Goal: Task Accomplishment & Management: Manage account settings

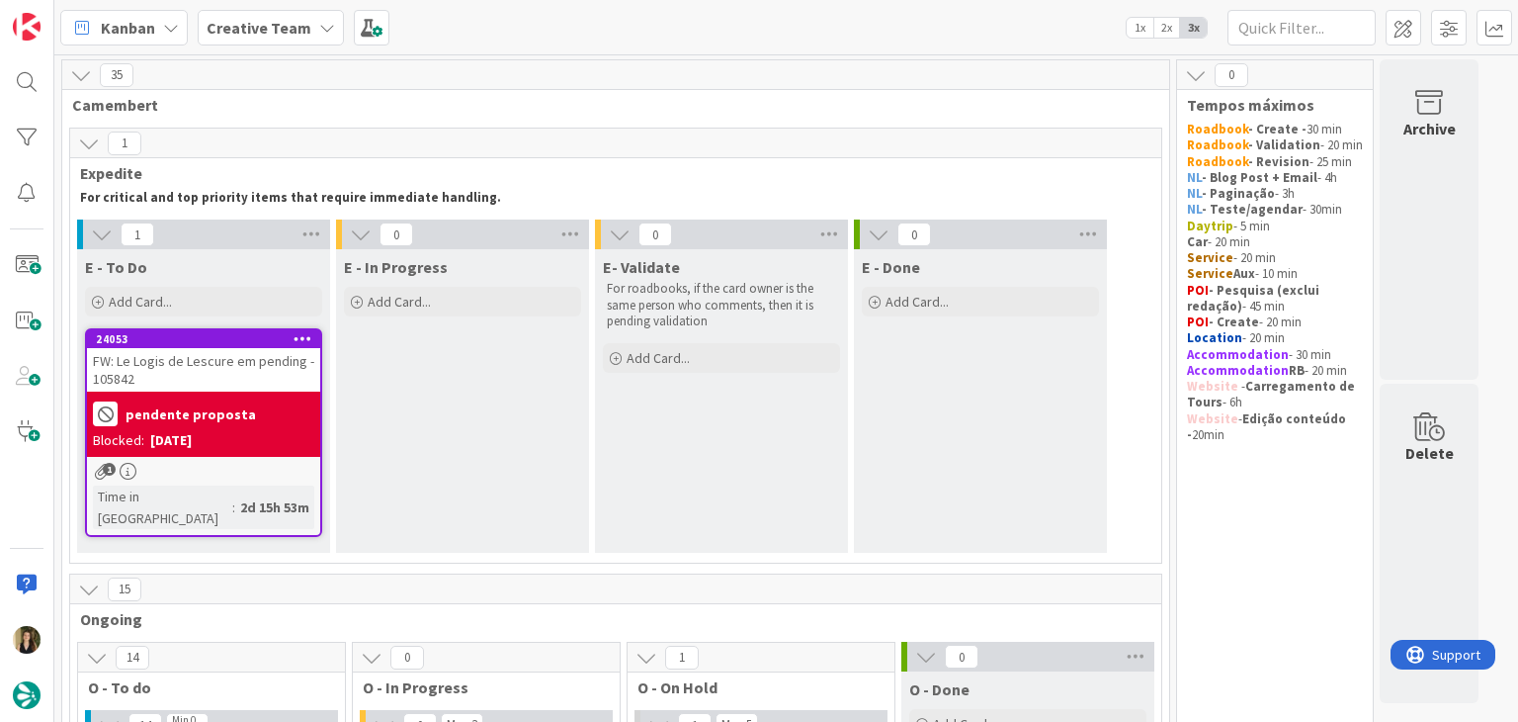
click at [501, 433] on div "E - In Progress Add Card..." at bounding box center [462, 400] width 253 height 303
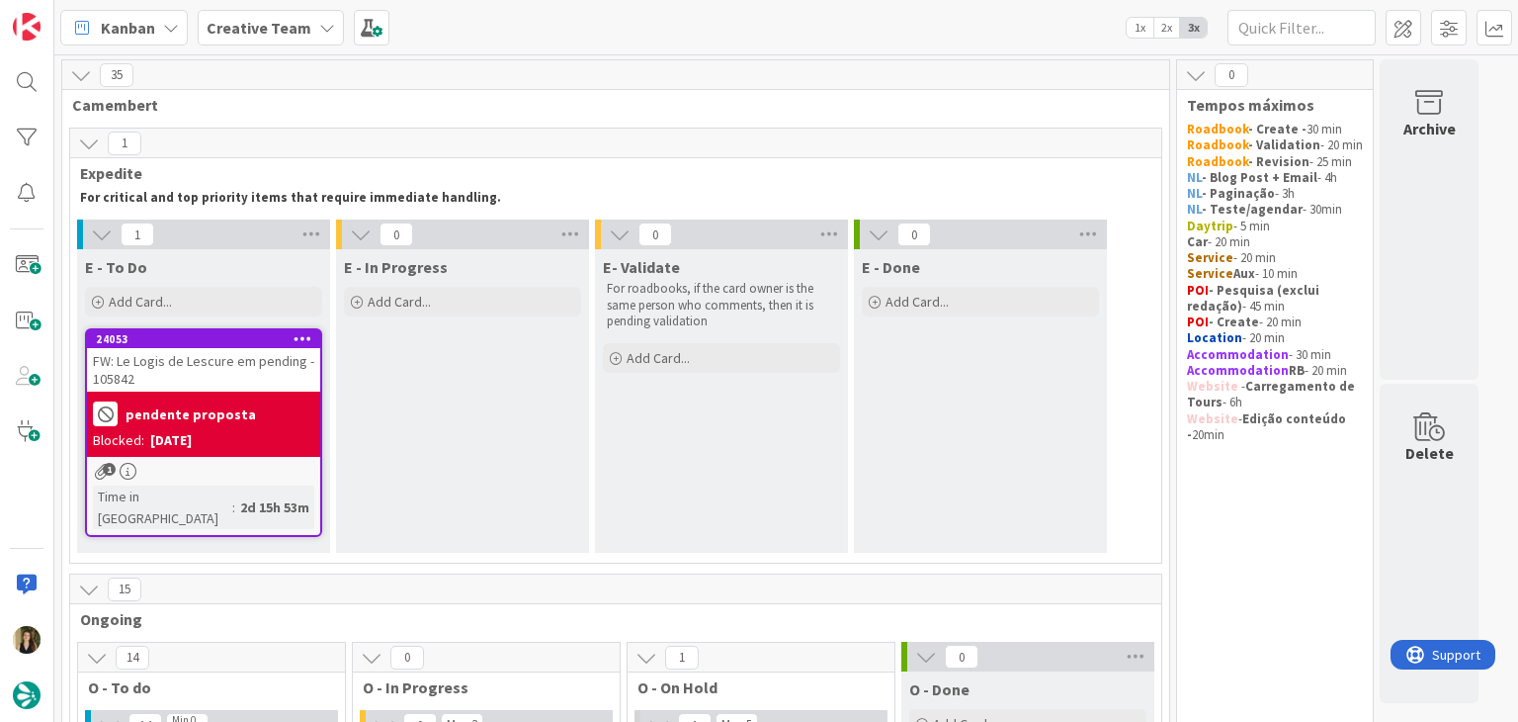
click at [265, 367] on div "FW: Le Logis de Lescure em pending - 105842" at bounding box center [203, 369] width 233 height 43
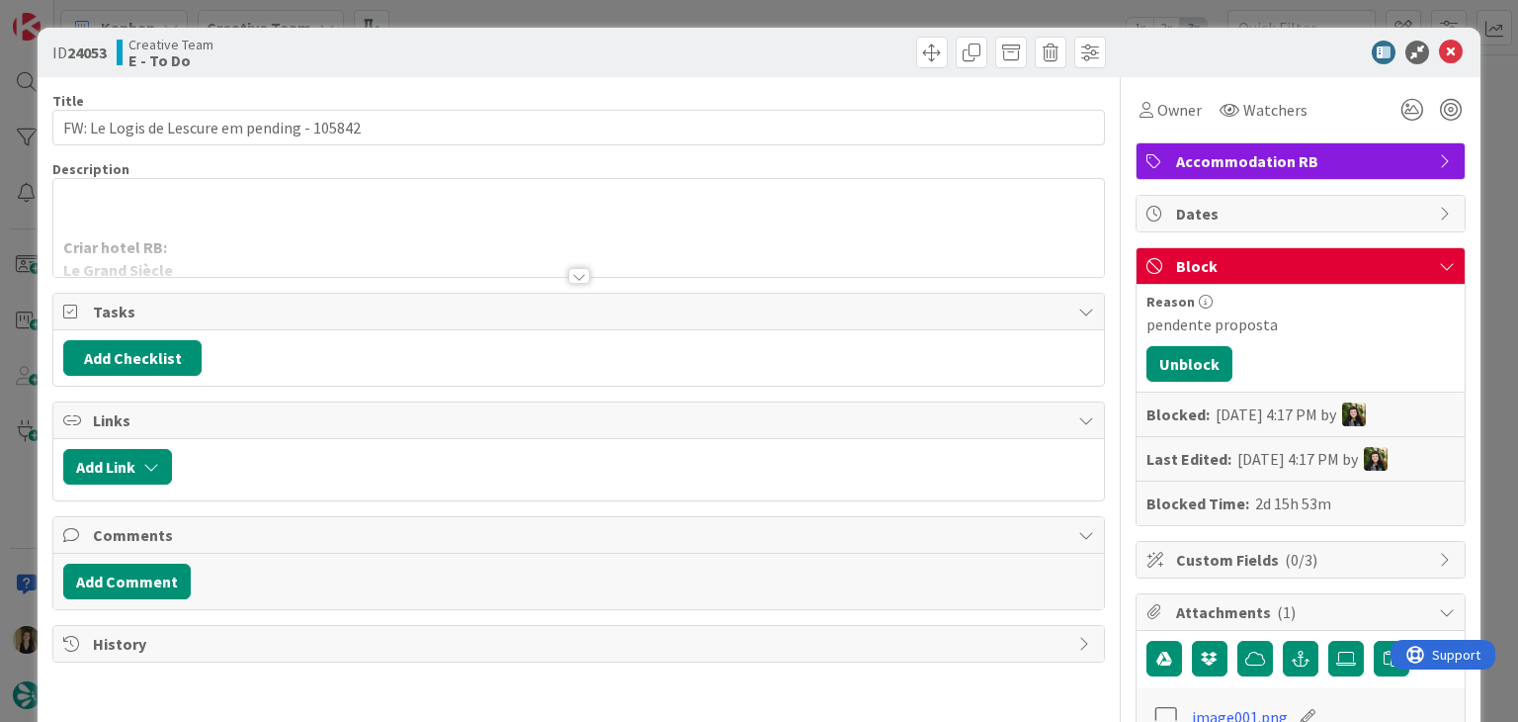
click at [570, 270] on div at bounding box center [579, 276] width 22 height 16
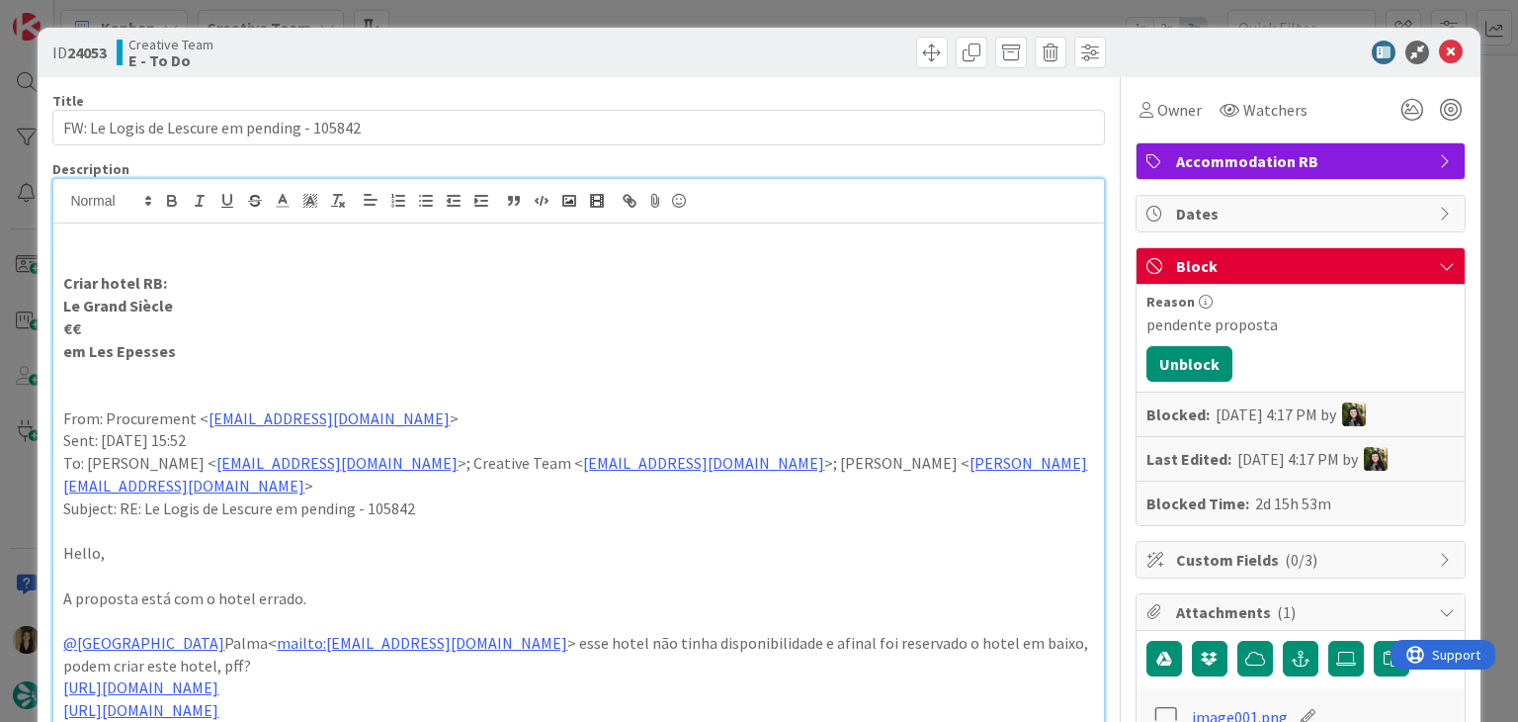
click at [528, 13] on div "ID 24053 Creative Team E - To Do Title 43 / 128 FW: Le Logis de Lescure em pend…" at bounding box center [759, 361] width 1518 height 722
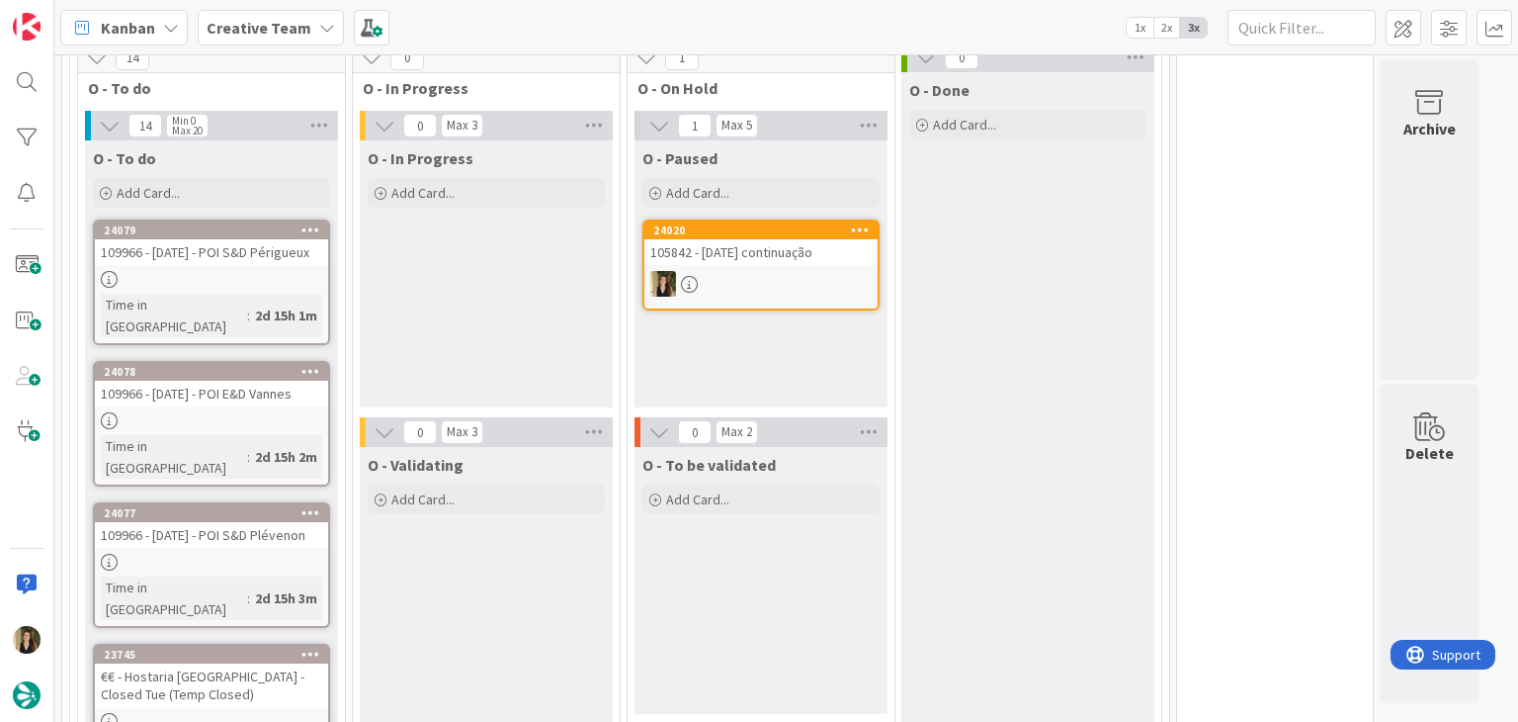
scroll to position [593, 0]
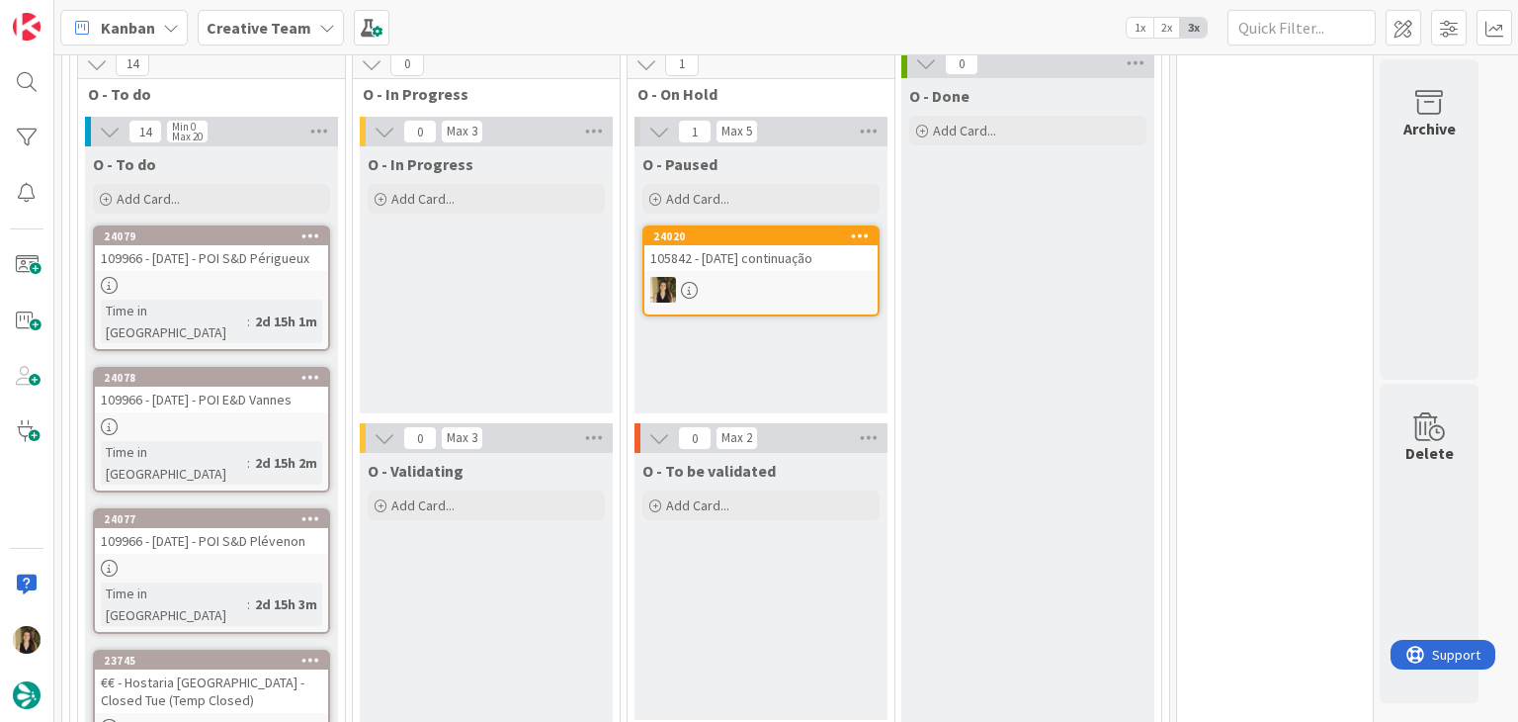
click at [754, 277] on div at bounding box center [761, 290] width 233 height 26
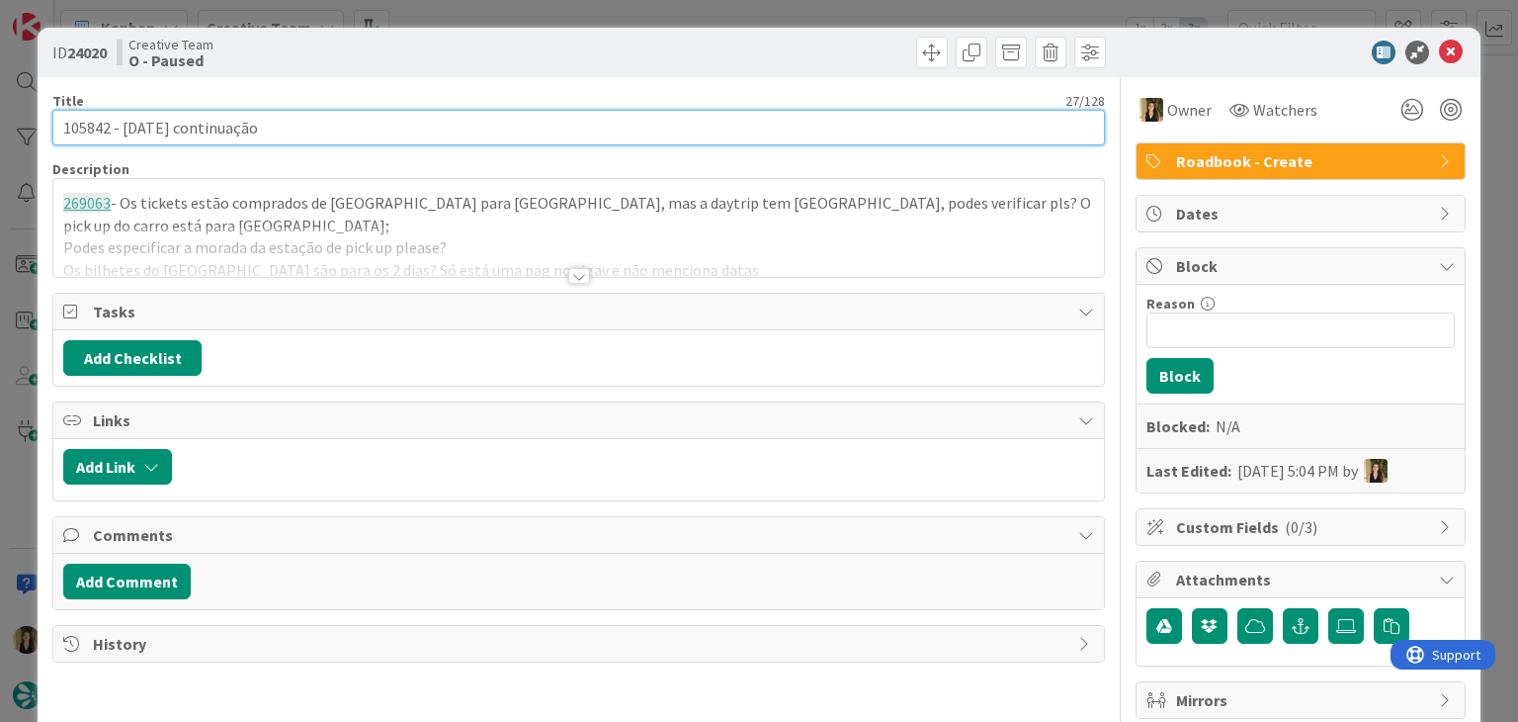
click at [64, 132] on input "105842 - 28 oct continuação" at bounding box center [578, 128] width 1052 height 36
drag, startPoint x: 64, startPoint y: 132, endPoint x: 138, endPoint y: 120, distance: 75.2
click at [63, 132] on input "105842 - 28 oct continuação" at bounding box center [578, 128] width 1052 height 36
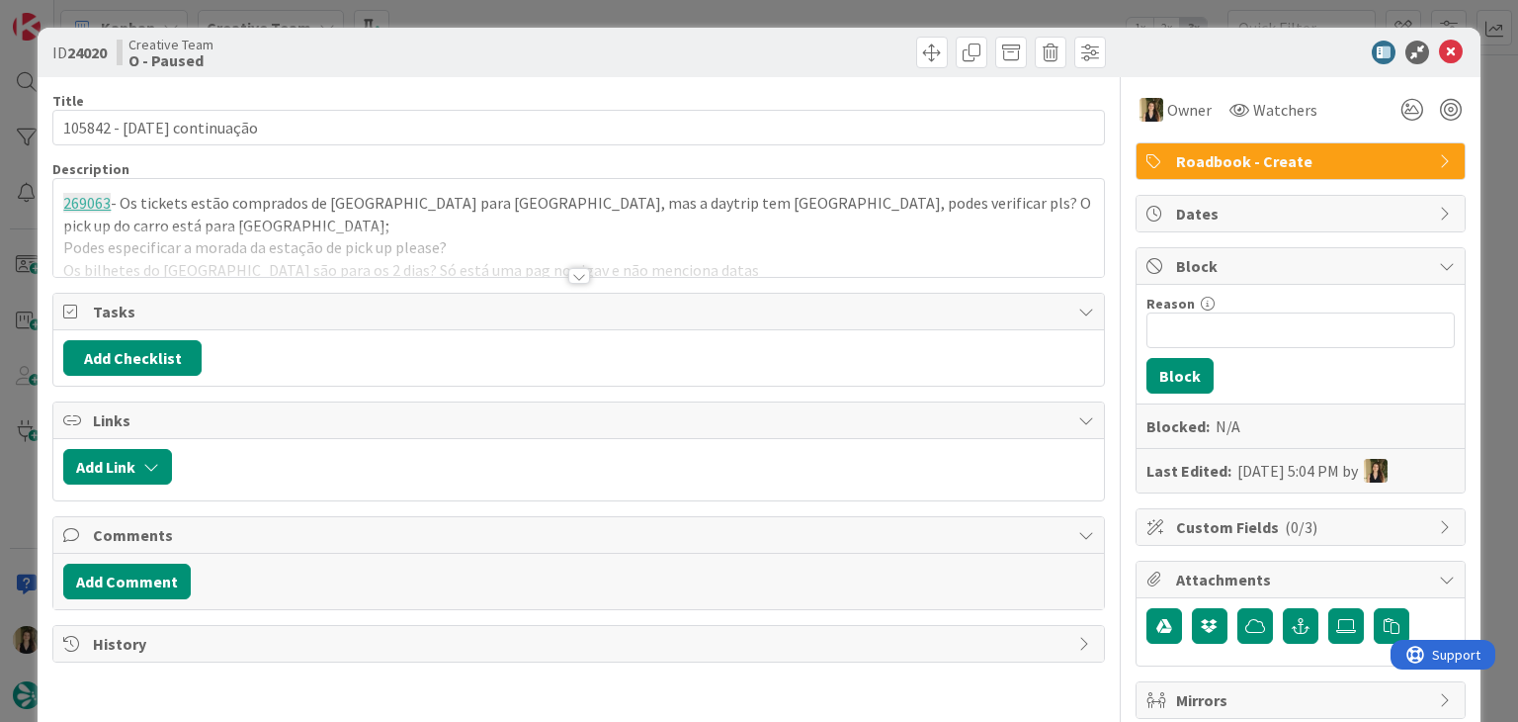
click at [568, 273] on div at bounding box center [579, 276] width 22 height 16
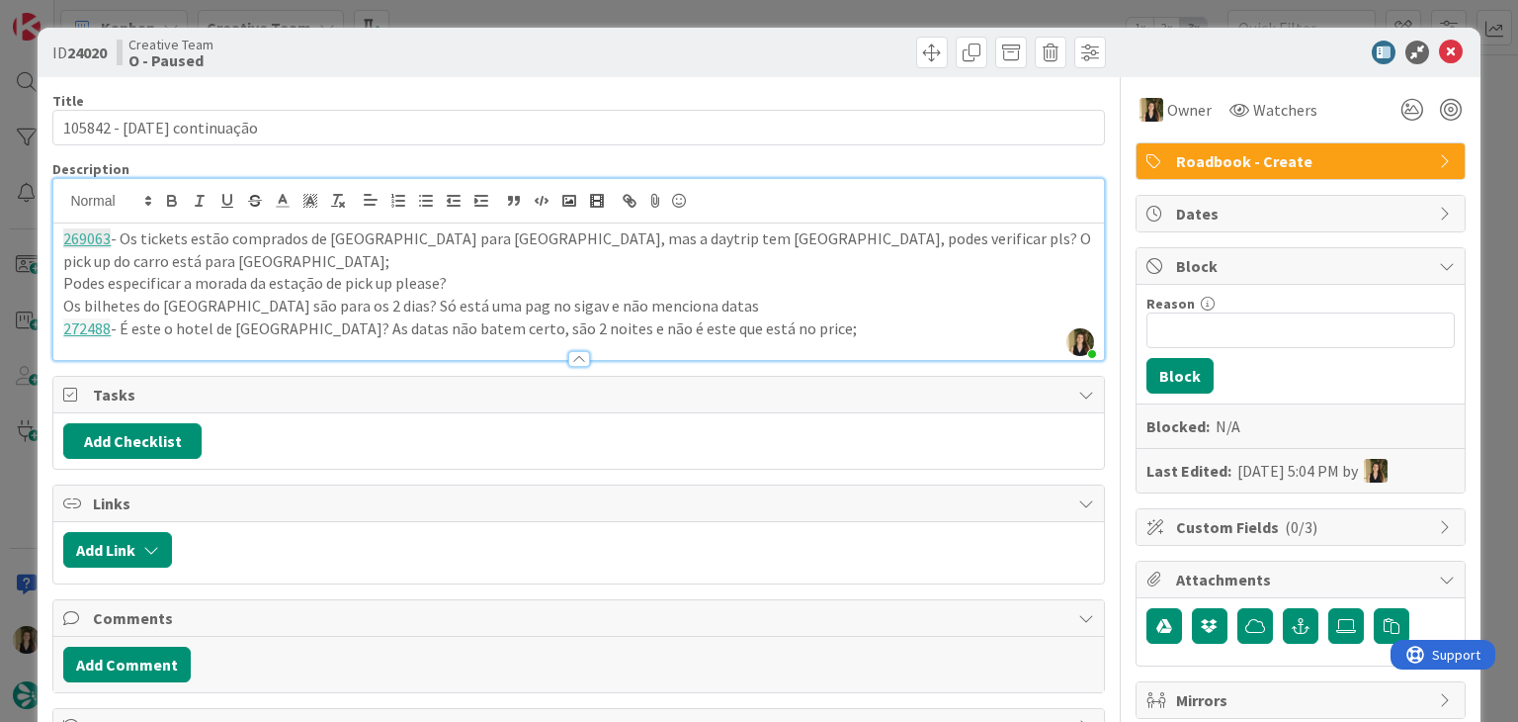
click at [531, 43] on div "Creative Team O - Paused" at bounding box center [346, 53] width 458 height 32
click at [550, 17] on div "ID 24020 Creative Team O - Paused Title 27 / 128 105842 - 28 oct continuação De…" at bounding box center [759, 361] width 1518 height 722
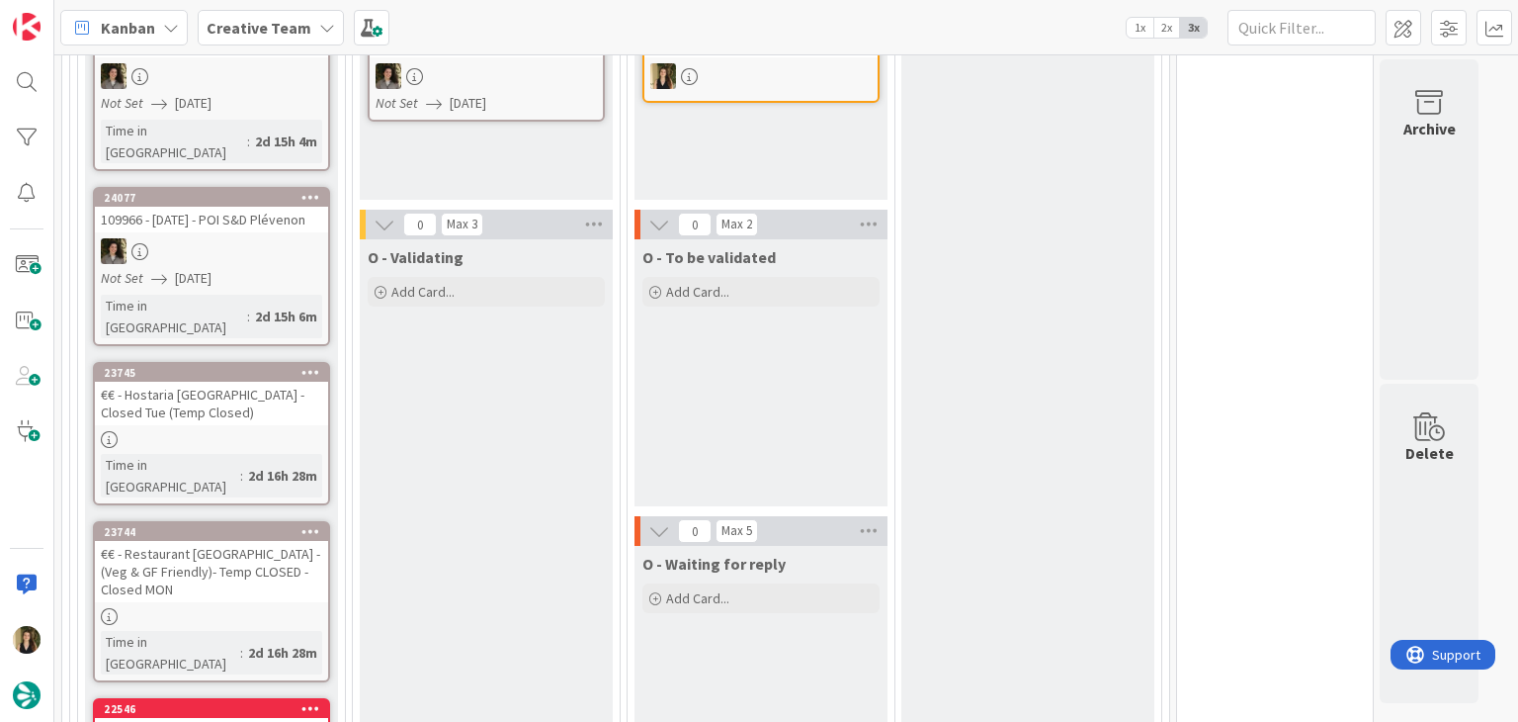
scroll to position [858, 0]
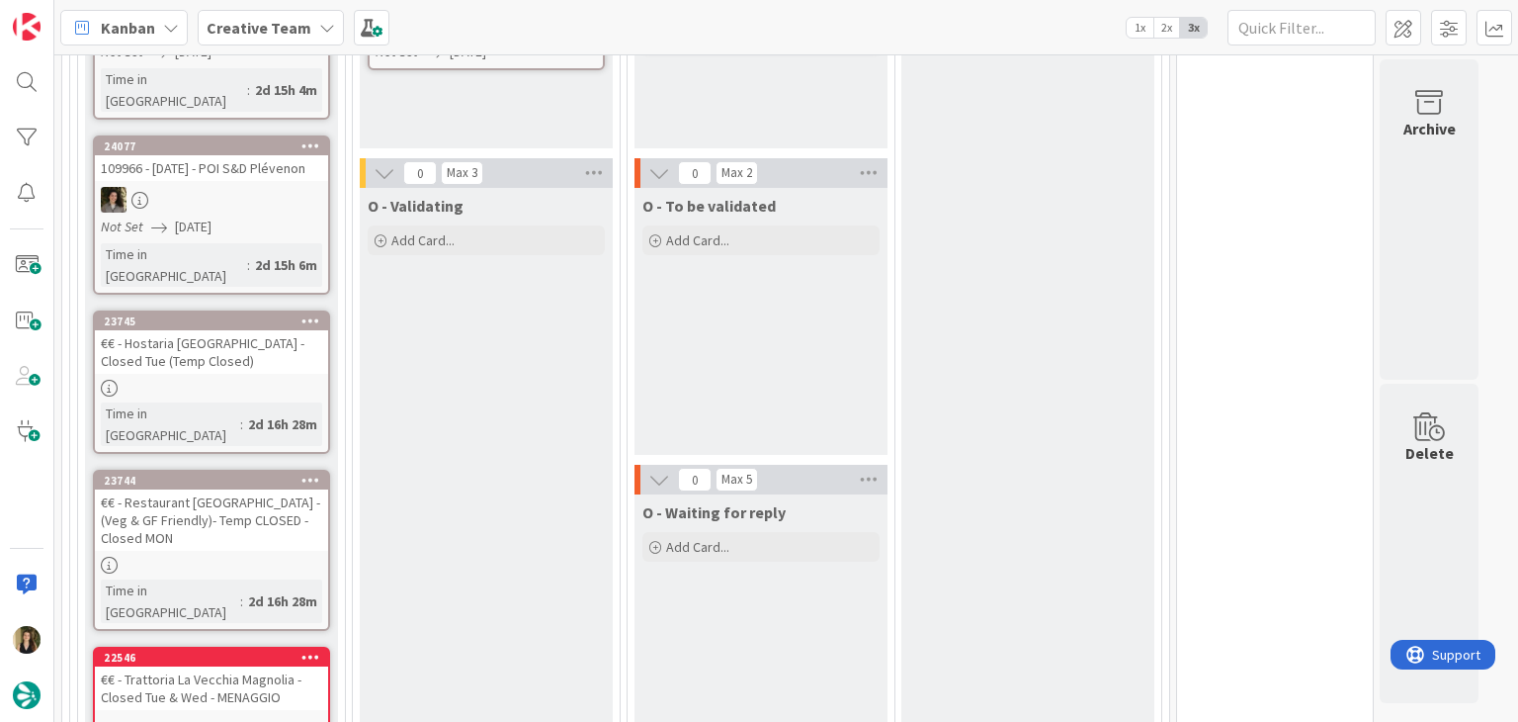
click at [281, 380] on div at bounding box center [211, 388] width 233 height 17
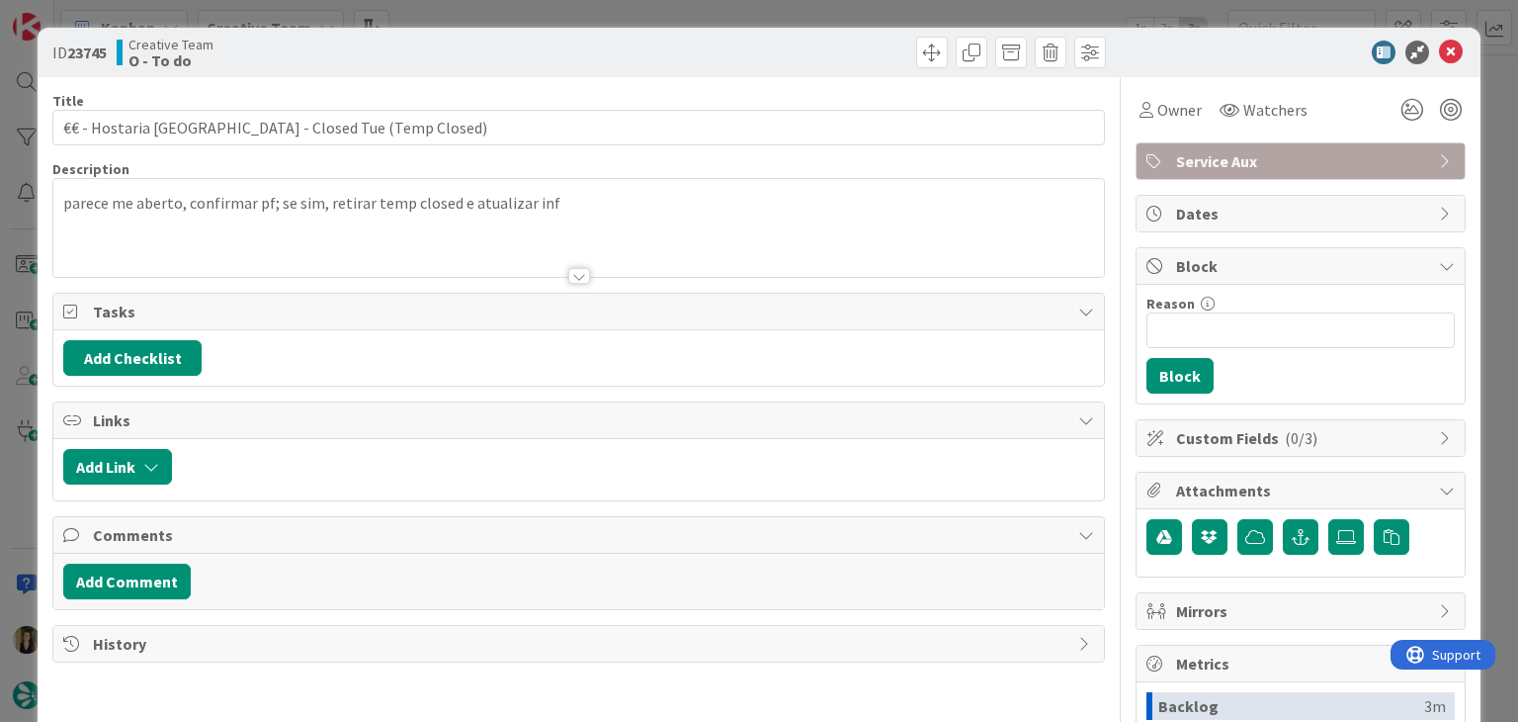
click at [685, 19] on div "ID 23745 Creative Team O - To do Title 52 / 128 €€ - Hostaria San Carlino - Clo…" at bounding box center [759, 361] width 1518 height 722
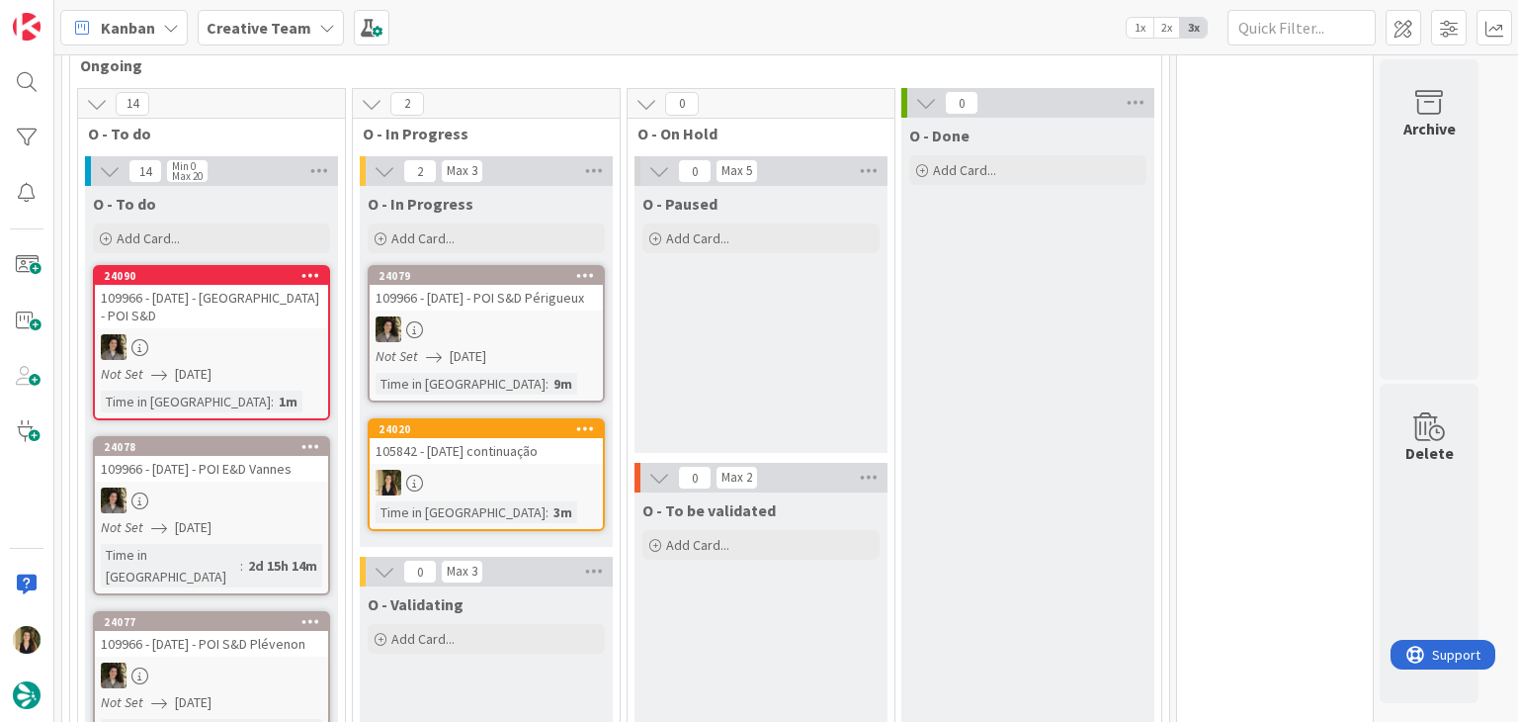
click at [490, 438] on div "105842 - 28 oct continuação" at bounding box center [486, 451] width 233 height 26
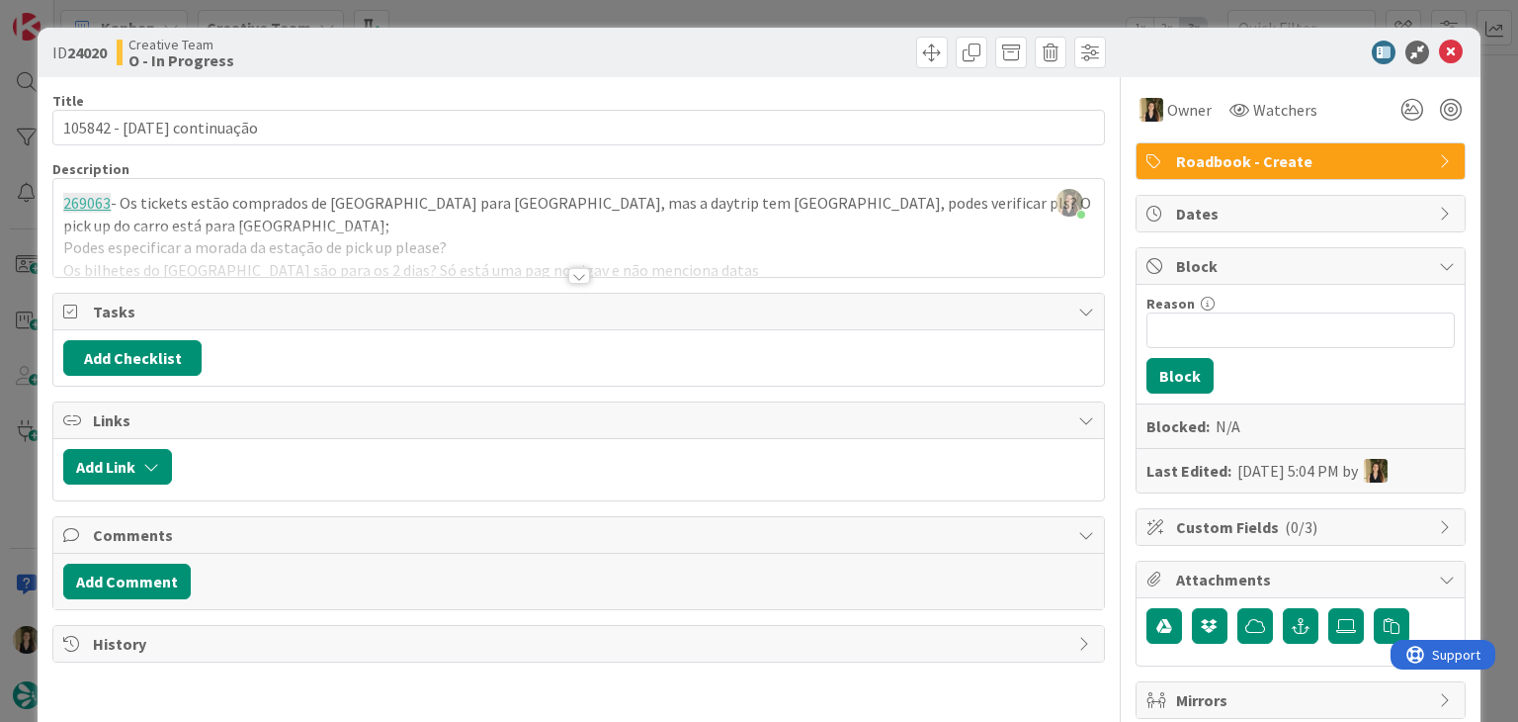
drag, startPoint x: 575, startPoint y: 278, endPoint x: 428, endPoint y: 230, distance: 154.8
click at [574, 278] on div at bounding box center [579, 276] width 22 height 16
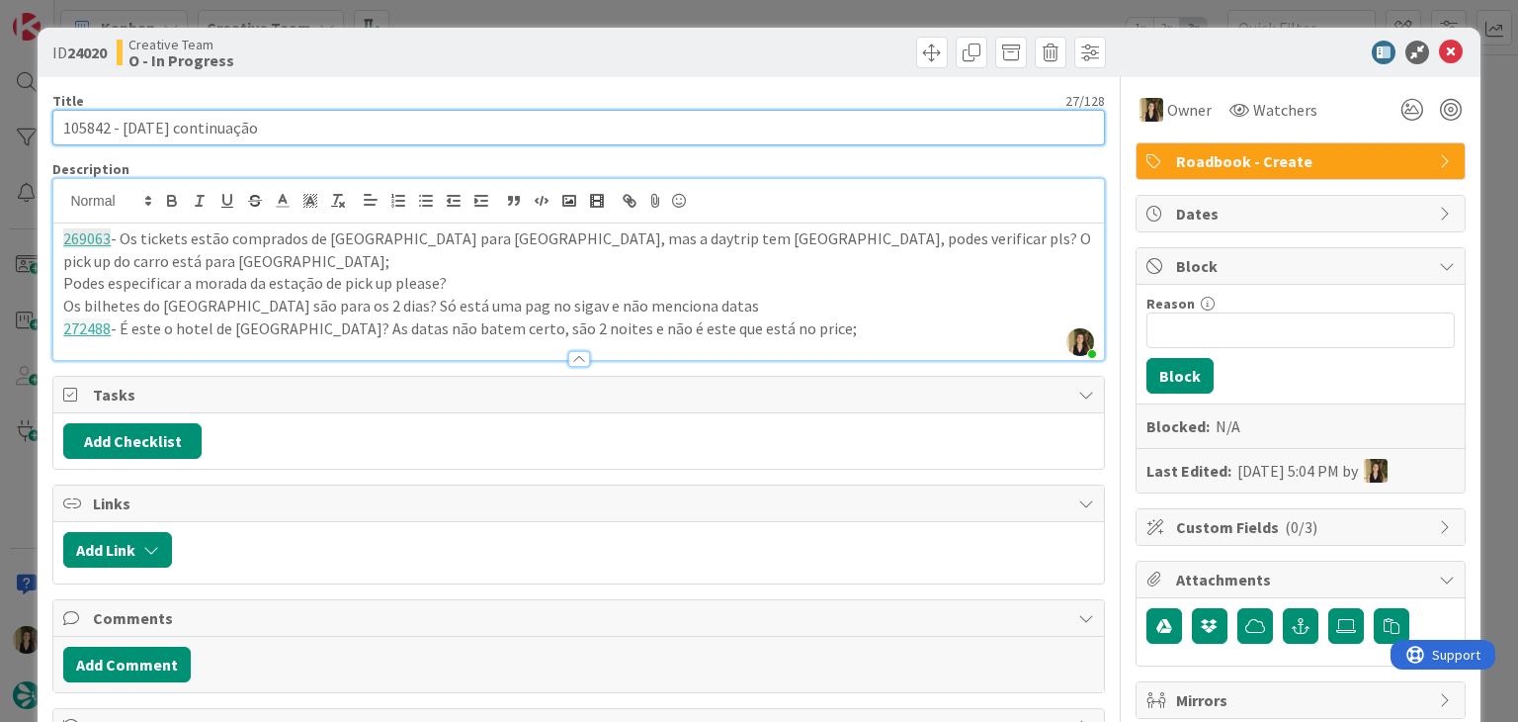
click at [88, 128] on input "105842 - 28 oct continuação" at bounding box center [578, 128] width 1052 height 36
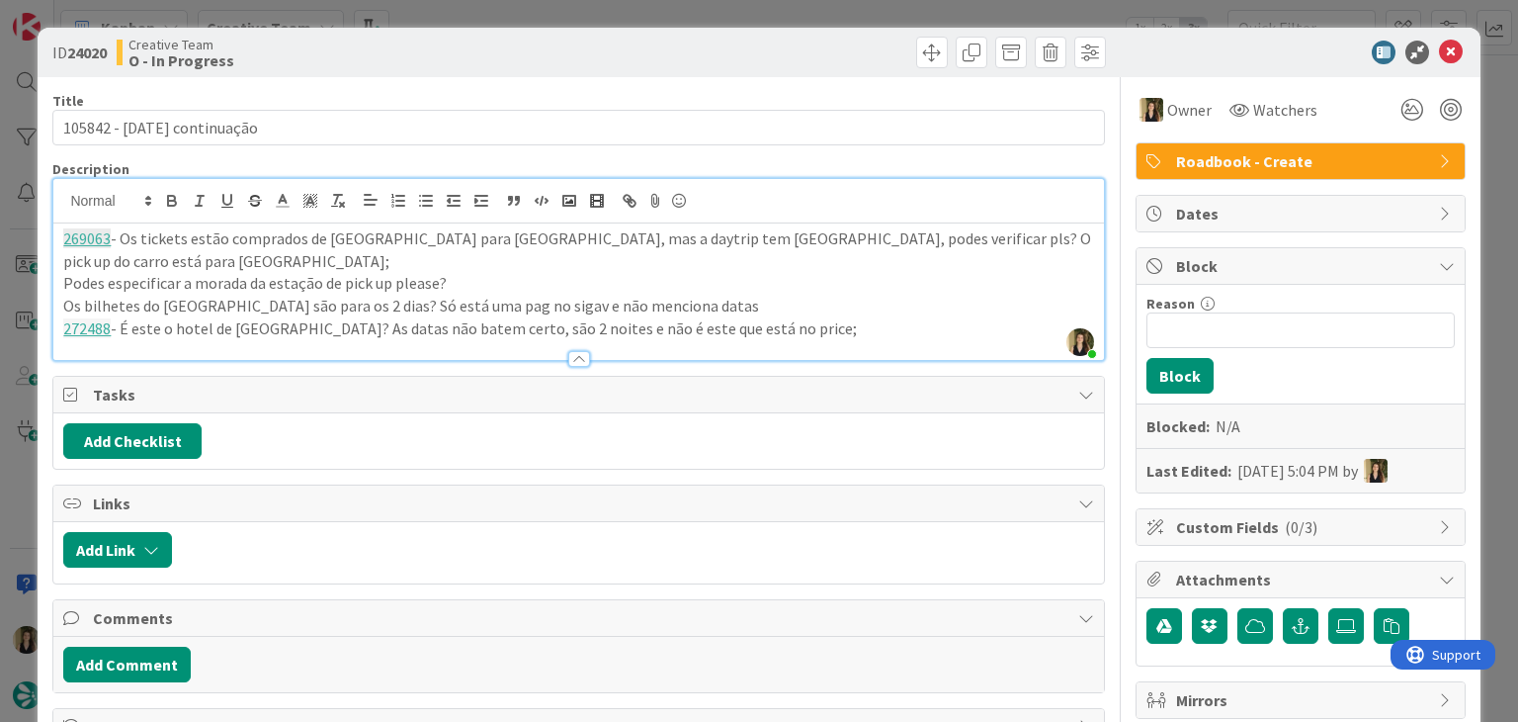
click at [850, 317] on p "272488 - É este o hotel de Les Epesses? As datas não batem certo, são 2 noites …" at bounding box center [578, 328] width 1030 height 23
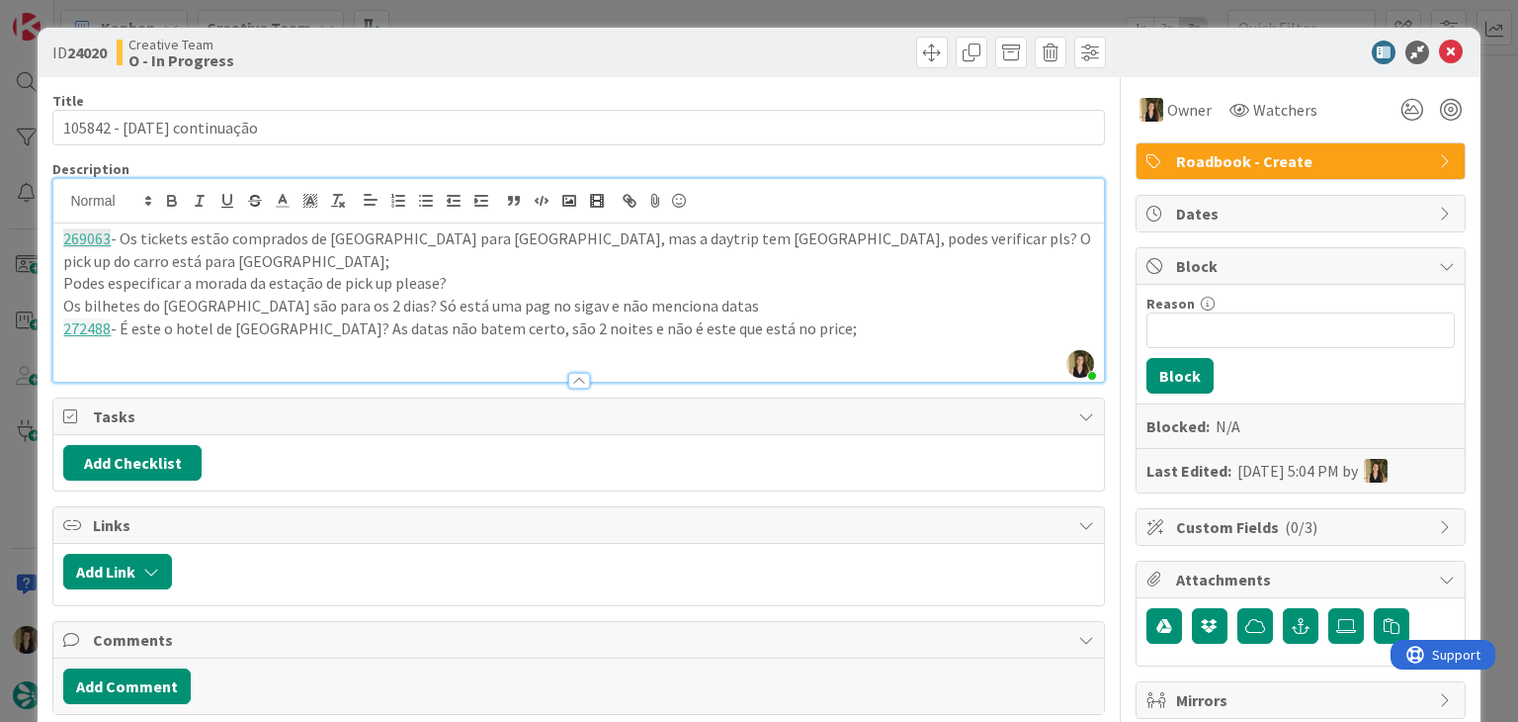
paste div
drag, startPoint x: 113, startPoint y: 330, endPoint x: 178, endPoint y: 309, distance: 68.5
click at [113, 340] on p "269074 - tickets por reservar;" at bounding box center [578, 351] width 1030 height 23
click at [355, 340] on p "269074 & 269076 - tickets por reservar;" at bounding box center [578, 351] width 1030 height 23
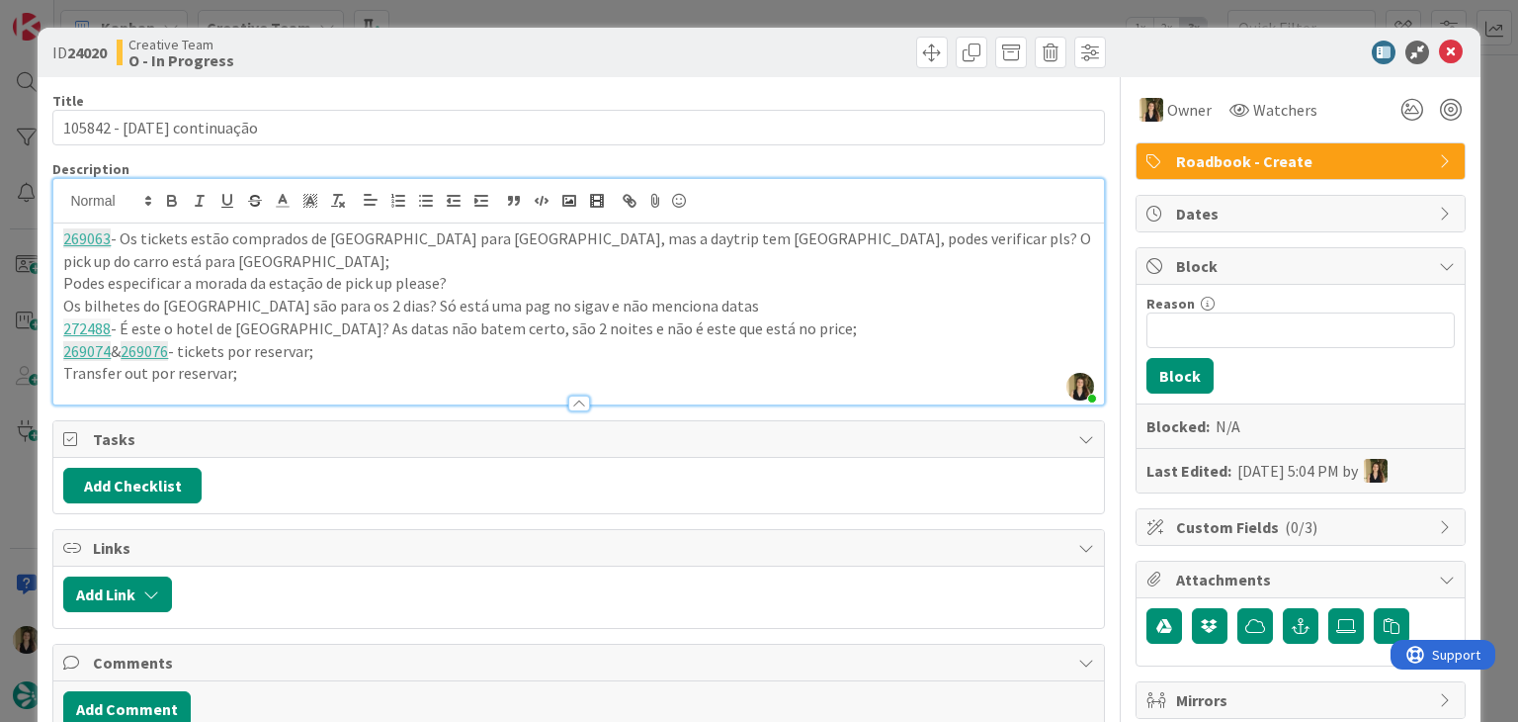
click at [662, 9] on div "ID 24020 Creative Team O - In Progress Title 27 / 128 105842 - 28 oct continuaç…" at bounding box center [759, 361] width 1518 height 722
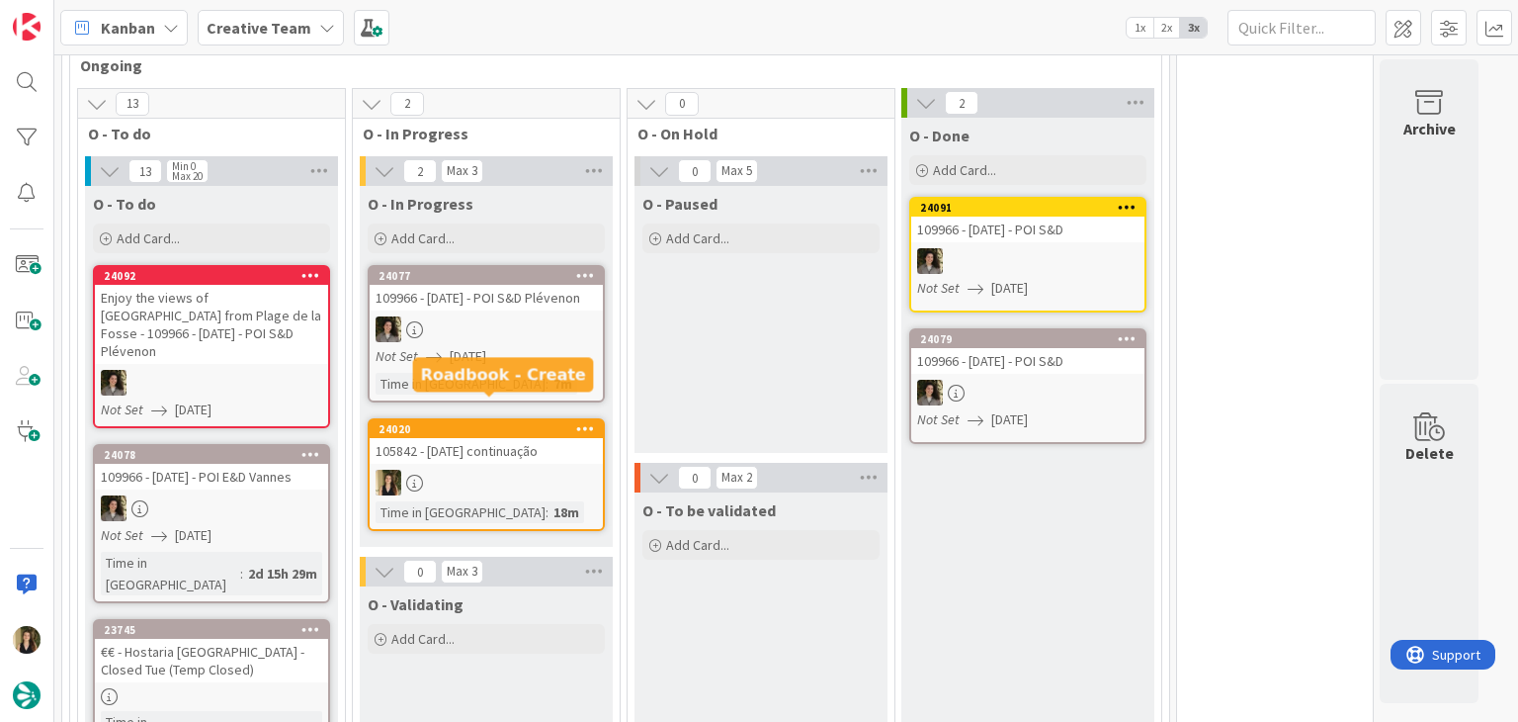
click at [542, 470] on div at bounding box center [486, 483] width 233 height 26
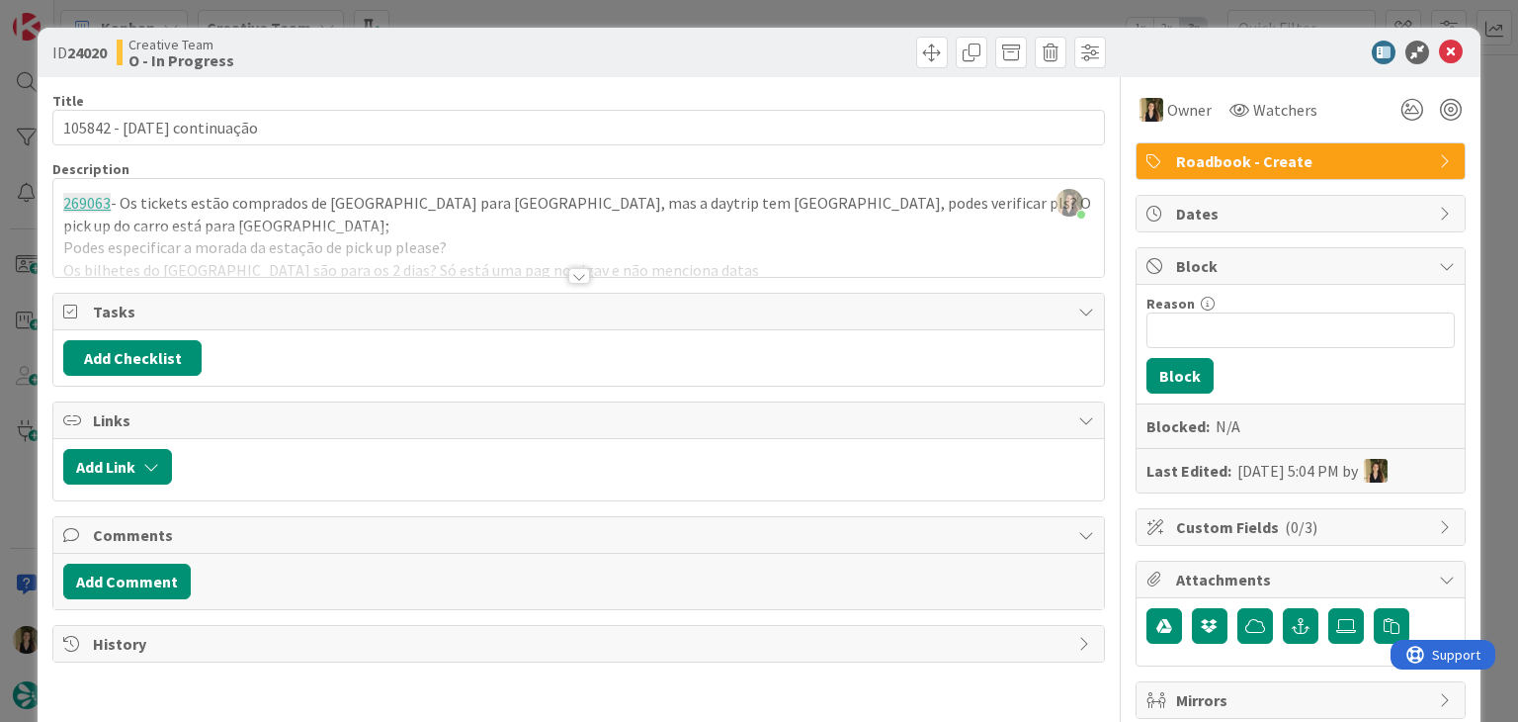
click at [518, 6] on div "ID 24020 Creative Team O - In Progress Title 27 / 128 105842 - 28 oct continuaç…" at bounding box center [759, 361] width 1518 height 722
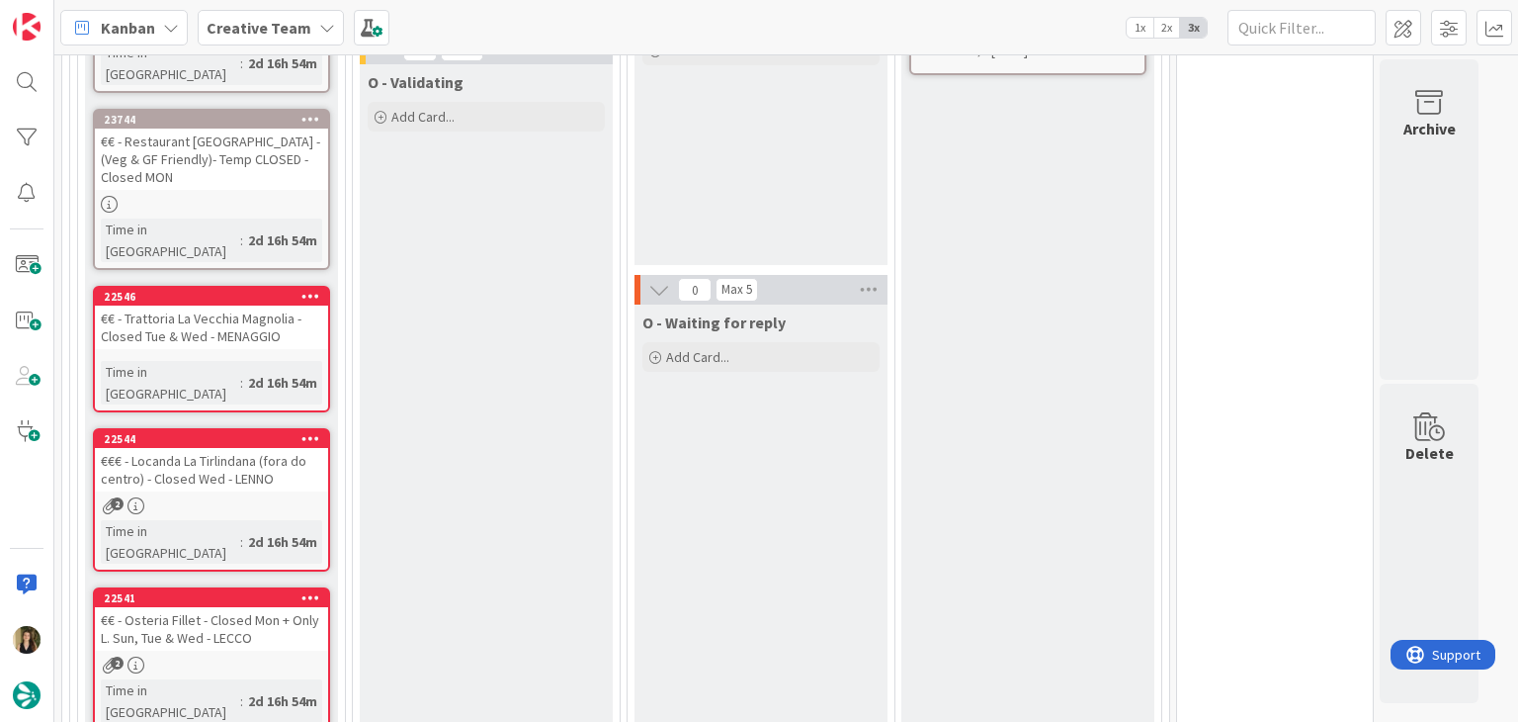
click at [292, 286] on div "22546 €€ - Trattoria La Vecchia Magnolia - Closed Tue & Wed - MENAGGIO Time in …" at bounding box center [211, 349] width 237 height 127
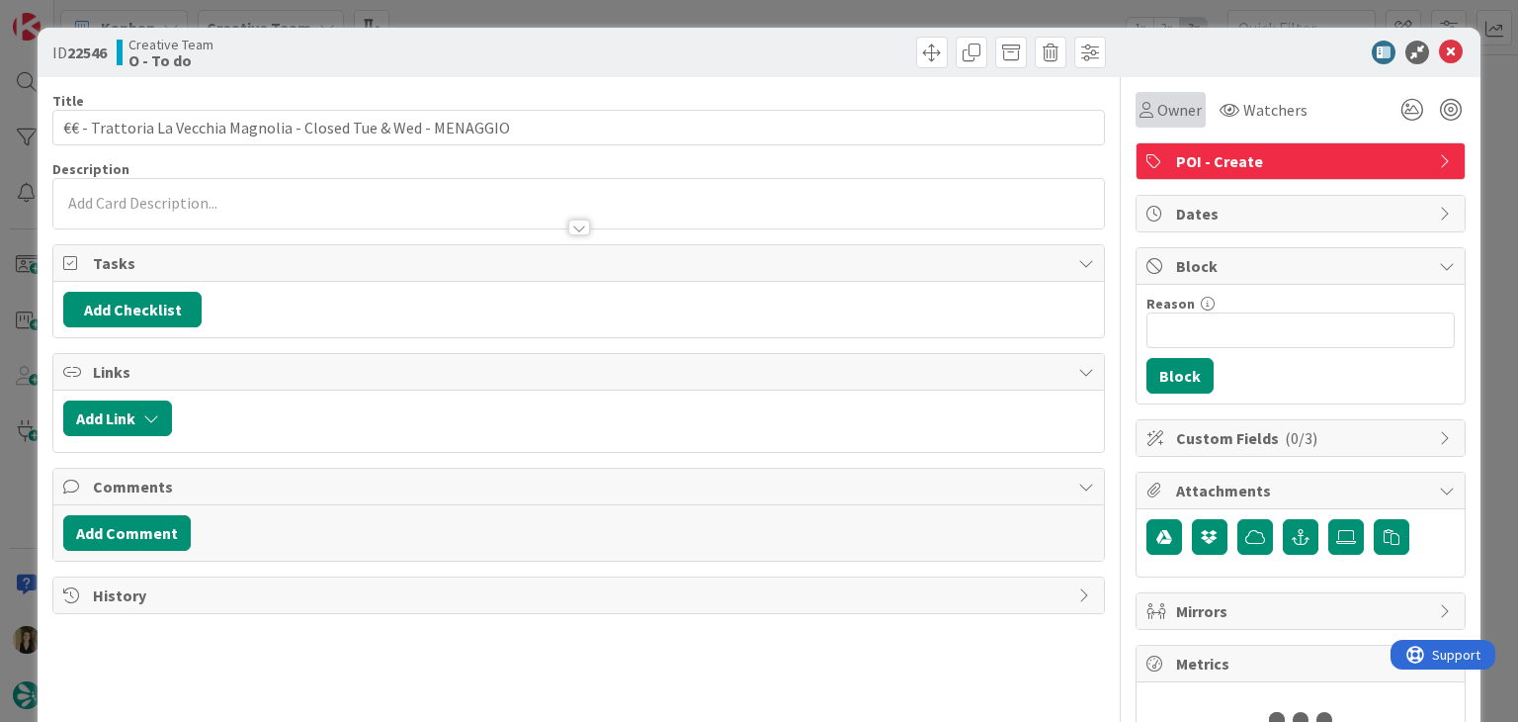
click at [1139, 122] on div "Owner" at bounding box center [1171, 110] width 70 height 36
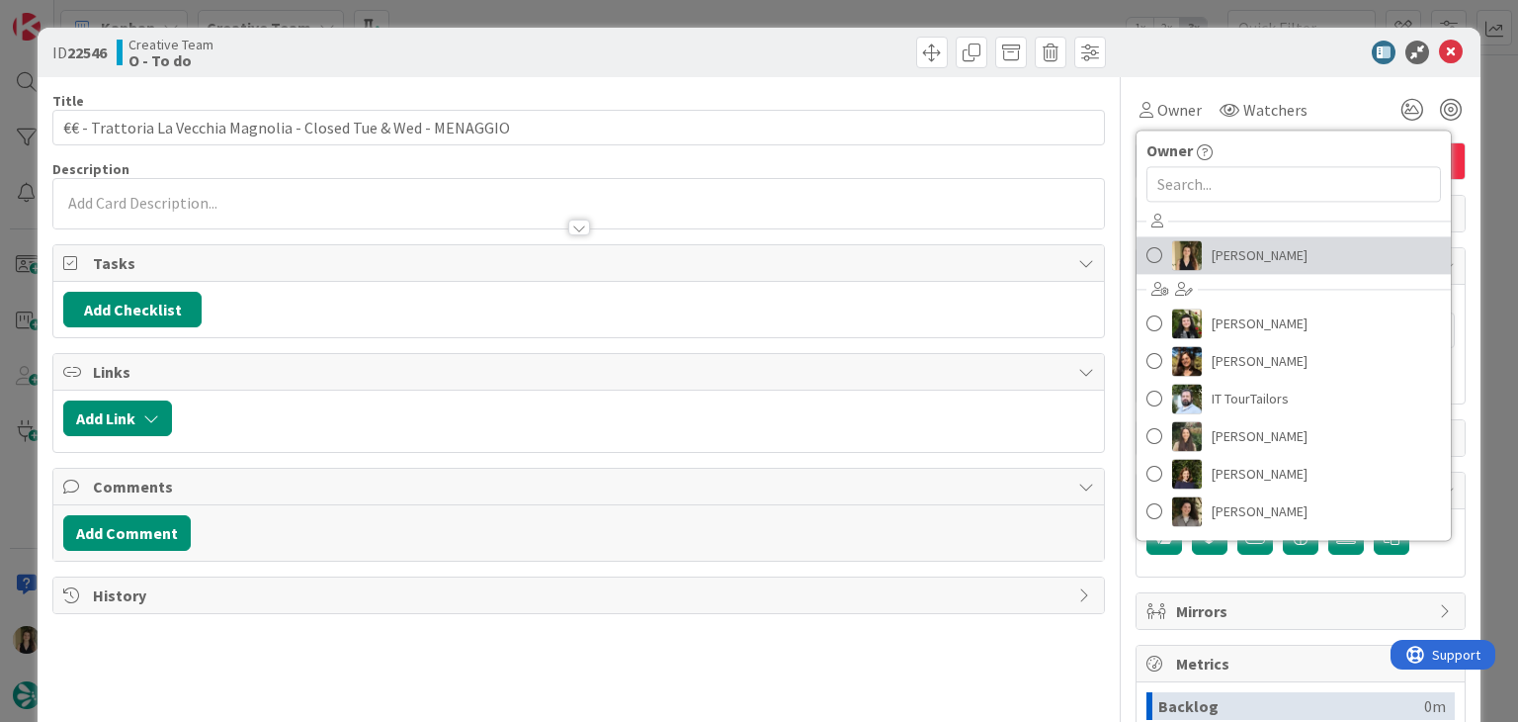
click at [1212, 258] on span "Sofia Palma" at bounding box center [1260, 255] width 96 height 30
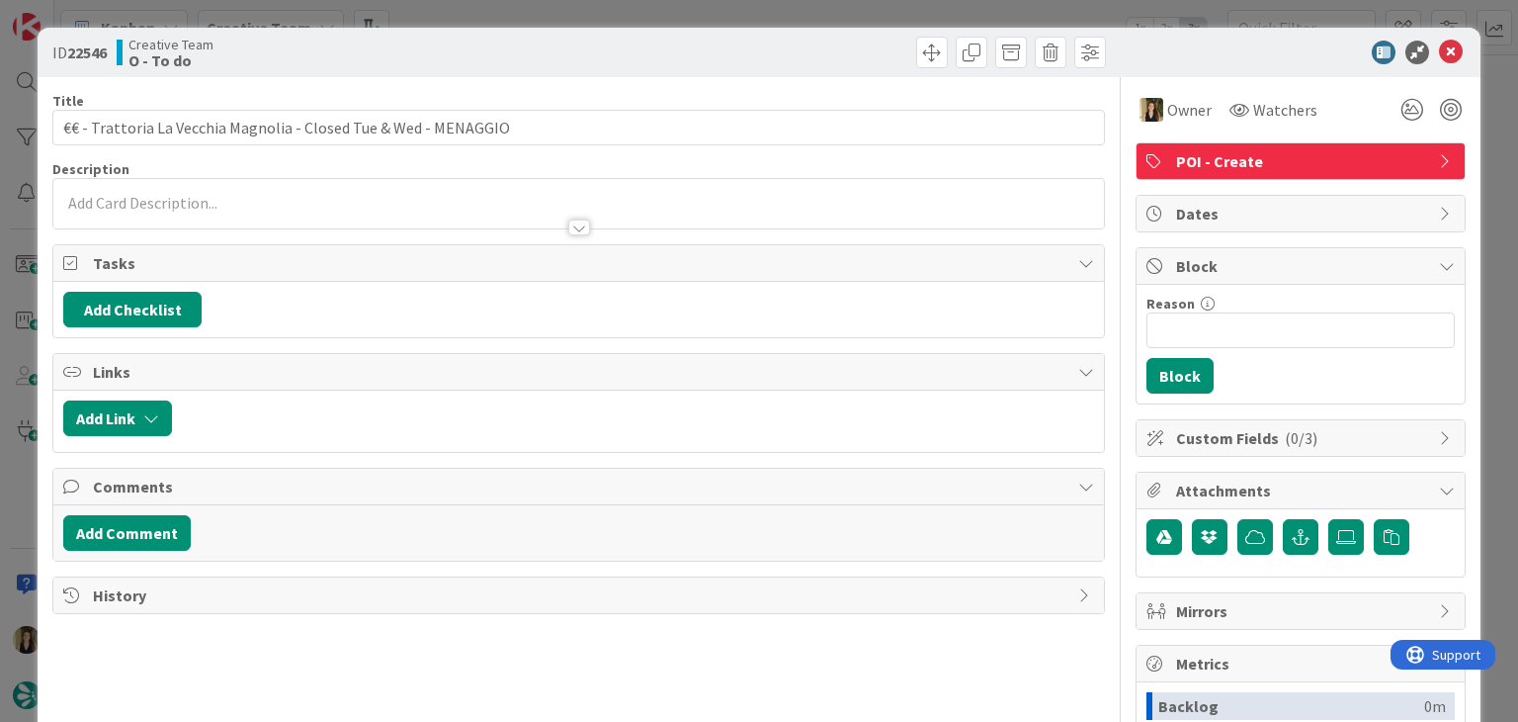
drag, startPoint x: 783, startPoint y: 63, endPoint x: 777, endPoint y: 44, distance: 19.7
click at [777, 56] on div at bounding box center [845, 53] width 522 height 32
click at [774, 22] on div "ID 22546 Creative Team O - To do Title 64 / 128 €€ - Trattoria La Vecchia Magno…" at bounding box center [759, 361] width 1518 height 722
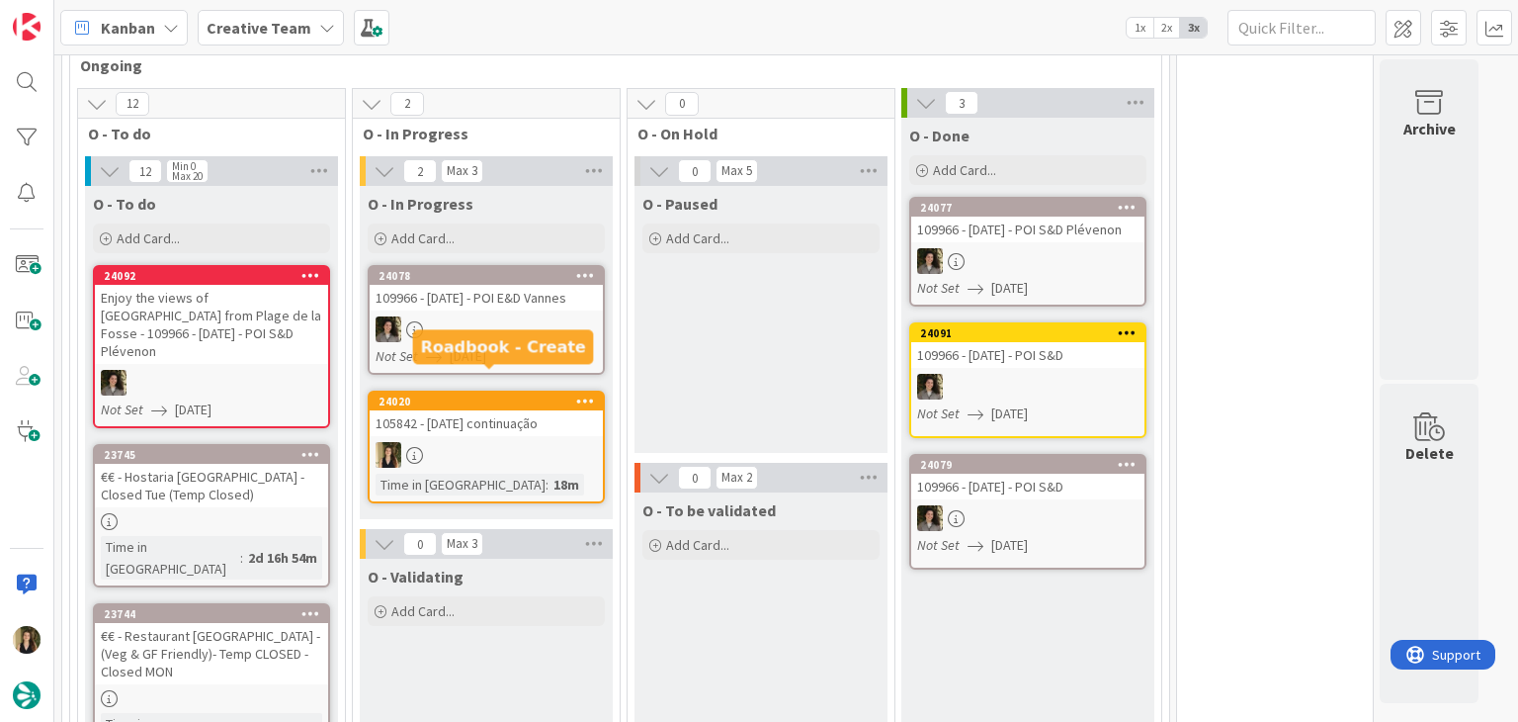
click at [491, 410] on div "105842 - 28 oct continuação" at bounding box center [486, 423] width 233 height 26
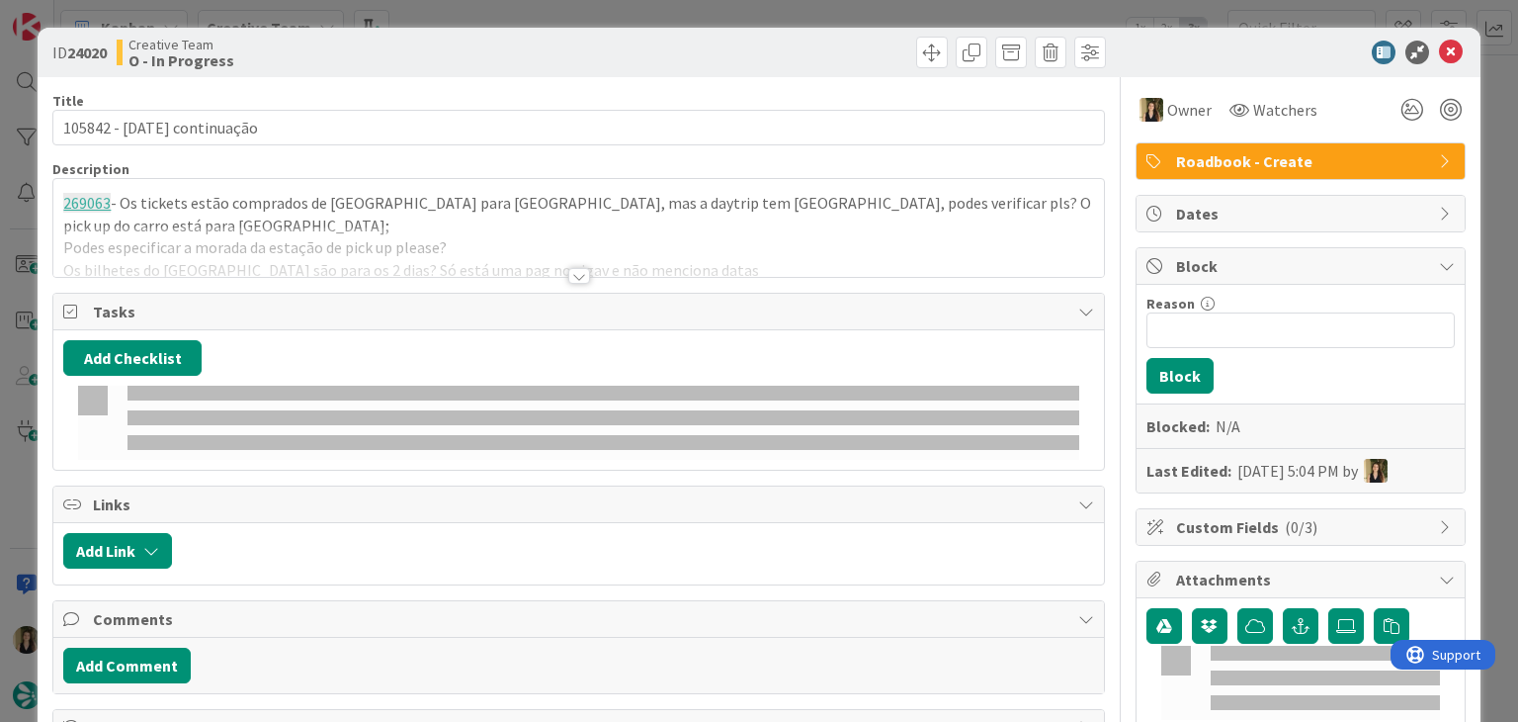
click at [372, 237] on div at bounding box center [578, 251] width 1050 height 50
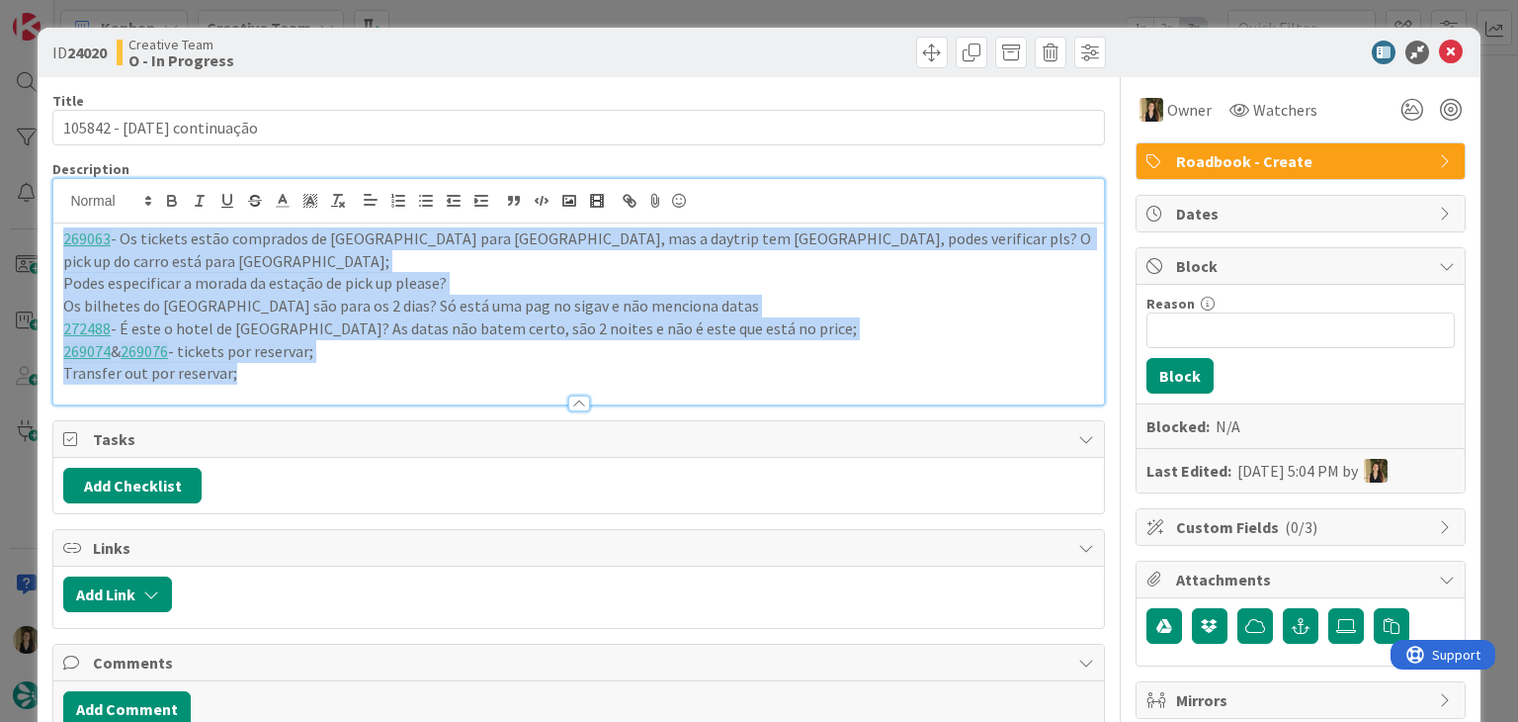
drag, startPoint x: 260, startPoint y: 351, endPoint x: -12, endPoint y: 226, distance: 299.0
click at [0, 226] on html "Kanban Creative Team 1x 2x 3x 37 Camembert 1 Expedite For critical and top prio…" at bounding box center [759, 361] width 1518 height 722
copy div "269063 - Os tickets estão comprados de Paris para Le Mans, mas a daytrip tem Na…"
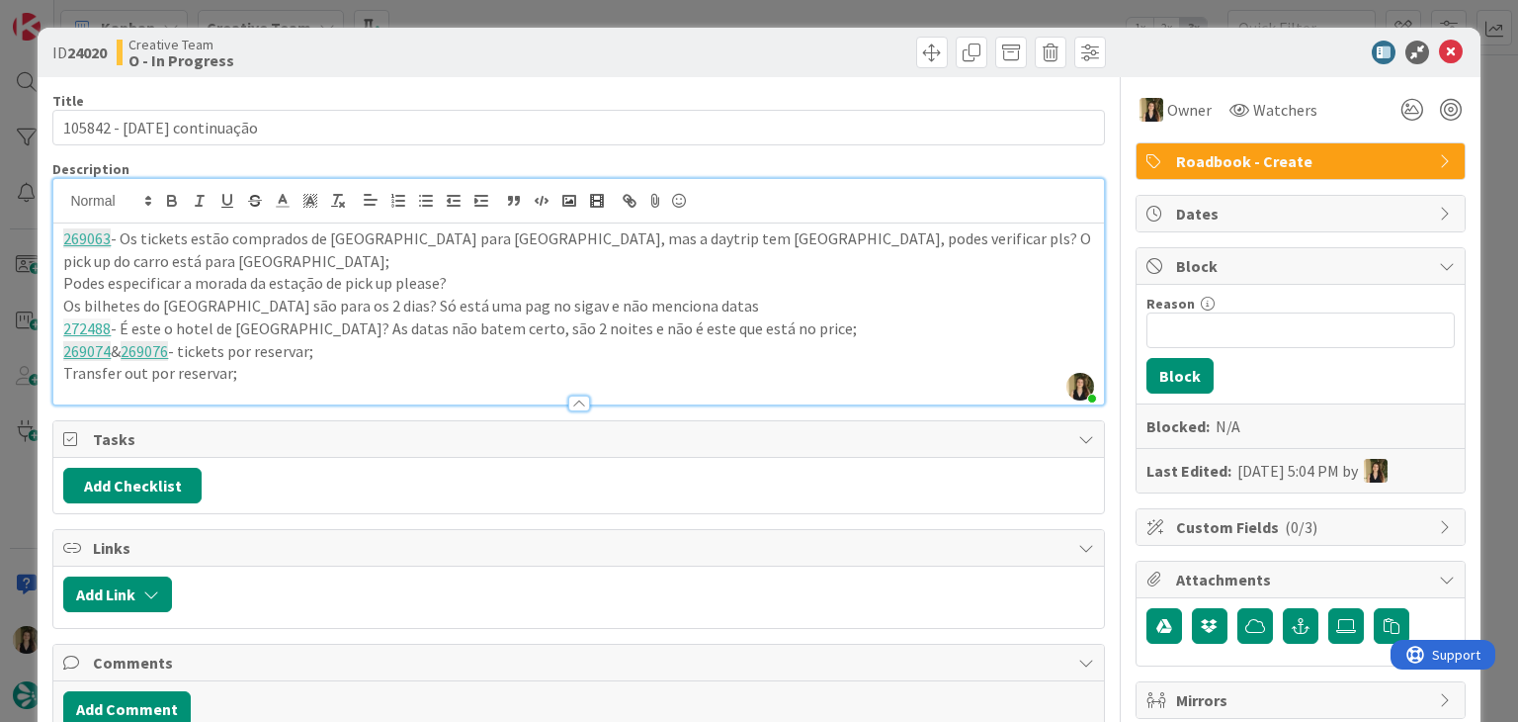
drag, startPoint x: 499, startPoint y: 41, endPoint x: 491, endPoint y: 29, distance: 14.3
click at [497, 41] on div "Creative Team O - In Progress" at bounding box center [346, 53] width 458 height 32
click at [491, 13] on div "ID 24020 Creative Team O - In Progress Title 27 / 128 105842 - 28 oct continuaç…" at bounding box center [759, 361] width 1518 height 722
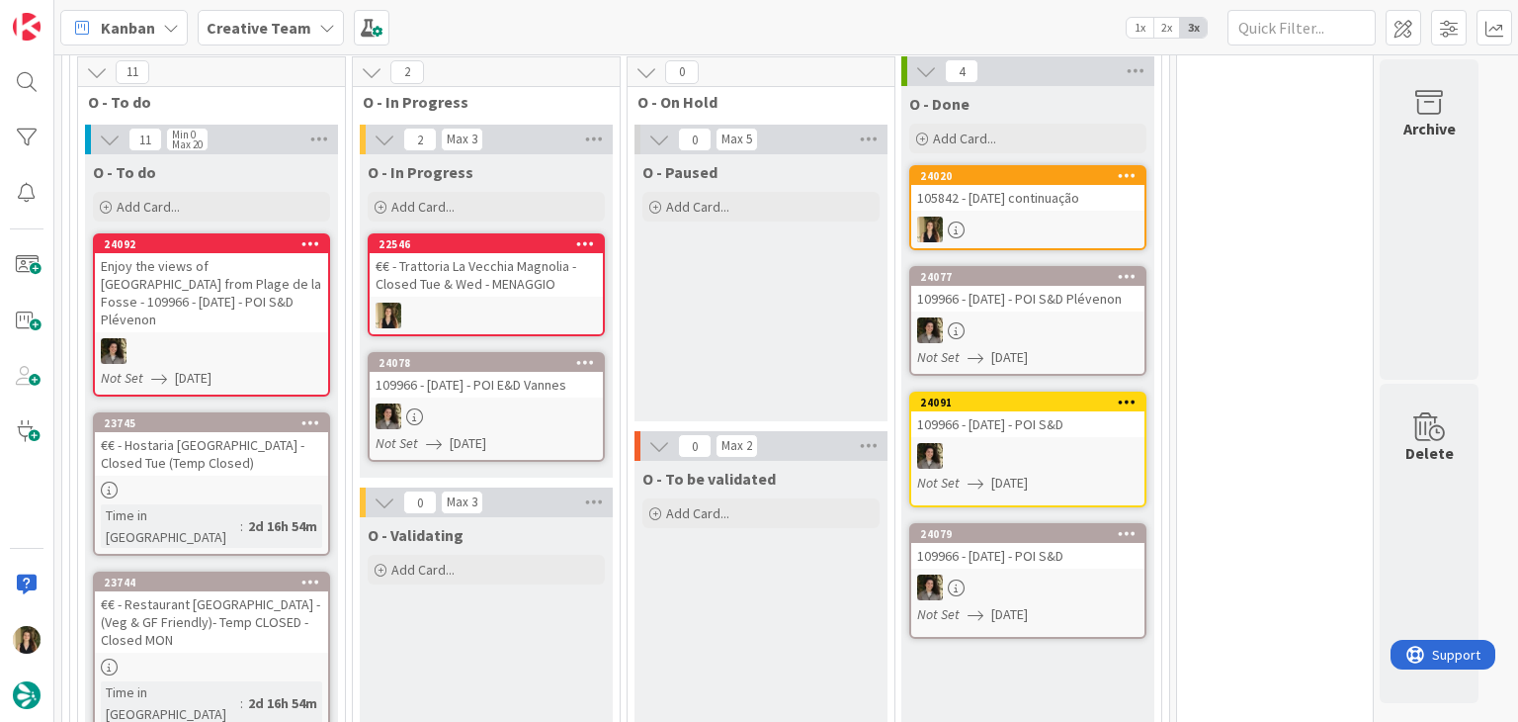
scroll to position [550, 0]
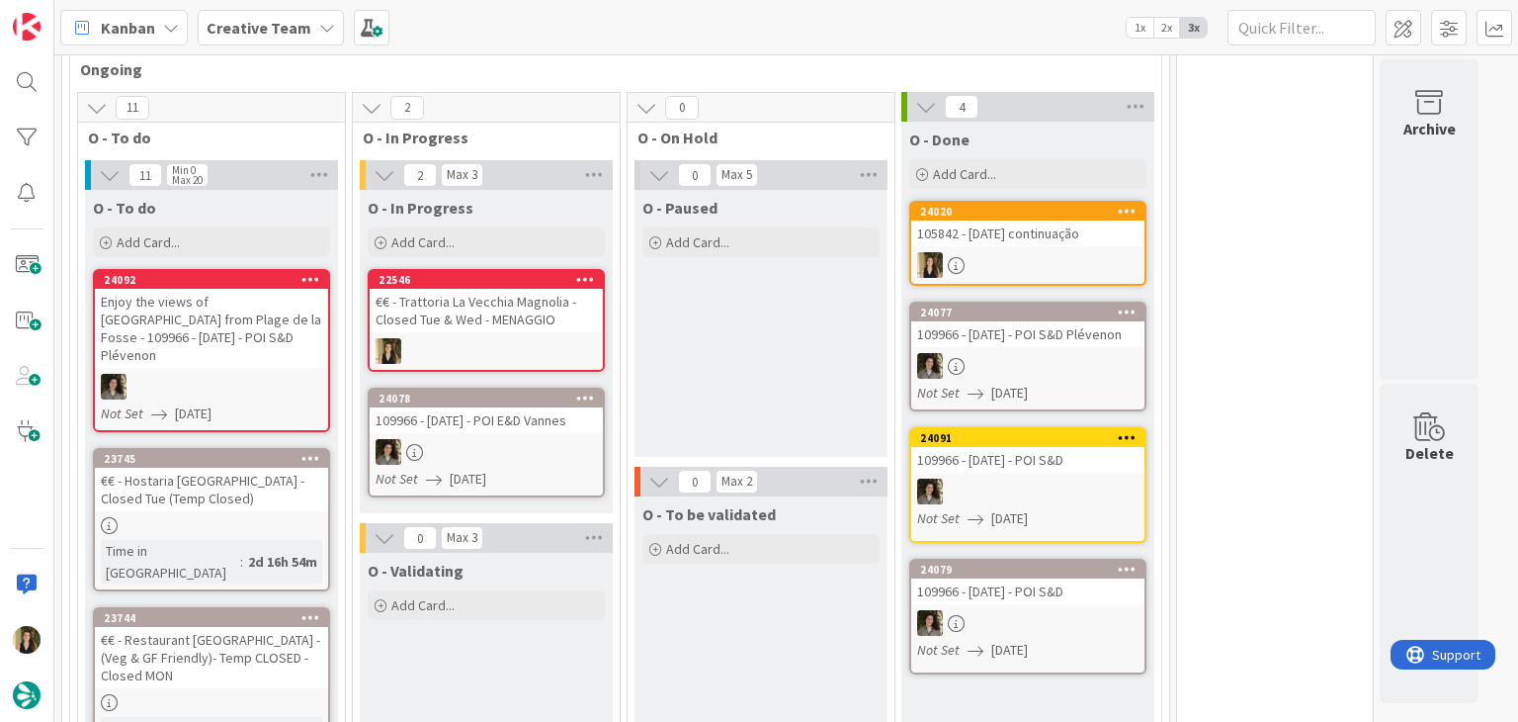
click at [533, 338] on div at bounding box center [486, 351] width 233 height 26
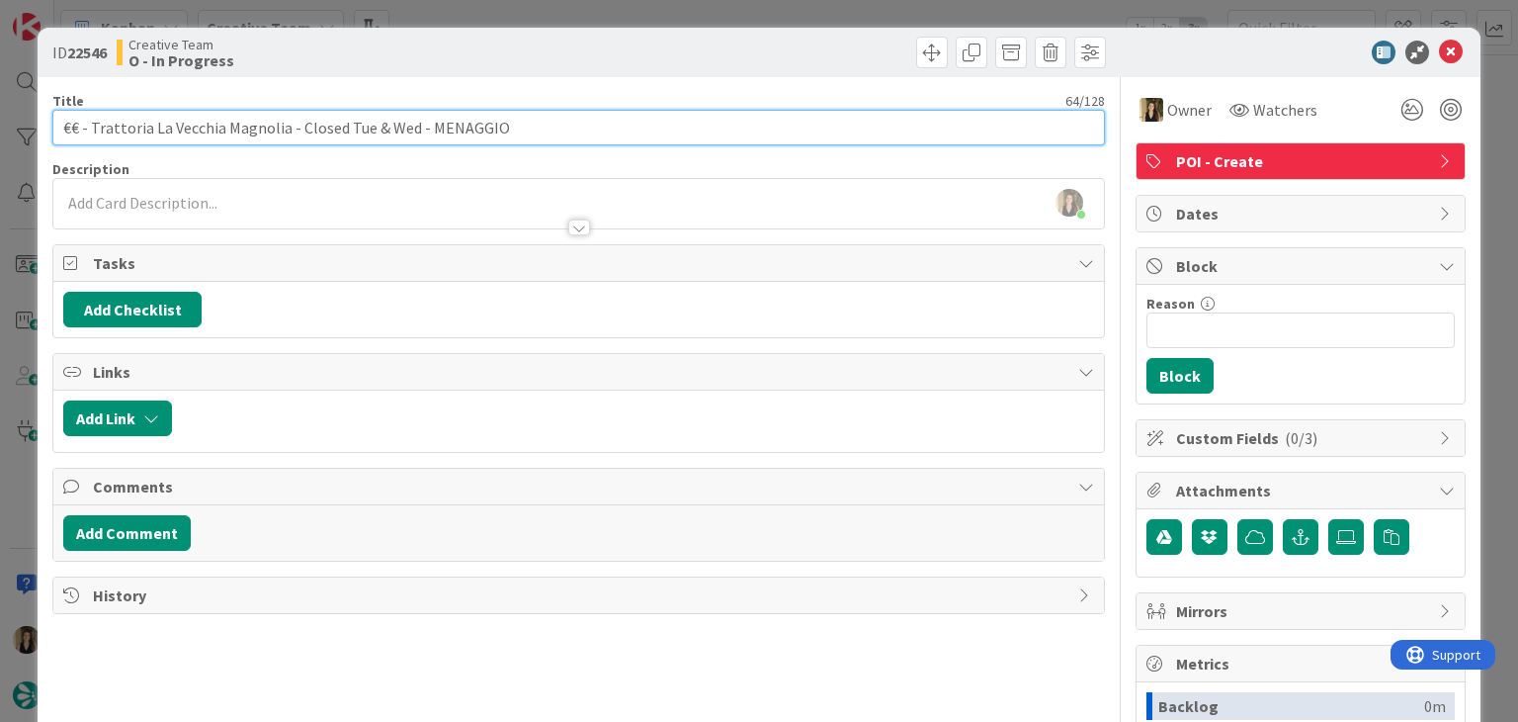
drag, startPoint x: 285, startPoint y: 123, endPoint x: 115, endPoint y: 119, distance: 170.1
click at [90, 125] on input "€€ - Trattoria La Vecchia Magnolia - Closed Tue & Wed - MENAGGIO" at bounding box center [578, 128] width 1052 height 36
drag, startPoint x: 358, startPoint y: 132, endPoint x: 41, endPoint y: 133, distance: 317.3
click at [43, 133] on div "ID 22546 Creative Team O - In Progress Title 64 / 128 €€ - Trattoria La Vecchia…" at bounding box center [759, 531] width 1442 height 1006
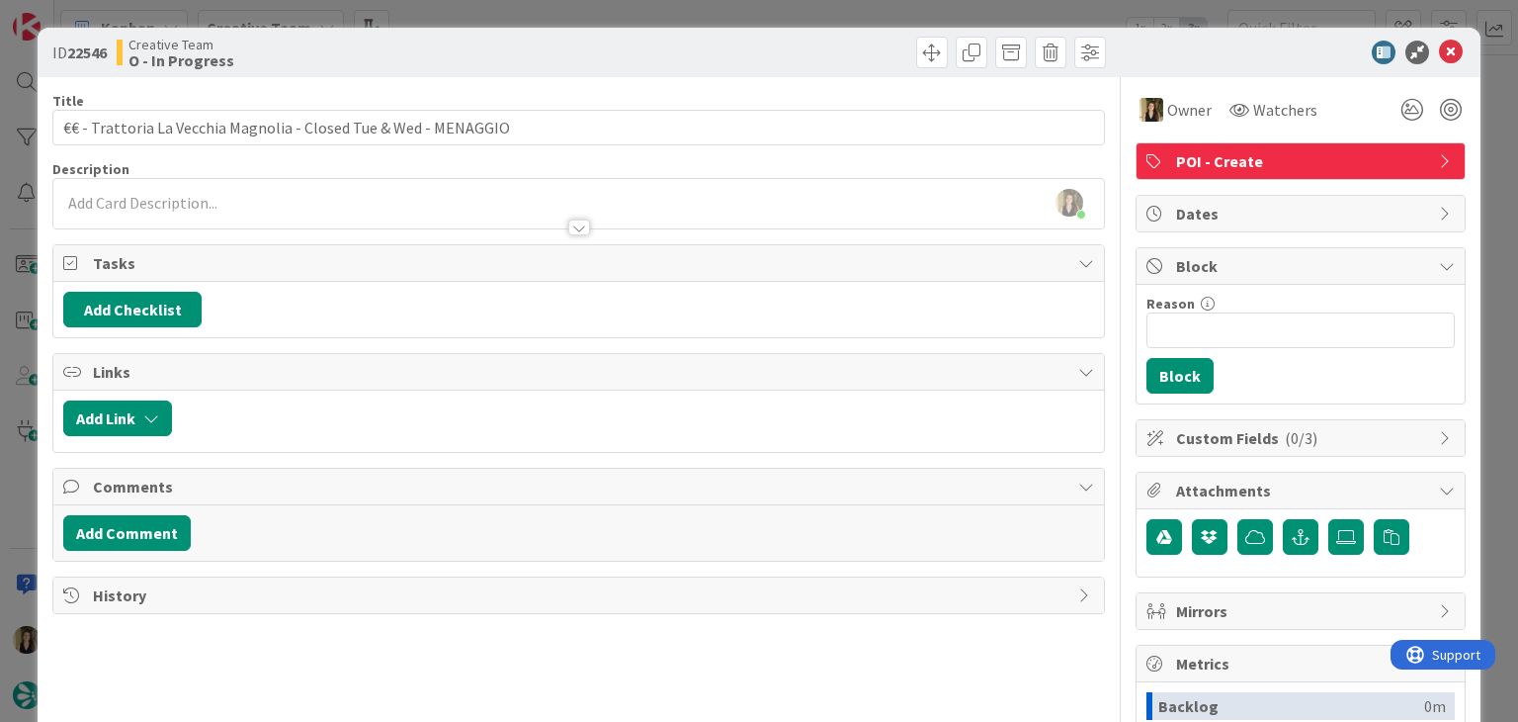
click at [409, 187] on div "Sofia Palma joined 10 m ago" at bounding box center [578, 203] width 1050 height 49
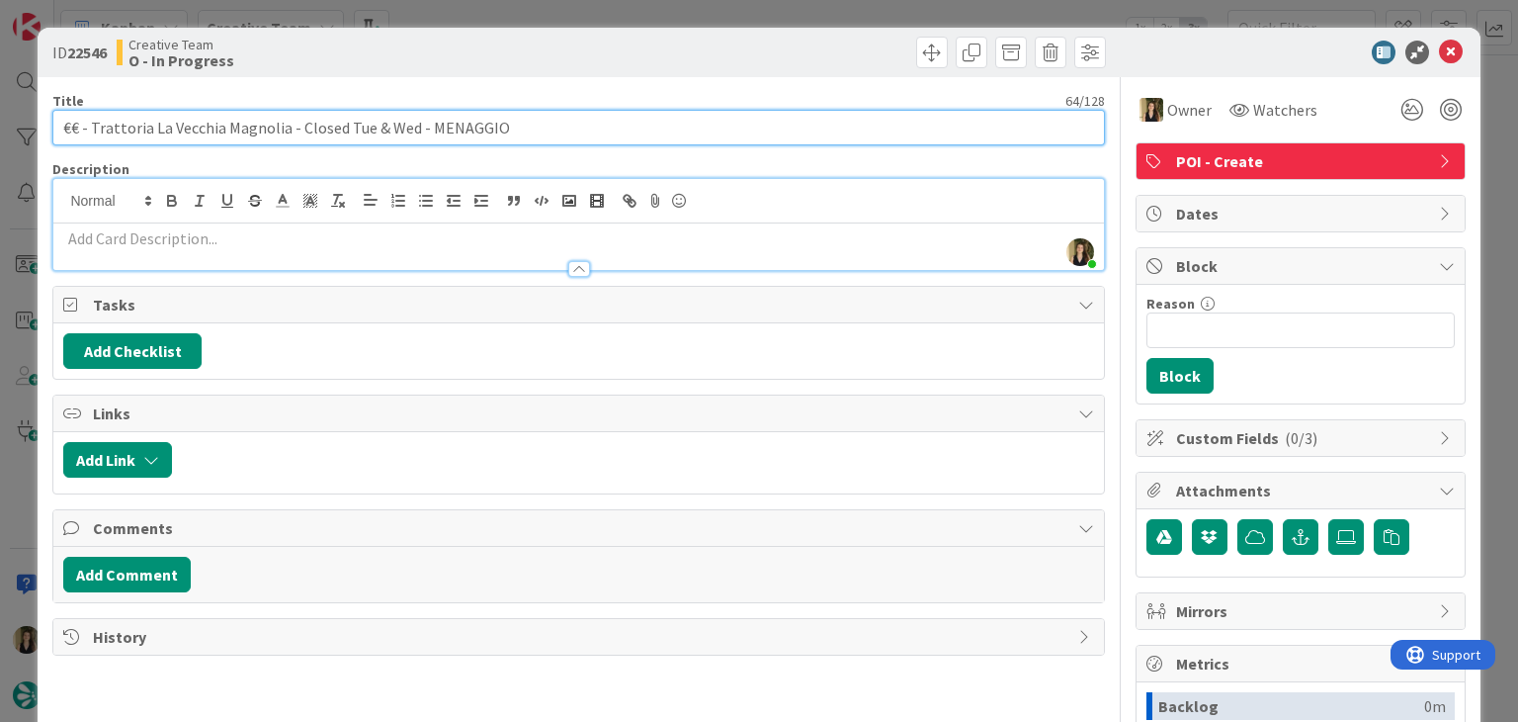
drag, startPoint x: 284, startPoint y: 124, endPoint x: 91, endPoint y: 124, distance: 192.8
click at [91, 124] on input "€€ - Trattoria La Vecchia Magnolia - Closed Tue & Wed - MENAGGIO" at bounding box center [578, 128] width 1052 height 36
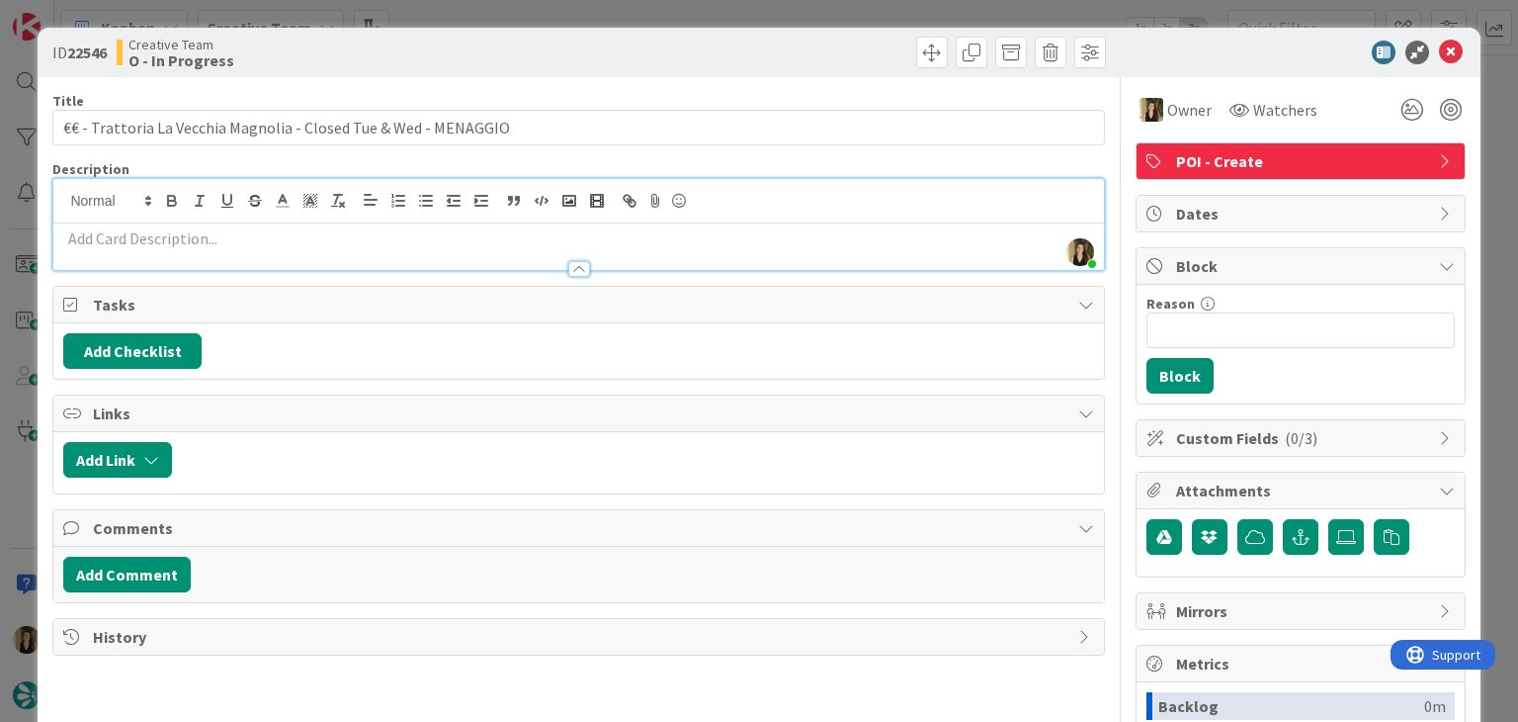
click at [1151, 72] on div "ID 22546 Creative Team O - In Progress" at bounding box center [759, 52] width 1442 height 49
click at [546, 44] on div "Creative Team O - In Progress" at bounding box center [346, 53] width 458 height 32
click at [538, 13] on div "ID 22546 Creative Team O - In Progress Title 64 / 128 €€ - Trattoria La Vecchia…" at bounding box center [759, 361] width 1518 height 722
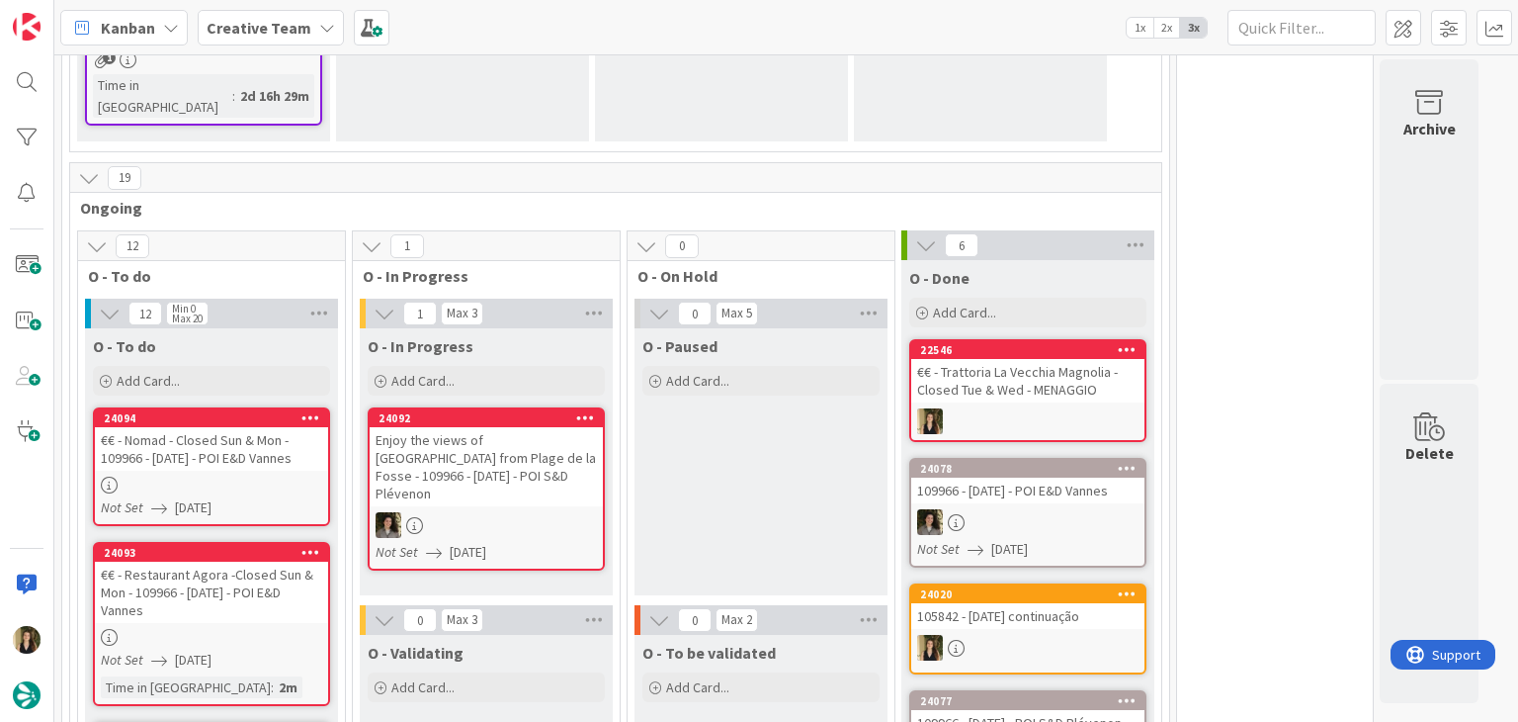
click at [1075, 408] on div at bounding box center [1027, 421] width 233 height 26
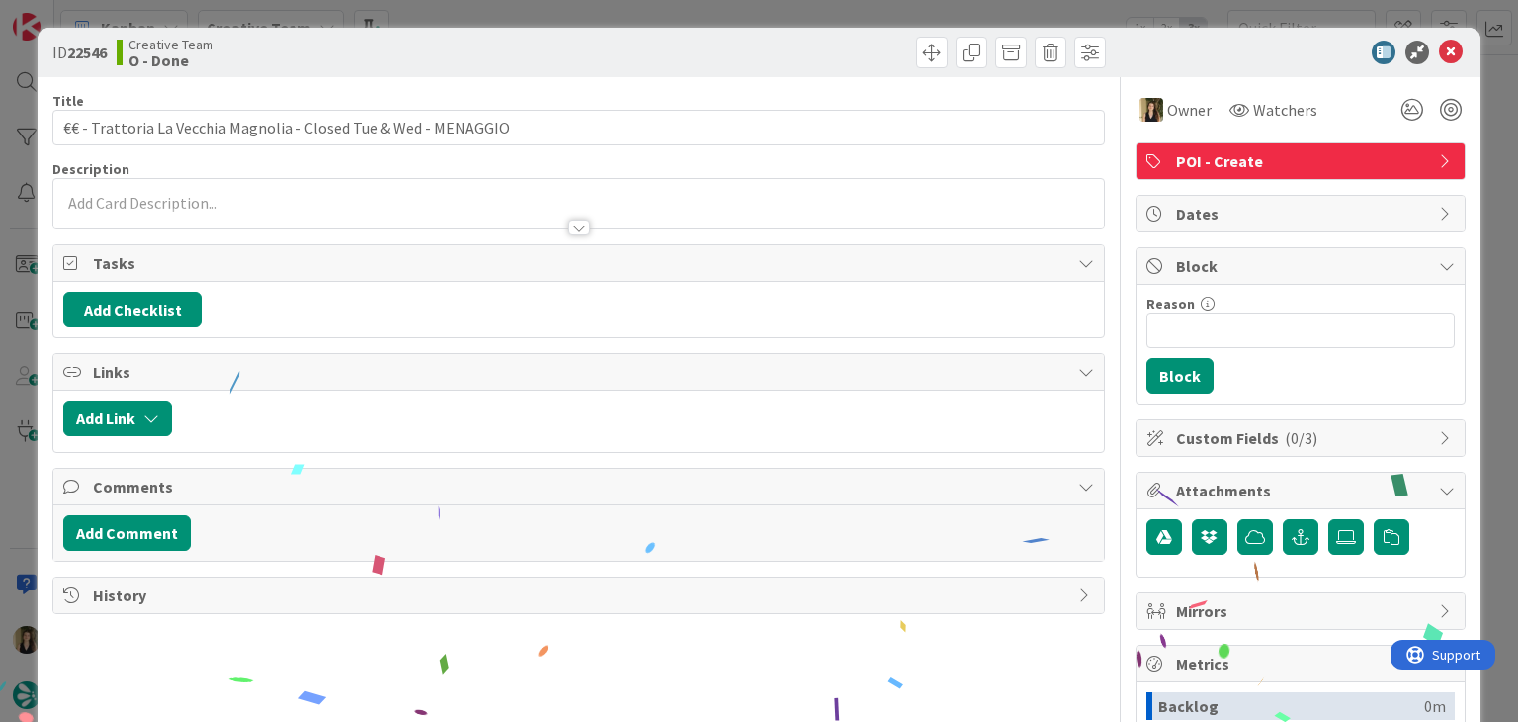
click at [860, 13] on div "ID 22546 Creative Team O - Done Title 64 / 128 €€ - Trattoria La Vecchia Magnol…" at bounding box center [759, 361] width 1518 height 722
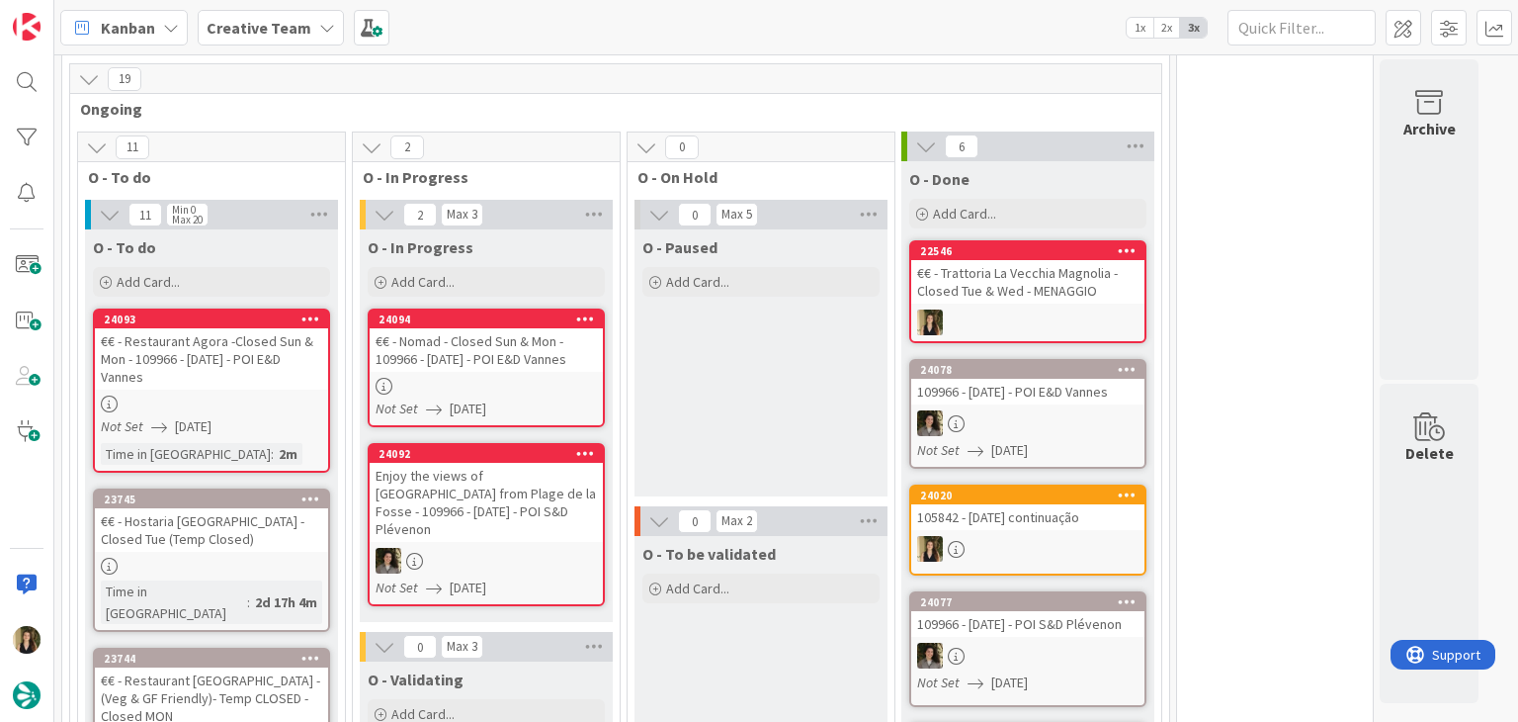
click at [564, 341] on div "€€ - Nomad - Closed Sun & Mon - 109966 - 26 oct - POI E&D Vannes" at bounding box center [486, 349] width 233 height 43
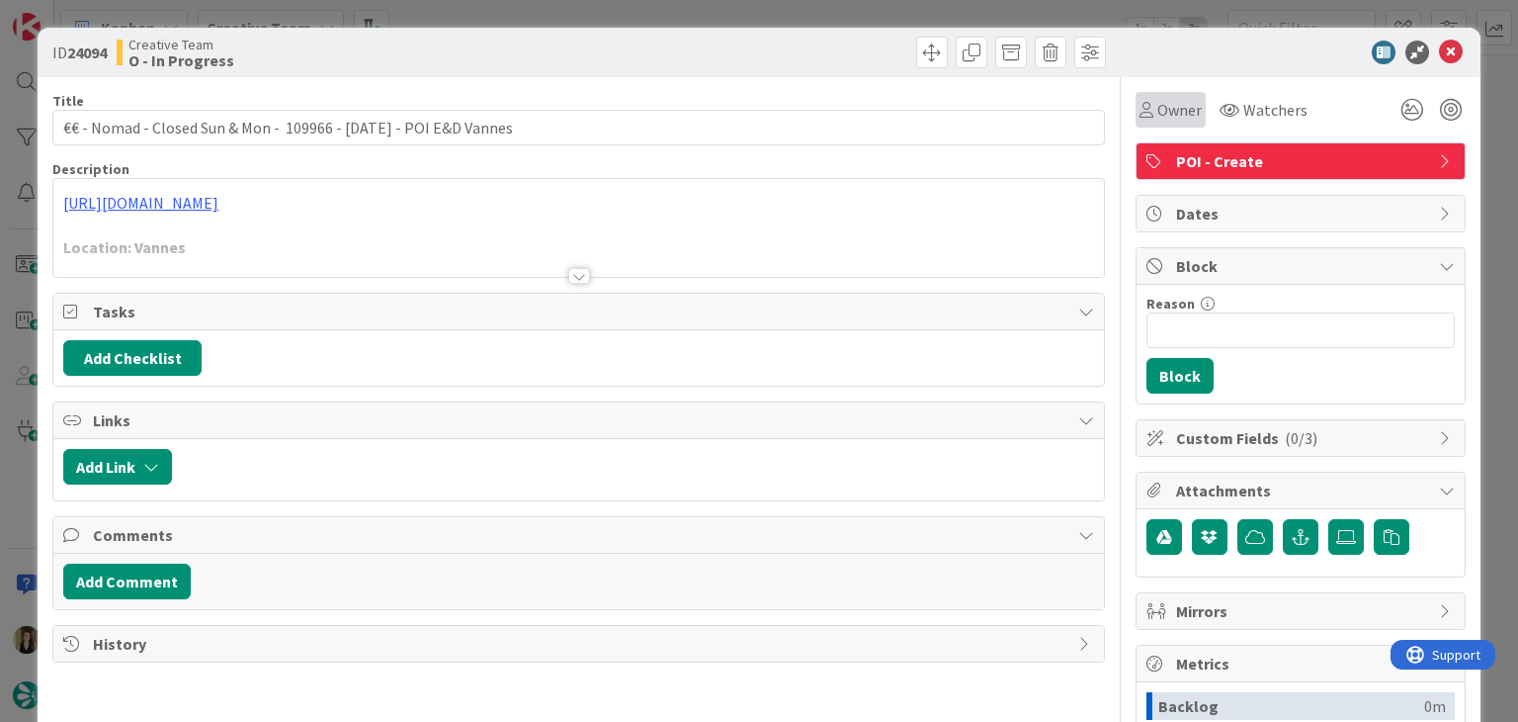
click at [1159, 102] on span "Owner" at bounding box center [1180, 110] width 44 height 24
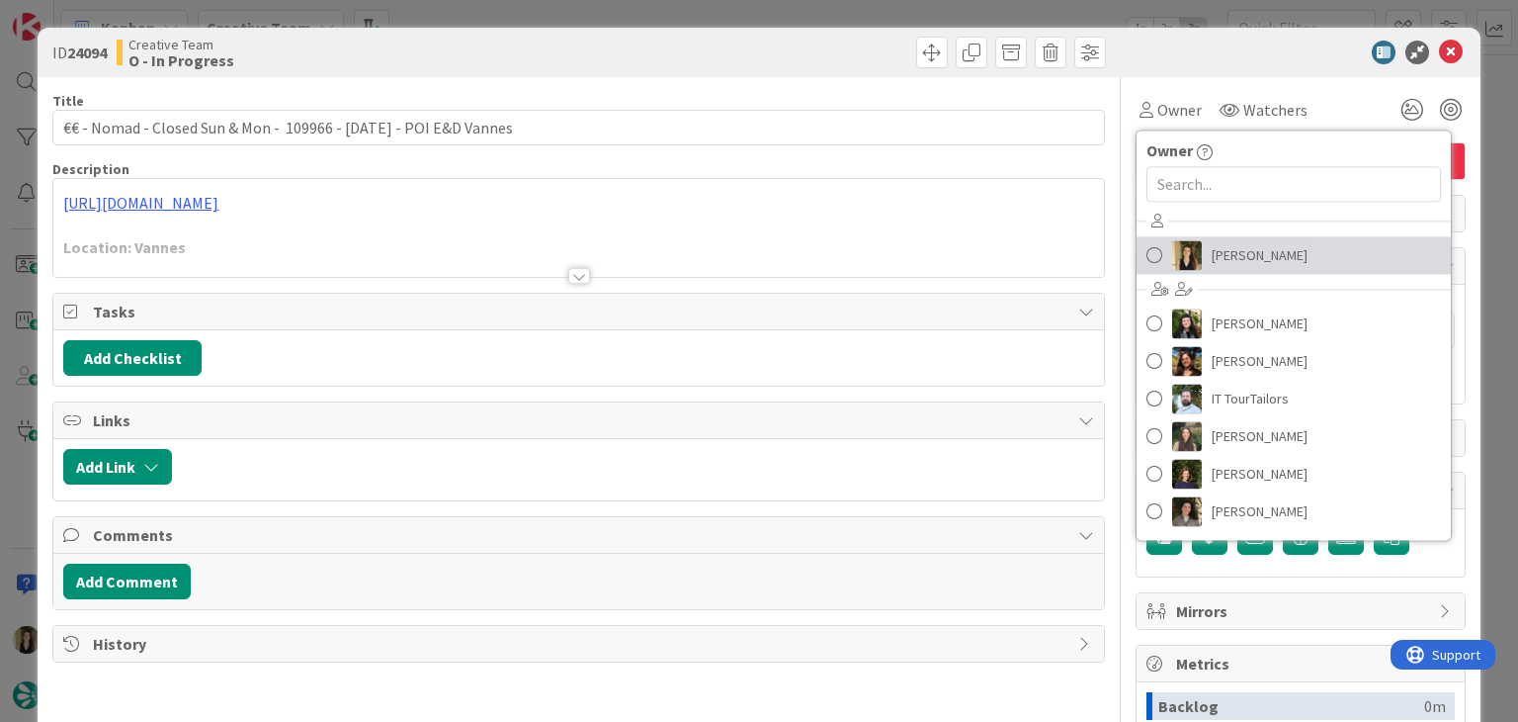
click at [1238, 265] on span "Sofia Palma" at bounding box center [1260, 255] width 96 height 30
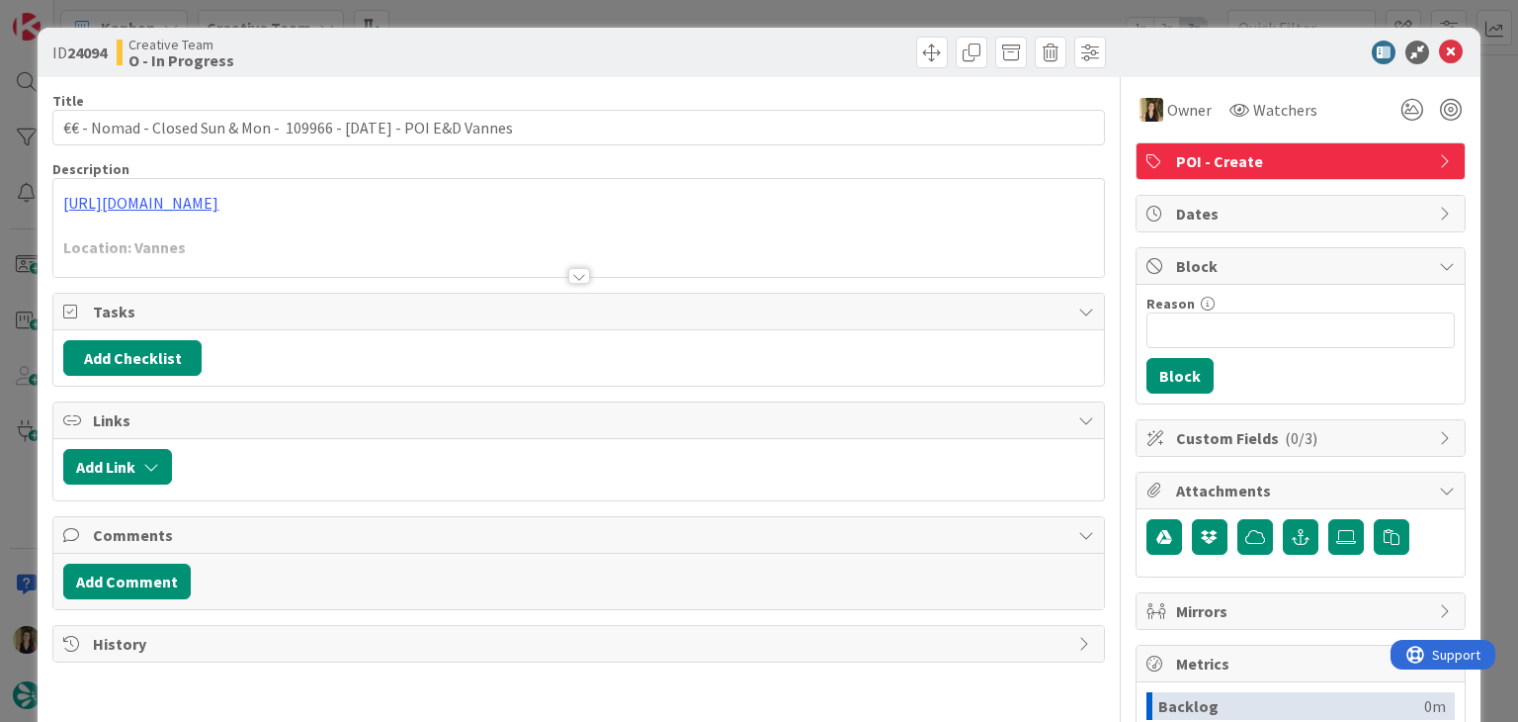
click at [568, 268] on div at bounding box center [579, 276] width 22 height 16
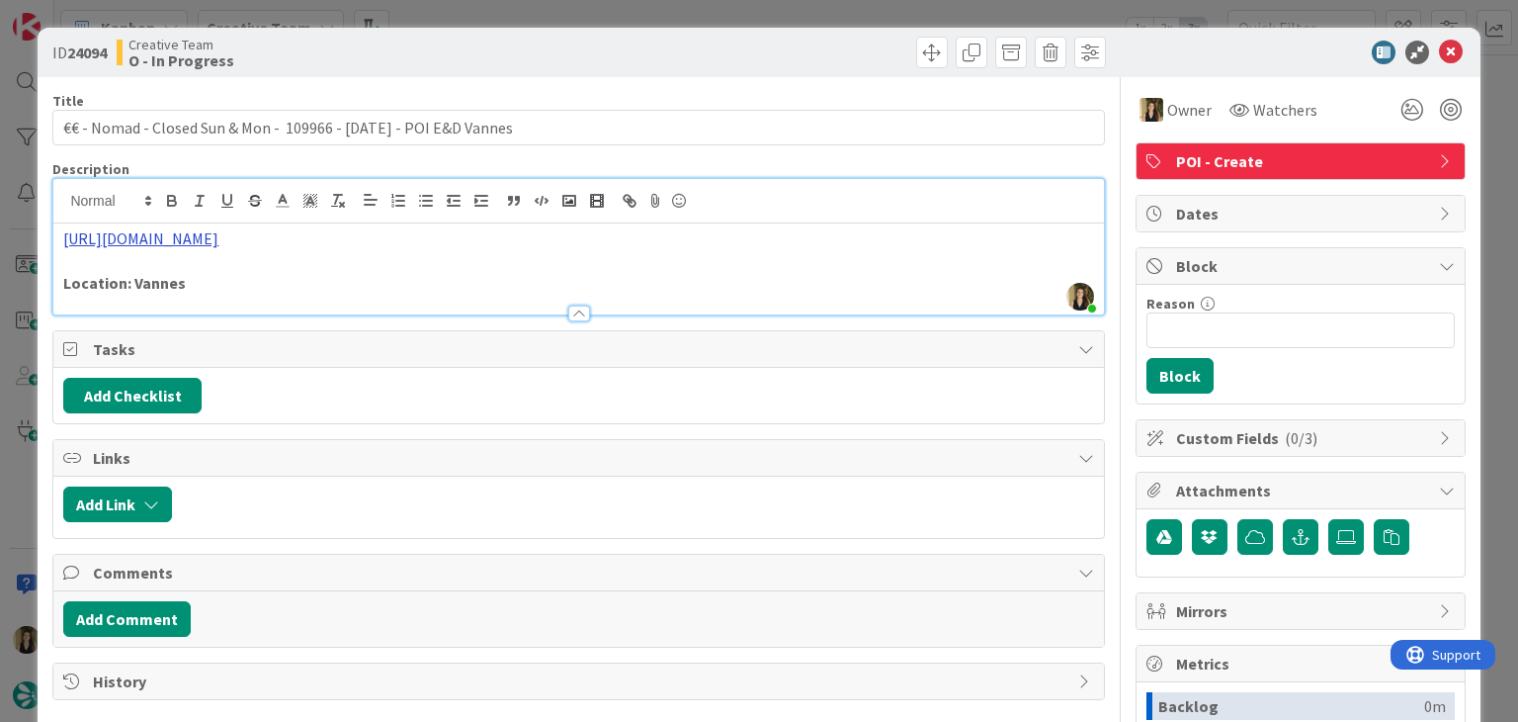
click at [218, 241] on link "https://www.tripadvisor.fr/Restaurant_Review-g196537-d27799119-Reviews-Nomad-Va…" at bounding box center [140, 238] width 155 height 20
click at [218, 239] on link "https://www.tripadvisor.fr/Restaurant_Review-g196537-d27799119-Reviews-Nomad-Va…" at bounding box center [140, 238] width 155 height 20
click at [389, 270] on link "https://www.tripadvisor.fr/Restaurant_Review-g196537-d27799119-Reviews-Nomad-Va…" at bounding box center [398, 277] width 135 height 26
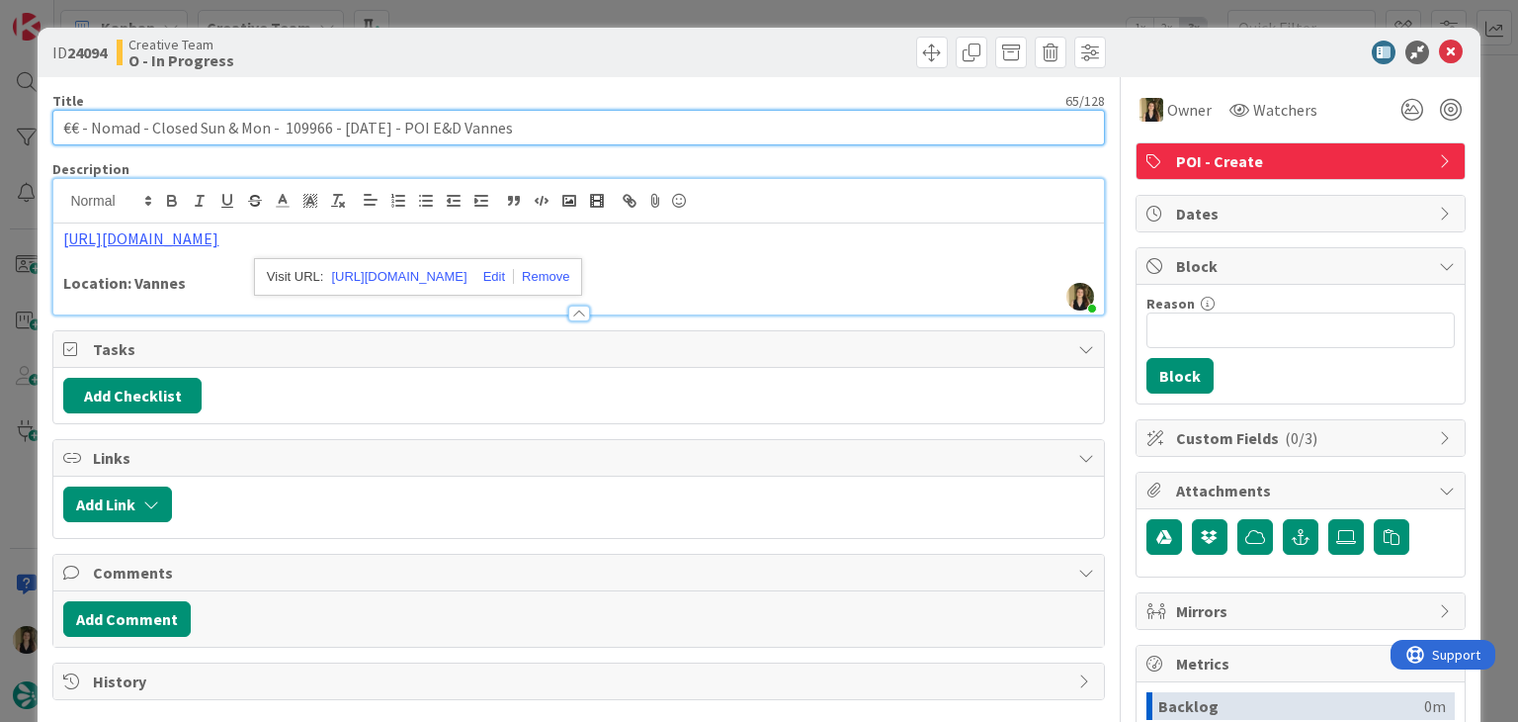
click at [245, 123] on input "€€ - Nomad - Closed Sun & Mon - 109966 - 26 oct - POI E&D Vannes" at bounding box center [578, 128] width 1052 height 36
drag, startPoint x: 139, startPoint y: 128, endPoint x: 87, endPoint y: 128, distance: 52.4
click at [87, 128] on input "€€ - Nomad - Closed Sun & Mon - 109966 - 26 oct - POI E&D Vannes" at bounding box center [578, 128] width 1052 height 36
drag, startPoint x: 266, startPoint y: 126, endPoint x: 31, endPoint y: 119, distance: 235.4
click at [31, 119] on div "ID 24094 Creative Team O - In Progress Title 65 / 128 €€ - Nomad - Closed Sun &…" at bounding box center [759, 361] width 1518 height 722
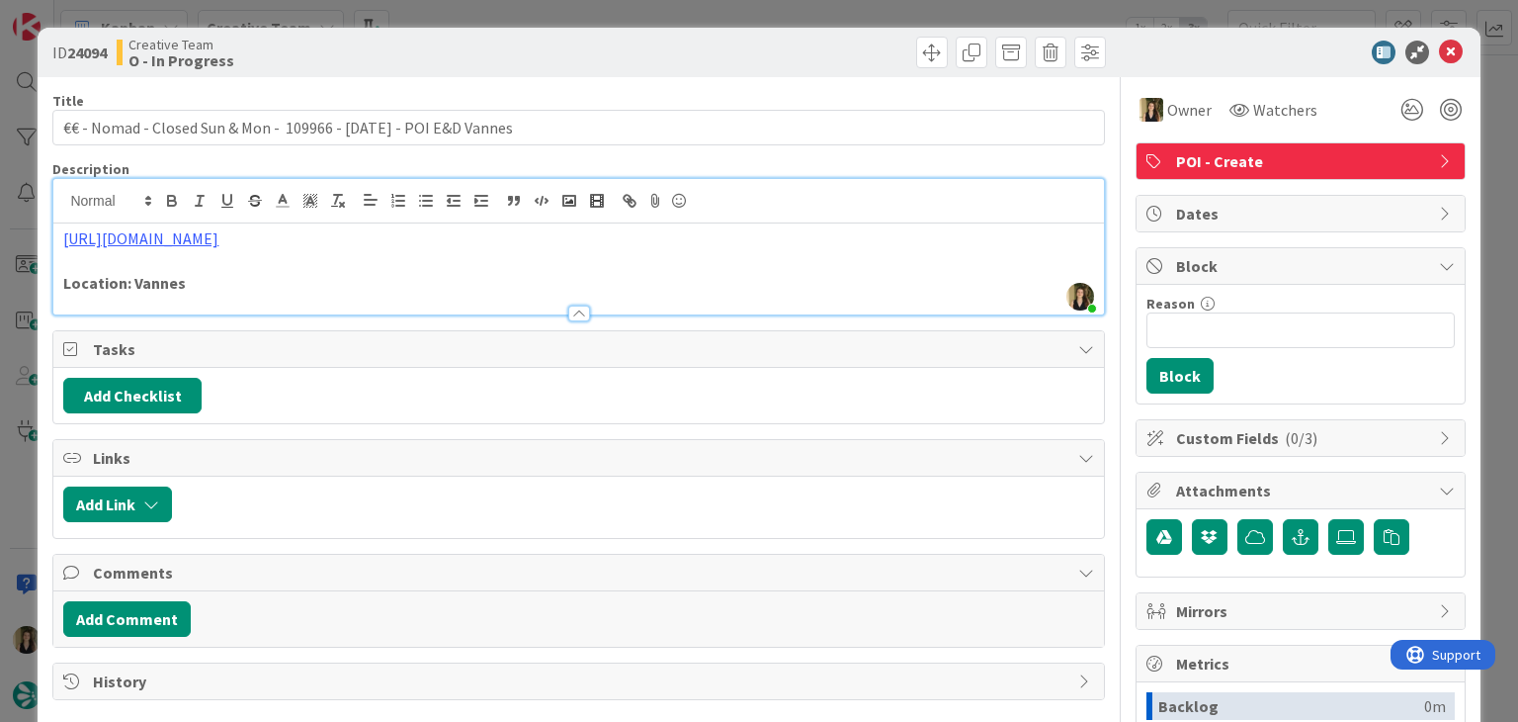
drag, startPoint x: 605, startPoint y: 56, endPoint x: 601, endPoint y: 24, distance: 32.9
click at [602, 54] on div at bounding box center [845, 53] width 522 height 32
click at [603, 21] on div "ID 24094 Creative Team O - In Progress Title 65 / 128 €€ - Nomad - Closed Sun &…" at bounding box center [759, 361] width 1518 height 722
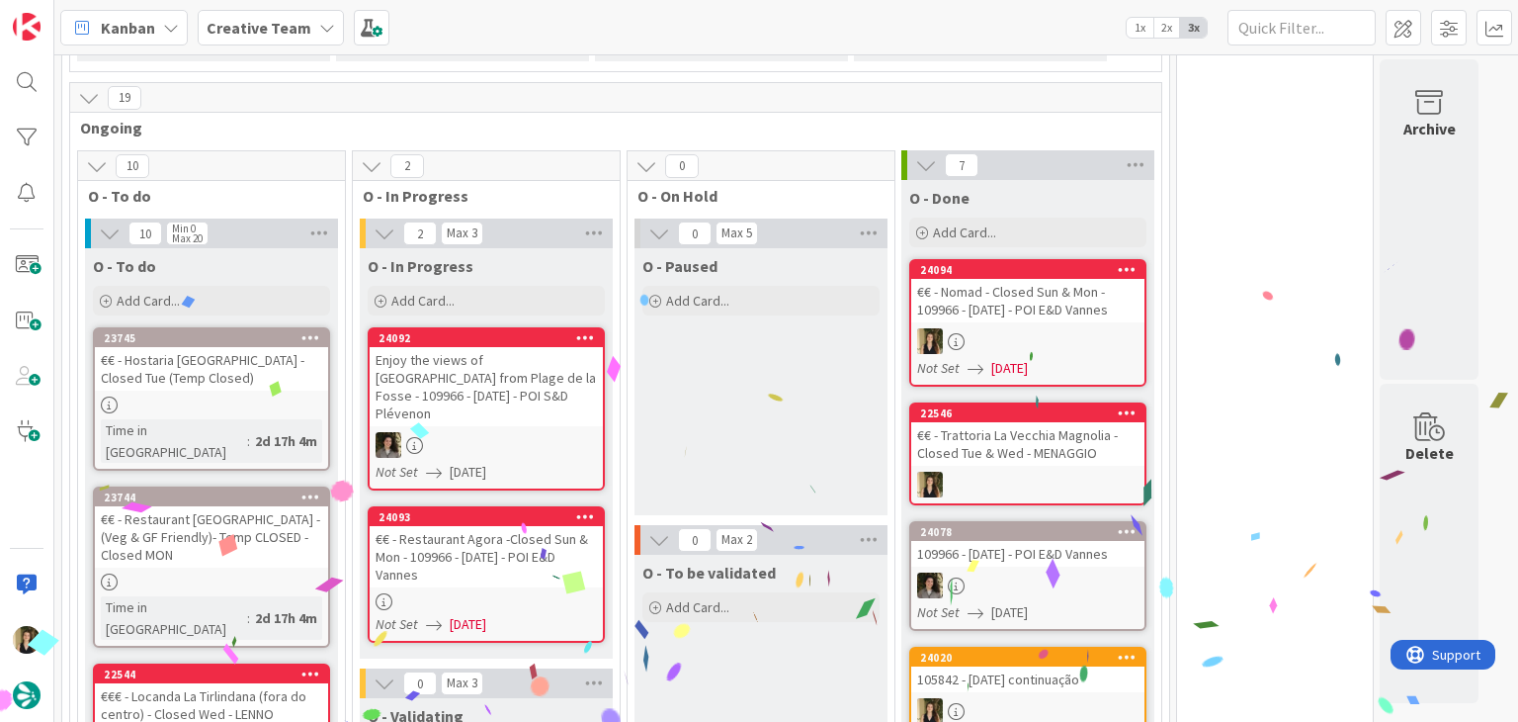
scroll to position [593, 0]
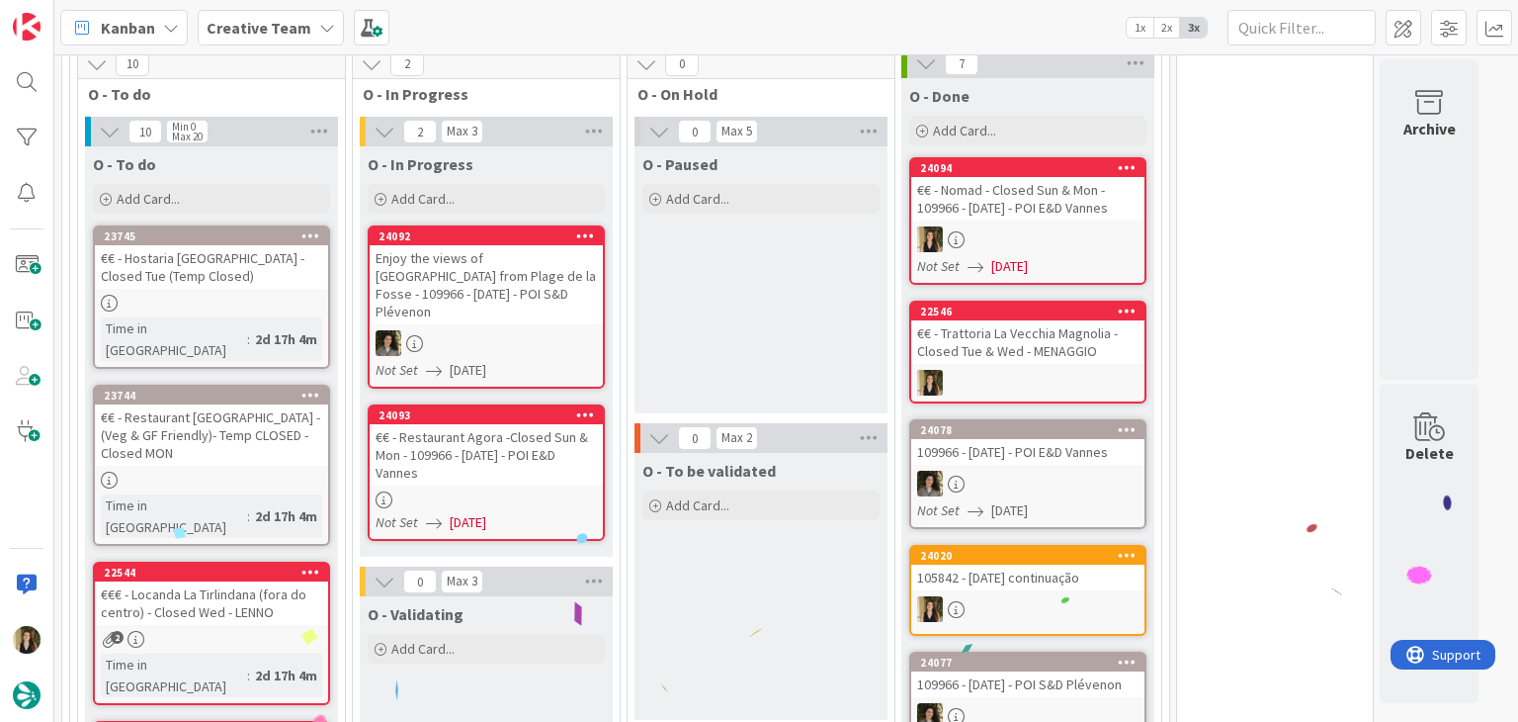
click at [493, 491] on div at bounding box center [486, 499] width 233 height 17
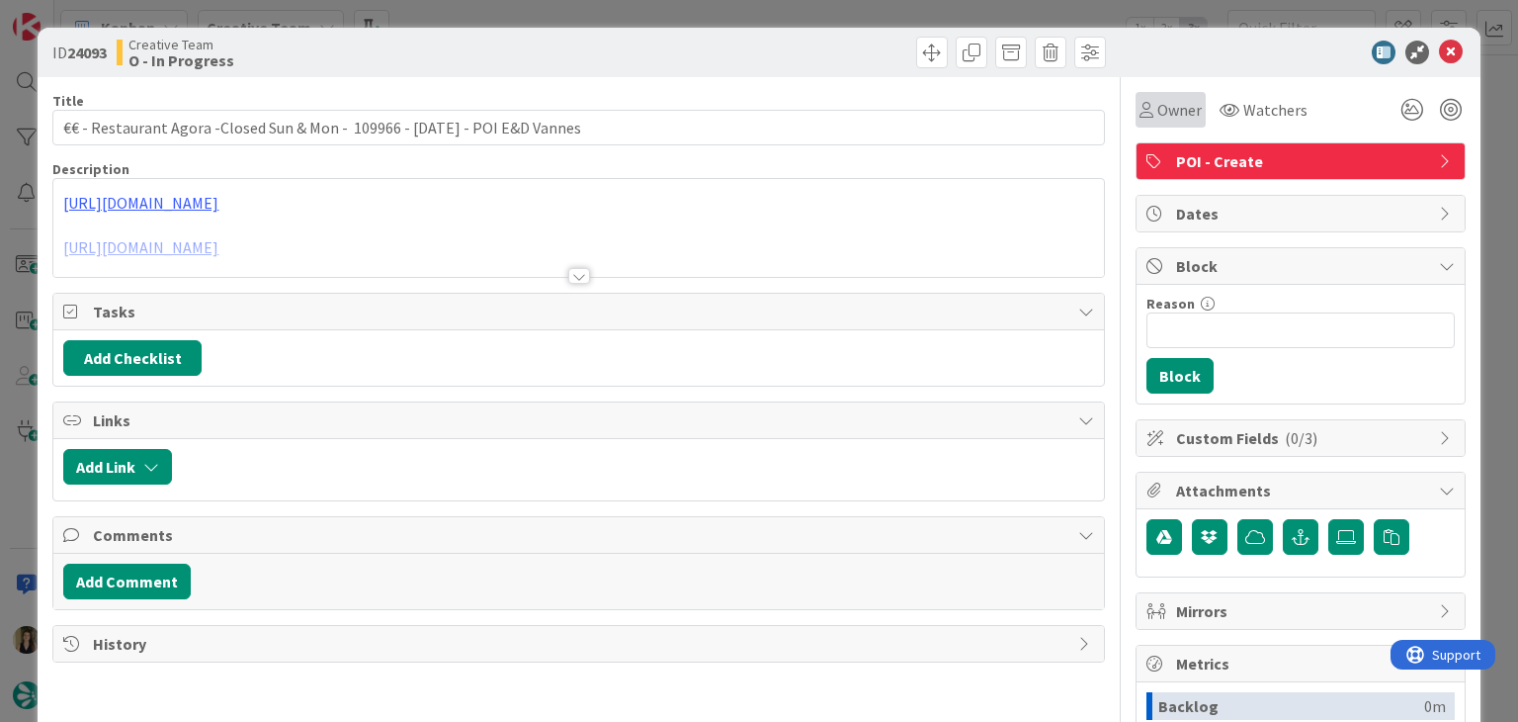
click at [1167, 109] on span "Owner" at bounding box center [1180, 110] width 44 height 24
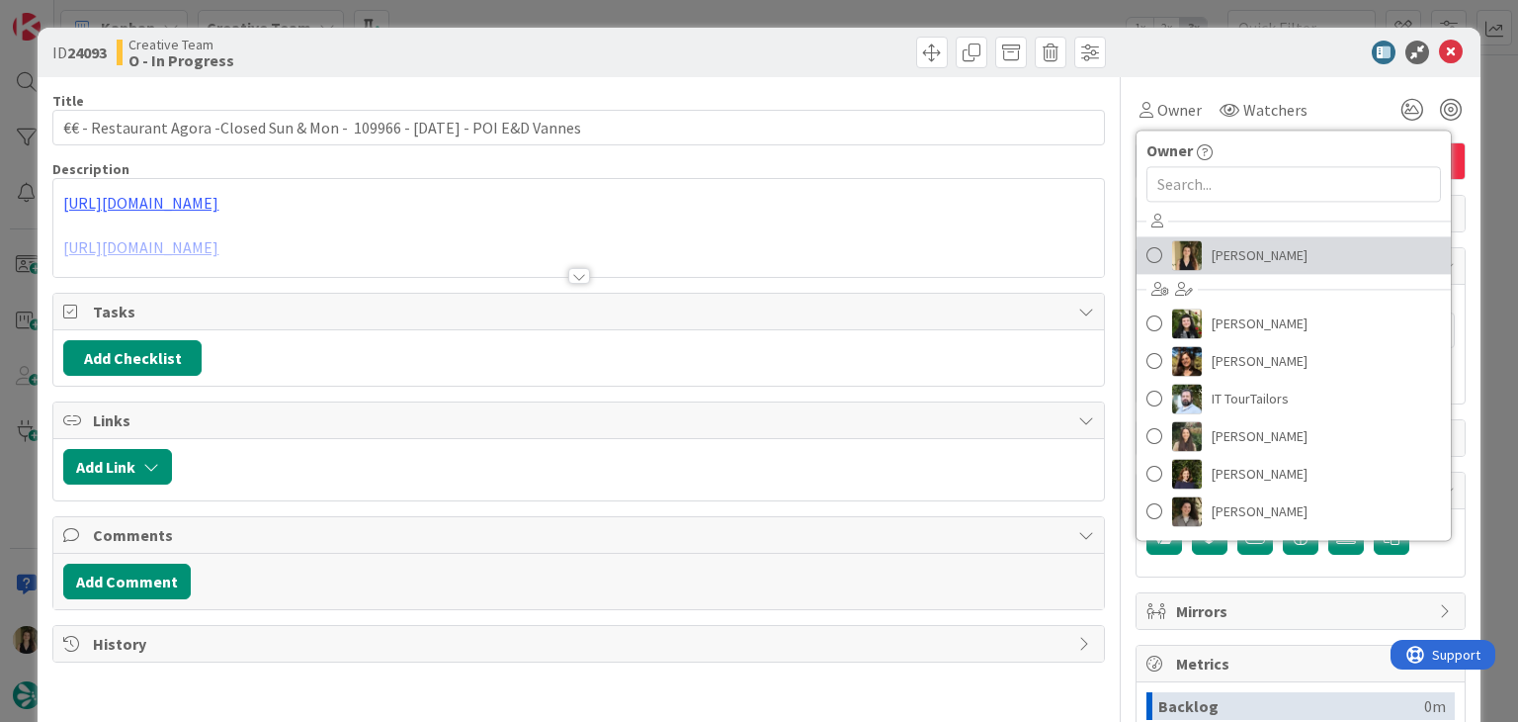
drag, startPoint x: 1199, startPoint y: 248, endPoint x: 1174, endPoint y: 249, distance: 24.7
click at [1212, 249] on span "Sofia Palma" at bounding box center [1260, 255] width 96 height 30
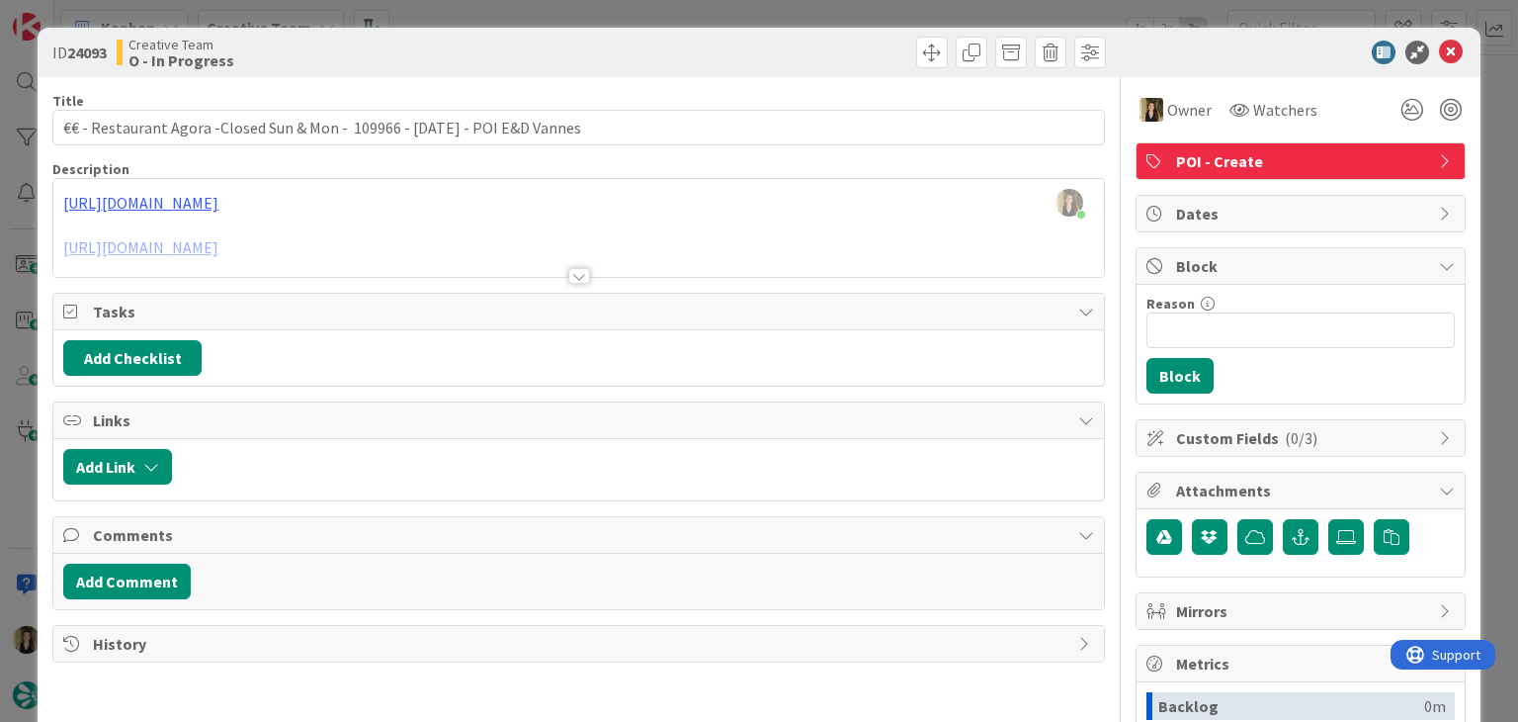
click at [558, 274] on div at bounding box center [578, 251] width 1050 height 50
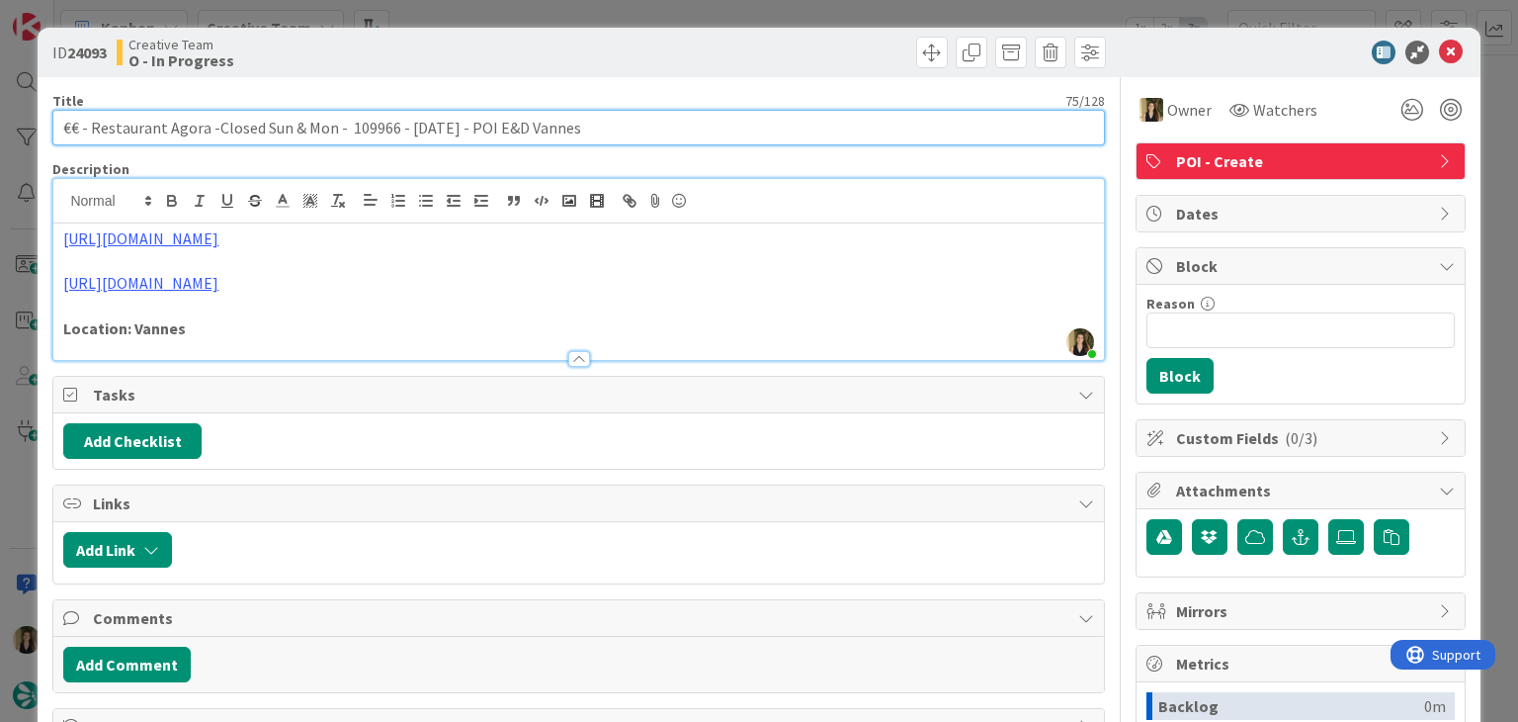
click at [209, 126] on input "€€ - Restaurant Agora -Closed Sun & Mon - 109966 - 26 oct - POI E&D Vannes" at bounding box center [578, 128] width 1052 height 36
type input "€€ - Restaurant Agora - Closed Sun & Mon - 109966 - 26 oct - POI E&D Vannes"
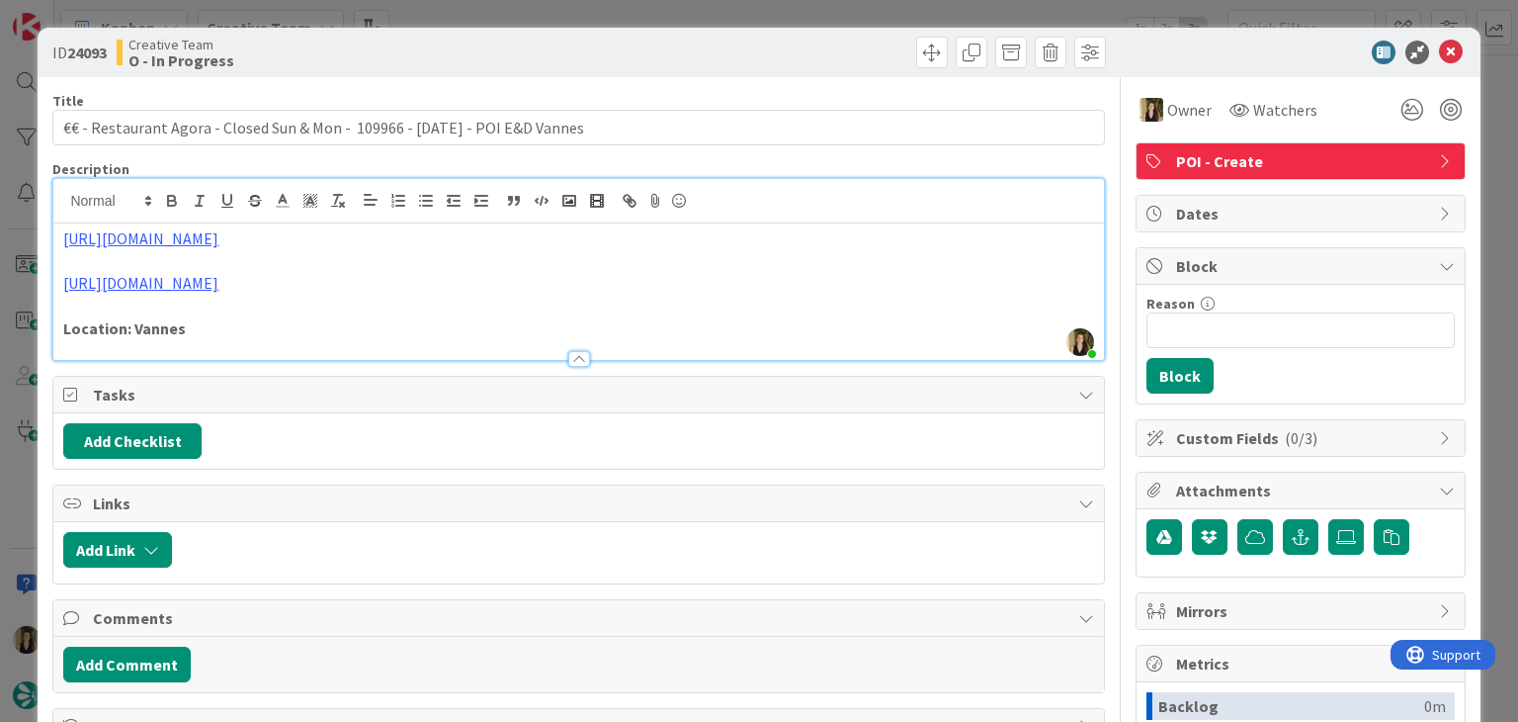
click at [467, 54] on div "Creative Team O - In Progress" at bounding box center [346, 53] width 458 height 32
click at [469, 21] on div "ID 24093 Creative Team O - In Progress Title 76 / 128 €€ - Restaurant Agora - C…" at bounding box center [759, 361] width 1518 height 722
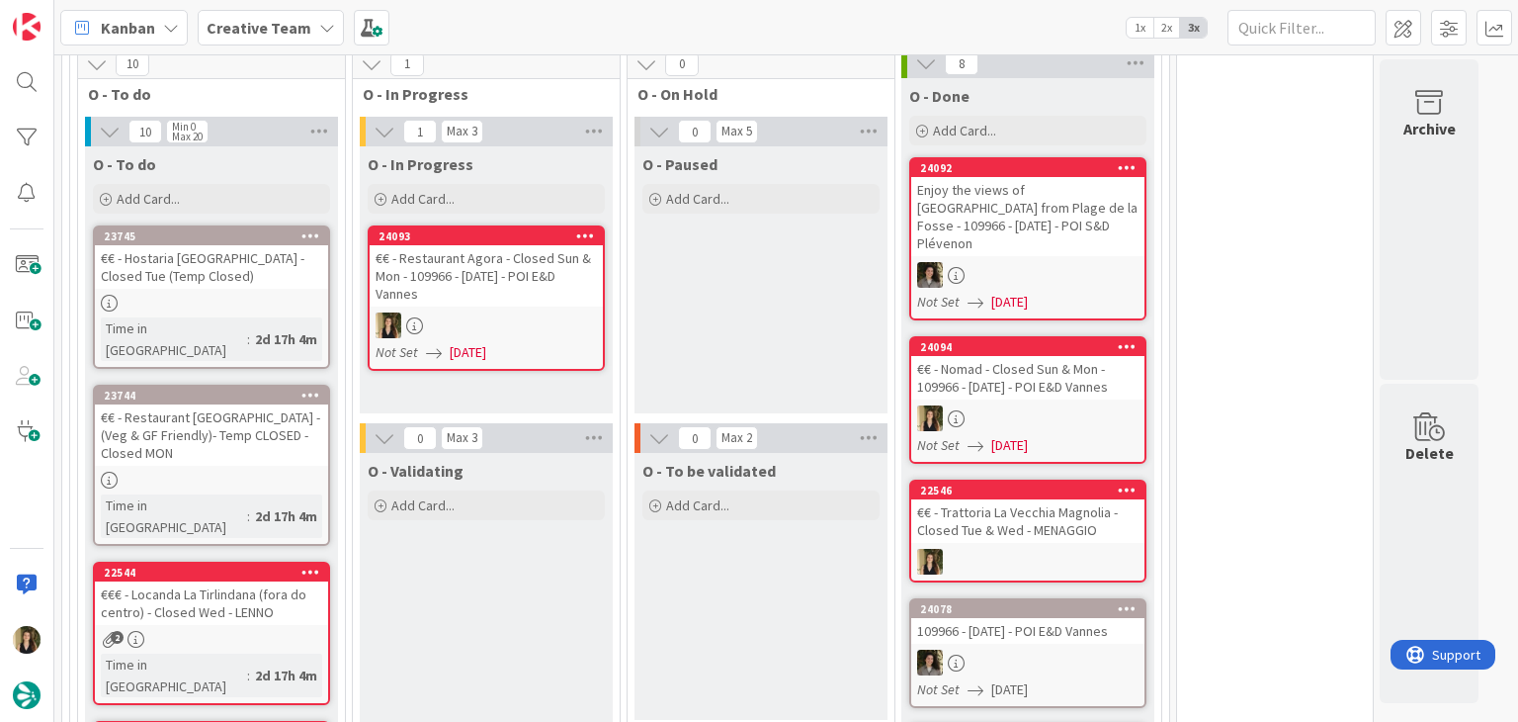
click at [522, 285] on div "24093 €€ - Restaurant Agora - Closed Sun & Mon - 109966 - 26 oct - POI E&D Vann…" at bounding box center [486, 297] width 237 height 145
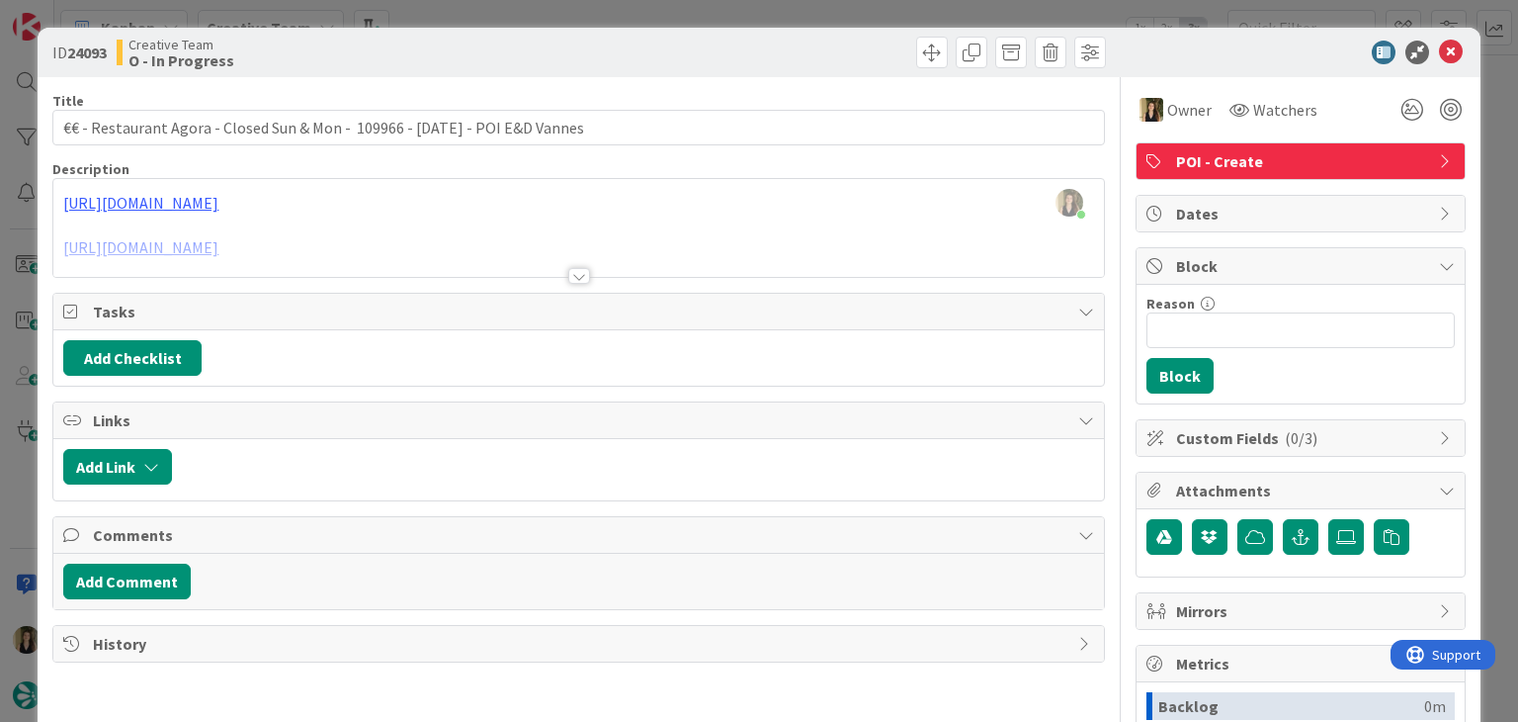
click at [578, 268] on div at bounding box center [579, 276] width 22 height 16
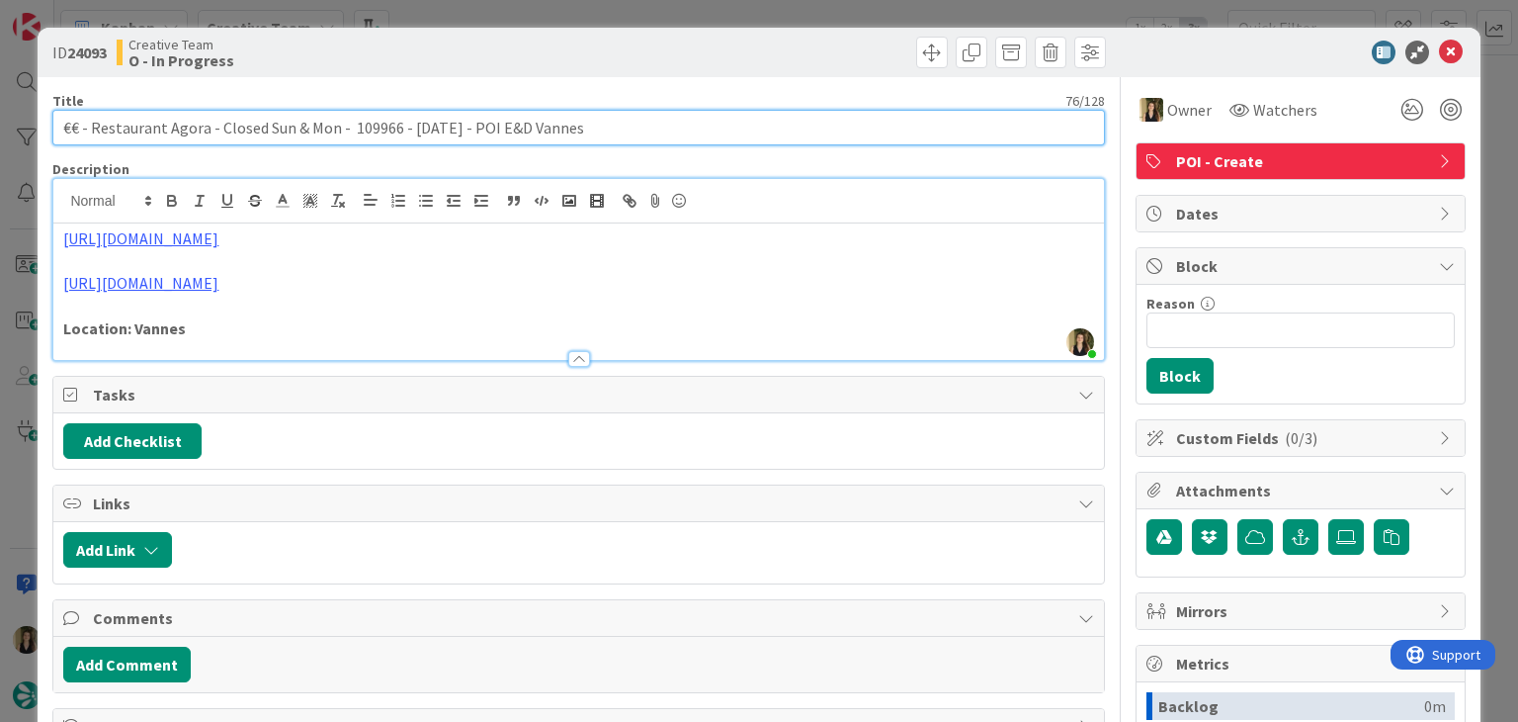
click at [290, 128] on input "€€ - Restaurant Agora - Closed Sun & Mon - 109966 - 26 oct - POI E&D Vannes" at bounding box center [578, 128] width 1052 height 36
click at [301, 124] on input "€€ - Restaurant Agora - Closed Sun& Mon - 109966 - 26 oct - POI E&D Vannes" at bounding box center [578, 128] width 1052 height 36
type input "€€ - Restaurant Agora - Closed Sun&Mon - 109966 - 26 oct - POI E&D Vannes"
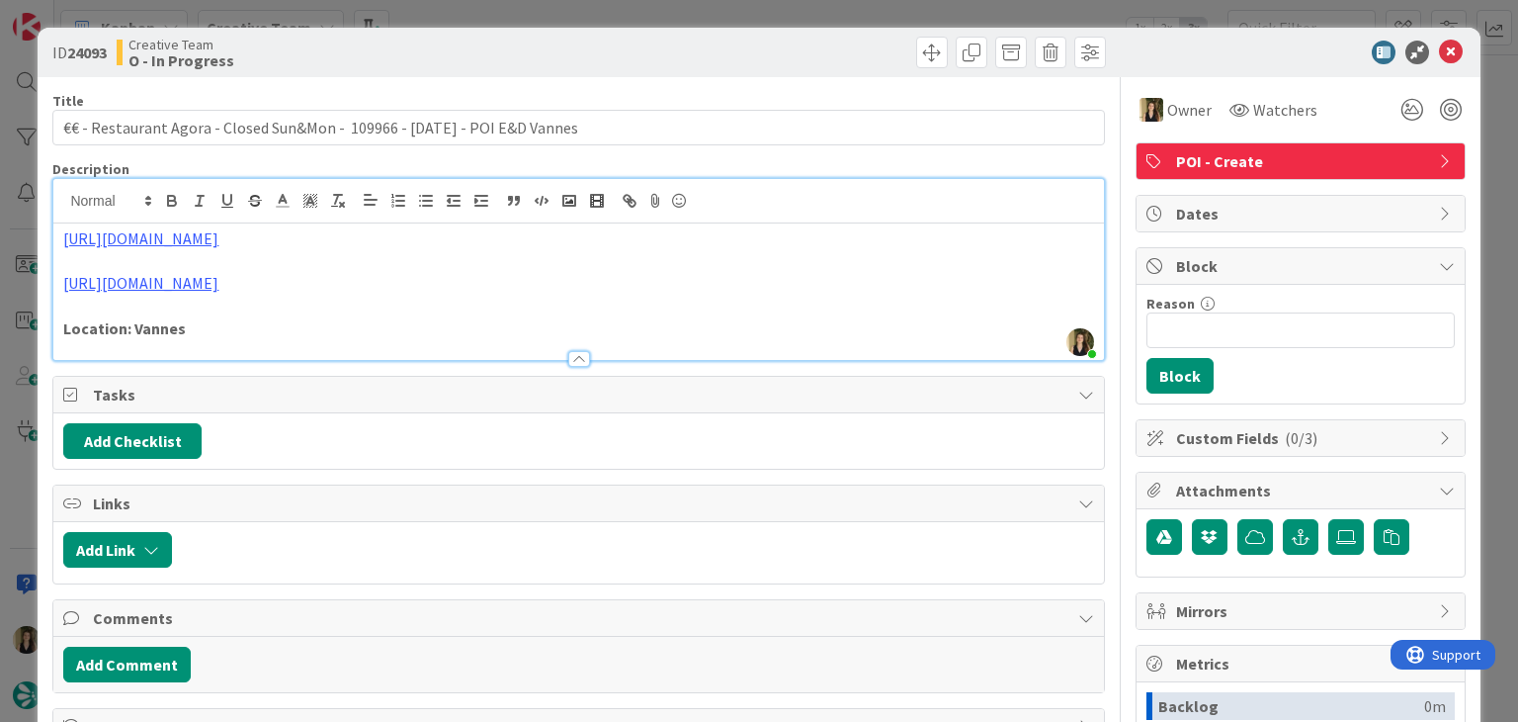
drag, startPoint x: 472, startPoint y: 40, endPoint x: 472, endPoint y: 26, distance: 13.8
click at [474, 39] on div "Creative Team O - In Progress" at bounding box center [346, 53] width 458 height 32
click at [473, 14] on div "ID 24093 Creative Team O - In Progress Title 74 / 128 €€ - Restaurant Agora - C…" at bounding box center [759, 361] width 1518 height 722
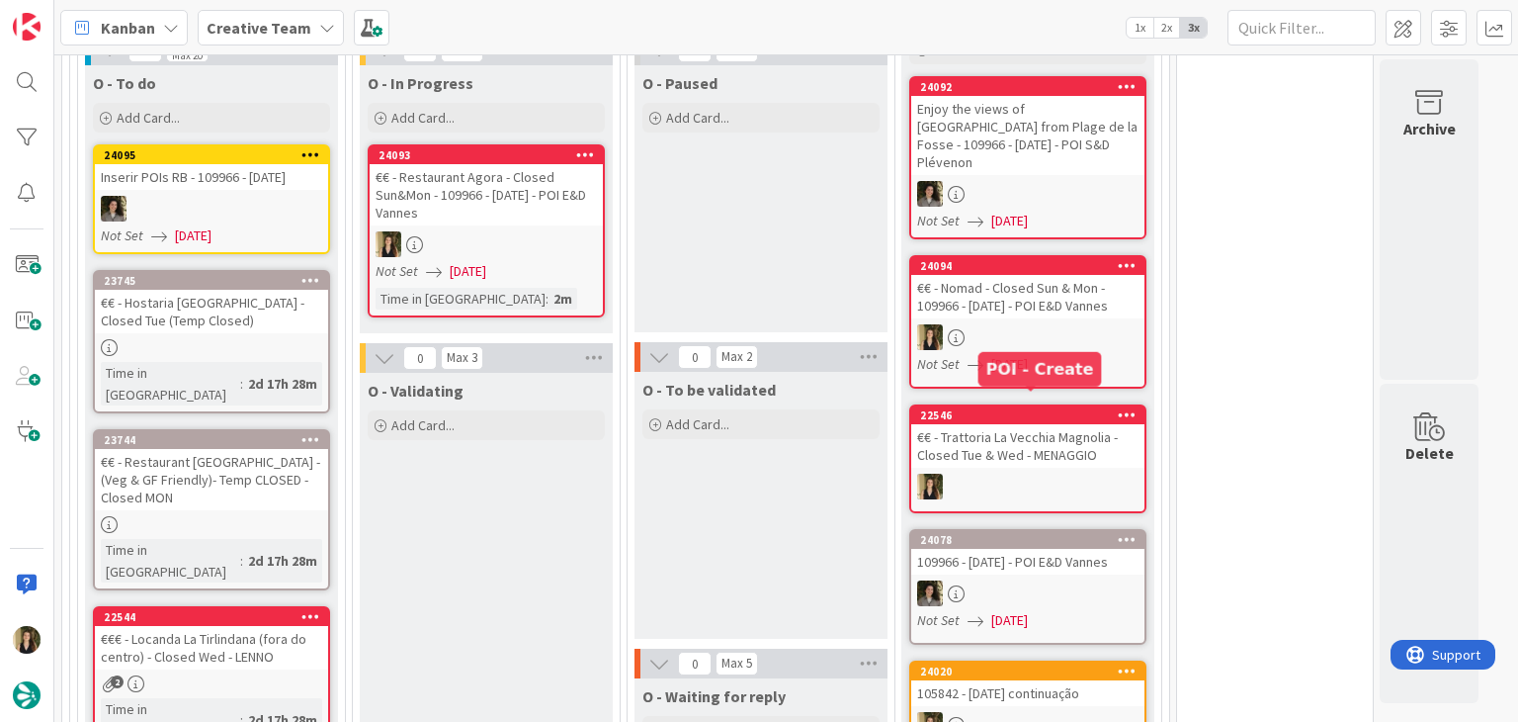
scroll to position [593, 0]
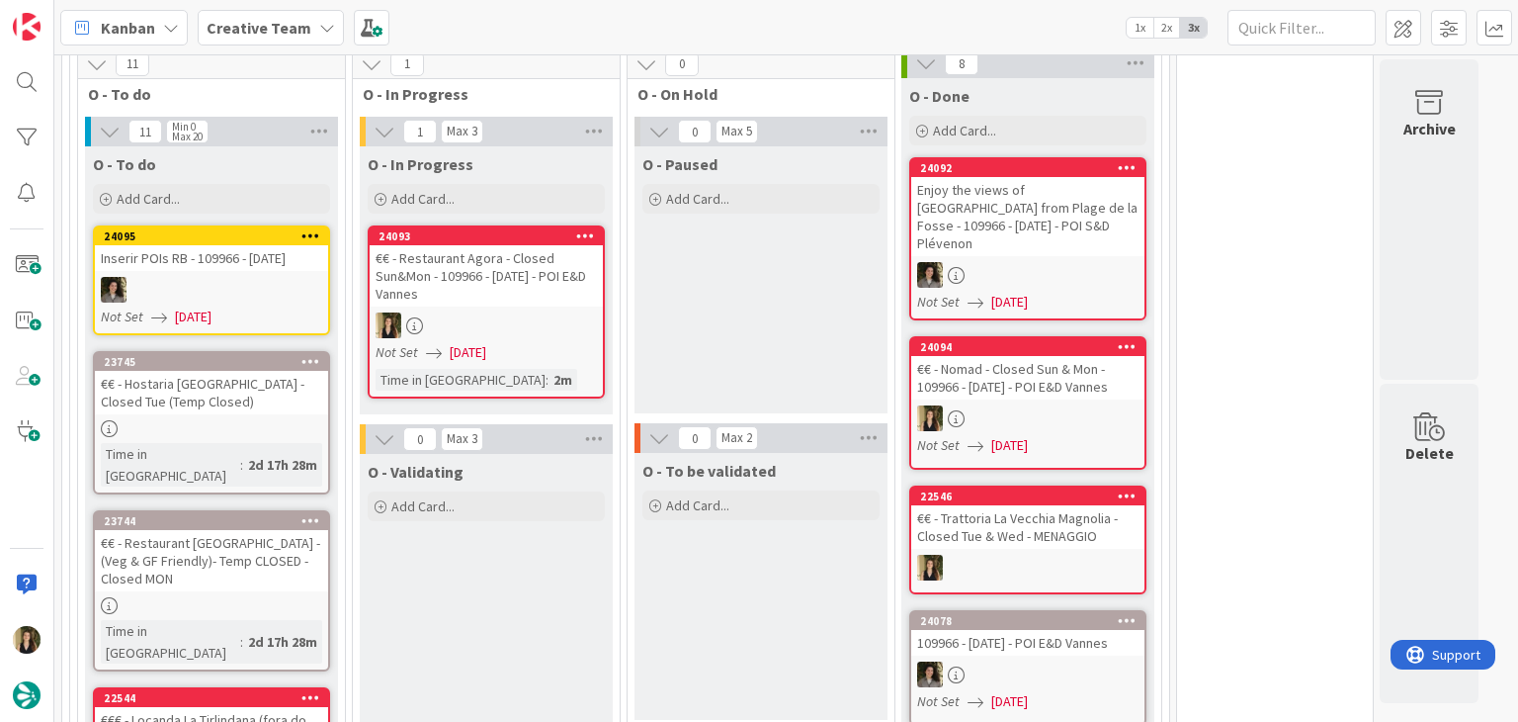
click at [555, 277] on div "€€ - Restaurant Agora - Closed Sun&Mon - 109966 - 26 oct - POI E&D Vannes" at bounding box center [486, 275] width 233 height 61
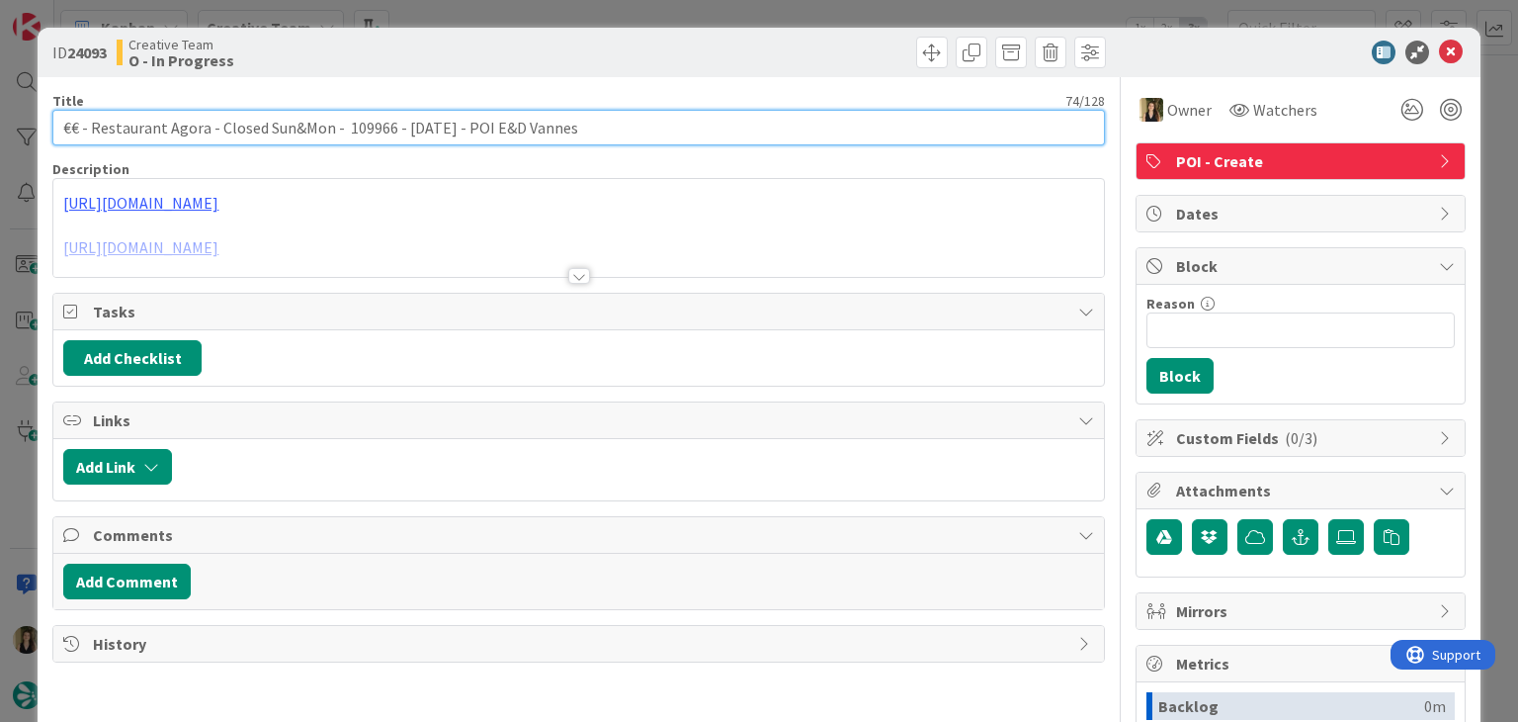
drag, startPoint x: 203, startPoint y: 128, endPoint x: 50, endPoint y: 132, distance: 152.3
click at [50, 132] on div "ID 24093 Creative Team O - In Progress Title 74 / 128 €€ - Restaurant Agora - C…" at bounding box center [759, 531] width 1442 height 1006
drag, startPoint x: 324, startPoint y: 128, endPoint x: 53, endPoint y: 131, distance: 270.9
click at [53, 131] on input "€€ - Restaurant Agora - Closed Sun&Mon - 109966 - 26 oct - POI E&D Vannes" at bounding box center [578, 128] width 1052 height 36
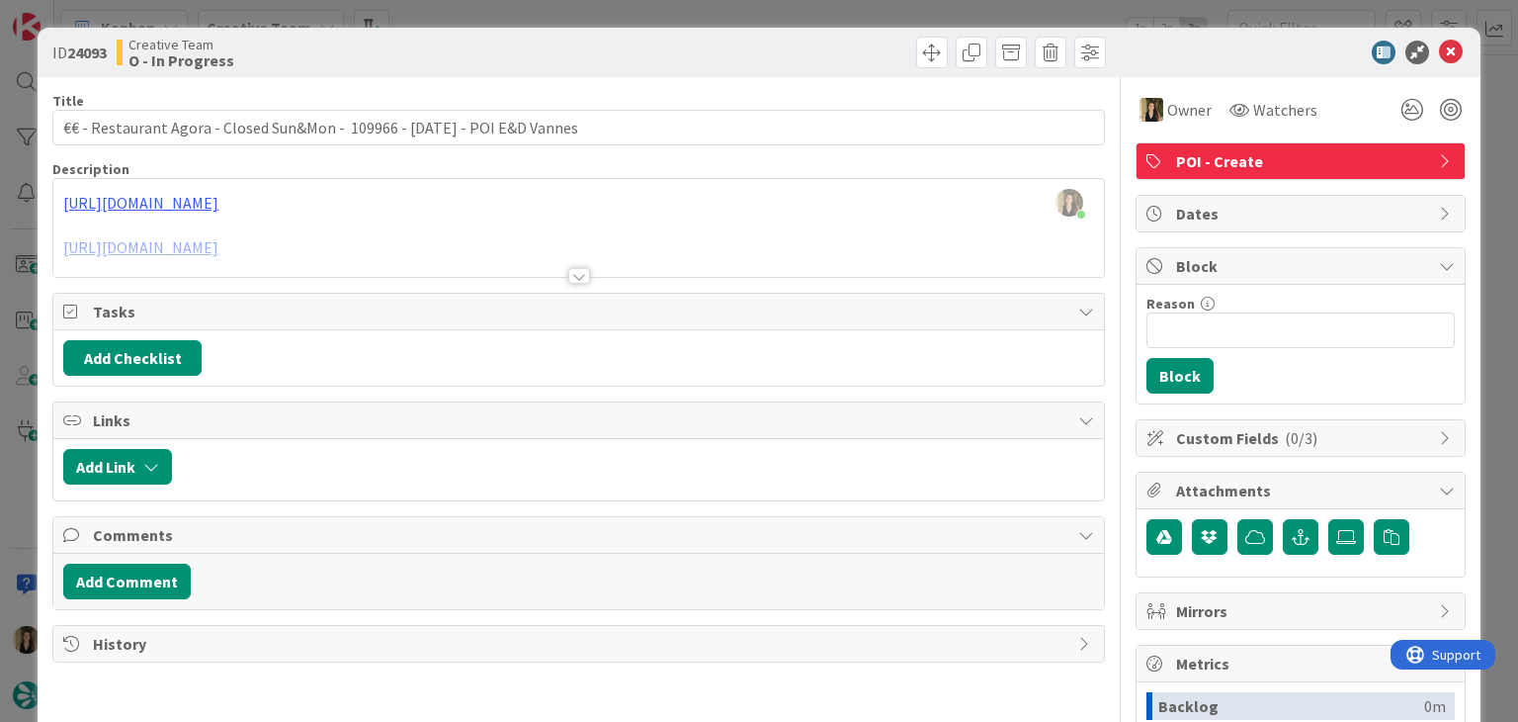
click at [506, 32] on div "ID 24093 Creative Team O - In Progress" at bounding box center [759, 52] width 1442 height 49
click at [508, 5] on div "ID 24093 Creative Team O - In Progress Title 74 / 128 €€ - Restaurant Agora - C…" at bounding box center [759, 361] width 1518 height 722
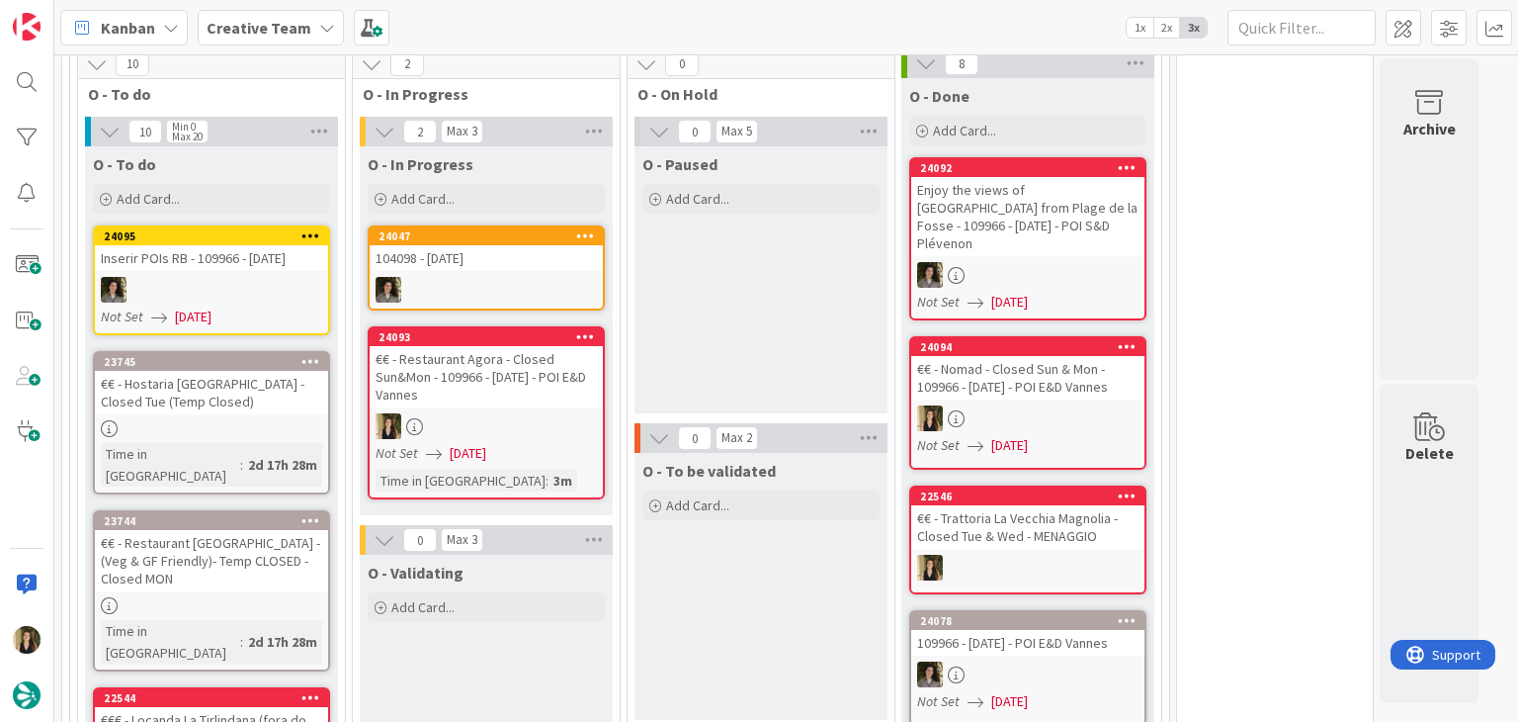
click at [530, 346] on div "€€ - Restaurant Agora - Closed Sun&Mon - 109966 - 26 oct - POI E&D Vannes" at bounding box center [486, 376] width 233 height 61
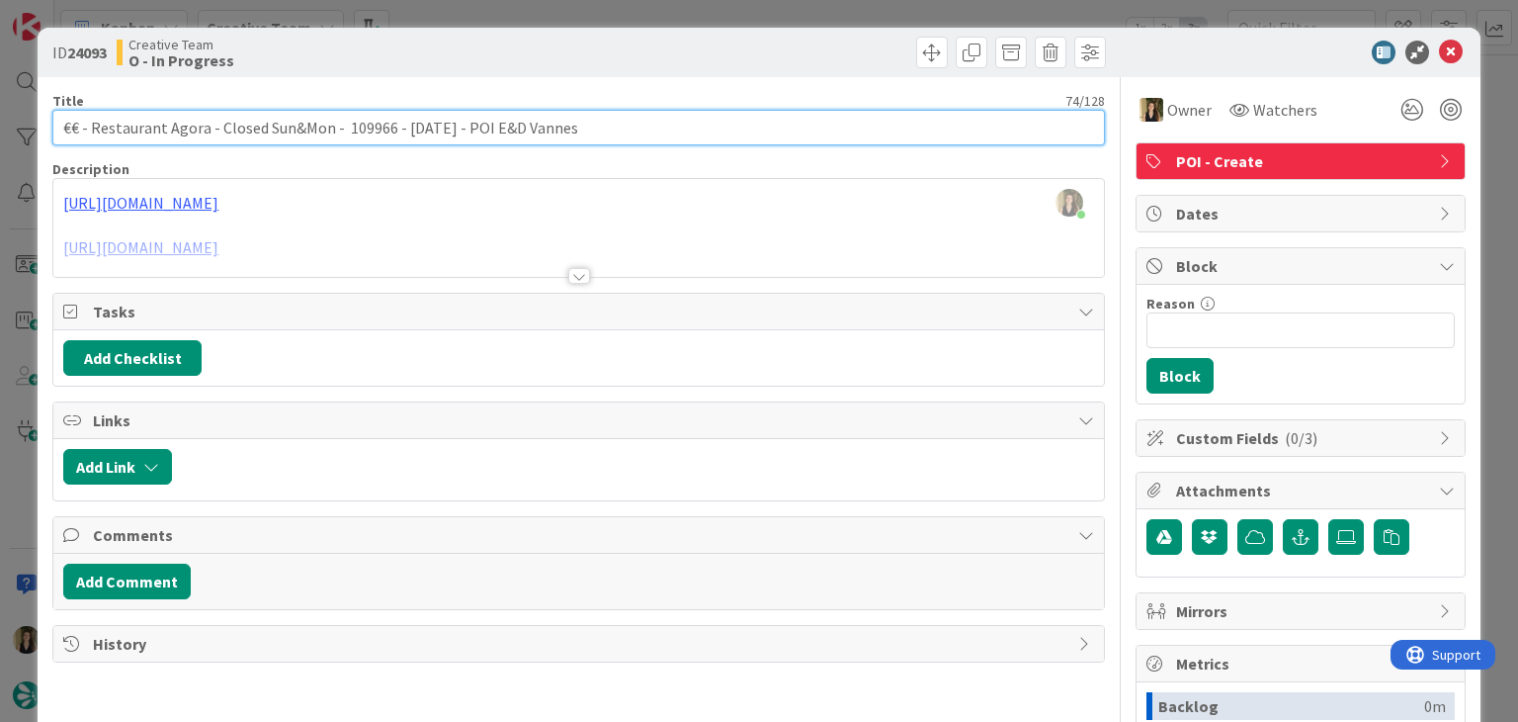
drag, startPoint x: 324, startPoint y: 124, endPoint x: 59, endPoint y: 127, distance: 265.0
click at [59, 127] on input "€€ - Restaurant Agora - Closed Sun&Mon - 109966 - 26 oct - POI E&D Vannes" at bounding box center [578, 128] width 1052 height 36
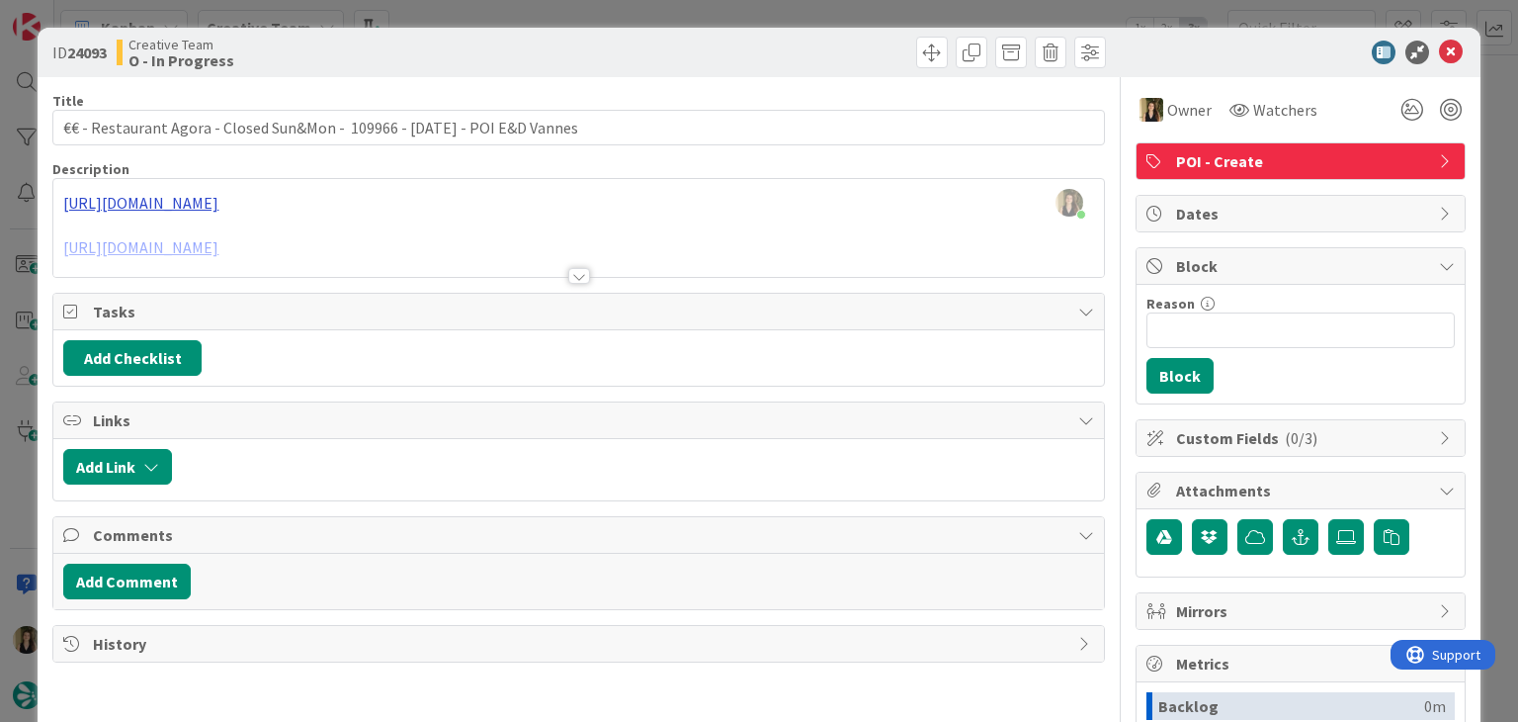
click at [383, 232] on div at bounding box center [578, 251] width 1050 height 50
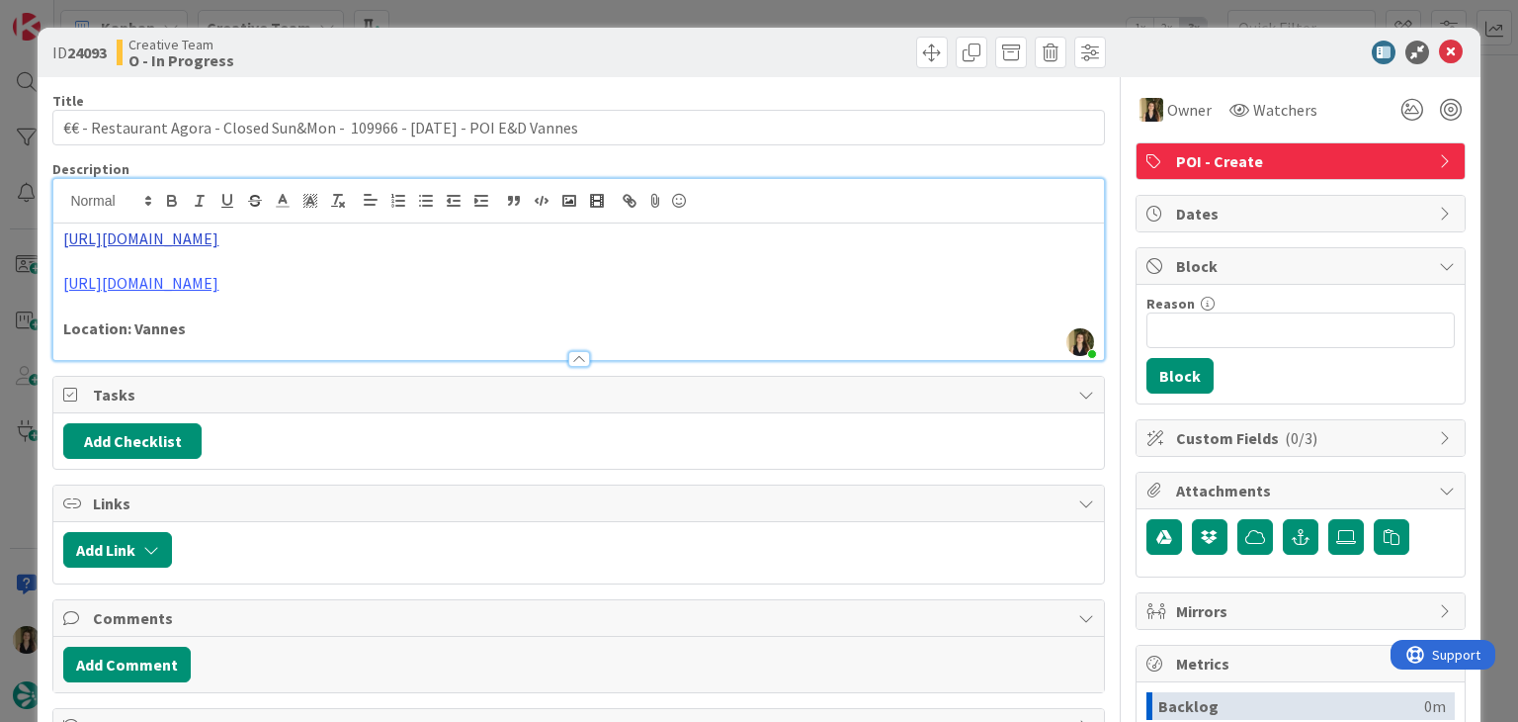
click at [218, 246] on link "https://www.tripadvisor.fr/Restaurant_Review-g196537-d3863537-Reviews-Restauran…" at bounding box center [140, 238] width 155 height 20
click at [412, 278] on link "https://www.tripadvisor.fr/Restaurant_Review-g196537-d3863537-Reviews-Restauran…" at bounding box center [429, 277] width 135 height 26
click at [210, 287] on link "https://www.agora-restaurant.fr/" at bounding box center [140, 283] width 155 height 20
click at [413, 286] on p "https://www.agora-restaurant.fr/" at bounding box center [578, 283] width 1030 height 23
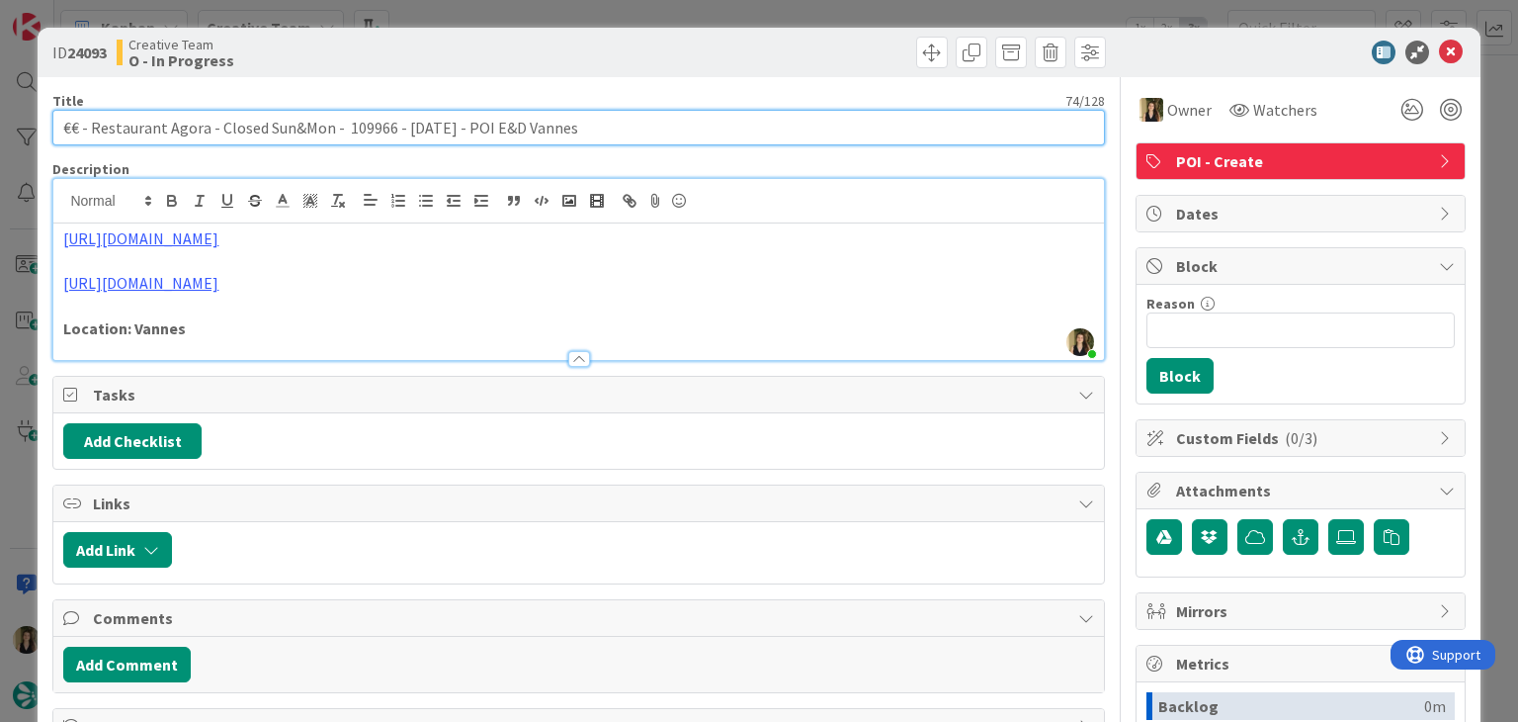
drag, startPoint x: 202, startPoint y: 129, endPoint x: 91, endPoint y: 120, distance: 111.1
click at [91, 120] on input "€€ - Restaurant Agora - Closed Sun&Mon - 109966 - 26 oct - POI E&D Vannes" at bounding box center [578, 128] width 1052 height 36
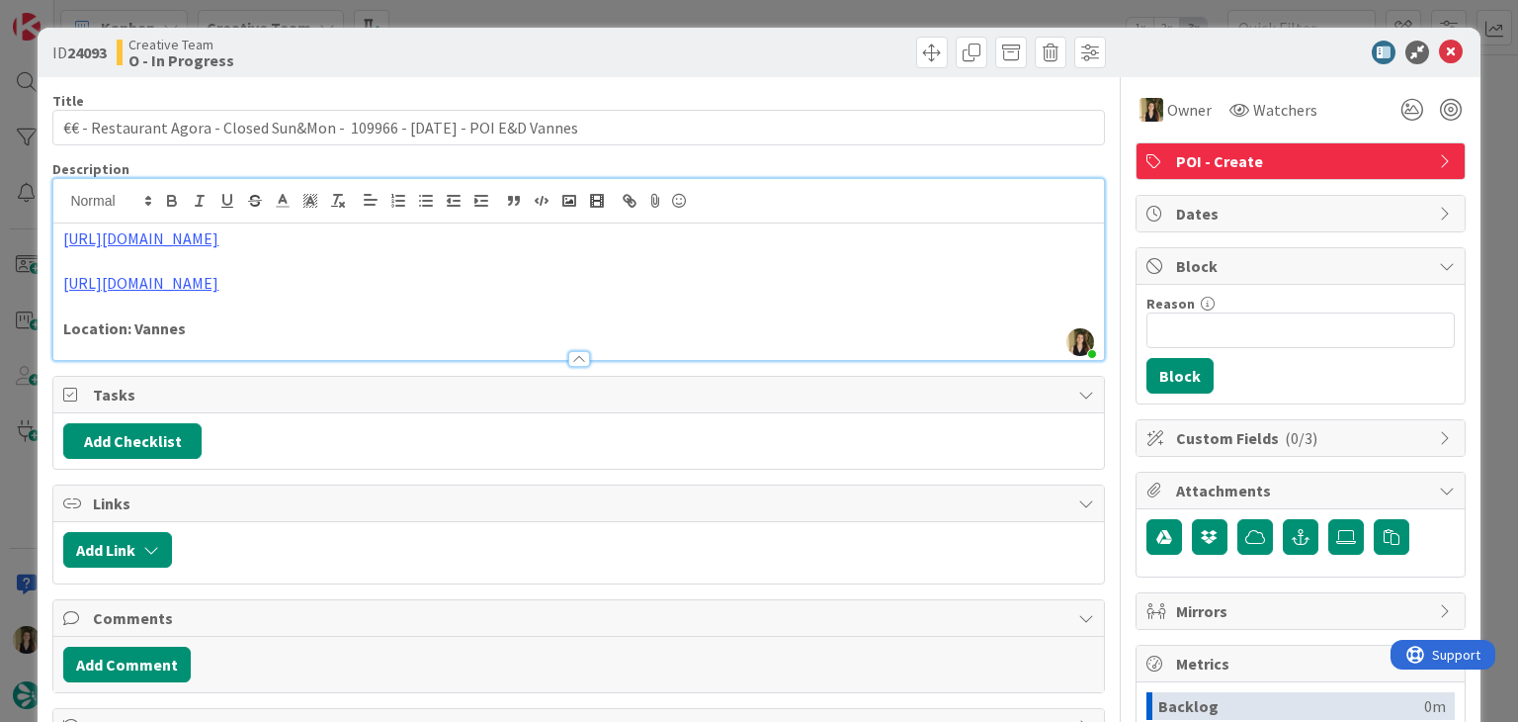
click at [720, 60] on div at bounding box center [845, 53] width 522 height 32
drag, startPoint x: 407, startPoint y: 52, endPoint x: 414, endPoint y: 17, distance: 36.3
click at [405, 52] on div "Creative Team O - In Progress" at bounding box center [346, 53] width 458 height 32
click at [422, 7] on div "ID 24093 Creative Team O - In Progress Title 74 / 128 €€ - Restaurant Agora - C…" at bounding box center [759, 361] width 1518 height 722
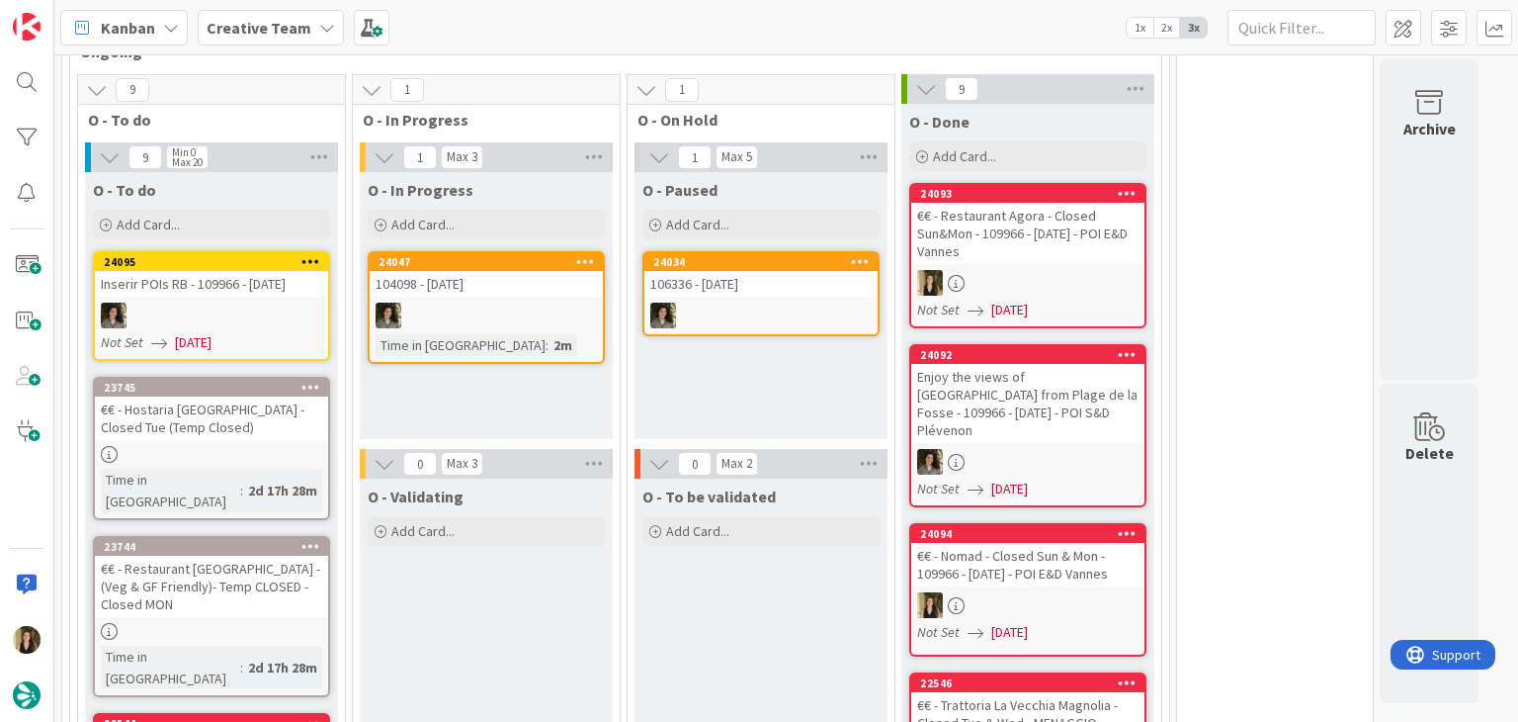
scroll to position [593, 0]
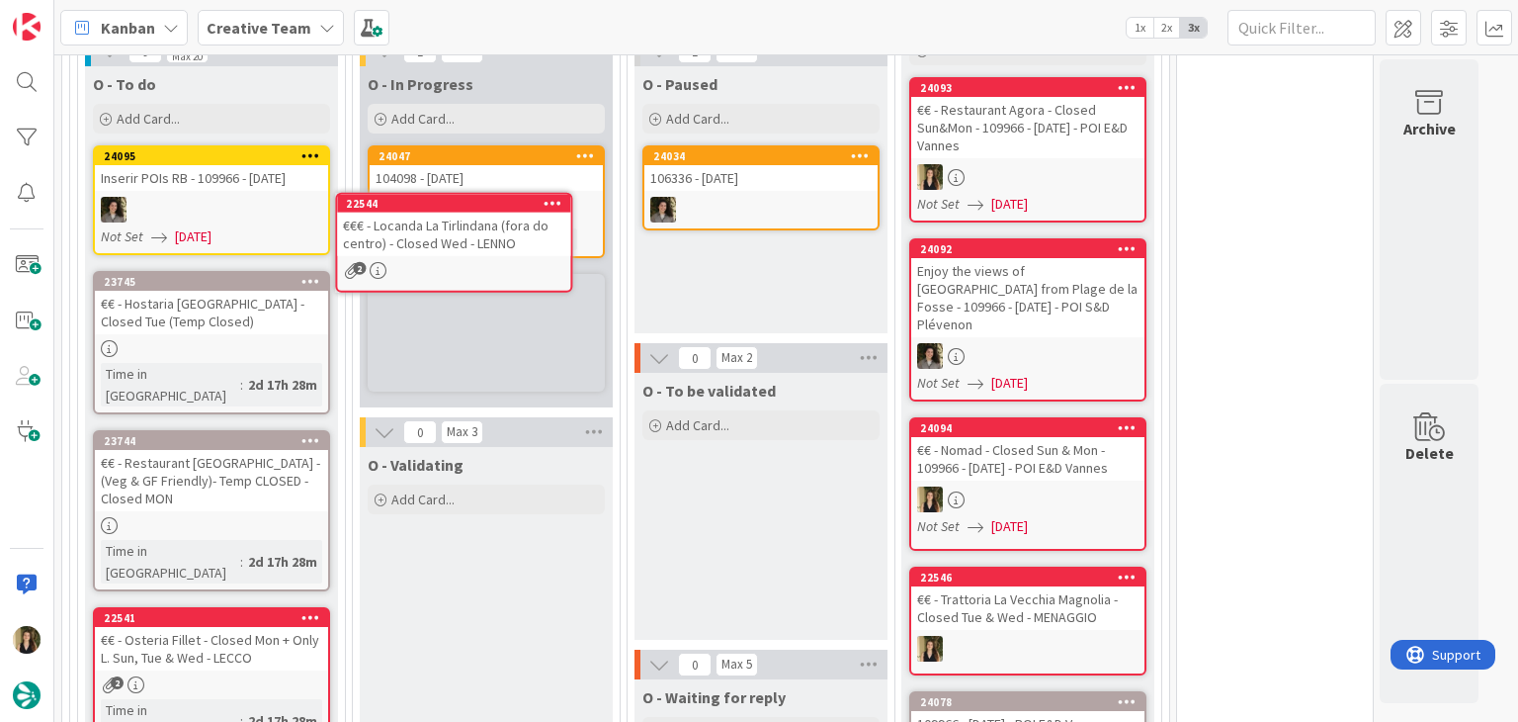
scroll to position [621, 0]
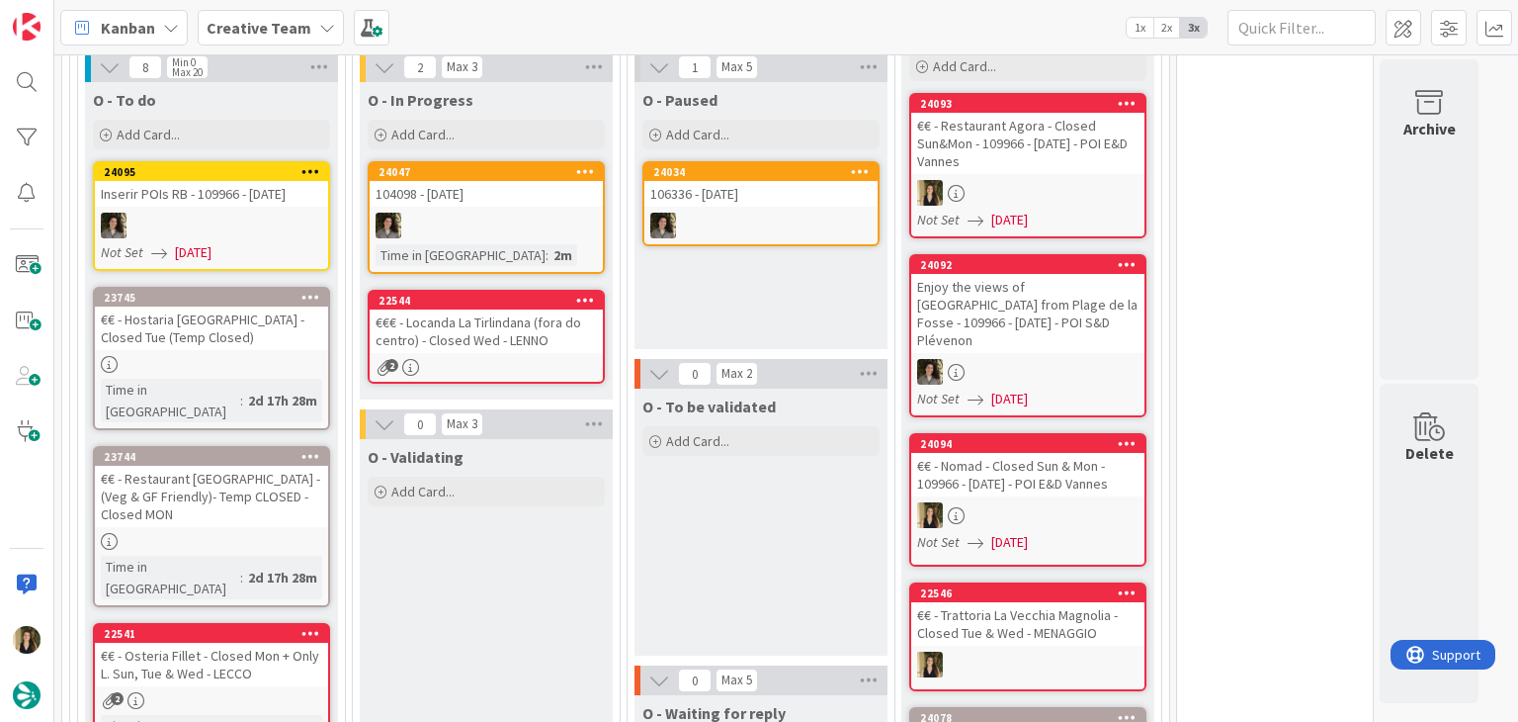
click at [555, 359] on div "2" at bounding box center [486, 367] width 233 height 17
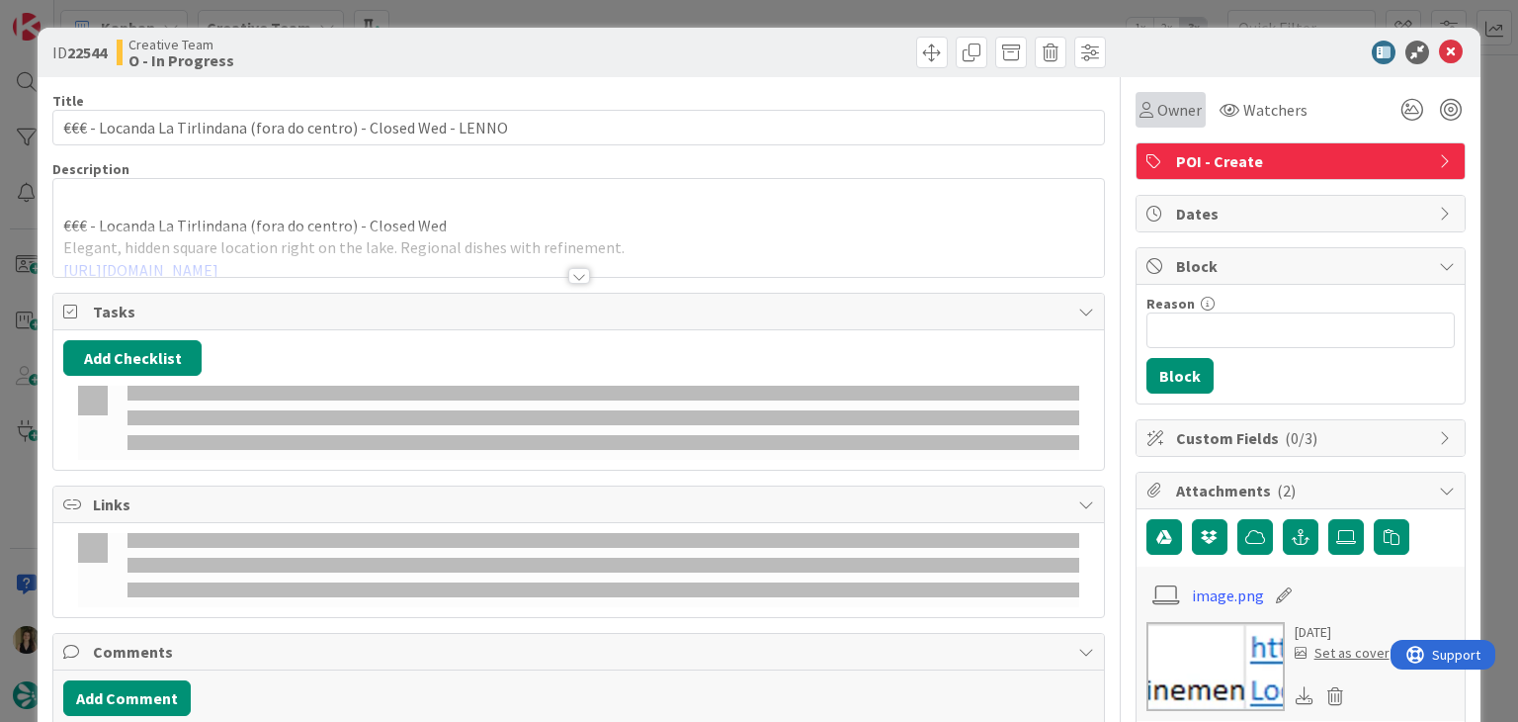
click at [1164, 120] on span "Owner" at bounding box center [1180, 110] width 44 height 24
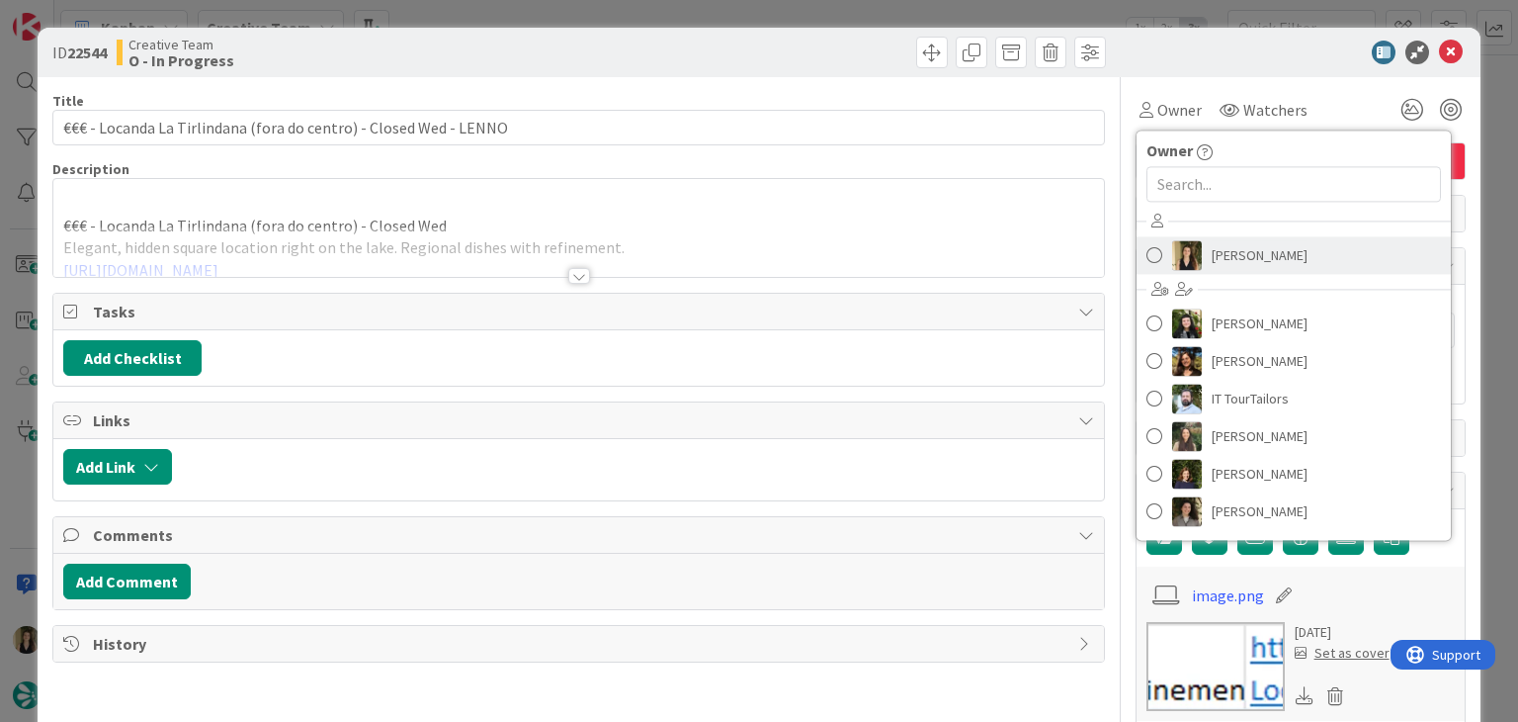
click at [1218, 247] on span "Sofia Palma" at bounding box center [1260, 255] width 96 height 30
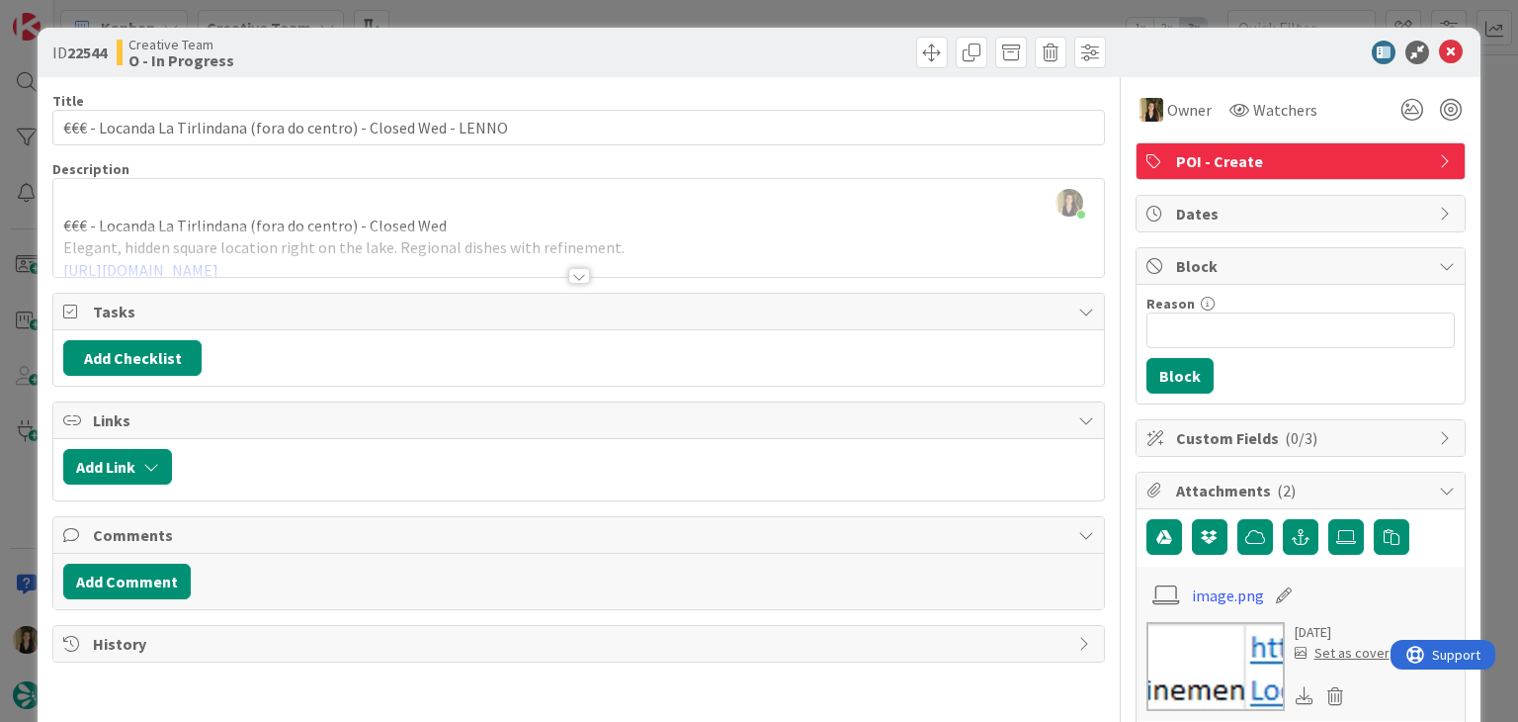
click at [577, 278] on div at bounding box center [579, 276] width 22 height 16
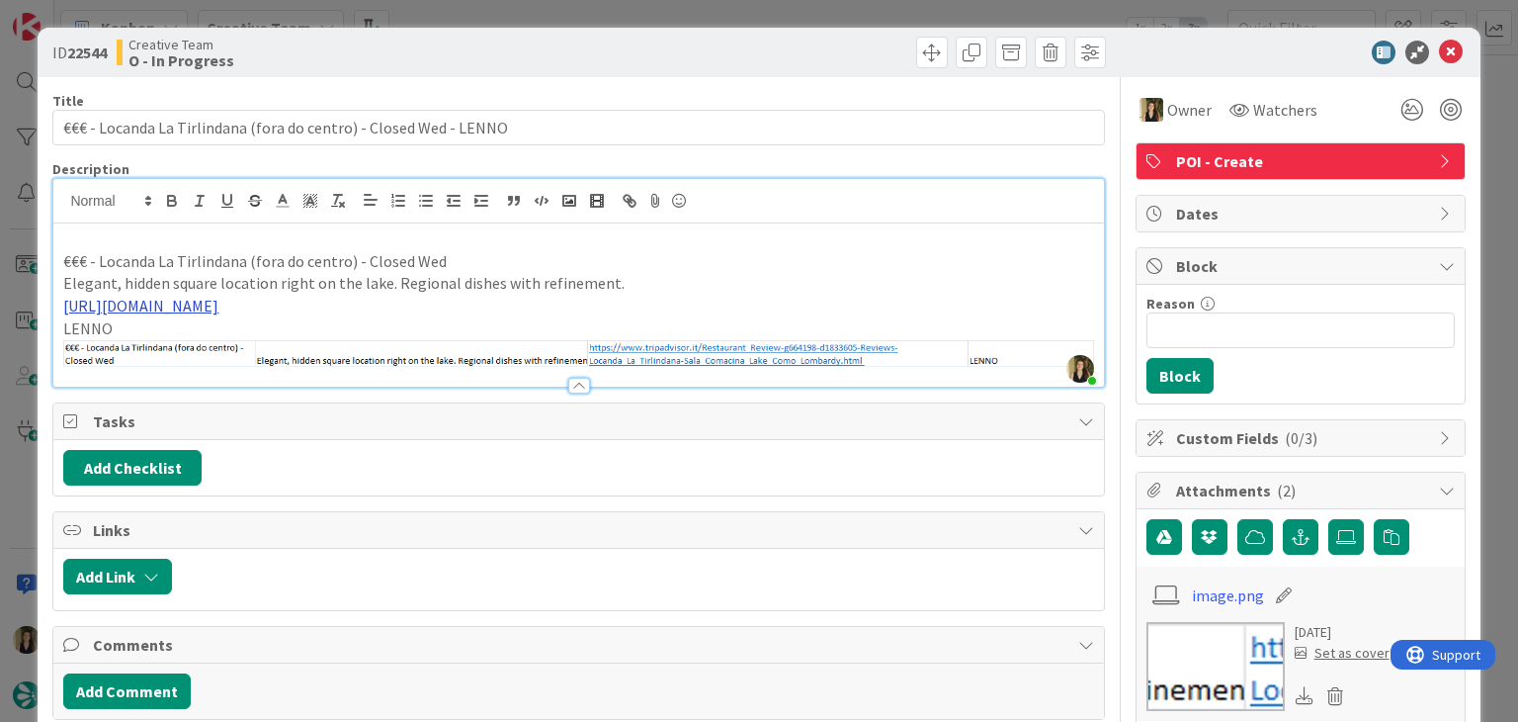
click at [218, 299] on link "https://www.tripadvisor.it/Restaurant_Review-g664198-d1833605-Reviews-Locanda_L…" at bounding box center [140, 306] width 155 height 20
click at [467, 338] on link "https://www.tripadvisor.it/Restaurant_Review-g664198-d1833605-Reviews-Locanda_L…" at bounding box center [492, 344] width 135 height 26
click at [197, 253] on p "€€€ - Locanda La Tirlindana (fora do centro) - Closed Wed" at bounding box center [578, 261] width 1030 height 23
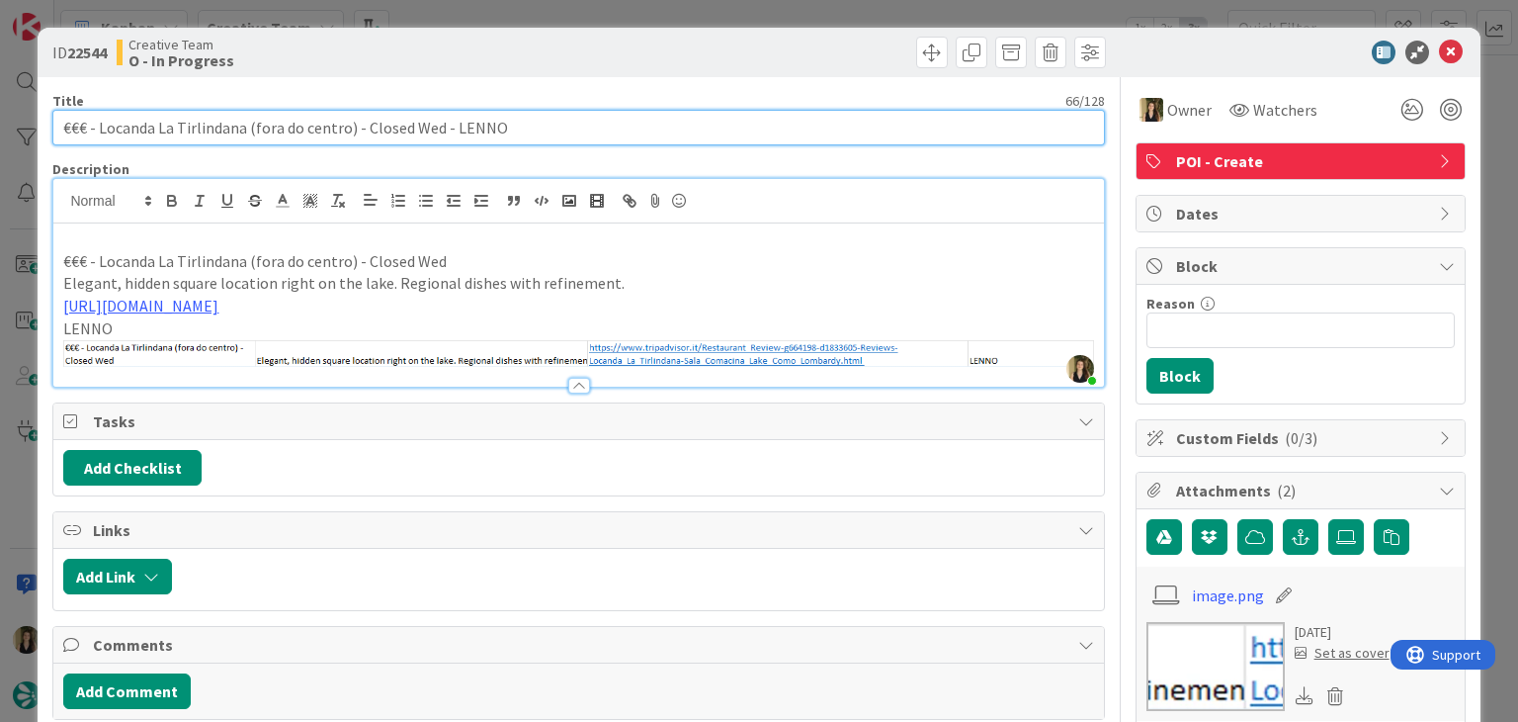
drag, startPoint x: 243, startPoint y: 130, endPoint x: 170, endPoint y: 120, distance: 74.0
click at [99, 120] on input "€€€ - Locanda La Tirlindana (fora do centro) - Closed Wed - LENNO" at bounding box center [578, 128] width 1052 height 36
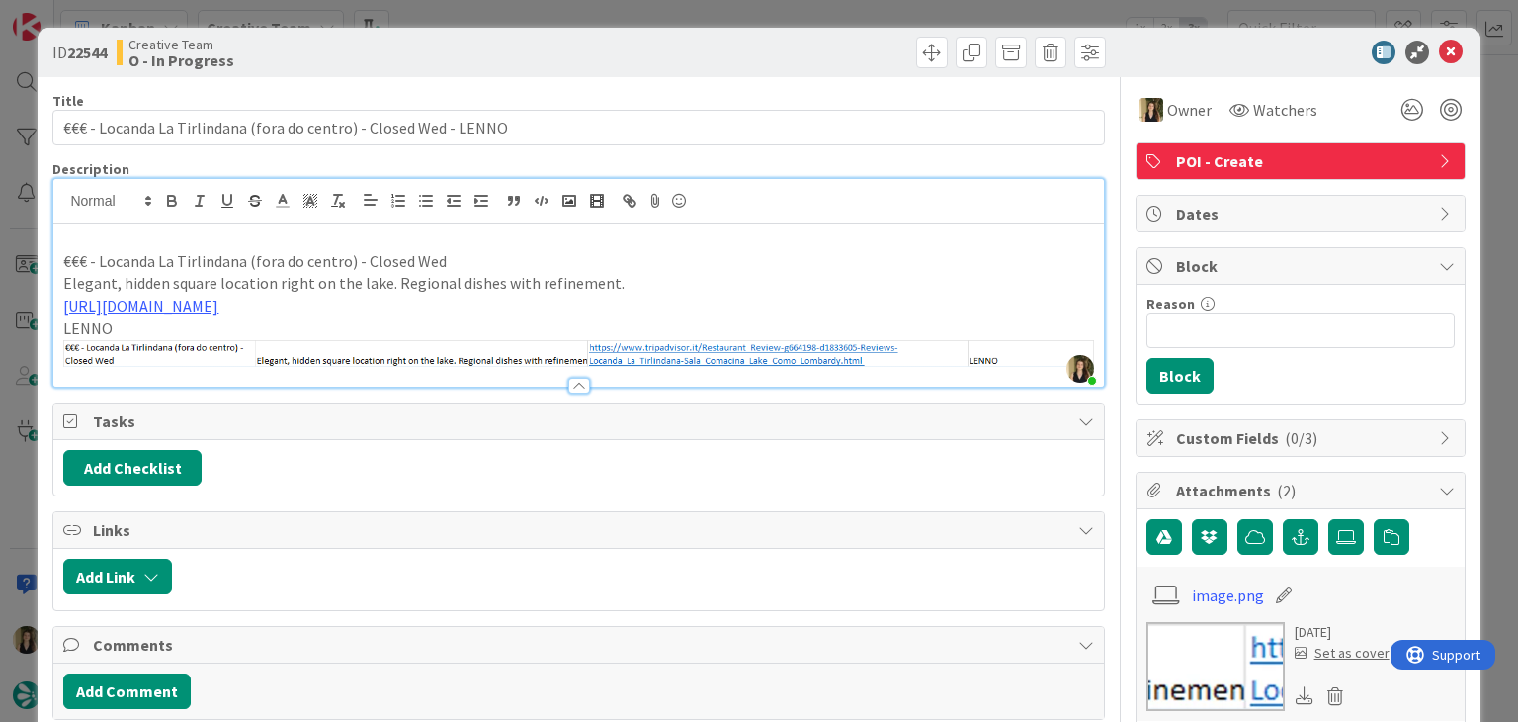
click at [475, 66] on div "Creative Team O - In Progress" at bounding box center [346, 53] width 458 height 32
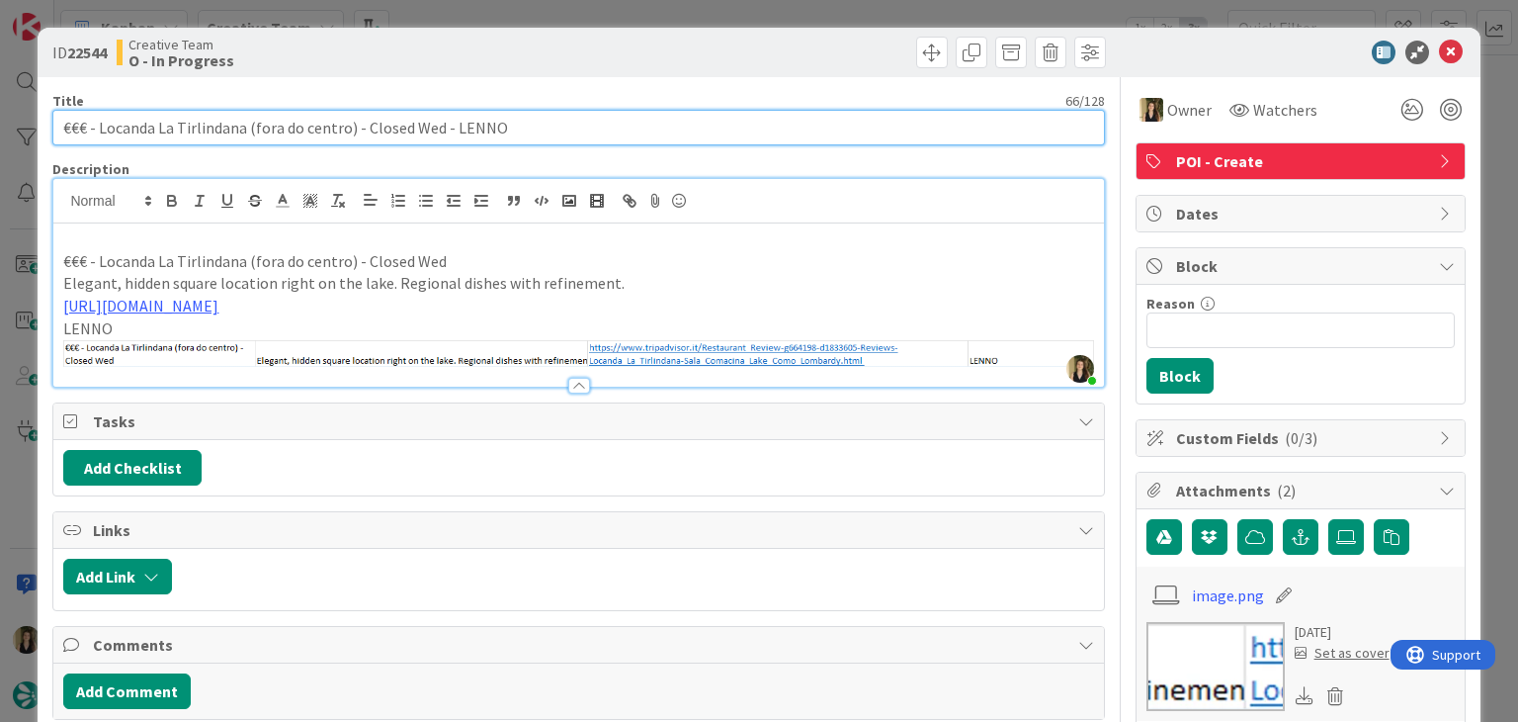
drag, startPoint x: 436, startPoint y: 130, endPoint x: 43, endPoint y: 127, distance: 392.5
click at [44, 128] on div "ID 22544 Creative Team O - In Progress Title 66 / 128 €€€ - Locanda La Tirlinda…" at bounding box center [759, 690] width 1442 height 1325
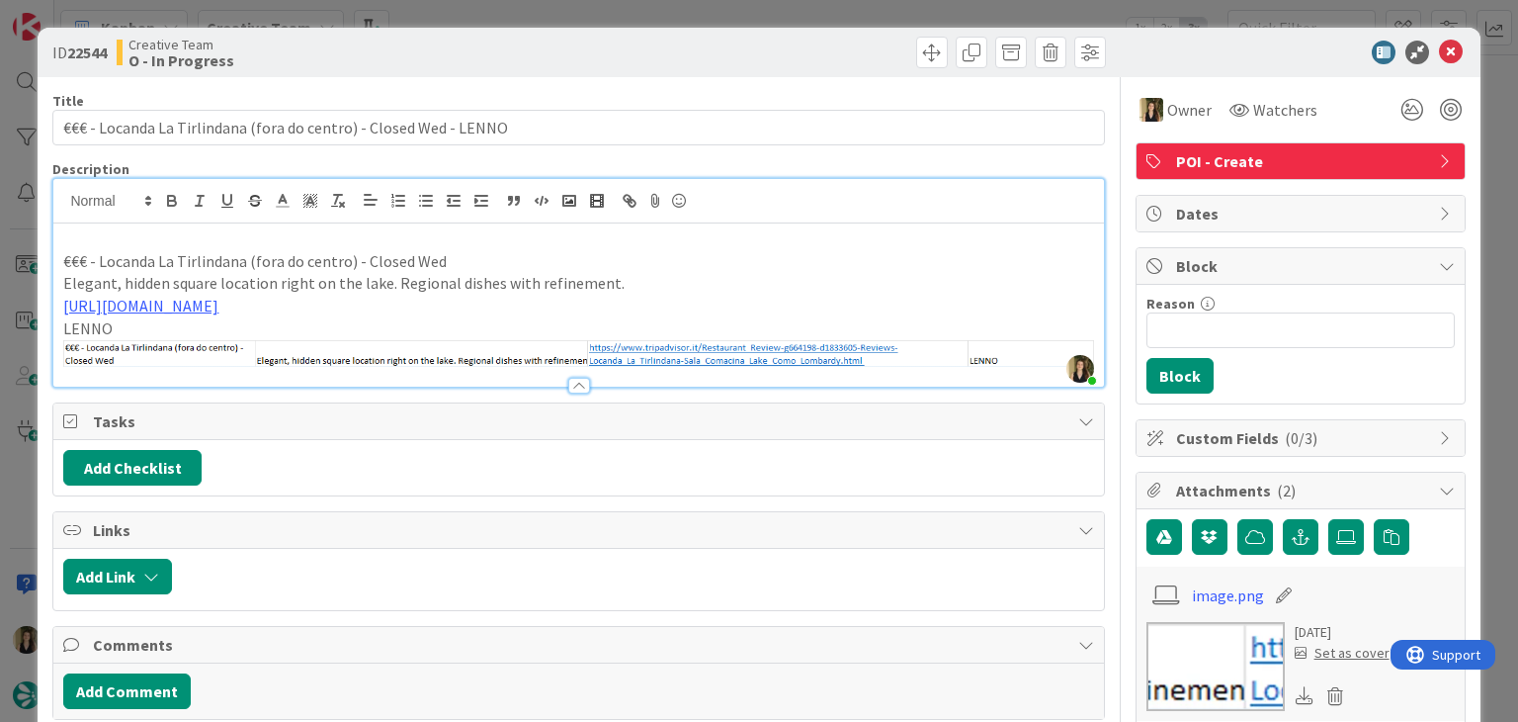
drag, startPoint x: 247, startPoint y: 262, endPoint x: 227, endPoint y: 135, distance: 128.1
click at [245, 257] on p "€€€ - Locanda La Tirlindana (fora do centro) - Closed Wed" at bounding box center [578, 261] width 1030 height 23
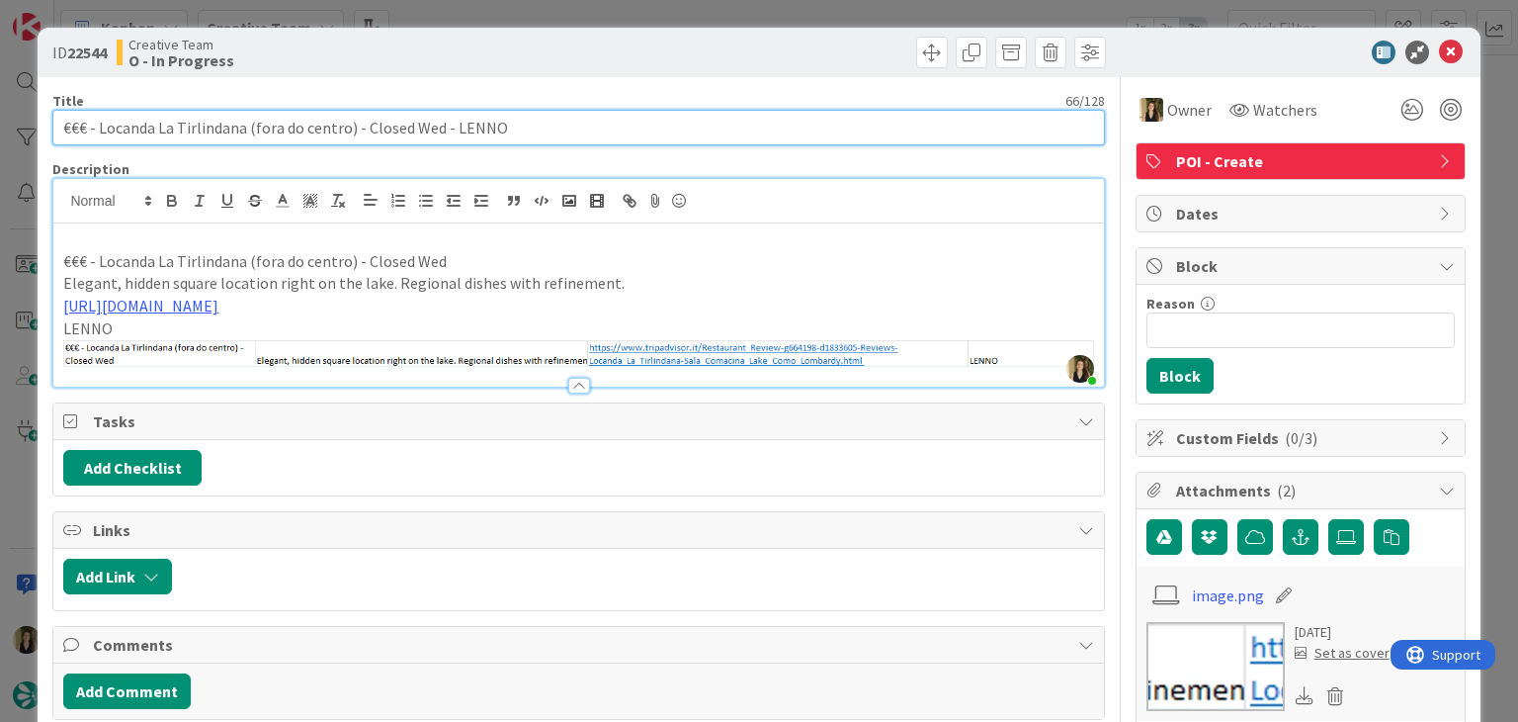
drag, startPoint x: 241, startPoint y: 120, endPoint x: 95, endPoint y: 129, distance: 146.6
click at [95, 129] on input "€€€ - Locanda La Tirlindana (fora do centro) - Closed Wed - LENNO" at bounding box center [578, 128] width 1052 height 36
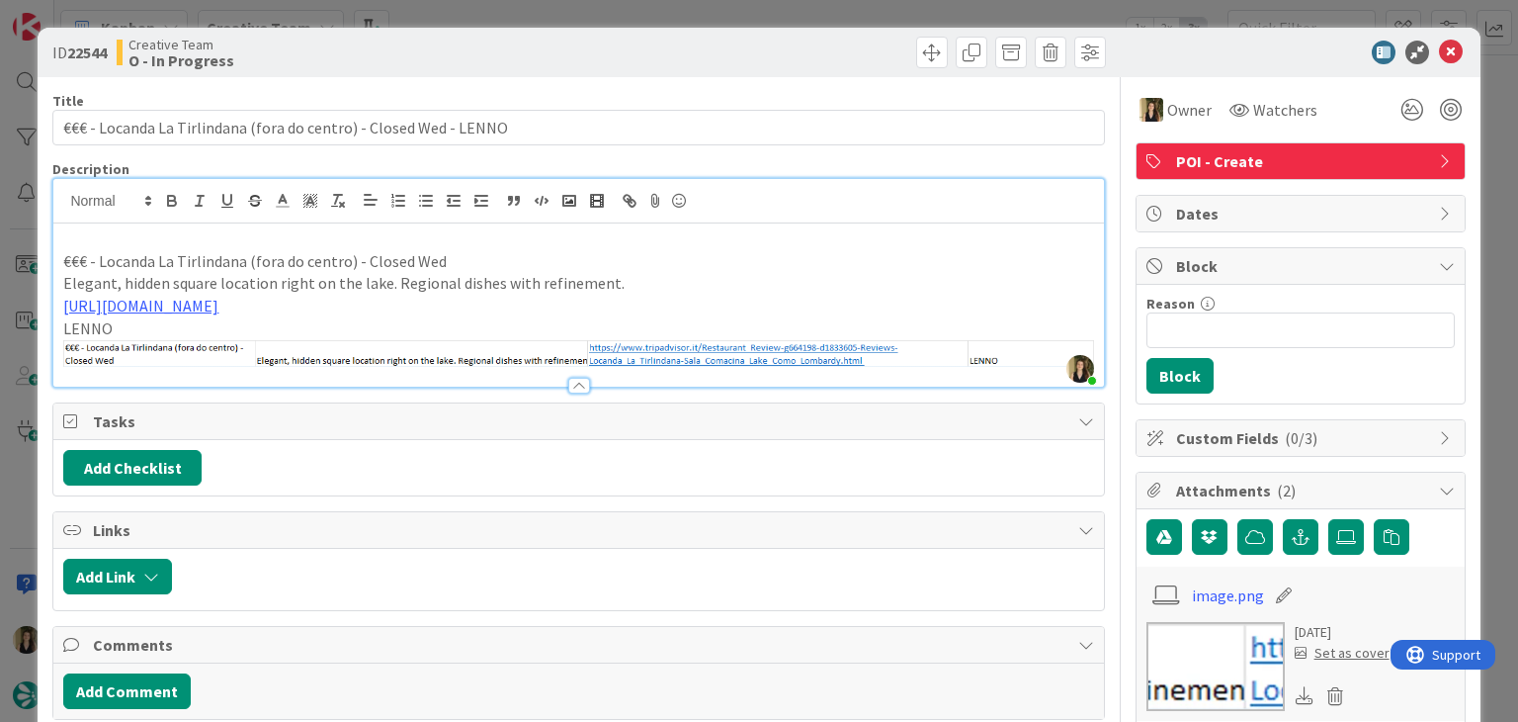
type input "€€€ - Locanda La Tirlindana (fora do centro) - Closed Wed - LENNO"
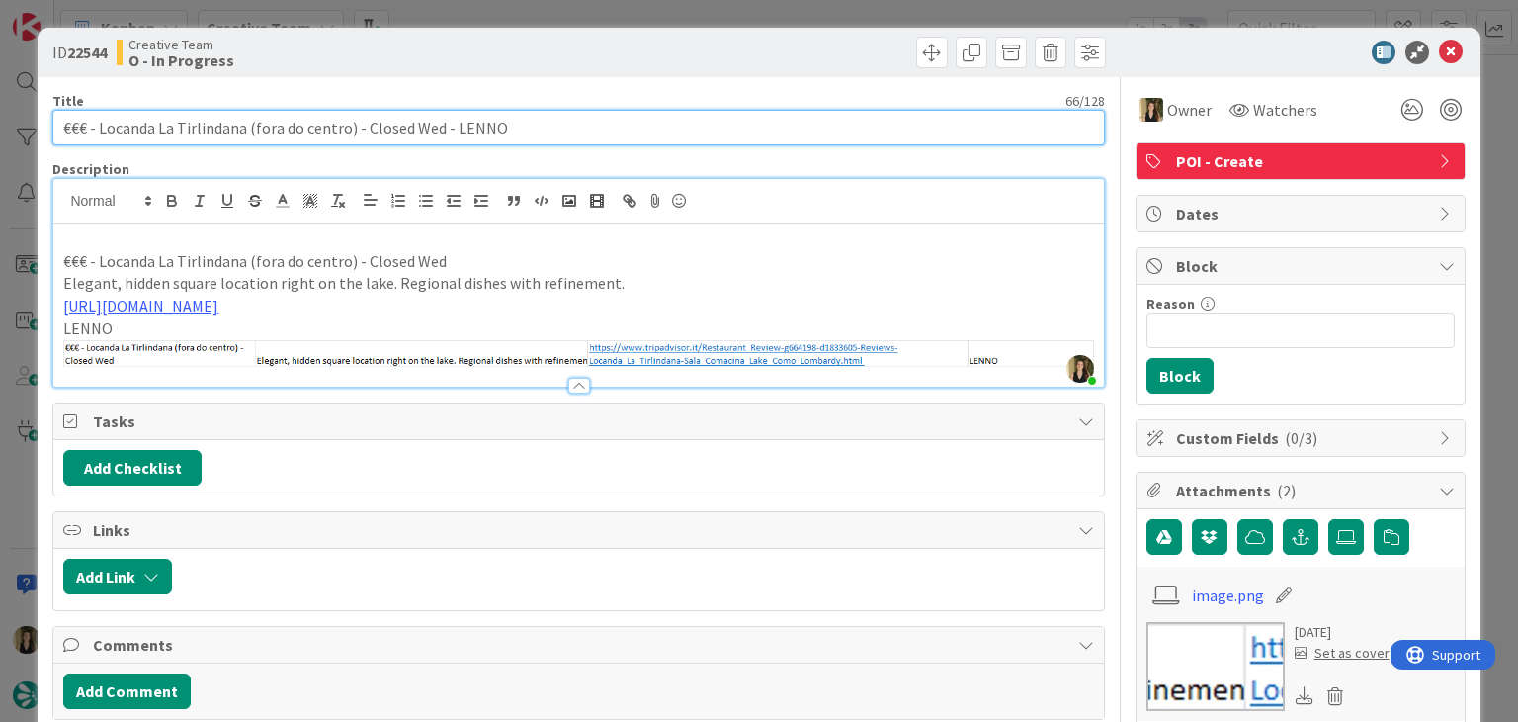
scroll to position [1467, 0]
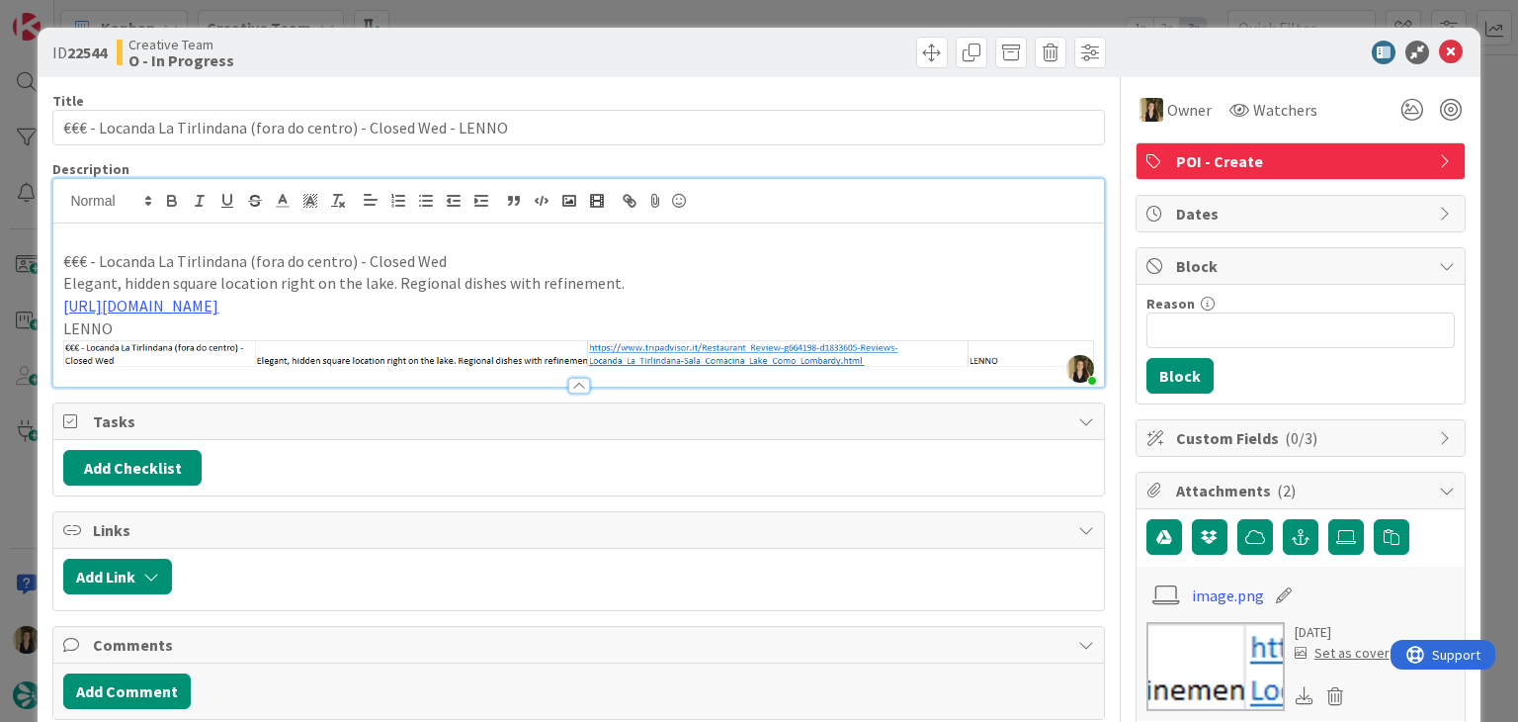
click at [674, 30] on div "ID 22544 Creative Team O - In Progress" at bounding box center [759, 52] width 1442 height 49
click at [676, 12] on div "ID 22544 Creative Team O - In Progress Title 66 / 128 €€€ - Locanda La Tirlinda…" at bounding box center [759, 361] width 1518 height 722
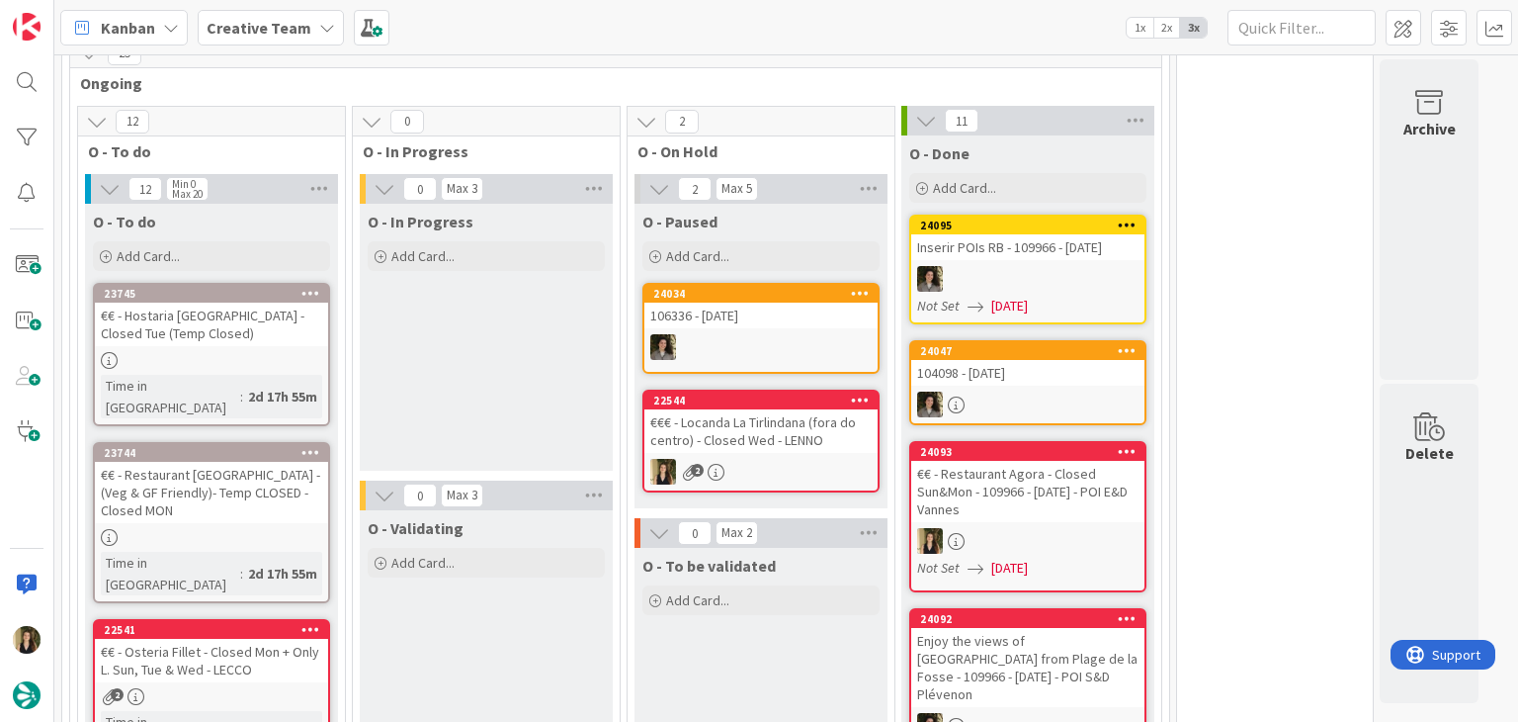
scroll to position [854, 0]
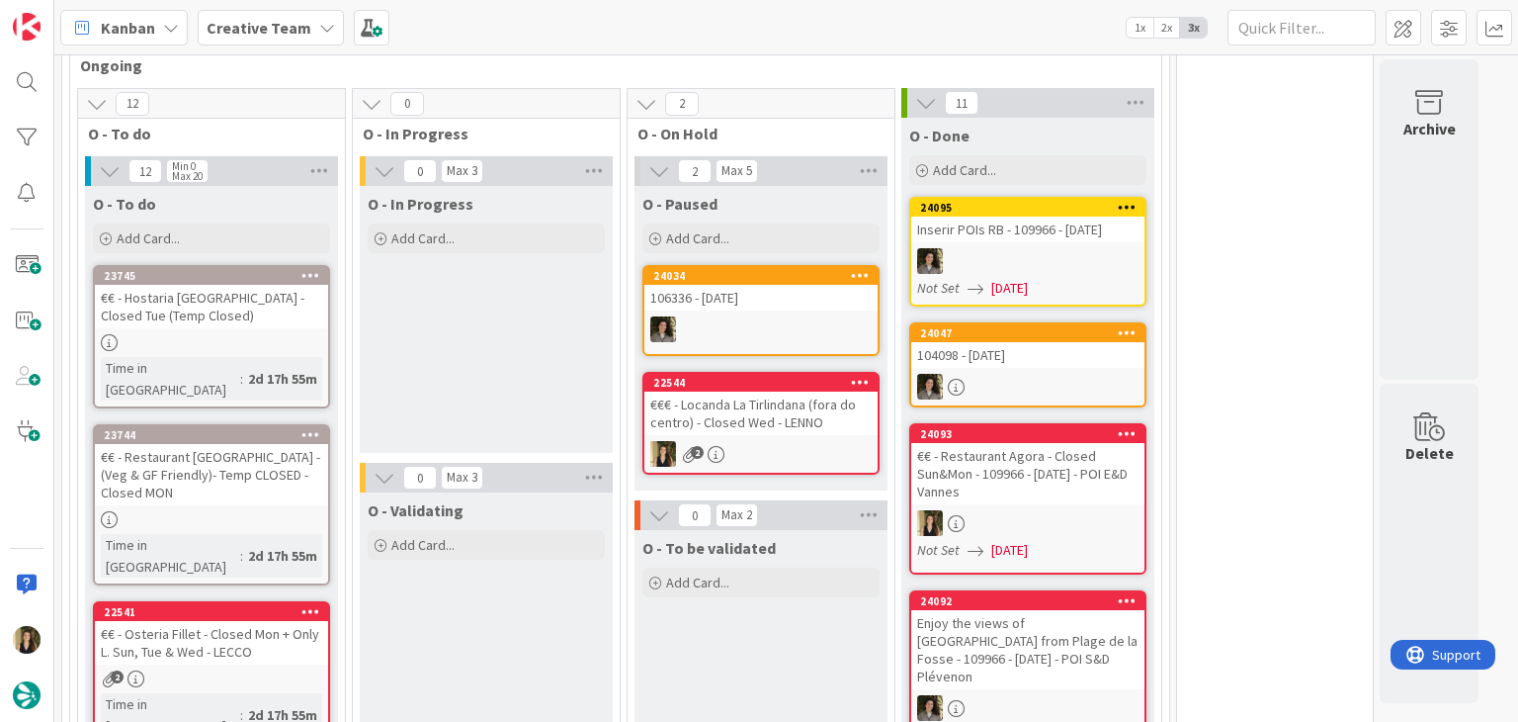
click at [717, 653] on div "O - To be validated Add Card..." at bounding box center [761, 663] width 253 height 267
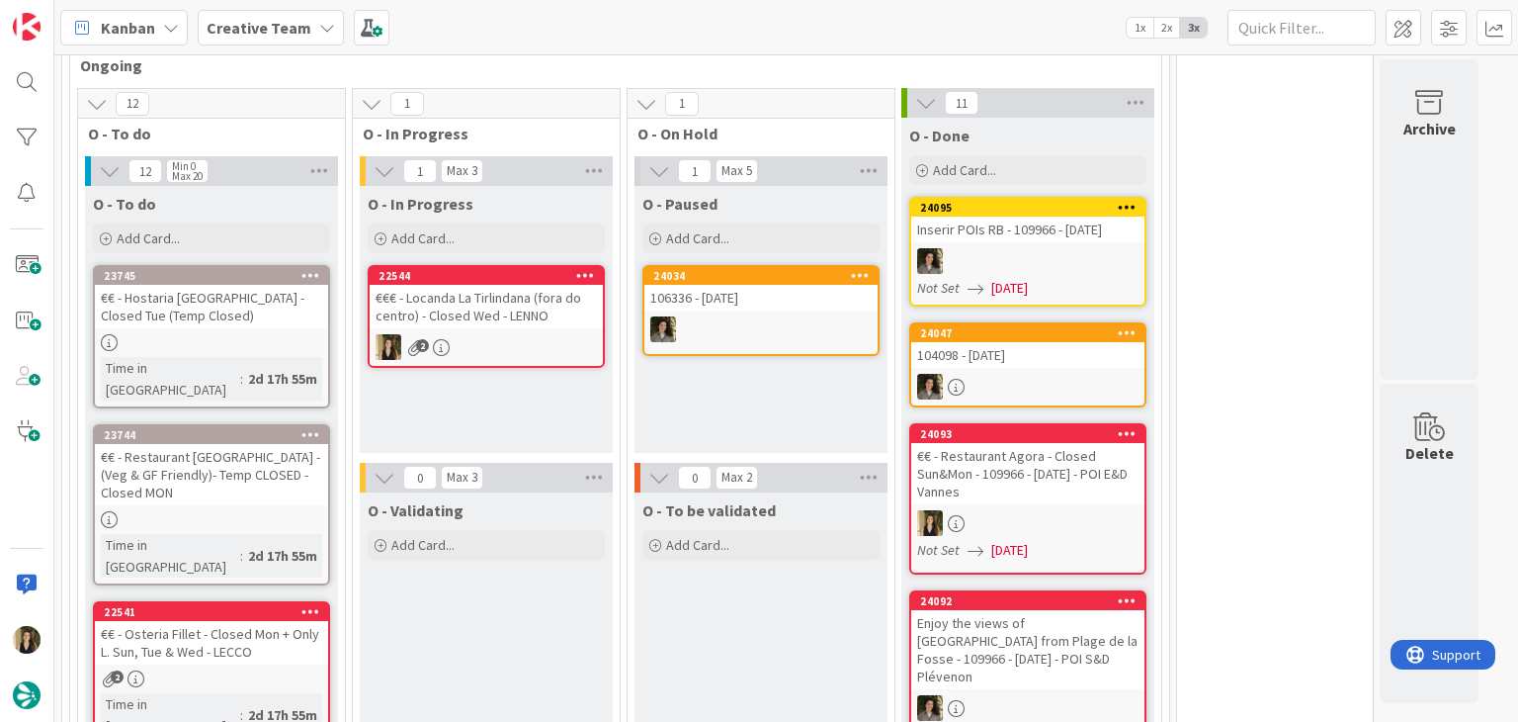
click at [686, 381] on div "O - Paused Add Card... 24034 106336 - 31 oct" at bounding box center [761, 319] width 253 height 267
click at [665, 389] on div "O - Paused Add Card... 24034 106336 - 31 oct" at bounding box center [761, 319] width 253 height 267
click at [554, 334] on div "2" at bounding box center [486, 347] width 233 height 26
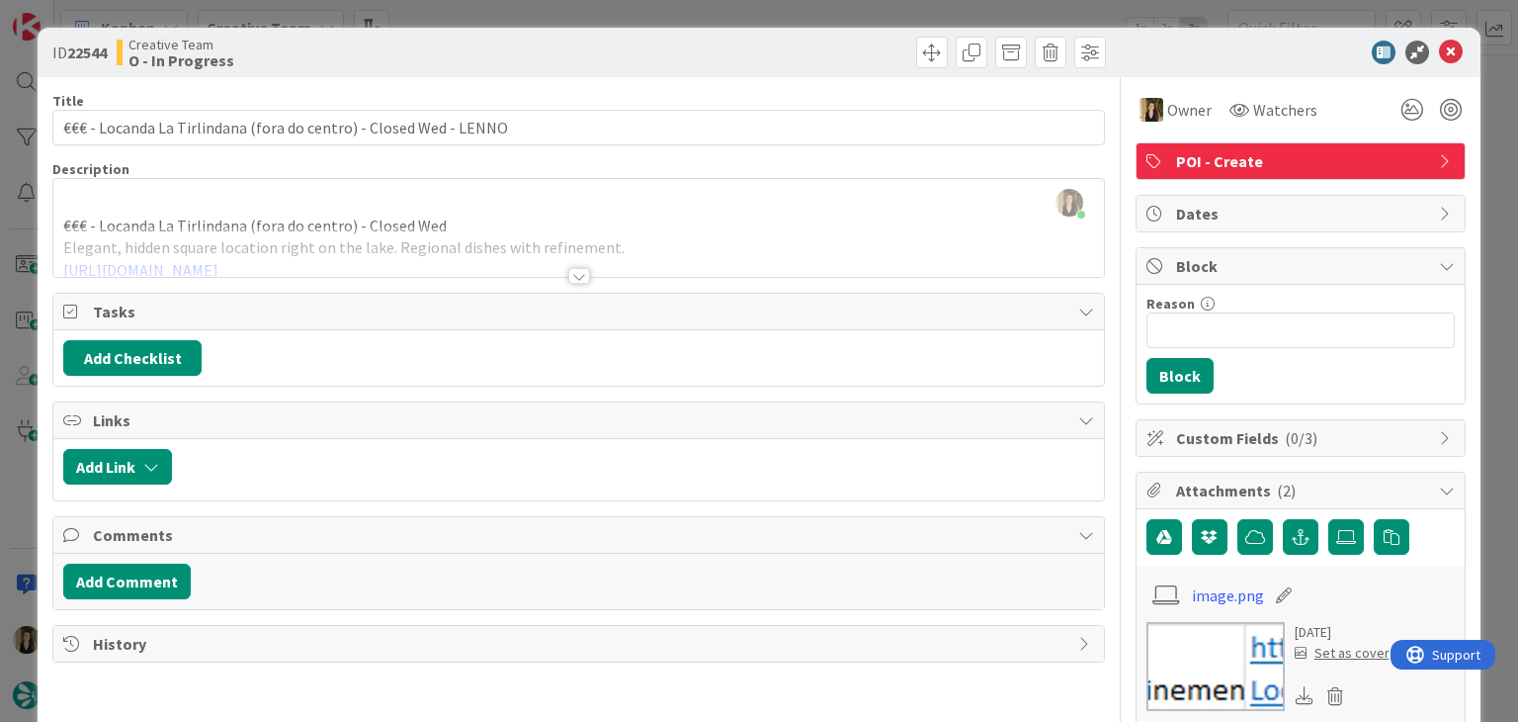
type input "€€€ - Locanda La Tirlindana (fora do centro) - Closed Wed - LENNO"
drag, startPoint x: 645, startPoint y: 67, endPoint x: 633, endPoint y: 28, distance: 41.3
click at [640, 58] on div "ID 22544 Creative Team O - In Progress" at bounding box center [759, 52] width 1442 height 49
click at [631, 20] on div "ID 22544 Creative Team O - In Progress Title 66 / 128 €€€ - Locanda La Tirlinda…" at bounding box center [759, 361] width 1518 height 722
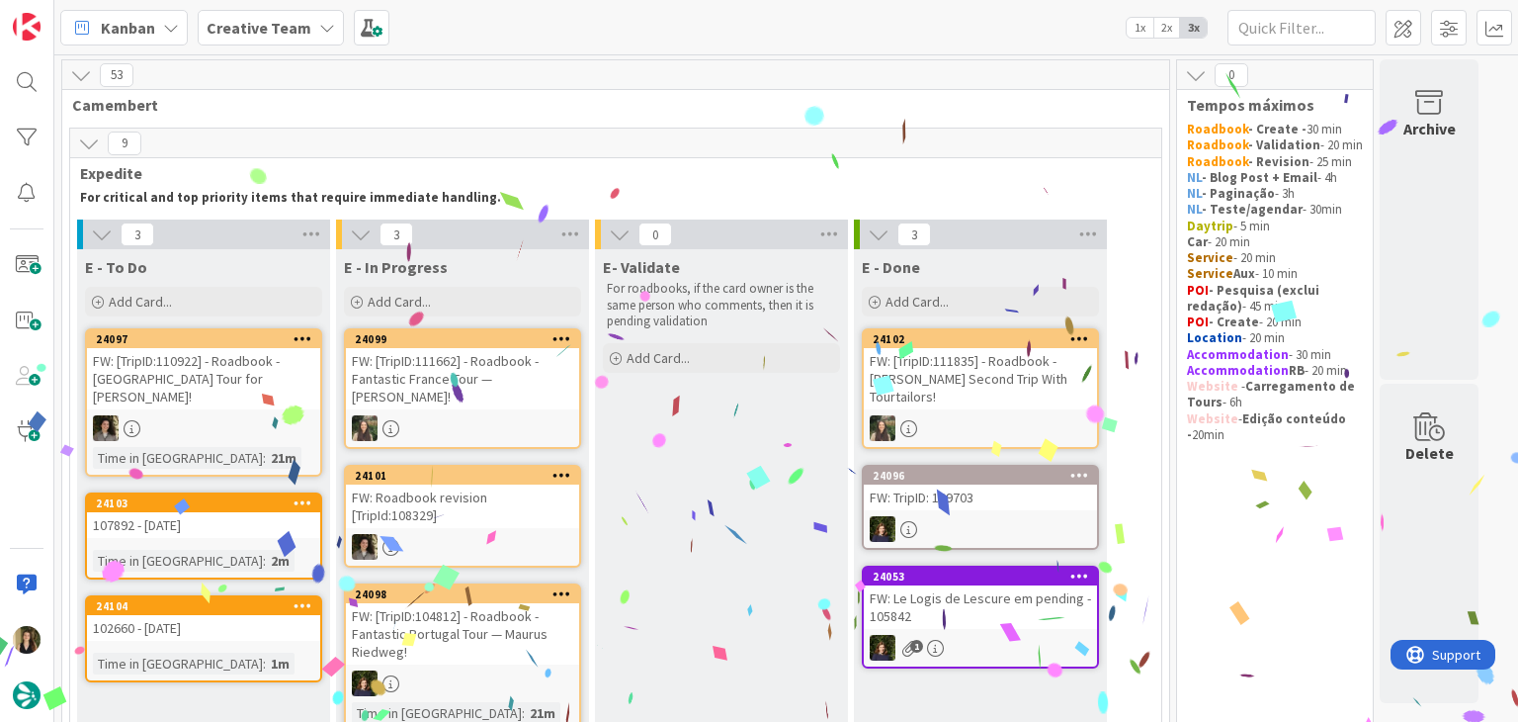
scroll to position [198, 0]
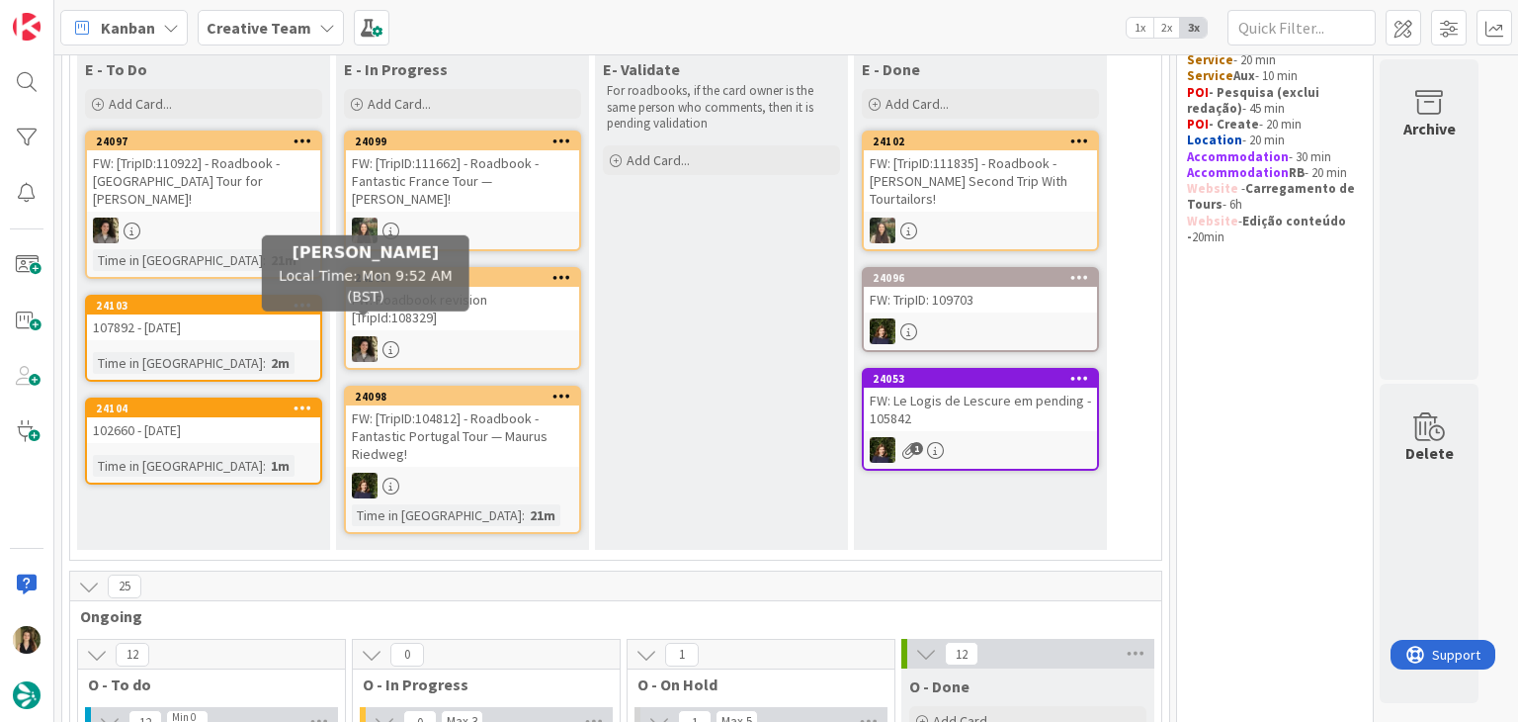
click at [267, 314] on div "107892 - 7 oct" at bounding box center [203, 327] width 233 height 26
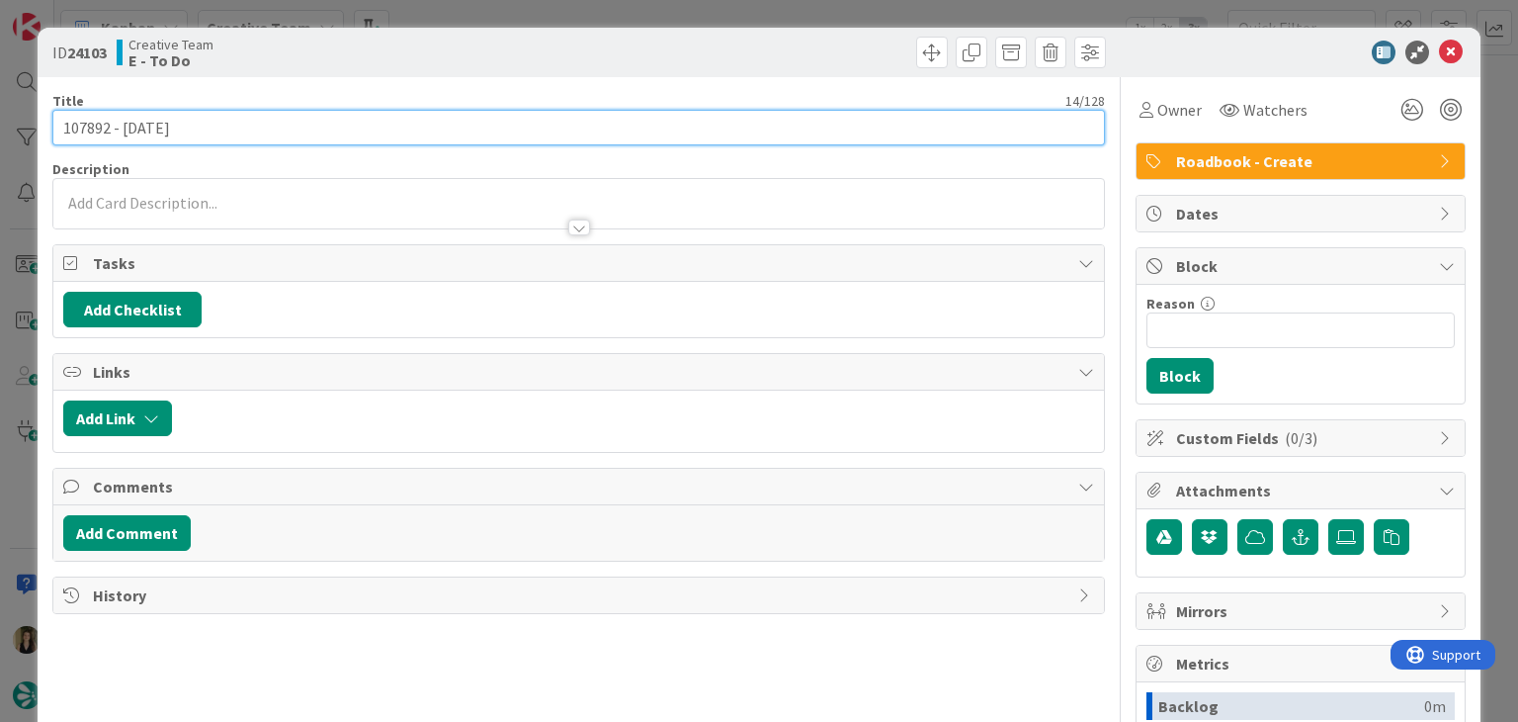
click at [92, 129] on input "107892 - 7 oct" at bounding box center [578, 128] width 1052 height 36
click at [91, 128] on input "107892 - 7 oct" at bounding box center [578, 128] width 1052 height 36
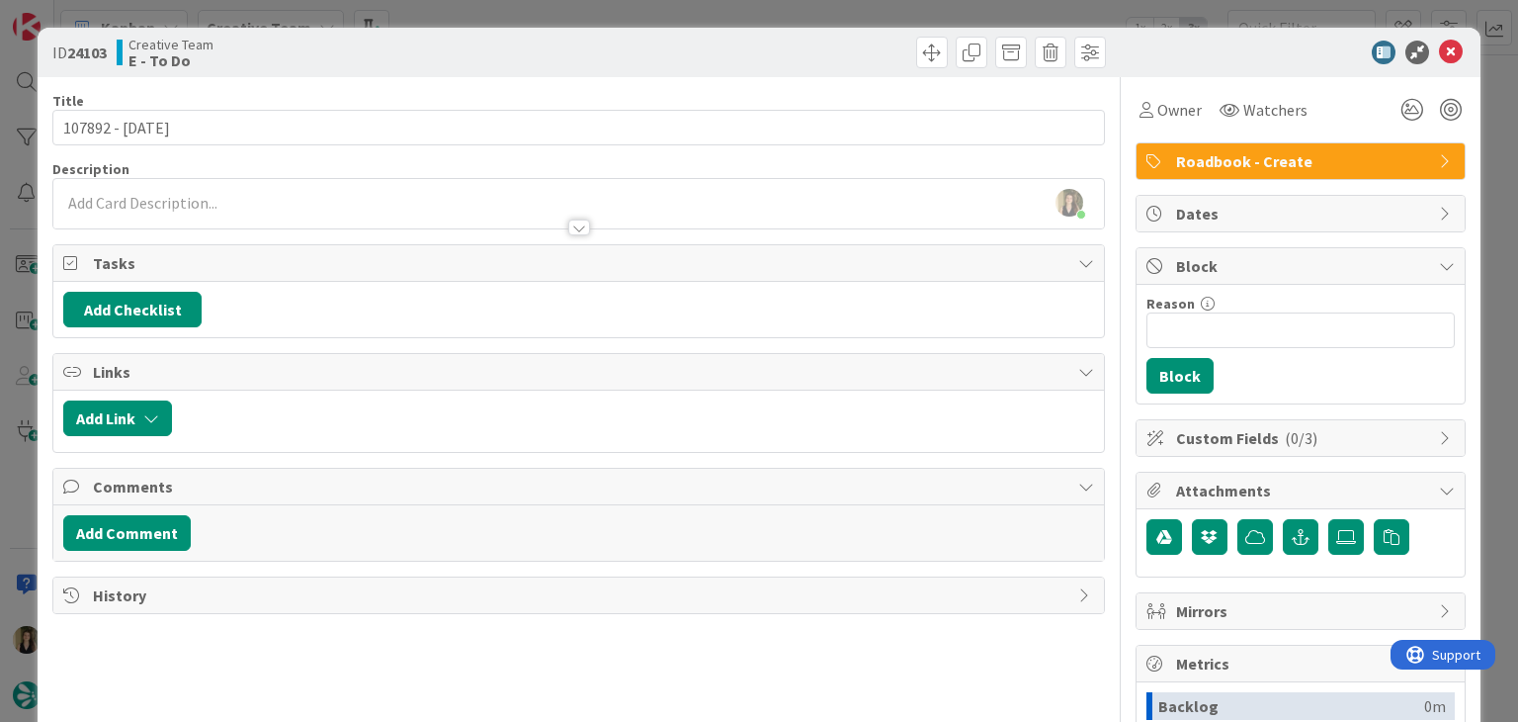
click at [434, 32] on div "ID 24103 Creative Team E - To Do" at bounding box center [759, 52] width 1442 height 49
click at [436, 14] on div "ID 24103 Creative Team E - To Do Title 14 / 128 107892 - 7 oct Description Sofi…" at bounding box center [759, 361] width 1518 height 722
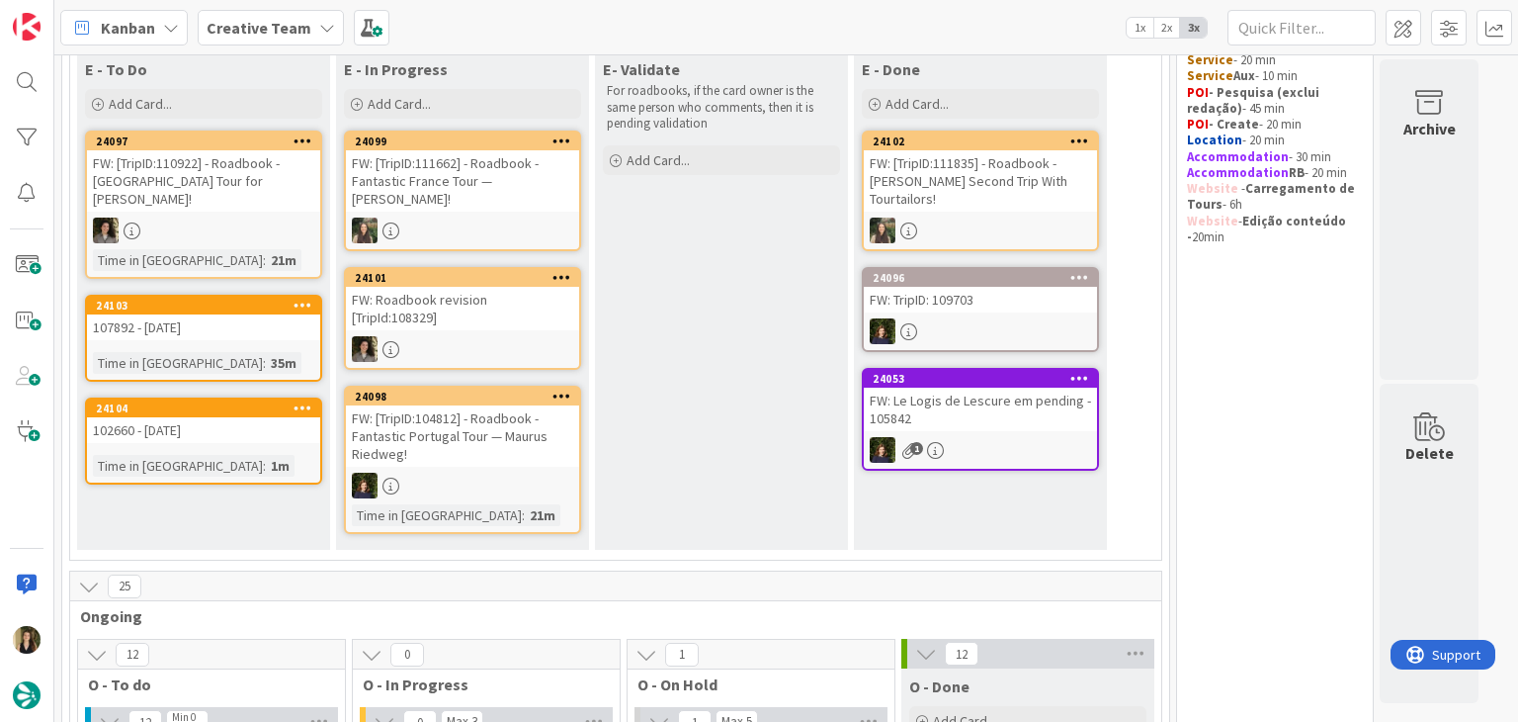
click at [237, 428] on div "24104 102660 - 20 oct Time in Column : 1m" at bounding box center [203, 440] width 237 height 87
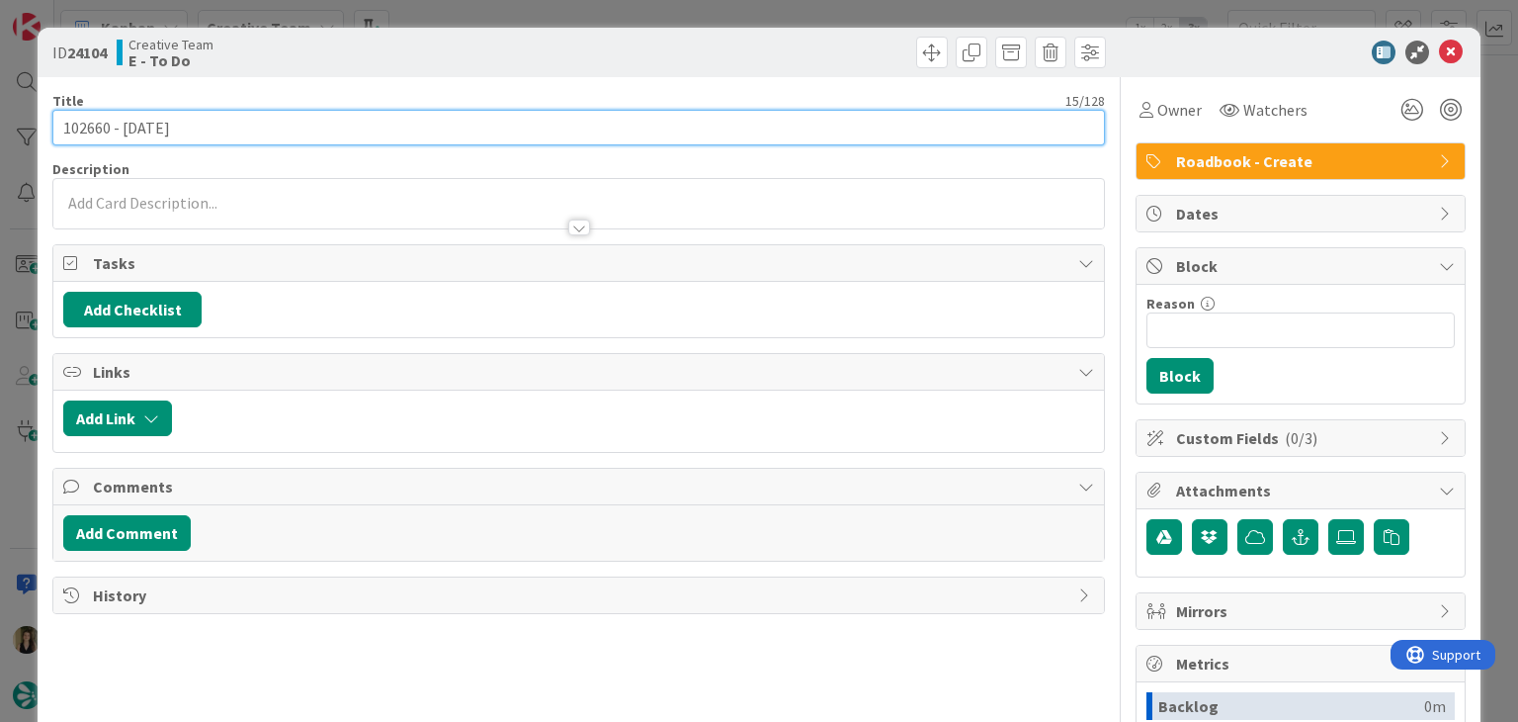
click at [92, 122] on input "102660 - 20 oct" at bounding box center [578, 128] width 1052 height 36
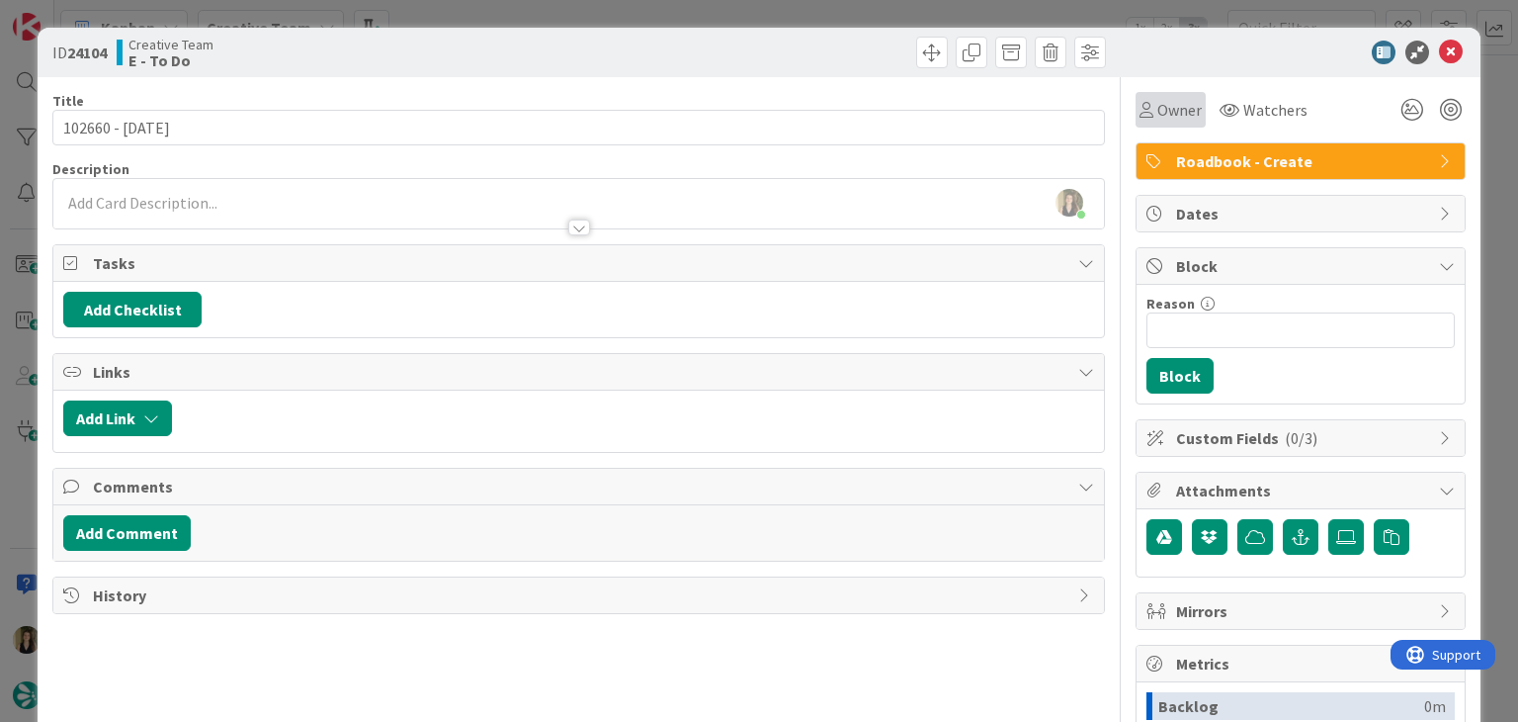
click at [1140, 120] on div "Owner" at bounding box center [1171, 110] width 62 height 24
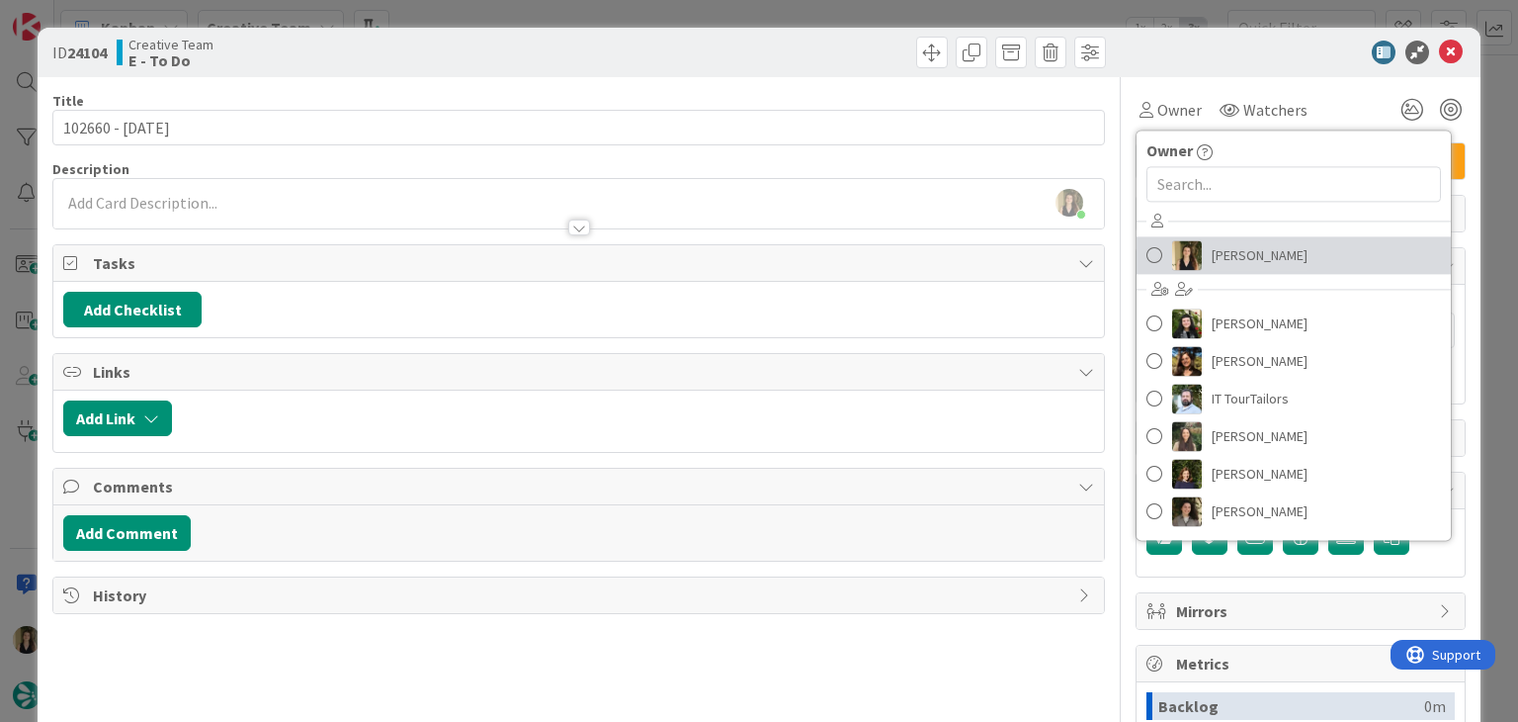
click at [1241, 254] on span "Sofia Palma" at bounding box center [1260, 255] width 96 height 30
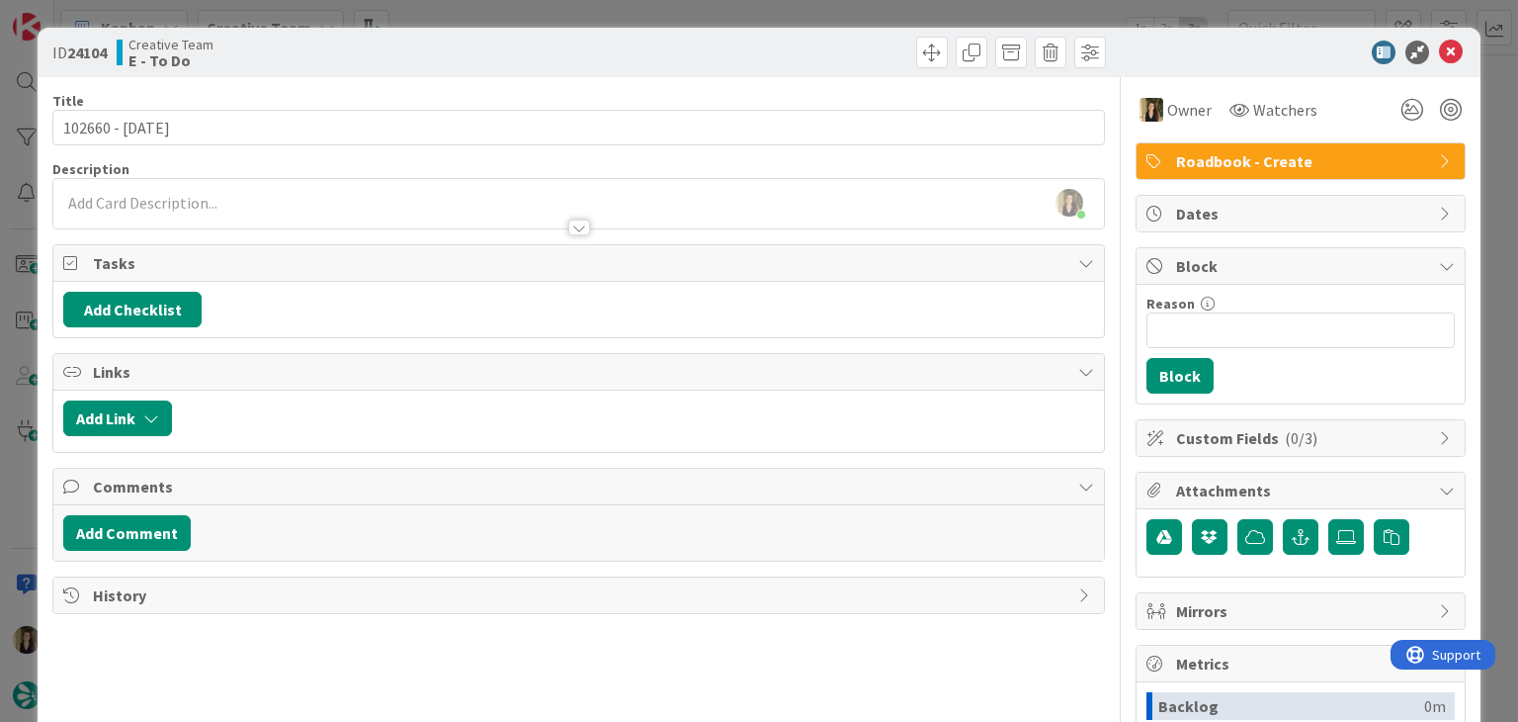
drag, startPoint x: 758, startPoint y: 40, endPoint x: 751, endPoint y: 21, distance: 20.0
click at [756, 41] on div at bounding box center [845, 53] width 522 height 32
click at [752, 16] on div "ID 24104 Creative Team E - To Do Title 15 / 128 102660 - 20 oct Description Sof…" at bounding box center [759, 361] width 1518 height 722
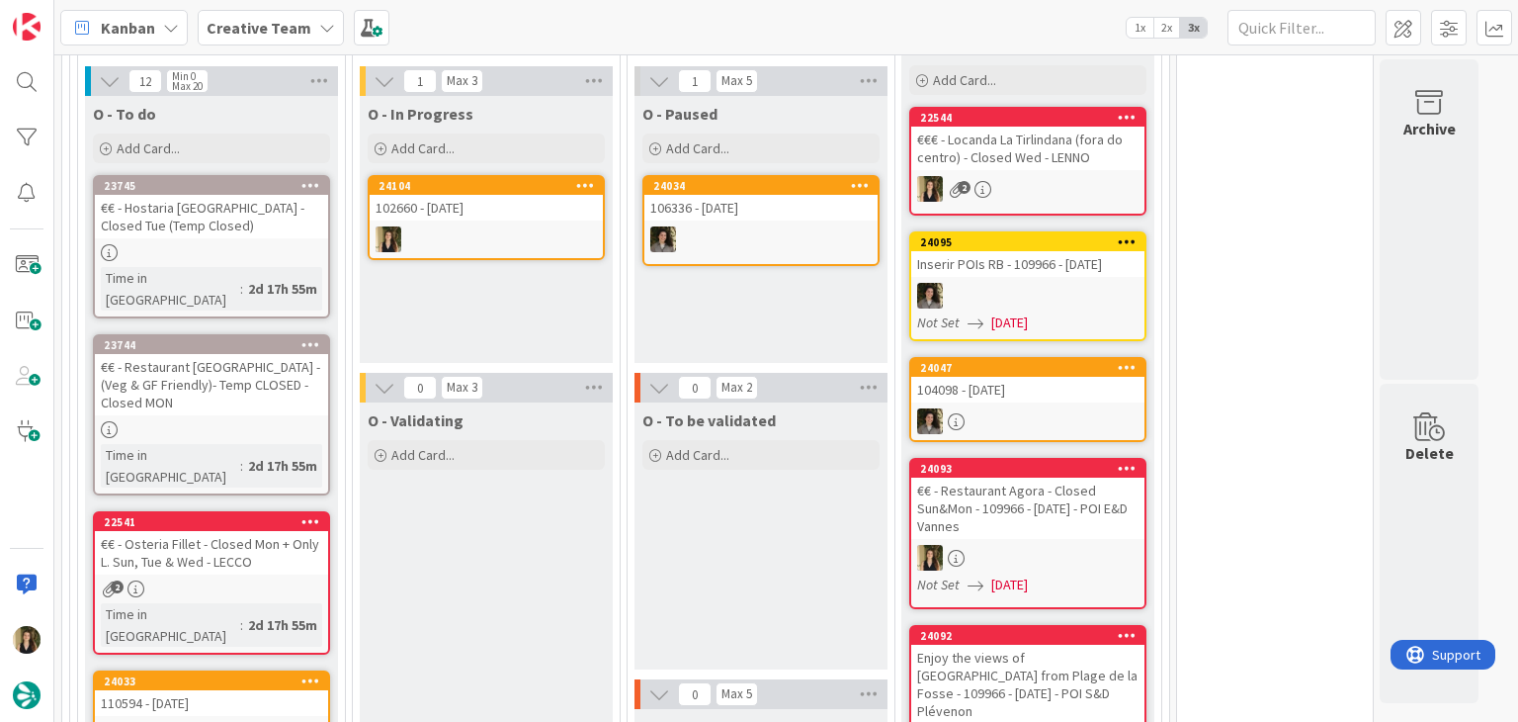
scroll to position [724, 0]
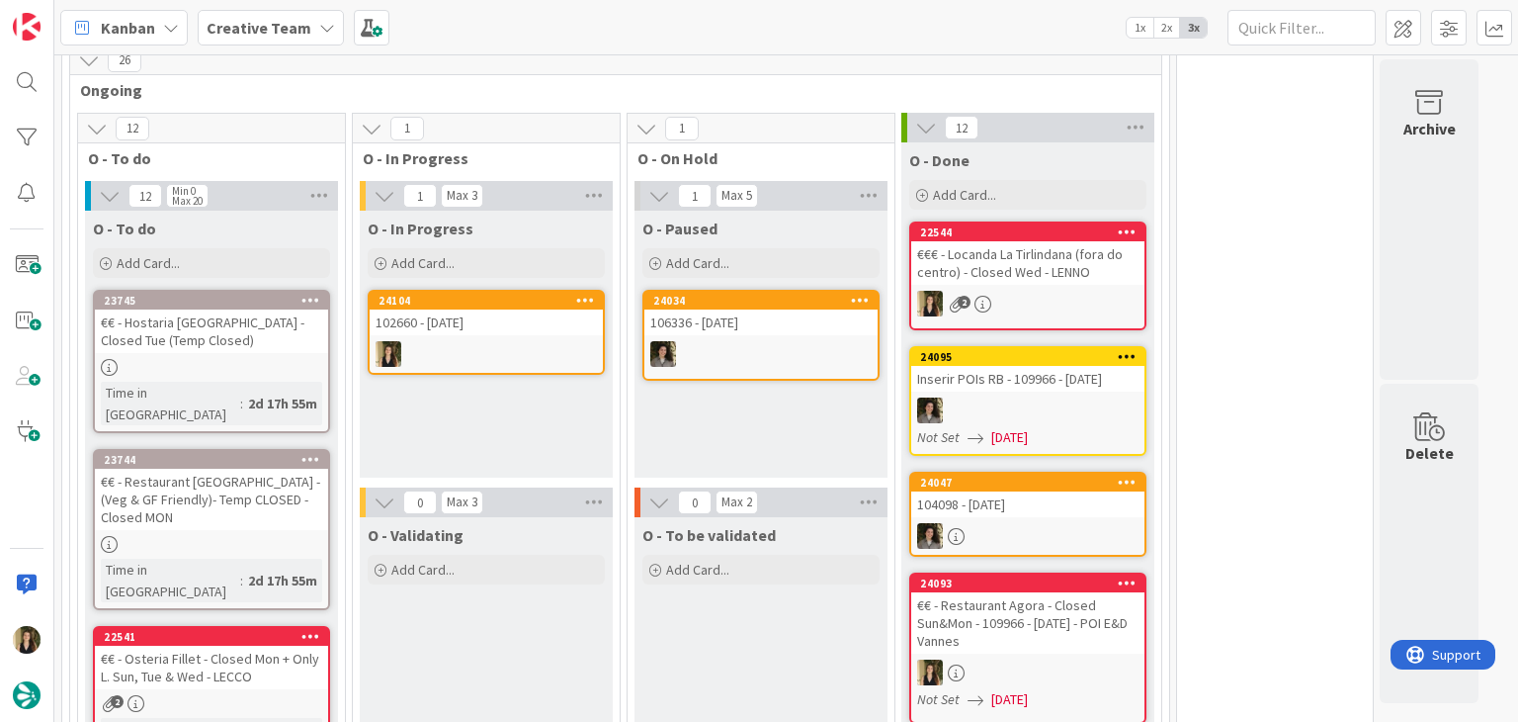
click at [506, 317] on div "24104 102660 - 20 oct" at bounding box center [486, 332] width 237 height 85
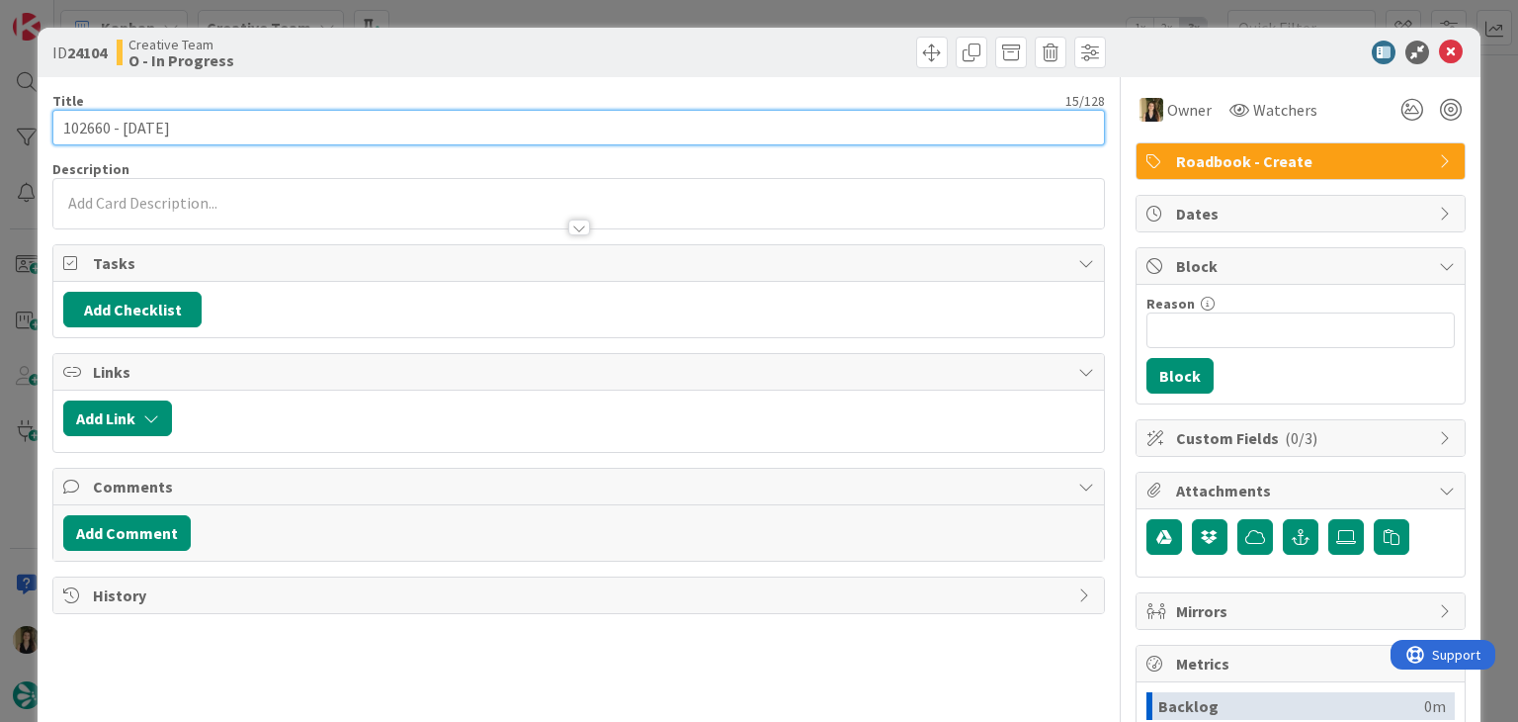
click at [83, 128] on input "102660 - 20 oct" at bounding box center [578, 128] width 1052 height 36
click at [82, 129] on input "102660 - 20 oct" at bounding box center [578, 128] width 1052 height 36
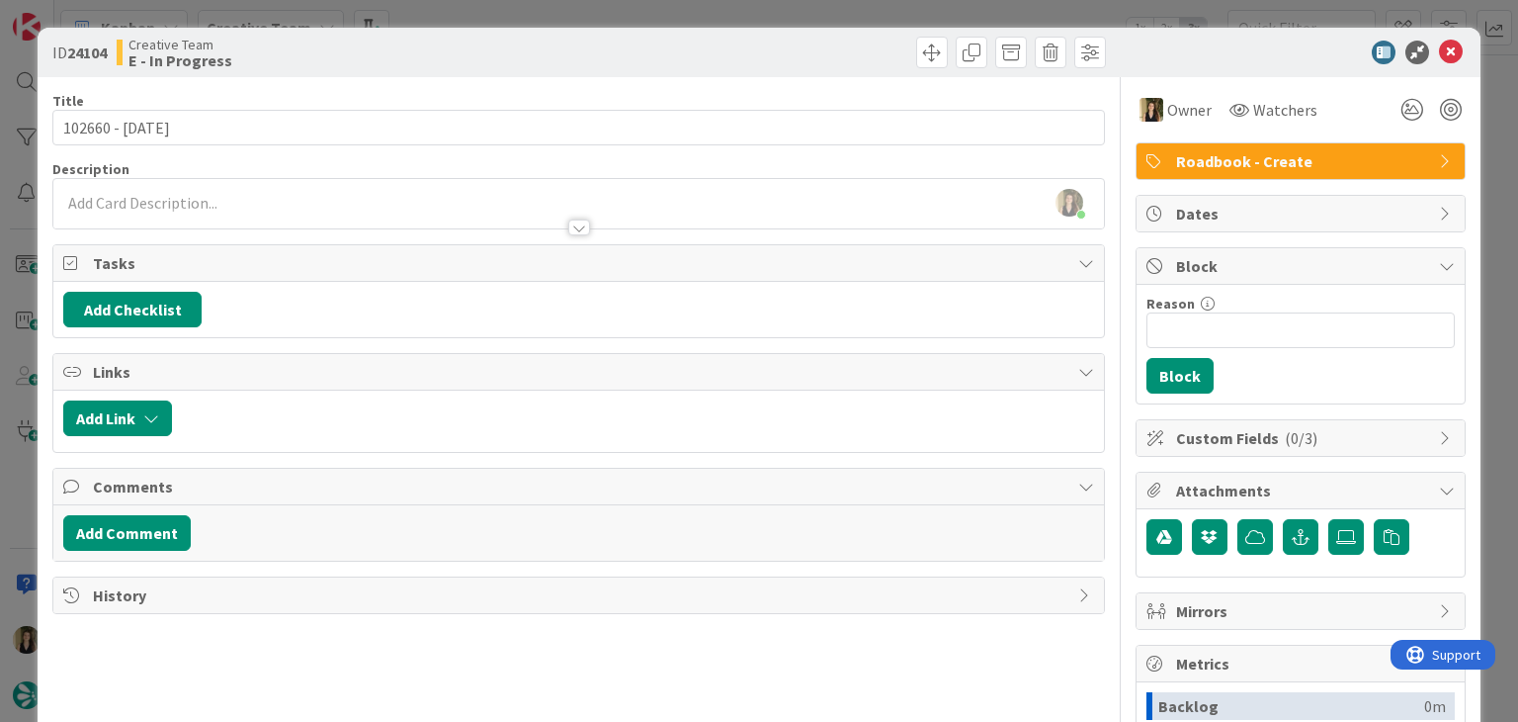
click at [249, 211] on div at bounding box center [578, 218] width 1050 height 21
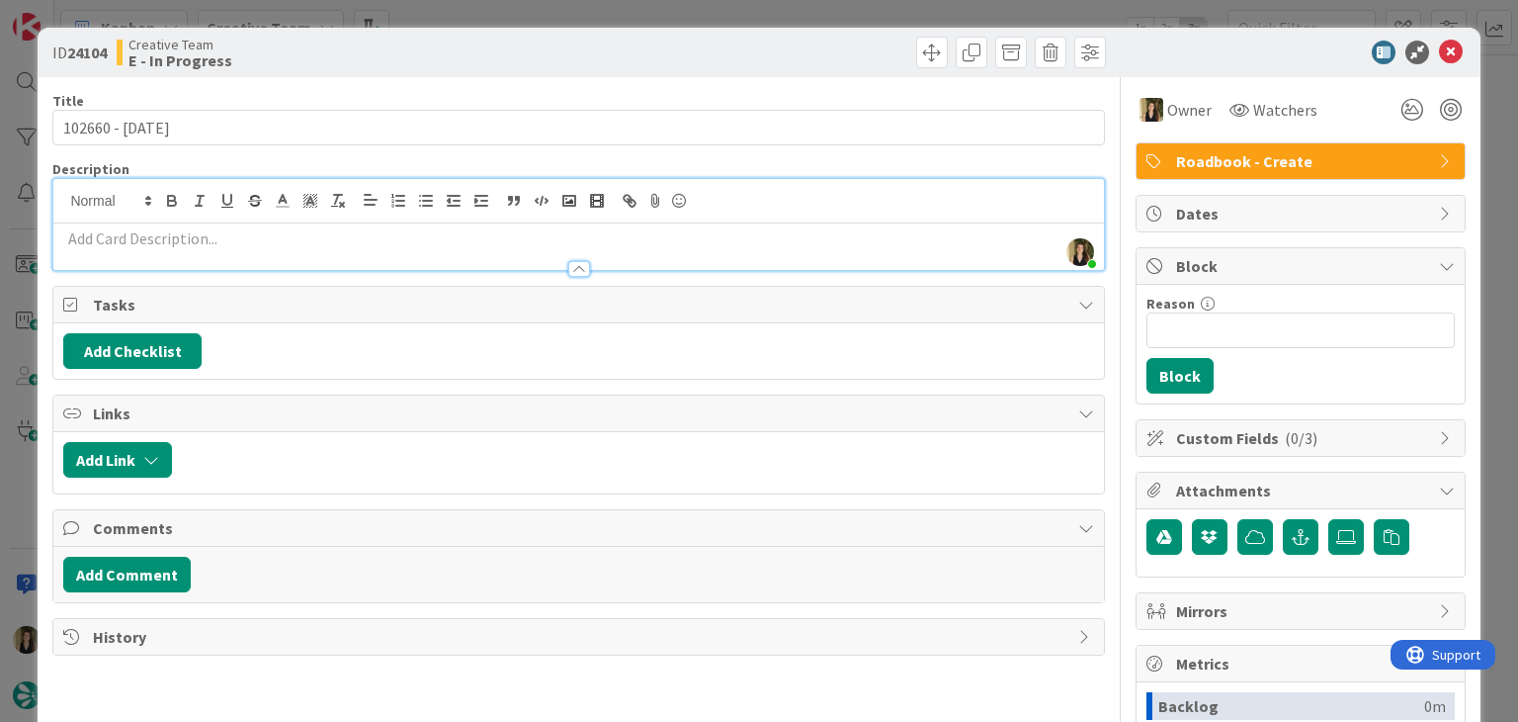
click at [257, 246] on p at bounding box center [578, 238] width 1030 height 23
paste div
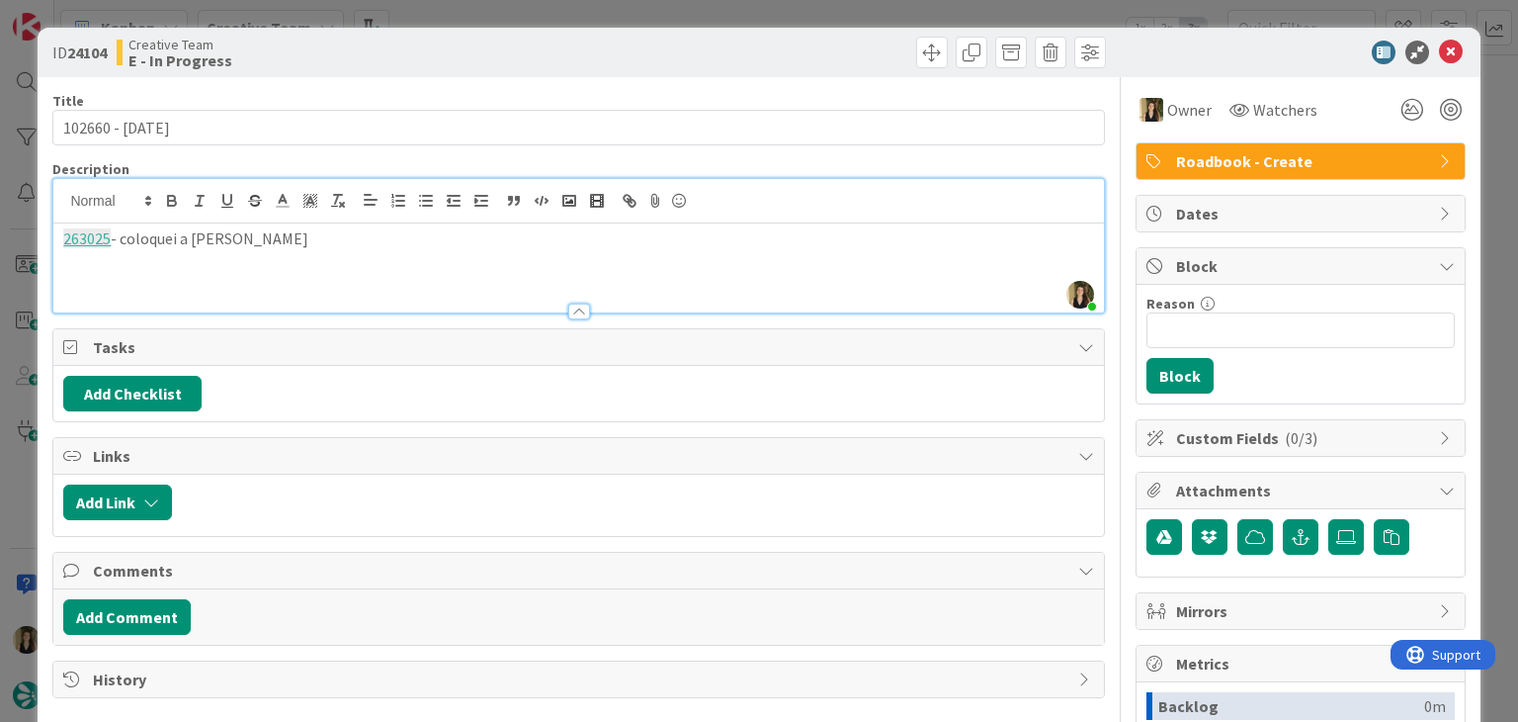
scroll to position [816, 0]
drag, startPoint x: 360, startPoint y: 237, endPoint x: 386, endPoint y: 234, distance: 25.9
click at [361, 237] on p "263025 - coloquei a Anna brini como supplier,v isto que" at bounding box center [578, 238] width 1030 height 23
click at [465, 244] on p "263025 - coloquei a Anna brini como supplier, visto que" at bounding box center [578, 238] width 1030 height 23
drag, startPoint x: 519, startPoint y: 37, endPoint x: 482, endPoint y: 25, distance: 38.5
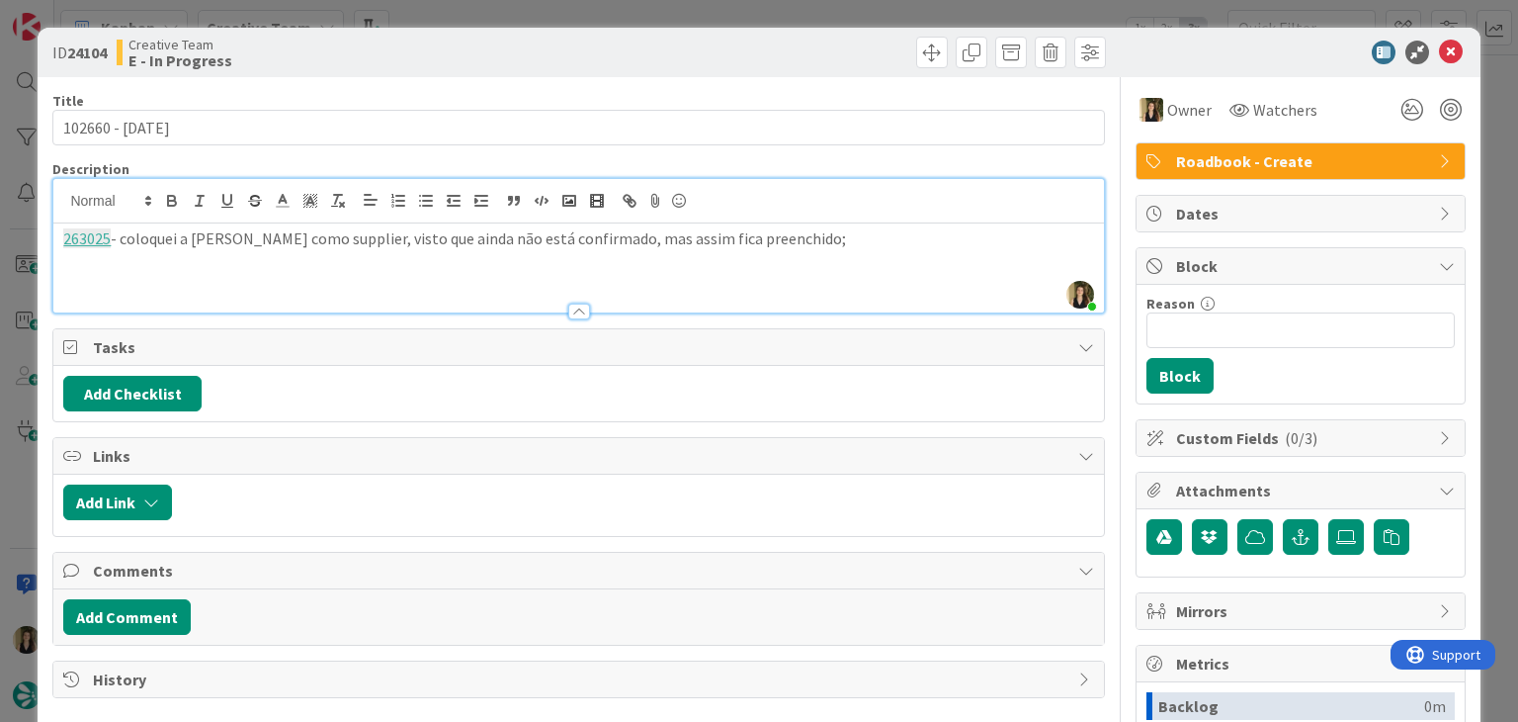
click at [518, 38] on div "Creative Team E - In Progress" at bounding box center [346, 53] width 458 height 32
click at [818, 248] on div "263025 - coloquei a Anna brini como supplier, visto que ainda não está confirma…" at bounding box center [578, 267] width 1050 height 89
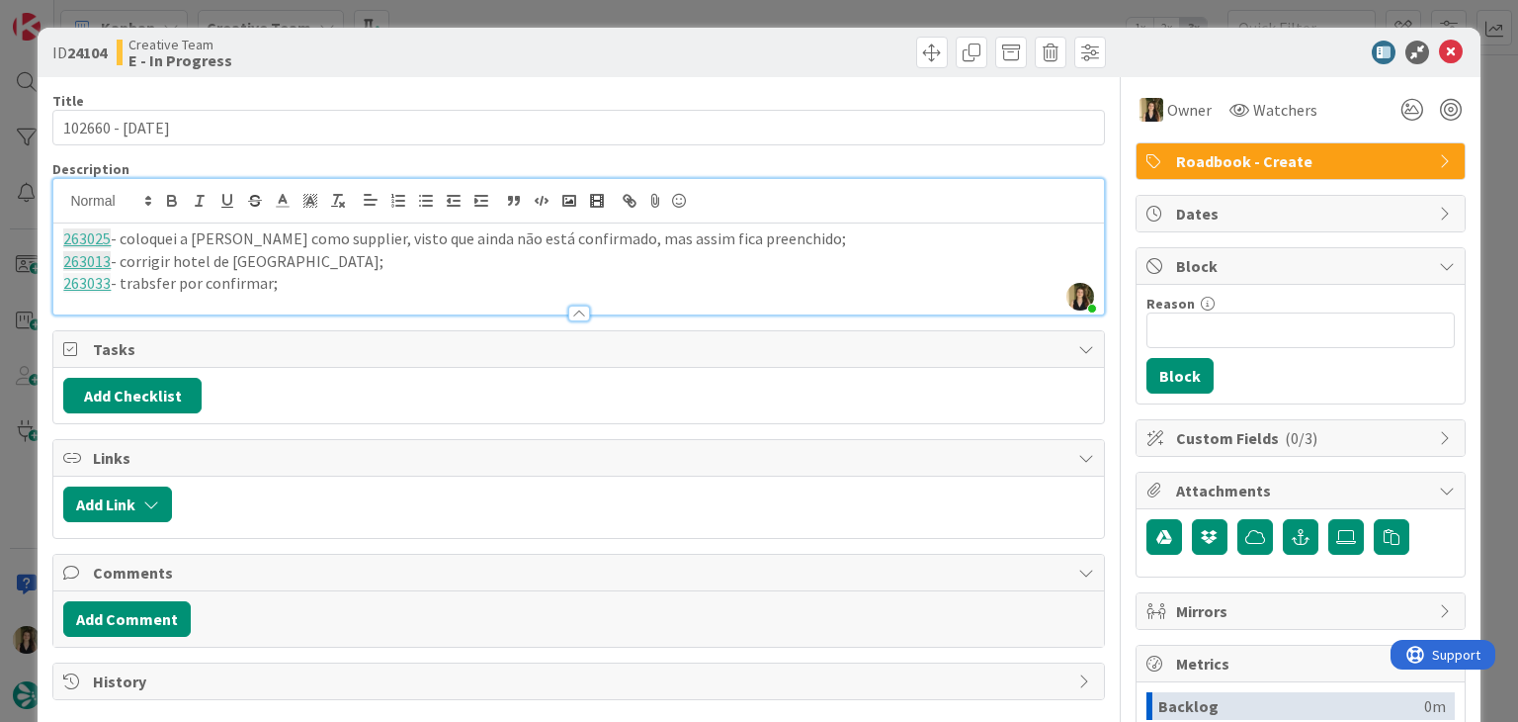
click at [147, 282] on p "263033 - trabsfer por confirmar;" at bounding box center [578, 283] width 1030 height 23
click at [298, 287] on p "263033 - transfer por confirmar;" at bounding box center [578, 283] width 1030 height 23
drag, startPoint x: 305, startPoint y: 293, endPoint x: 67, endPoint y: 283, distance: 238.5
click at [67, 285] on div "Description Sofia Palma joined 15 m ago 263025 - coloquei a Anna brini como sup…" at bounding box center [578, 237] width 1052 height 155
drag, startPoint x: 224, startPoint y: 286, endPoint x: 7, endPoint y: 226, distance: 225.4
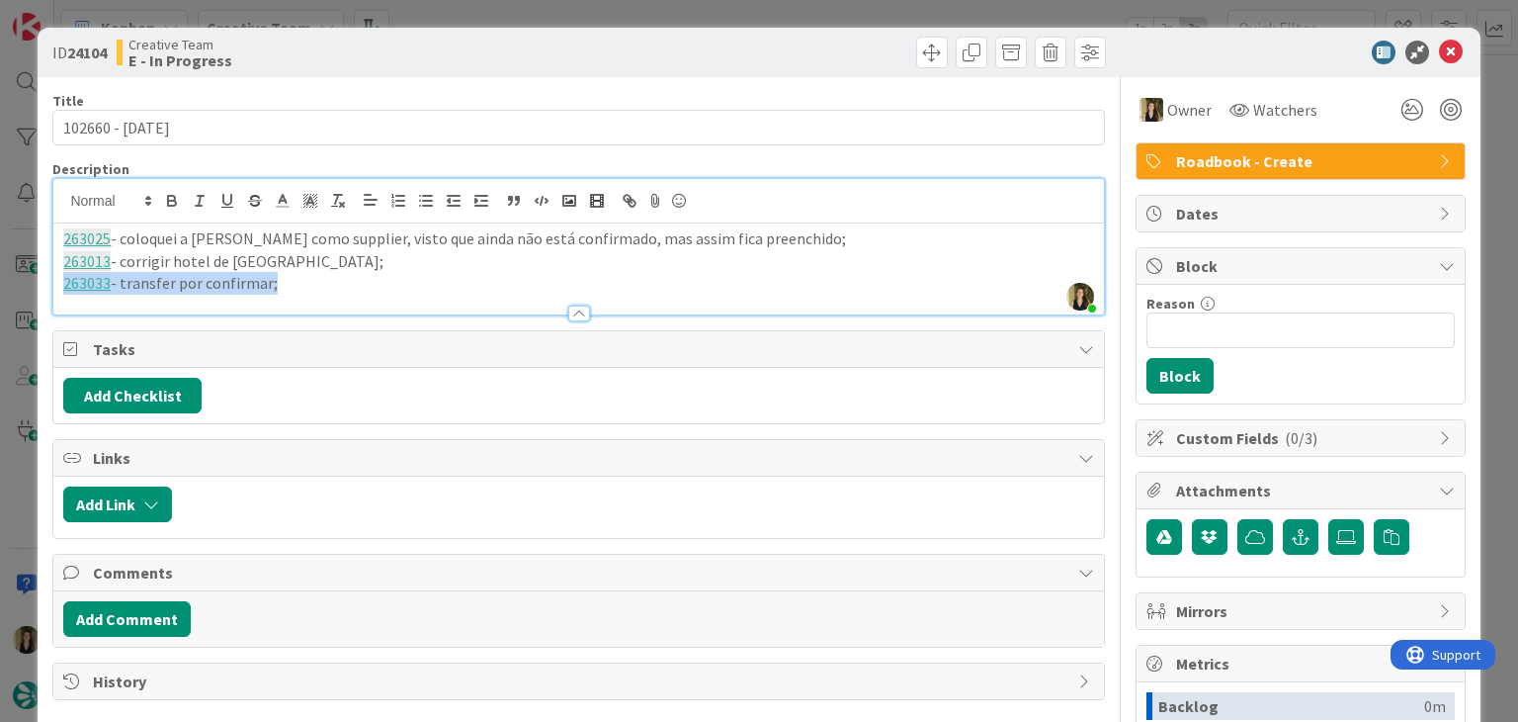
click at [7, 226] on div "ID 24104 Creative Team E - In Progress Title 15 / 128 102660 - 20 oct Descripti…" at bounding box center [759, 361] width 1518 height 722
copy div "263025 - coloquei a Anna brini como supplier, visto que ainda não está confirma…"
click at [526, 44] on div "Creative Team E - In Progress" at bounding box center [346, 53] width 458 height 32
click at [531, 14] on div "ID 24104 Creative Team E - In Progress Title 15 / 128 102660 - 20 oct Descripti…" at bounding box center [759, 361] width 1518 height 722
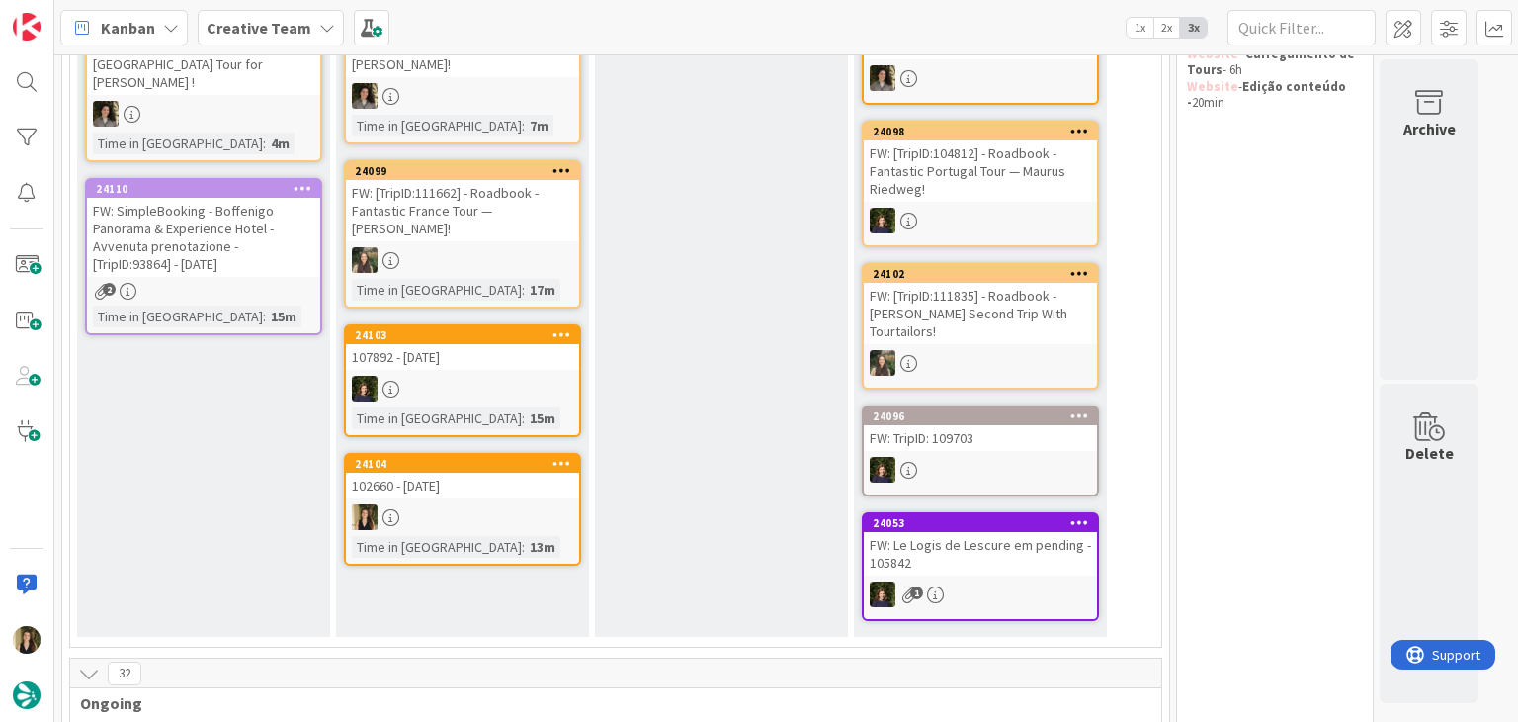
click at [510, 504] on div at bounding box center [462, 517] width 233 height 26
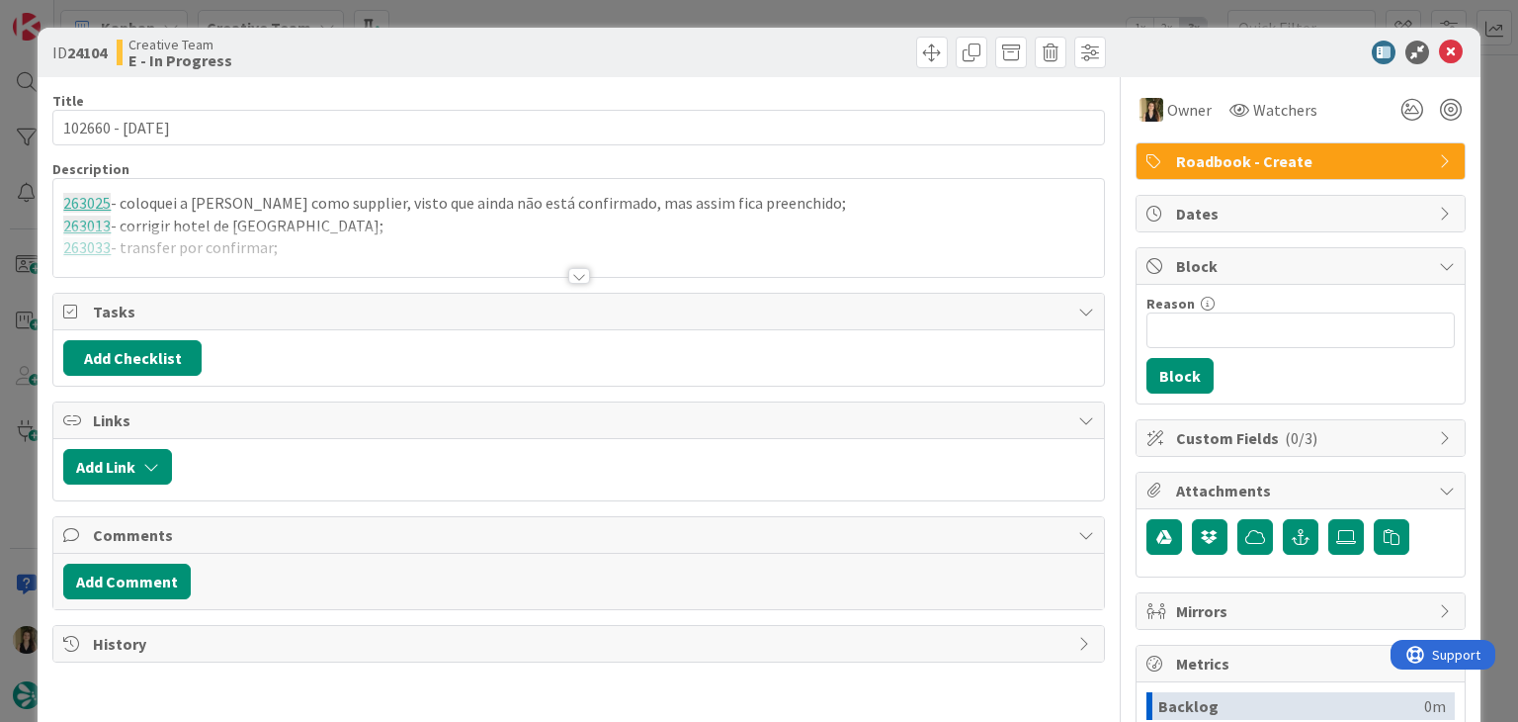
click at [753, 17] on div "ID 24104 Creative Team E - In Progress Title 15 / 128 102660 - 20 oct Descripti…" at bounding box center [759, 361] width 1518 height 722
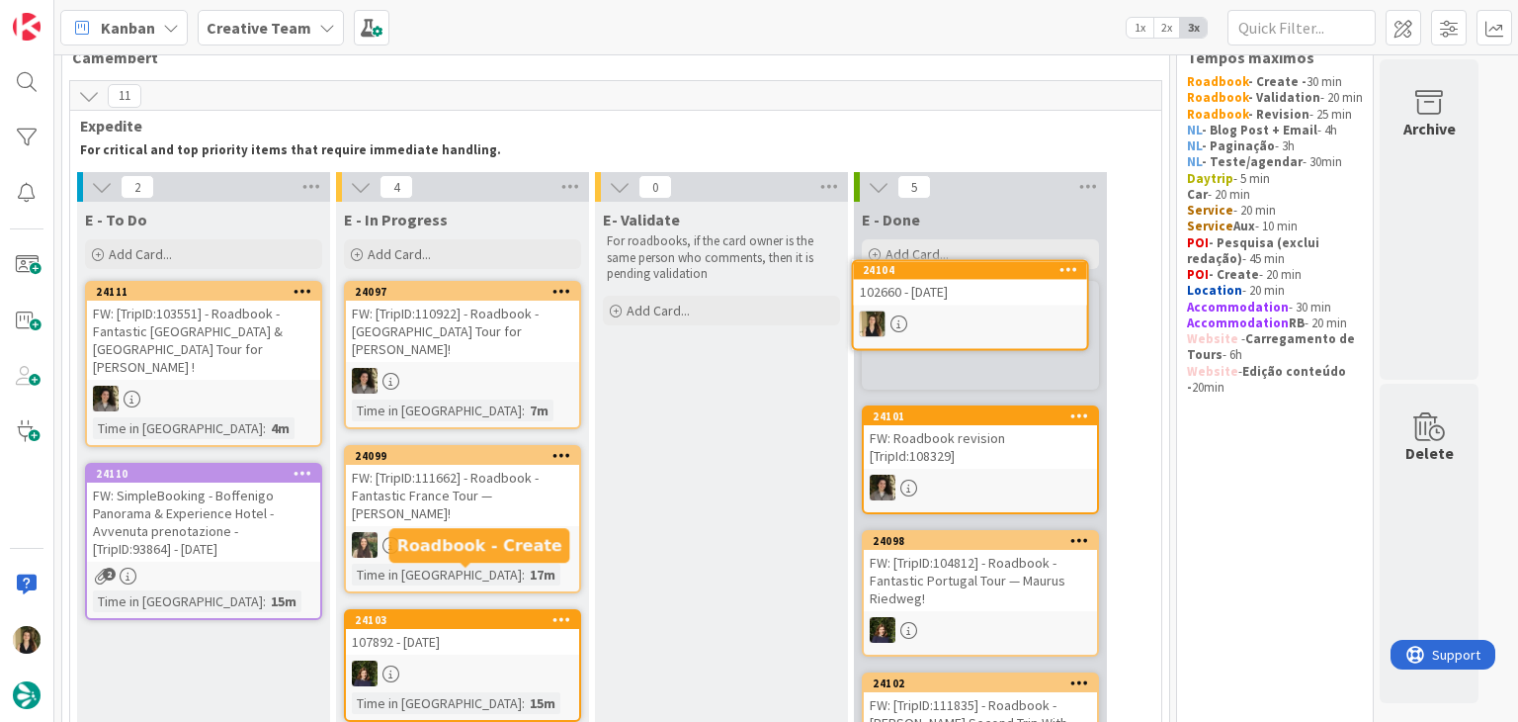
scroll to position [40, 0]
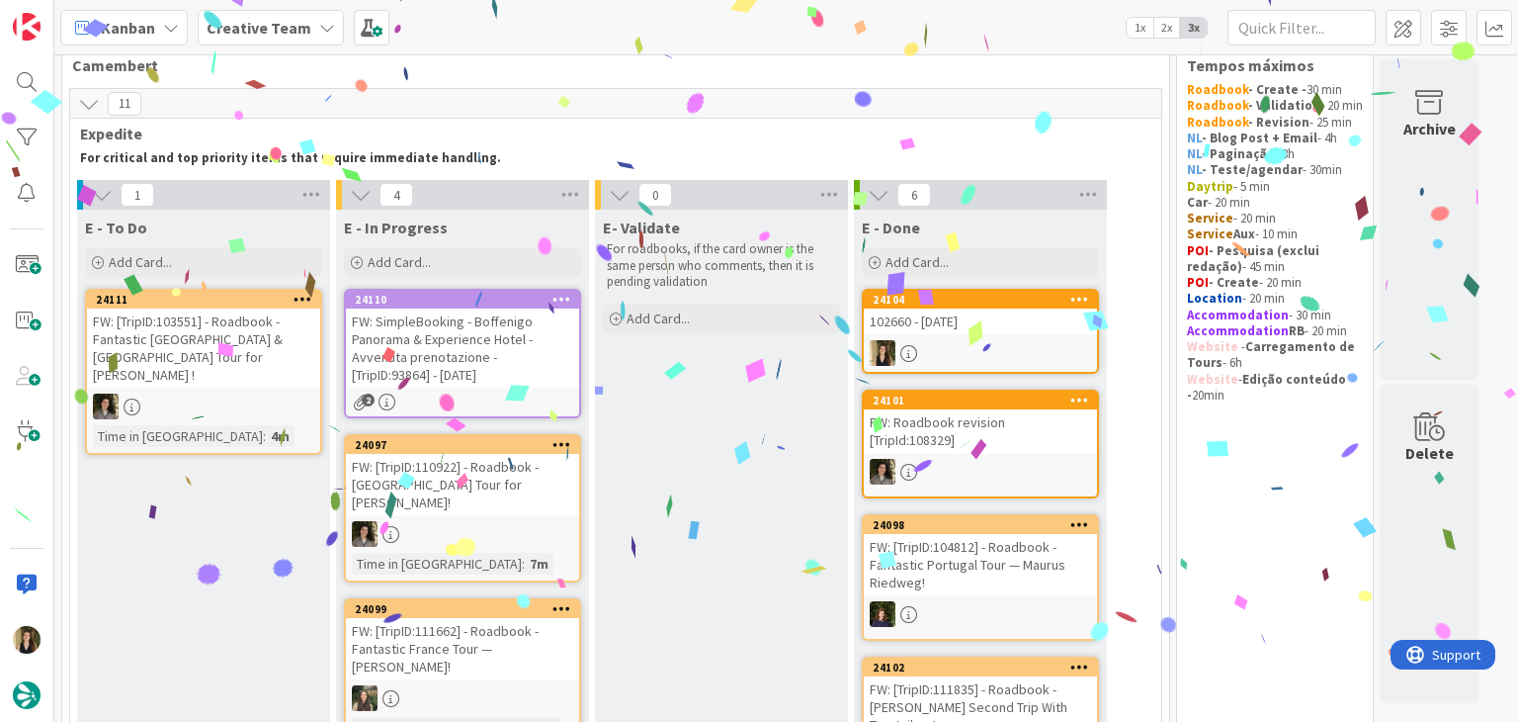
click at [513, 348] on div "FW: SimpleBooking - Boffenigo Panorama & Experience Hotel - Avvenuta prenotazio…" at bounding box center [462, 347] width 233 height 79
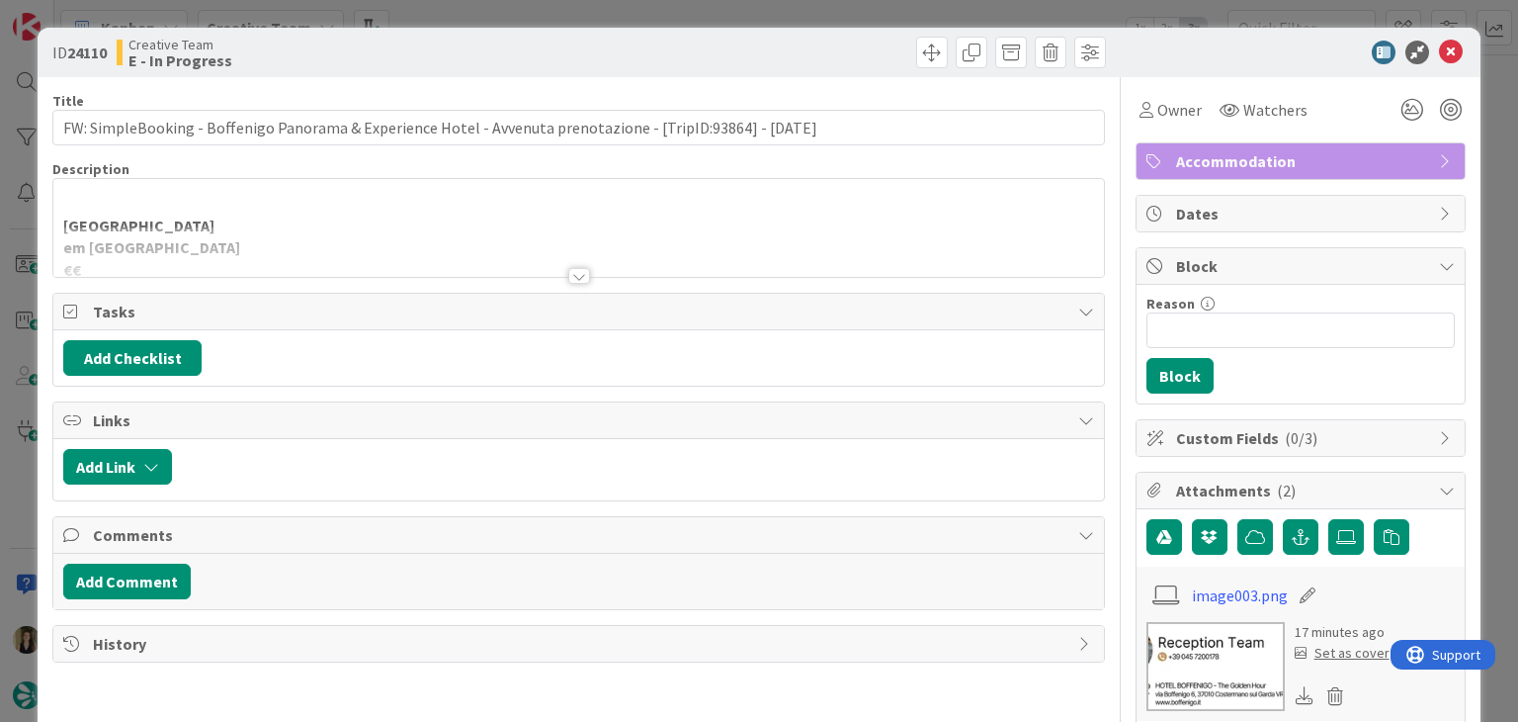
click at [571, 274] on div at bounding box center [579, 276] width 22 height 16
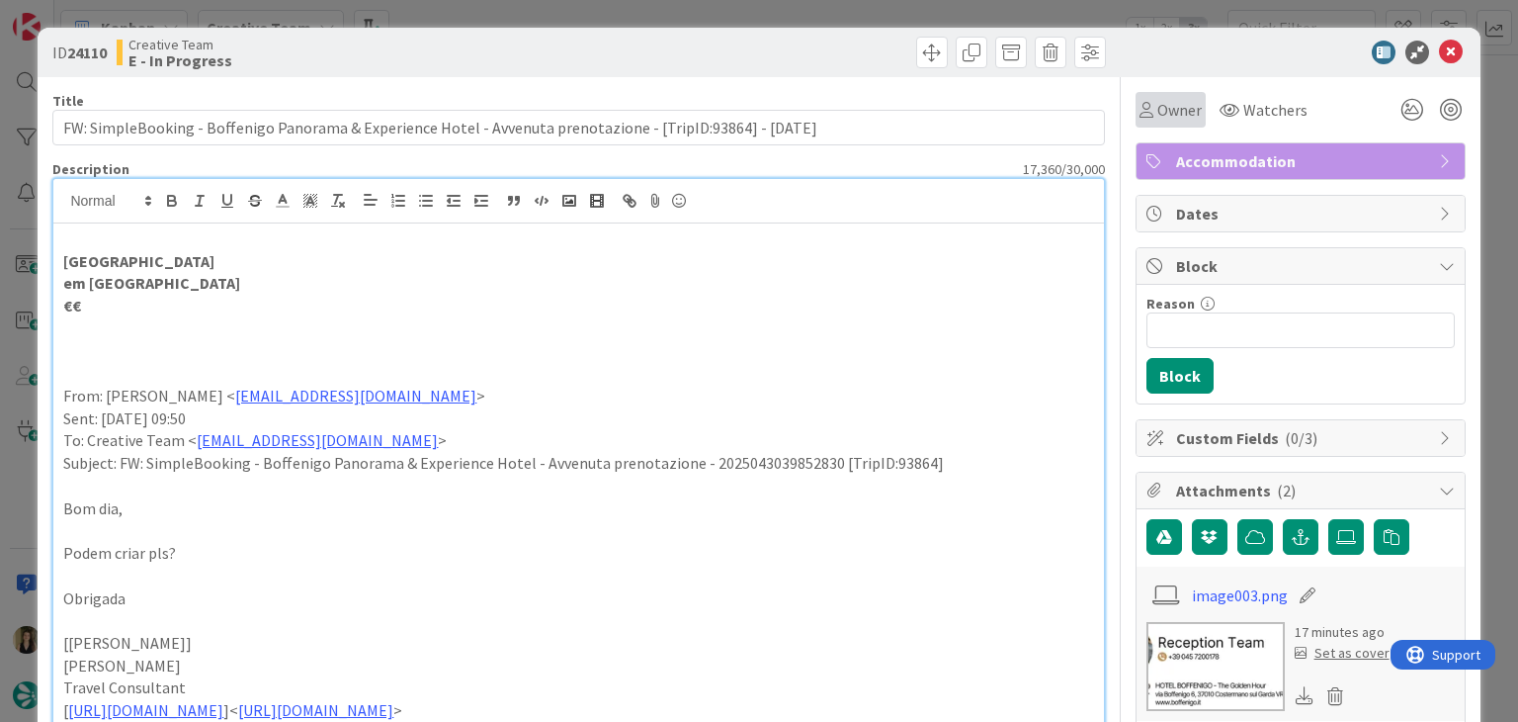
click at [1158, 120] on span "Owner" at bounding box center [1180, 110] width 44 height 24
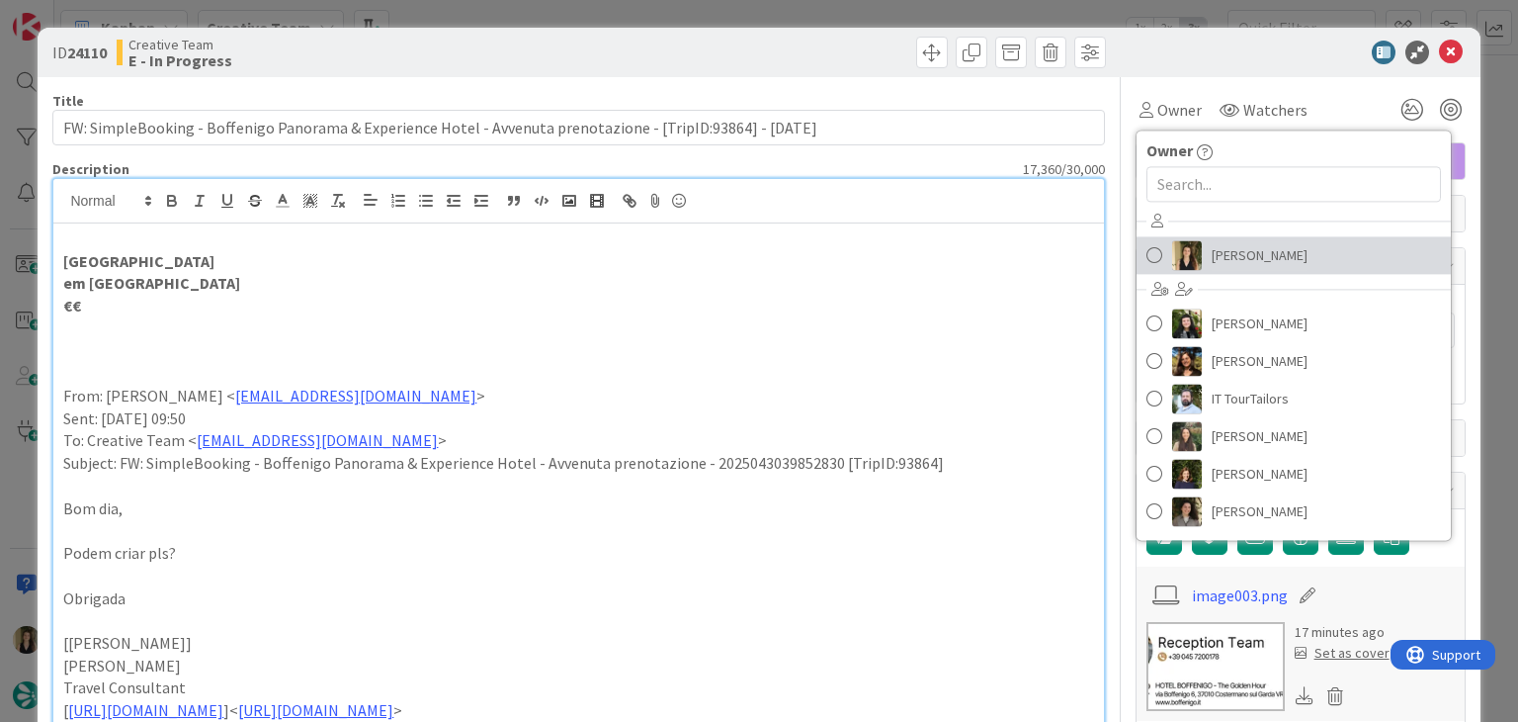
click at [1283, 249] on link "Sofia Palma" at bounding box center [1294, 255] width 314 height 38
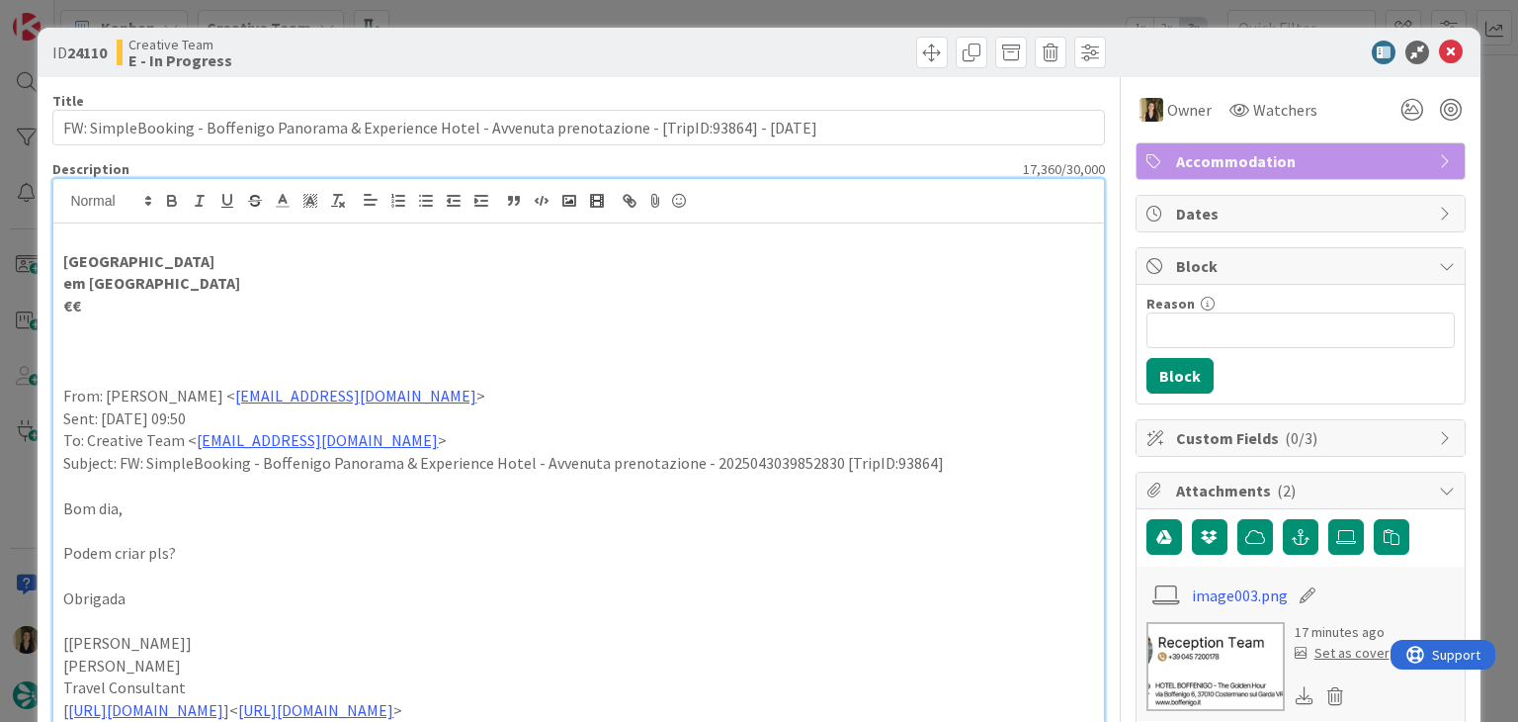
drag, startPoint x: 261, startPoint y: 260, endPoint x: 43, endPoint y: 258, distance: 217.5
copy strong "LLAC Living Nature Hotel"
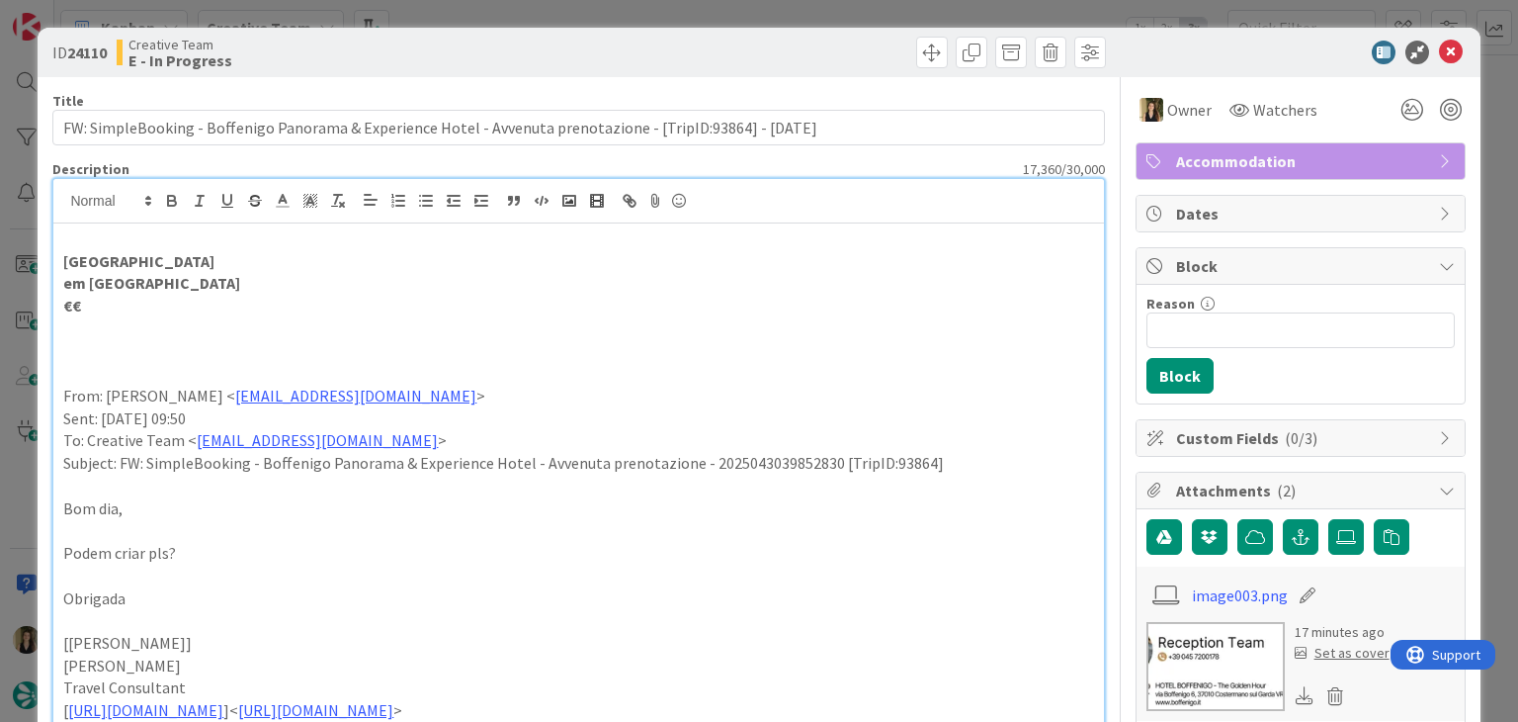
drag, startPoint x: 681, startPoint y: 63, endPoint x: 680, endPoint y: 26, distance: 37.6
click at [680, 63] on div at bounding box center [845, 53] width 522 height 32
click at [680, 26] on div "ID 24110 Creative Team E - In Progress Title 106 / 128 FW: SimpleBooking - Boff…" at bounding box center [759, 361] width 1518 height 722
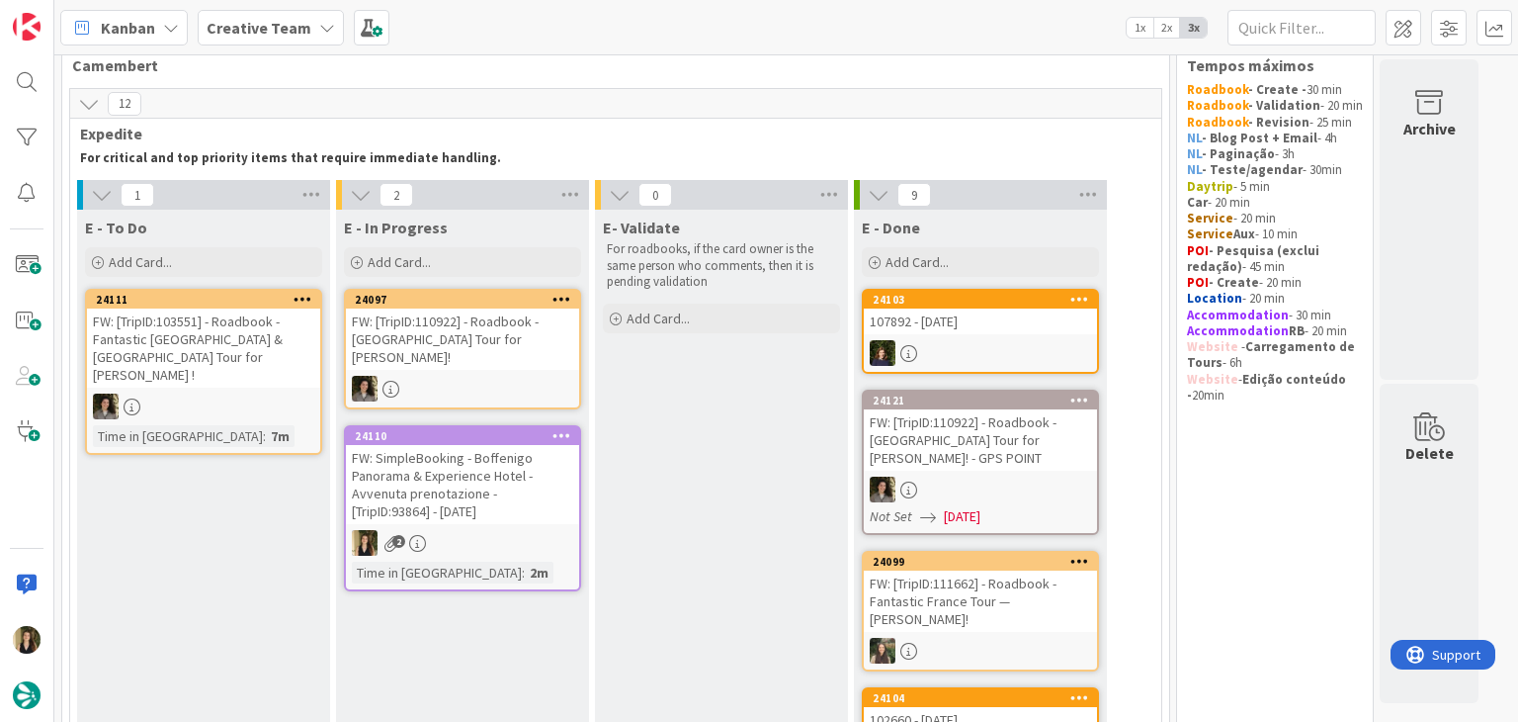
click at [554, 452] on div "FW: SimpleBooking - Boffenigo Panorama & Experience Hotel - Avvenuta prenotazio…" at bounding box center [462, 484] width 233 height 79
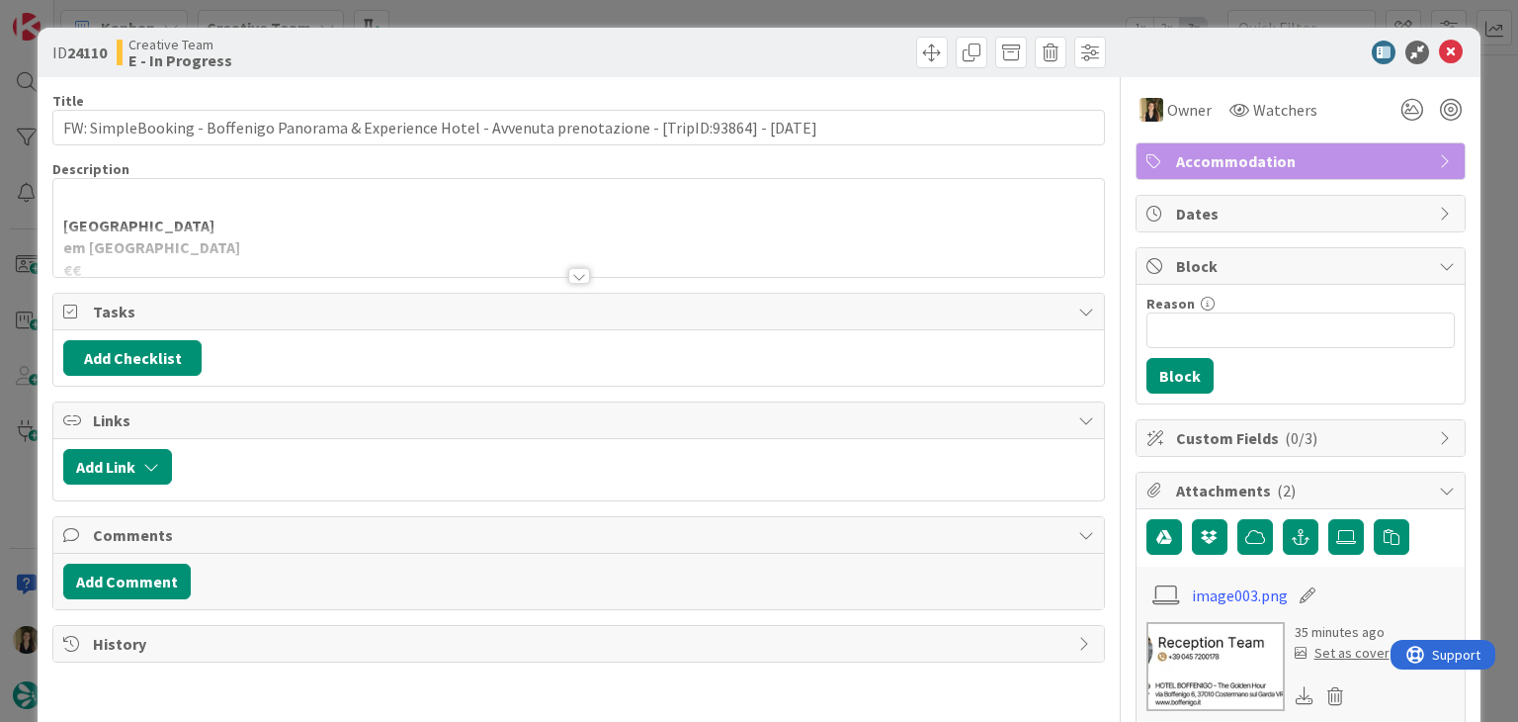
click at [279, 217] on div "LLAC Living Nature Hotel em Lago di Garda €€ From: Inês Bastos < ines.bastos@to…" at bounding box center [578, 228] width 1050 height 98
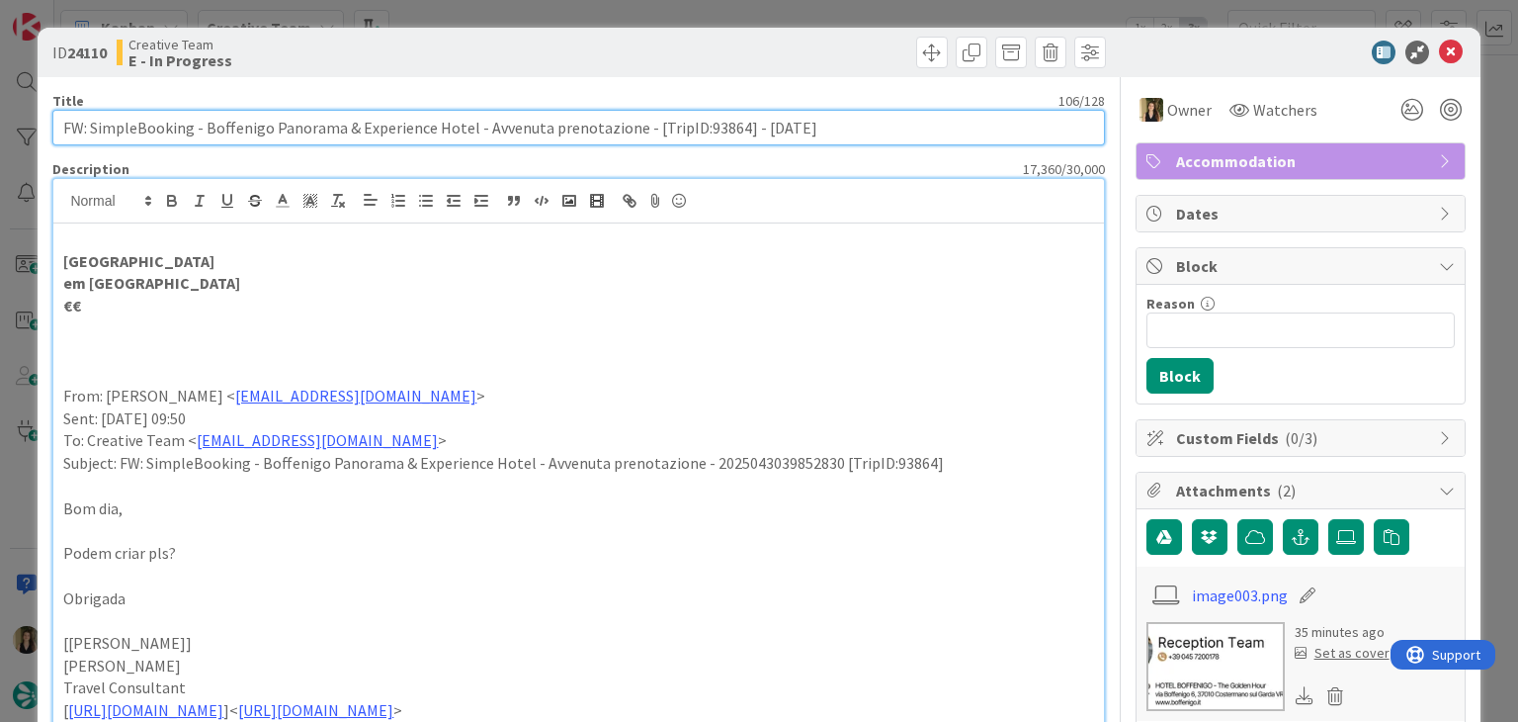
click at [702, 125] on input "FW: SimpleBooking - Boffenigo Panorama & Experience Hotel - Avvenuta prenotazio…" at bounding box center [578, 128] width 1052 height 36
click at [732, 124] on input "FW: SimpleBooking - Boffenigo Panorama & Experience Hotel - Avvenuta prenotazio…" at bounding box center [578, 128] width 1052 height 36
drag, startPoint x: 732, startPoint y: 128, endPoint x: 46, endPoint y: 139, distance: 685.2
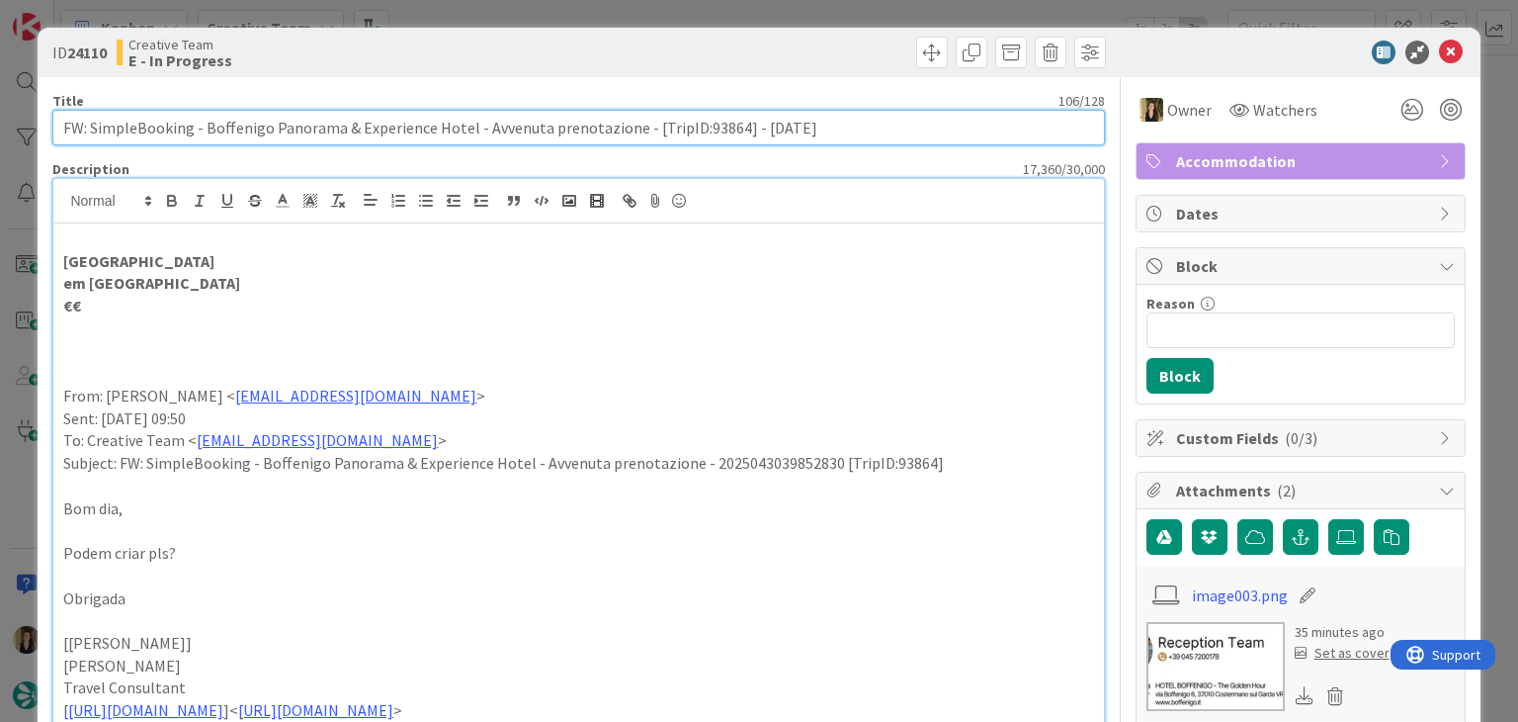
drag, startPoint x: 769, startPoint y: 125, endPoint x: 736, endPoint y: 136, distance: 35.6
click at [770, 125] on input "FW: SimpleBooking - Boffenigo Panorama & Experience Hotel - Avvenuta prenotazio…" at bounding box center [578, 128] width 1052 height 36
drag, startPoint x: 732, startPoint y: 128, endPoint x: 638, endPoint y: 128, distance: 93.9
click at [638, 128] on input "FW: SimpleBooking - Boffenigo Panorama & Experience Hotel - Avvenuta prenotazio…" at bounding box center [578, 128] width 1052 height 36
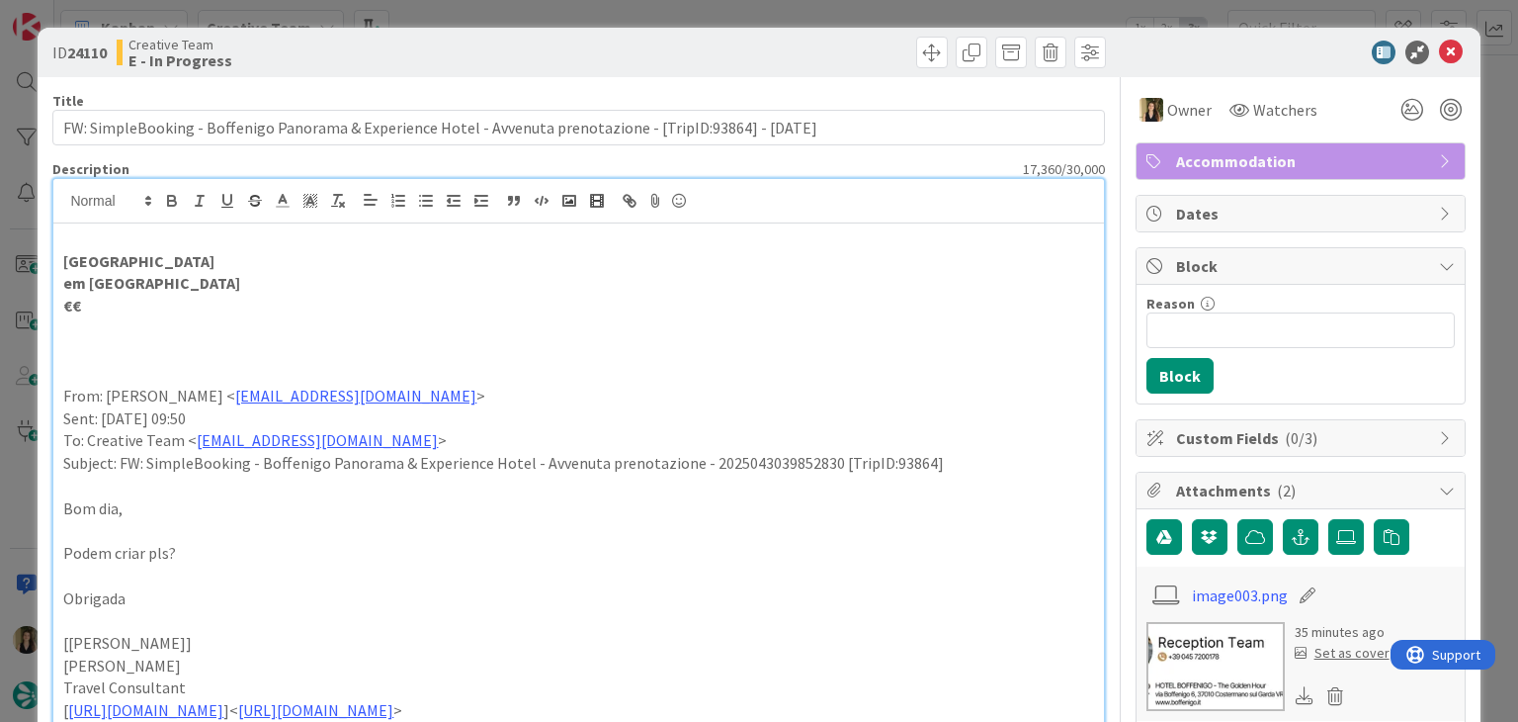
drag, startPoint x: 277, startPoint y: 256, endPoint x: 48, endPoint y: 255, distance: 228.4
copy strong "LLAC Living Nature Hotel"
click at [517, 18] on div "ID 24110 Creative Team E - In Progress Title 106 / 128 FW: SimpleBooking - Boff…" at bounding box center [759, 361] width 1518 height 722
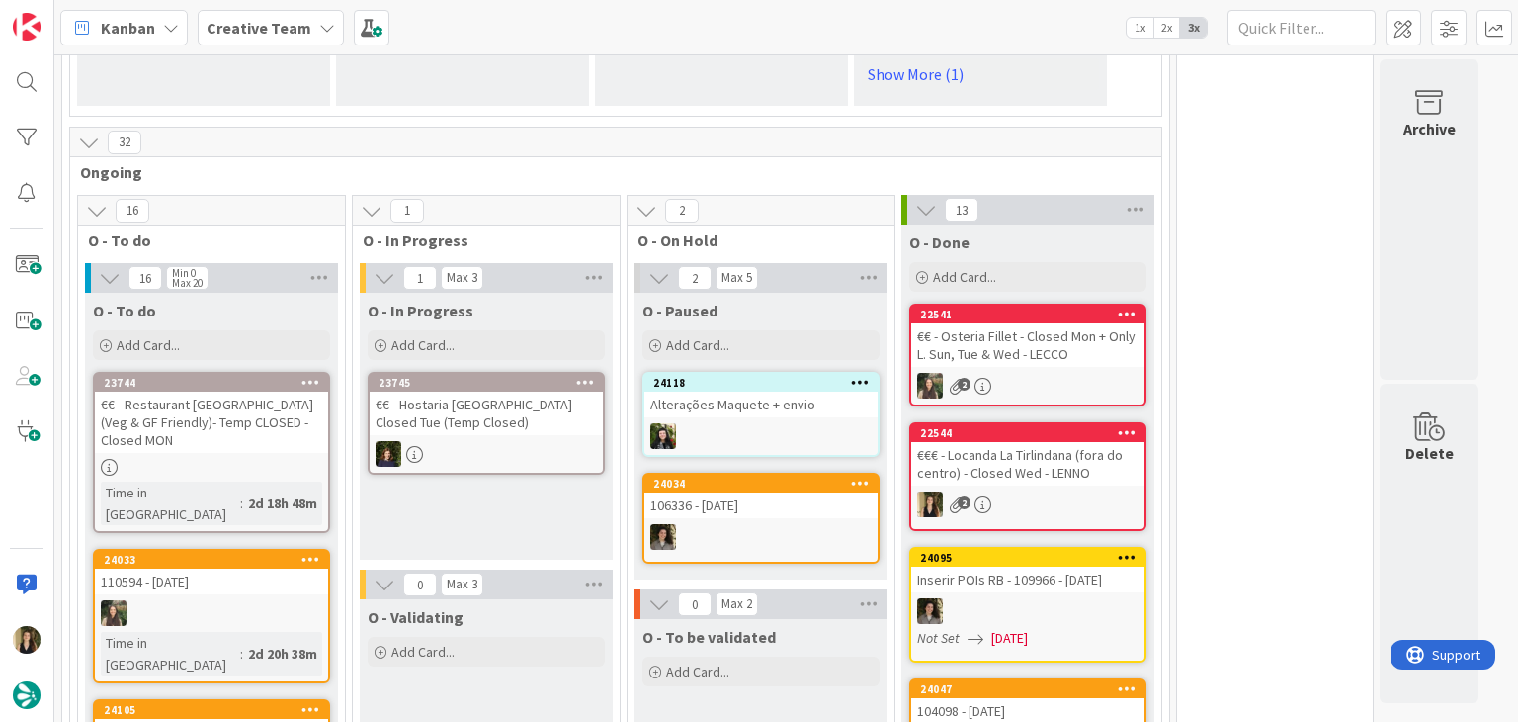
click at [482, 434] on div "O - In Progress Add Card... 23745 €€ - Hostaria San Carlino - Closed Tue (Temp …" at bounding box center [486, 426] width 253 height 267
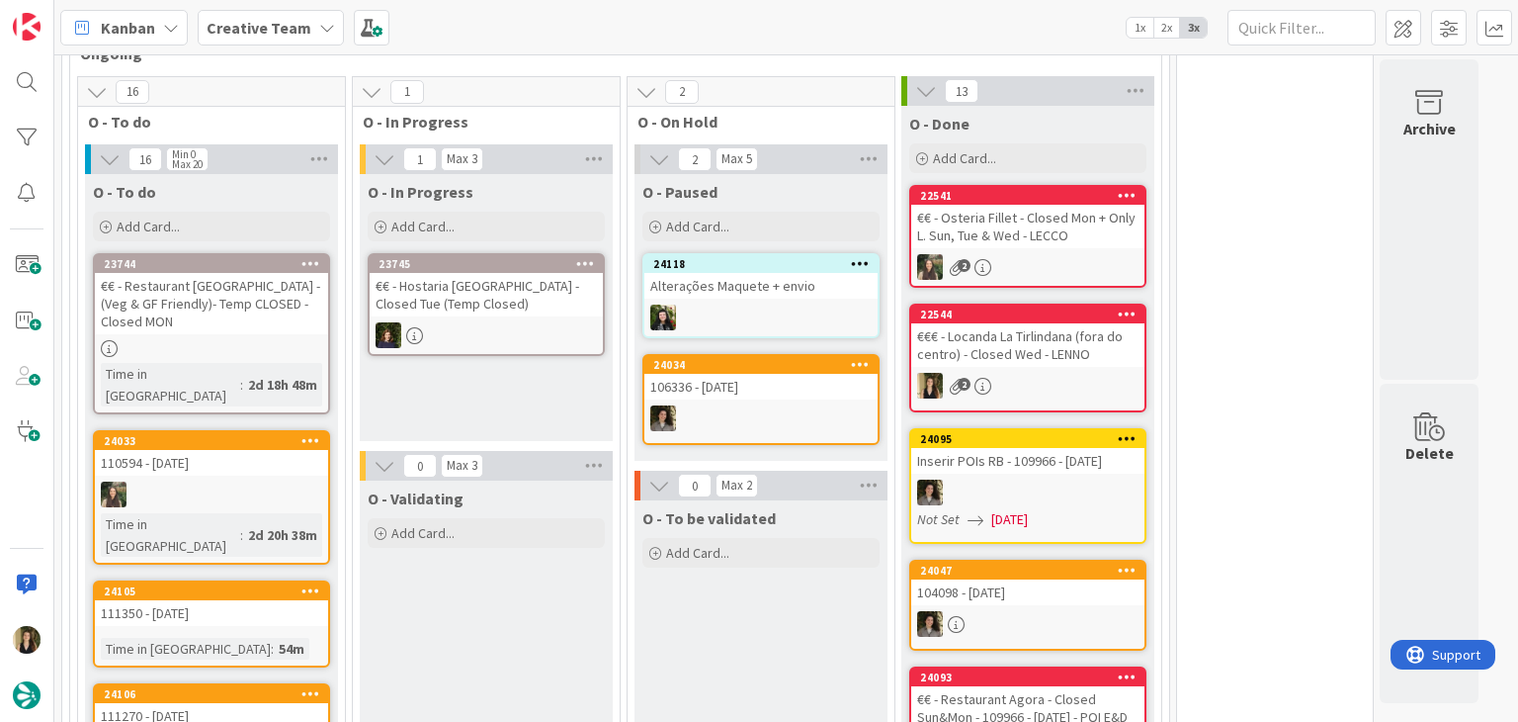
scroll to position [1779, 0]
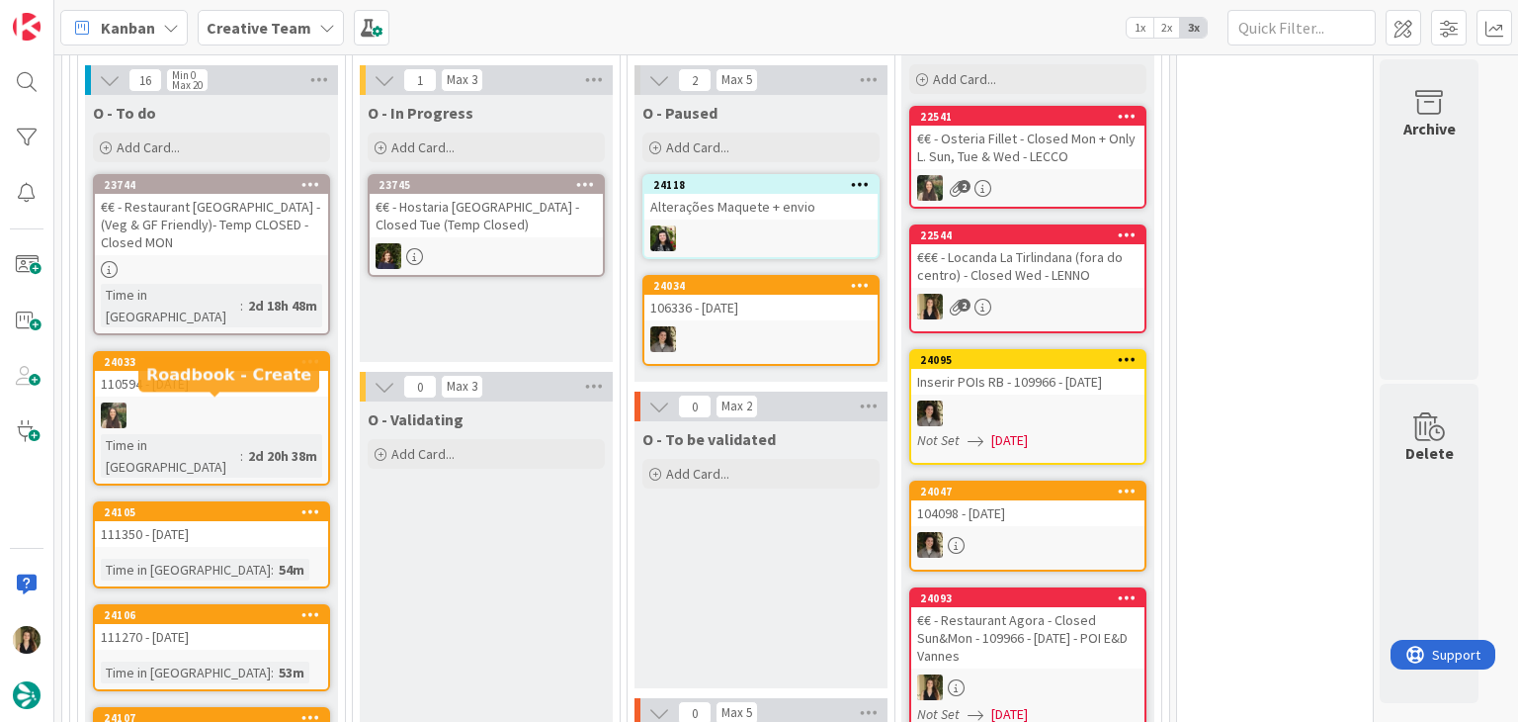
click at [259, 501] on div "24105 111350 - 1 nov Time in Column : 54m" at bounding box center [211, 544] width 237 height 87
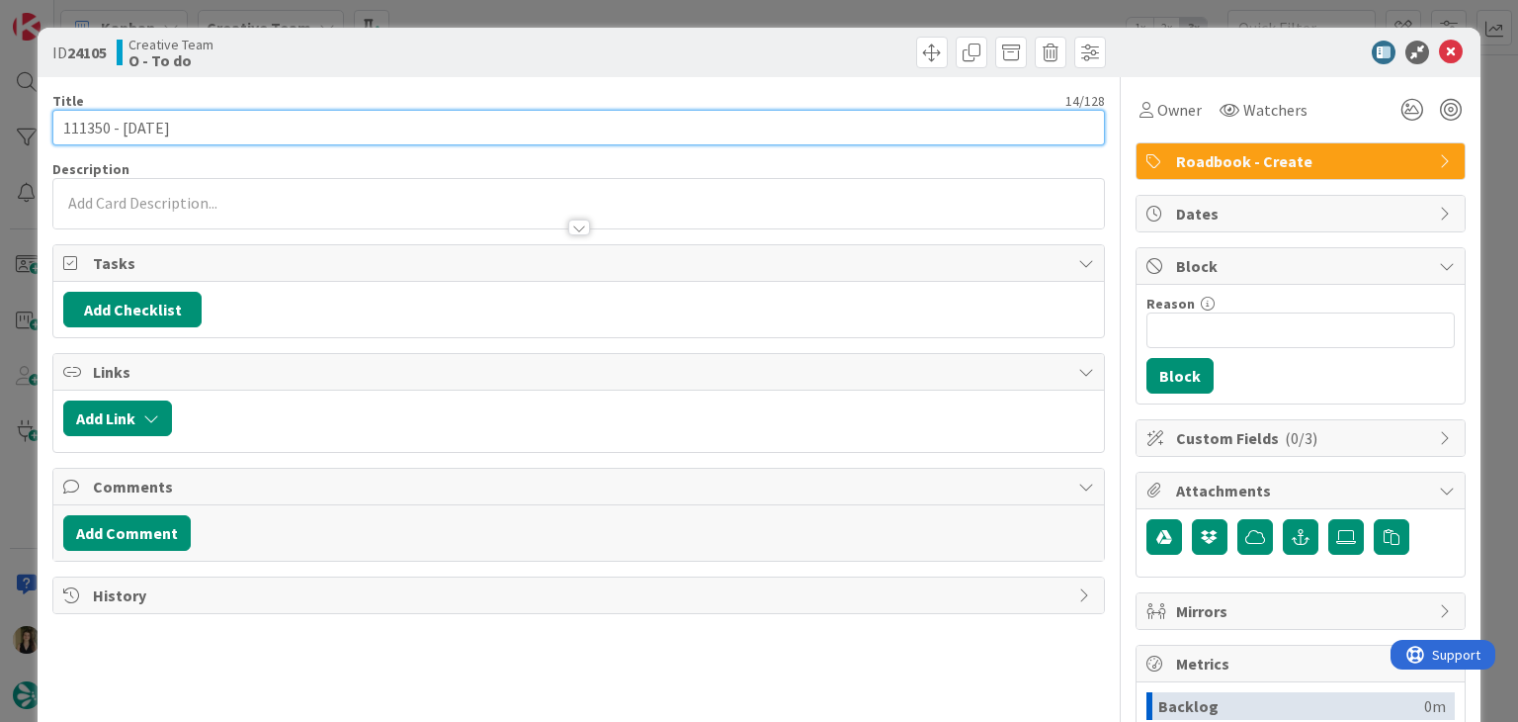
click at [83, 129] on input "111350 - 1 nov" at bounding box center [578, 128] width 1052 height 36
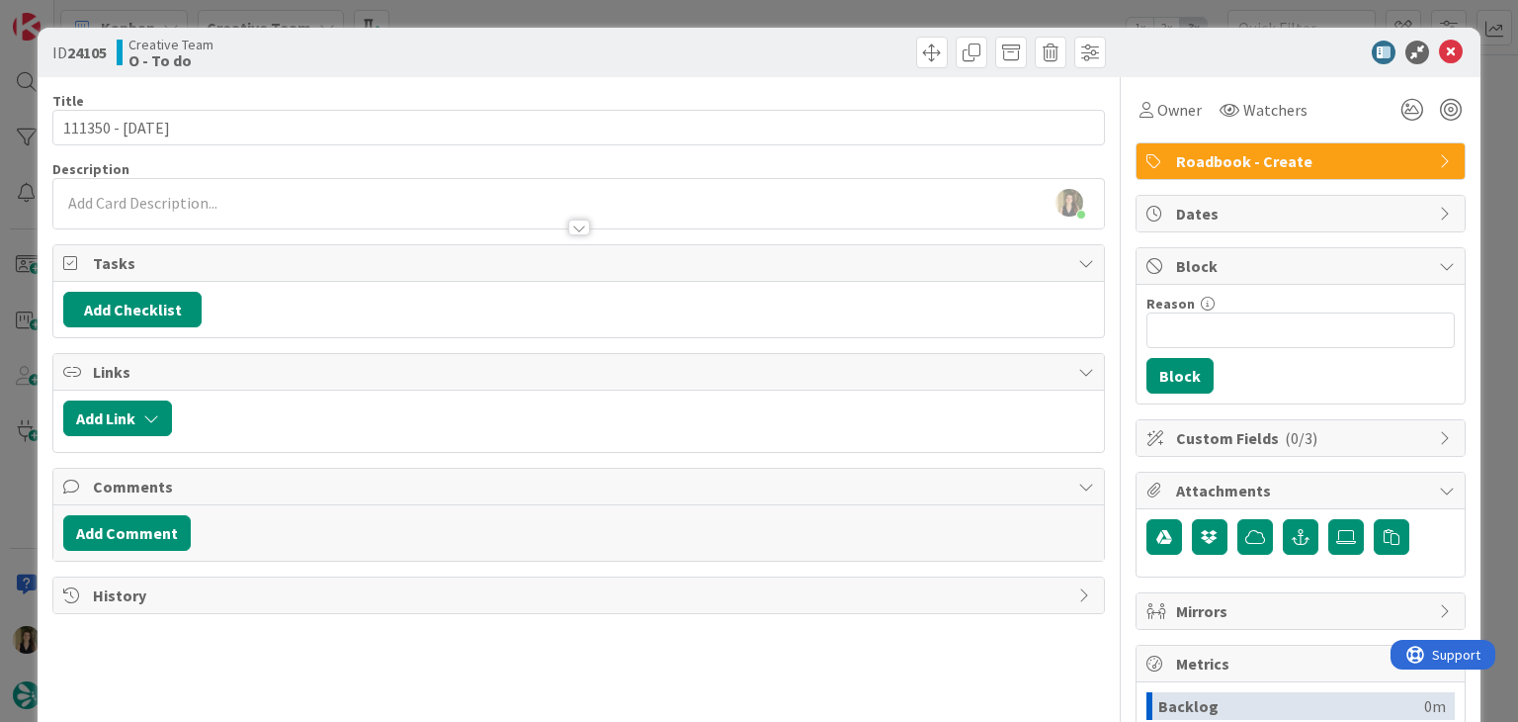
drag, startPoint x: 431, startPoint y: 27, endPoint x: 448, endPoint y: 23, distance: 17.3
click at [432, 28] on div "ID 24105 Creative Team O - To do" at bounding box center [759, 52] width 1442 height 49
click at [451, 20] on div "ID 24105 Creative Team O - To do Title 14 / 128 111350 - 1 nov Description Sofi…" at bounding box center [759, 361] width 1518 height 722
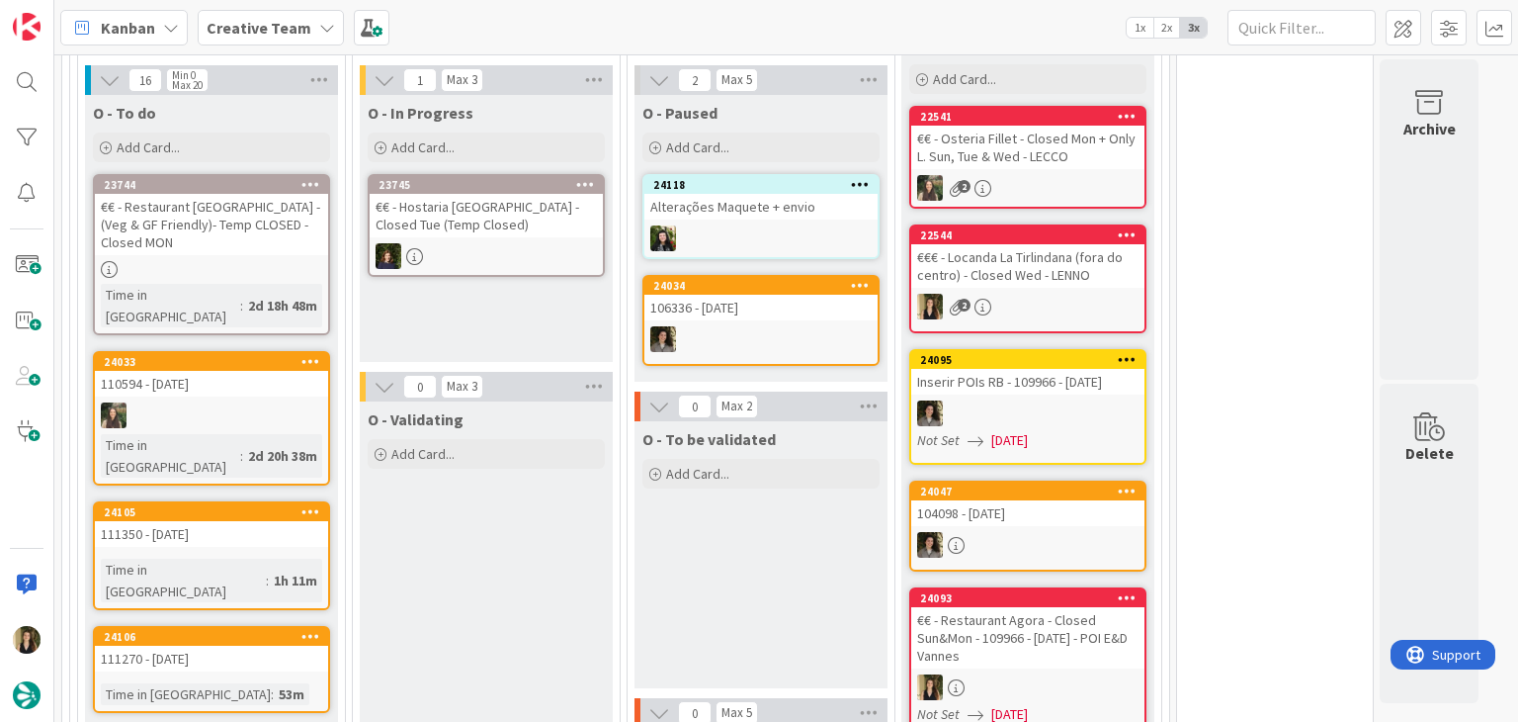
click at [270, 521] on div "111350 - 1 nov" at bounding box center [211, 534] width 233 height 26
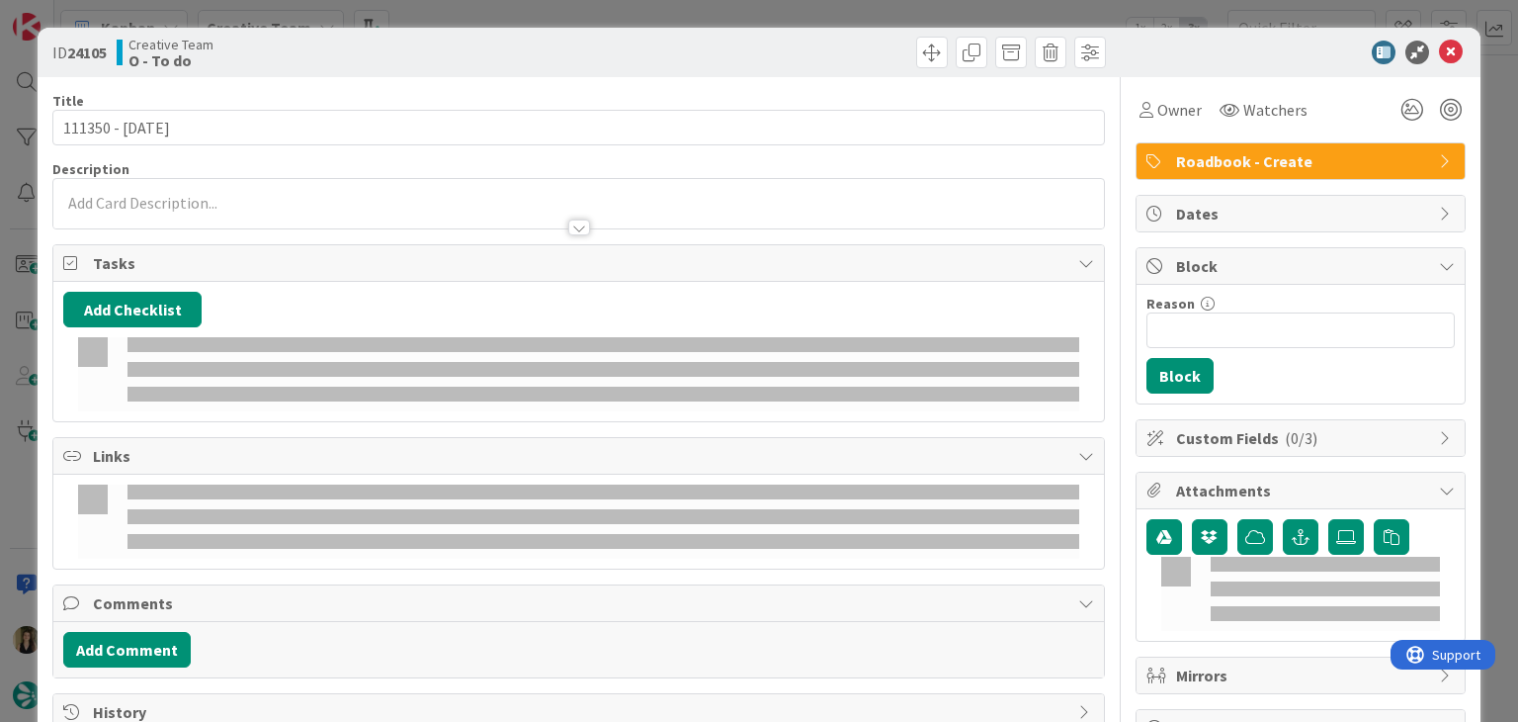
click at [651, 6] on div "ID 24105 Creative Team O - To do Title 14 / 128 111350 - 1 nov Description Owne…" at bounding box center [759, 361] width 1518 height 722
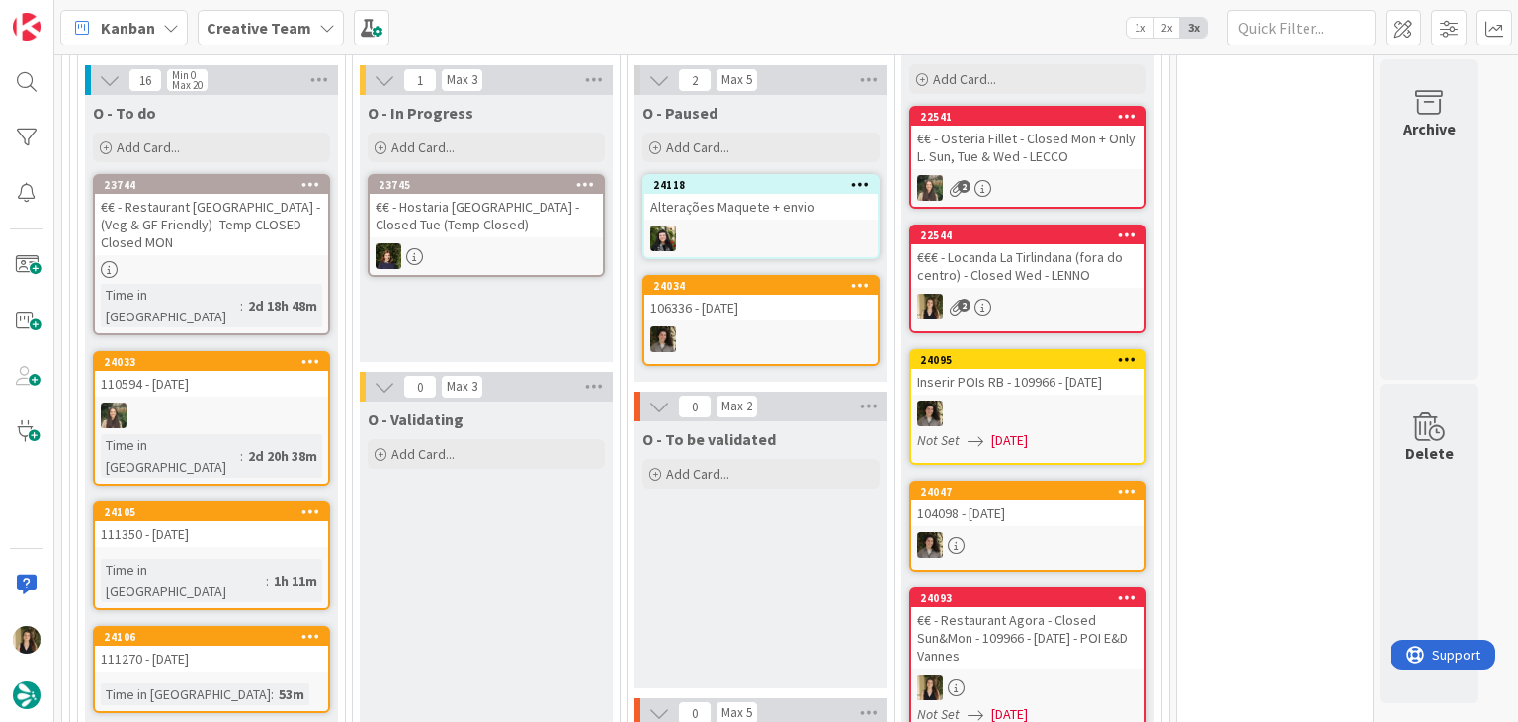
click at [273, 626] on div "24106 111270 - 2 nov Time in Column : 53m" at bounding box center [211, 669] width 237 height 87
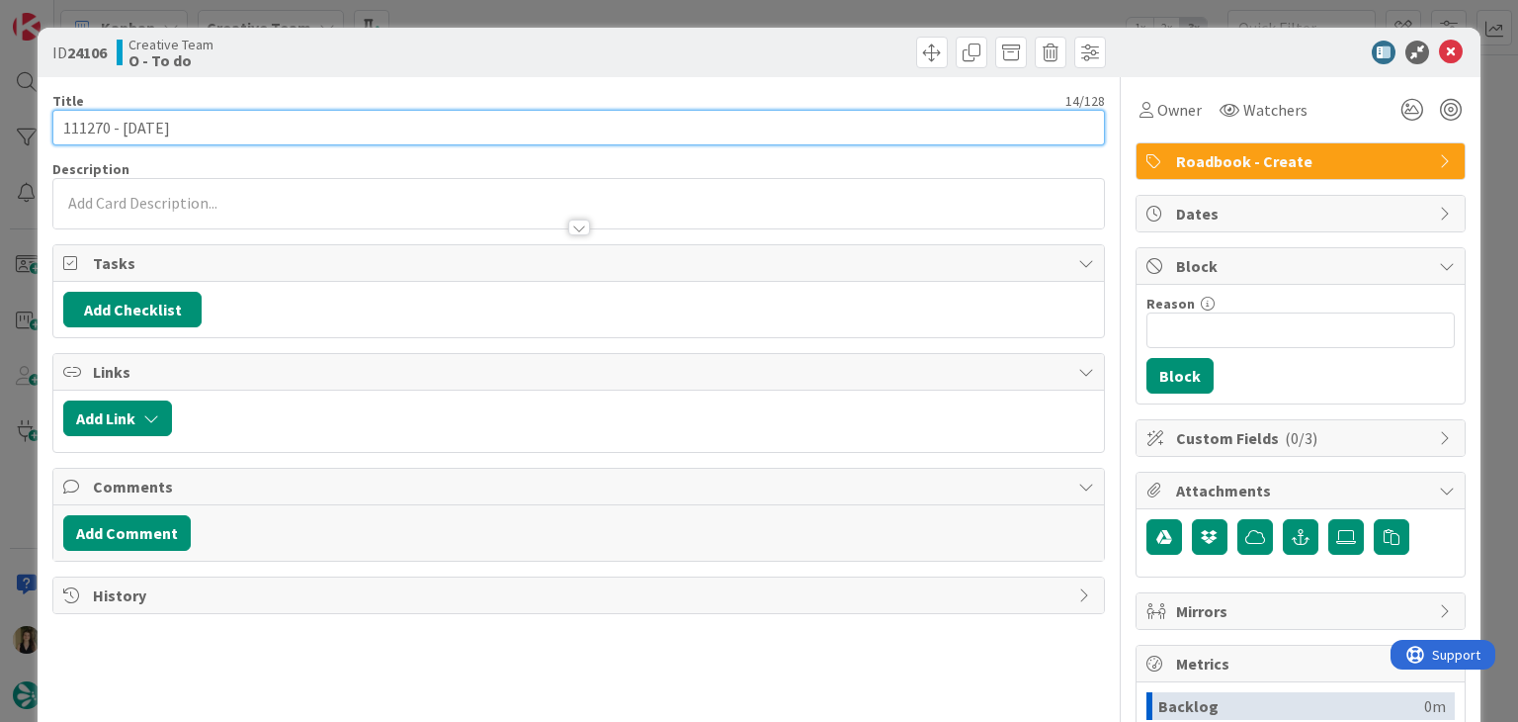
click at [79, 120] on input "111270 - 2 nov" at bounding box center [578, 128] width 1052 height 36
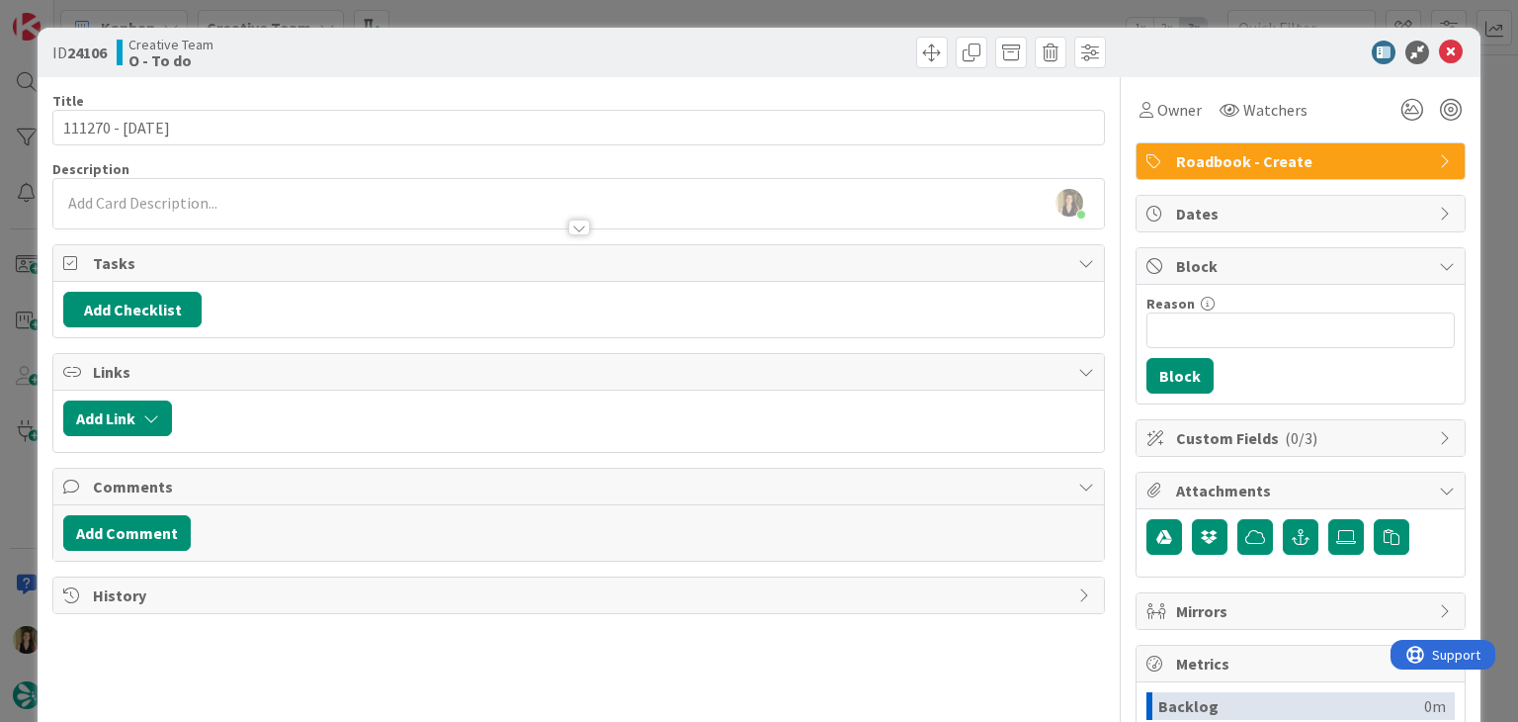
drag, startPoint x: 540, startPoint y: 72, endPoint x: 546, endPoint y: 18, distance: 54.7
click at [541, 67] on div "ID 24106 Creative Team O - To do" at bounding box center [759, 52] width 1442 height 49
click at [549, 15] on div "ID 24106 Creative Team O - To do Title 14 / 128 111270 - 2 nov Description Sofi…" at bounding box center [759, 361] width 1518 height 722
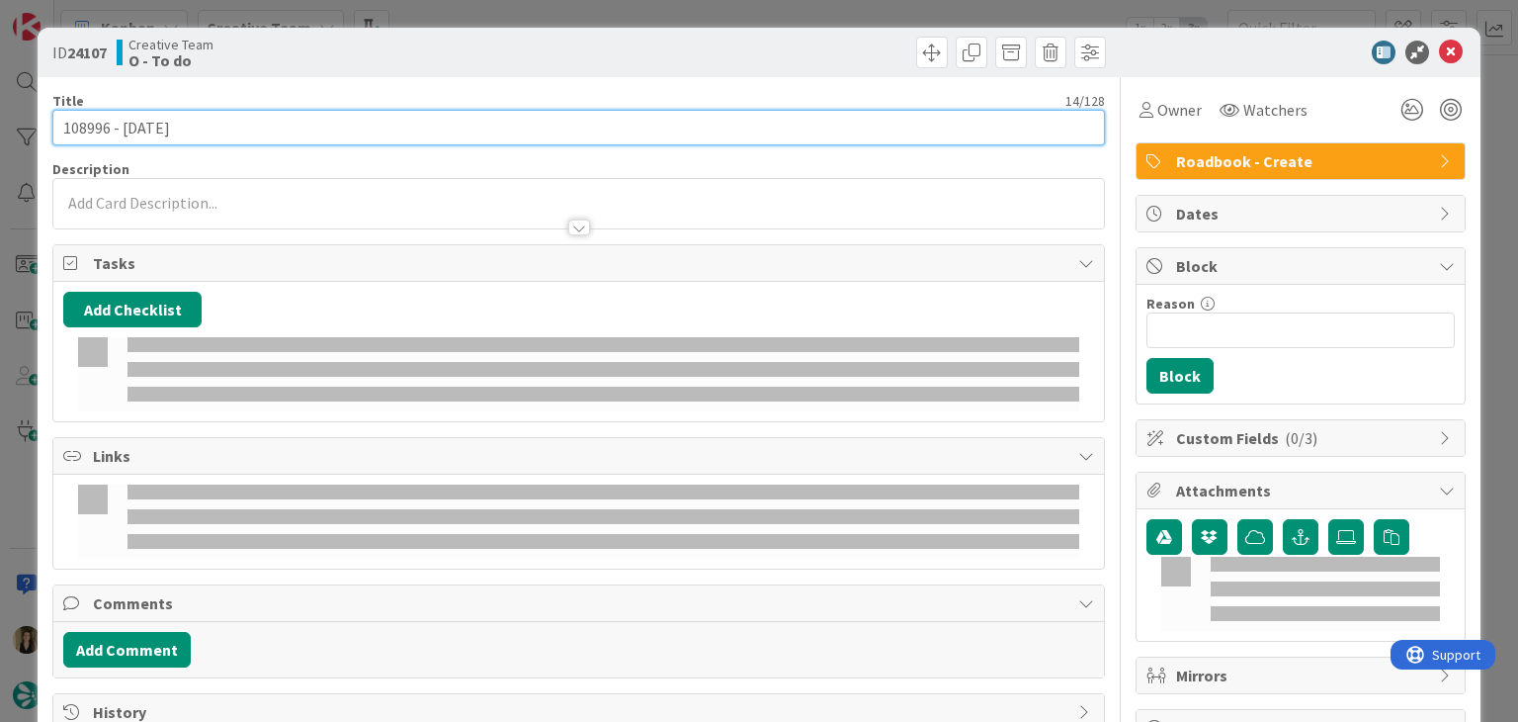
click at [83, 120] on input "108996 - 2 nov" at bounding box center [578, 128] width 1052 height 36
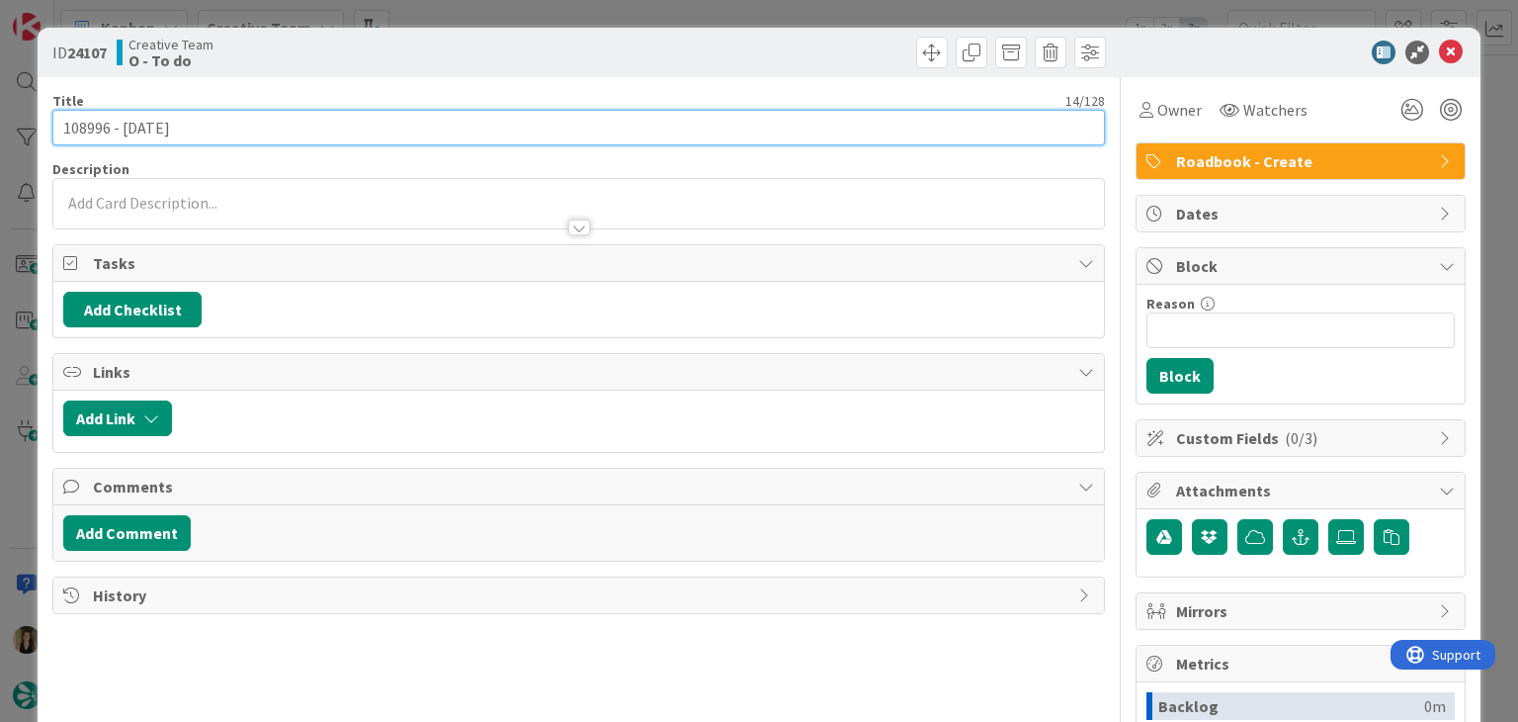
click at [83, 120] on input "108996 - 2 nov" at bounding box center [578, 128] width 1052 height 36
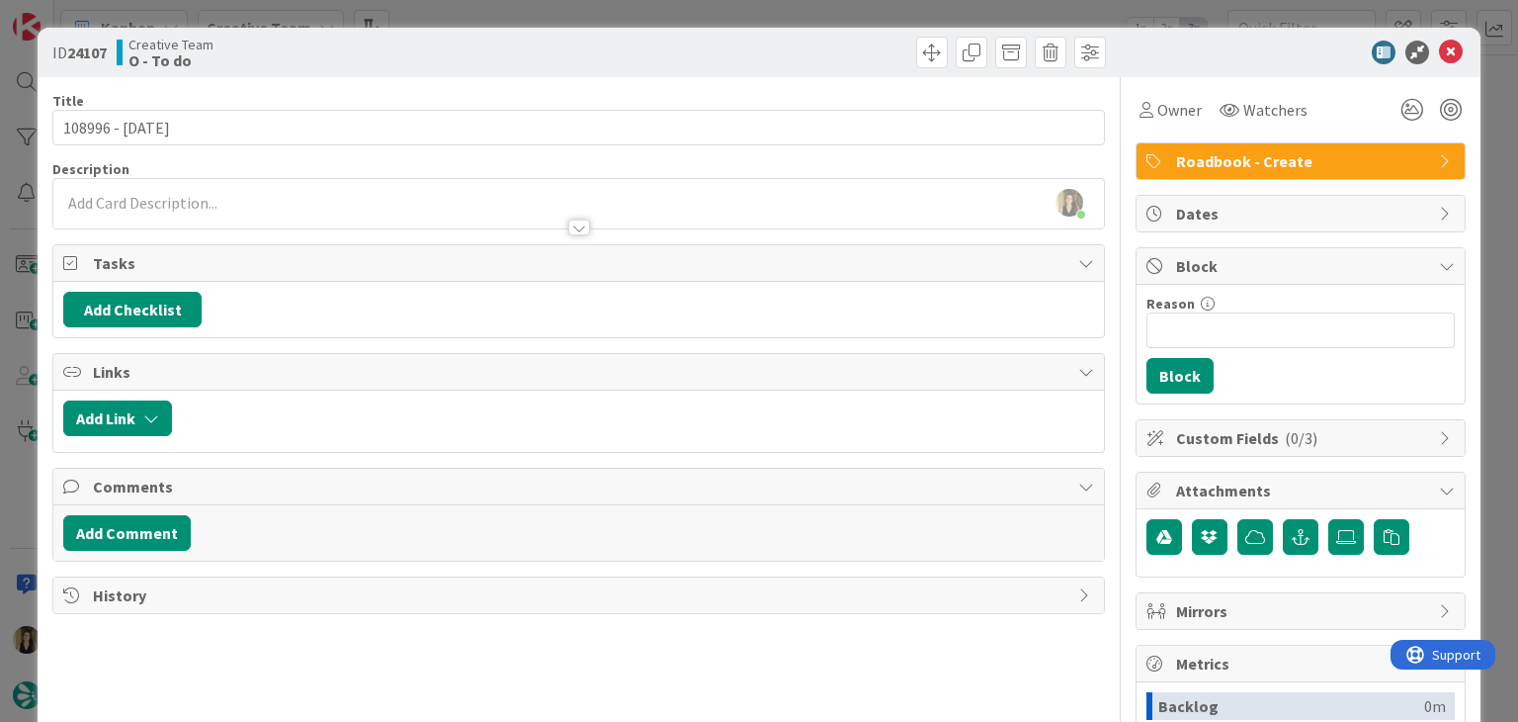
click at [736, 5] on div "ID 24107 Creative Team O - To do Title 14 / 128 108996 - 2 nov Description Sofi…" at bounding box center [759, 361] width 1518 height 722
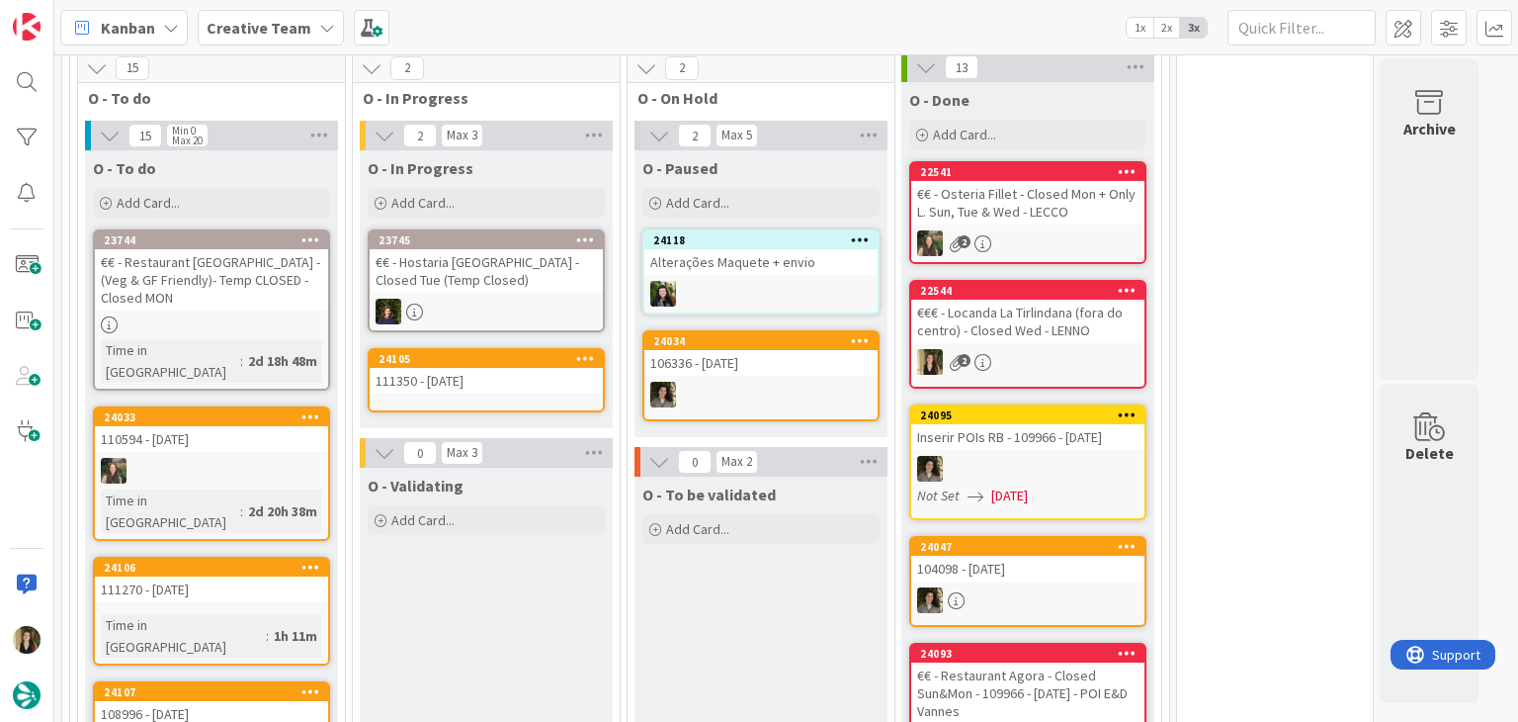
click at [554, 368] on div "111350 - 1 nov" at bounding box center [486, 381] width 233 height 26
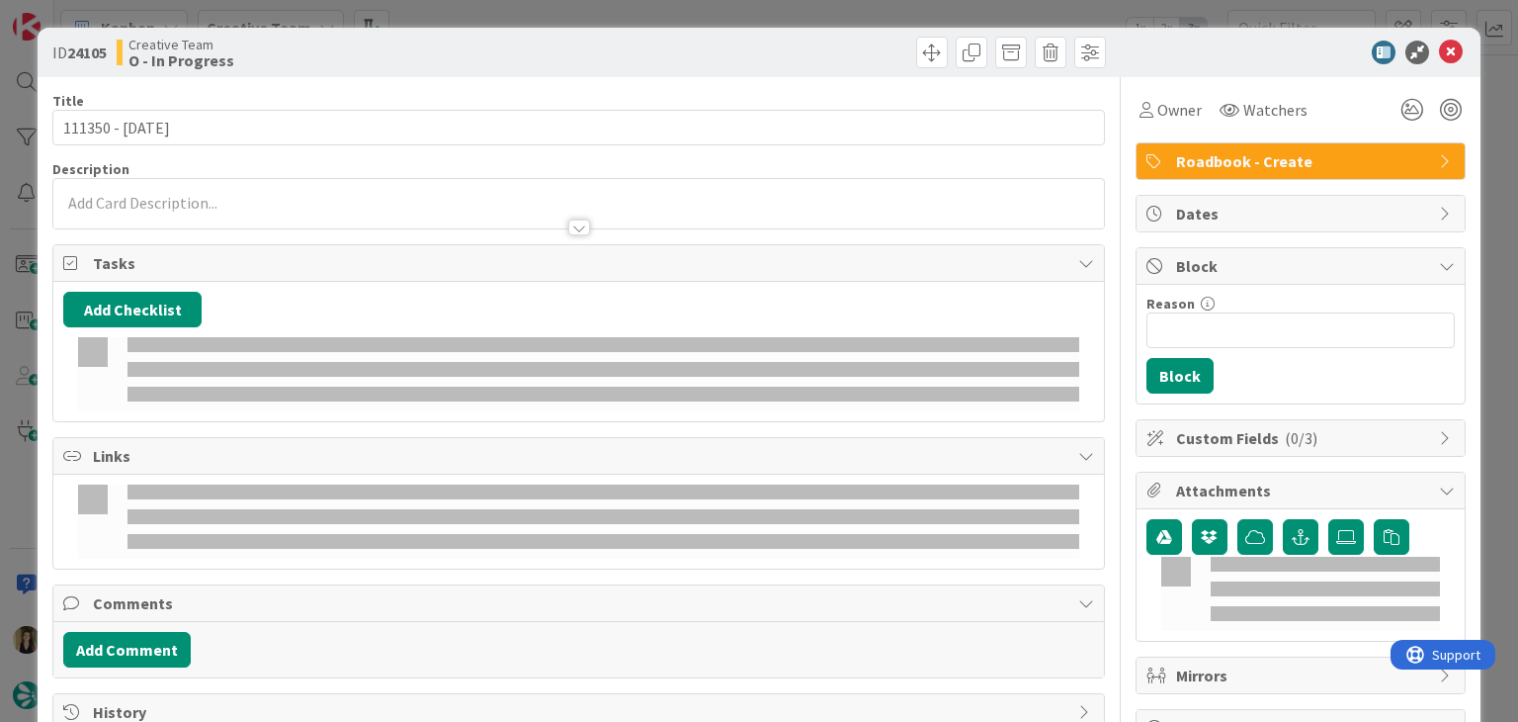
click at [1155, 128] on div "Owner Watchers Roadbook - Create Dates Block Reason 0 / 256 Block Custom Fields…" at bounding box center [1301, 449] width 330 height 745
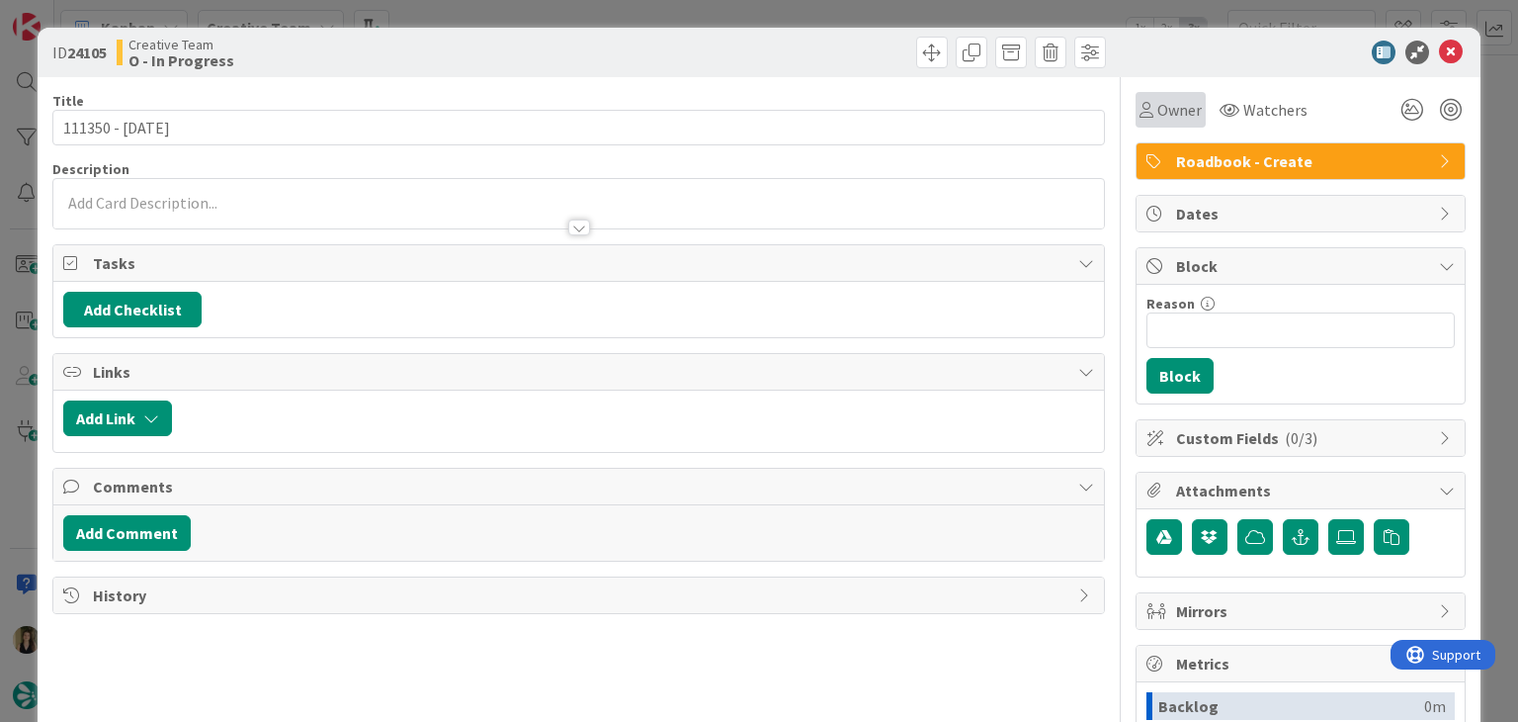
click at [1153, 124] on div "Owner" at bounding box center [1171, 110] width 70 height 36
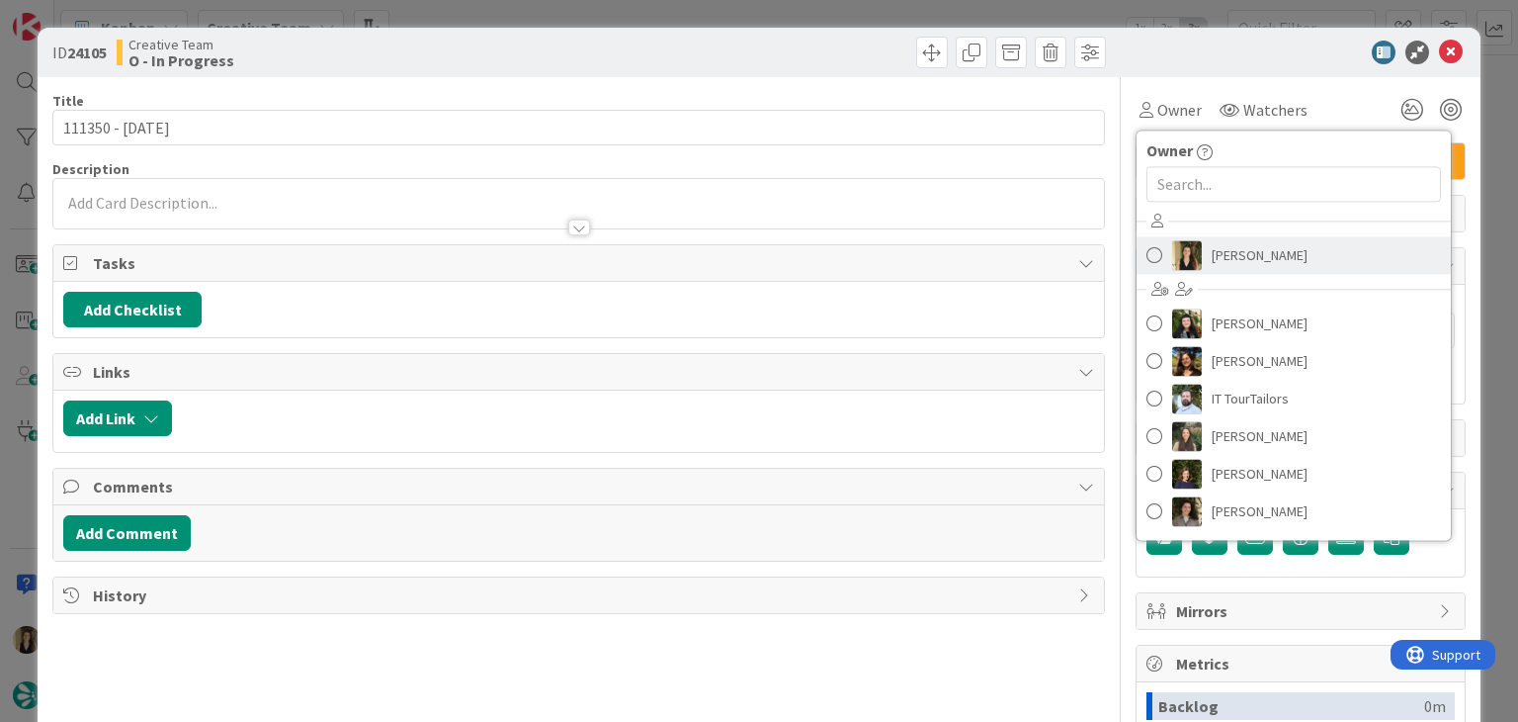
drag, startPoint x: 1233, startPoint y: 250, endPoint x: 1178, endPoint y: 205, distance: 70.9
click at [1232, 250] on span "Sofia Palma" at bounding box center [1260, 255] width 96 height 30
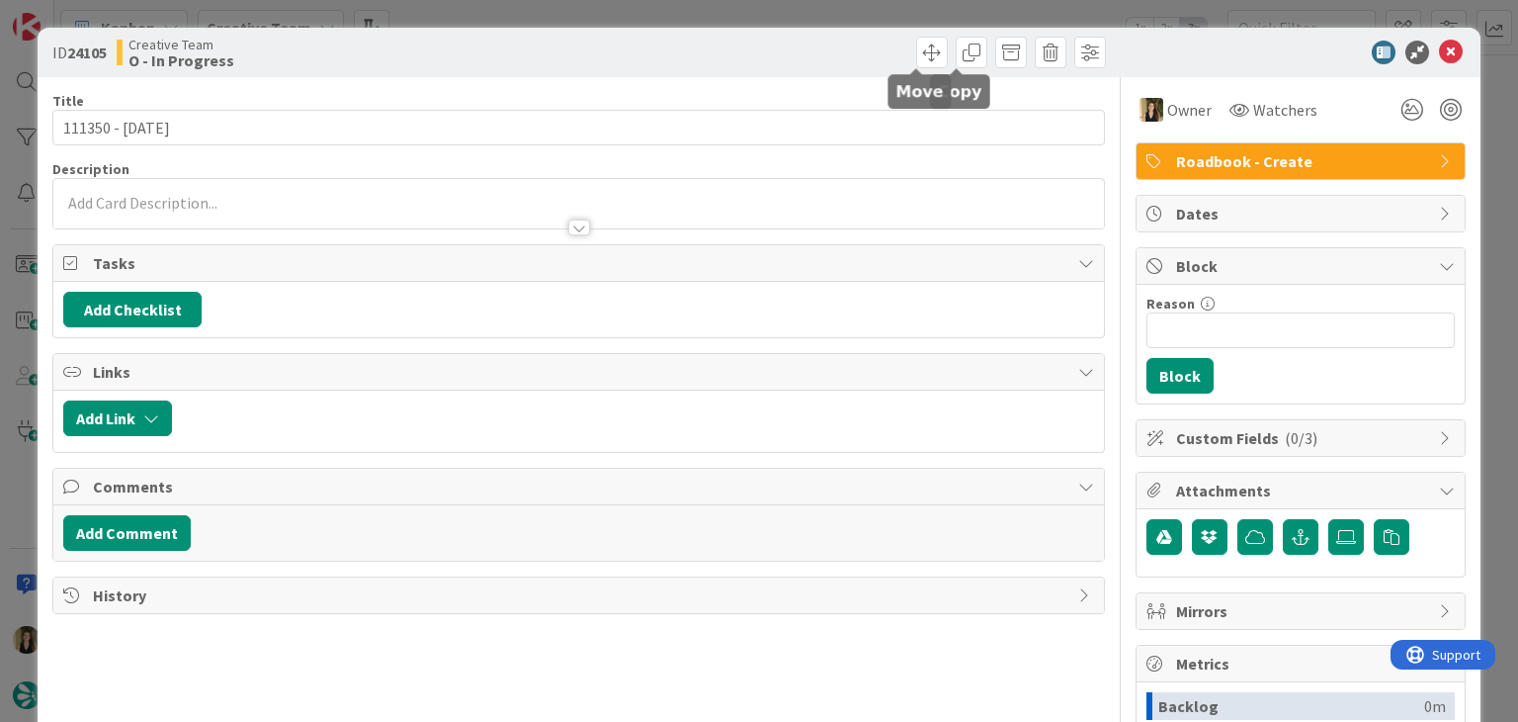
click at [814, 44] on div at bounding box center [845, 53] width 522 height 32
click at [809, 9] on div "ID 24105 Creative Team O - In Progress Title 14 / 128 111350 - 1 nov Descriptio…" at bounding box center [759, 361] width 1518 height 722
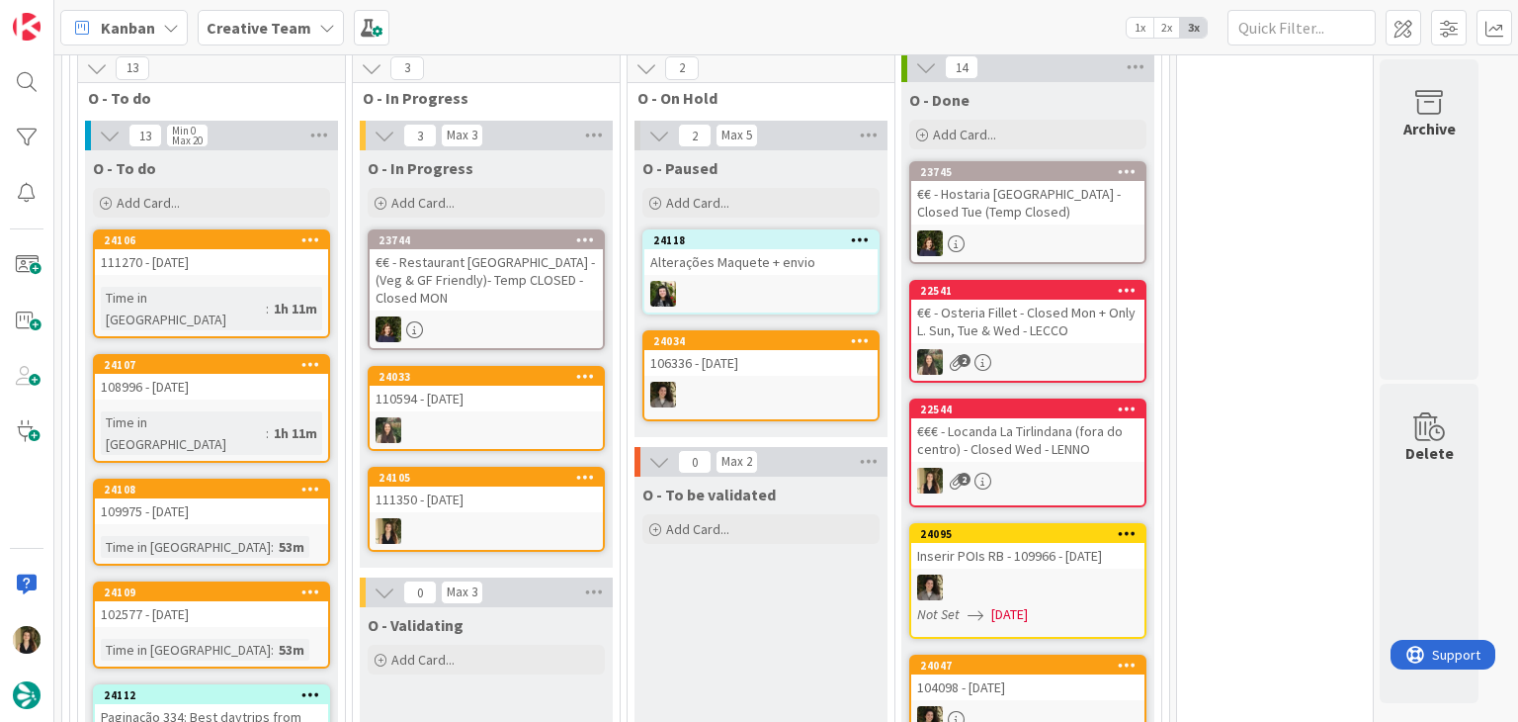
click at [513, 467] on div "24105 111350 - 1 nov" at bounding box center [486, 509] width 237 height 85
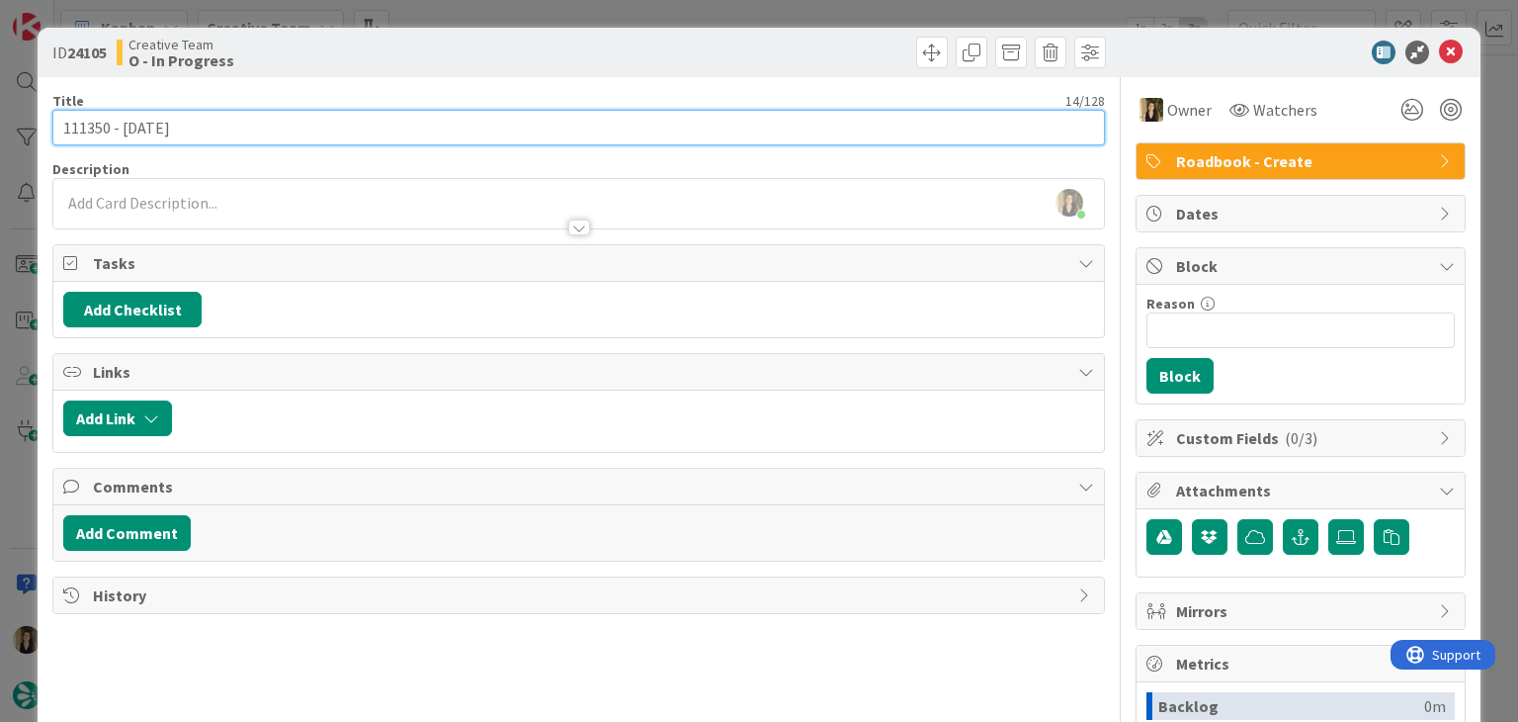
click at [77, 124] on input "111350 - 1 nov" at bounding box center [578, 128] width 1052 height 36
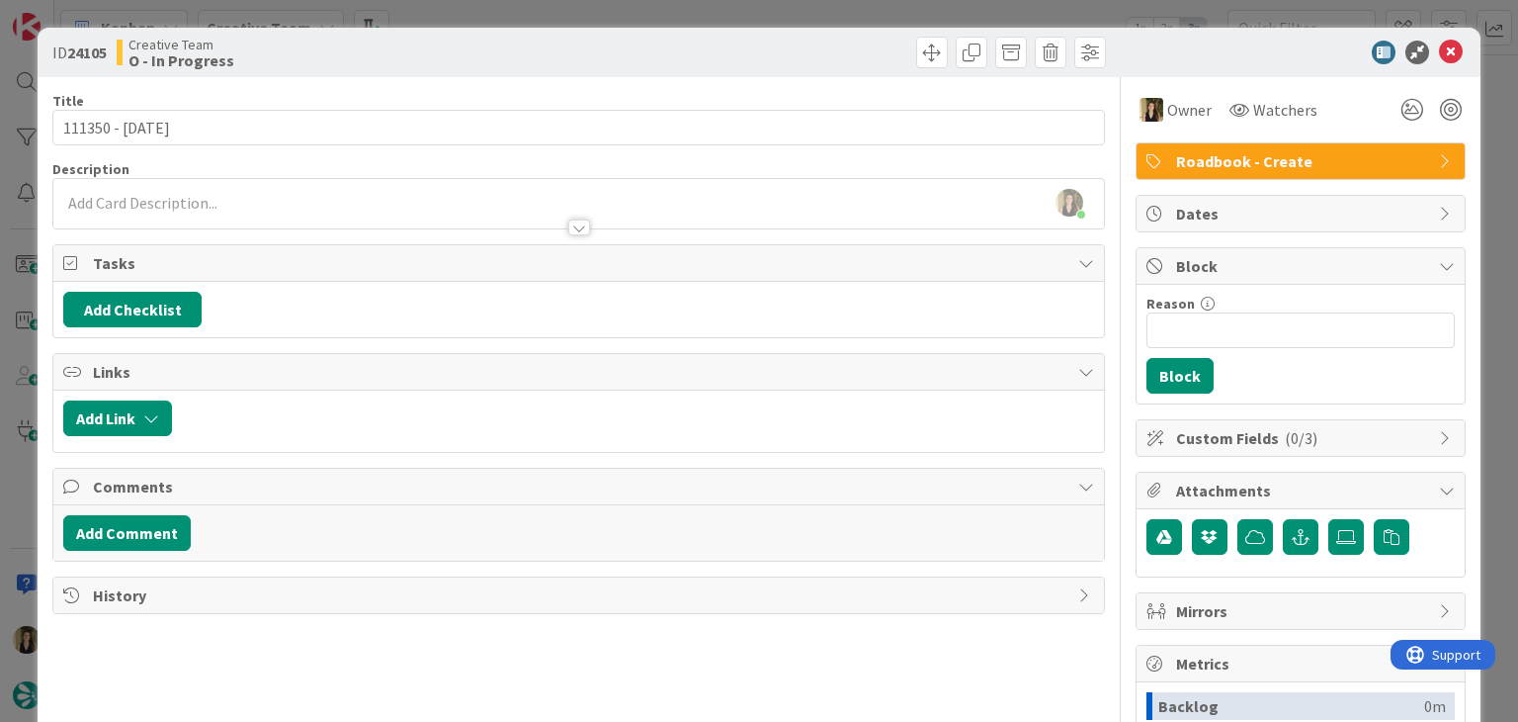
drag, startPoint x: 284, startPoint y: 197, endPoint x: 283, endPoint y: 217, distance: 20.8
click at [282, 198] on div "Sofia Palma joined 12 m ago" at bounding box center [578, 203] width 1050 height 49
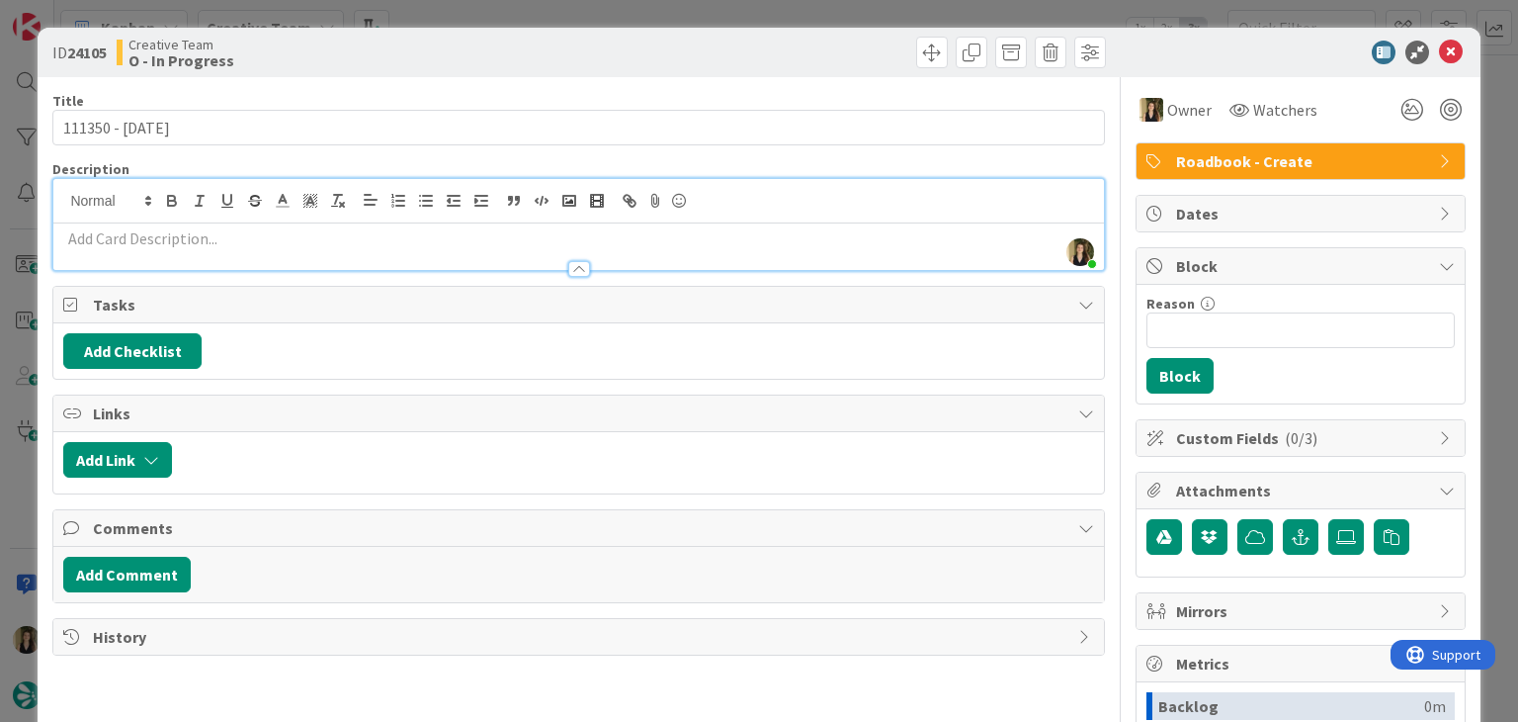
click at [285, 242] on p at bounding box center [578, 238] width 1030 height 23
paste div
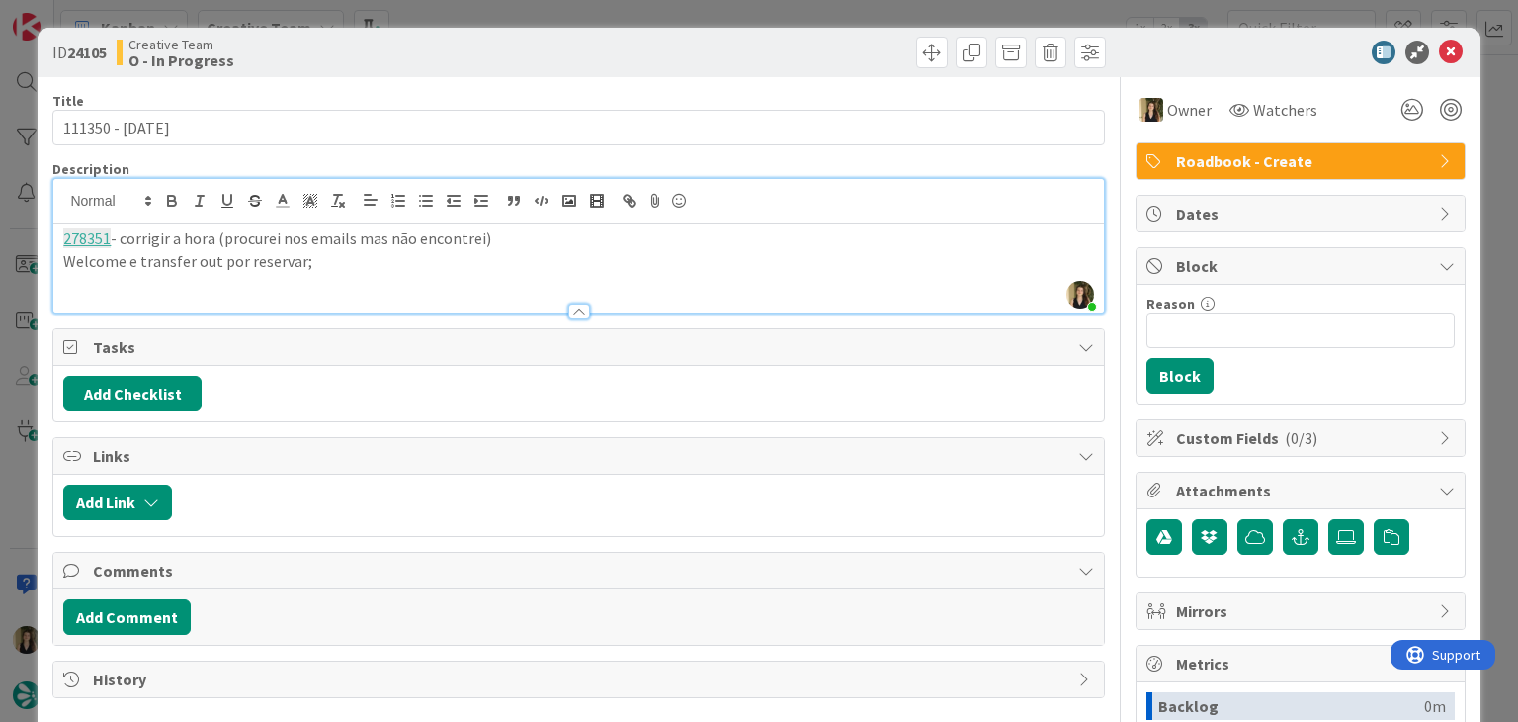
click at [500, 237] on p "278351 - corrigir a hora (procurei nos emails mas não encontrei)" at bounding box center [578, 238] width 1030 height 23
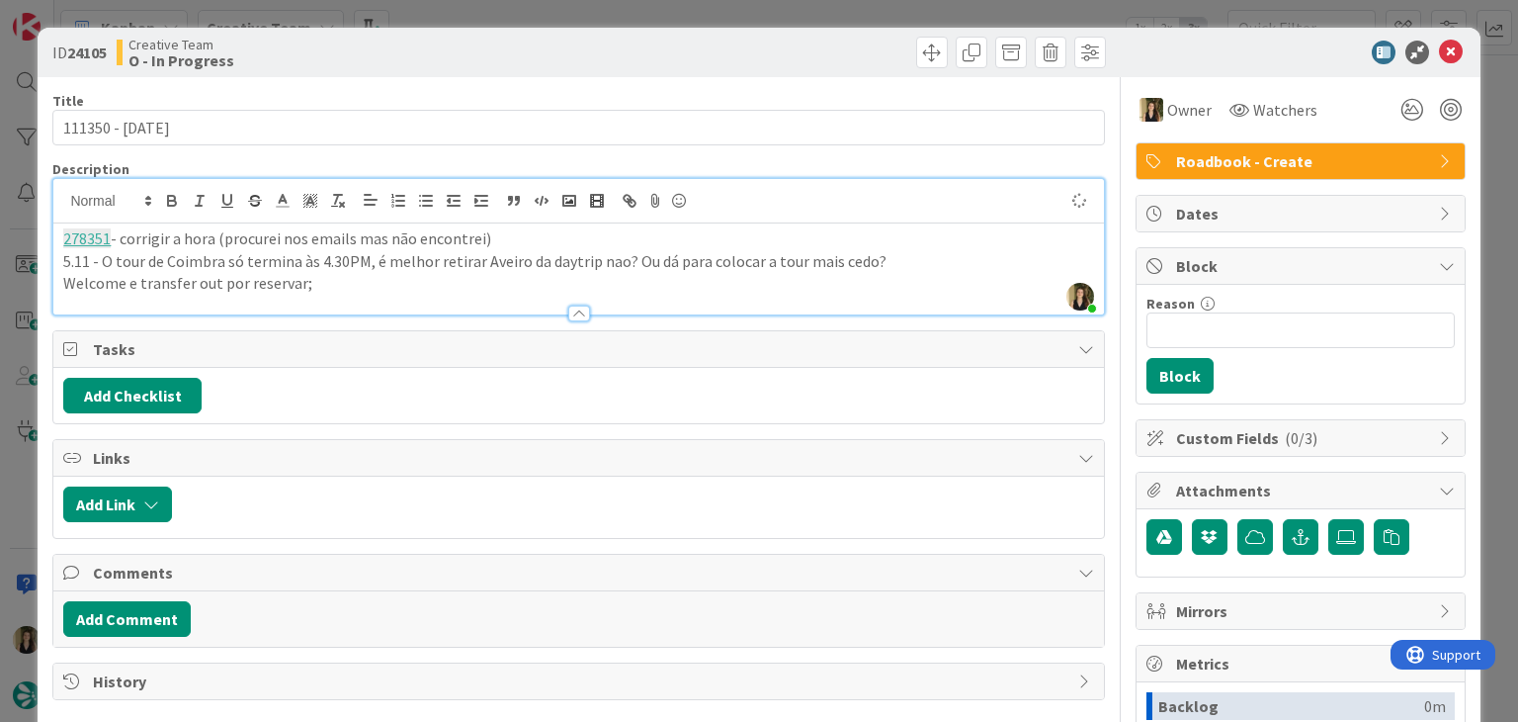
click at [584, 41] on div at bounding box center [845, 53] width 522 height 32
click at [576, 25] on div "ID 24105 Creative Team O - In Progress Title 14 / 128 111350 - 1 nov Descriptio…" at bounding box center [759, 361] width 1518 height 722
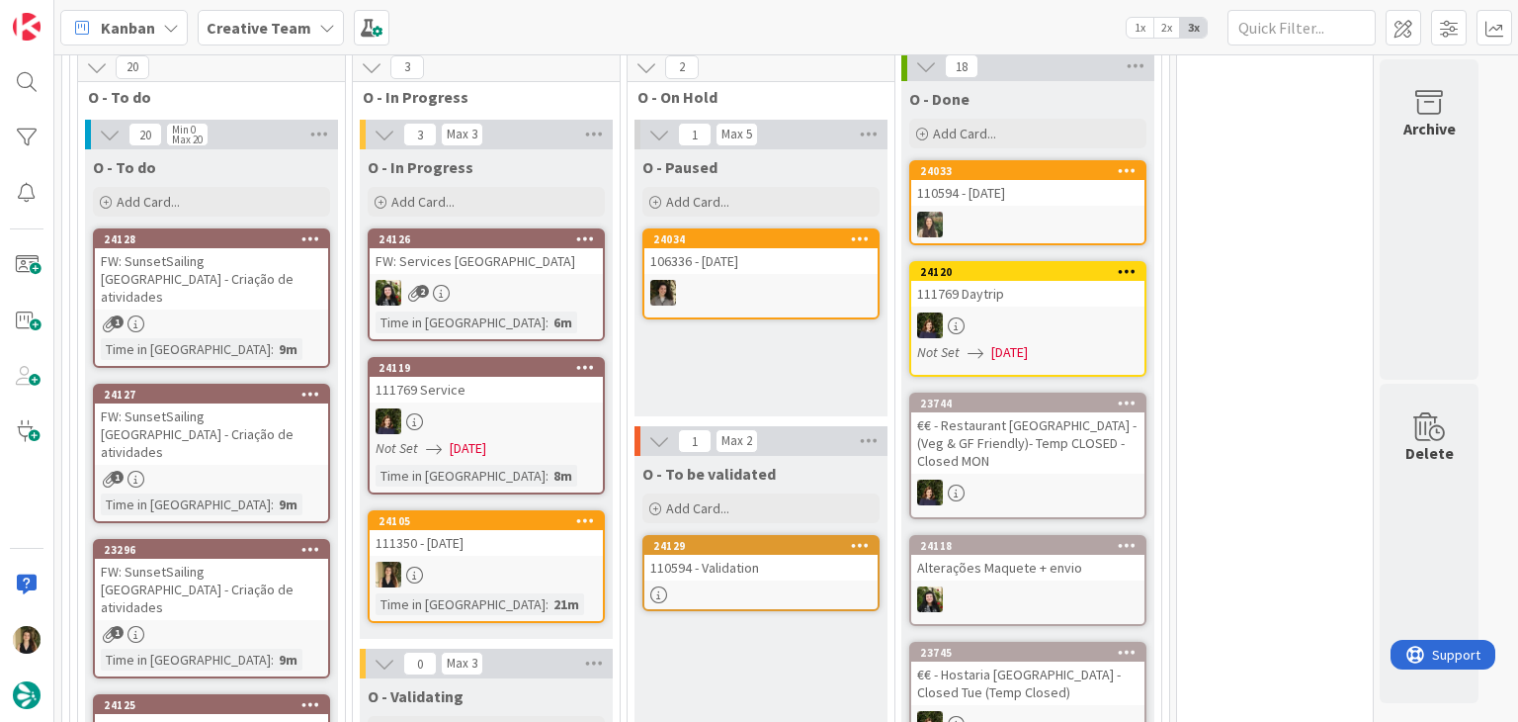
click at [538, 562] on div at bounding box center [486, 575] width 233 height 26
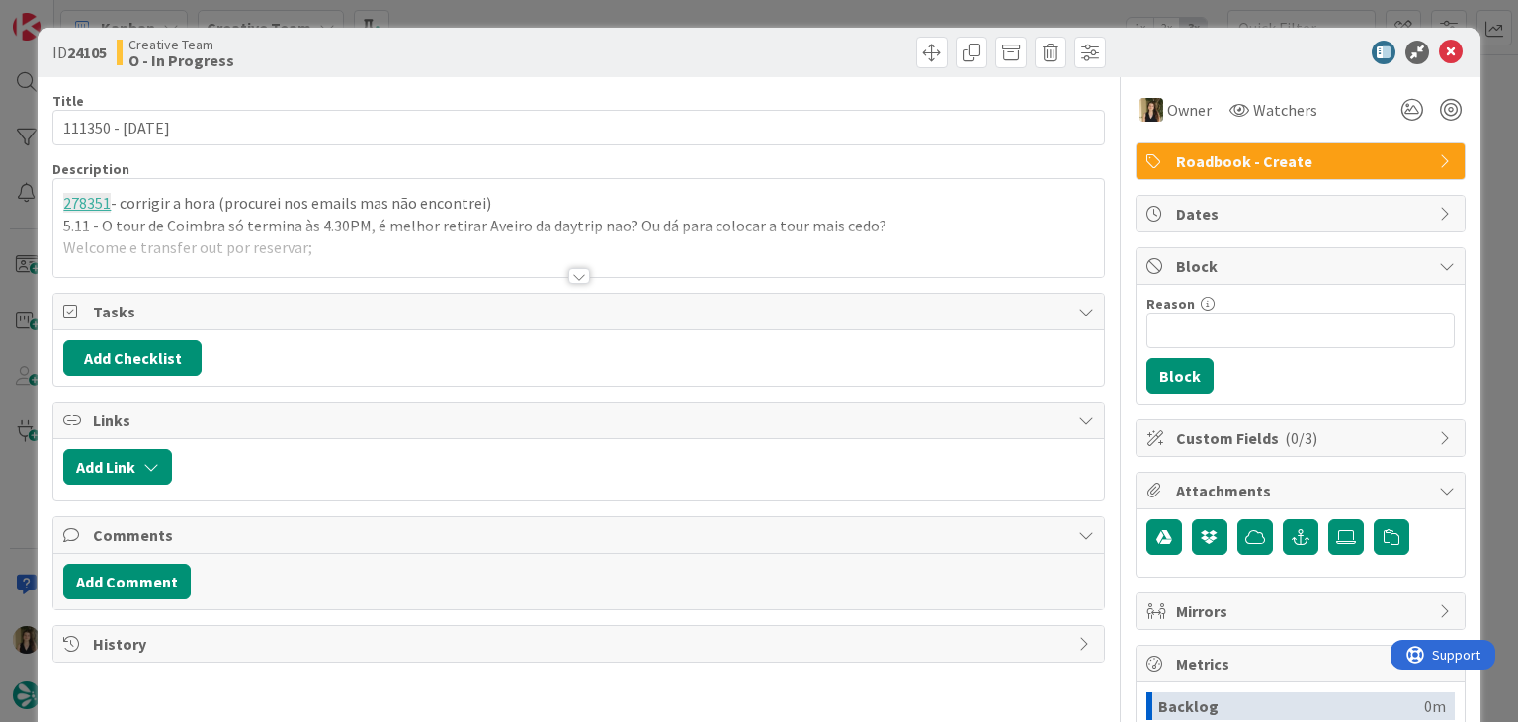
click at [394, 256] on div at bounding box center [578, 251] width 1050 height 50
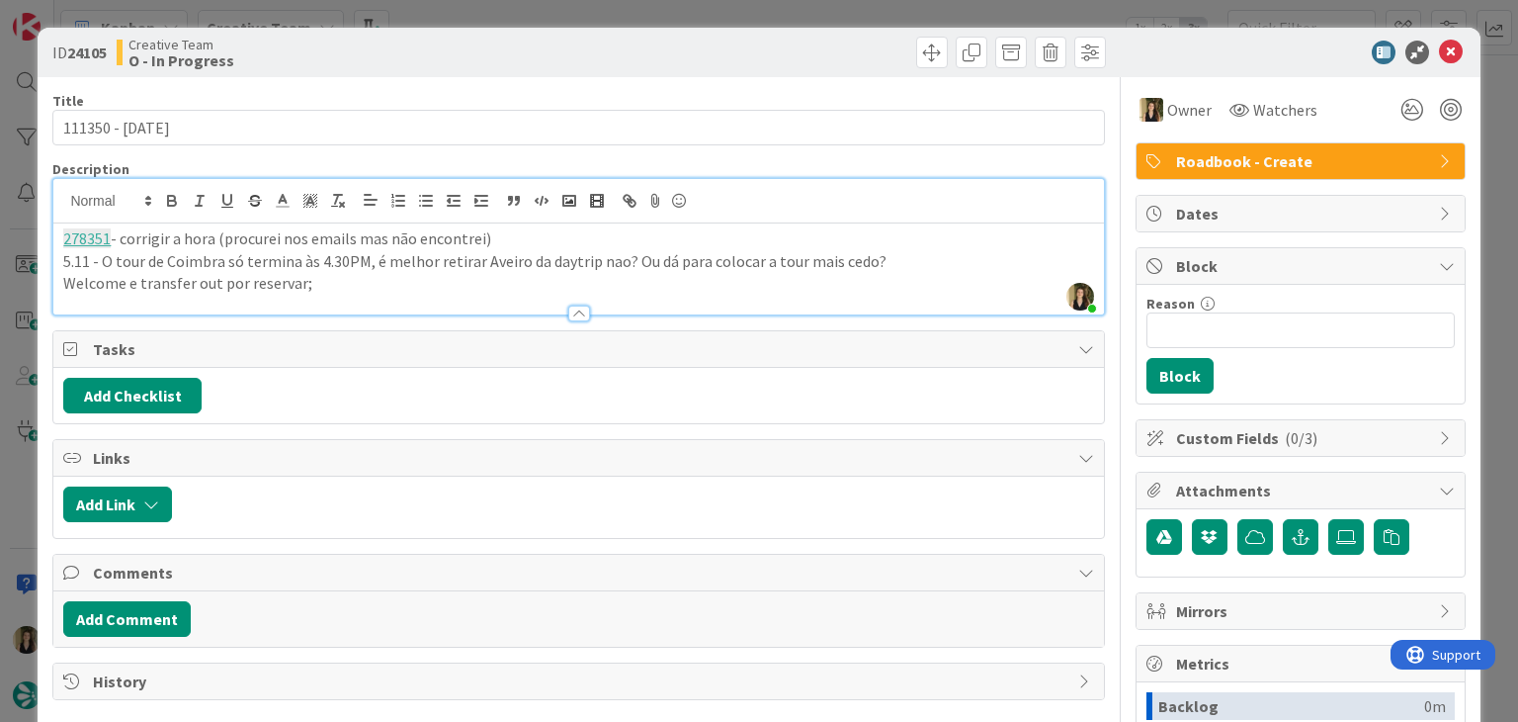
click at [345, 282] on p "Welcome e transfer out por reservar;" at bounding box center [578, 283] width 1030 height 23
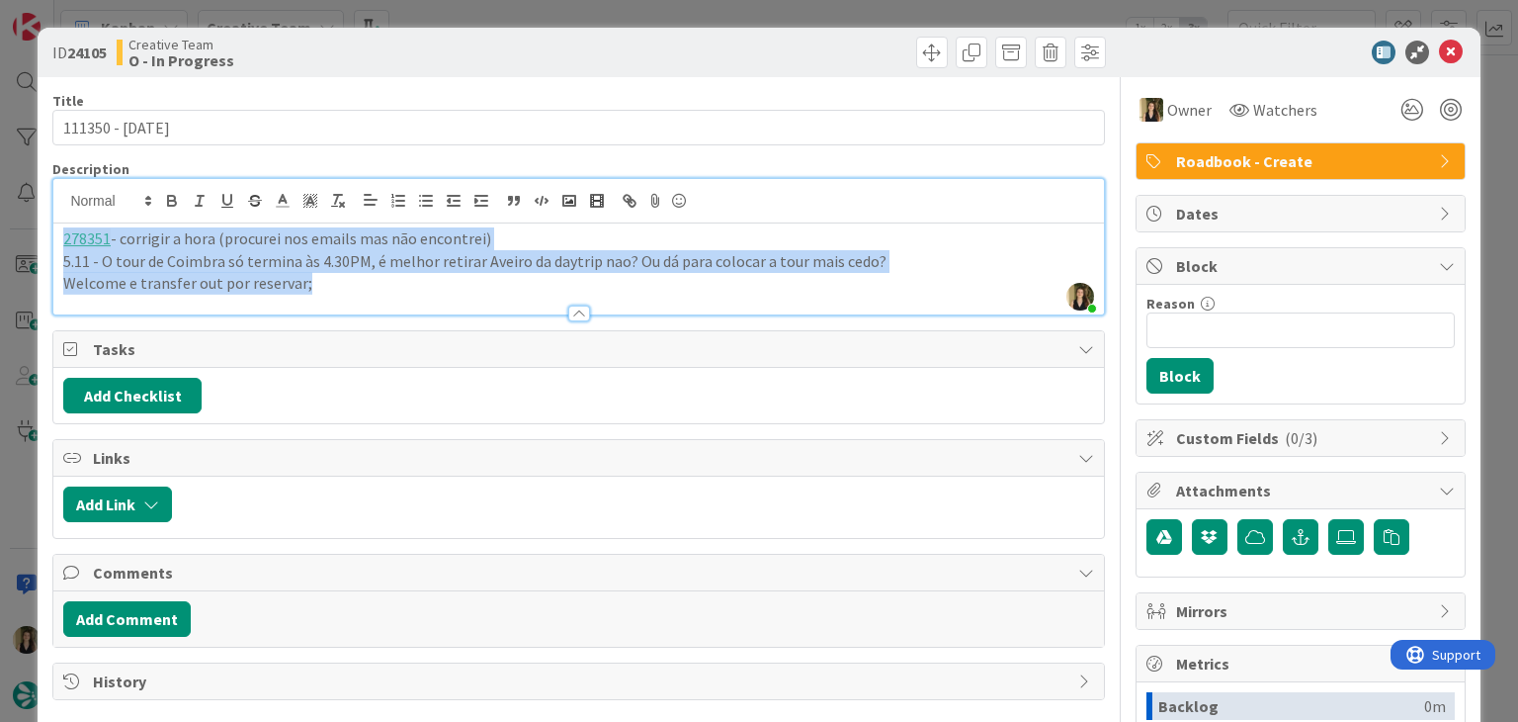
drag, startPoint x: 320, startPoint y: 288, endPoint x: 32, endPoint y: 235, distance: 293.4
click at [34, 237] on div "ID 24105 Creative Team O - In Progress Title 14 / 128 111350 - 1 nov Descriptio…" at bounding box center [759, 361] width 1518 height 722
copy div "278351 - corrigir a hora (procurei nos emails mas não encontrei) 5.11 - O tour …"
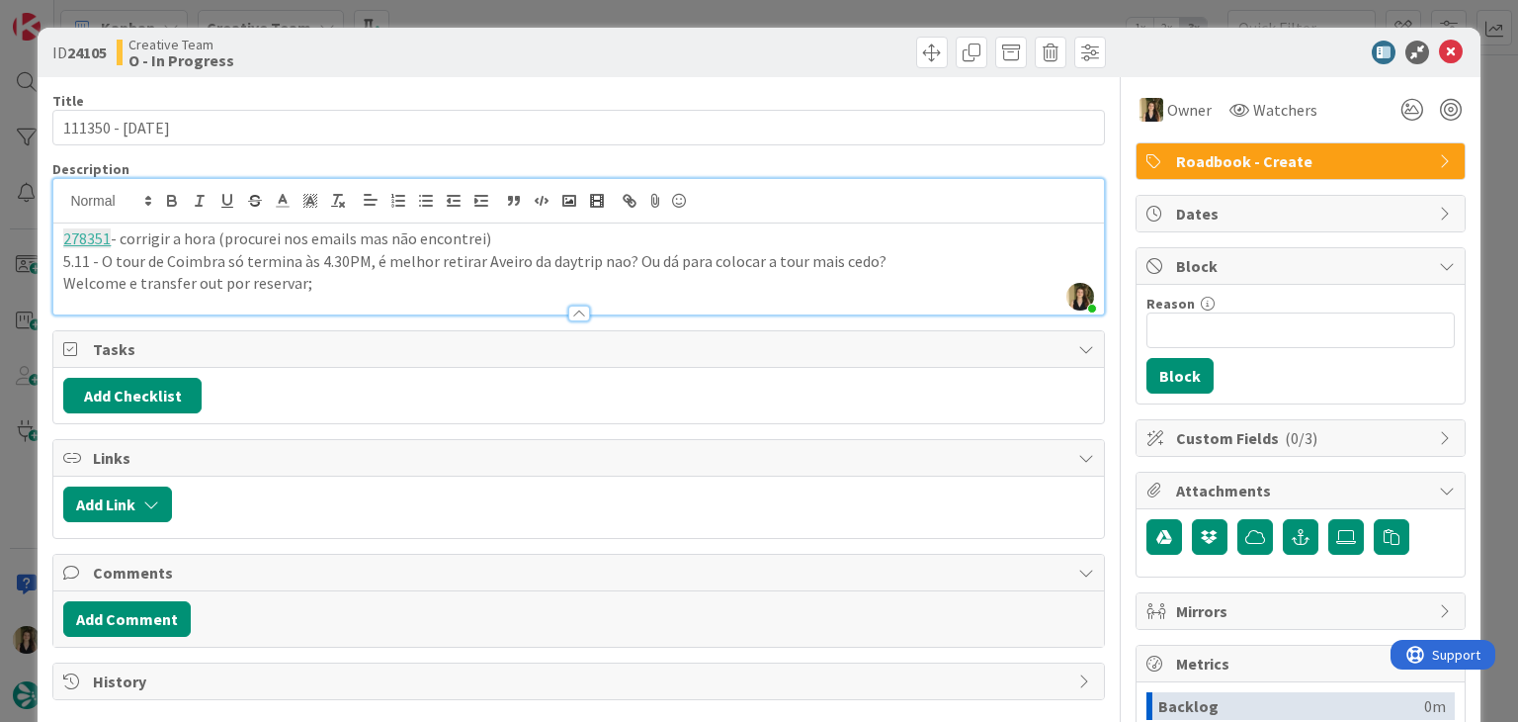
drag, startPoint x: 418, startPoint y: 52, endPoint x: 447, endPoint y: 25, distance: 39.9
click at [420, 51] on div "Creative Team O - In Progress" at bounding box center [346, 53] width 458 height 32
click at [474, 12] on div "ID 24105 Creative Team O - In Progress Title 14 / 128 111350 - 1 nov Descriptio…" at bounding box center [759, 361] width 1518 height 722
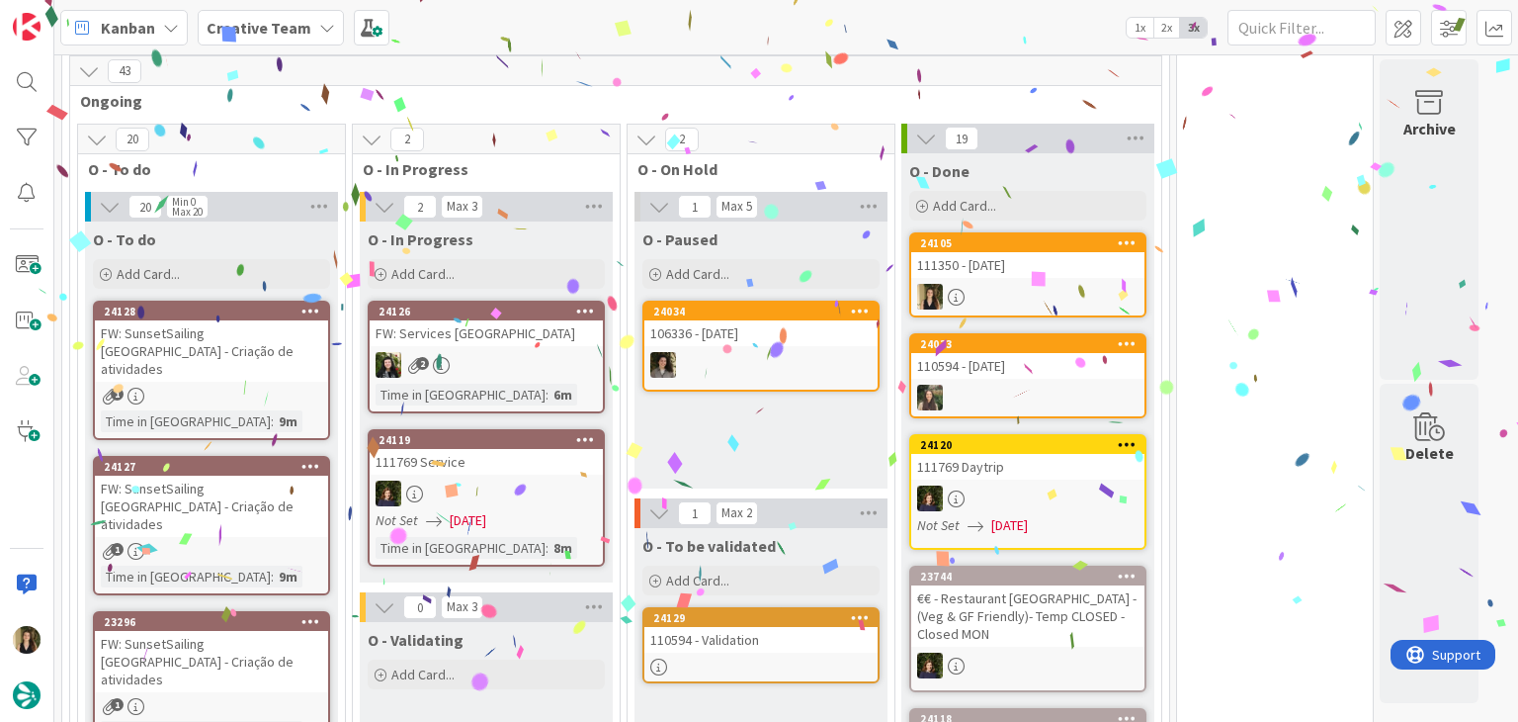
scroll to position [1742, 0]
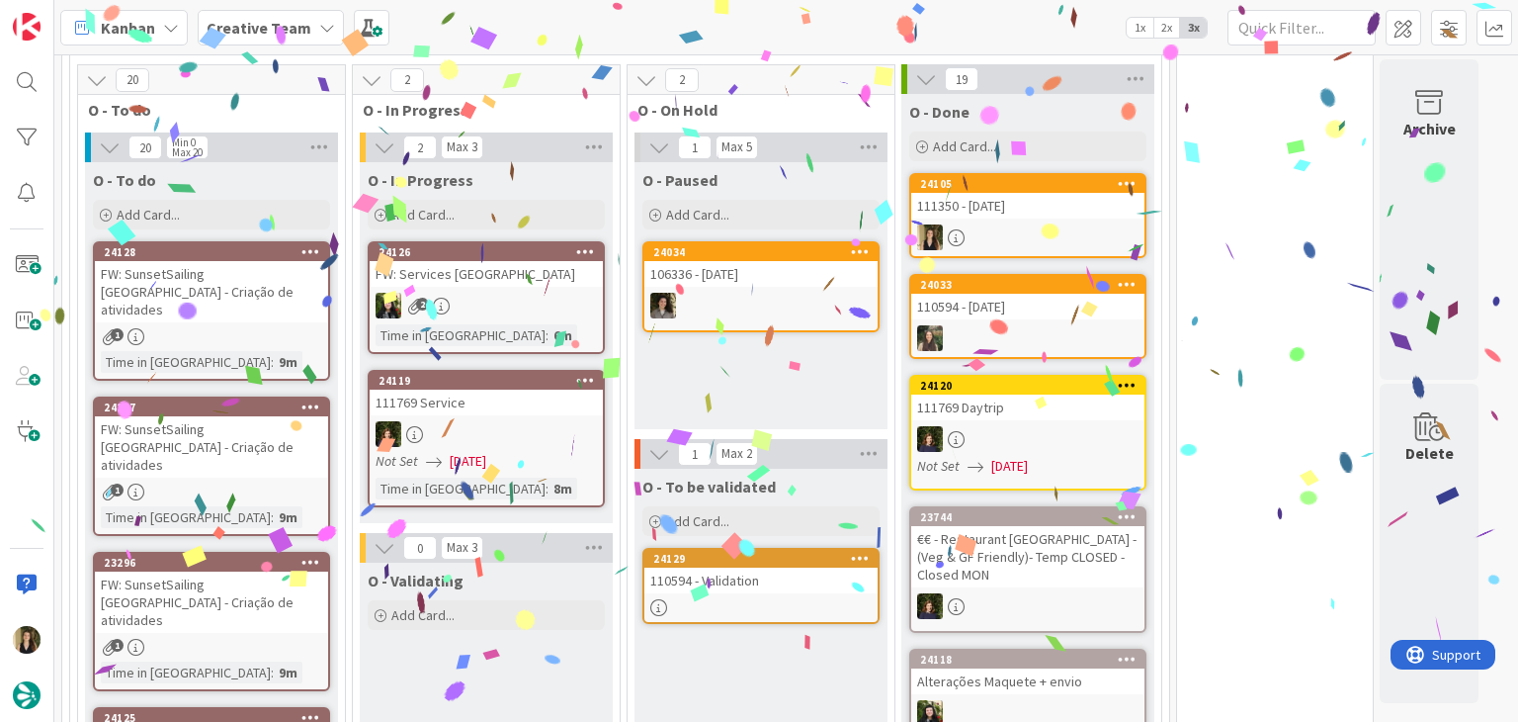
click at [780, 599] on div at bounding box center [761, 607] width 233 height 17
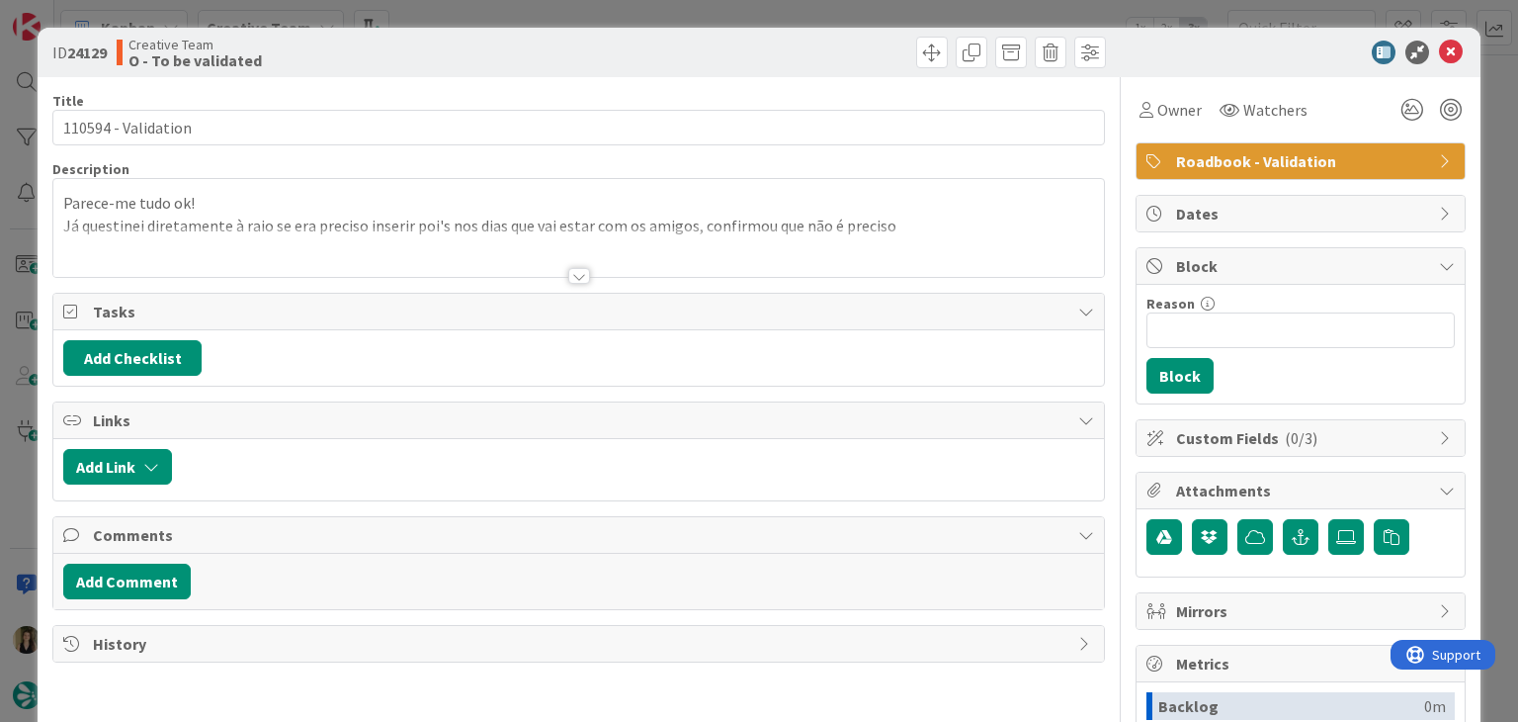
click at [573, 274] on div at bounding box center [579, 276] width 22 height 16
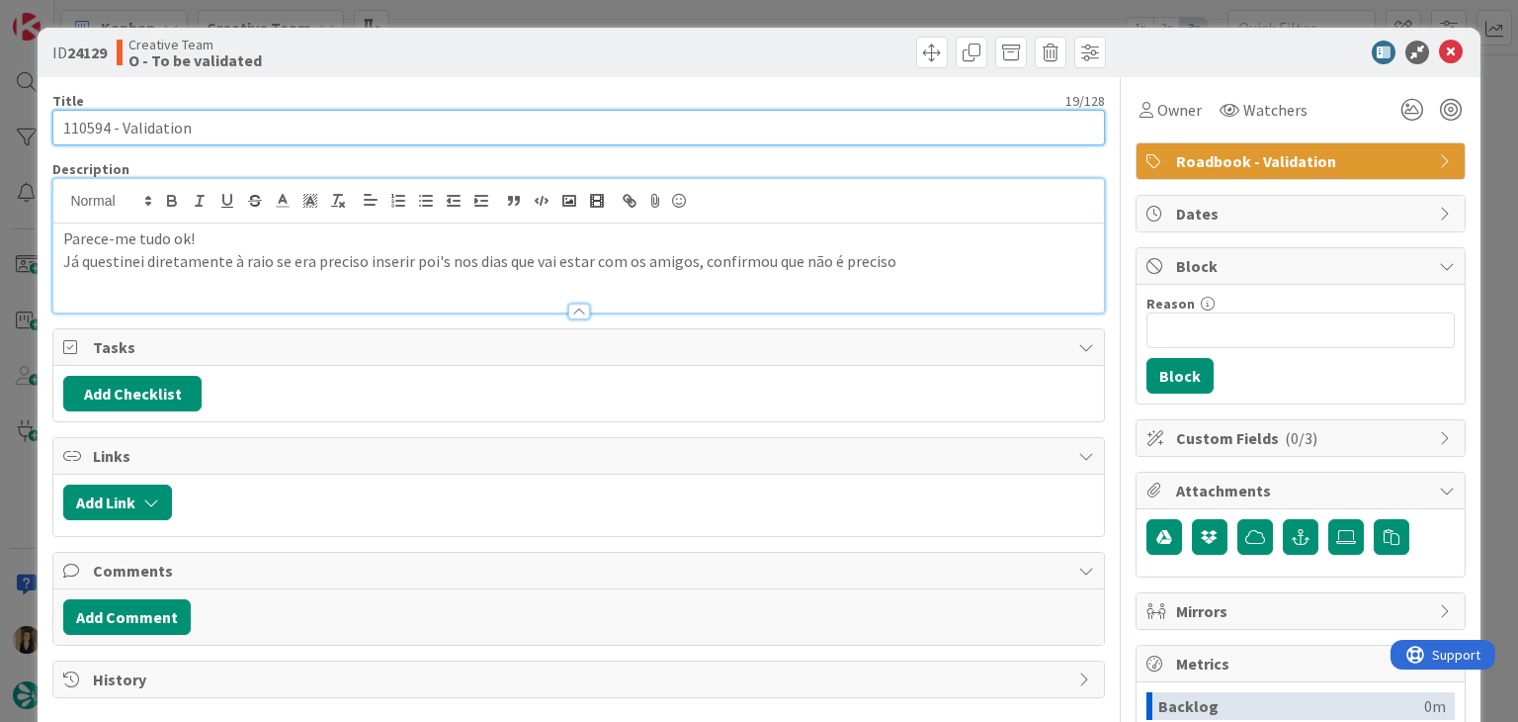
click at [75, 128] on input "110594 - Validation" at bounding box center [578, 128] width 1052 height 36
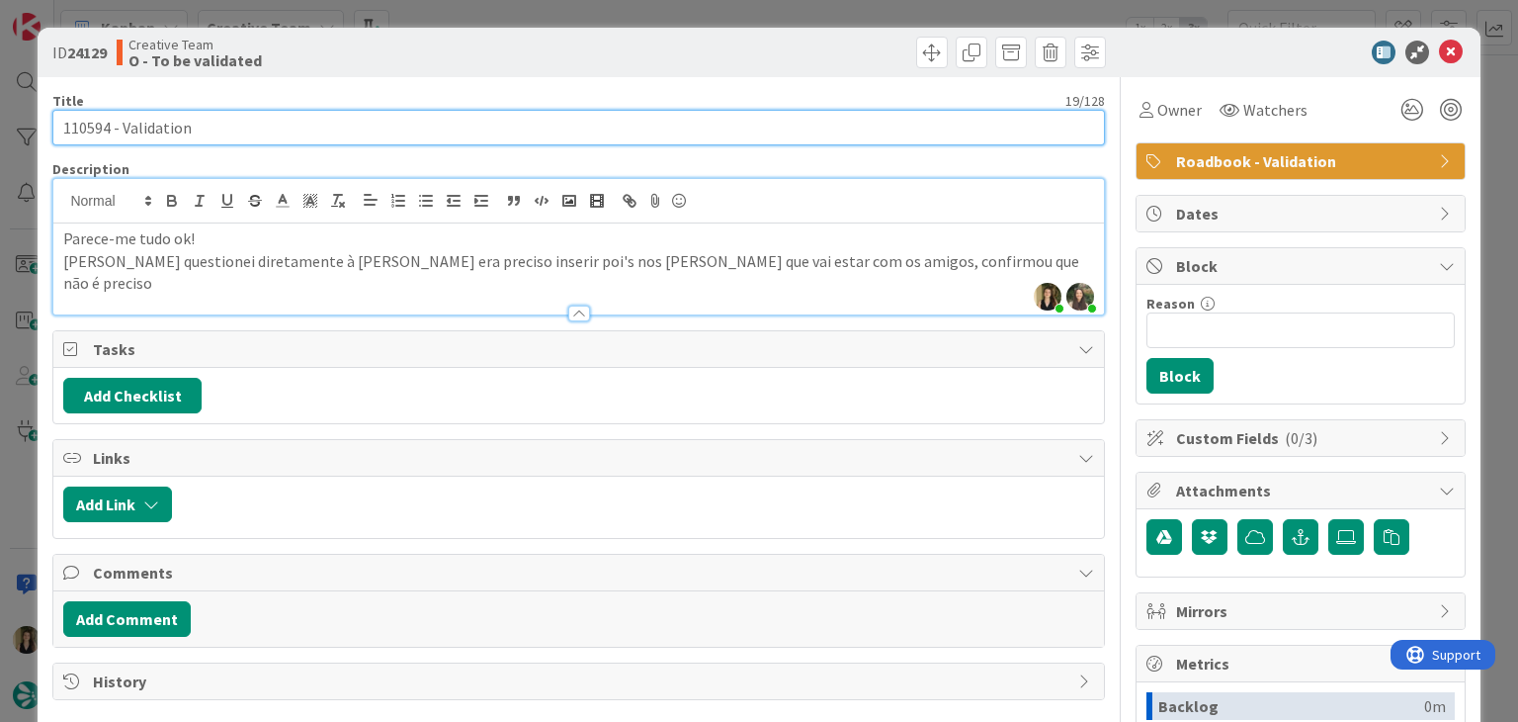
scroll to position [1742, 0]
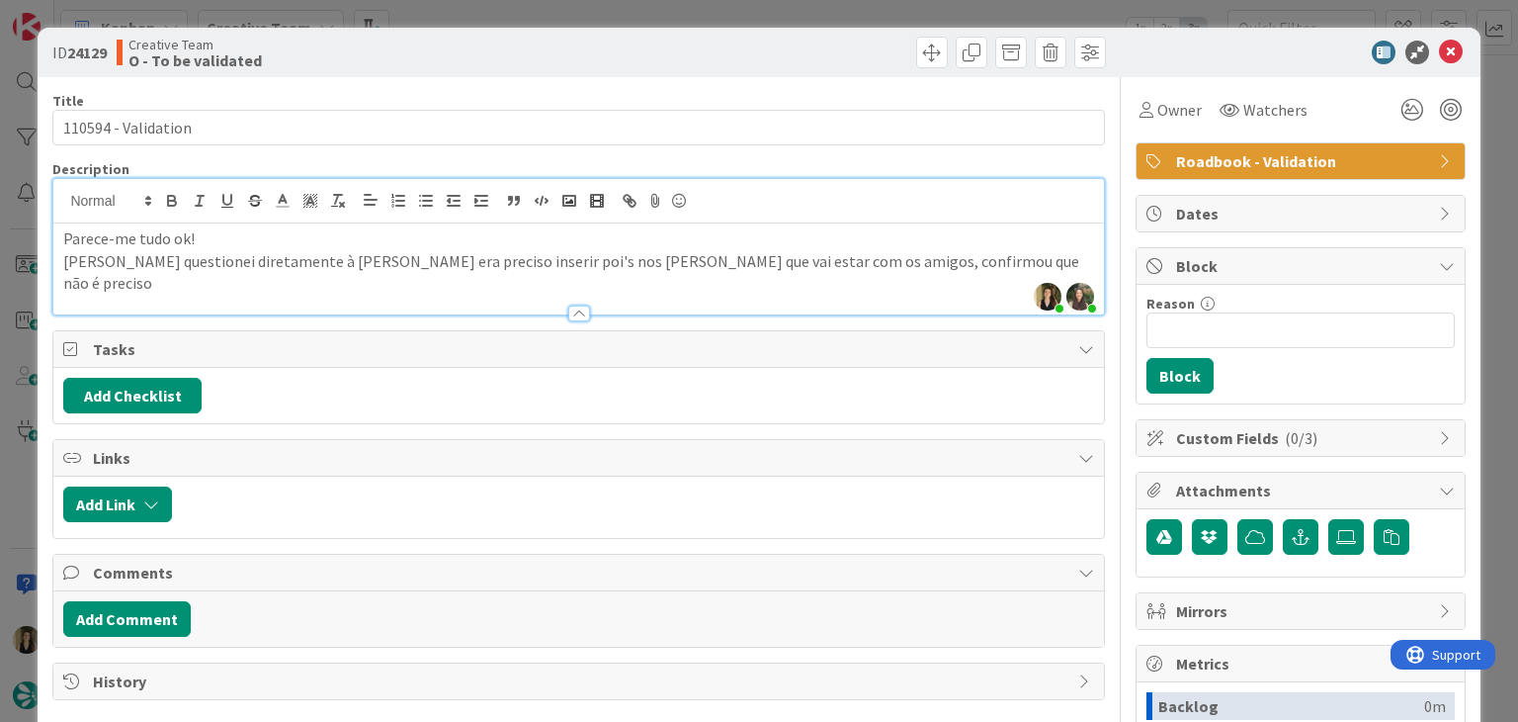
click at [713, 0] on div "ID 24129 Creative Team O - To be validated Title 19 / 128 110594 - Validation D…" at bounding box center [759, 361] width 1518 height 722
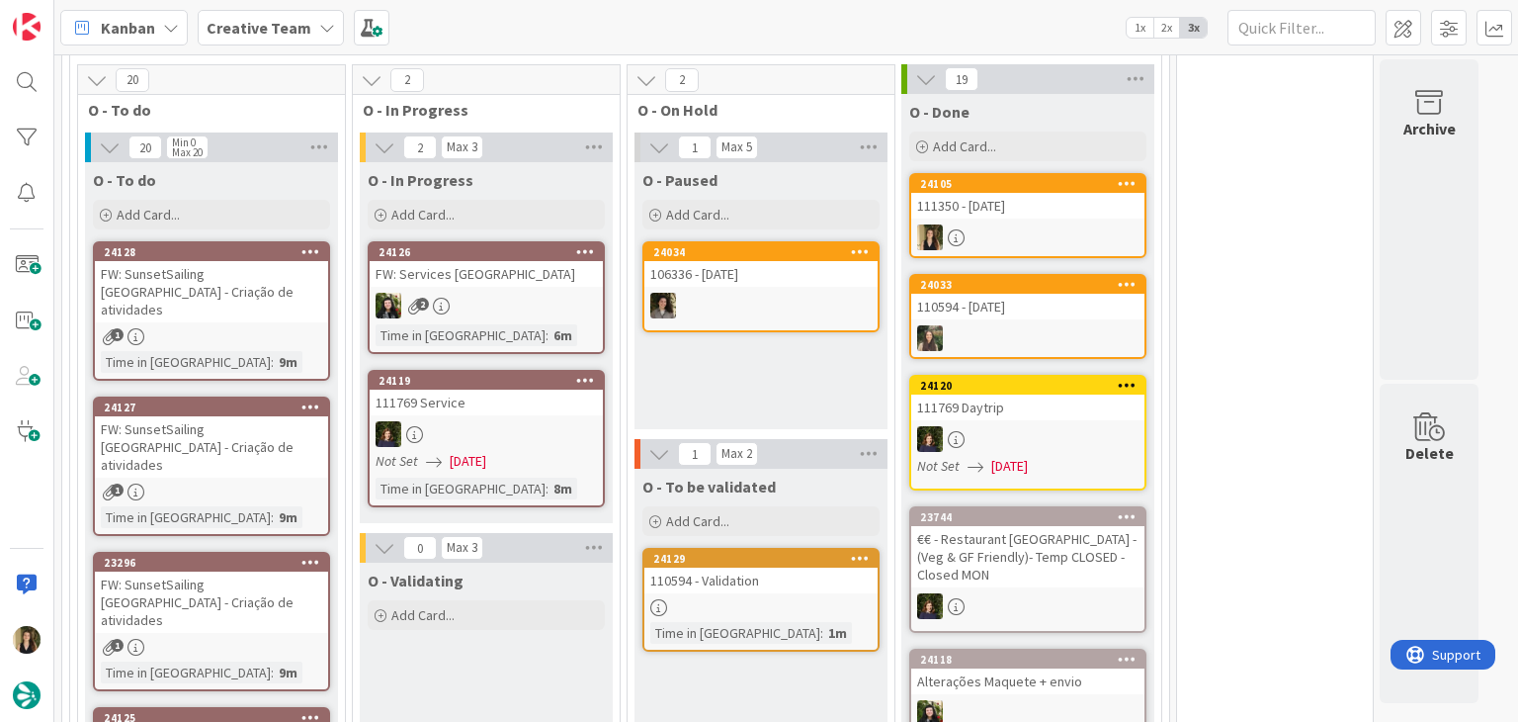
click at [808, 567] on div "110594 - Validation" at bounding box center [761, 580] width 233 height 26
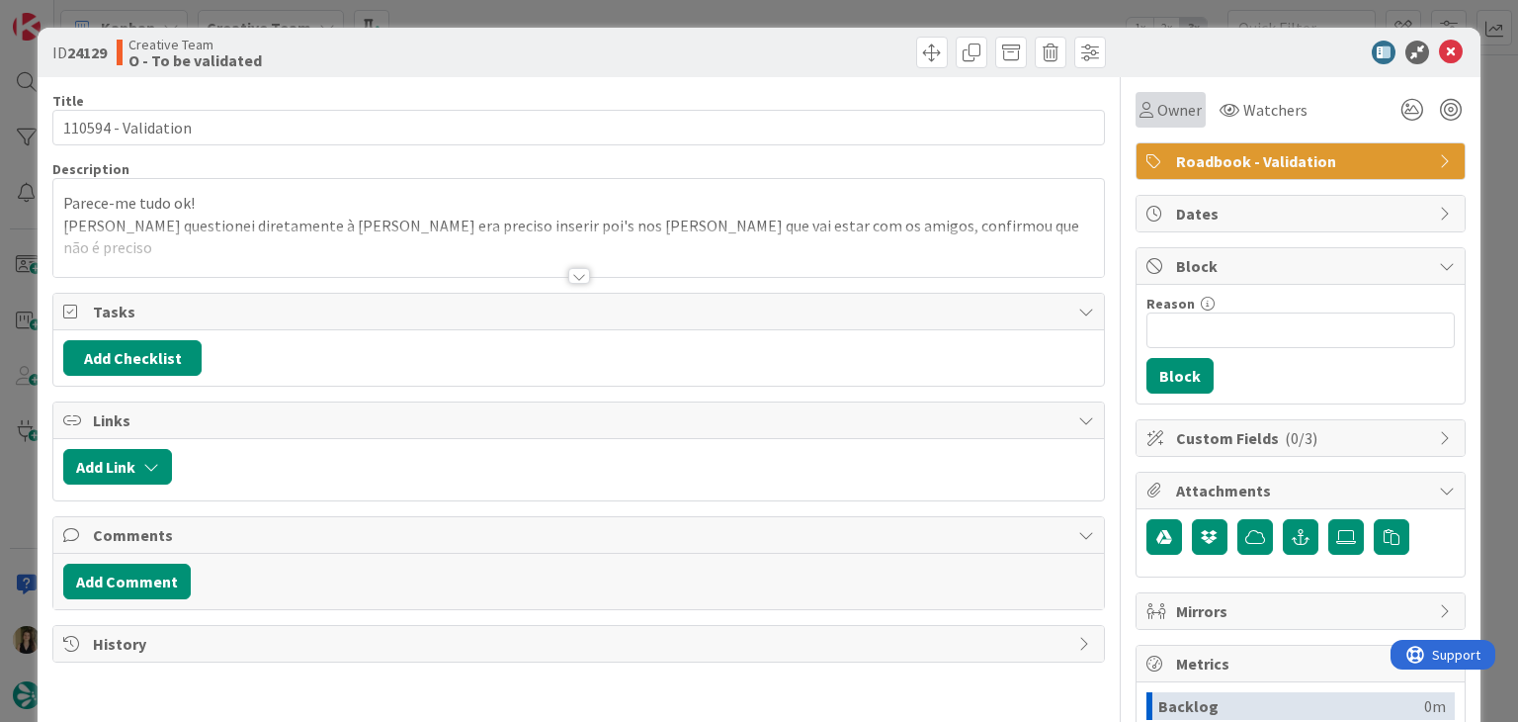
click at [1167, 106] on span "Owner" at bounding box center [1180, 110] width 44 height 24
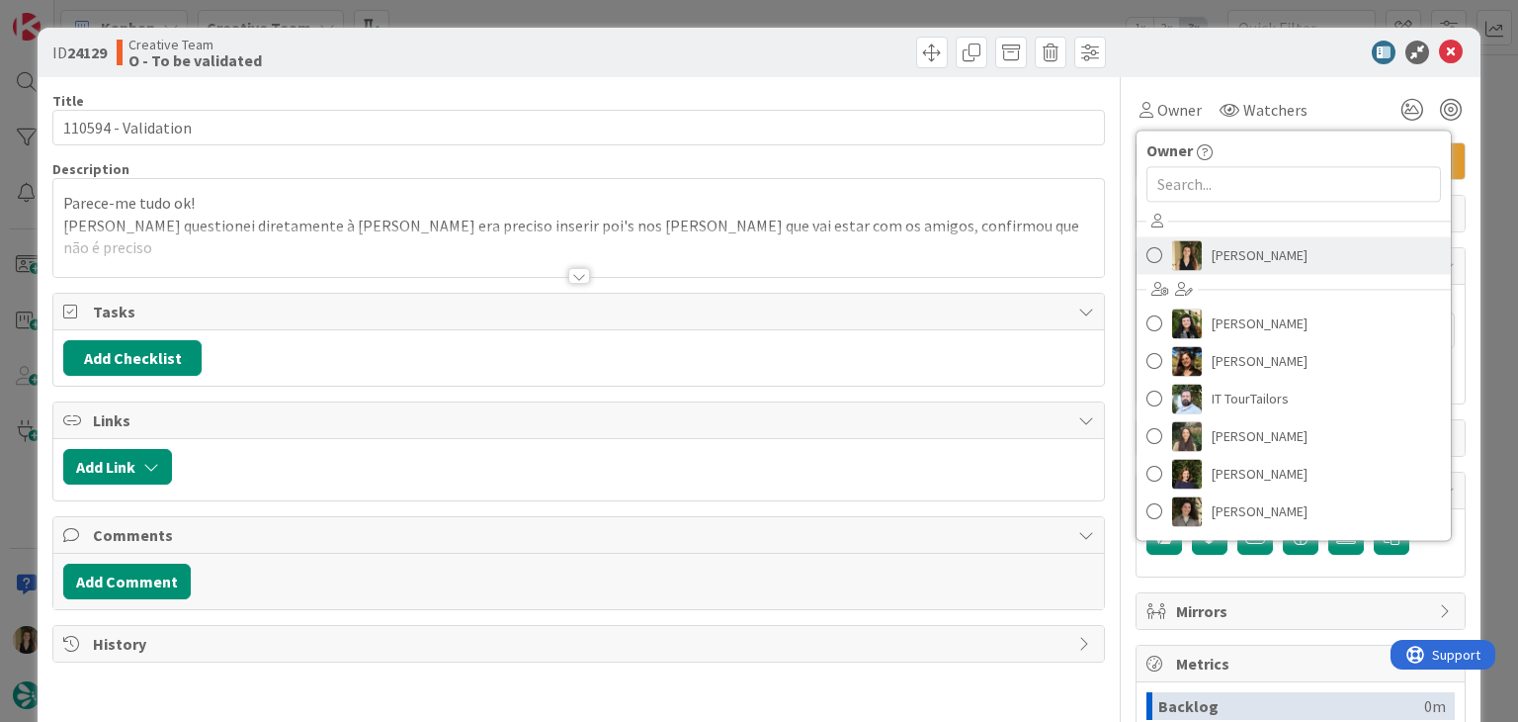
click at [1250, 256] on span "Sofia Palma" at bounding box center [1260, 255] width 96 height 30
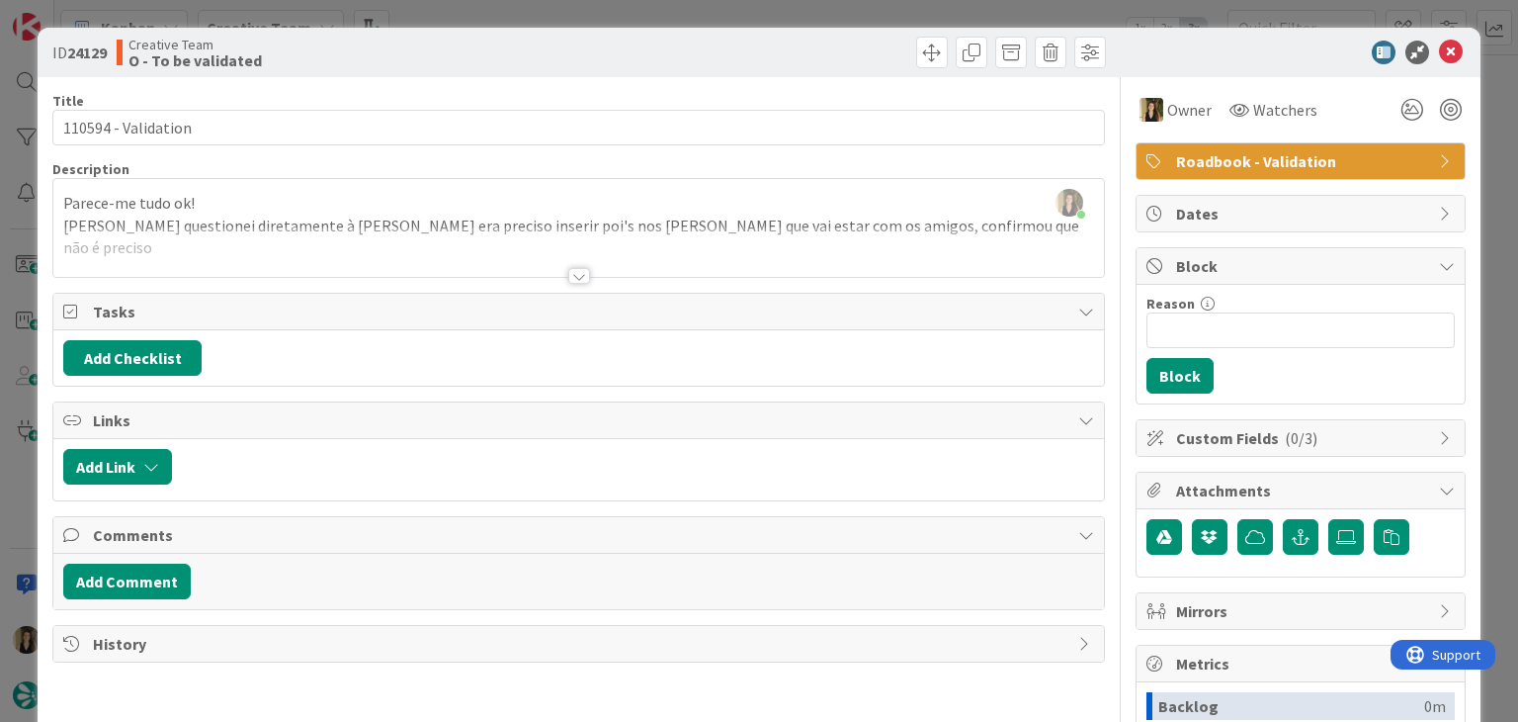
drag, startPoint x: 834, startPoint y: 54, endPoint x: 827, endPoint y: 39, distance: 17.3
click at [831, 52] on div at bounding box center [845, 53] width 522 height 32
click at [827, 16] on div "ID 24129 Creative Team O - To be validated Title 19 / 128 110594 - Validation D…" at bounding box center [759, 361] width 1518 height 722
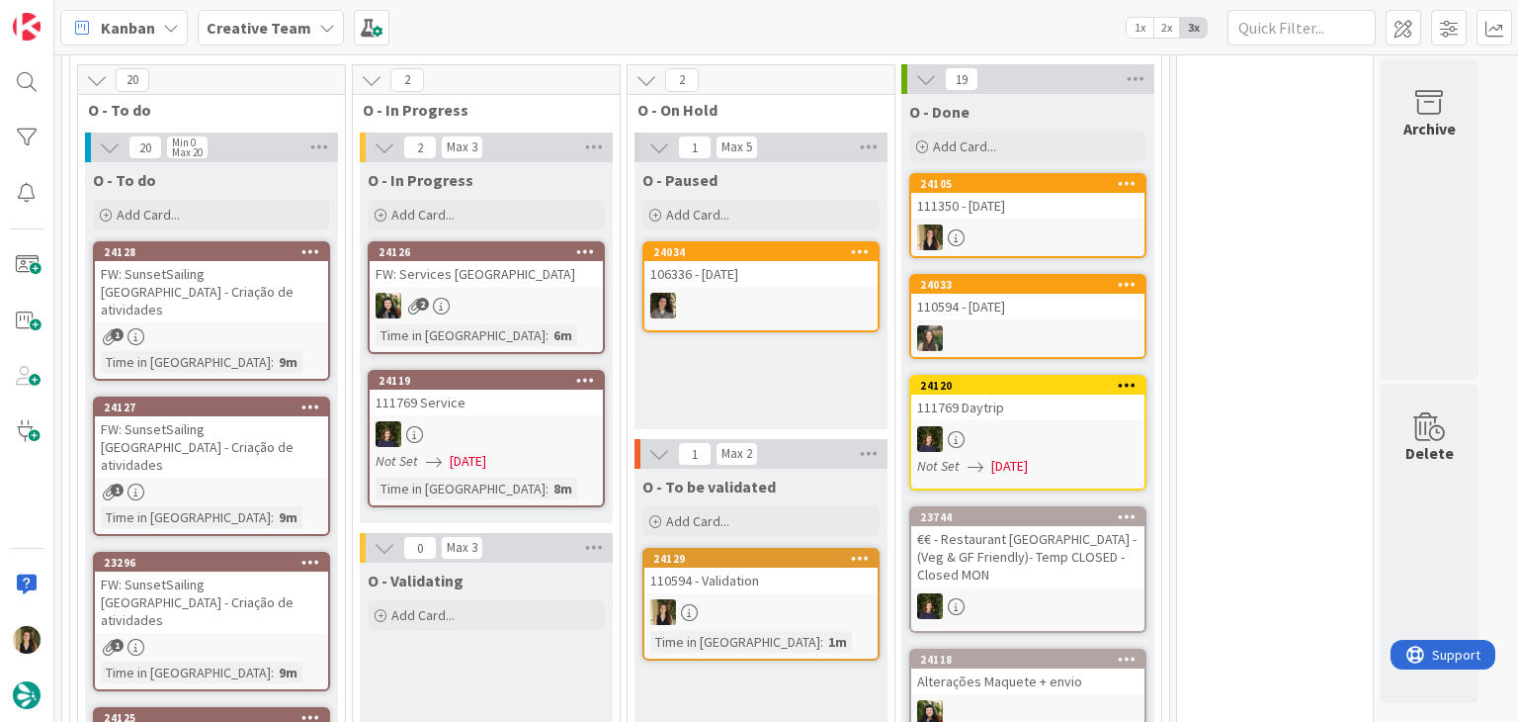
click at [791, 290] on div "O - Paused Add Card... 24034 106336 - 31 oct" at bounding box center [761, 295] width 253 height 267
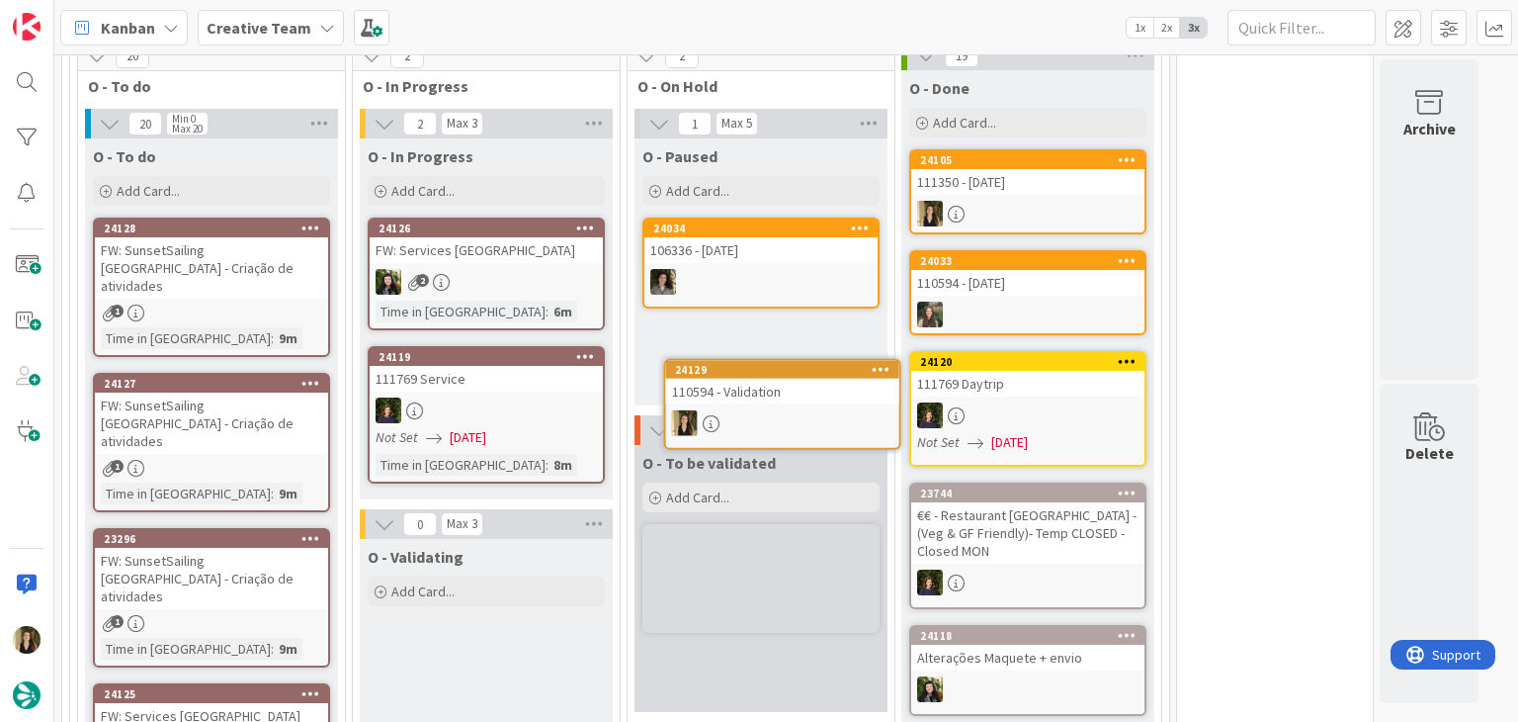
scroll to position [1774, 0]
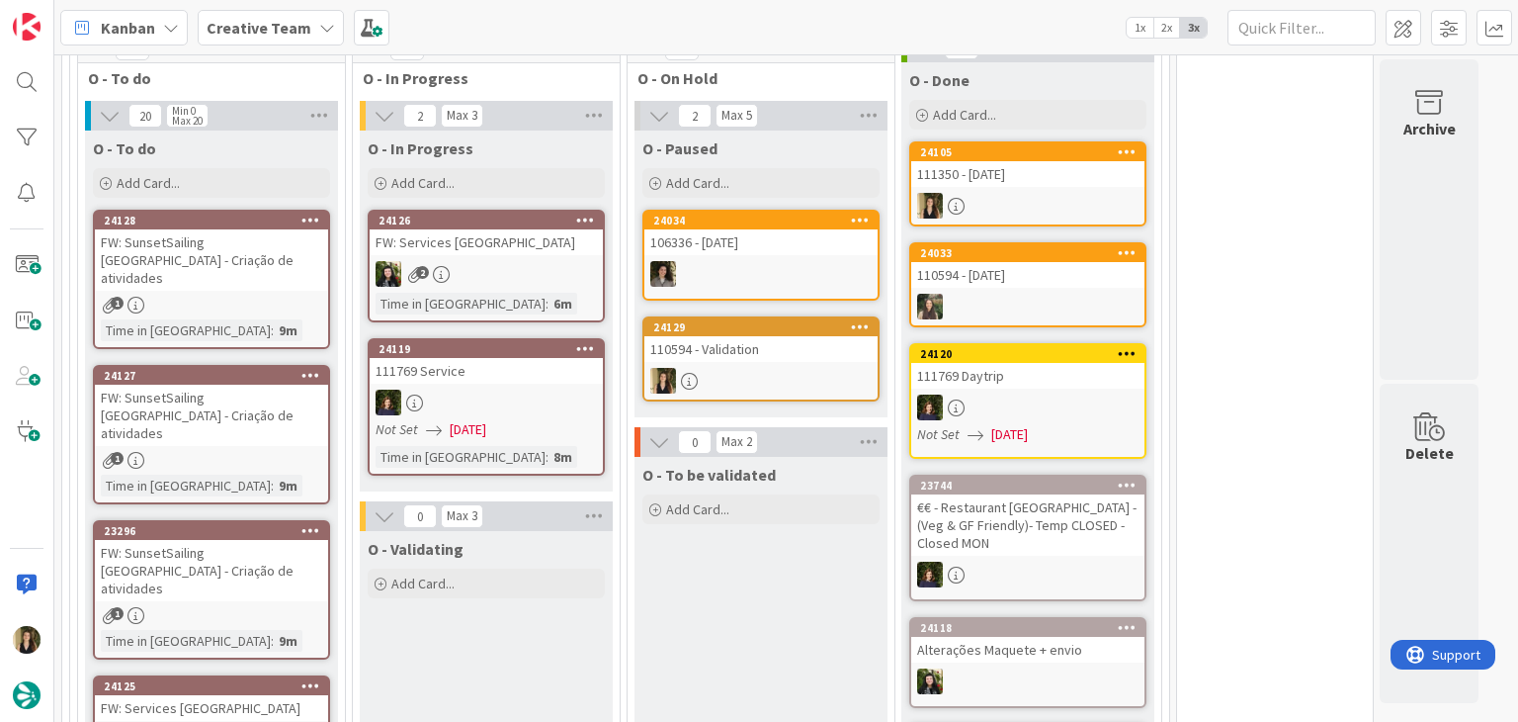
click at [792, 551] on div "O - To be validated Add Card..." at bounding box center [761, 590] width 253 height 267
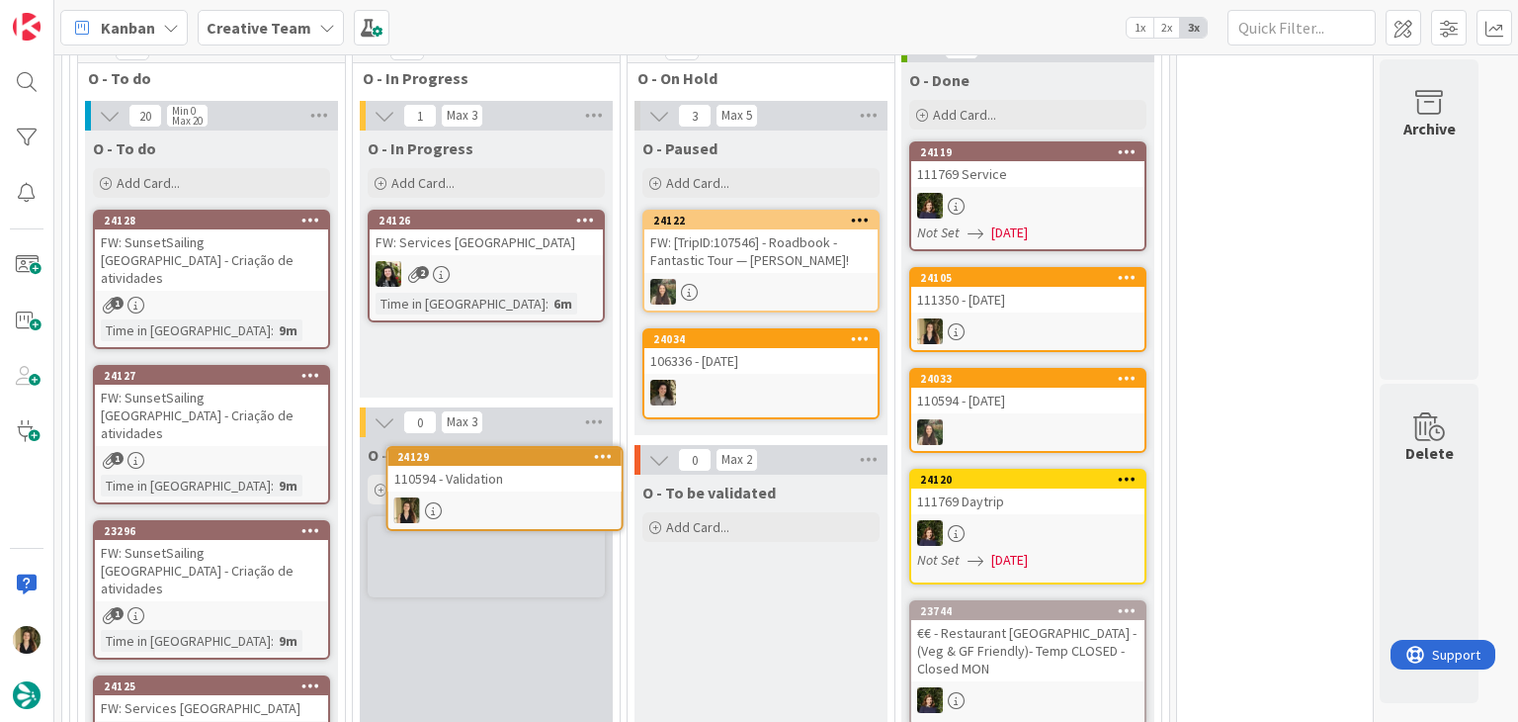
scroll to position [1775, 0]
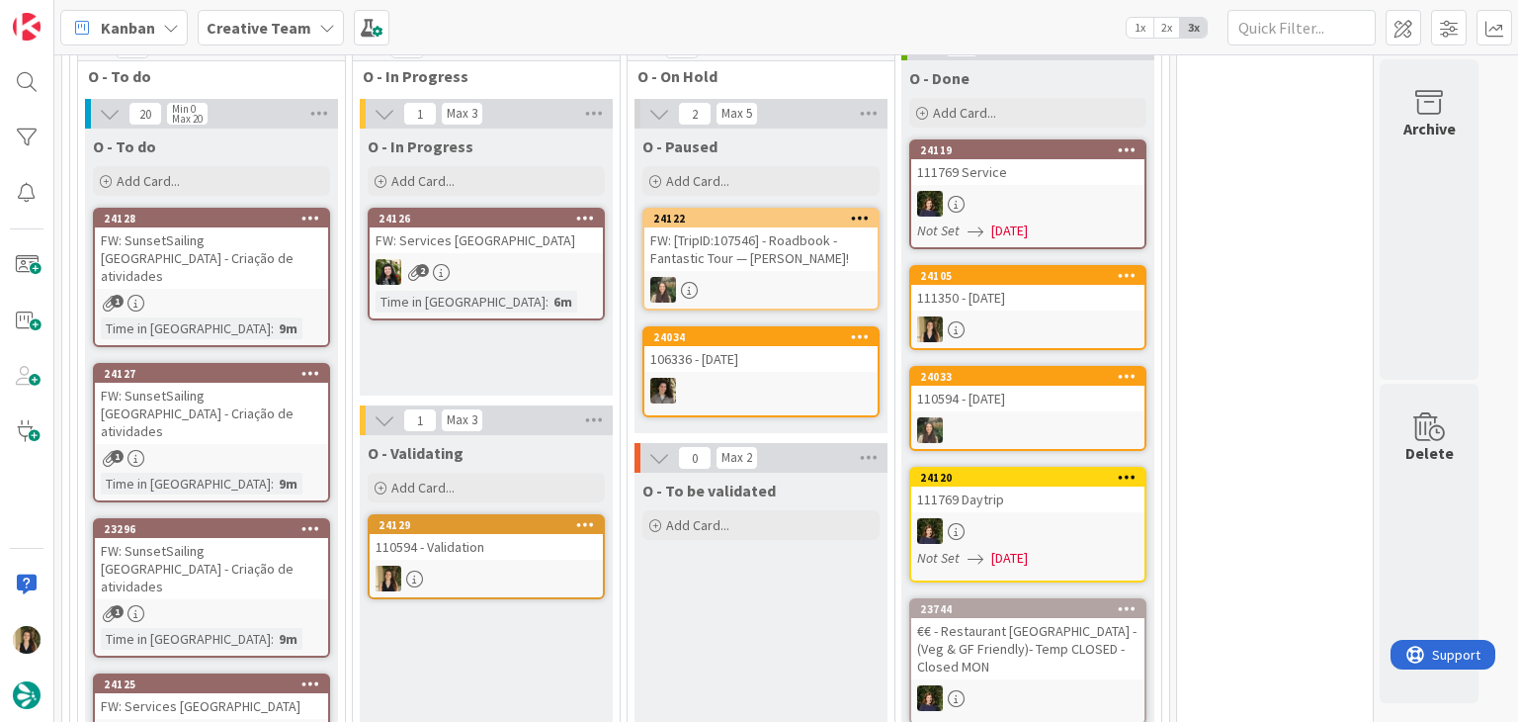
click at [488, 565] on div at bounding box center [486, 578] width 233 height 26
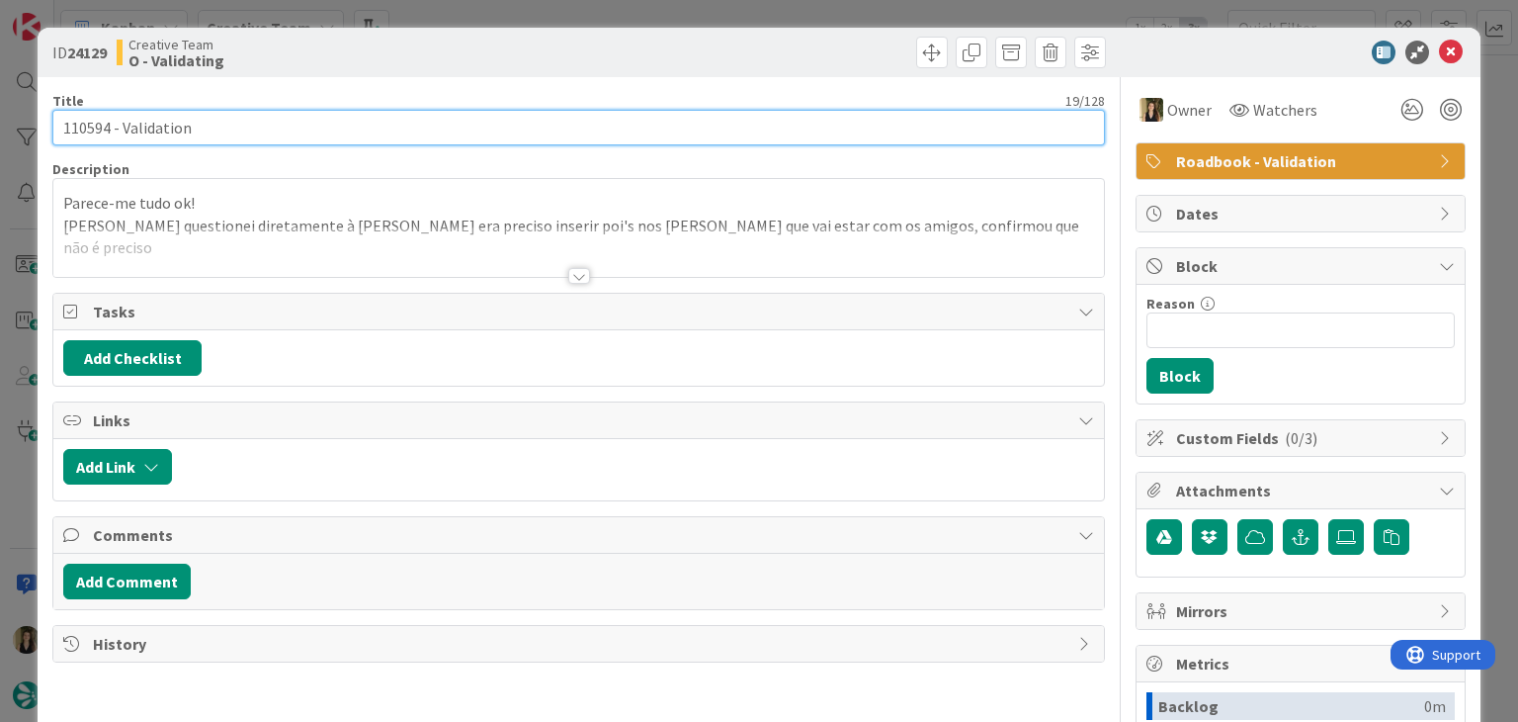
click at [92, 125] on input "110594 - Validation" at bounding box center [578, 128] width 1052 height 36
click at [91, 125] on input "110594 - Validation" at bounding box center [578, 128] width 1052 height 36
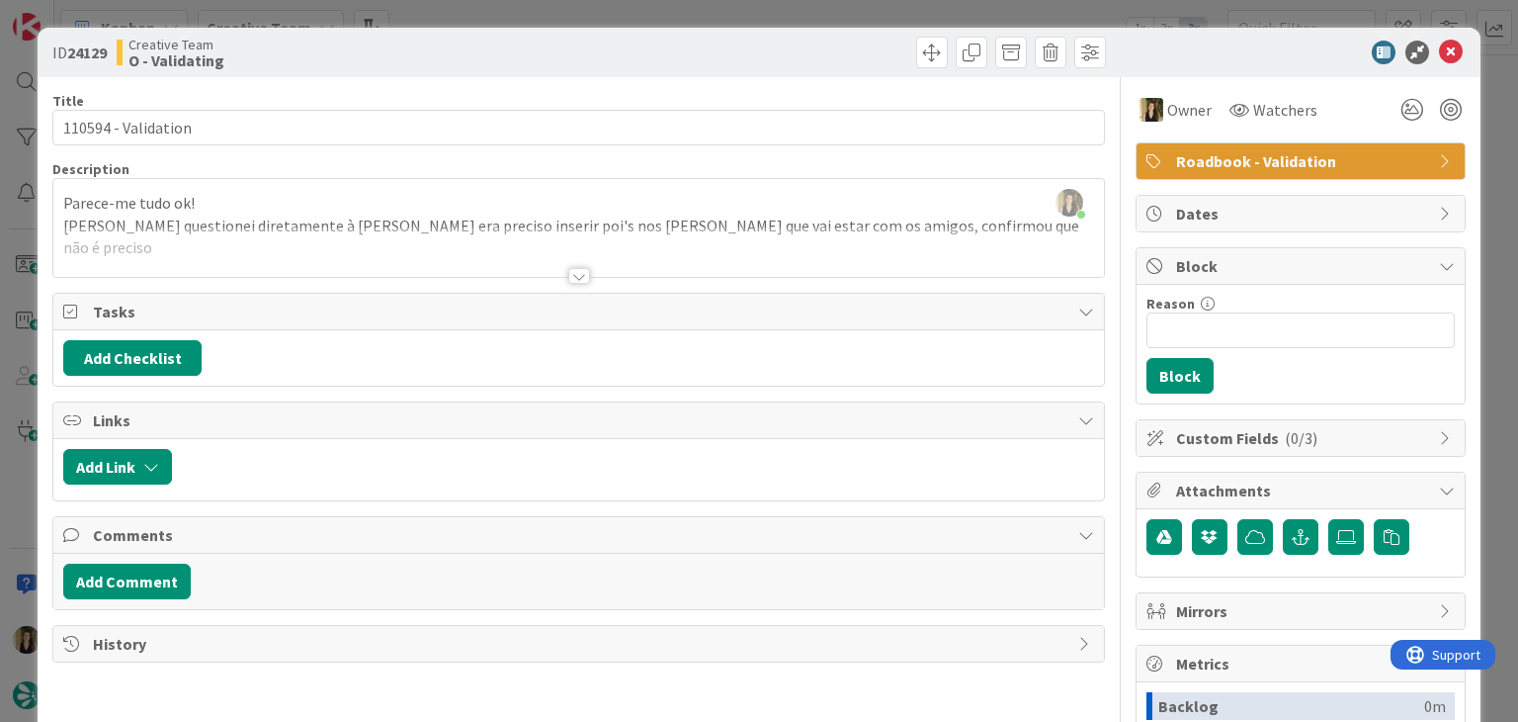
click at [568, 279] on div at bounding box center [579, 276] width 22 height 16
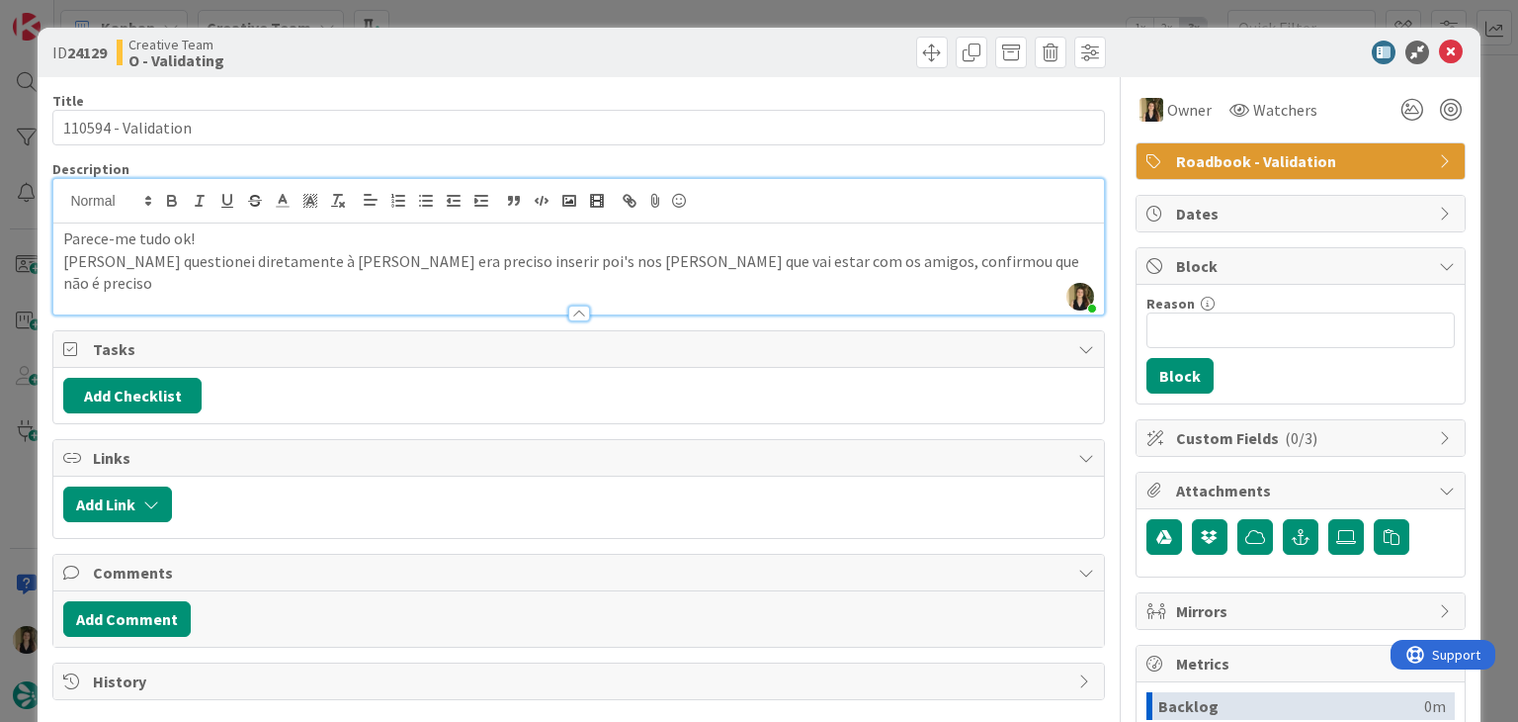
drag, startPoint x: 611, startPoint y: 60, endPoint x: 600, endPoint y: 36, distance: 27.0
click at [609, 59] on div at bounding box center [845, 53] width 522 height 32
click at [601, 18] on div "ID 24129 Creative Team O - Validating Title 19 / 128 110594 - Validation Descri…" at bounding box center [759, 361] width 1518 height 722
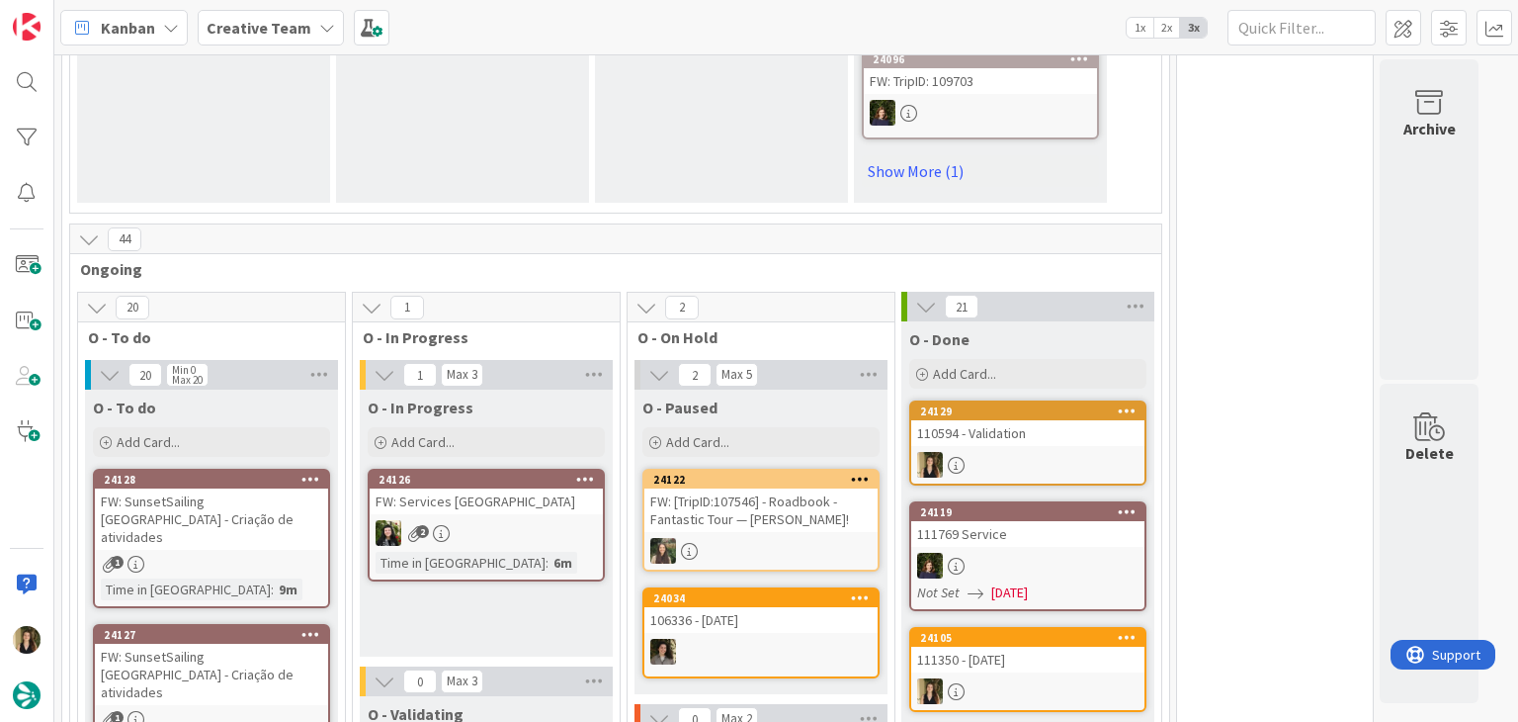
click at [1087, 420] on div "110594 - Validation" at bounding box center [1027, 433] width 233 height 26
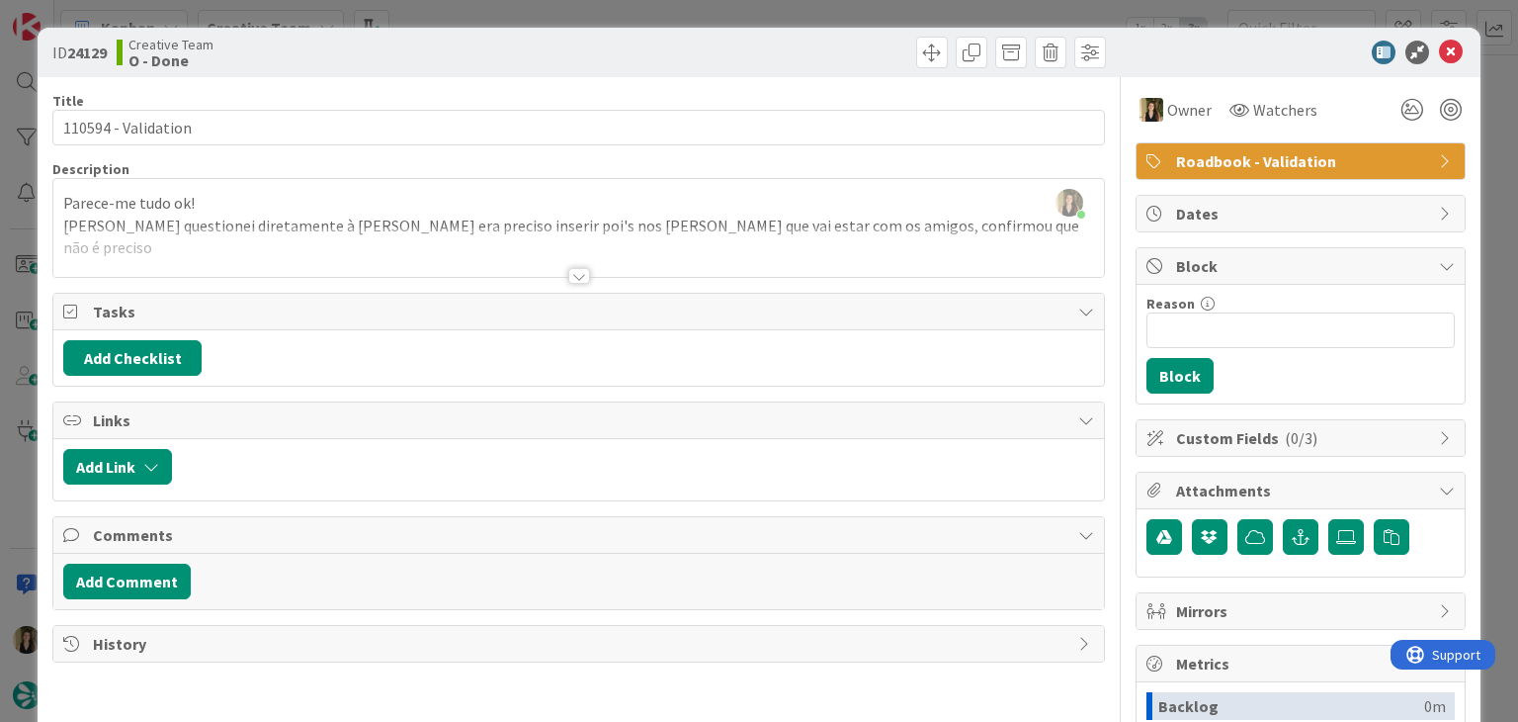
click at [563, 11] on div "ID 24129 Creative Team O - Done Title 19 / 128 110594 - Validation Description …" at bounding box center [759, 361] width 1518 height 722
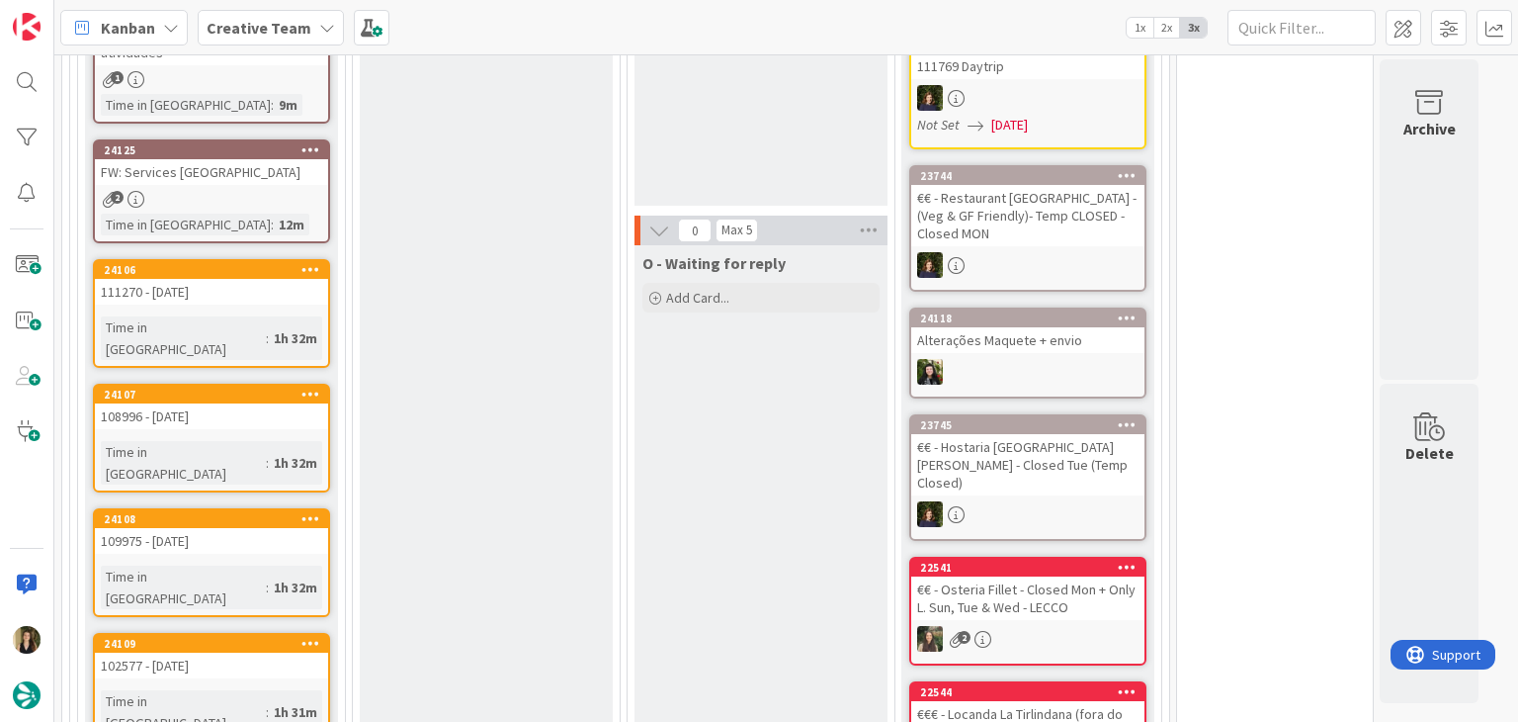
scroll to position [2108, 0]
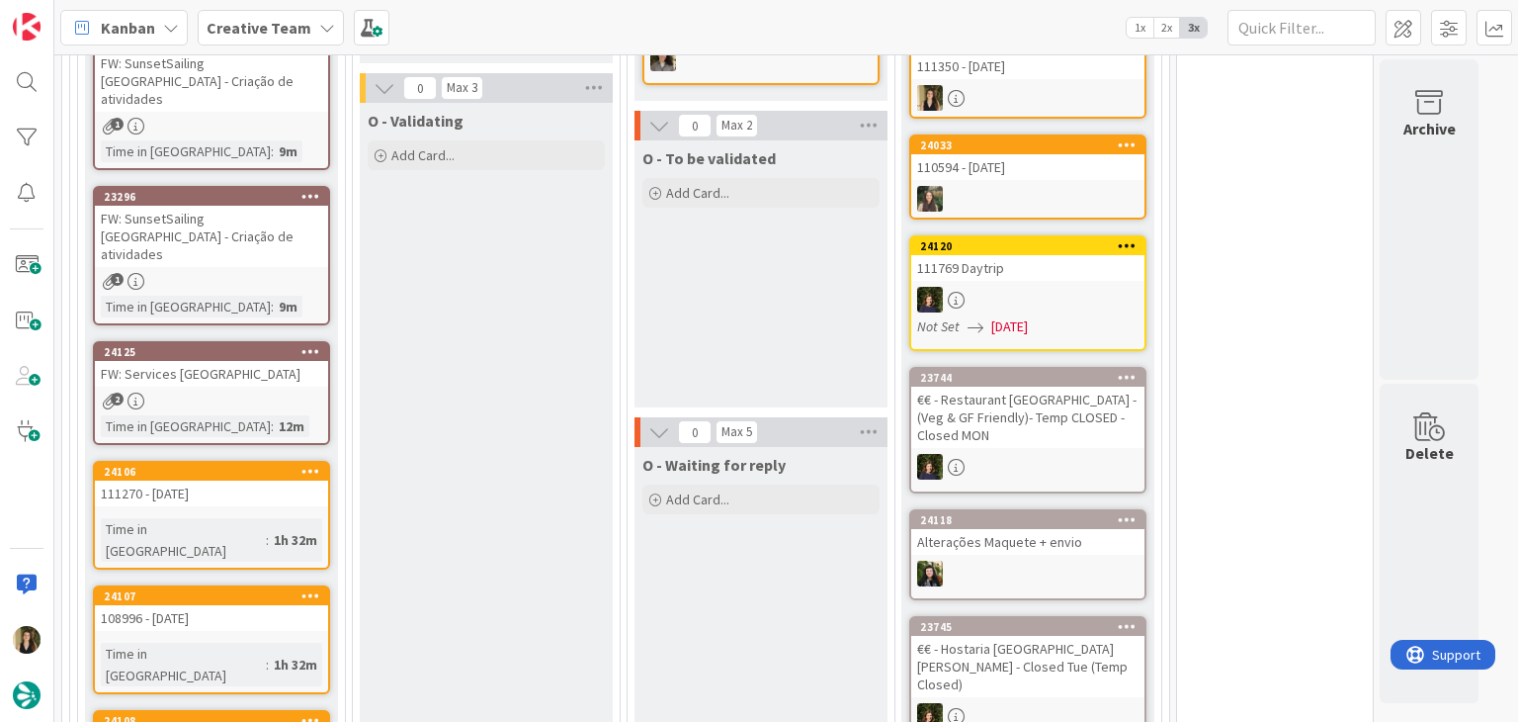
click at [277, 605] on div "108996 - 2 nov" at bounding box center [211, 618] width 233 height 26
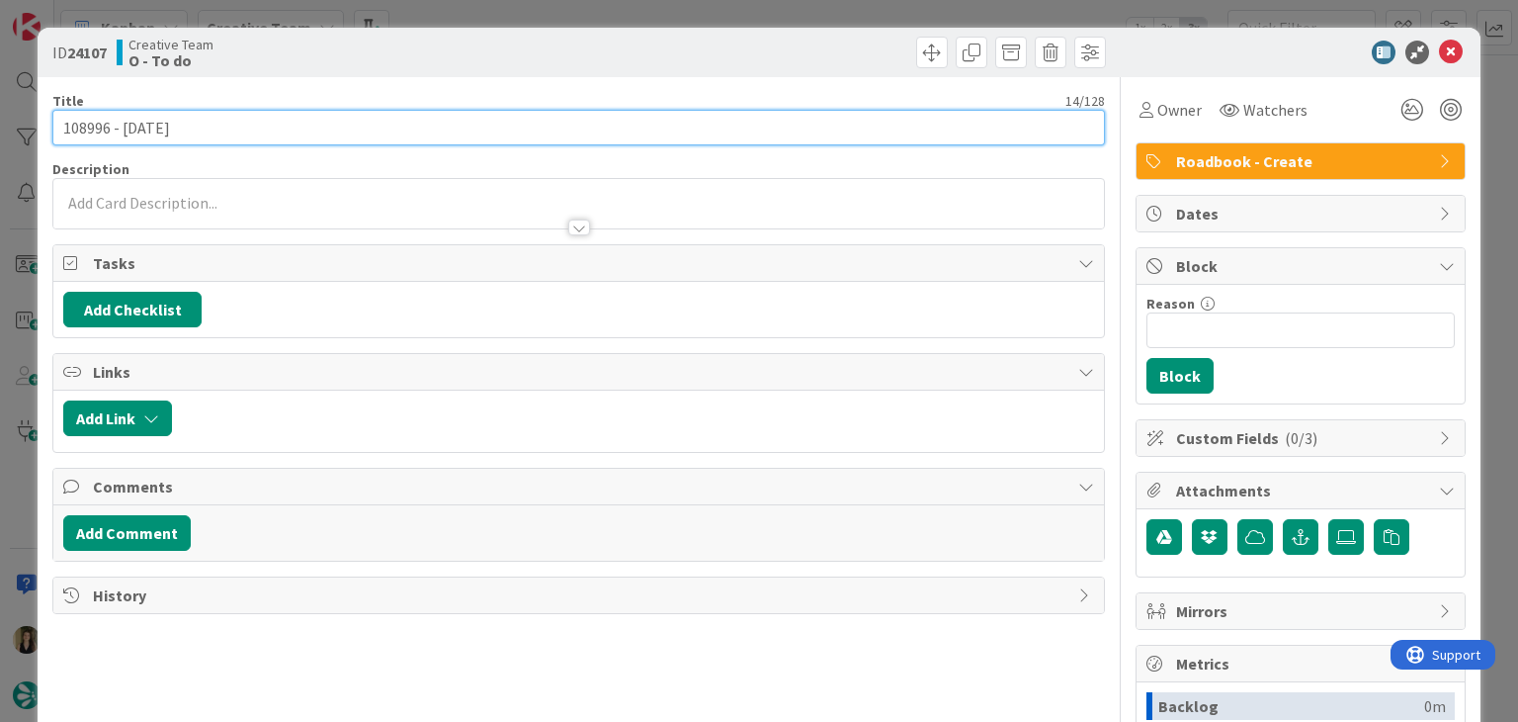
click at [83, 125] on input "108996 - 2 nov" at bounding box center [578, 128] width 1052 height 36
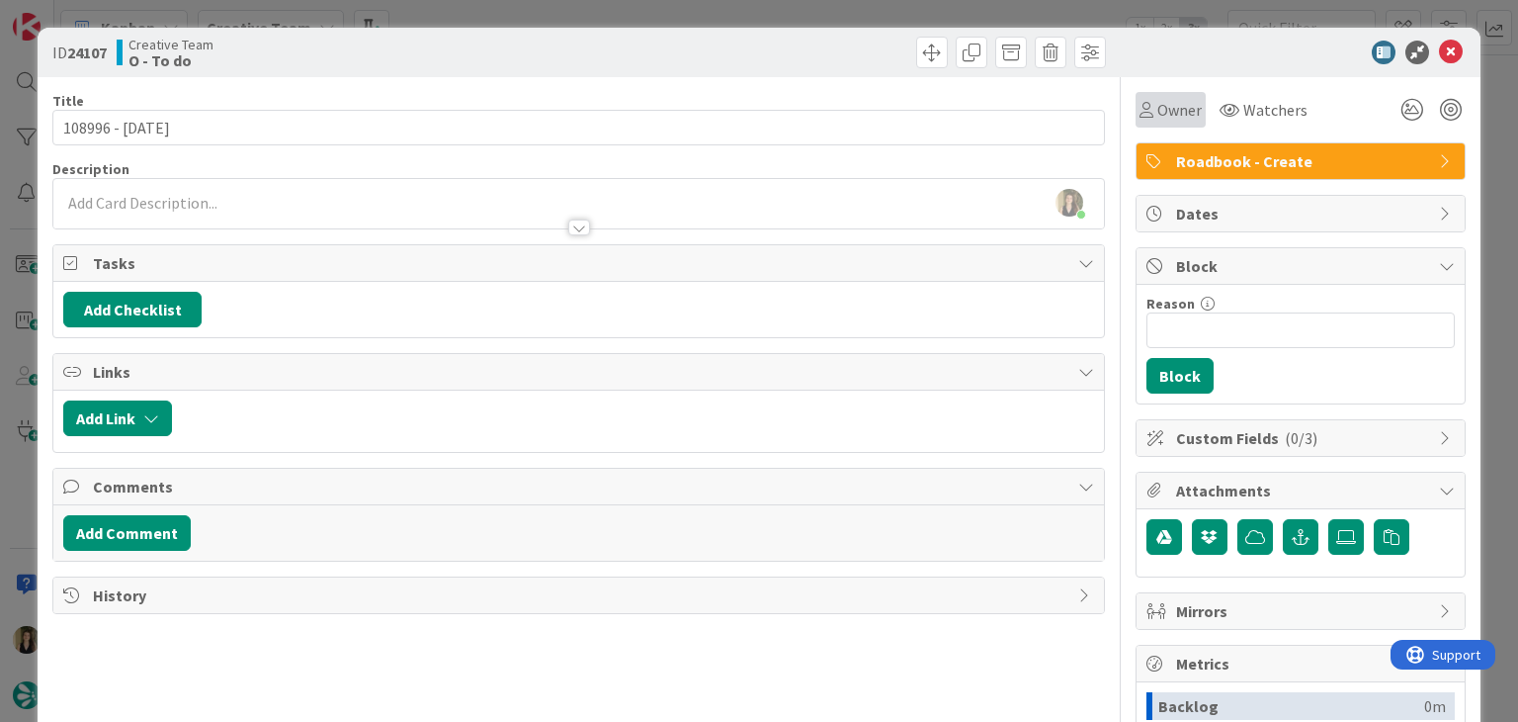
click at [1140, 106] on div "Owner" at bounding box center [1171, 110] width 62 height 24
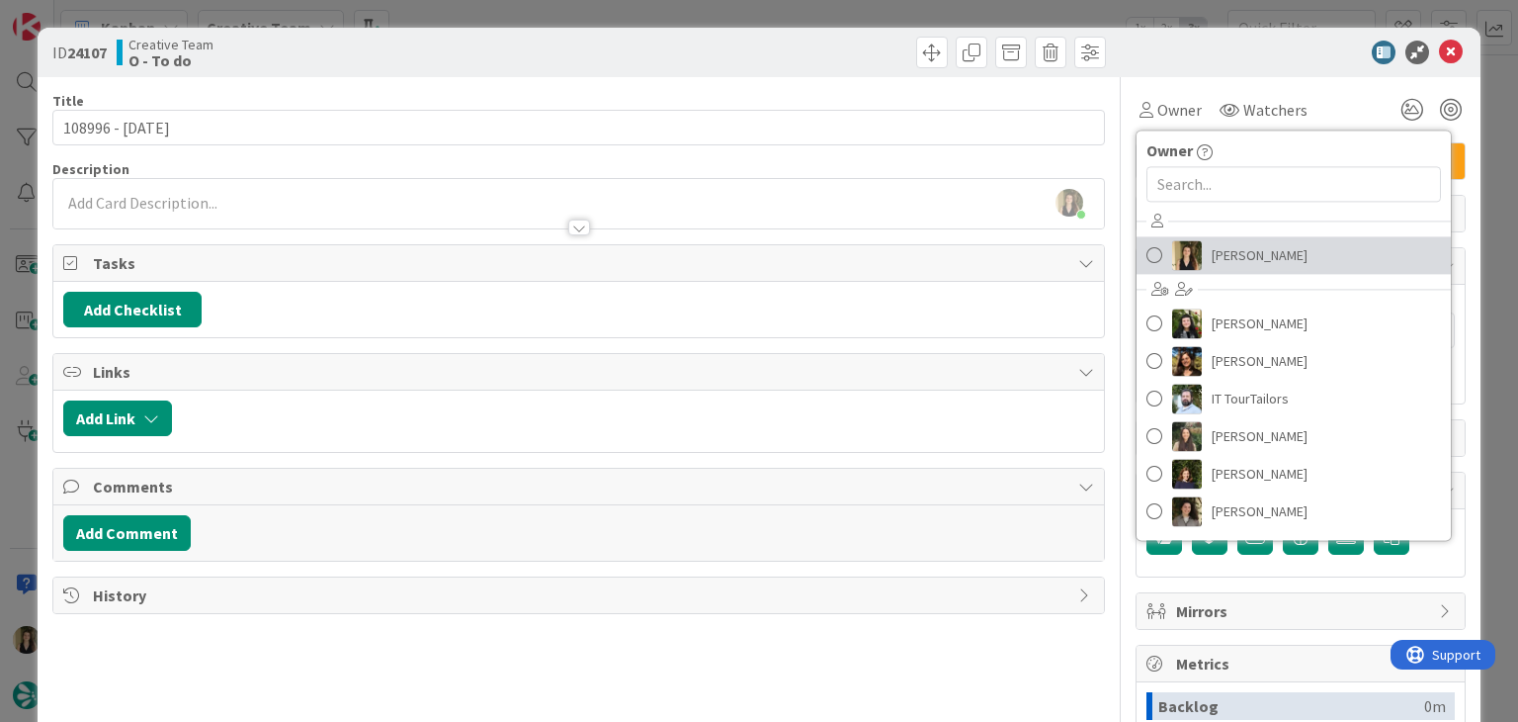
drag, startPoint x: 1236, startPoint y: 244, endPoint x: 1218, endPoint y: 237, distance: 19.1
click at [1236, 244] on span "Sofia Palma" at bounding box center [1260, 255] width 96 height 30
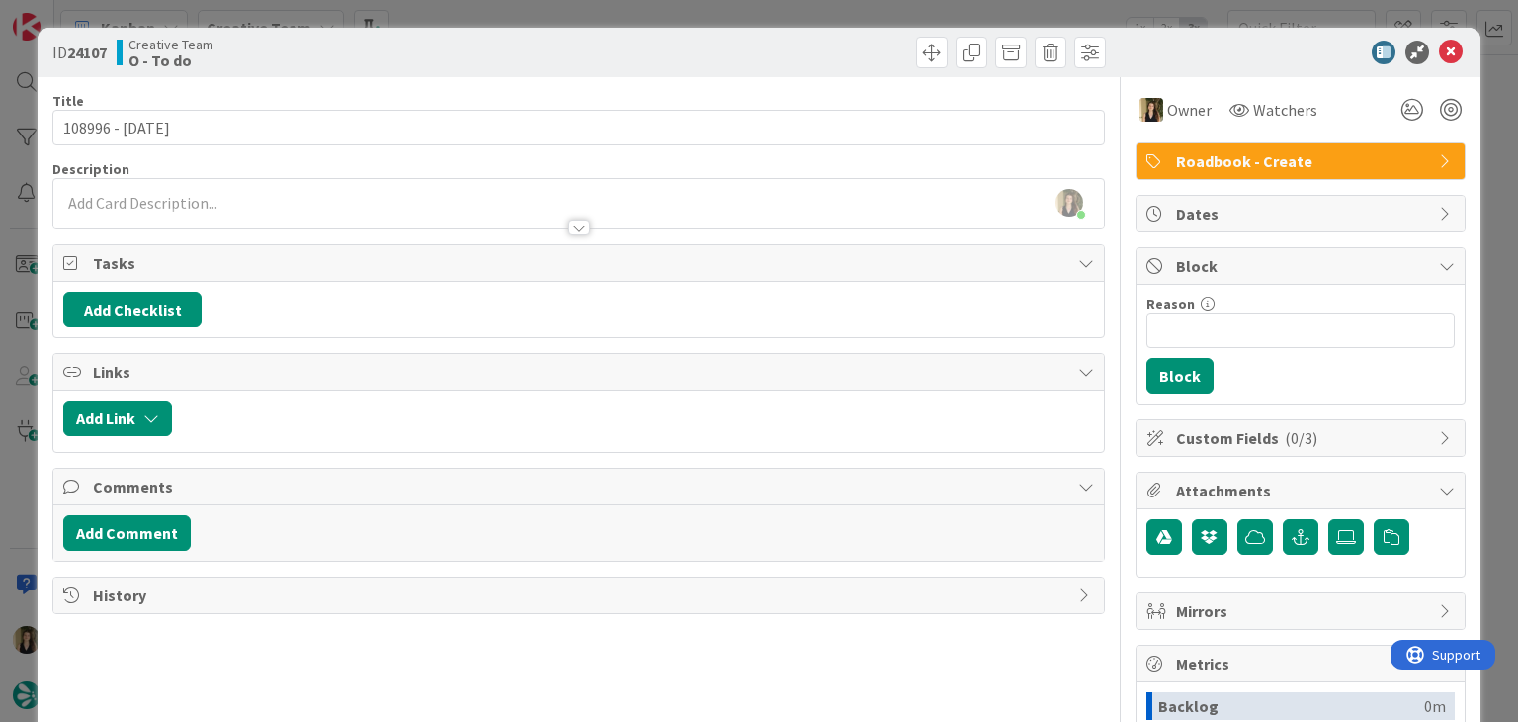
drag, startPoint x: 867, startPoint y: 23, endPoint x: 860, endPoint y: 15, distance: 10.5
click at [864, 21] on div "ID 24107 Creative Team O - To do Title 14 / 128 108996 - 2 nov Description Sofi…" at bounding box center [759, 361] width 1518 height 722
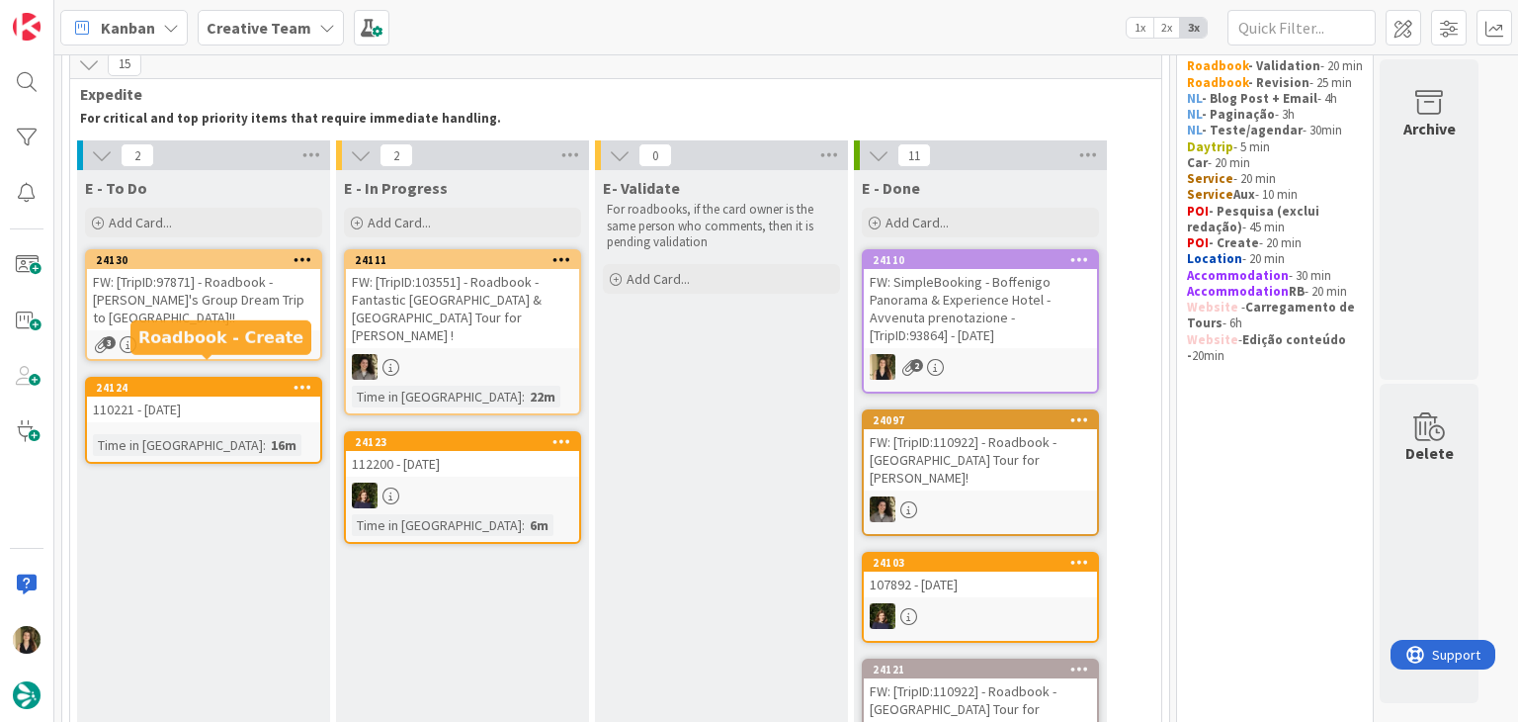
click at [233, 381] on div "24124" at bounding box center [208, 388] width 224 height 14
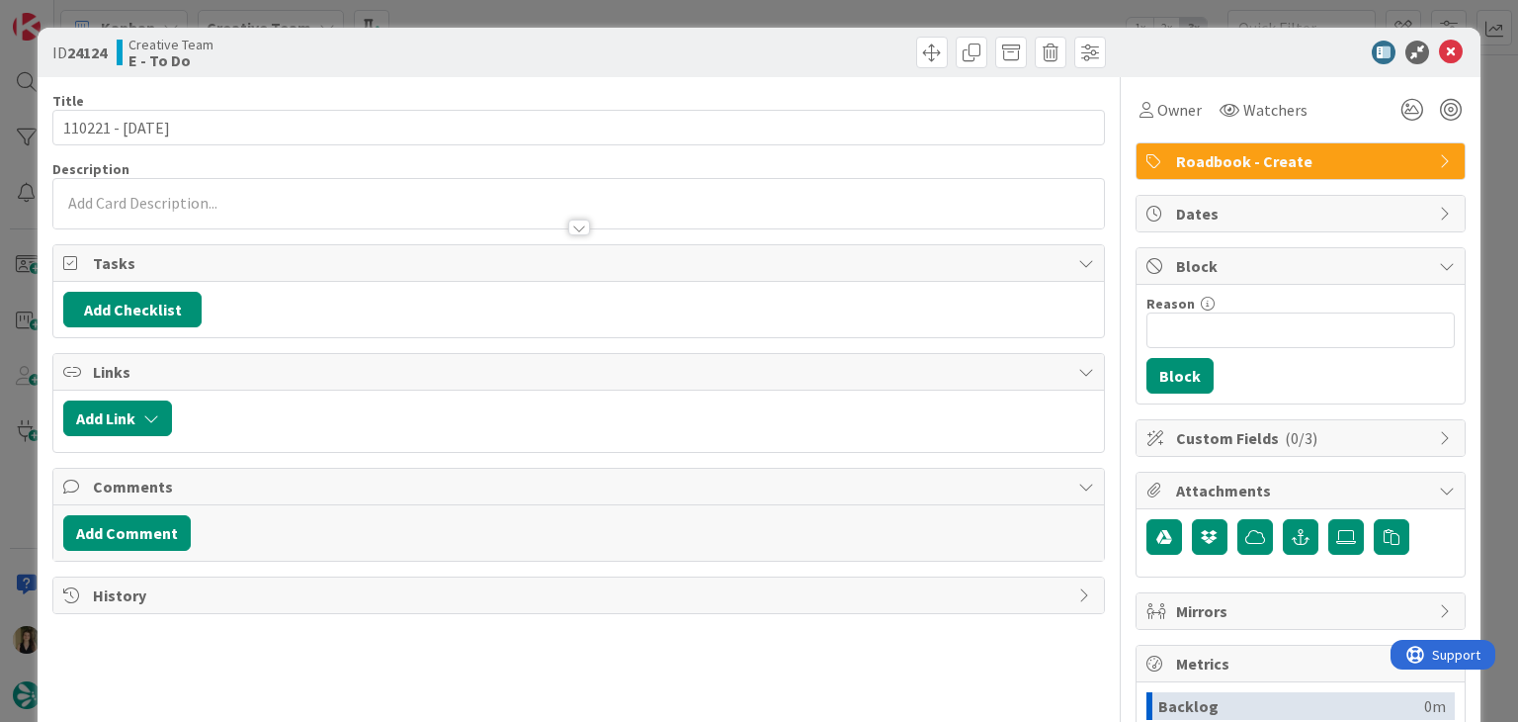
click at [463, 13] on div "ID 24124 Creative Team E - To Do Title 15 / 128 110221 - 16 oct Description Own…" at bounding box center [759, 361] width 1518 height 722
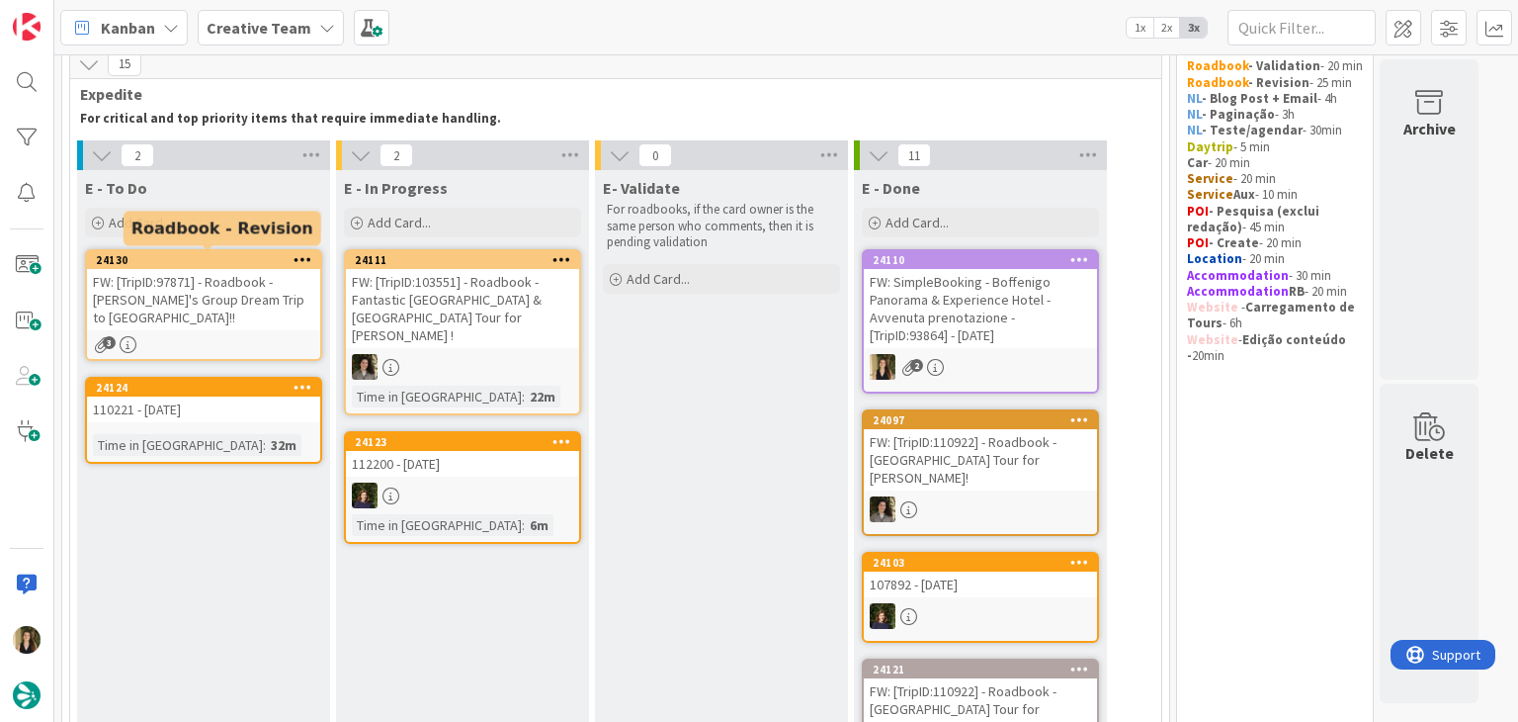
click at [259, 287] on div "FW: [TripID:97871] - Roadbook - Lorie's Group Dream Trip to Portugal!!" at bounding box center [203, 299] width 233 height 61
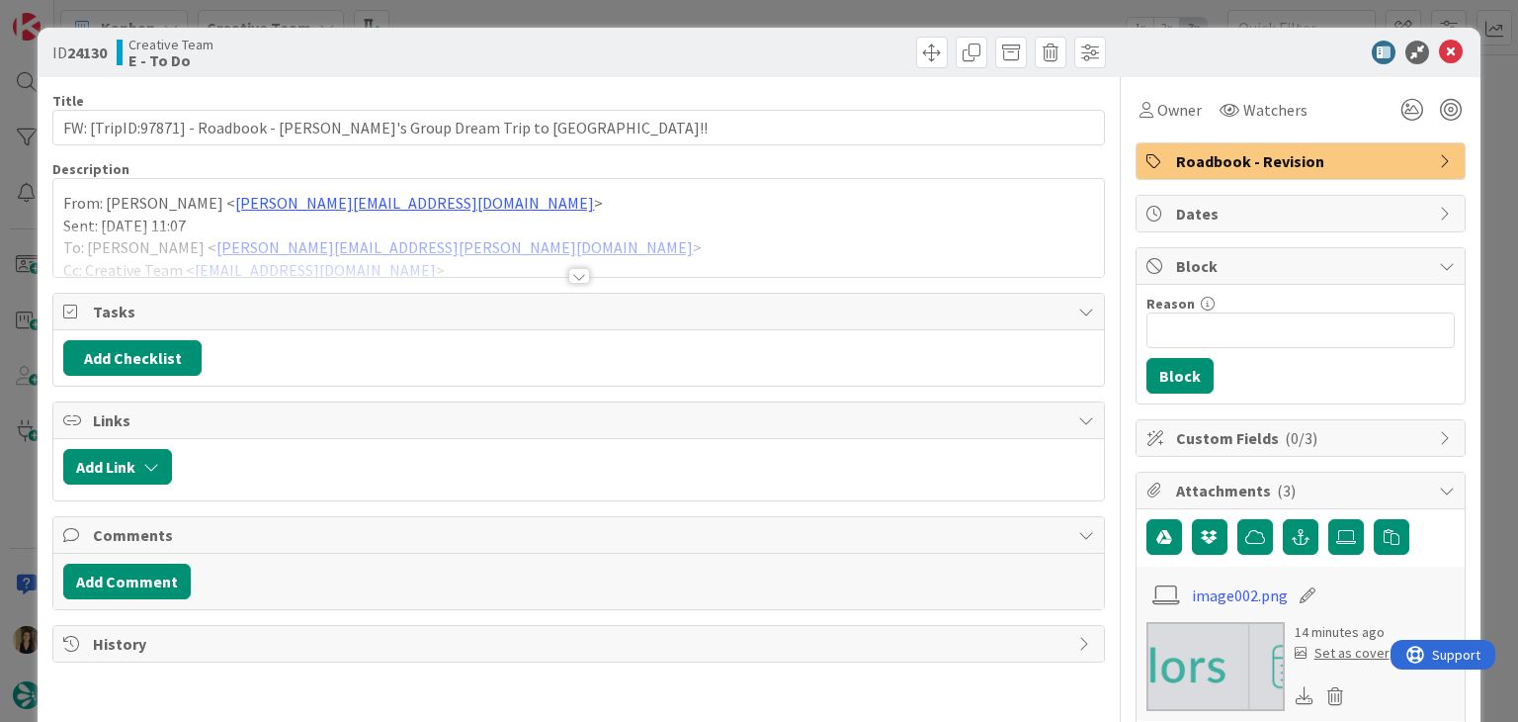
click at [569, 282] on div at bounding box center [579, 276] width 22 height 16
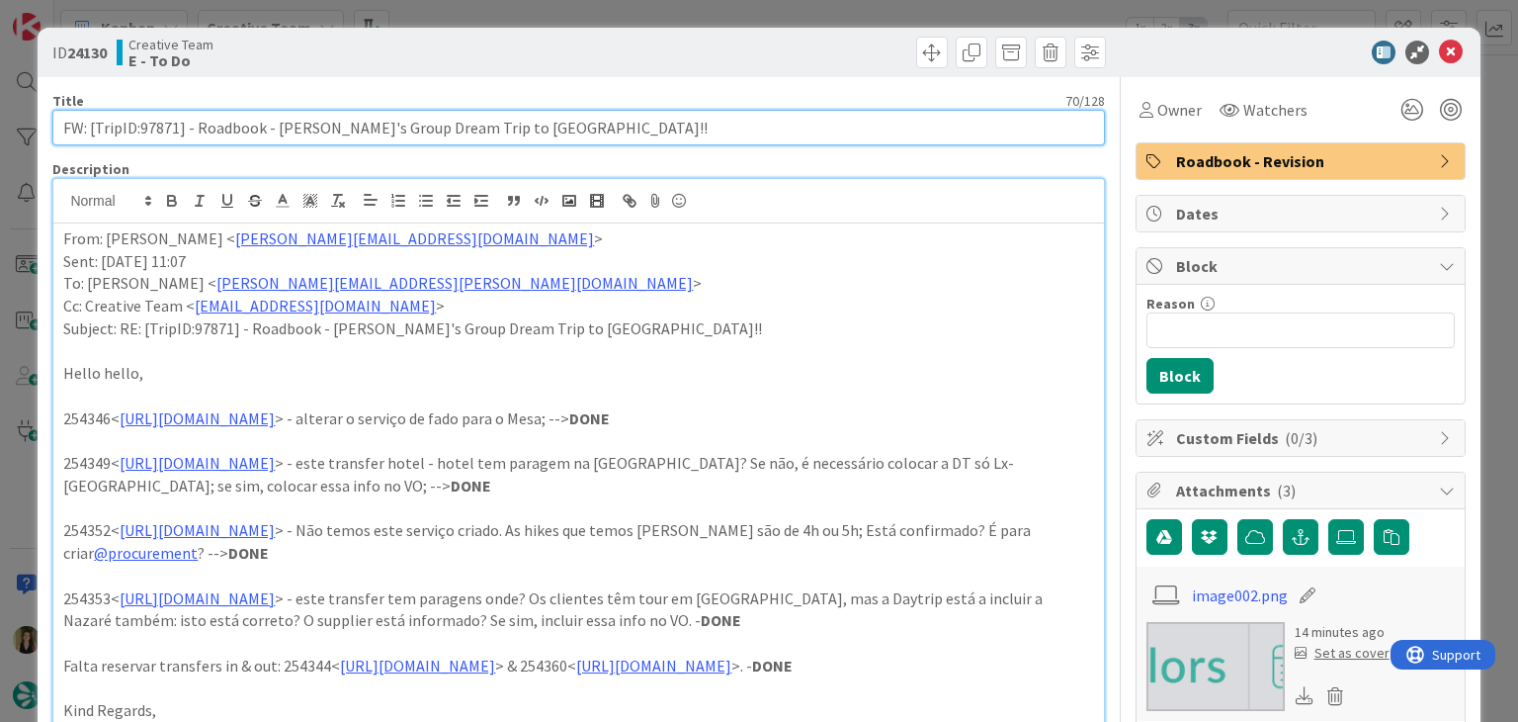
click at [158, 134] on input "FW: [TripID:97871] - Roadbook - Lorie's Group Dream Trip to Portugal!!" at bounding box center [578, 128] width 1052 height 36
click at [156, 133] on input "FW: [TripID:97871] - Roadbook - Lorie's Group Dream Trip to Portugal!!" at bounding box center [578, 128] width 1052 height 36
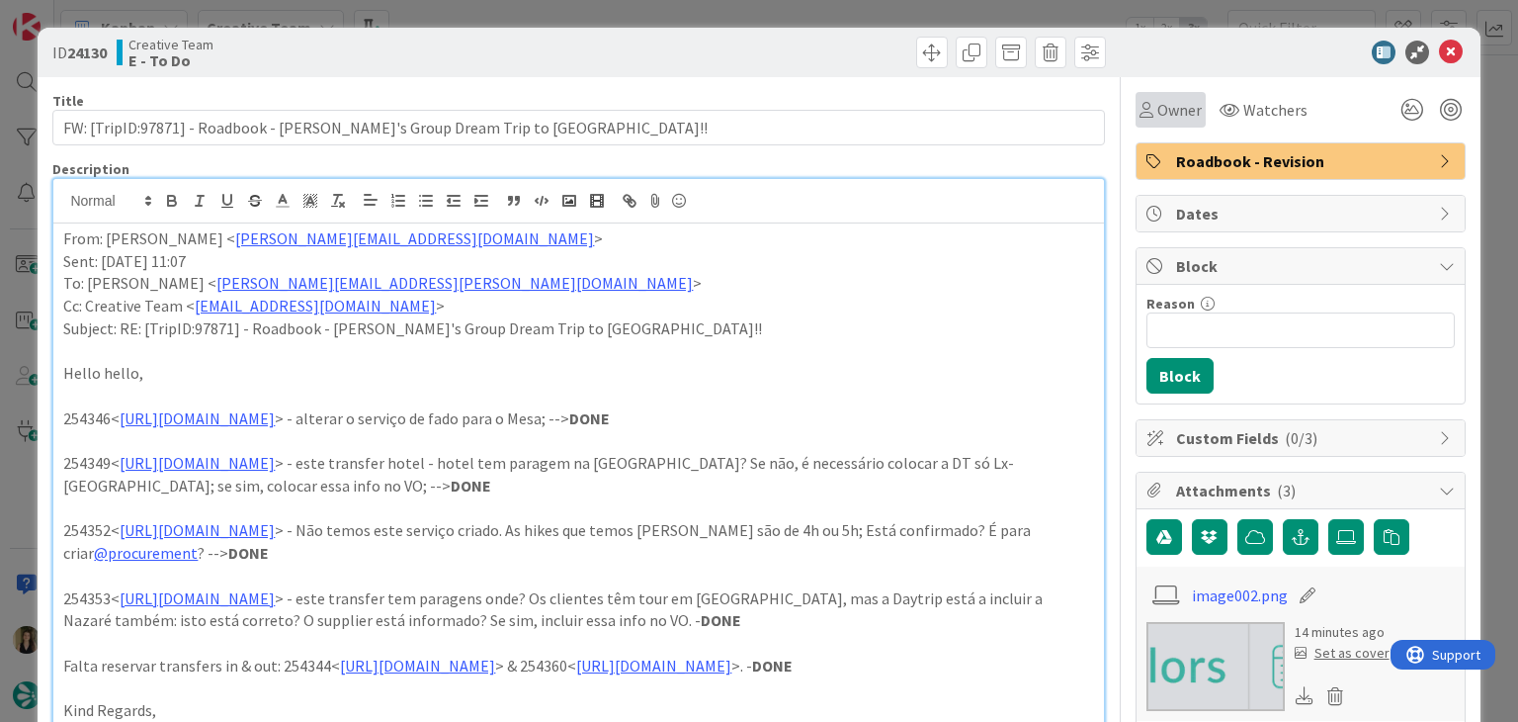
click at [1147, 126] on div "Owner" at bounding box center [1171, 110] width 70 height 36
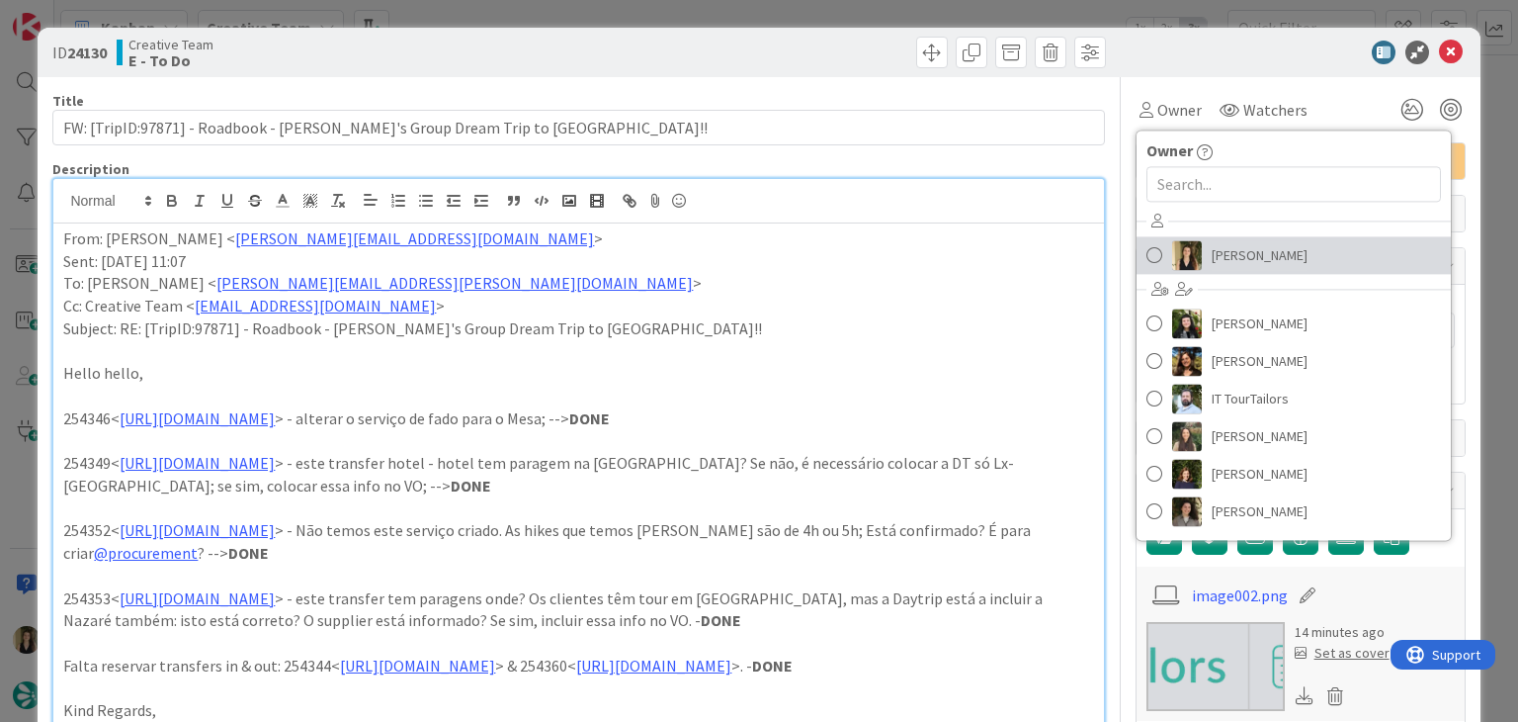
click at [1214, 251] on span "Sofia Palma" at bounding box center [1260, 255] width 96 height 30
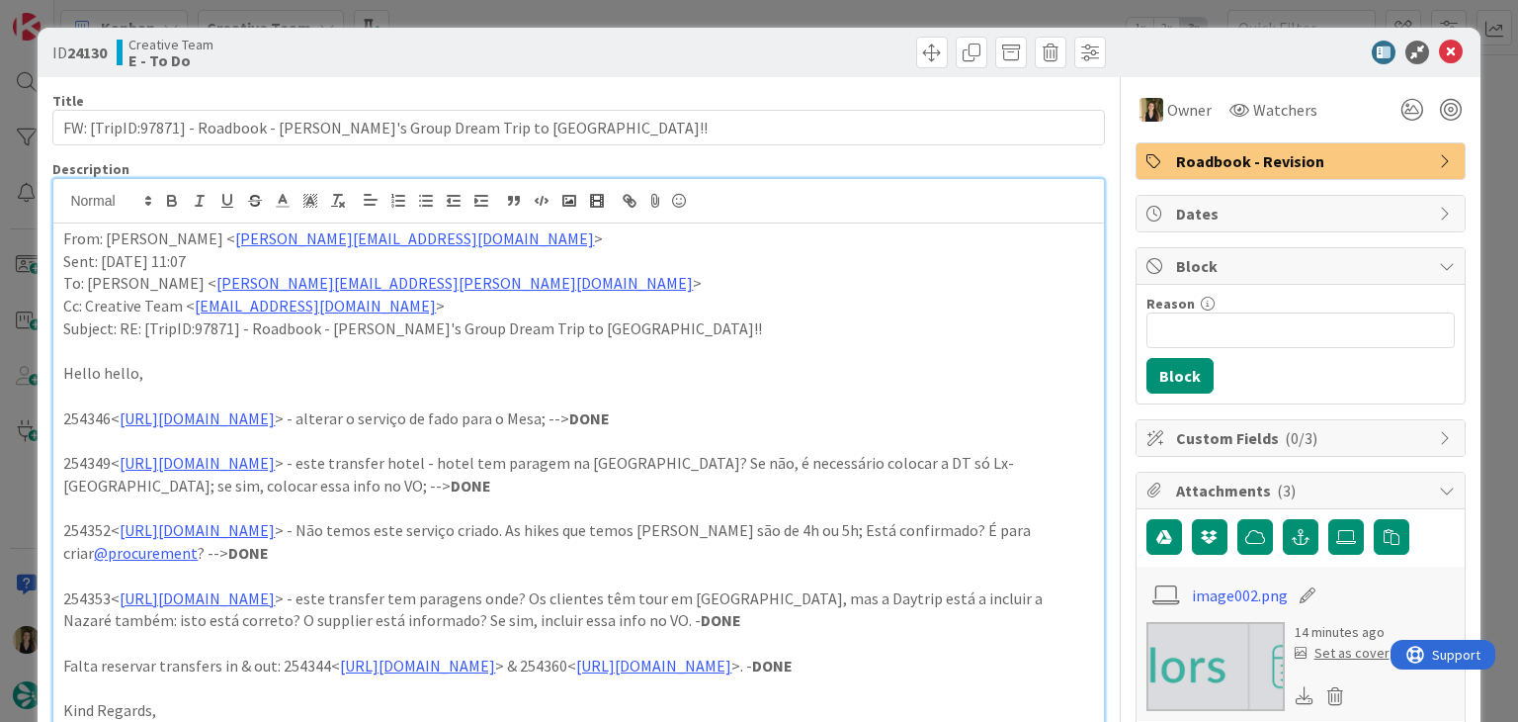
drag, startPoint x: 782, startPoint y: 66, endPoint x: 767, endPoint y: 10, distance: 58.3
click at [779, 63] on div at bounding box center [845, 53] width 522 height 32
click at [767, 8] on div "ID 24130 Creative Team E - To Do Title 70 / 128 FW: [TripID:97871] - Roadbook -…" at bounding box center [759, 361] width 1518 height 722
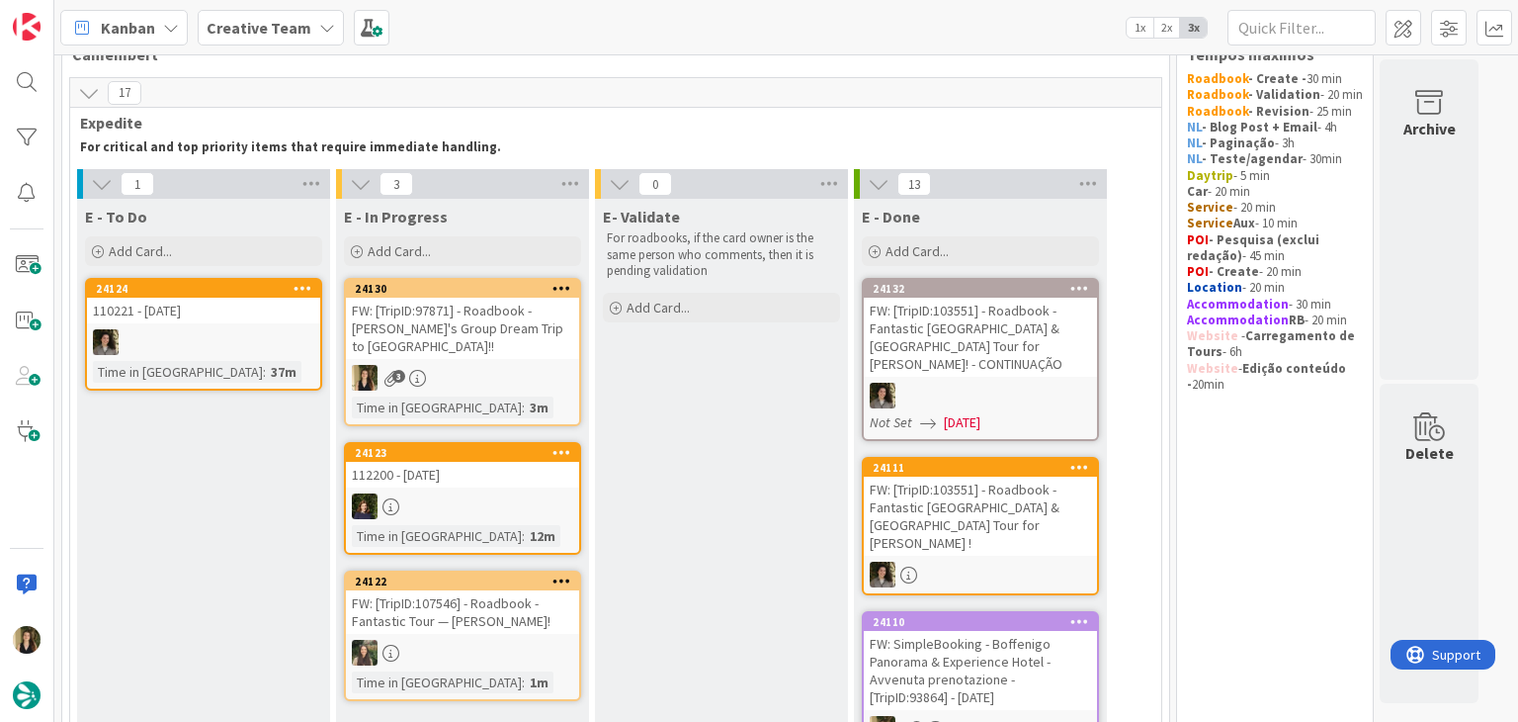
click at [507, 365] on div "3" at bounding box center [462, 378] width 233 height 26
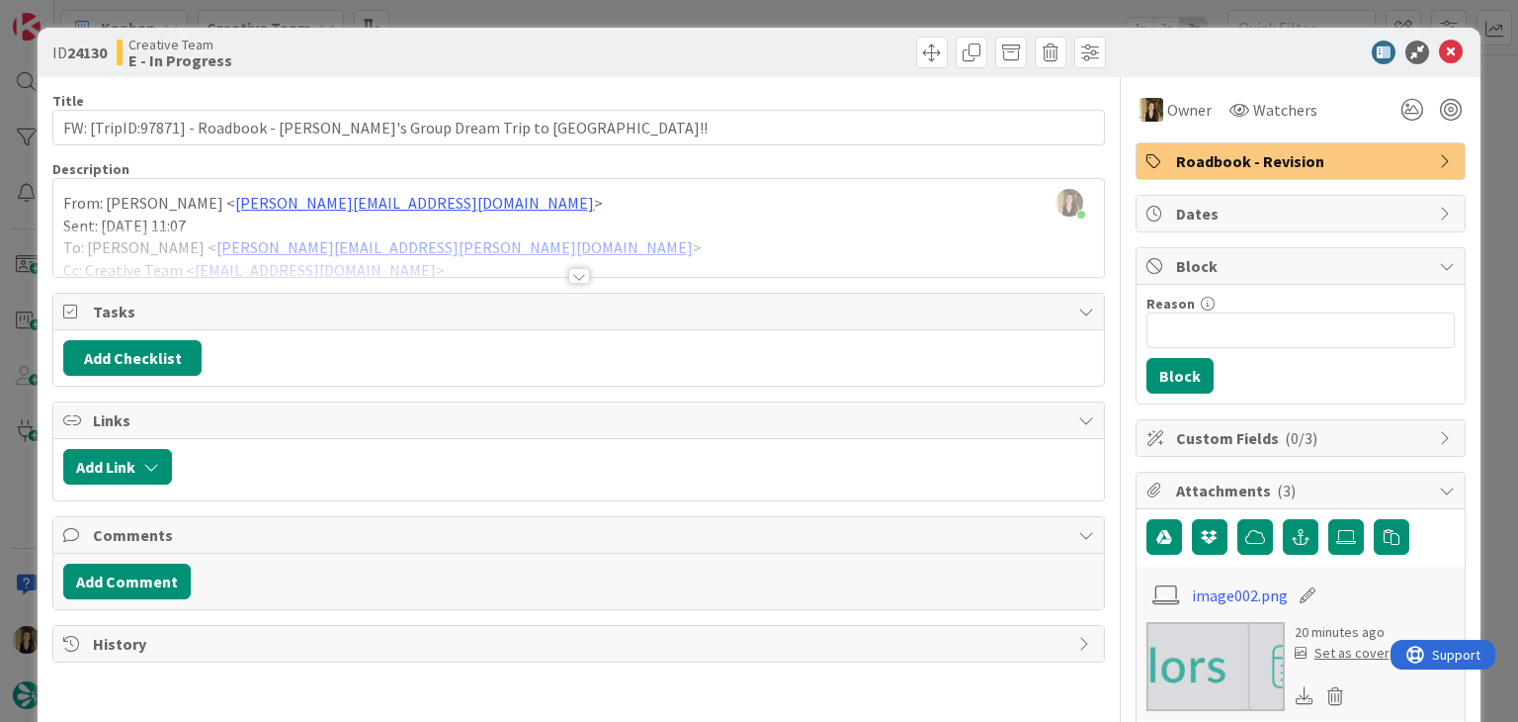
click at [571, 276] on div at bounding box center [579, 276] width 22 height 16
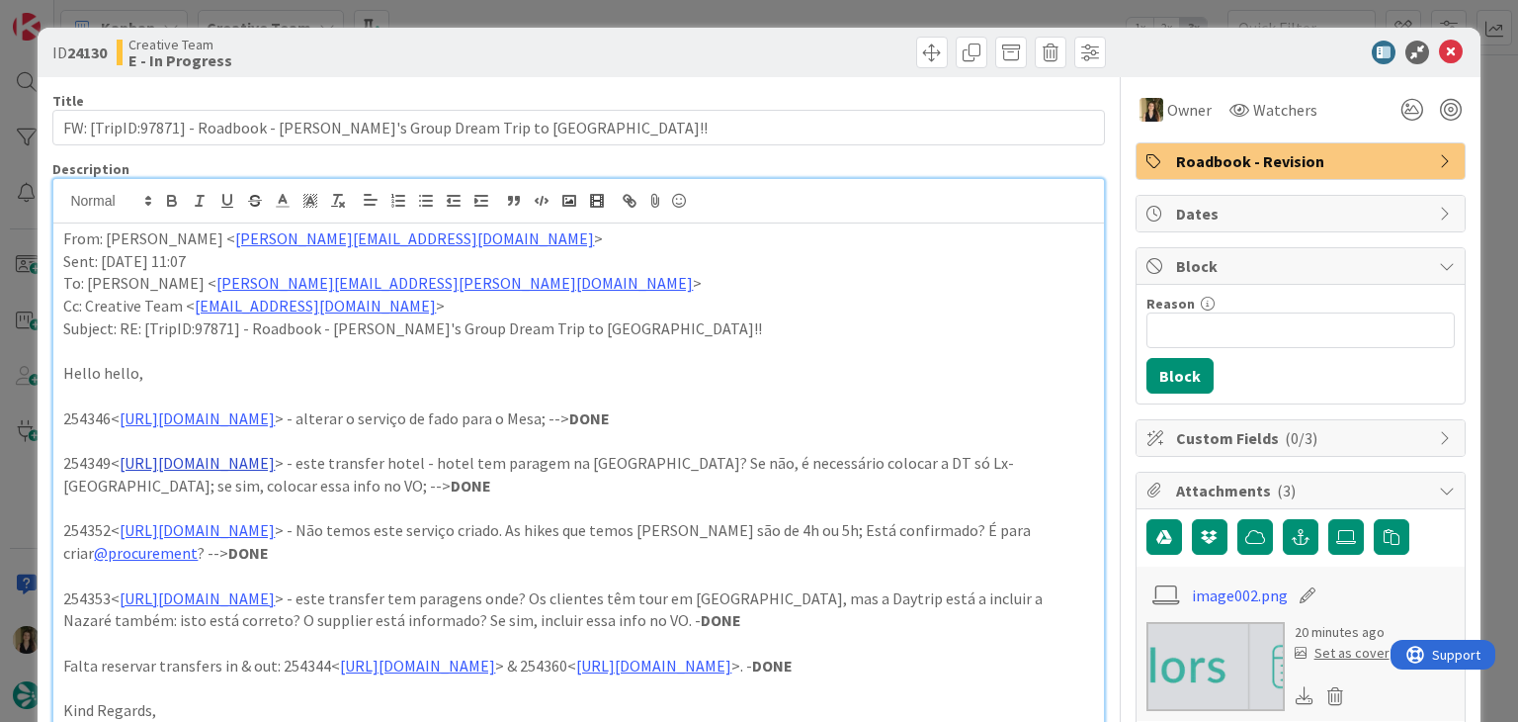
click at [275, 460] on link "https://appweb.tourtailors.com/sigav/#Voucher/view/262036" at bounding box center [197, 463] width 155 height 20
click at [337, 504] on link "https://appweb.tourtailors.com/sigav/#Voucher/view/262036" at bounding box center [269, 501] width 135 height 26
click at [721, 511] on p at bounding box center [578, 508] width 1030 height 23
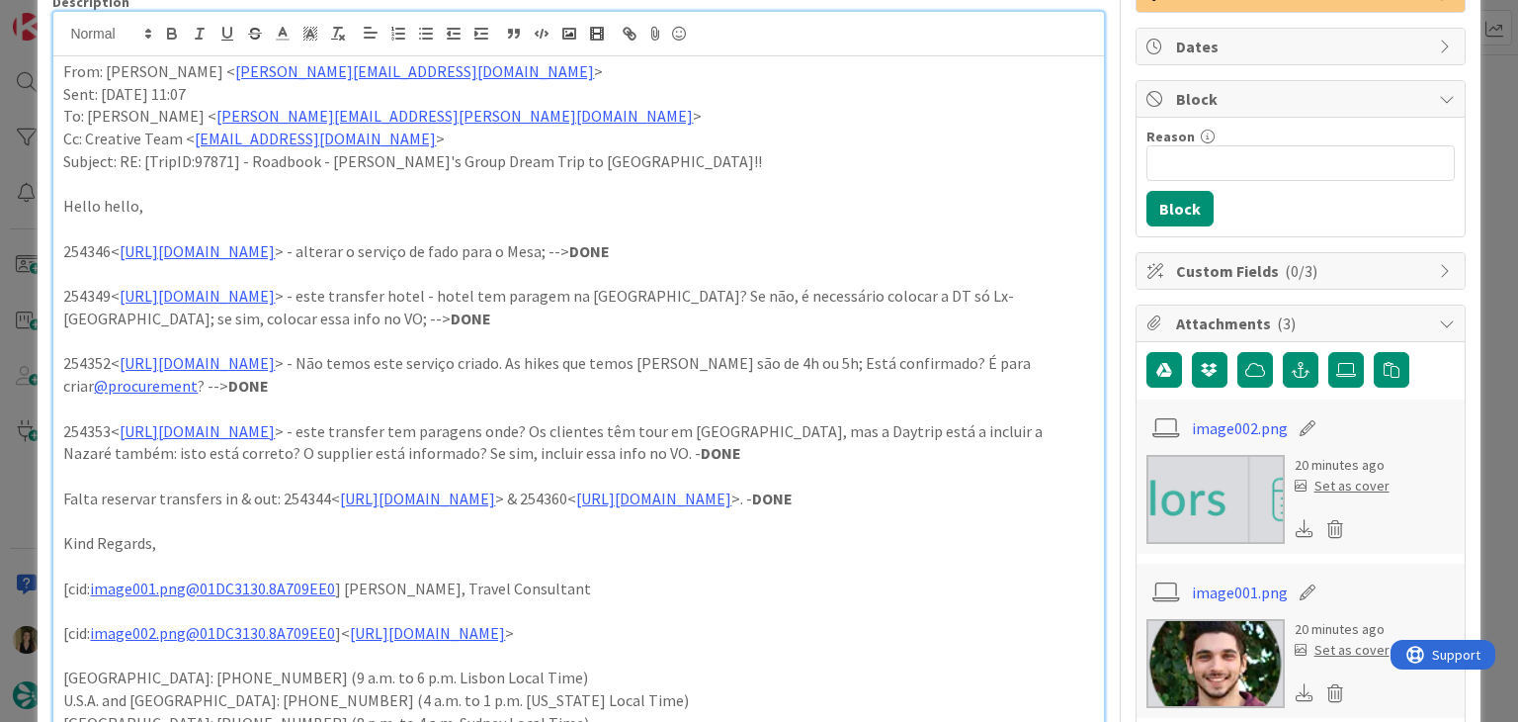
scroll to position [198, 0]
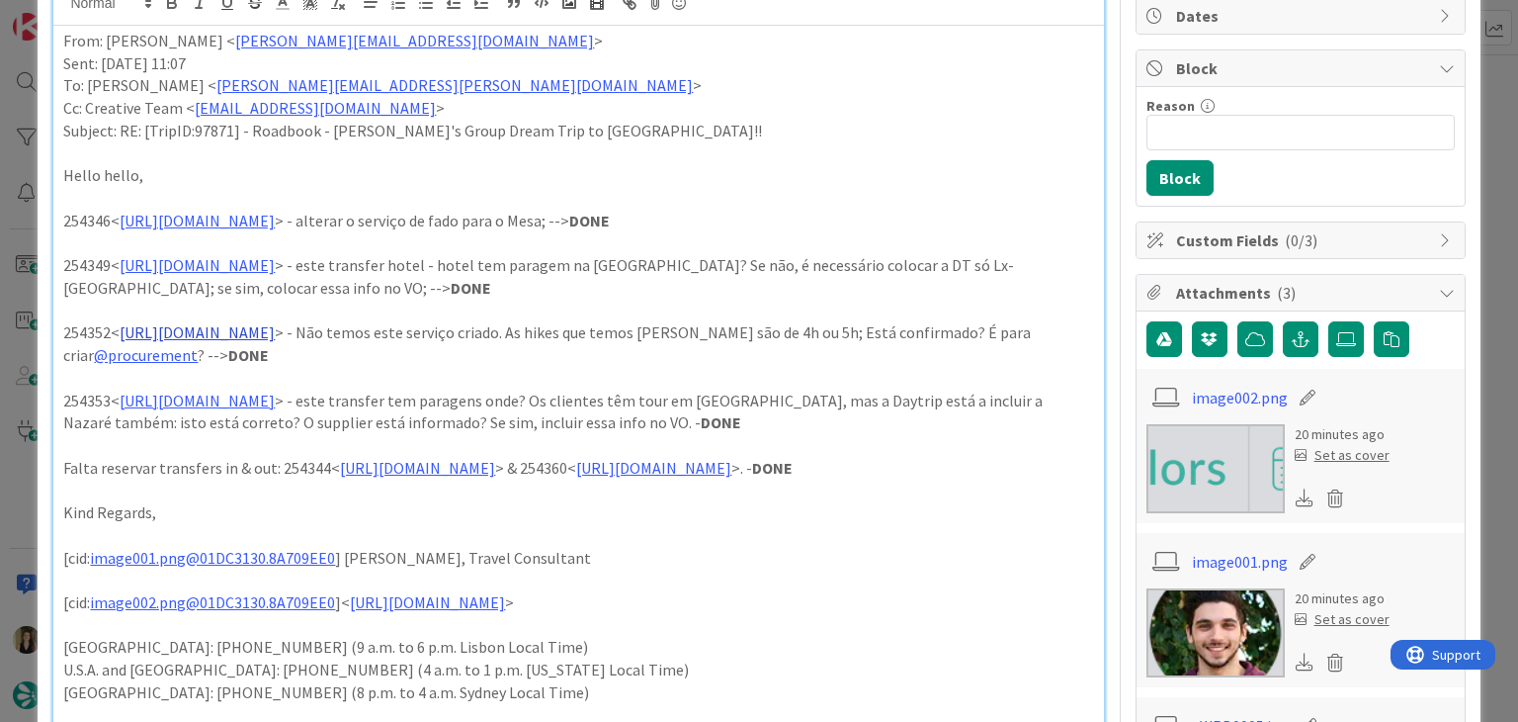
click at [275, 330] on link "https://appweb.tourtailors.com/sigav/#Voucher/view/262039" at bounding box center [197, 332] width 155 height 20
click at [337, 366] on link "https://appweb.tourtailors.com/sigav/#Voucher/view/262039" at bounding box center [269, 371] width 135 height 26
click at [726, 344] on p "254352< https://appweb.tourtailors.com/sigav/#Voucher/view/262039 > - Não temos…" at bounding box center [578, 343] width 1030 height 44
click at [275, 406] on link "https://appweb.tourtailors.com/sigav/#Voucher/view/262040" at bounding box center [197, 400] width 155 height 20
click at [316, 435] on link "https://appweb.tourtailors.com/sigav/#Voucher/view/262040" at bounding box center [269, 438] width 135 height 26
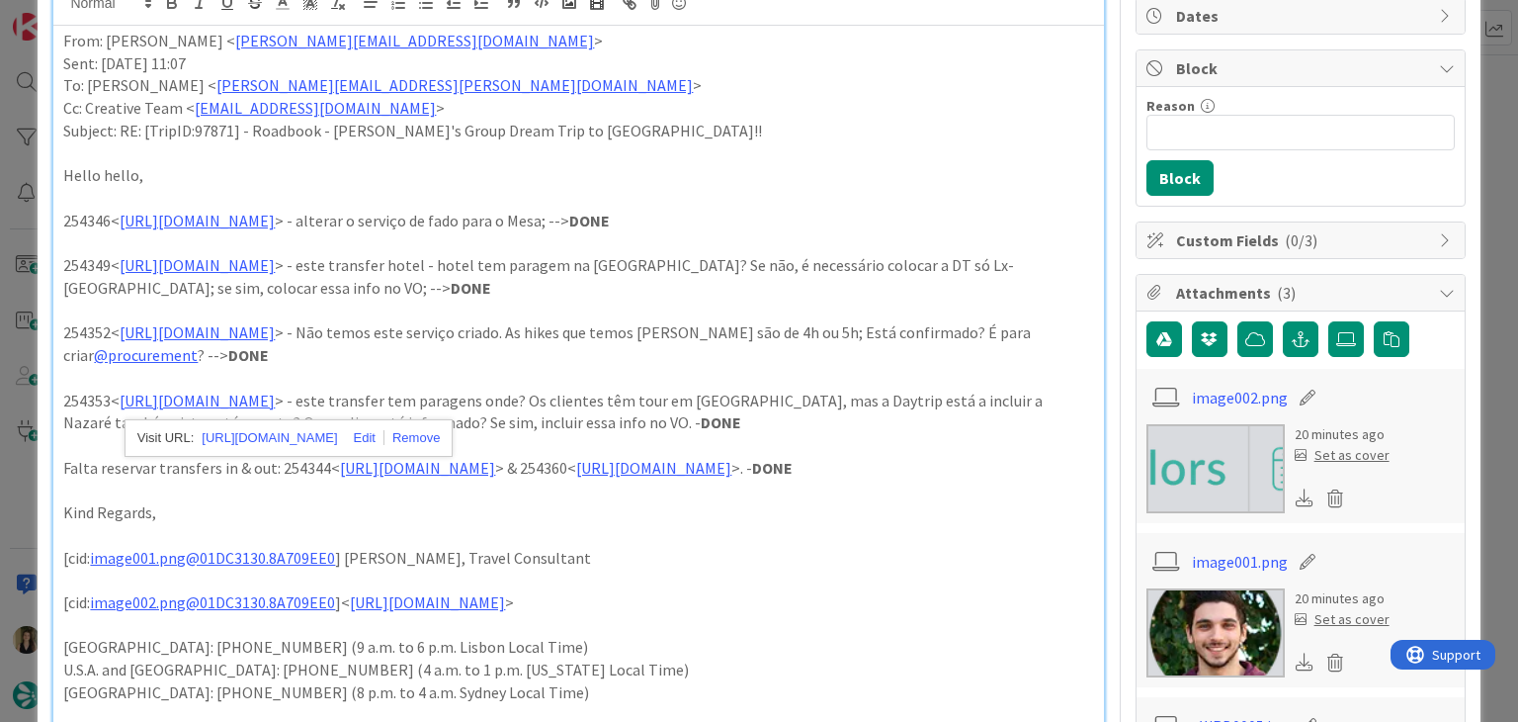
click at [772, 402] on p "254353< https://appweb.tourtailors.com/sigav/#Voucher/view/262040 > - este tran…" at bounding box center [578, 412] width 1030 height 44
click at [494, 461] on link "https://appweb.tourtailors.com/sigav/#Voucher/view/262031" at bounding box center [417, 468] width 155 height 20
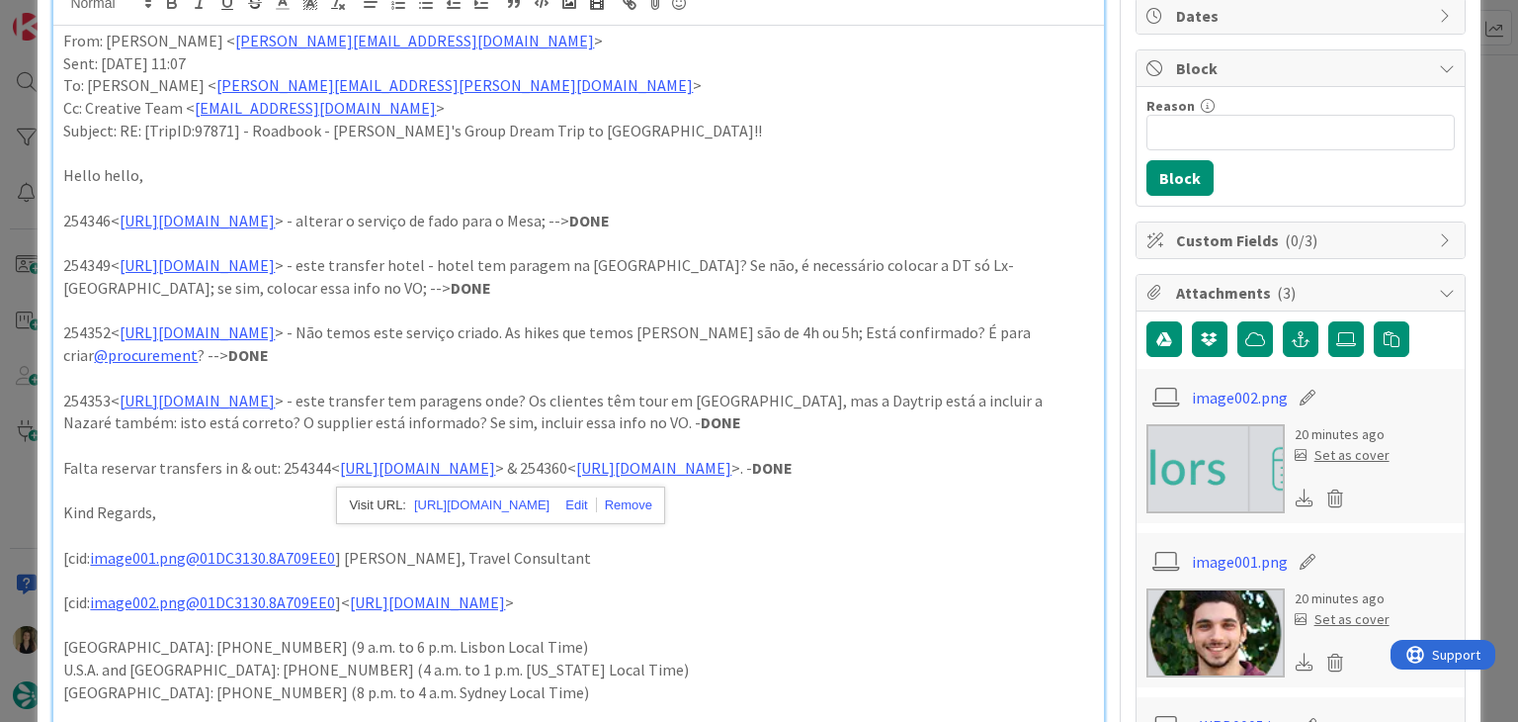
click at [560, 424] on p "254353< https://appweb.tourtailors.com/sigav/#Voucher/view/262040 > - este tran…" at bounding box center [578, 412] width 1030 height 44
click at [495, 468] on link "https://appweb.tourtailors.com/sigav/#Voucher/view/262031" at bounding box center [417, 468] width 155 height 20
click at [499, 509] on link "https://appweb.tourtailors.com/sigav/#Voucher/view/262031" at bounding box center [481, 505] width 135 height 26
click at [576, 477] on link "https://appweb.tourtailors.com/sigav/#Voucher/view/262047" at bounding box center [653, 468] width 155 height 20
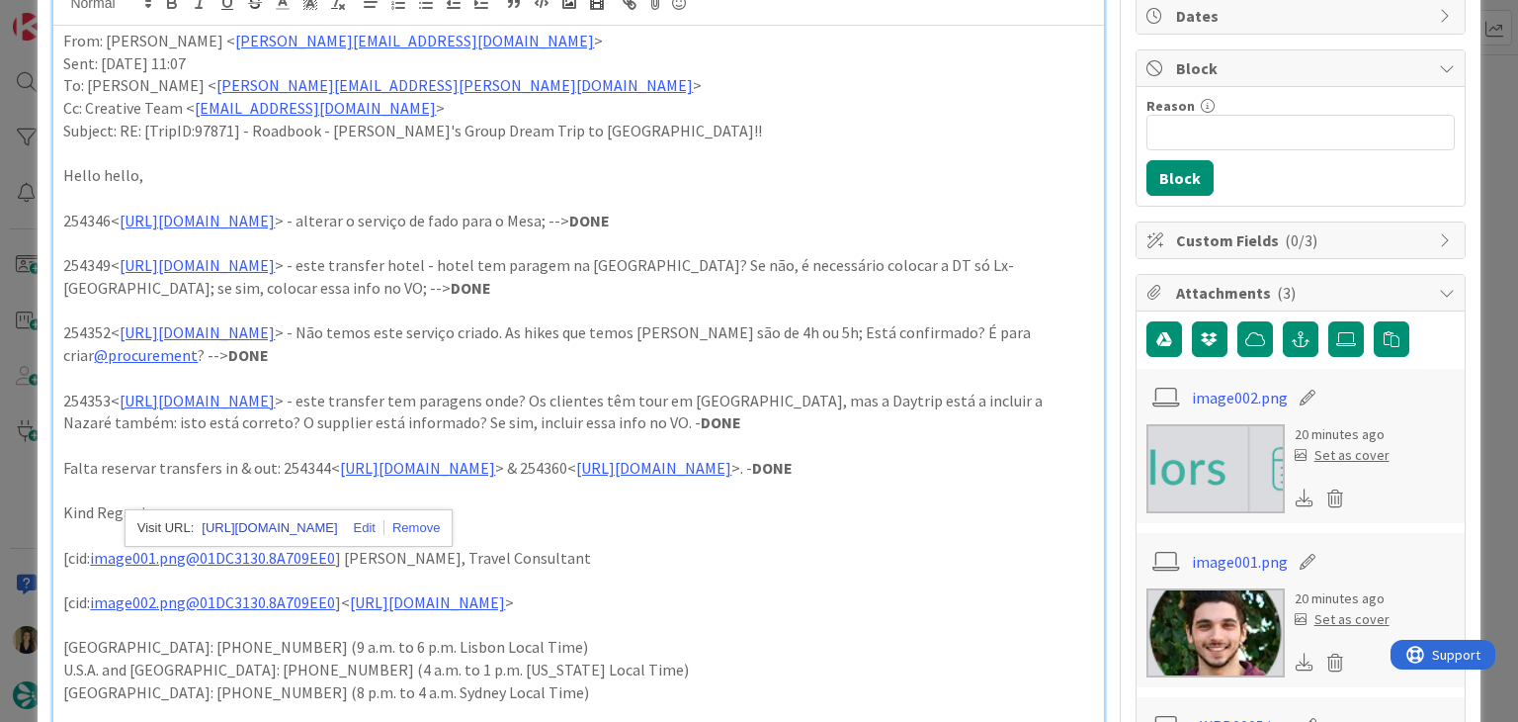
click at [280, 539] on link "https://appweb.tourtailors.com/sigav/#Voucher/view/262047" at bounding box center [269, 528] width 135 height 26
click at [669, 547] on p at bounding box center [578, 535] width 1030 height 23
click at [198, 356] on link "@procurement" at bounding box center [146, 355] width 104 height 20
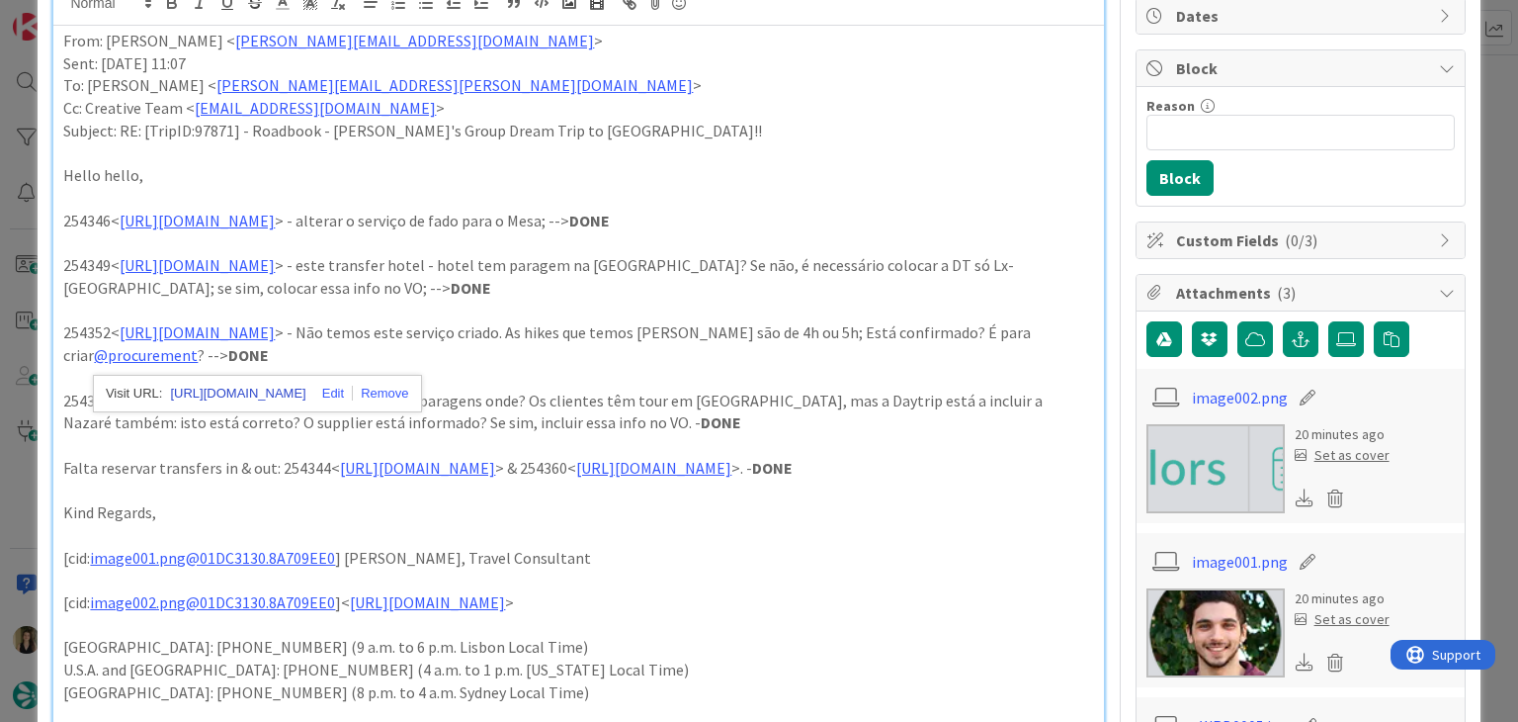
click at [301, 390] on link "https://twitter.com/procurement" at bounding box center [237, 394] width 135 height 26
click at [682, 313] on p at bounding box center [578, 311] width 1030 height 23
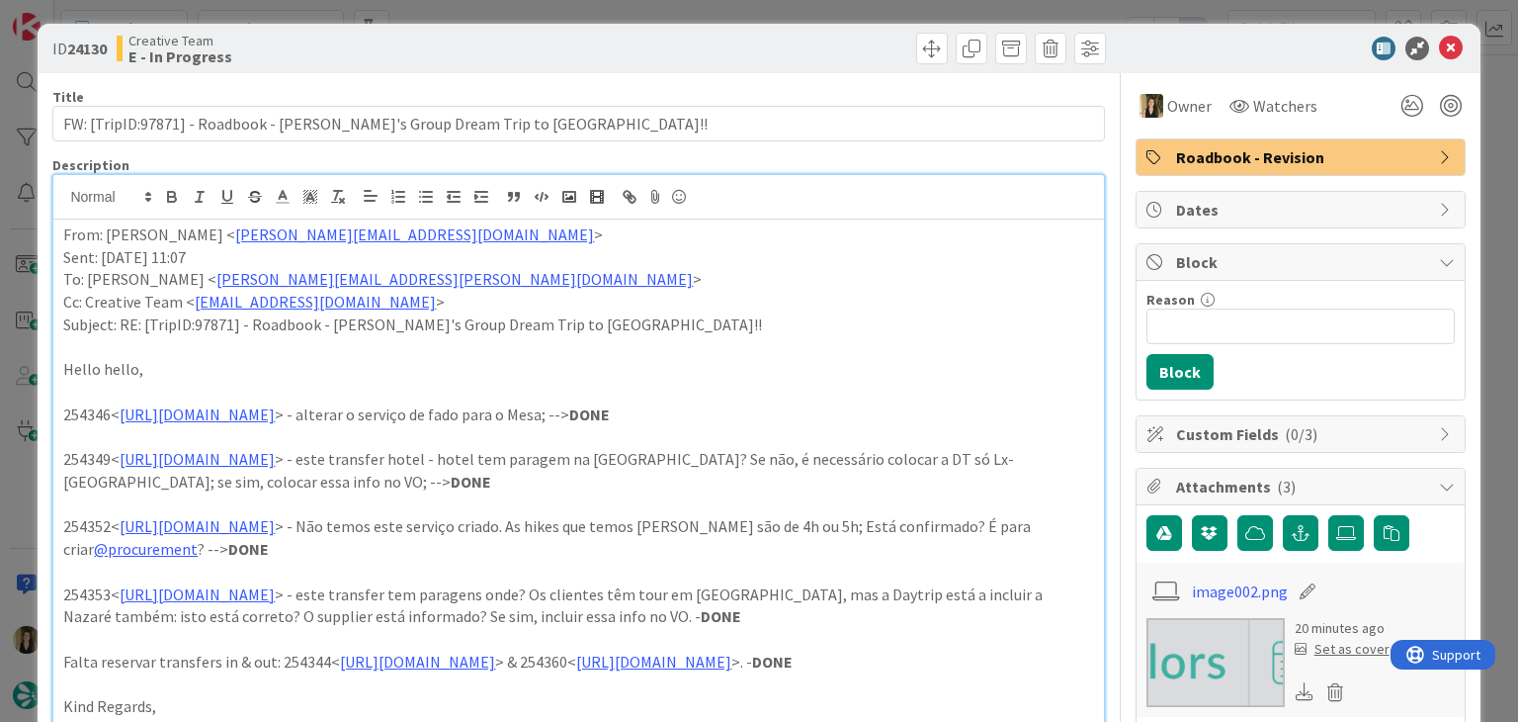
scroll to position [0, 0]
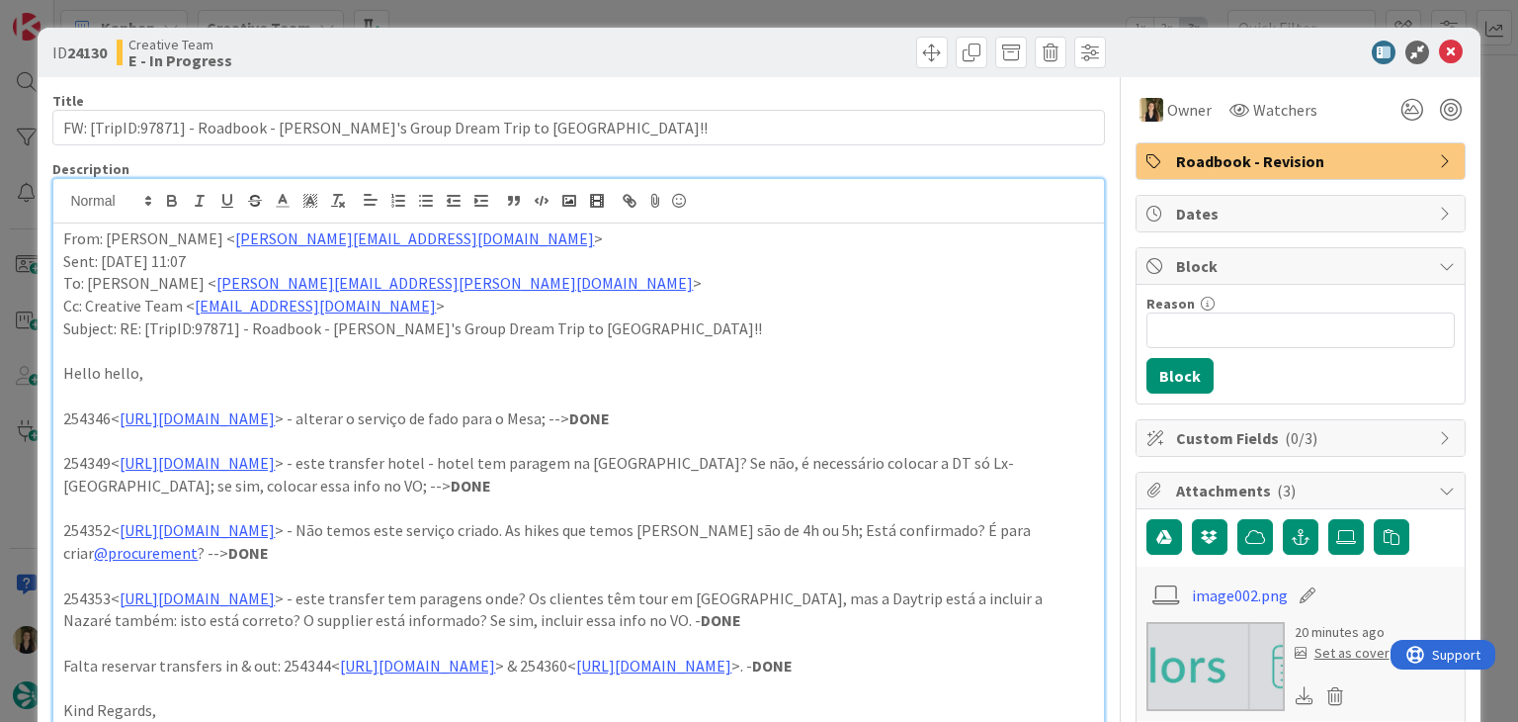
drag, startPoint x: 687, startPoint y: 52, endPoint x: 687, endPoint y: 41, distance: 11.9
click at [688, 52] on div at bounding box center [845, 53] width 522 height 32
drag, startPoint x: 688, startPoint y: 30, endPoint x: 684, endPoint y: 20, distance: 10.6
click at [687, 29] on div "ID 24130 Creative Team E - In Progress" at bounding box center [759, 52] width 1442 height 49
click at [676, 20] on div "ID 24130 Creative Team E - In Progress Title 70 / 128 FW: [TripID:97871] - Road…" at bounding box center [759, 361] width 1518 height 722
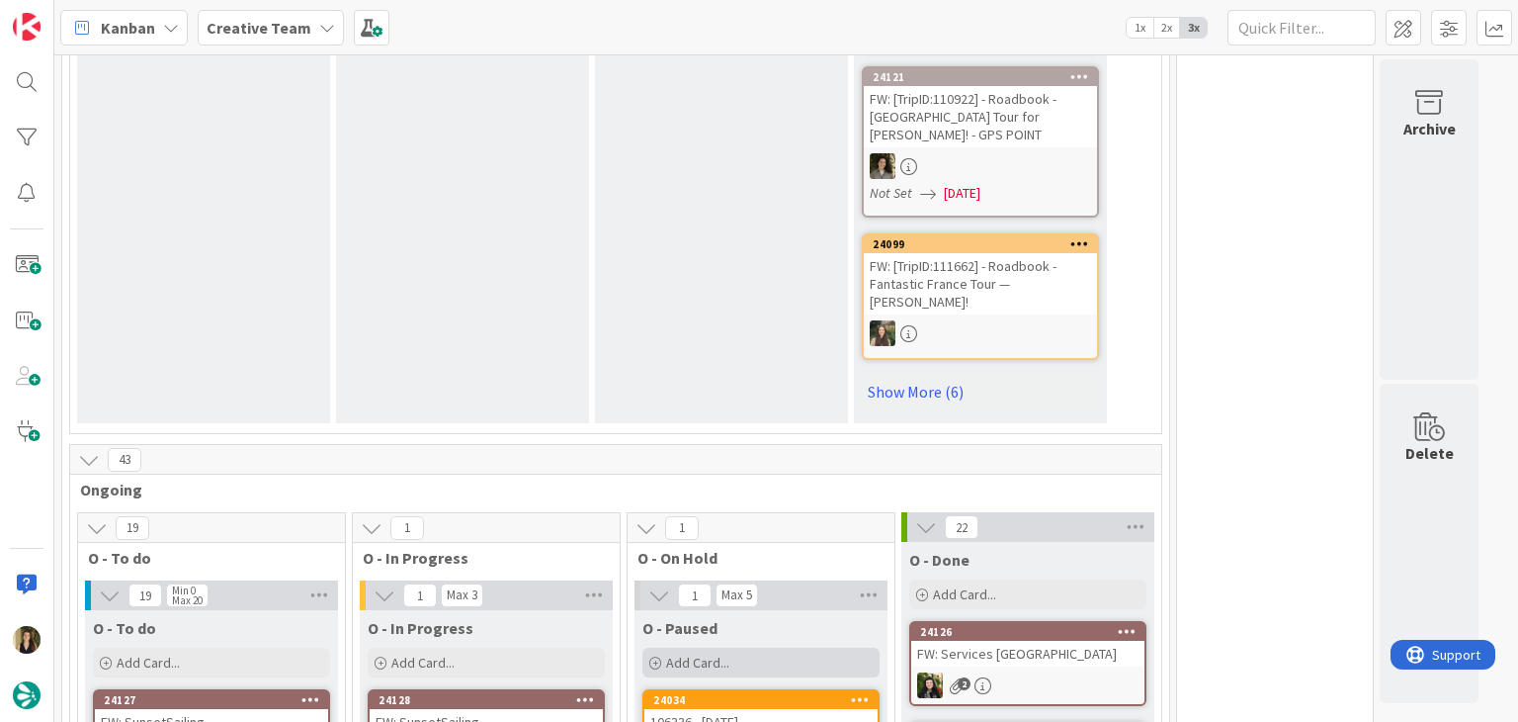
scroll to position [1613, 0]
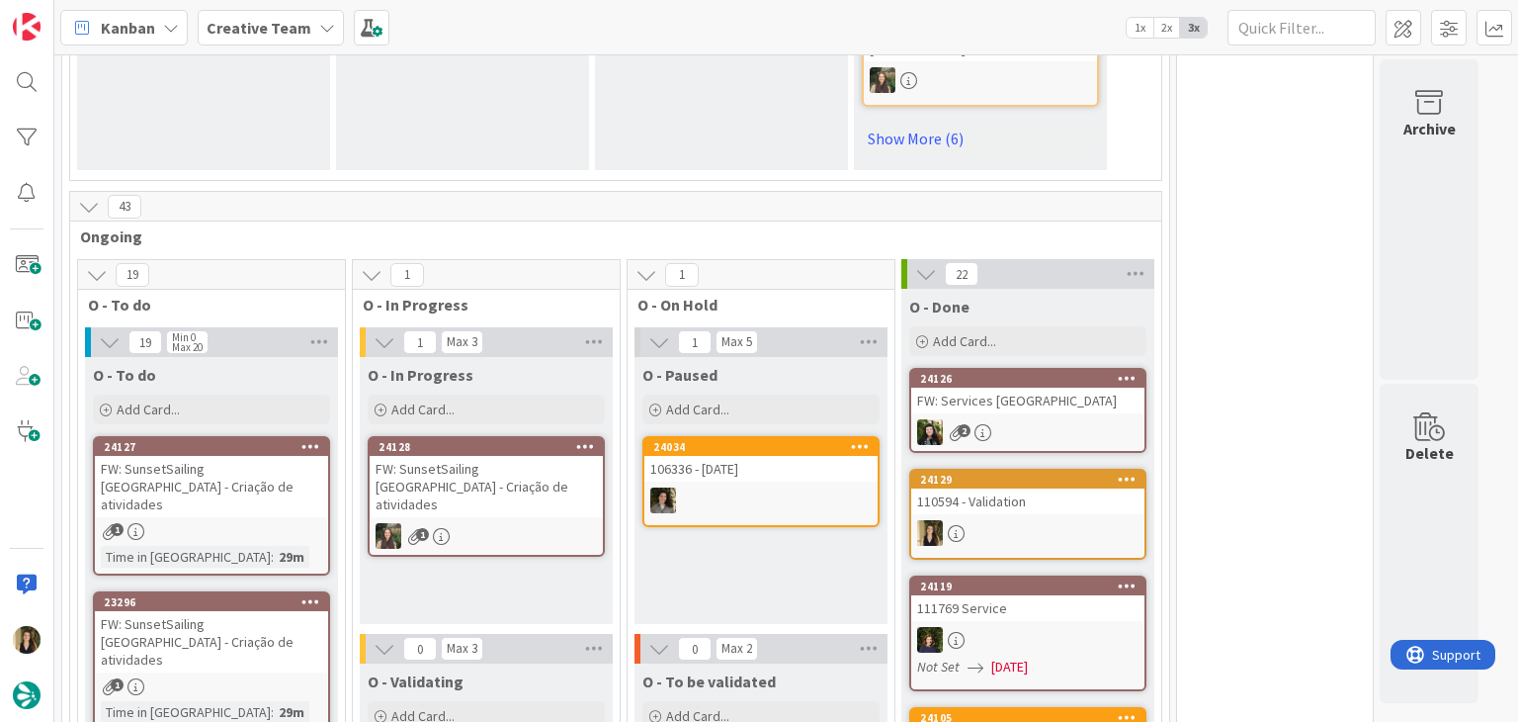
drag, startPoint x: 791, startPoint y: 487, endPoint x: 780, endPoint y: 455, distance: 34.4
click at [791, 488] on div "O - Paused Add Card... 24034 106336 - 31 oct" at bounding box center [761, 490] width 253 height 267
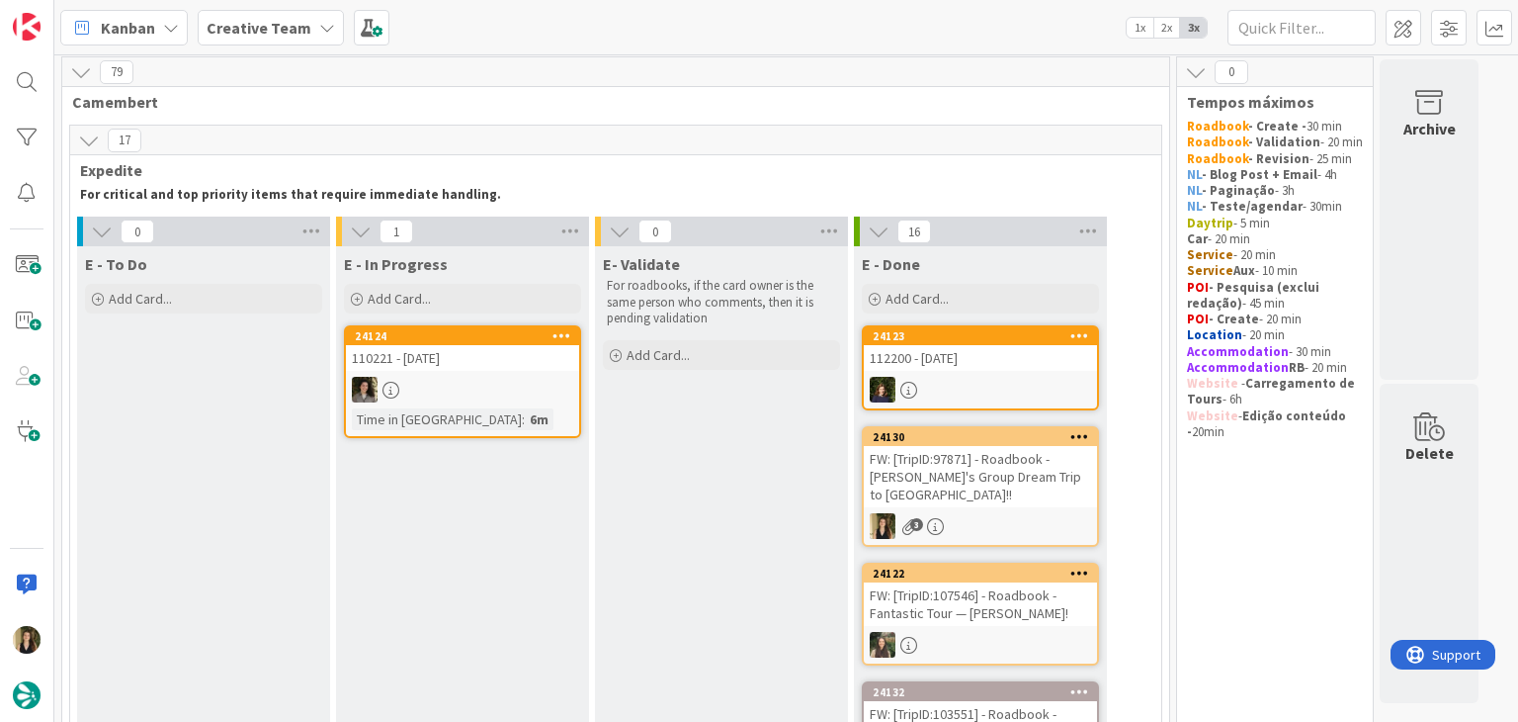
scroll to position [0, 0]
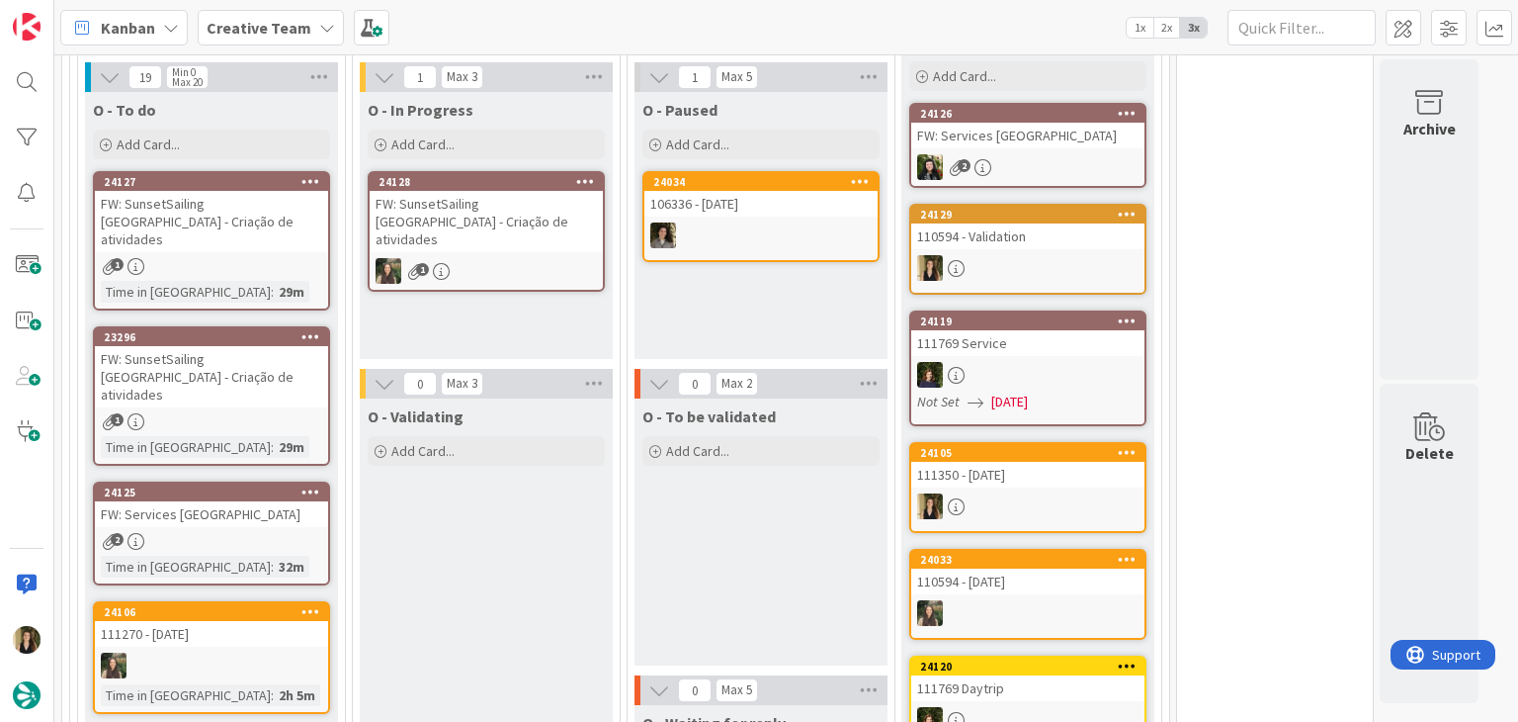
click at [762, 433] on div "O - To be validated Add Card..." at bounding box center [761, 531] width 253 height 267
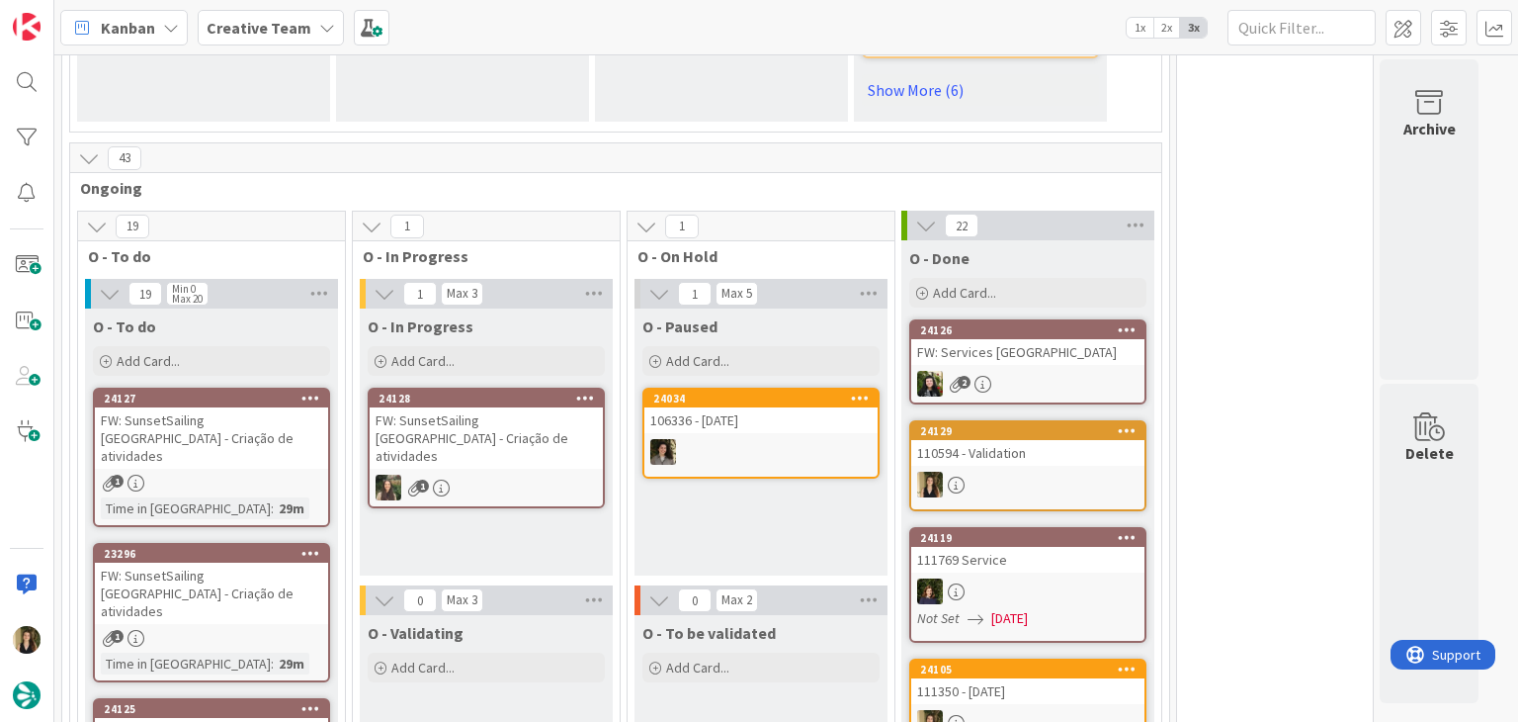
scroll to position [1681, 0]
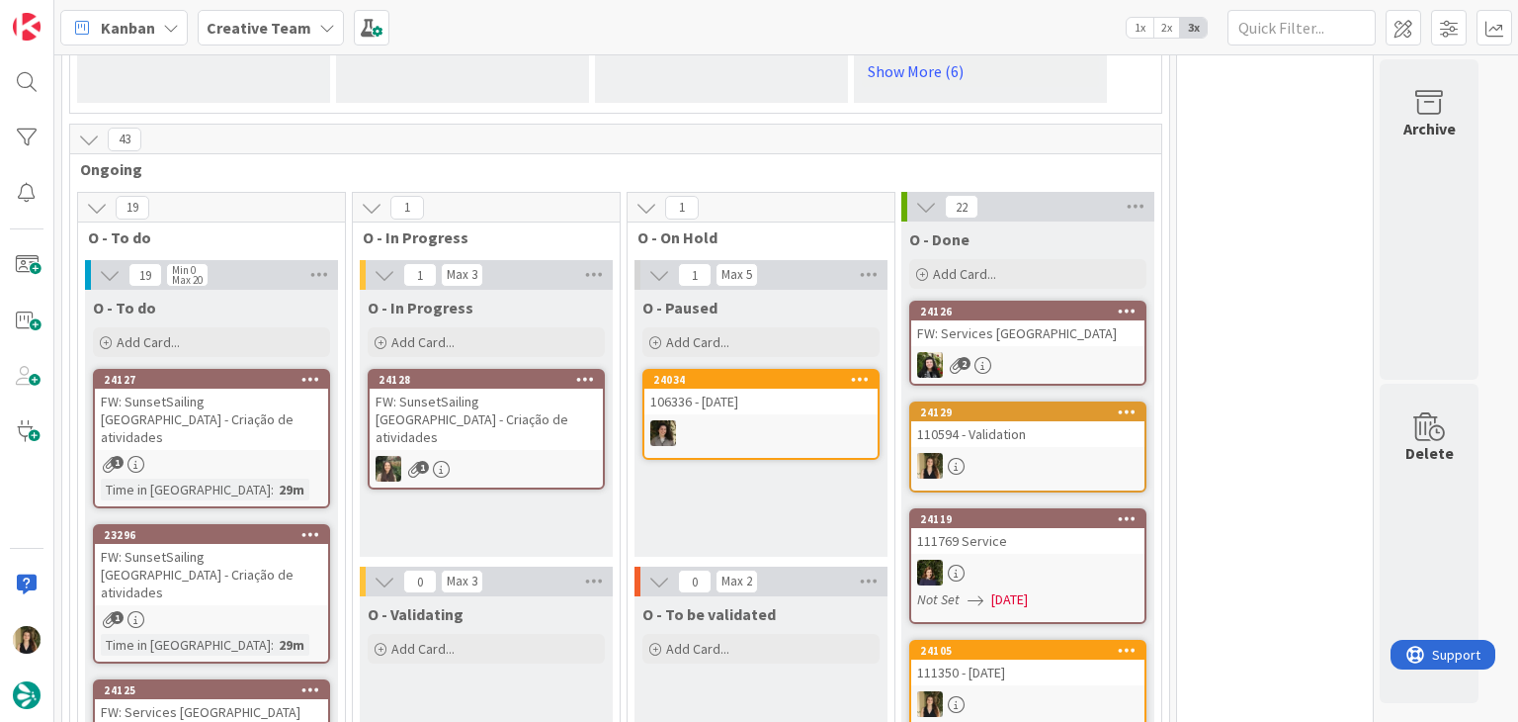
click at [307, 456] on div "1" at bounding box center [211, 464] width 233 height 17
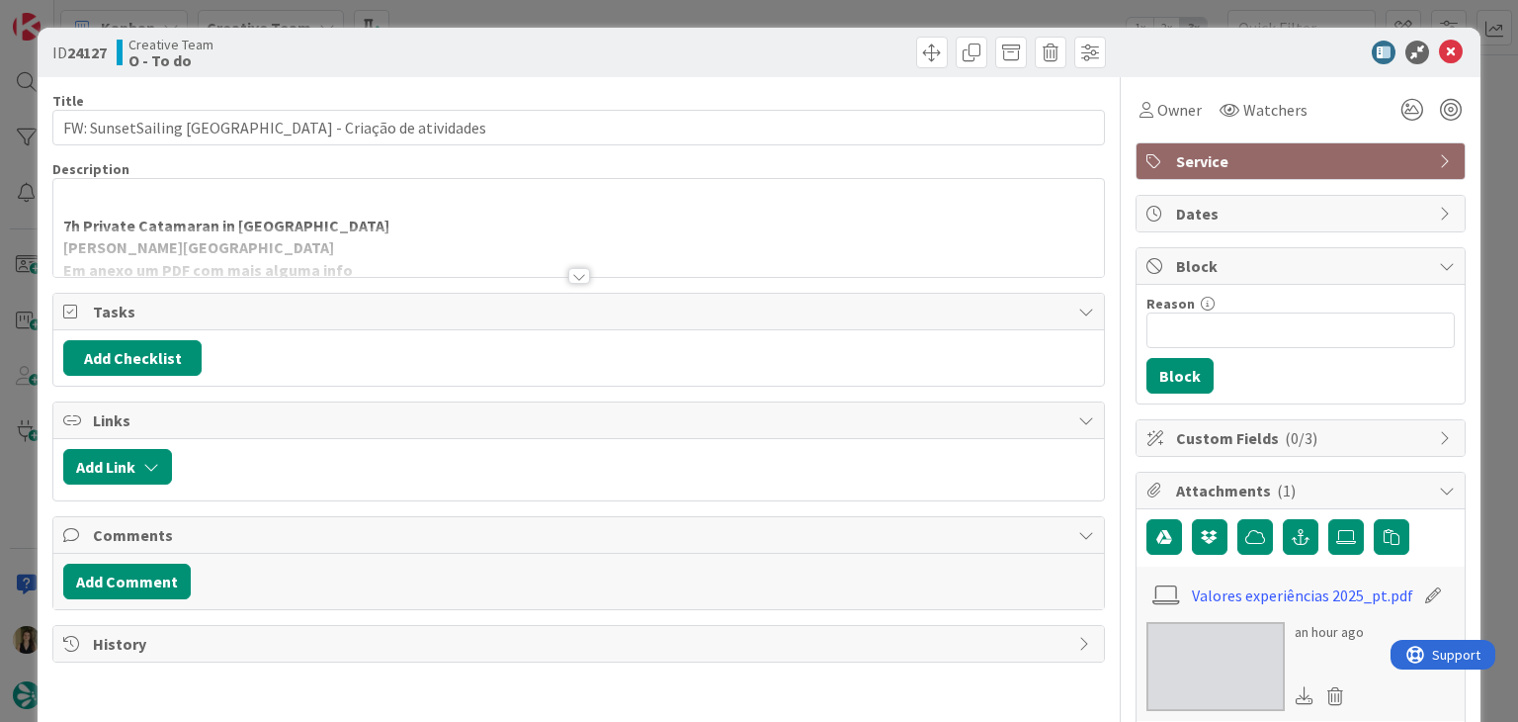
click at [633, 15] on div "ID 24127 Creative Team O - To do Title 49 / 128 FW: SunsetSailing Algarve - Cri…" at bounding box center [759, 361] width 1518 height 722
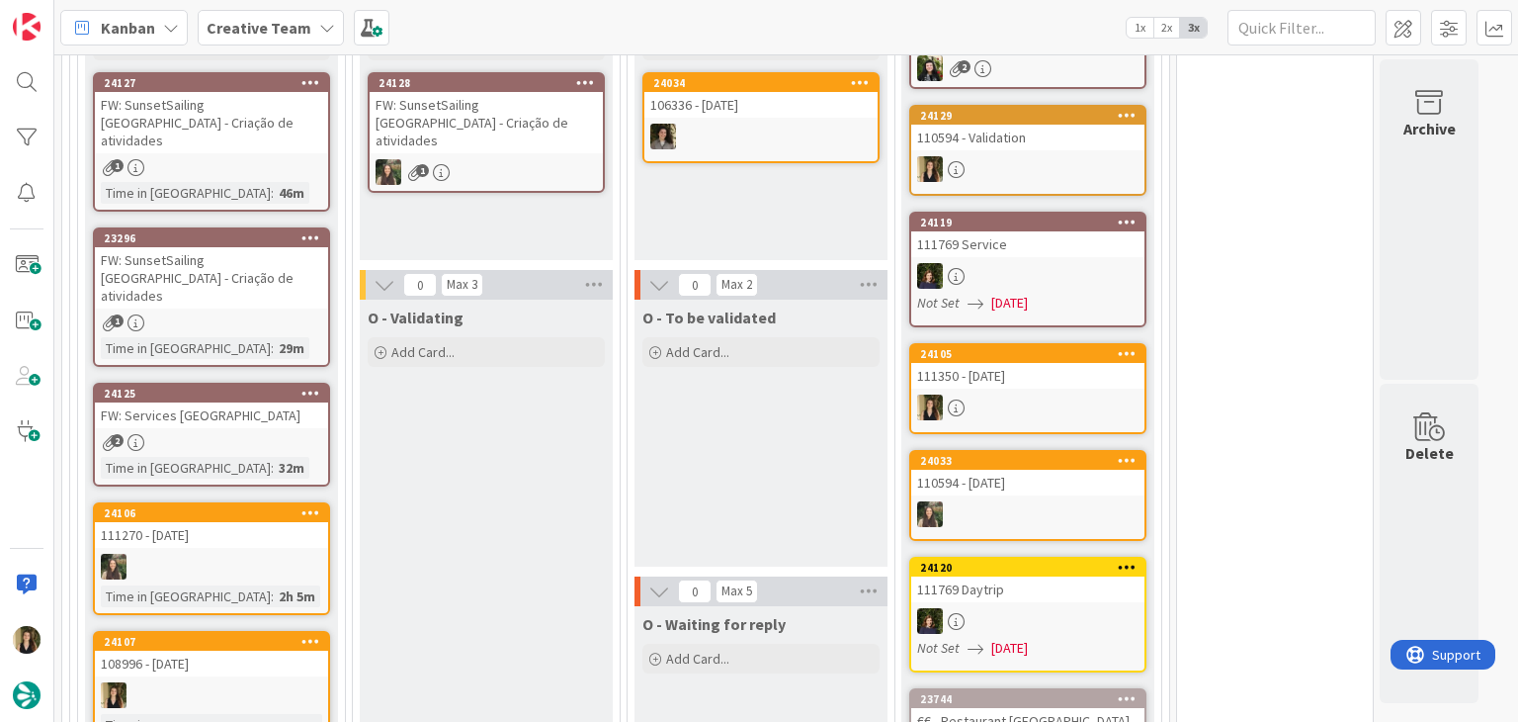
click at [278, 402] on div "FW: Services UK" at bounding box center [211, 415] width 233 height 26
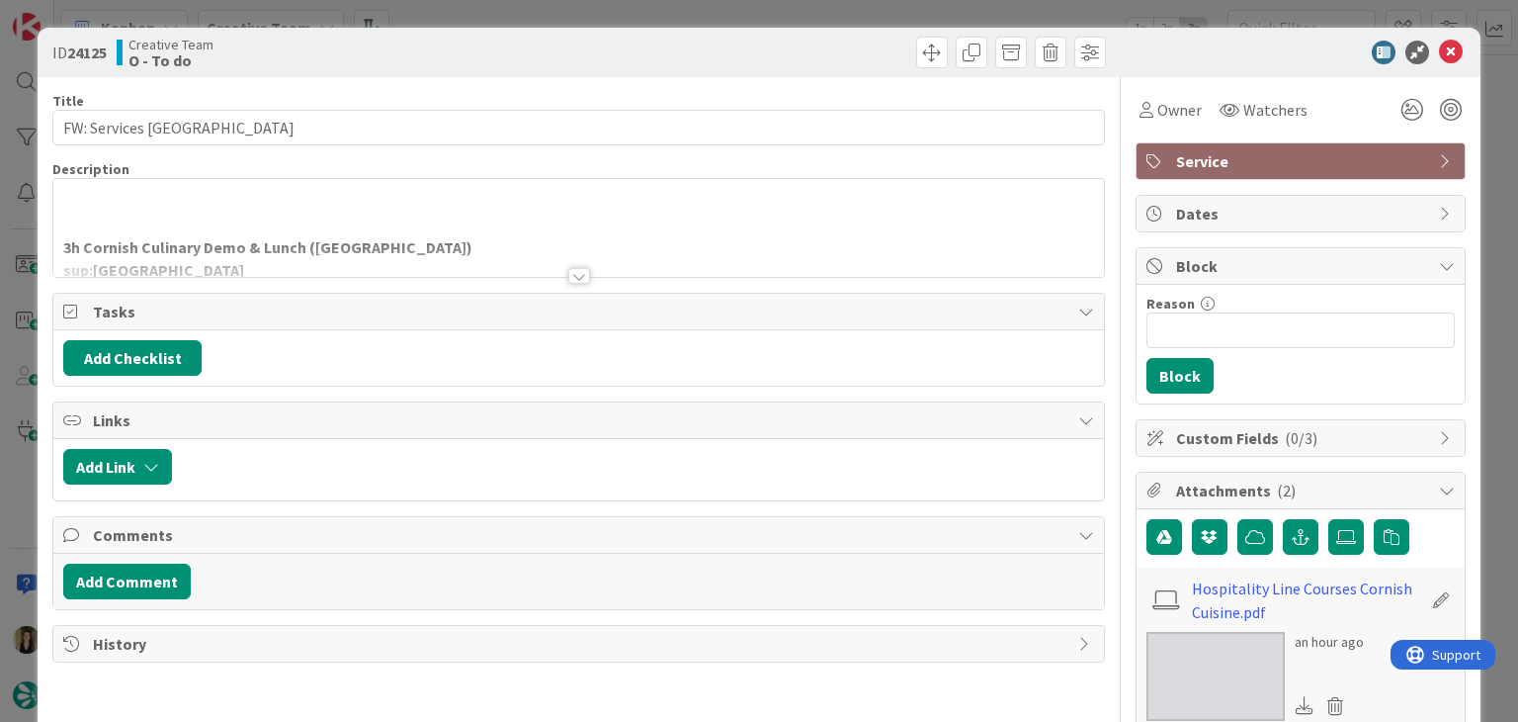
click at [568, 272] on div at bounding box center [579, 276] width 22 height 16
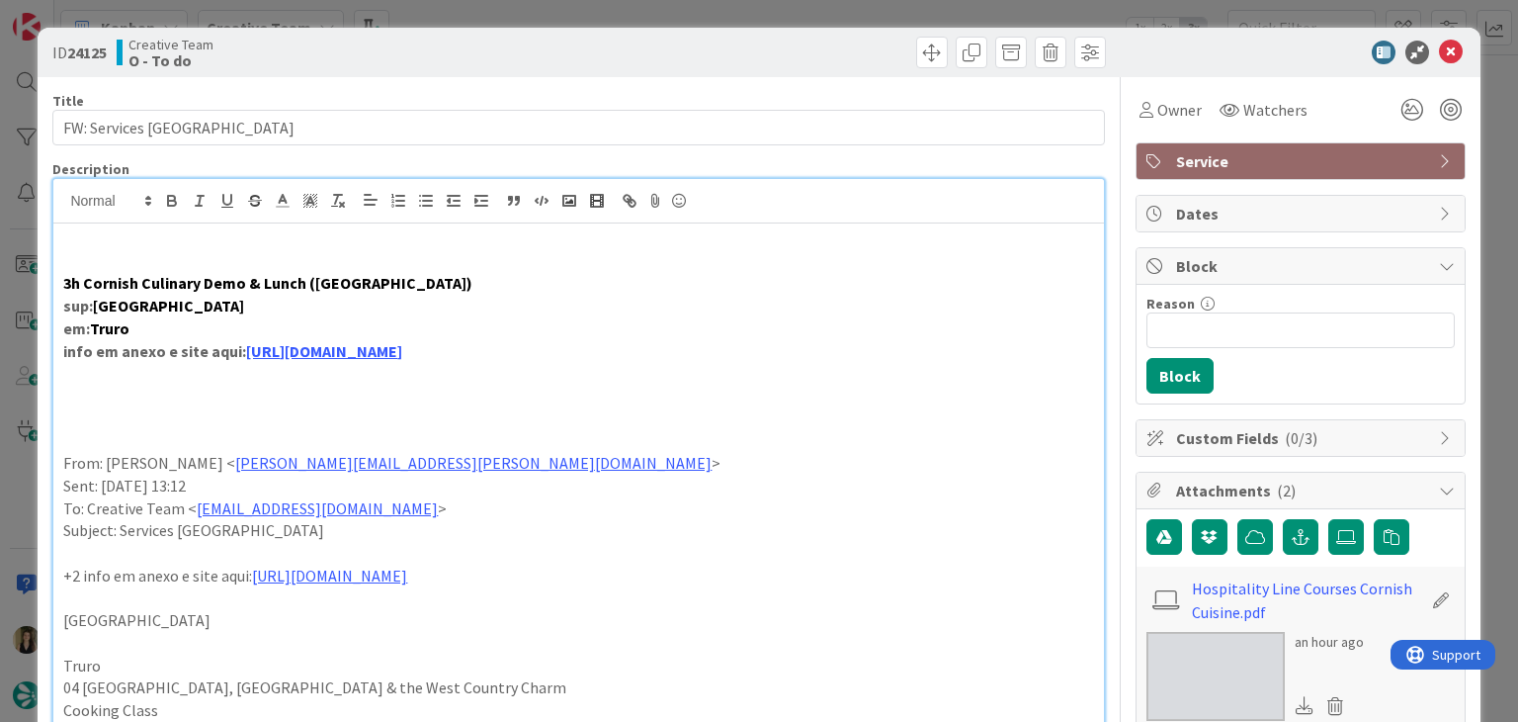
click at [579, 11] on div "ID 24125 Creative Team O - To do Title 15 / 128 FW: Services UK Description Sof…" at bounding box center [759, 361] width 1518 height 722
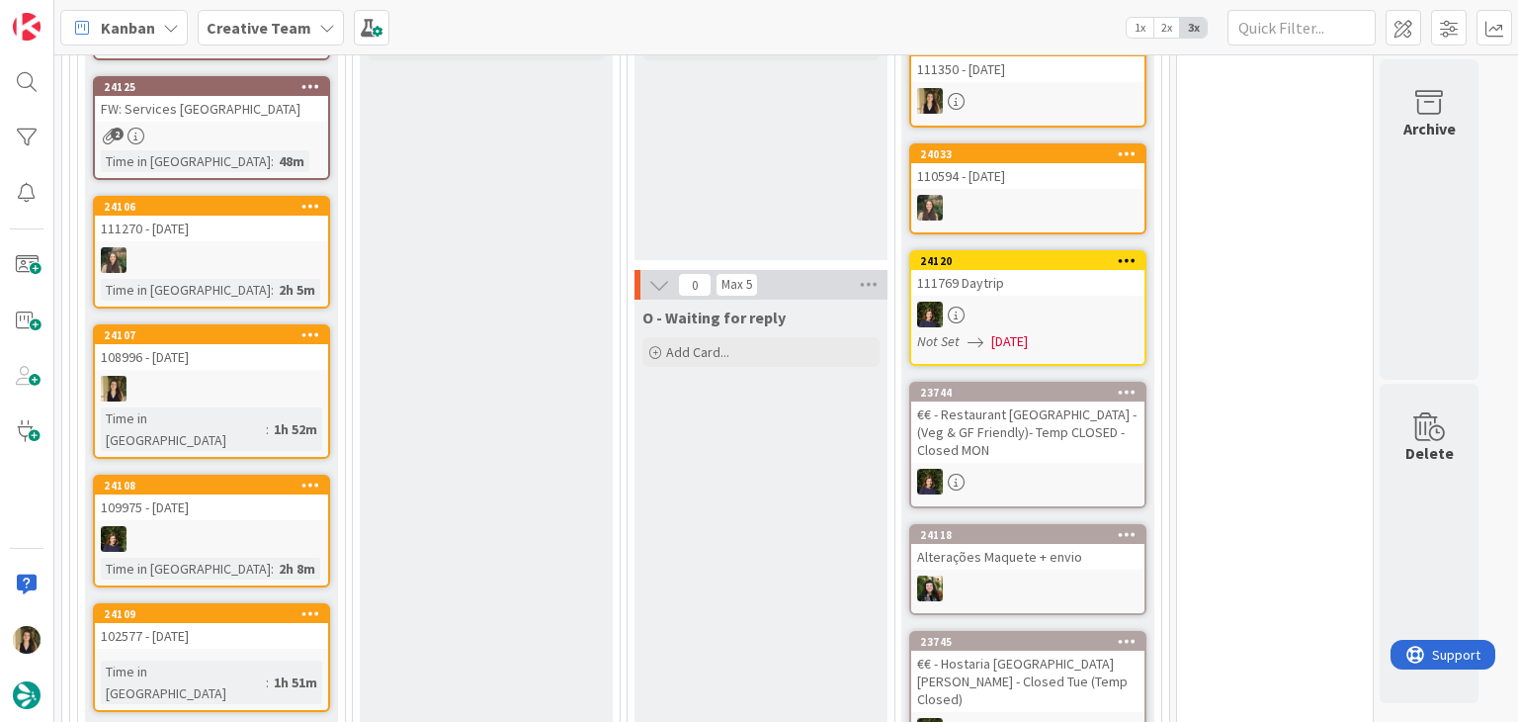
scroll to position [2373, 0]
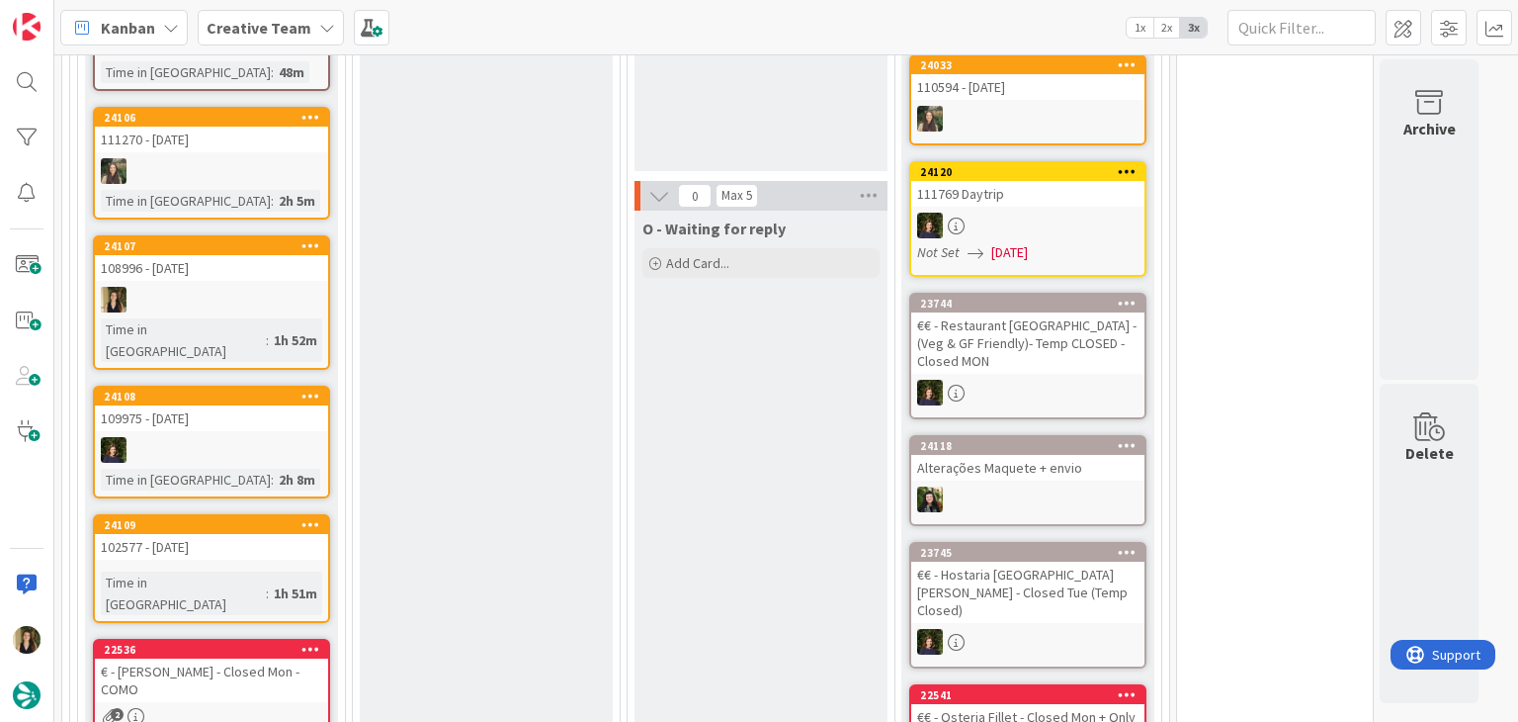
click at [296, 534] on div "102577 - 6 nov" at bounding box center [211, 547] width 233 height 26
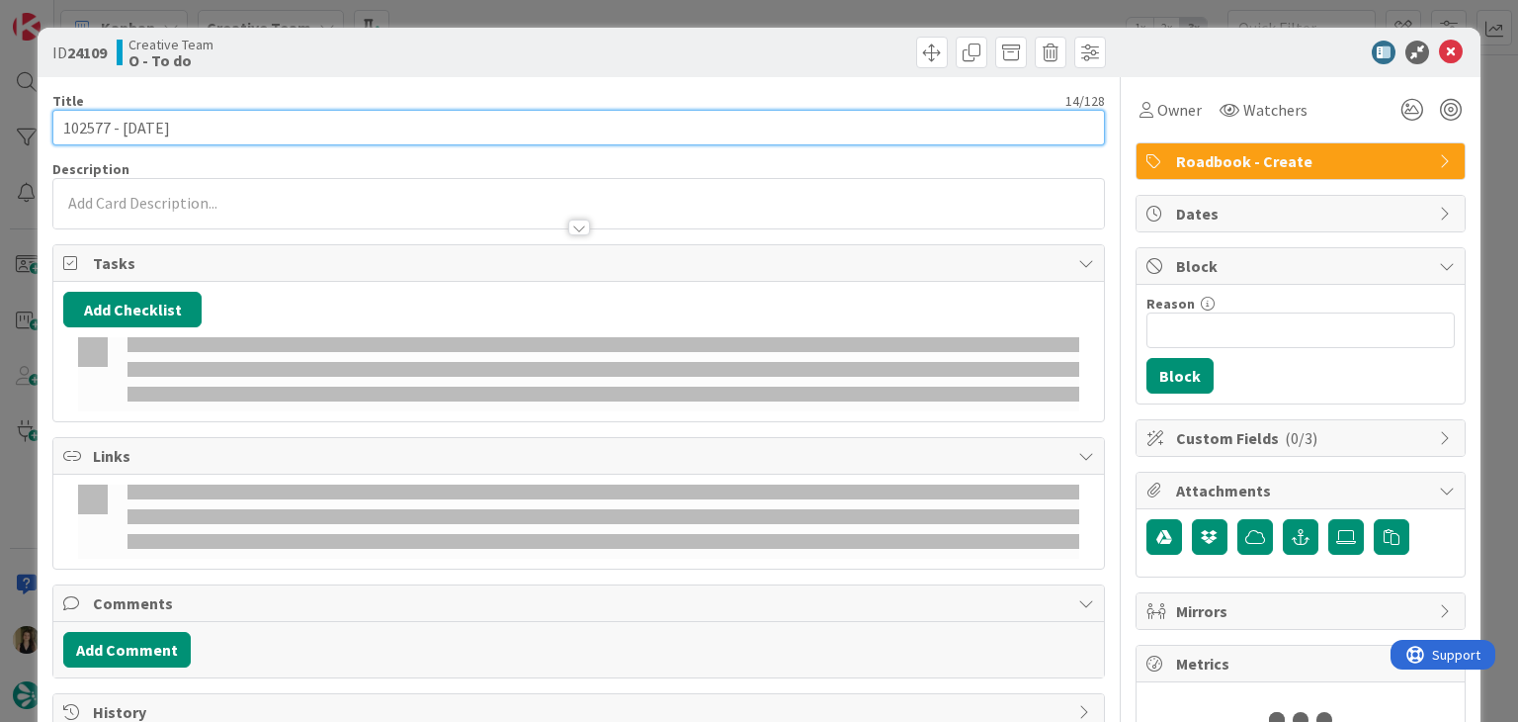
click at [86, 116] on input "102577 - 6 nov" at bounding box center [578, 128] width 1052 height 36
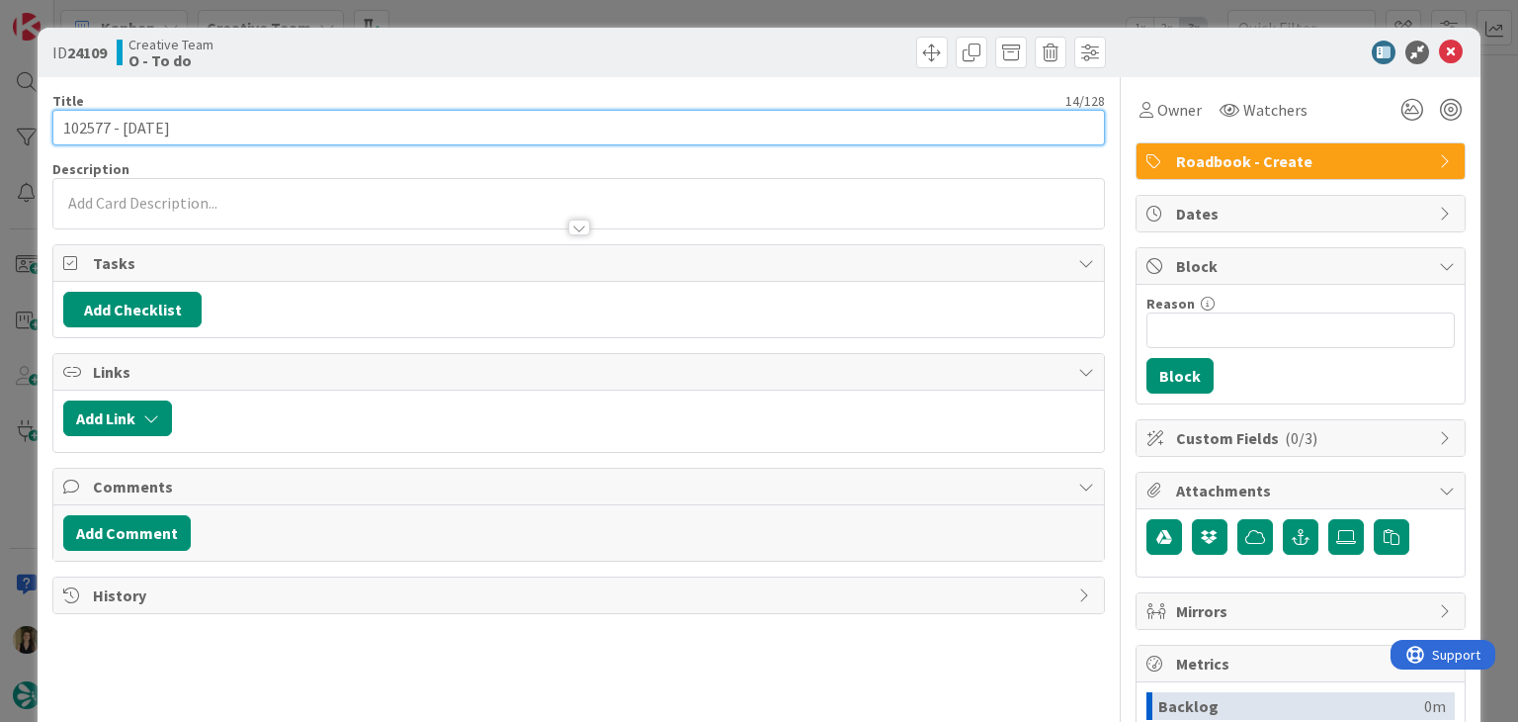
click at [86, 116] on input "102577 - 6 nov" at bounding box center [578, 128] width 1052 height 36
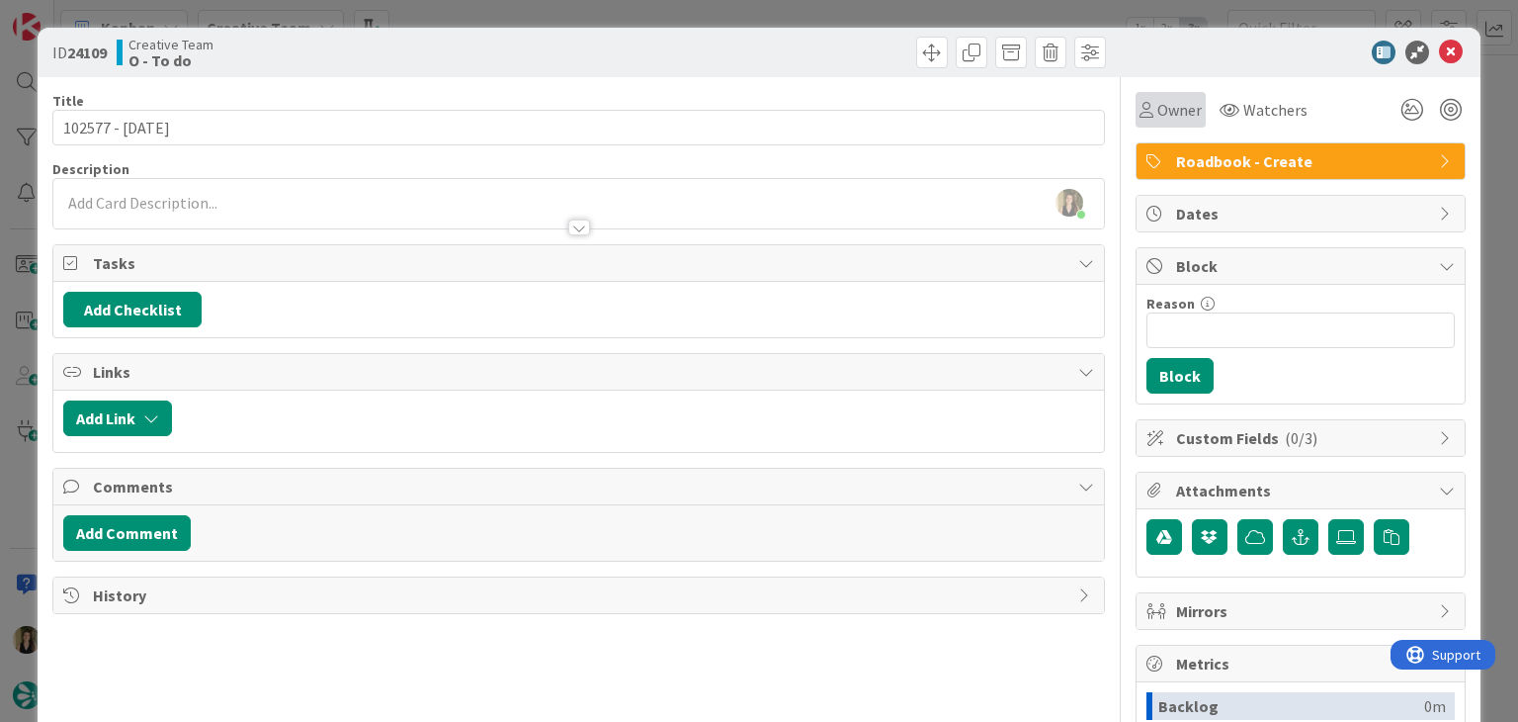
click at [1158, 103] on span "Owner" at bounding box center [1180, 110] width 44 height 24
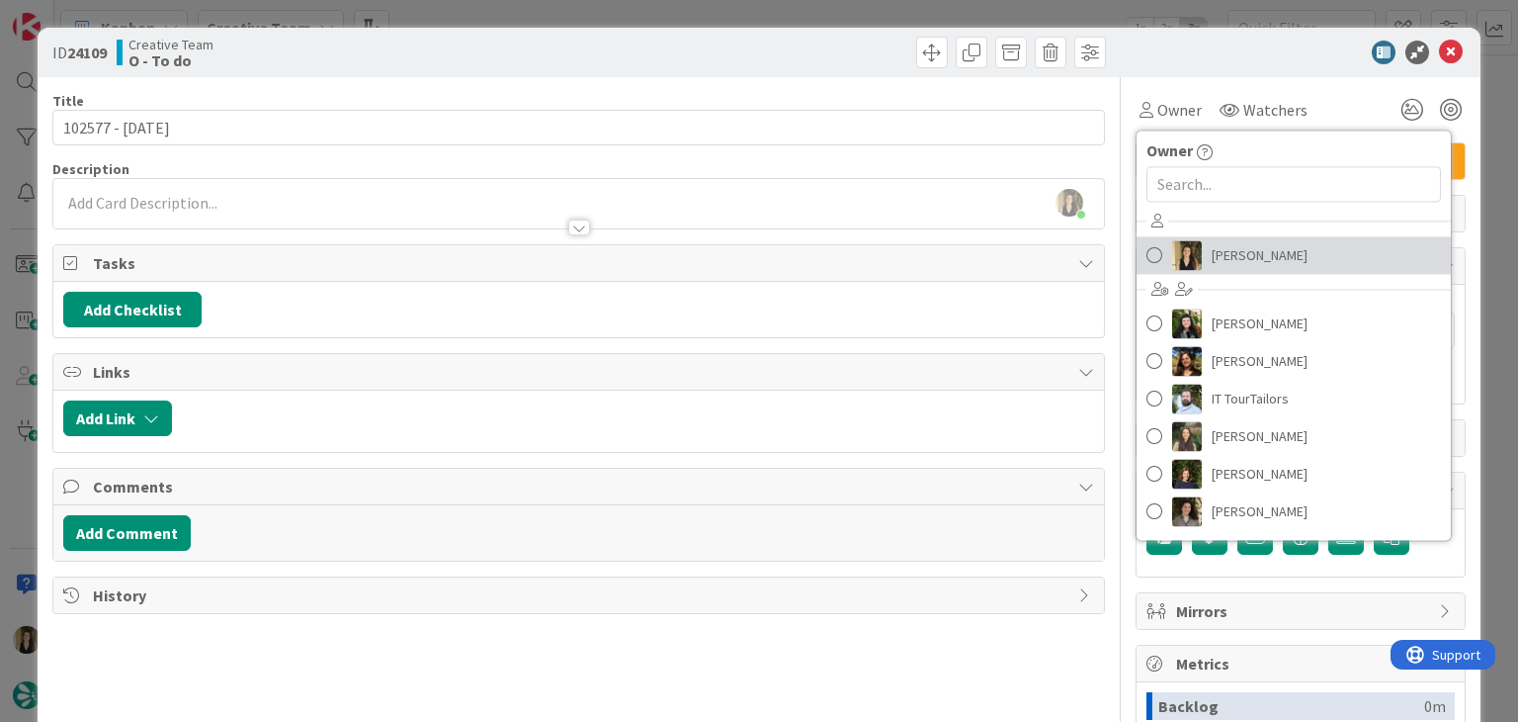
drag, startPoint x: 1243, startPoint y: 250, endPoint x: 1166, endPoint y: 222, distance: 81.9
click at [1243, 250] on span "Sofia Palma" at bounding box center [1260, 255] width 96 height 30
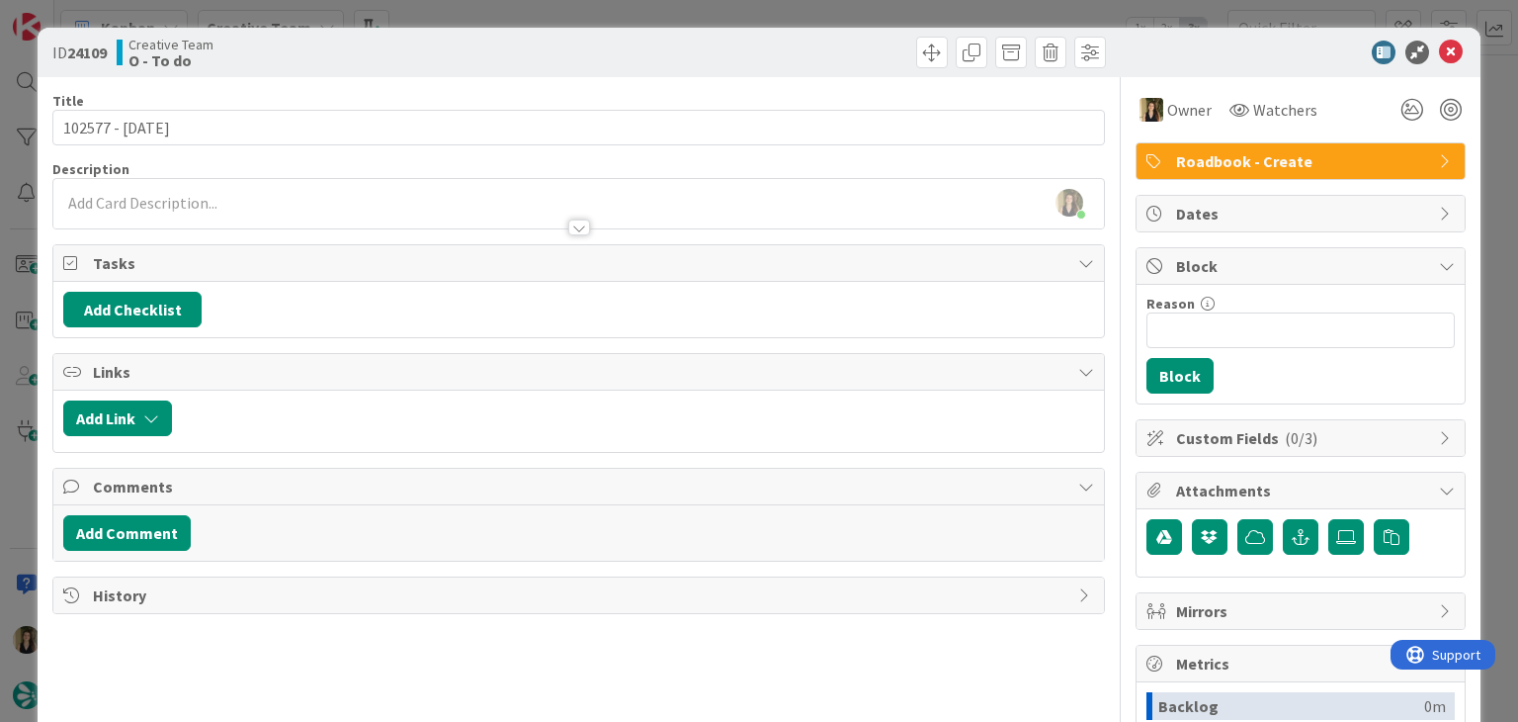
drag, startPoint x: 861, startPoint y: 56, endPoint x: 847, endPoint y: 12, distance: 46.6
click at [856, 53] on div at bounding box center [845, 53] width 522 height 32
click at [847, 11] on div "ID 24109 Creative Team O - To do Title 14 / 128 102577 - 6 nov Description Sofi…" at bounding box center [759, 361] width 1518 height 722
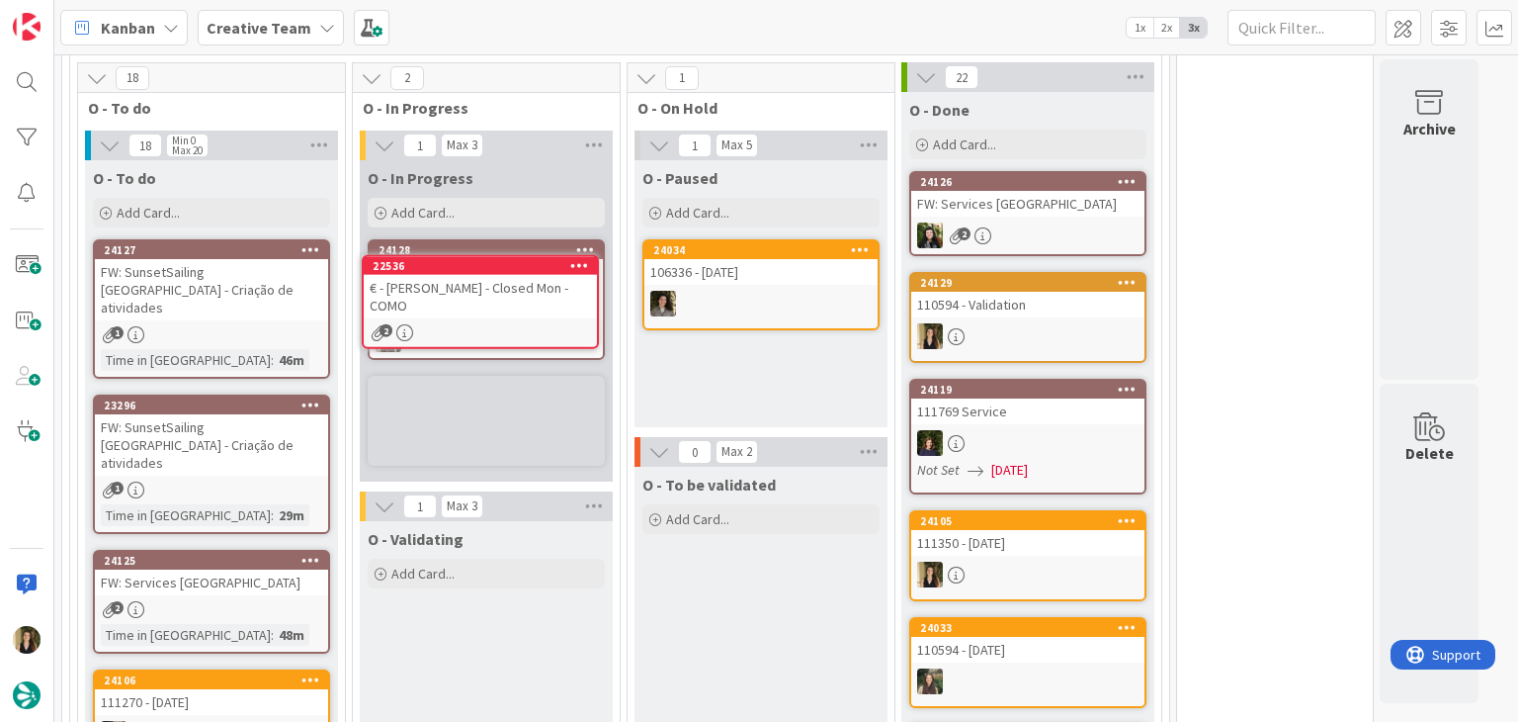
scroll to position [1781, 0]
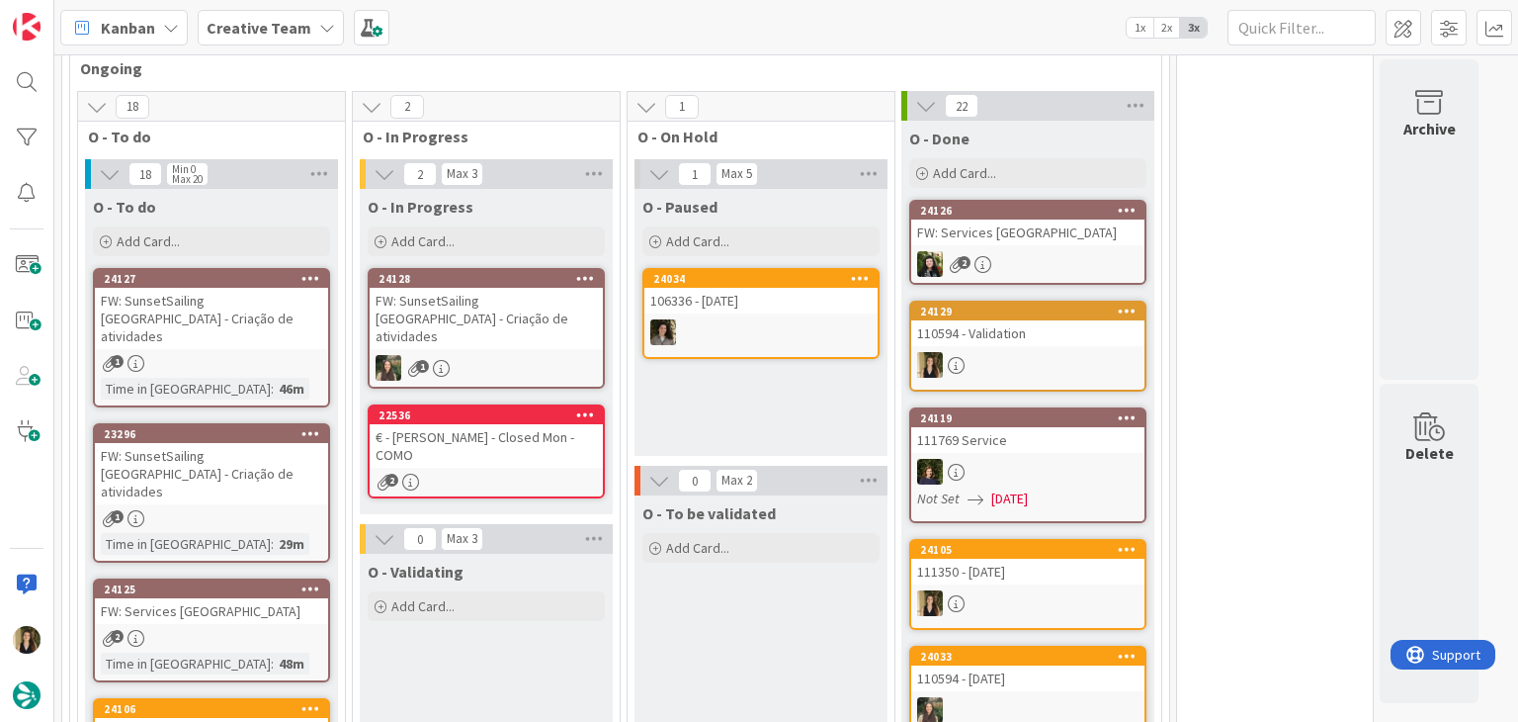
click at [541, 424] on div "€ - Locanda Barbarossa - Closed Mon - COMO" at bounding box center [486, 445] width 233 height 43
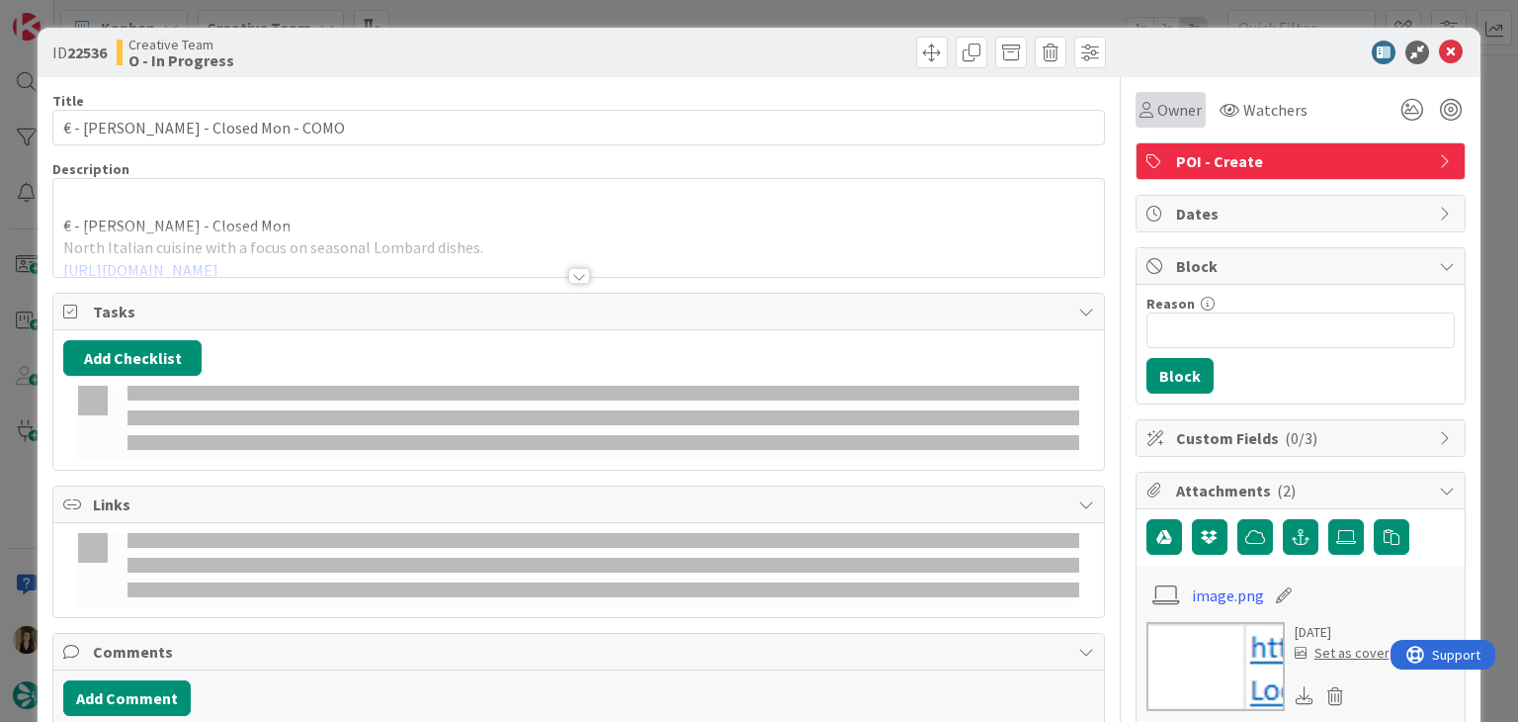
click at [1159, 117] on span "Owner" at bounding box center [1180, 110] width 44 height 24
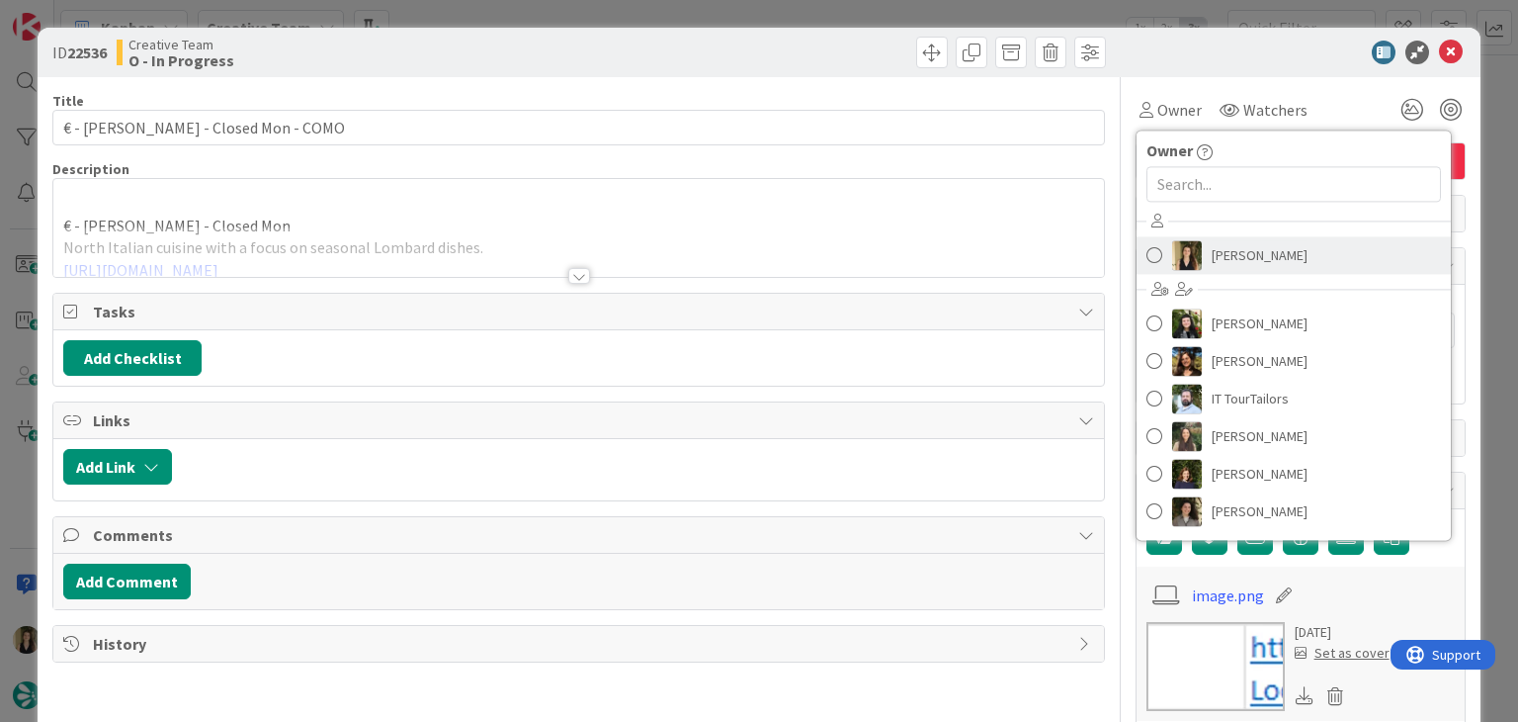
click at [1295, 246] on link "Sofia Palma" at bounding box center [1294, 255] width 314 height 38
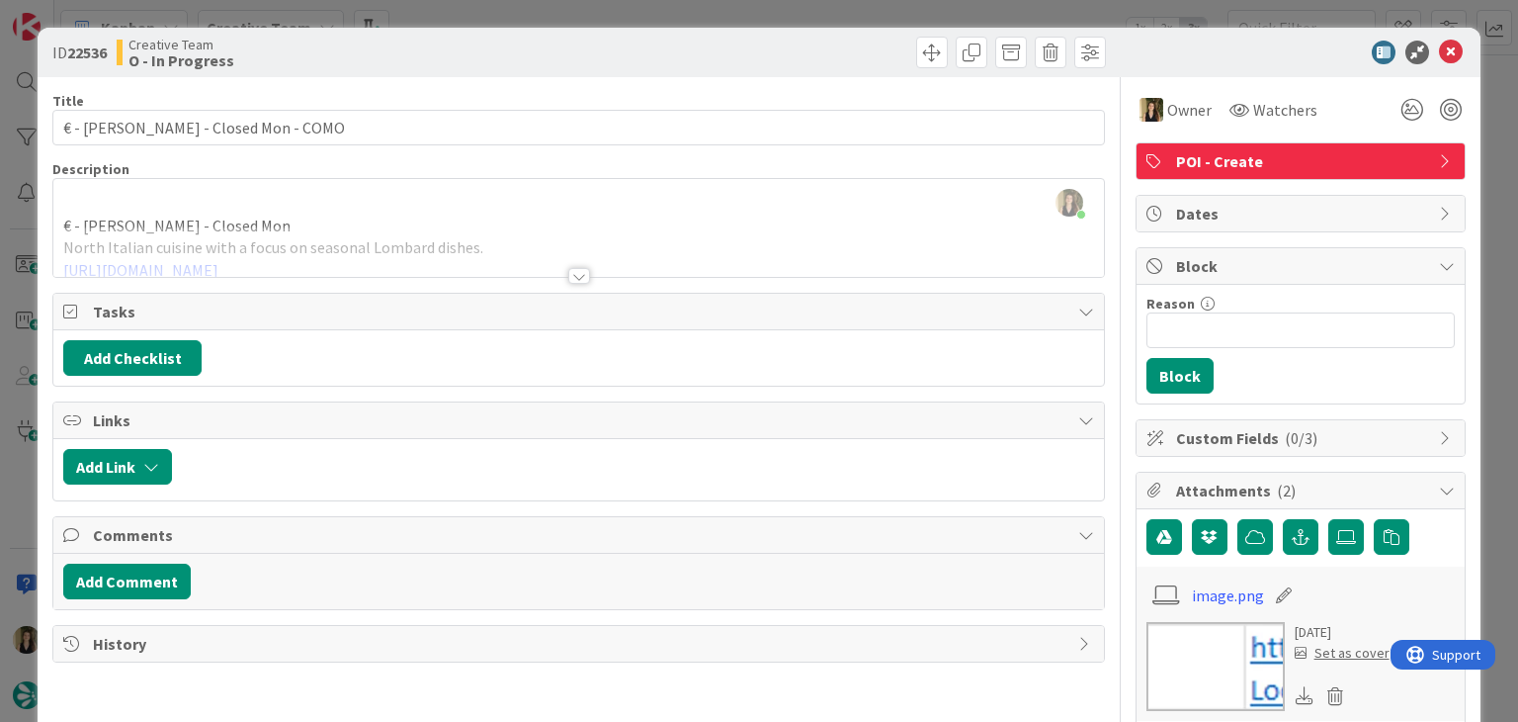
click at [569, 273] on div at bounding box center [579, 276] width 22 height 16
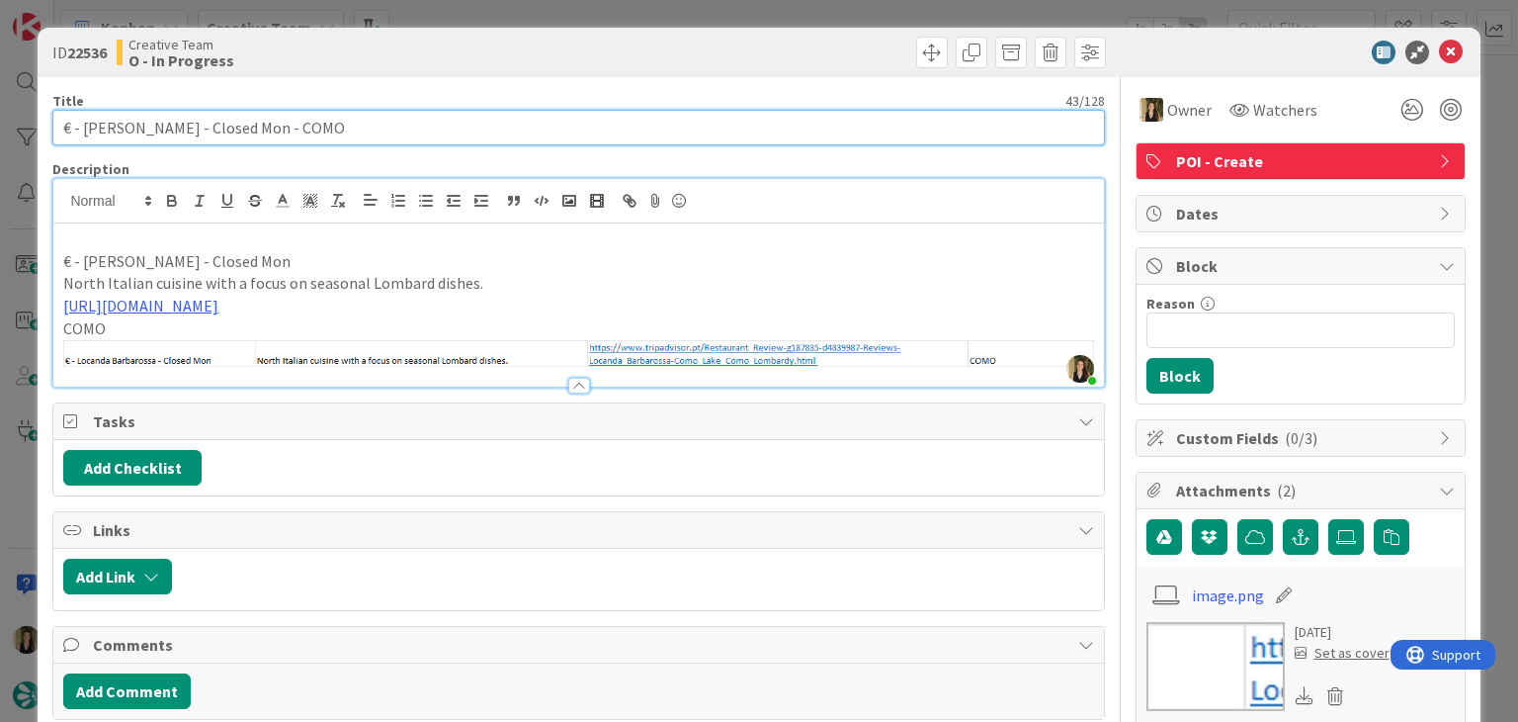
drag, startPoint x: 303, startPoint y: 126, endPoint x: 43, endPoint y: 126, distance: 259.0
click at [43, 126] on div "ID 22536 Creative Team O - In Progress Title 43 / 128 € - Locanda Barbarossa - …" at bounding box center [759, 690] width 1442 height 1325
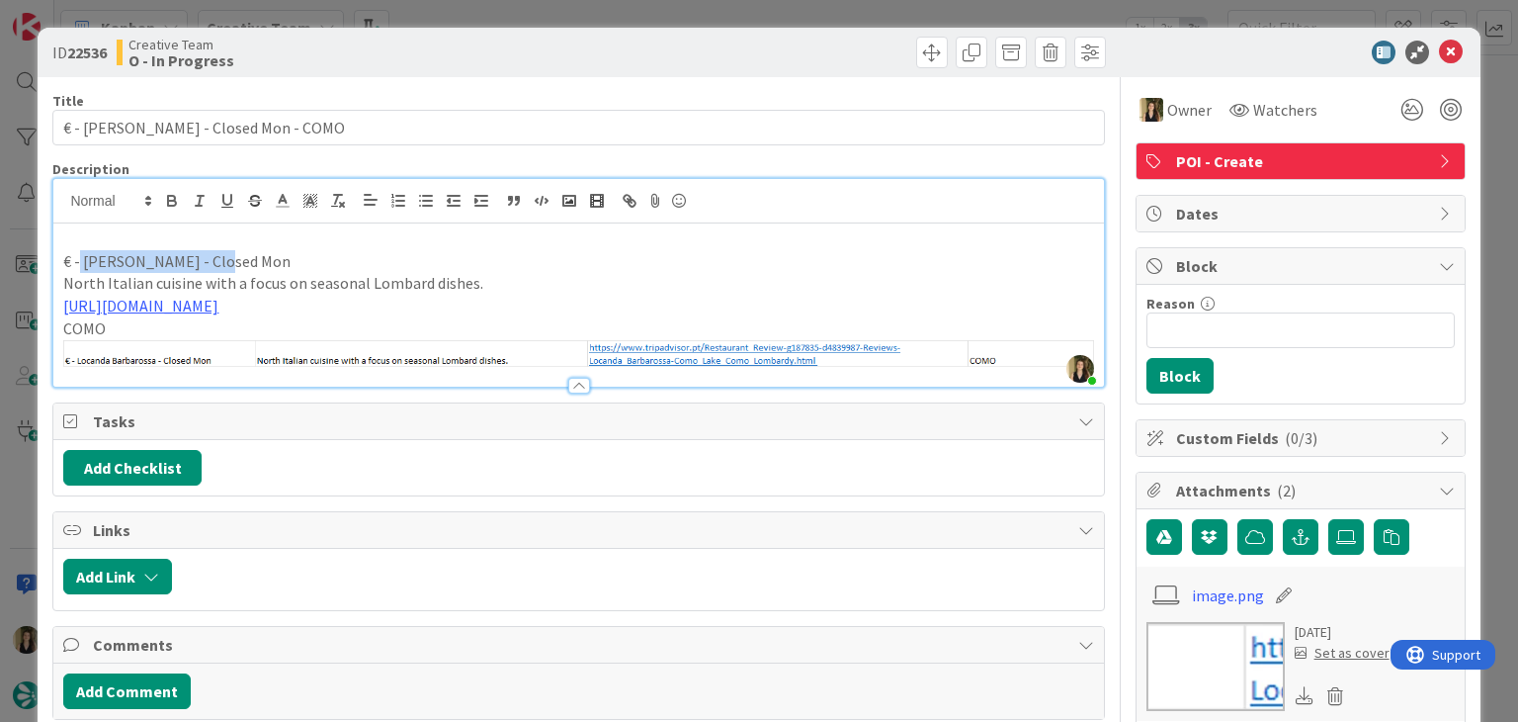
drag, startPoint x: 217, startPoint y: 261, endPoint x: 86, endPoint y: 255, distance: 131.6
click at [79, 258] on p "€ - Locanda Barbarossa - Closed Mon" at bounding box center [578, 261] width 1030 height 23
copy p "Locanda Barbarossa"
drag, startPoint x: 659, startPoint y: 73, endPoint x: 637, endPoint y: 5, distance: 71.9
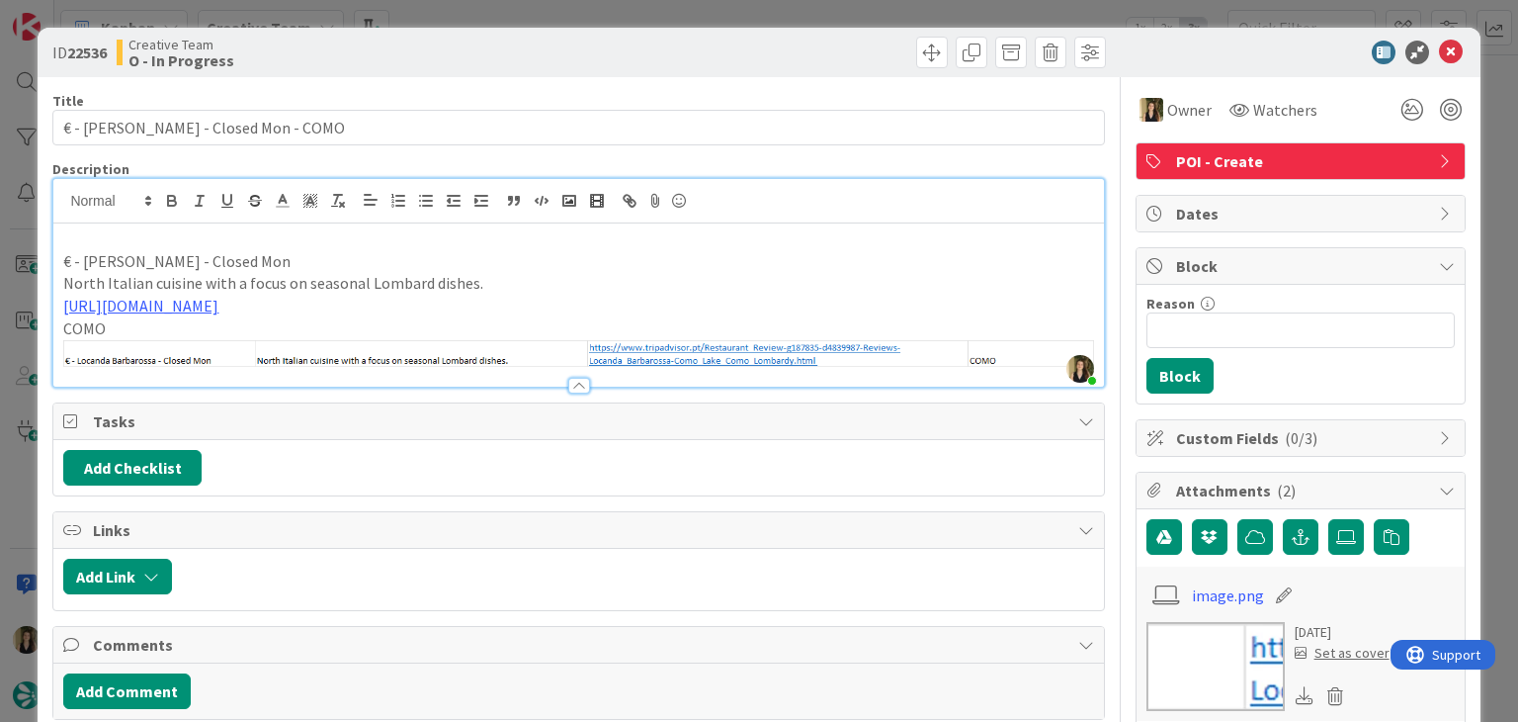
click at [658, 72] on div "ID 22536 Creative Team O - In Progress" at bounding box center [759, 52] width 1442 height 49
type input "€ - Locanda Barbarossa - Closed Mon - COMO"
drag, startPoint x: 690, startPoint y: 72, endPoint x: 675, endPoint y: 2, distance: 71.7
click at [689, 72] on div "ID 22536 Creative Team O - In Progress" at bounding box center [759, 52] width 1442 height 49
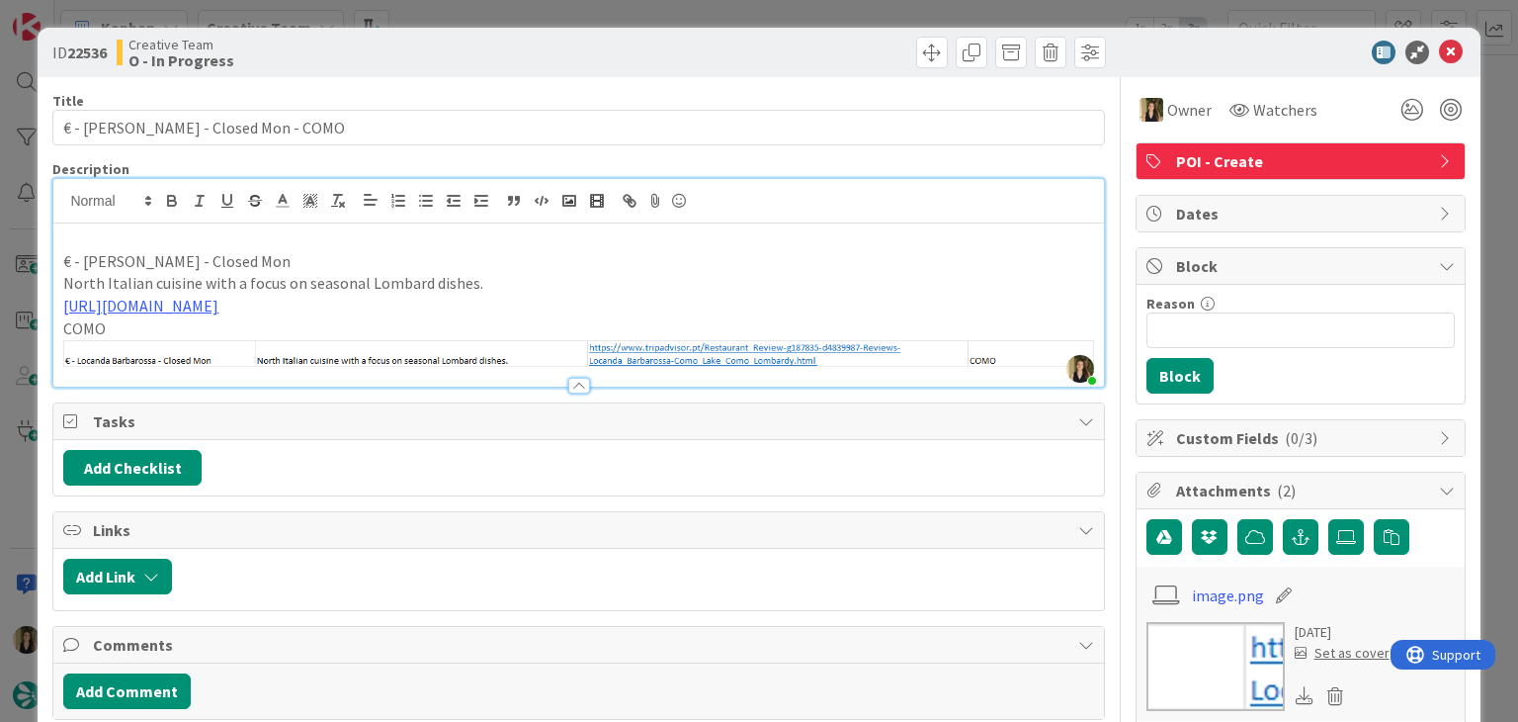
click at [683, 7] on div "ID 22536 Creative Team O - In Progress Title 43 / 128 € - Locanda Barbarossa - …" at bounding box center [759, 361] width 1518 height 722
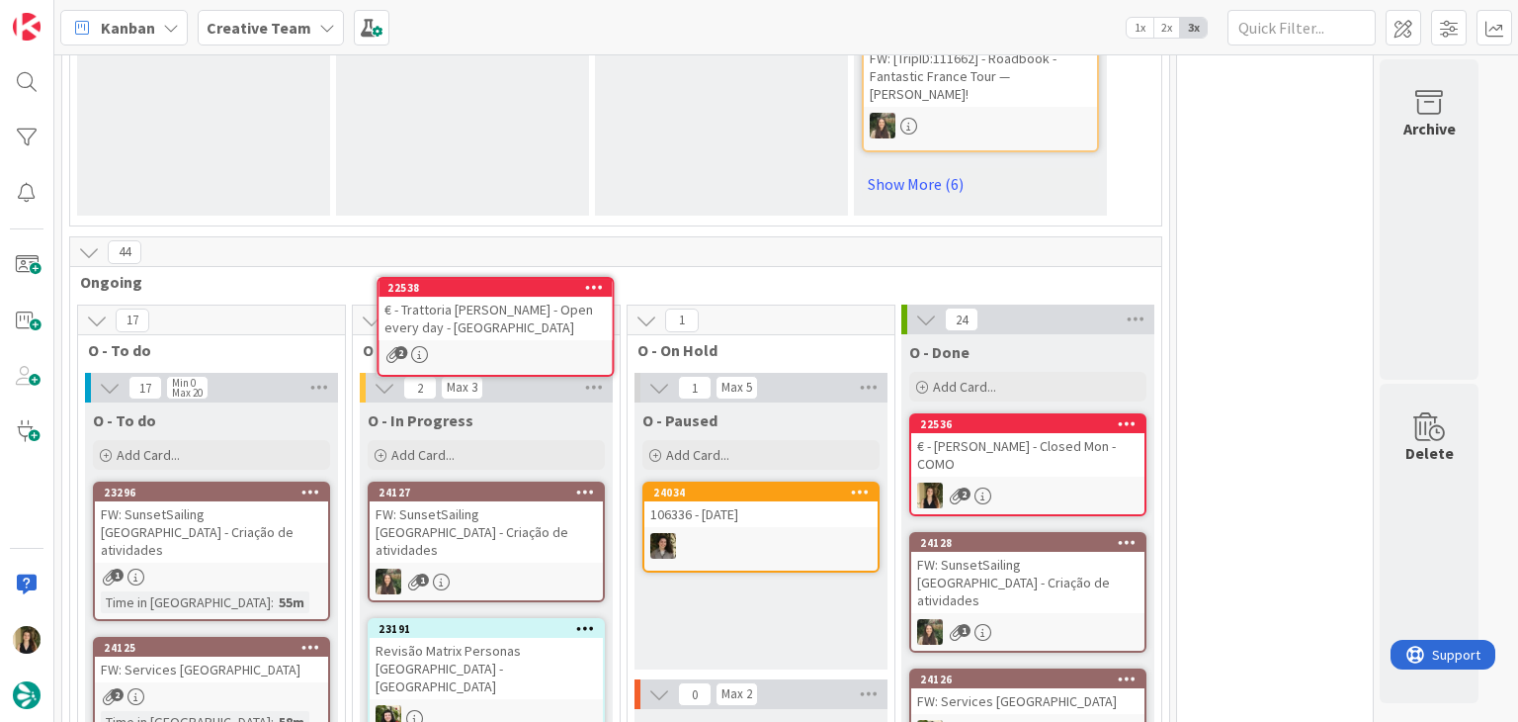
scroll to position [1576, 0]
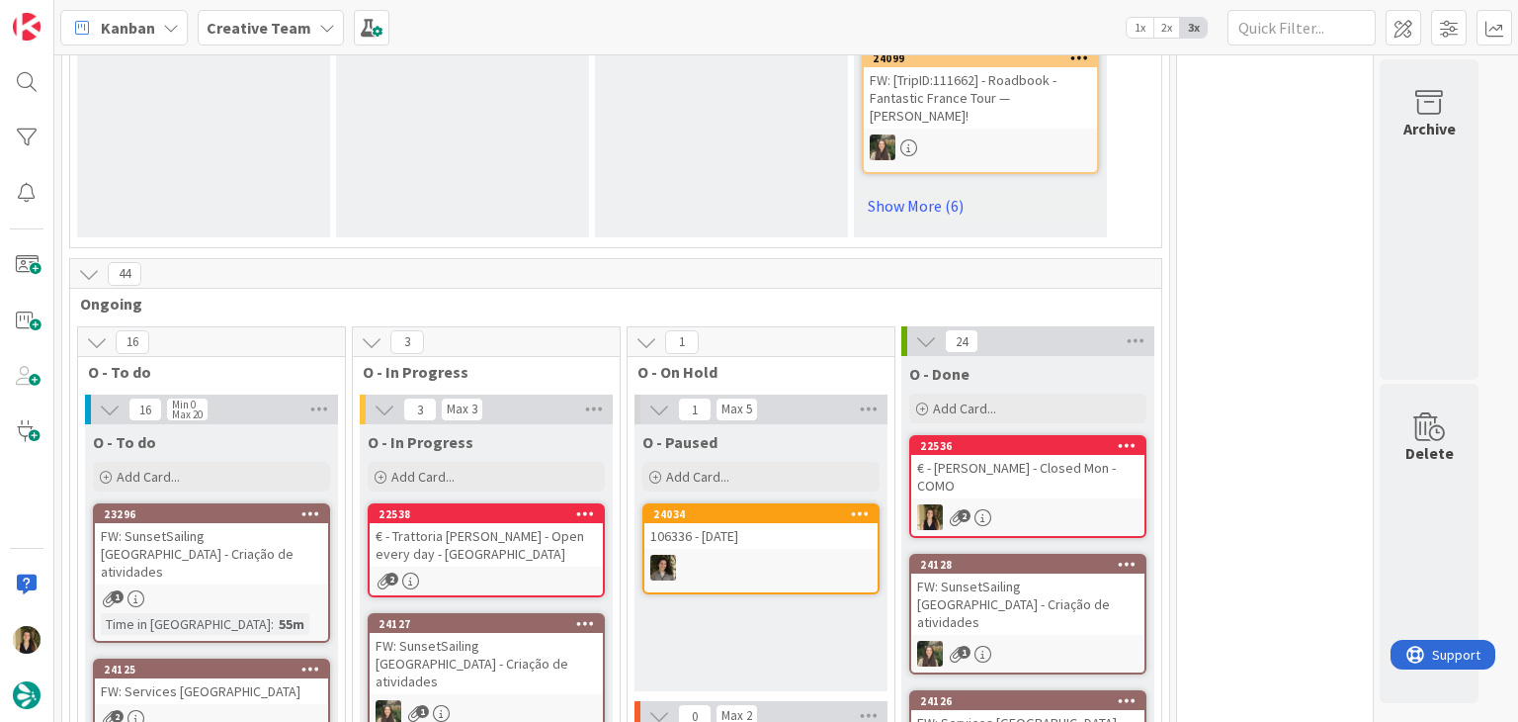
drag, startPoint x: 318, startPoint y: 412, endPoint x: 563, endPoint y: 483, distance: 255.3
click at [563, 523] on div "€ - Trattoria da Benito - Open every day - COMO" at bounding box center [486, 544] width 233 height 43
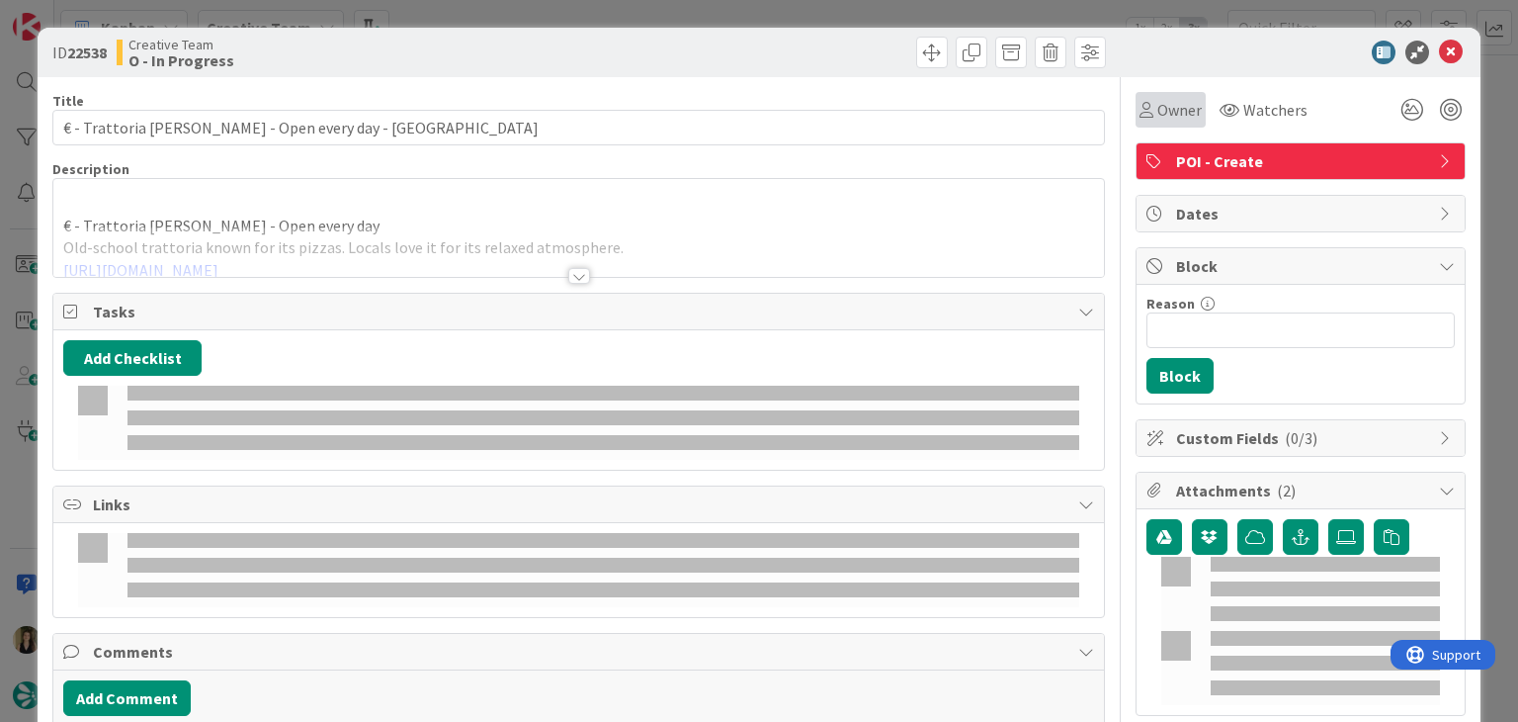
click at [1160, 104] on span "Owner" at bounding box center [1180, 110] width 44 height 24
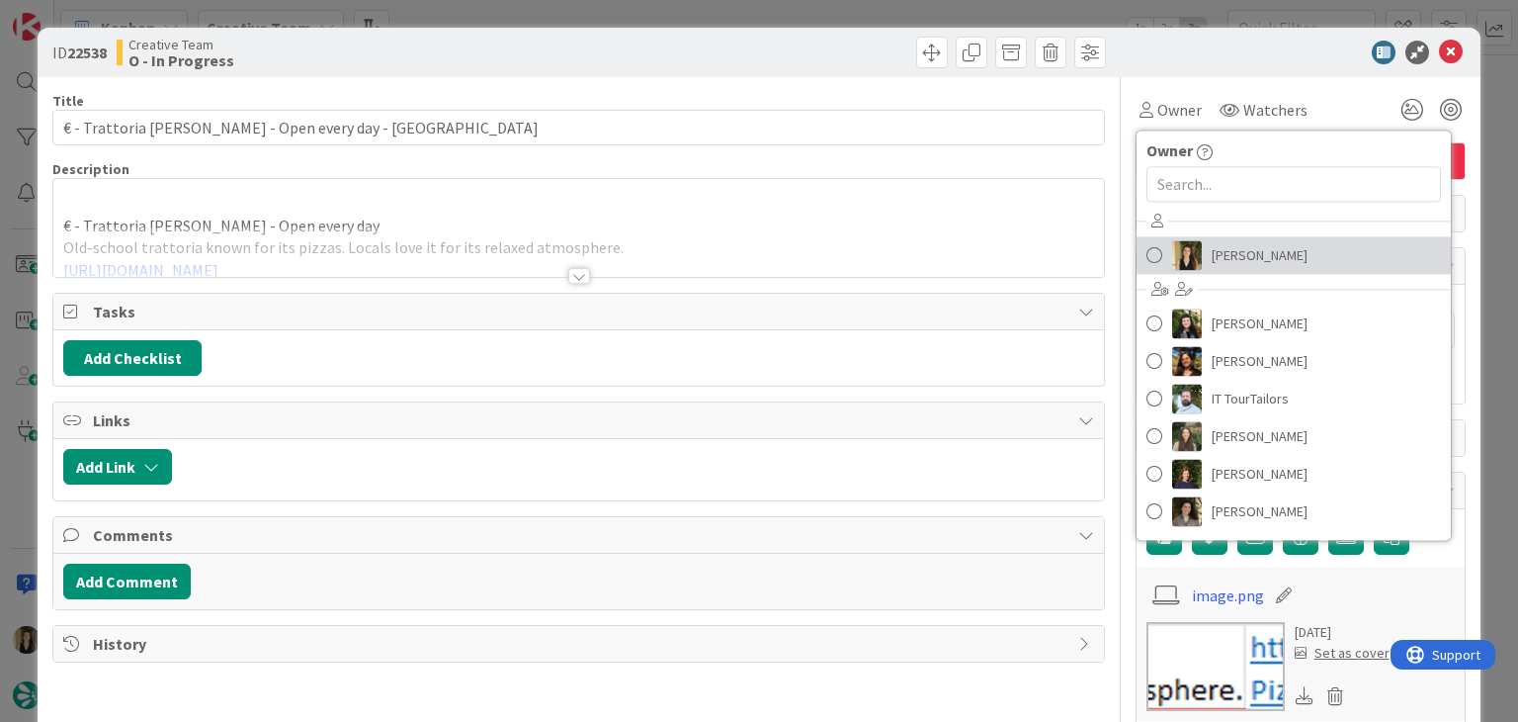
drag, startPoint x: 1221, startPoint y: 262, endPoint x: 1194, endPoint y: 261, distance: 26.7
click at [1222, 262] on span "Sofia Palma" at bounding box center [1260, 255] width 96 height 30
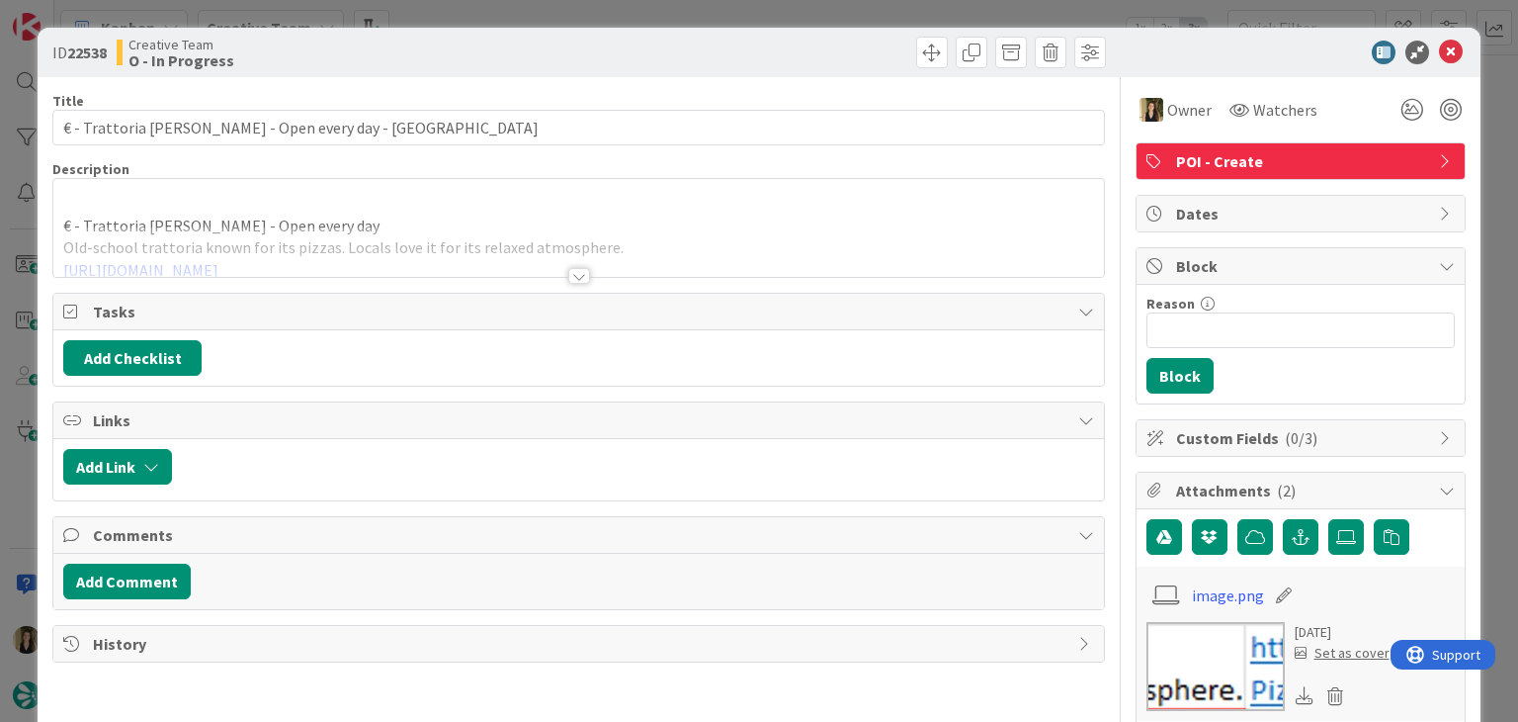
click at [570, 274] on div at bounding box center [579, 276] width 22 height 16
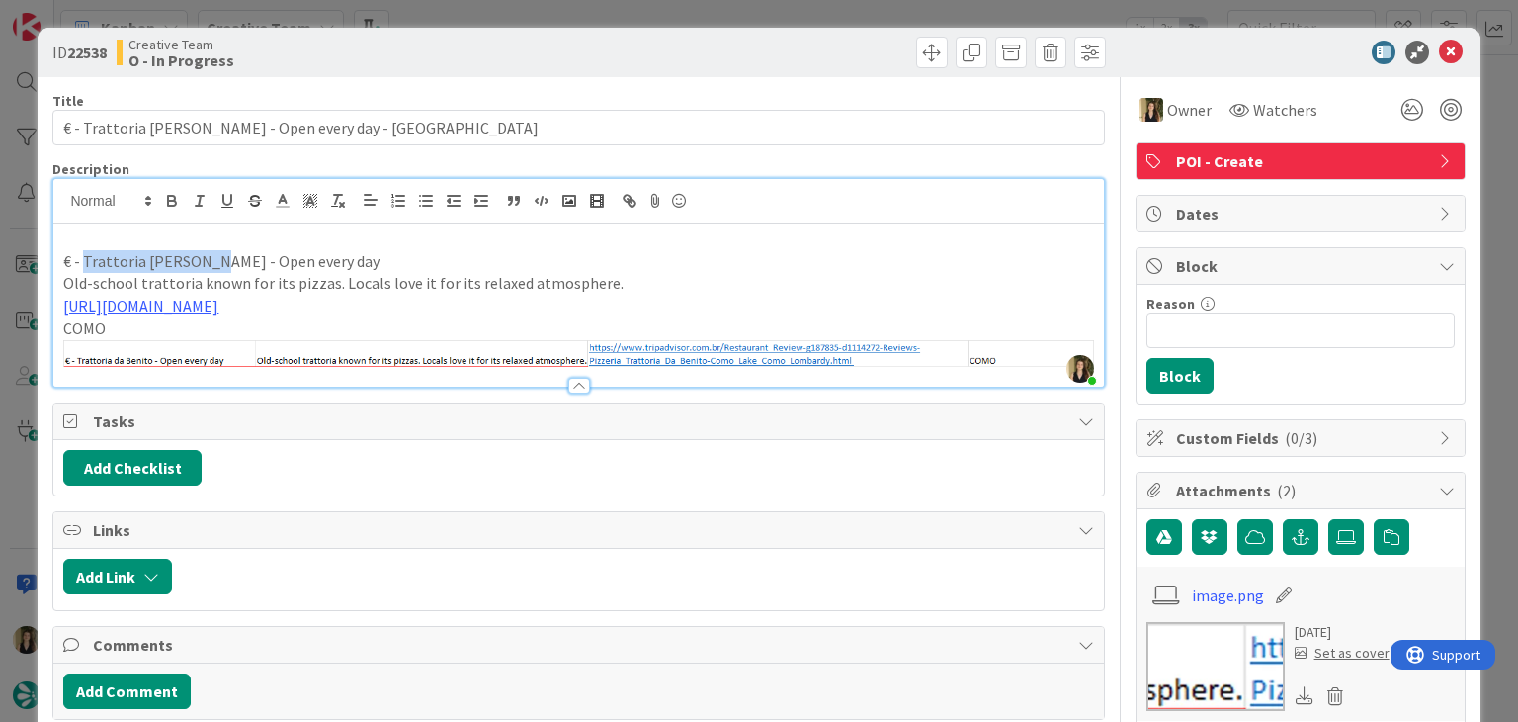
drag, startPoint x: 204, startPoint y: 258, endPoint x: 83, endPoint y: 255, distance: 120.6
click at [83, 255] on p "€ - Trattoria da Benito - Open every day" at bounding box center [578, 261] width 1030 height 23
copy p "Trattoria da Benito"
click at [721, 38] on div at bounding box center [845, 53] width 522 height 32
click at [713, 29] on div "ID 22538 Creative Team O - In Progress" at bounding box center [759, 52] width 1442 height 49
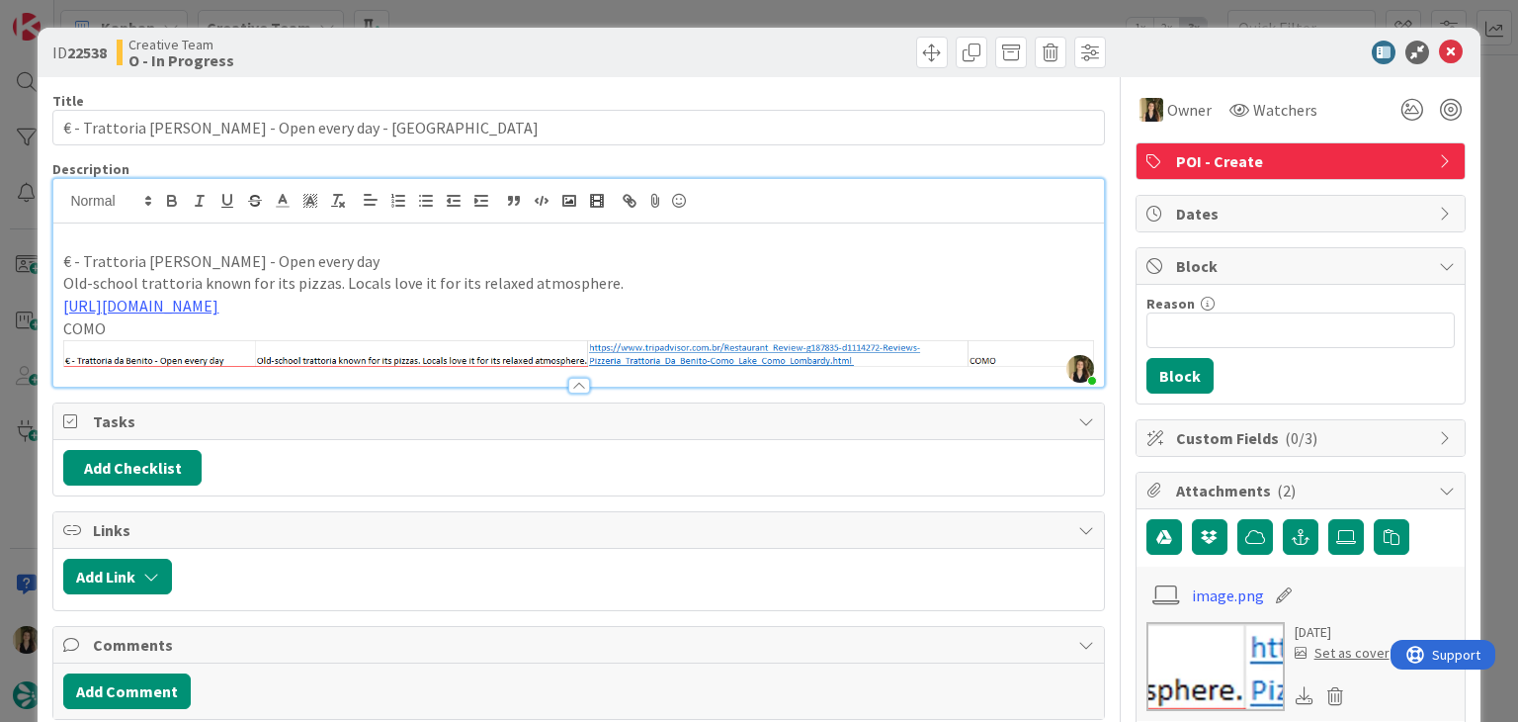
click at [708, 25] on div "ID 22538 Creative Team O - In Progress Title 47 / 128 € - Trattoria da Benito -…" at bounding box center [759, 361] width 1518 height 722
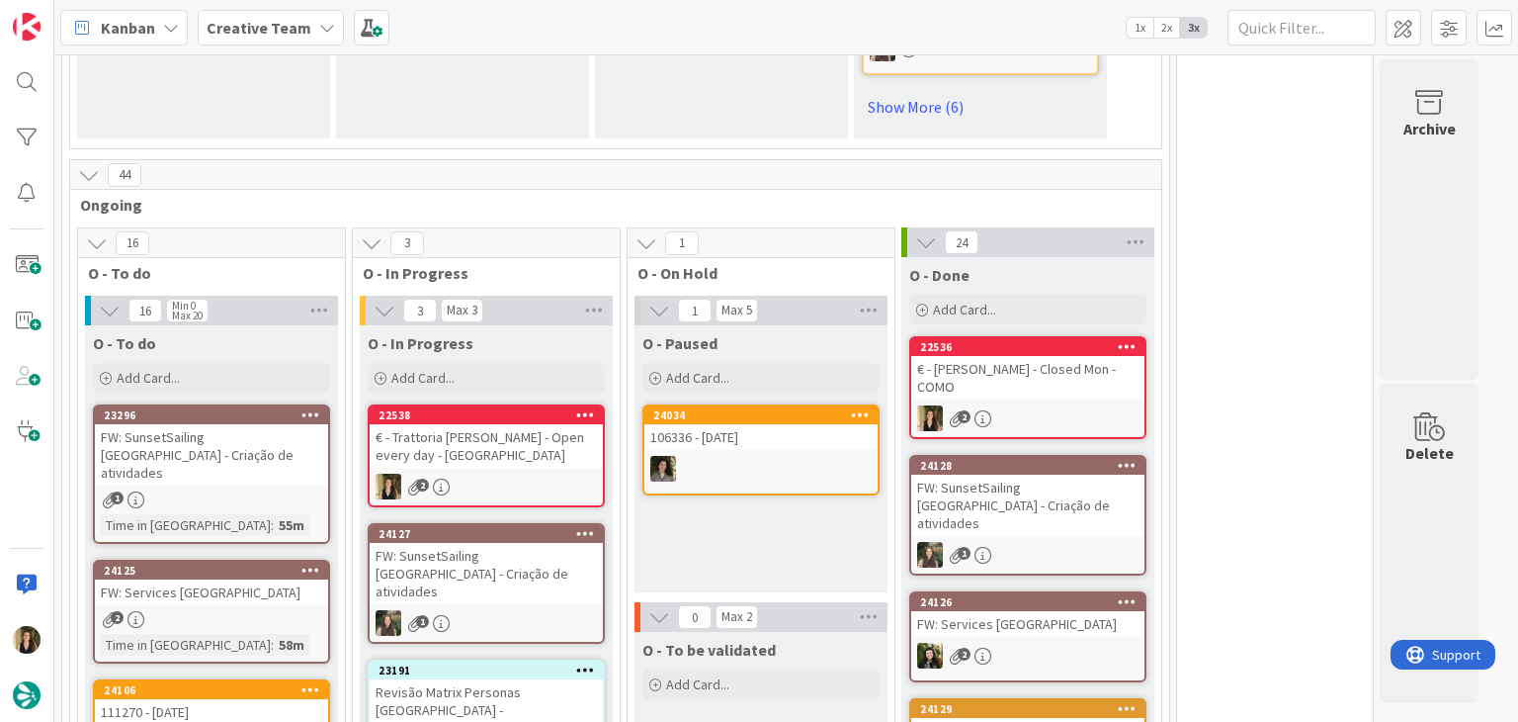
click at [576, 424] on div "€ - Trattoria da Benito - Open every day - COMO" at bounding box center [486, 445] width 233 height 43
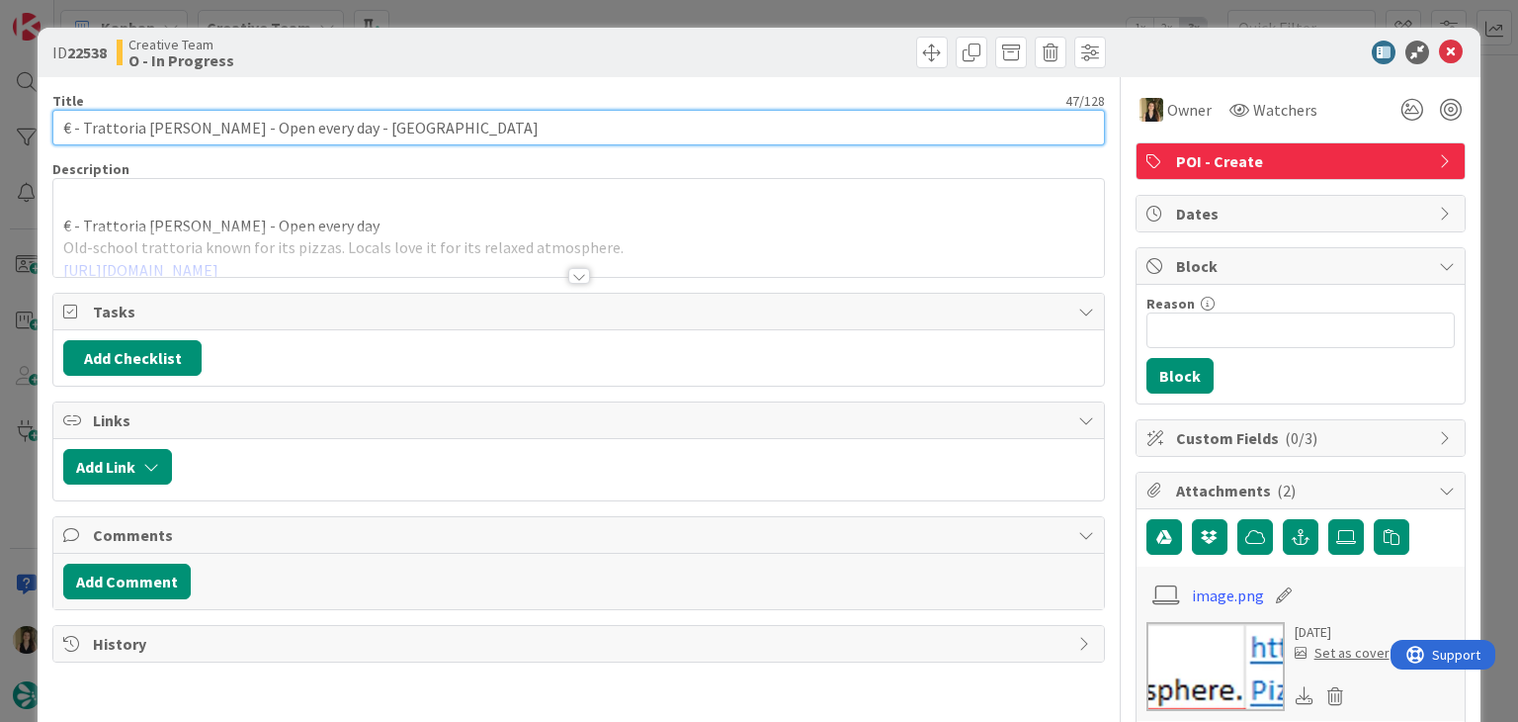
click at [312, 124] on input "€ - Trattoria da Benito - Open every day - COMO" at bounding box center [578, 128] width 1052 height 36
drag, startPoint x: 319, startPoint y: 127, endPoint x: 229, endPoint y: 120, distance: 90.2
click at [217, 127] on input "€ - Trattoria da Benito - Open every day - COMO" at bounding box center [578, 128] width 1052 height 36
type input "€ - Trattoria da Benito - Closed Wed - COMO"
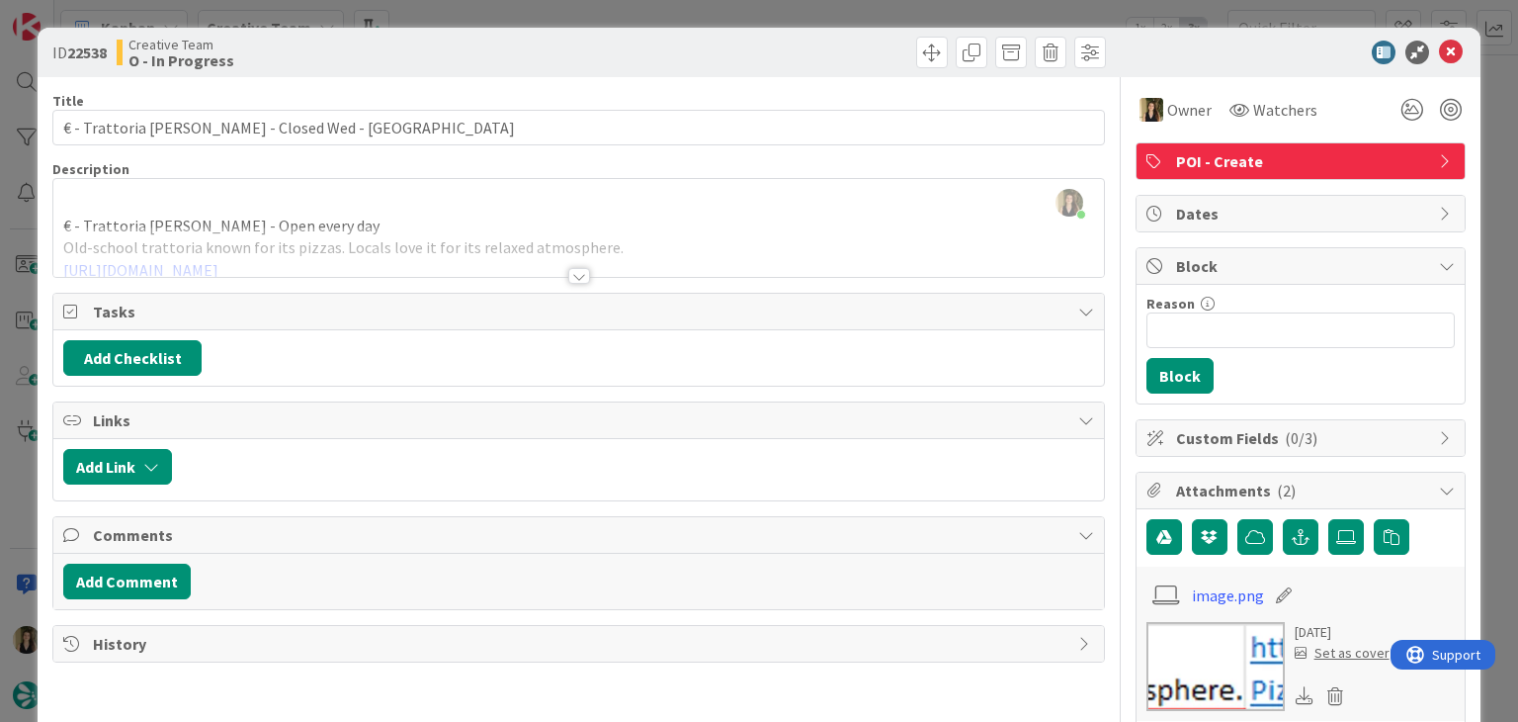
click at [567, 284] on div "Title 43 / 128 € - Trattoria da Benito - Closed Wed - COMO Description Sofia Pa…" at bounding box center [578, 707] width 1052 height 1260
click at [568, 270] on div at bounding box center [579, 276] width 22 height 16
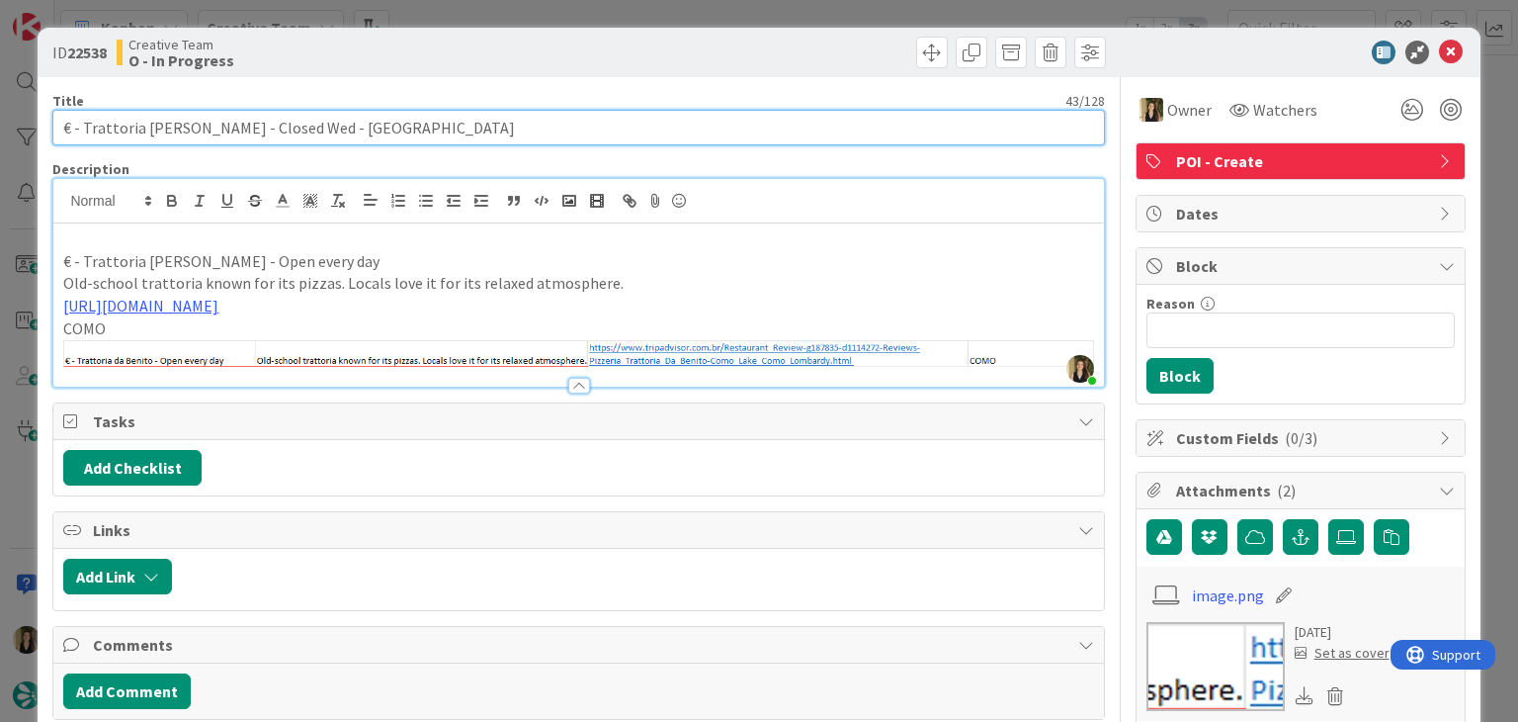
drag, startPoint x: 296, startPoint y: 124, endPoint x: 217, endPoint y: 120, distance: 78.2
click at [217, 120] on input "€ - Trattoria da Benito - Closed Wed - COMO" at bounding box center [578, 128] width 1052 height 36
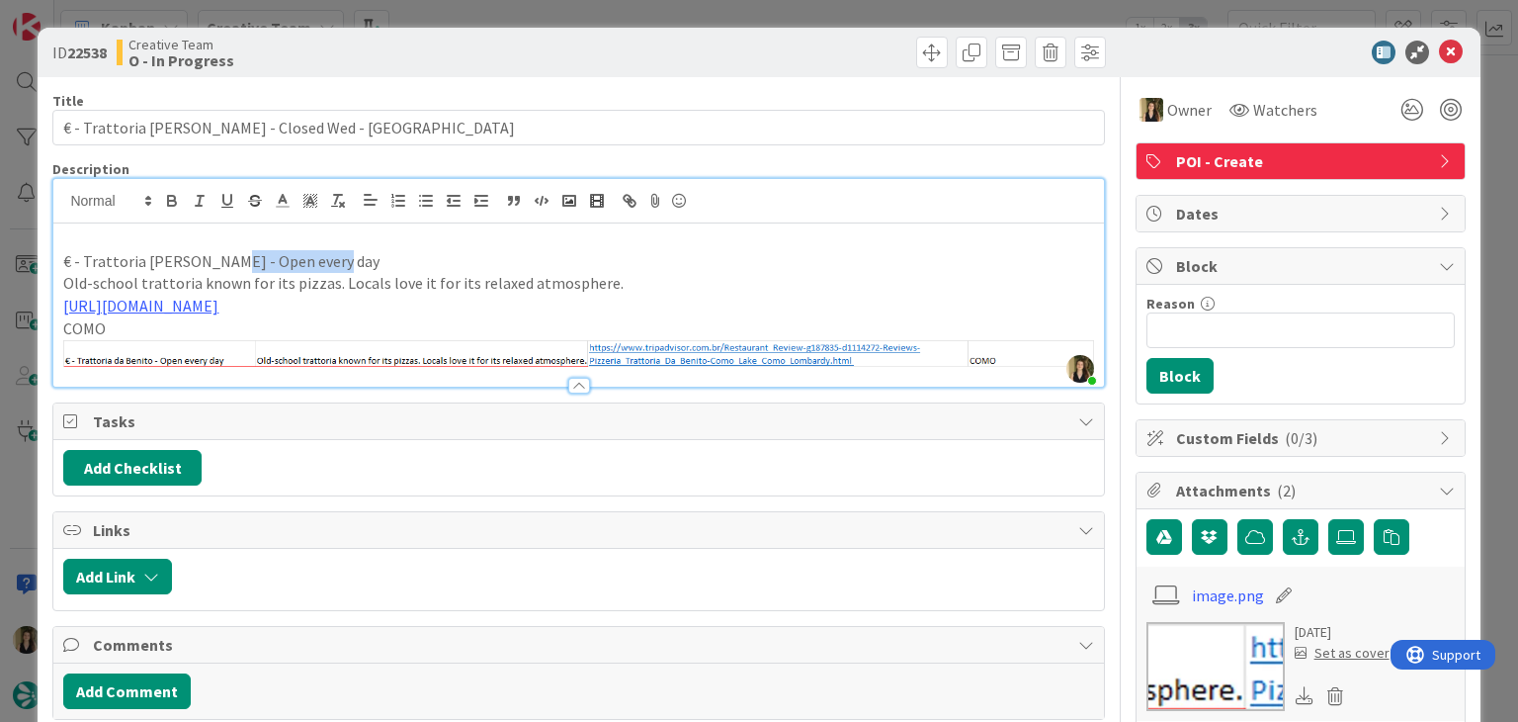
drag, startPoint x: 336, startPoint y: 258, endPoint x: 224, endPoint y: 252, distance: 111.9
click at [214, 254] on p "€ - Trattoria da Benito - Open every day" at bounding box center [578, 261] width 1030 height 23
paste div
drag, startPoint x: 215, startPoint y: 259, endPoint x: 225, endPoint y: 252, distance: 12.9
click at [217, 257] on p "€ - Trattoria da Benito -Closed Wed" at bounding box center [578, 261] width 1030 height 23
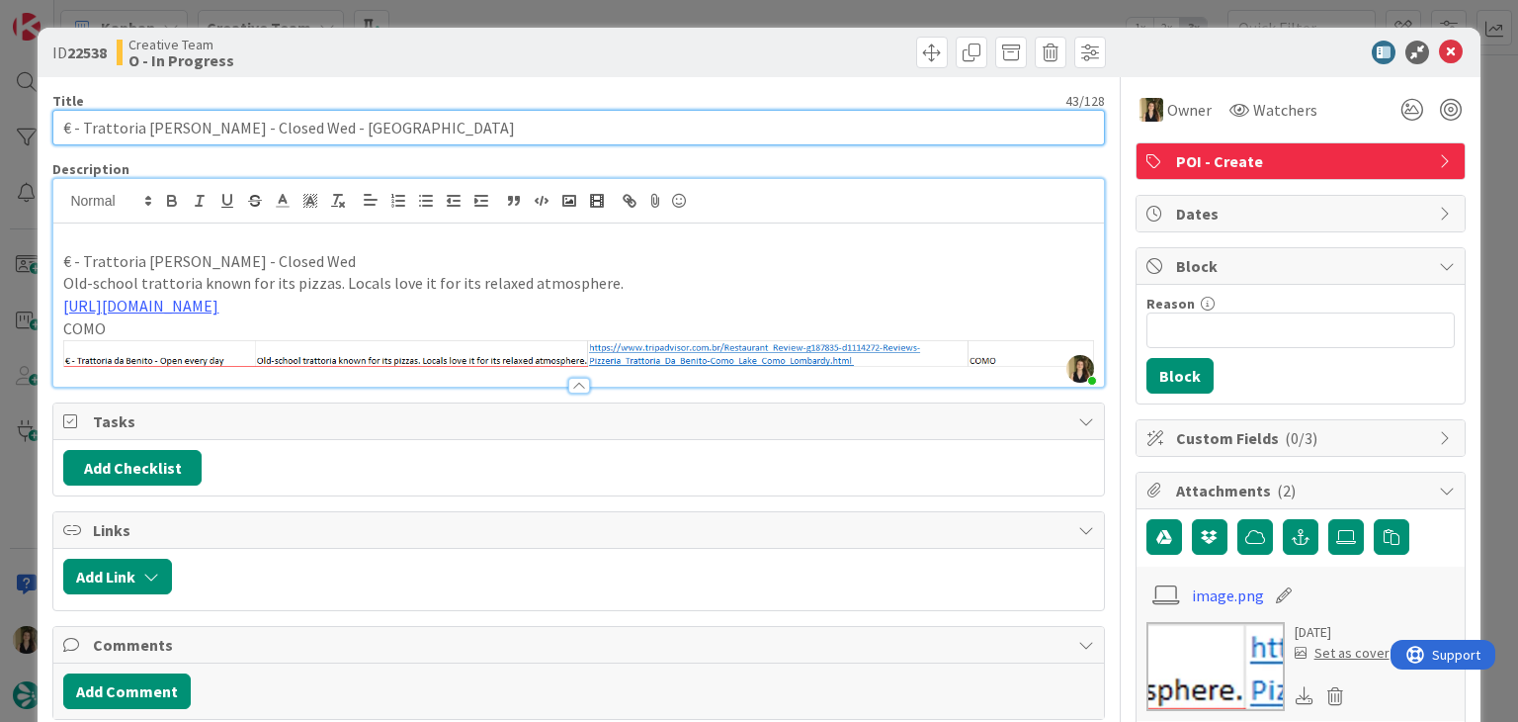
click at [408, 116] on input "€ - Trattoria da Benito - Closed Wed - COMO" at bounding box center [578, 128] width 1052 height 36
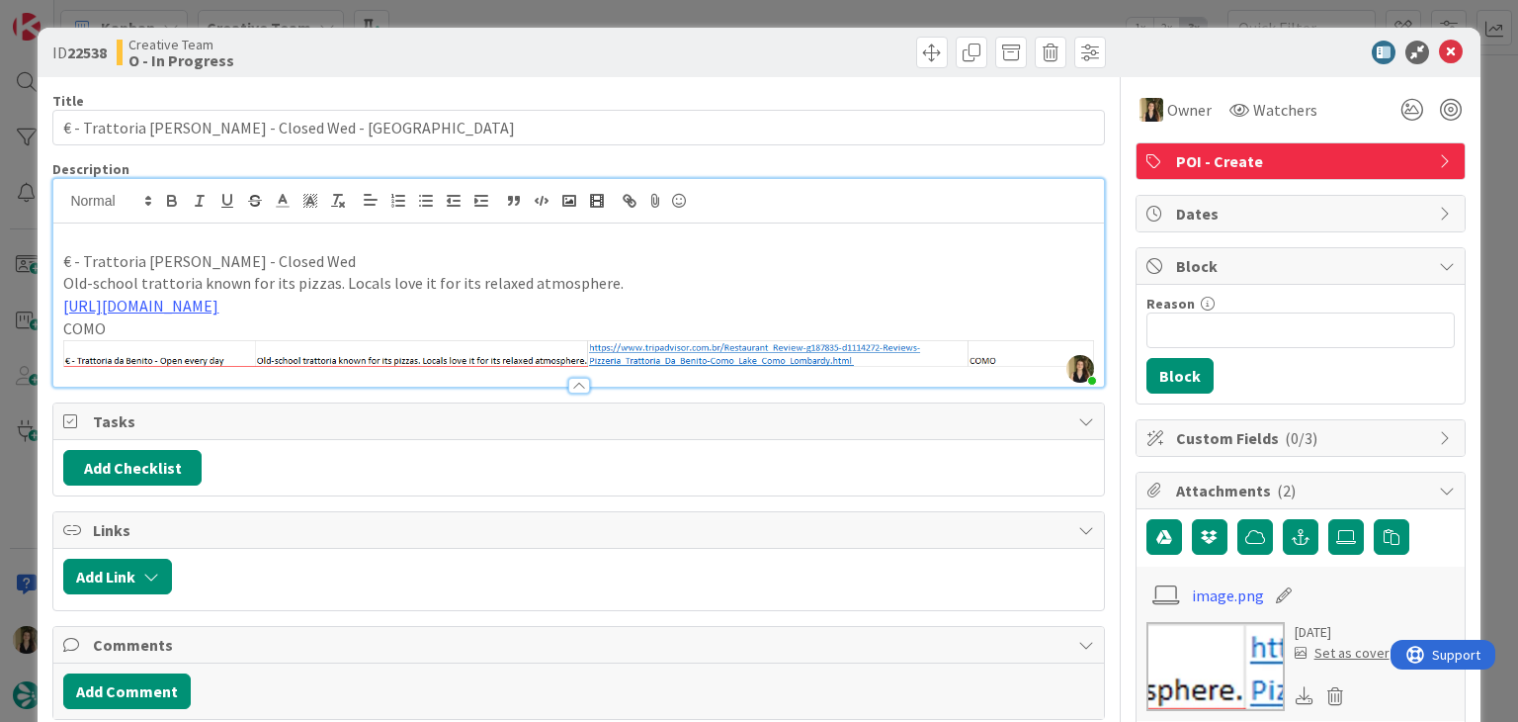
click at [434, 74] on div "ID 22538 Creative Team O - In Progress" at bounding box center [759, 52] width 1442 height 49
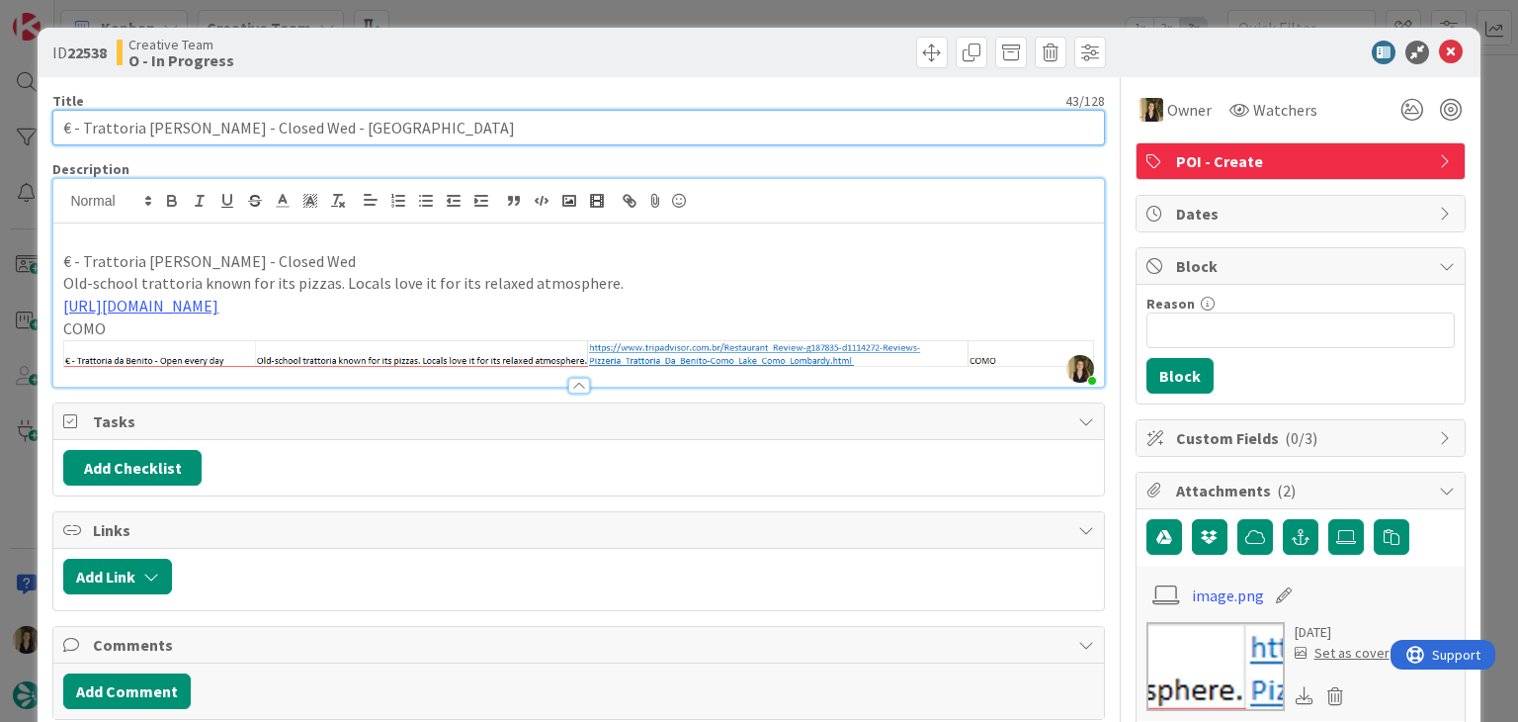
drag, startPoint x: 294, startPoint y: 128, endPoint x: 43, endPoint y: 125, distance: 250.1
click at [43, 127] on div "ID 22538 Creative Team O - In Progress Title 43 / 128 € - Trattoria da Benito -…" at bounding box center [759, 690] width 1442 height 1325
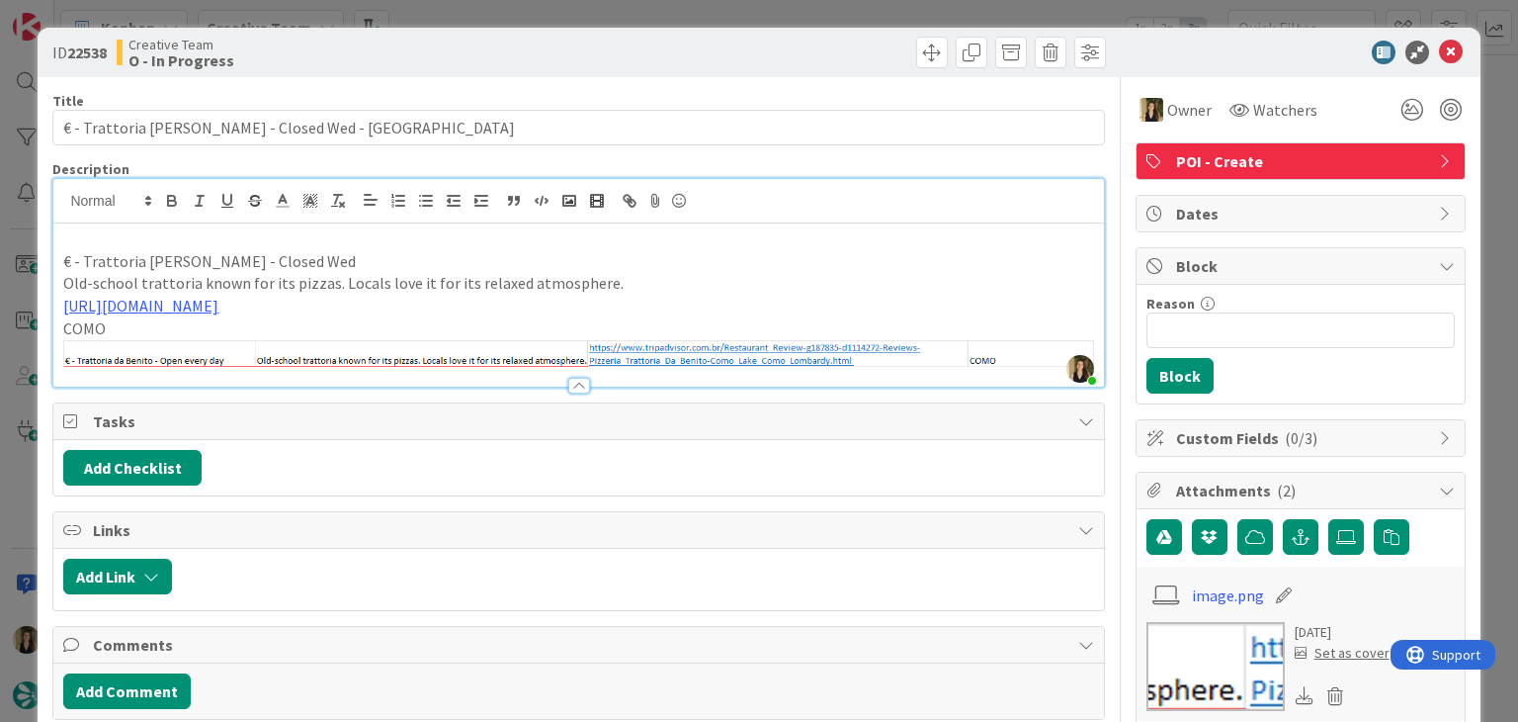
drag, startPoint x: 304, startPoint y: 265, endPoint x: 214, endPoint y: 271, distance: 91.1
click at [304, 265] on p "€ - Trattoria da Benito - Closed Wed" at bounding box center [578, 261] width 1030 height 23
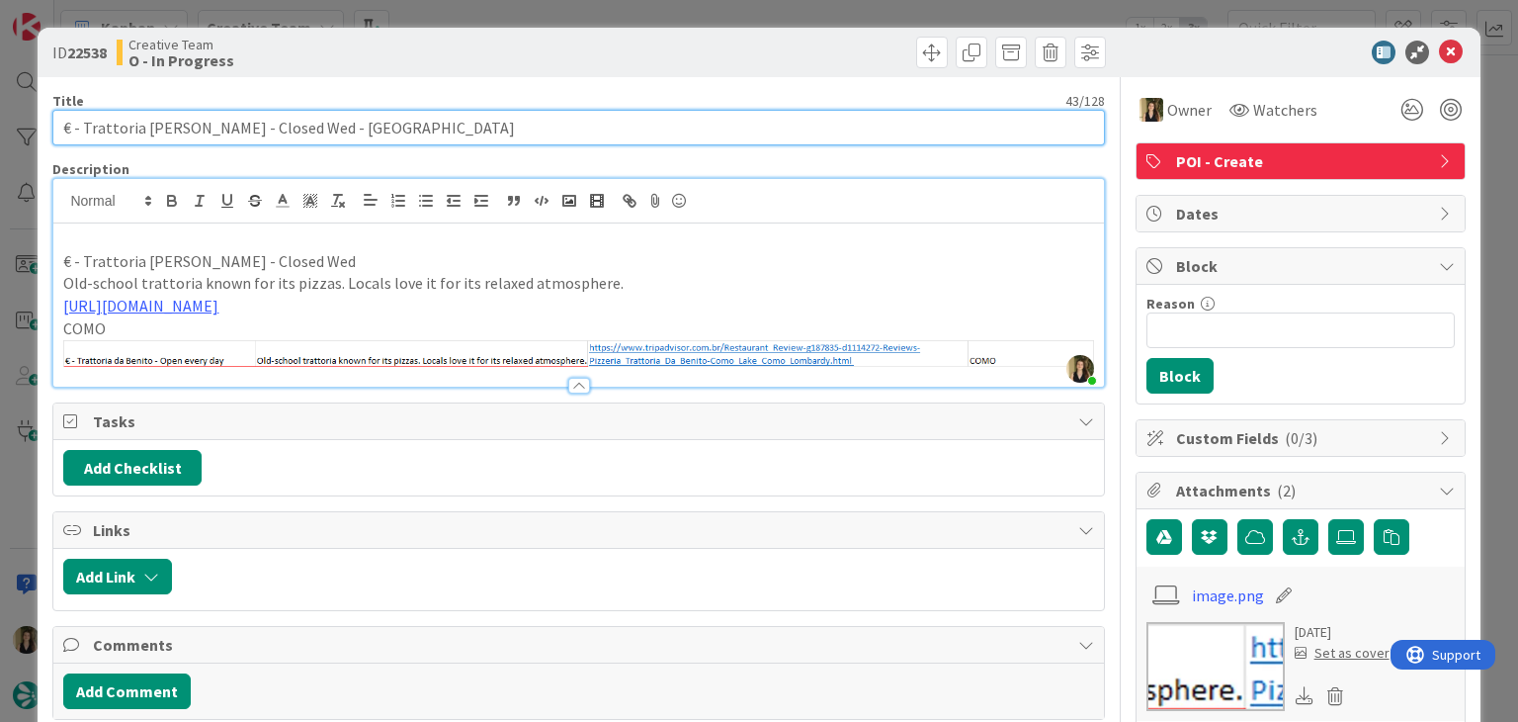
drag, startPoint x: 206, startPoint y: 122, endPoint x: 84, endPoint y: 125, distance: 121.6
click at [84, 125] on input "€ - Trattoria da Benito - Closed Wed - COMO" at bounding box center [578, 128] width 1052 height 36
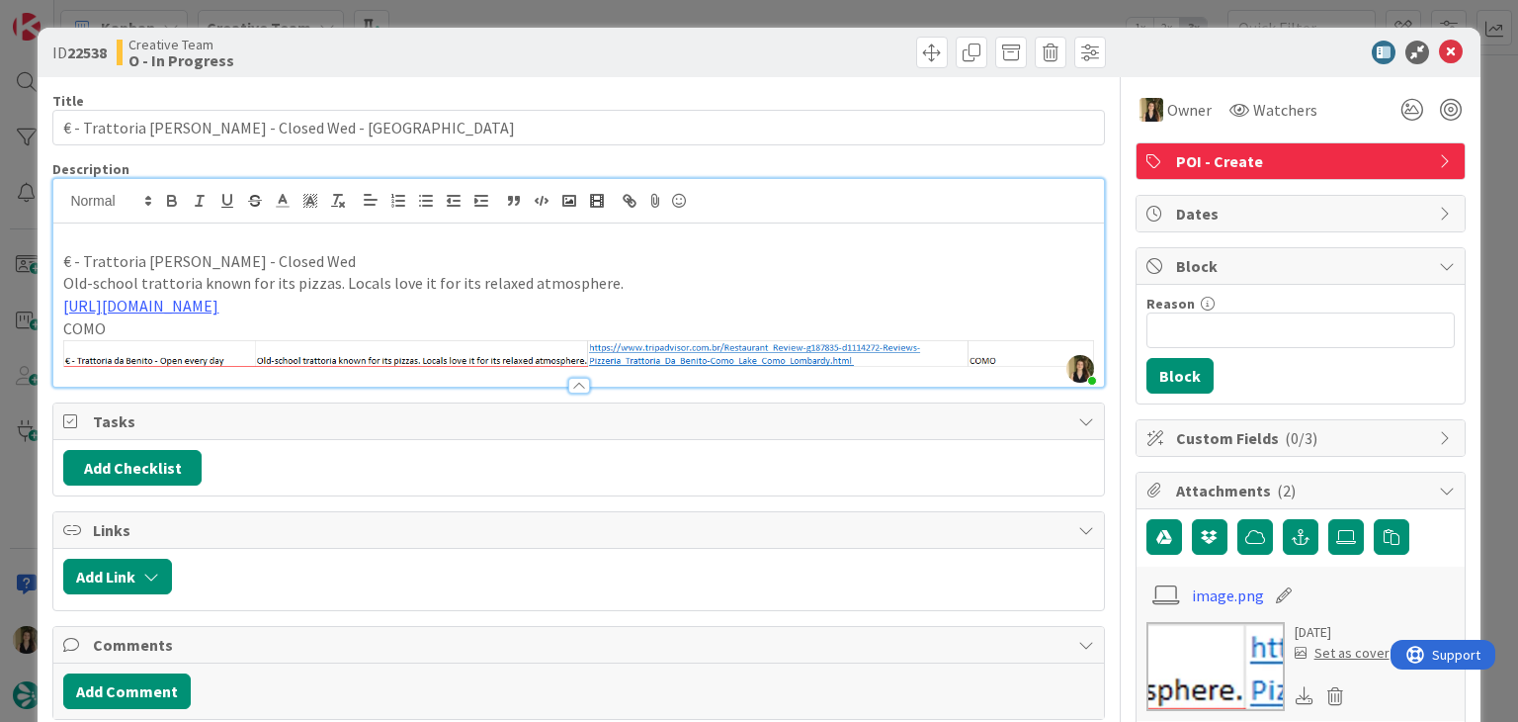
drag, startPoint x: 524, startPoint y: 74, endPoint x: 517, endPoint y: 37, distance: 38.2
click at [522, 72] on div "ID 22538 Creative Team O - In Progress" at bounding box center [759, 52] width 1442 height 49
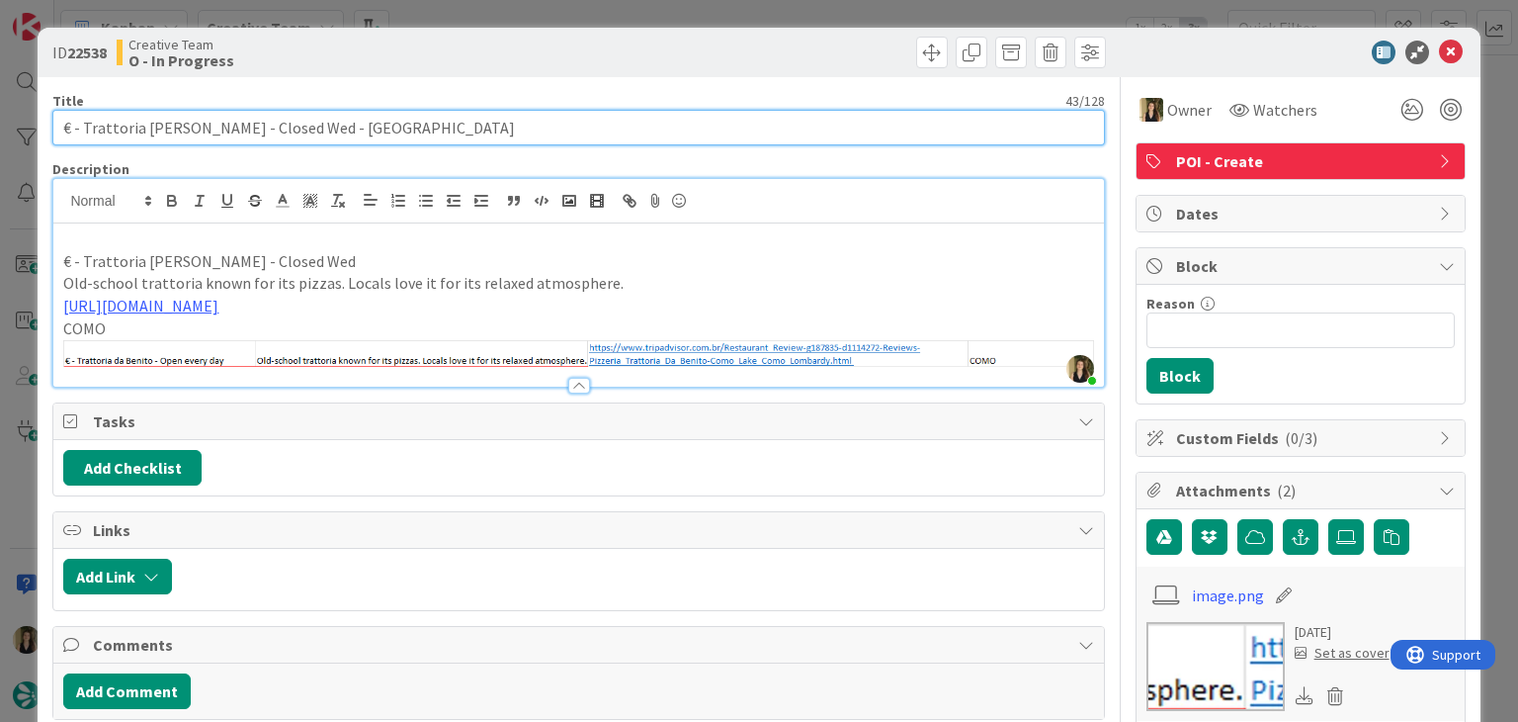
drag, startPoint x: 203, startPoint y: 124, endPoint x: 85, endPoint y: 124, distance: 117.6
click at [85, 124] on input "€ - Trattoria da Benito - Closed Wed - COMO" at bounding box center [578, 128] width 1052 height 36
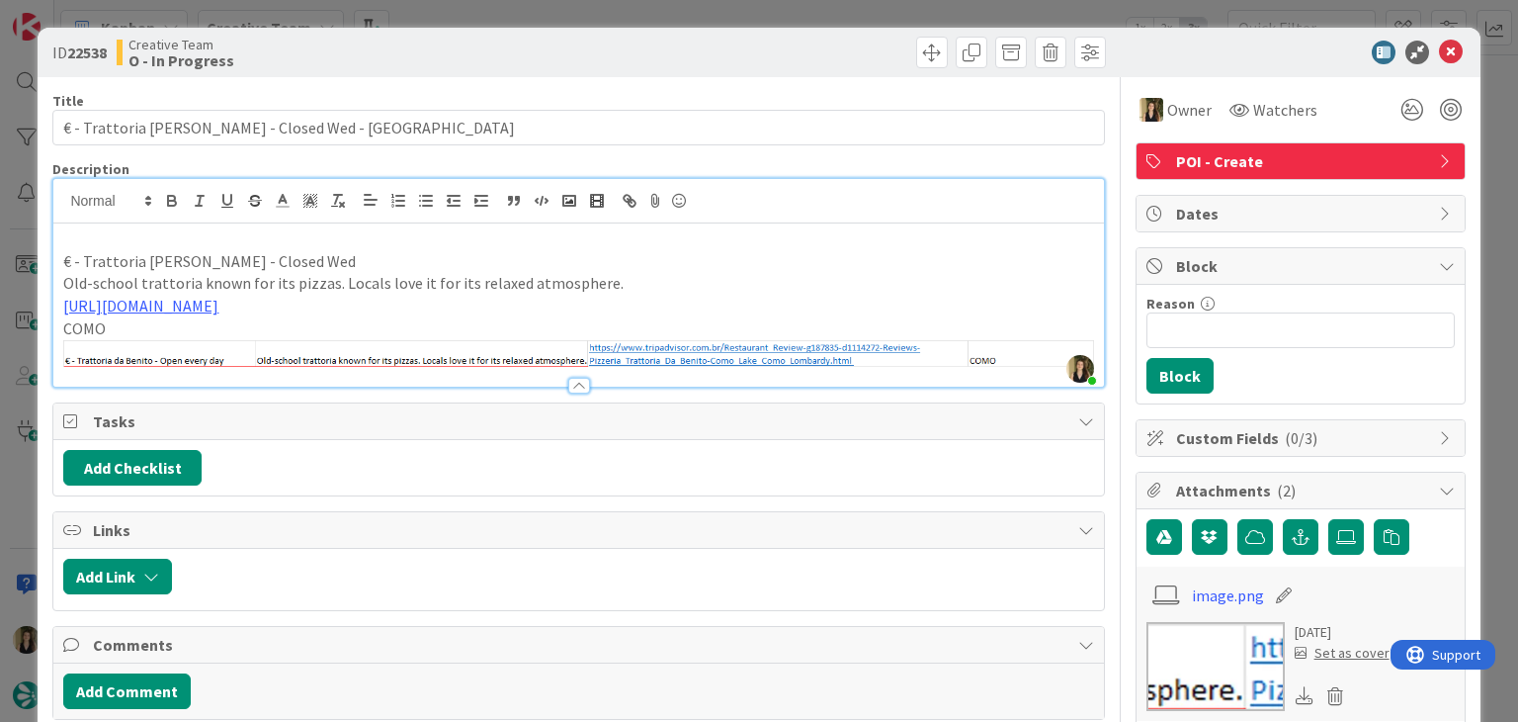
click at [467, 68] on div "ID 22538 Creative Team O - In Progress" at bounding box center [759, 52] width 1442 height 49
click at [476, 19] on div "ID 22538 Creative Team O - In Progress Title 43 / 128 € - Trattoria da Benito -…" at bounding box center [759, 361] width 1518 height 722
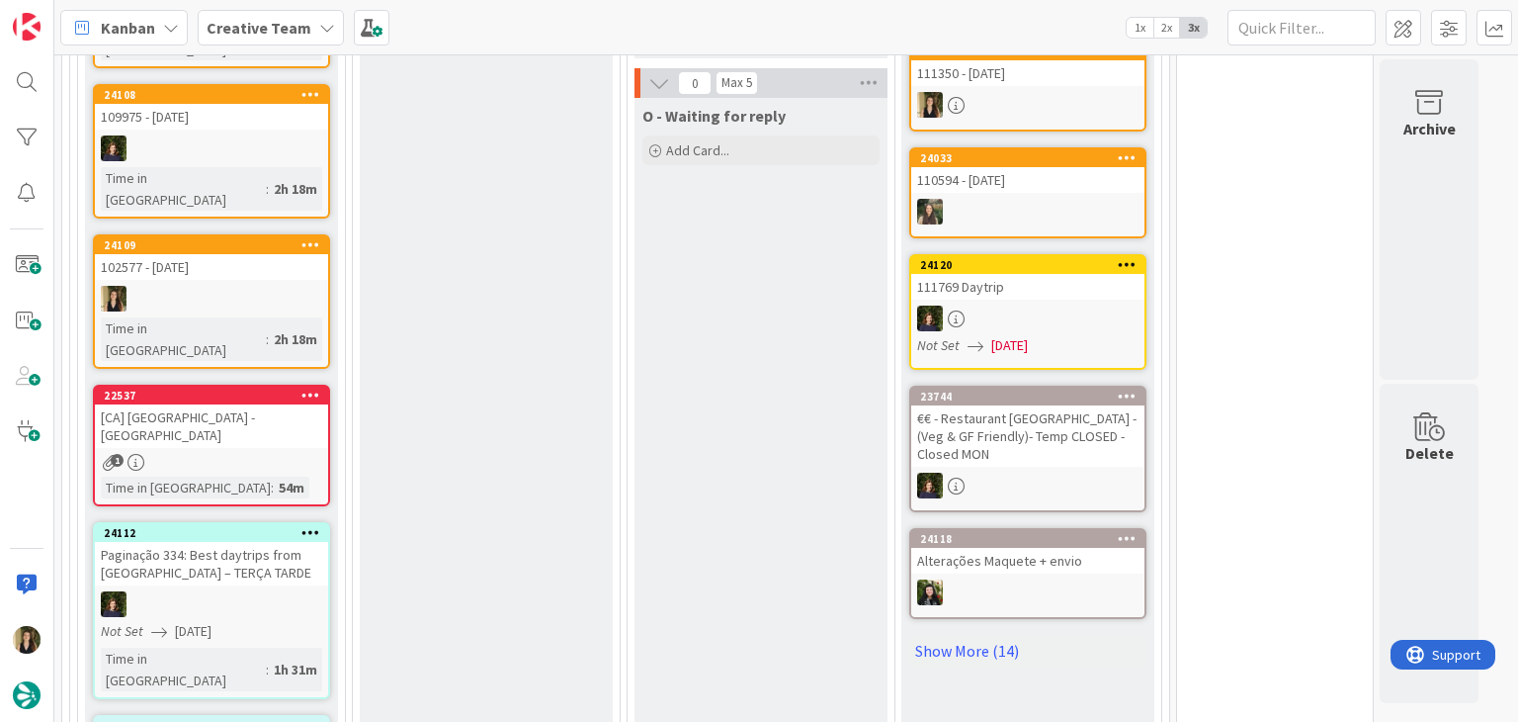
scroll to position [2367, 0]
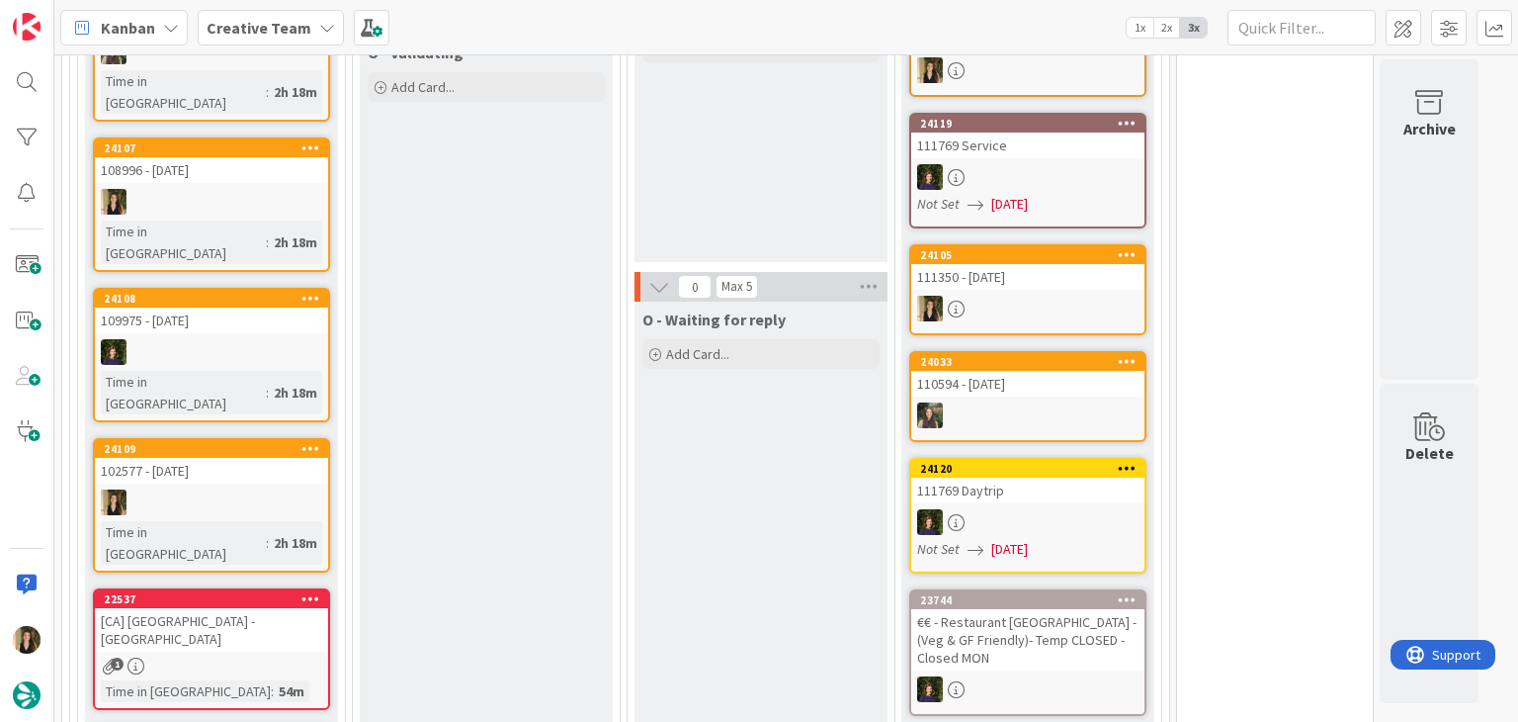
click at [301, 657] on div "1" at bounding box center [211, 665] width 233 height 17
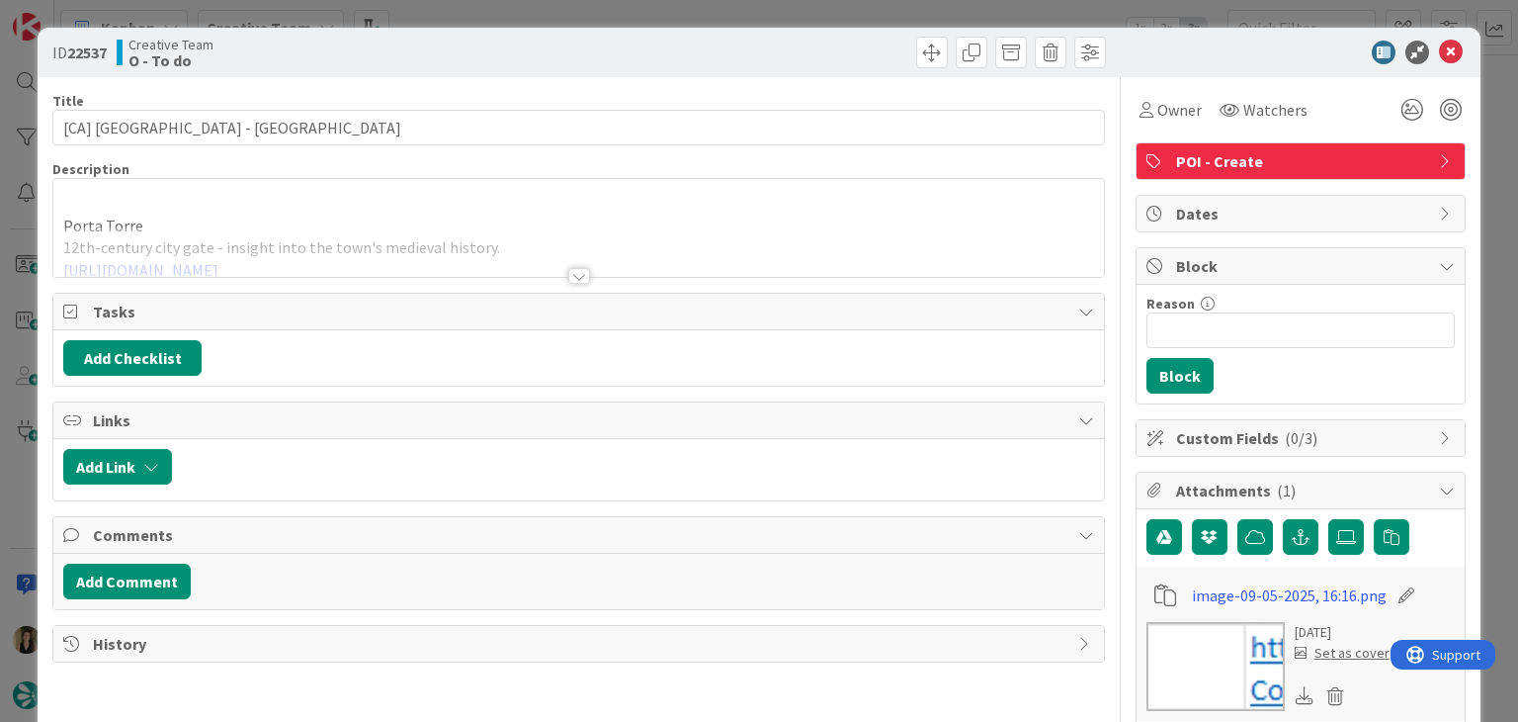
click at [574, 275] on div at bounding box center [579, 276] width 22 height 16
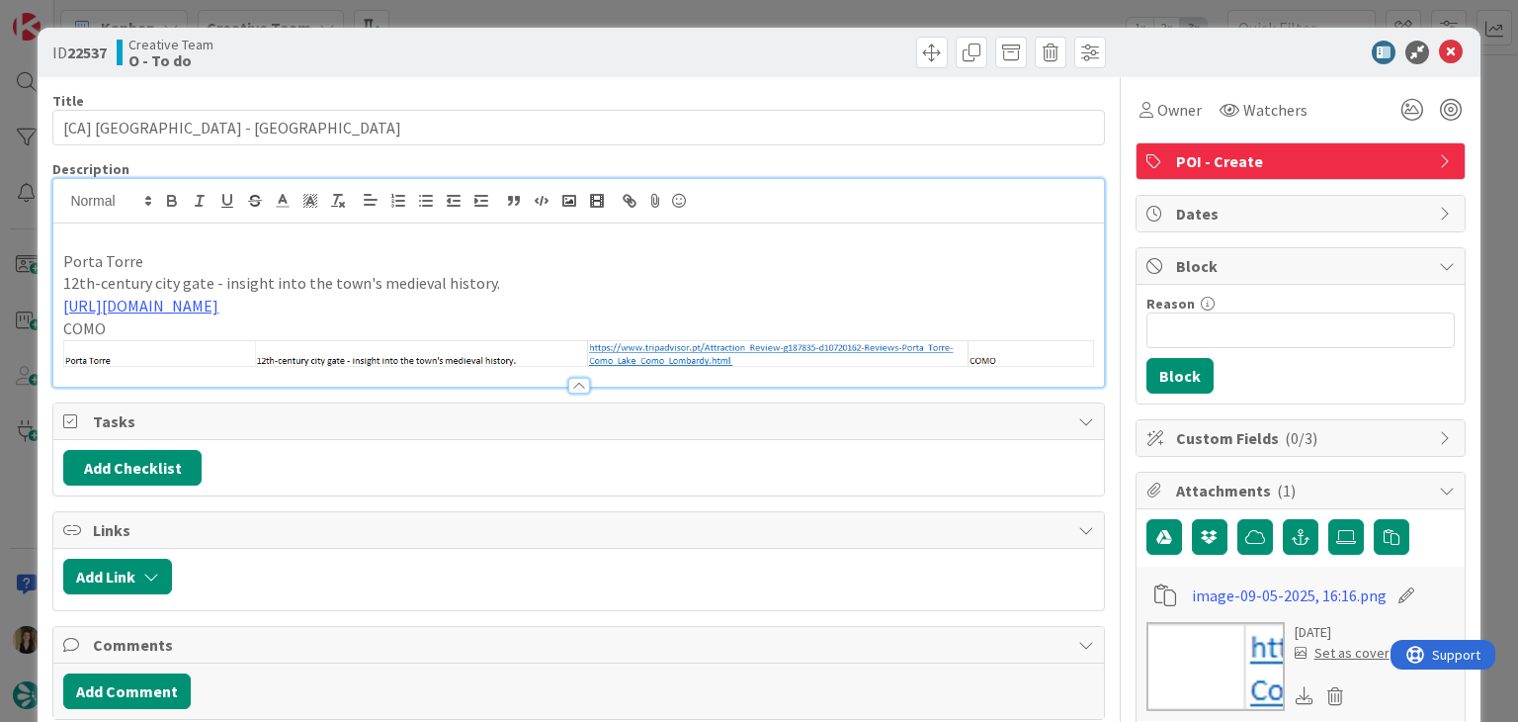
click at [617, 14] on div "ID 22537 Creative Team O - To do Title 23 / 128 [CA] Porta Torre - COMO Descrip…" at bounding box center [759, 361] width 1518 height 722
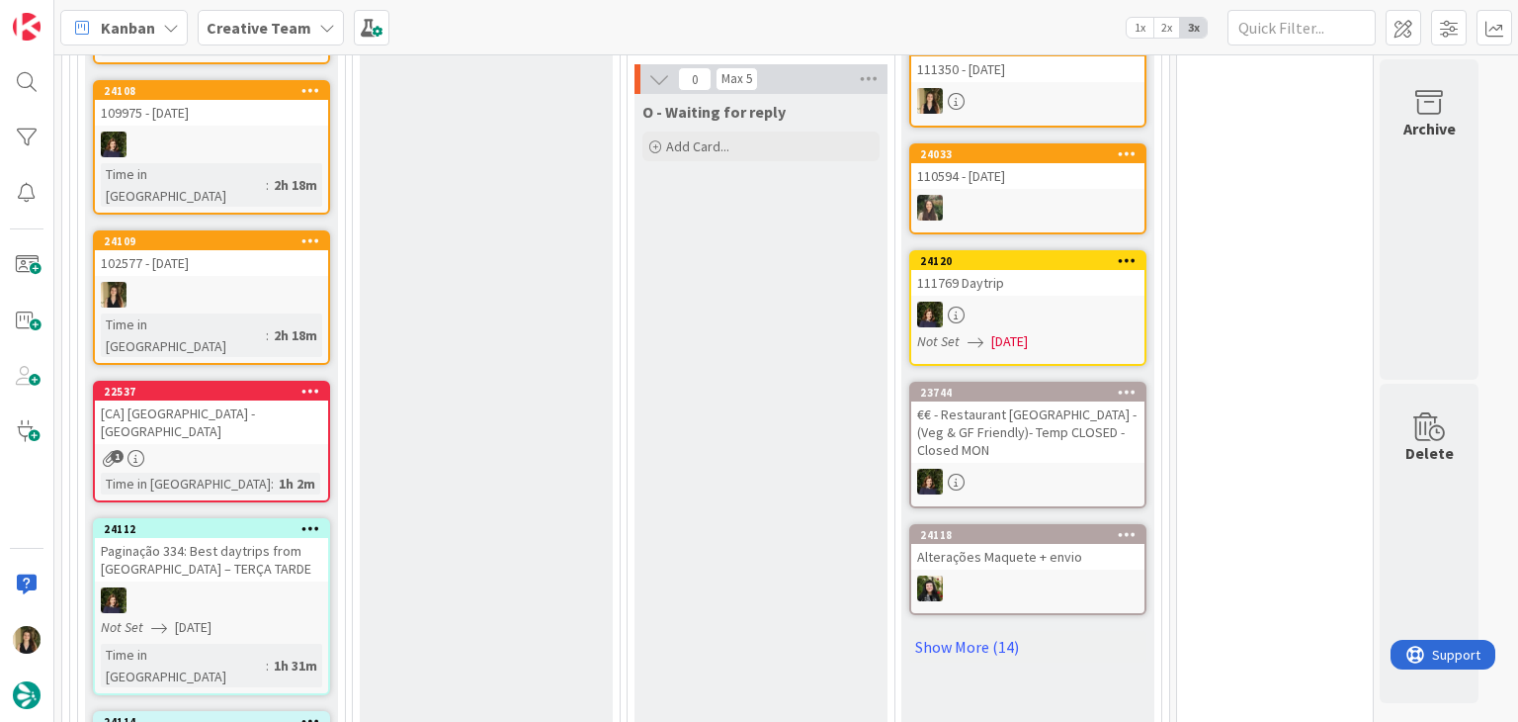
scroll to position [2564, 0]
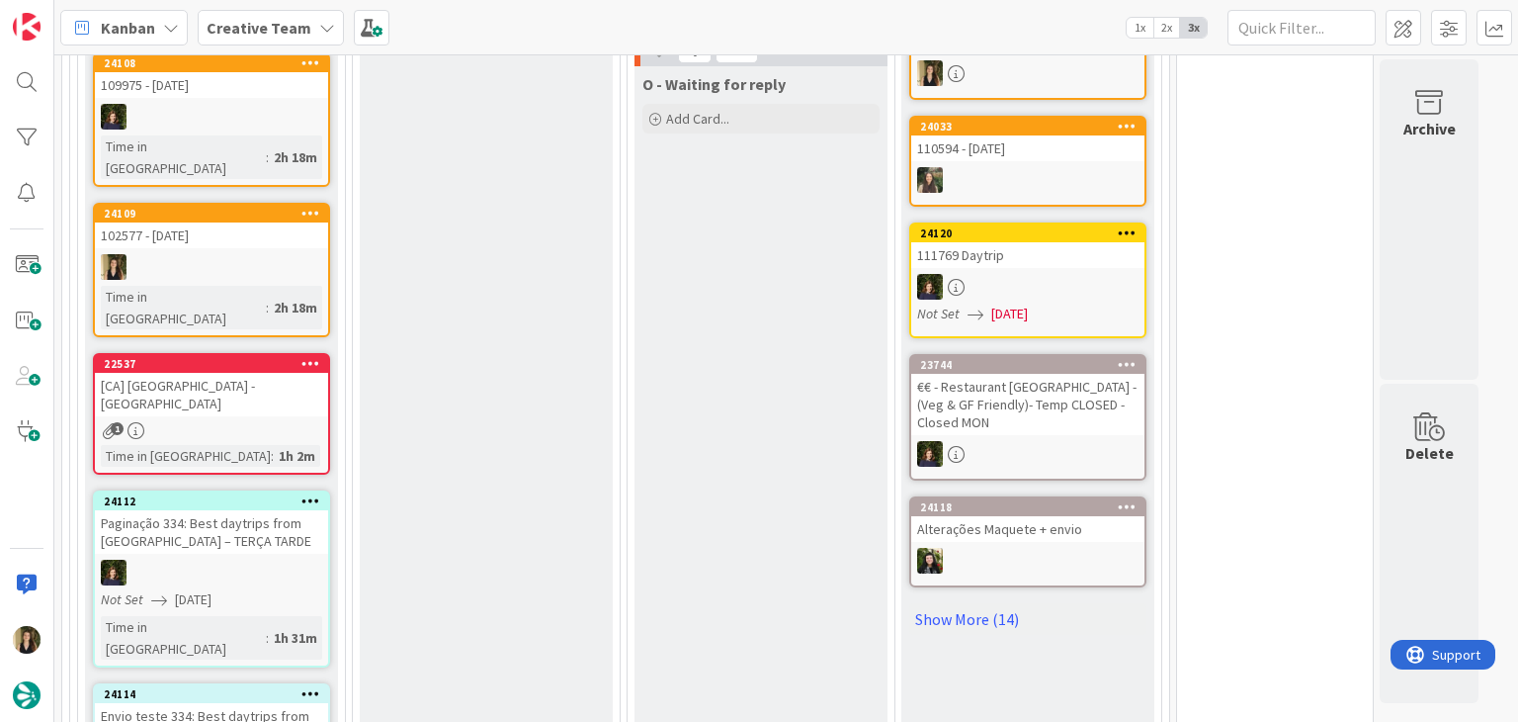
scroll to position [2663, 0]
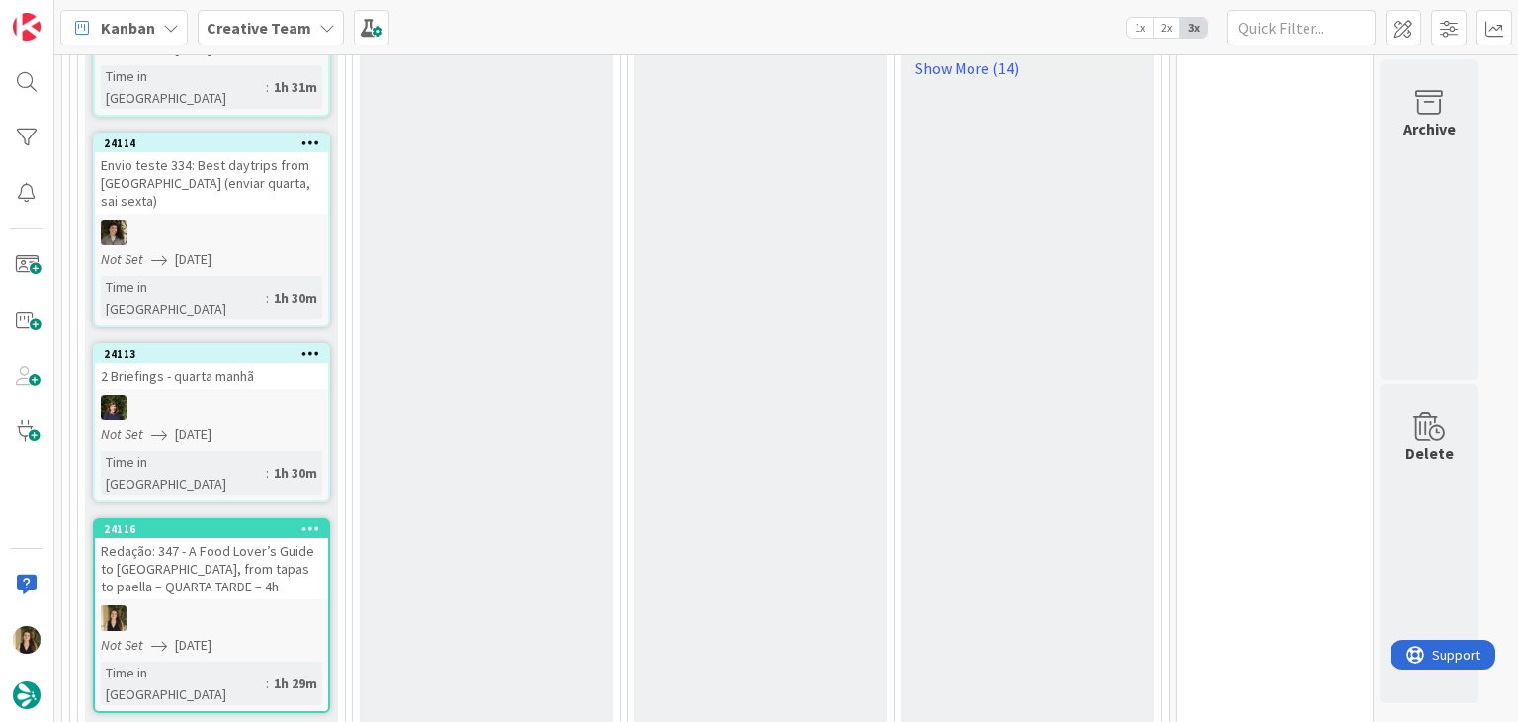
scroll to position [3158, 0]
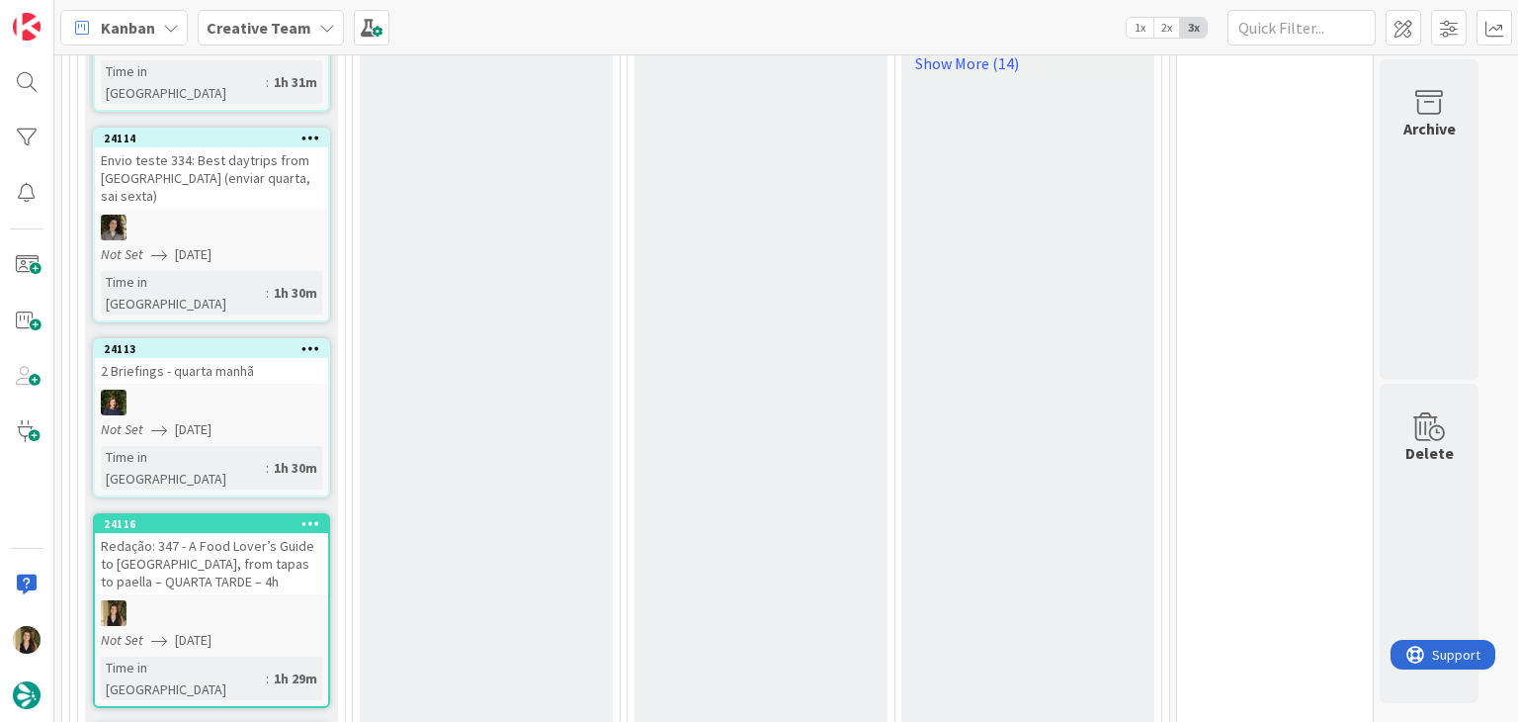
drag, startPoint x: 1114, startPoint y: 295, endPoint x: 1061, endPoint y: 306, distance: 54.7
click at [1113, 295] on div "O - Done Add Card... 22536 € - Locanda Barbarossa - Closed Mon - COMO 2 24128 F…" at bounding box center [1028, 192] width 253 height 2836
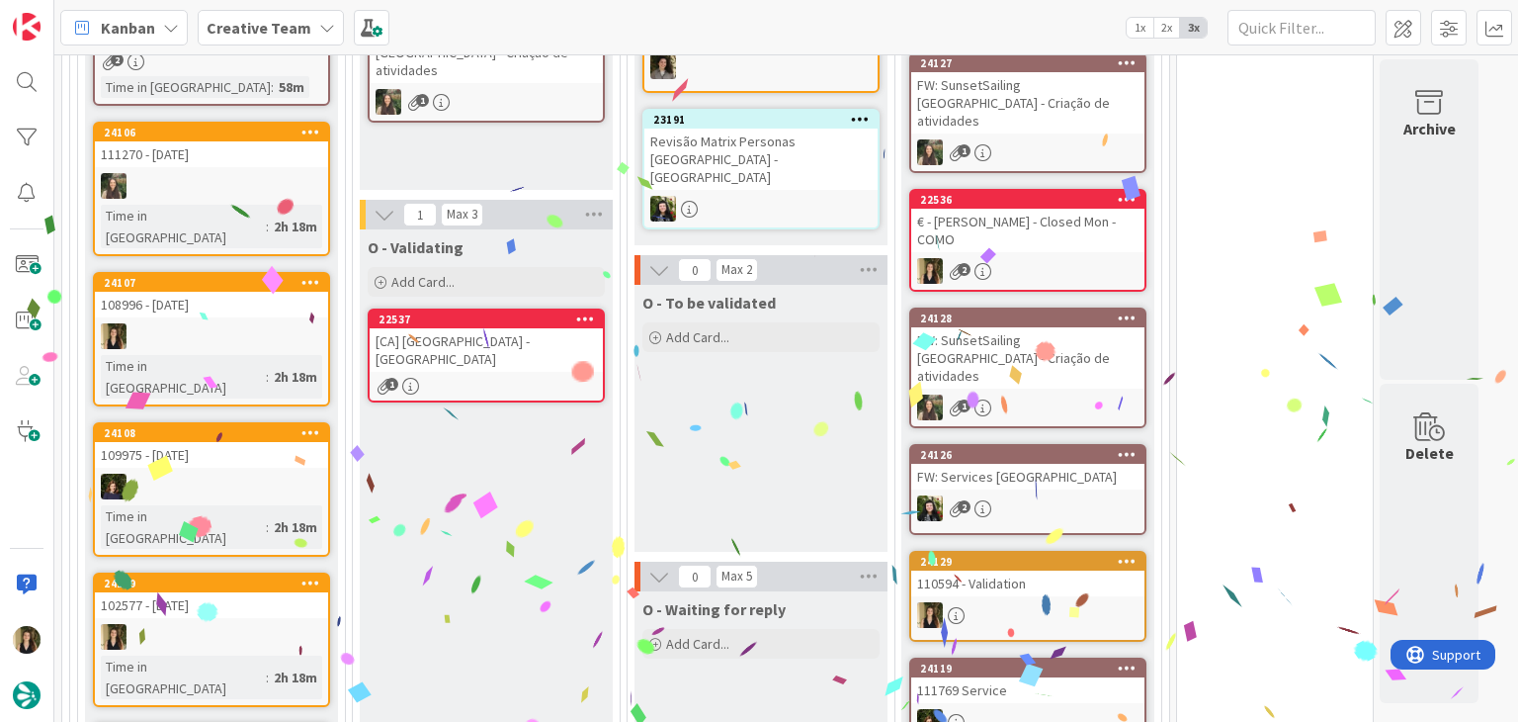
scroll to position [2032, 0]
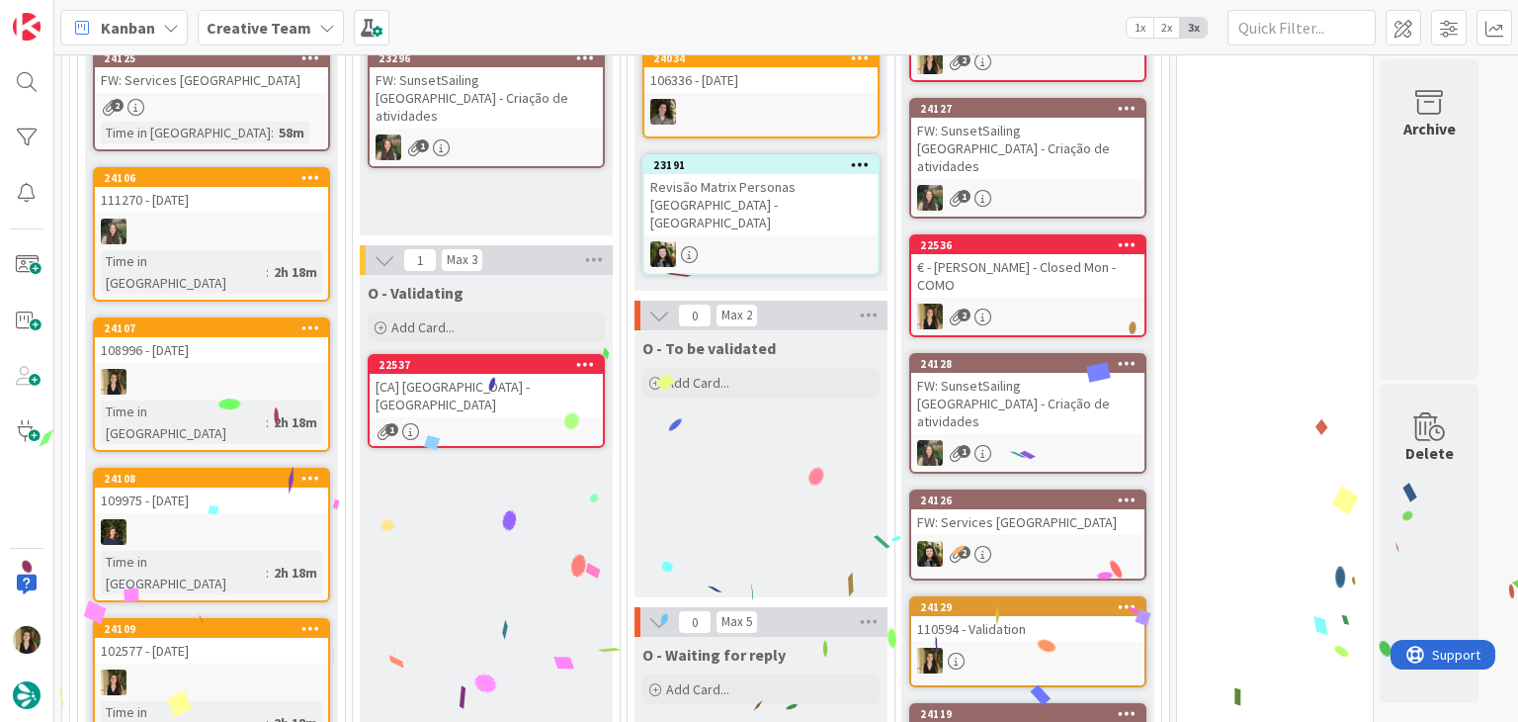
click at [550, 374] on div "[CA] Porta Torre - COMO" at bounding box center [486, 395] width 233 height 43
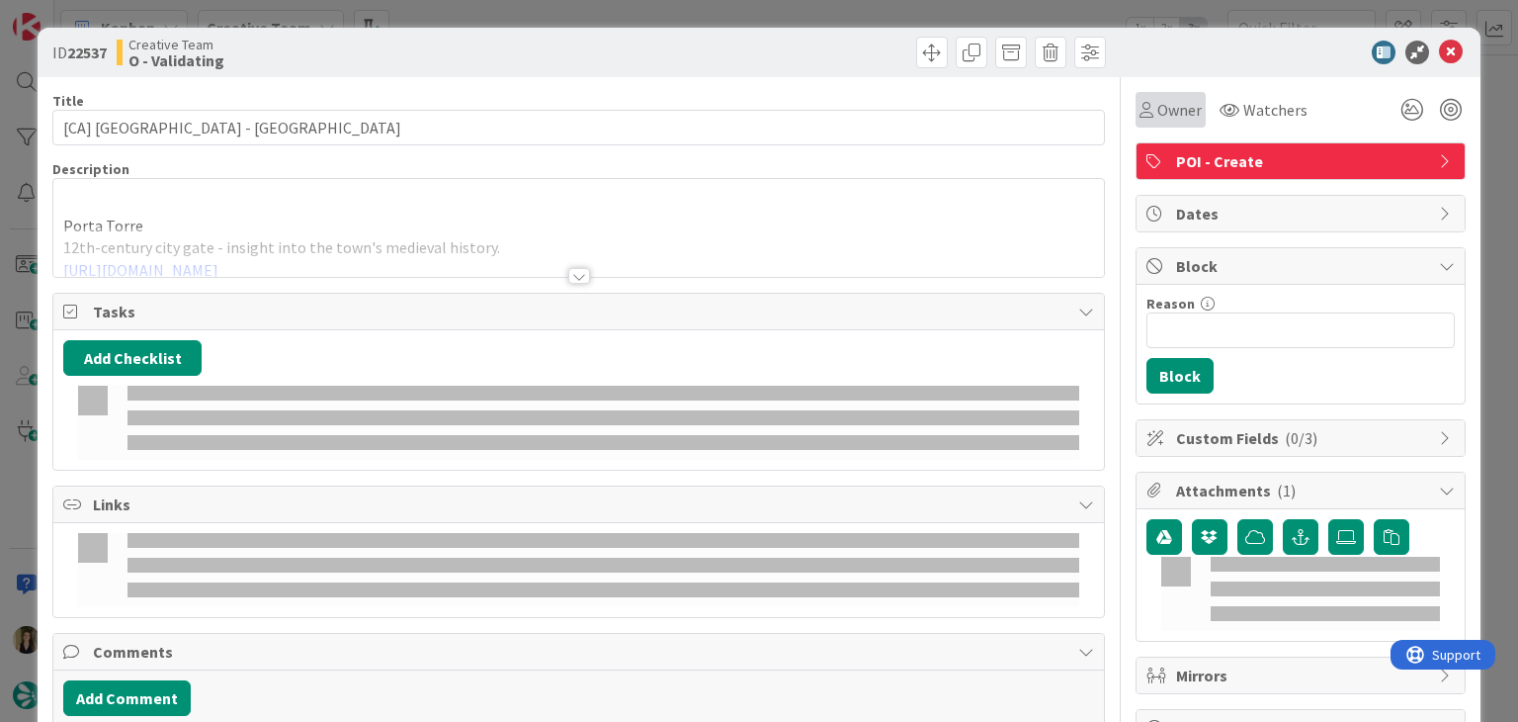
click at [1158, 119] on span "Owner" at bounding box center [1180, 110] width 44 height 24
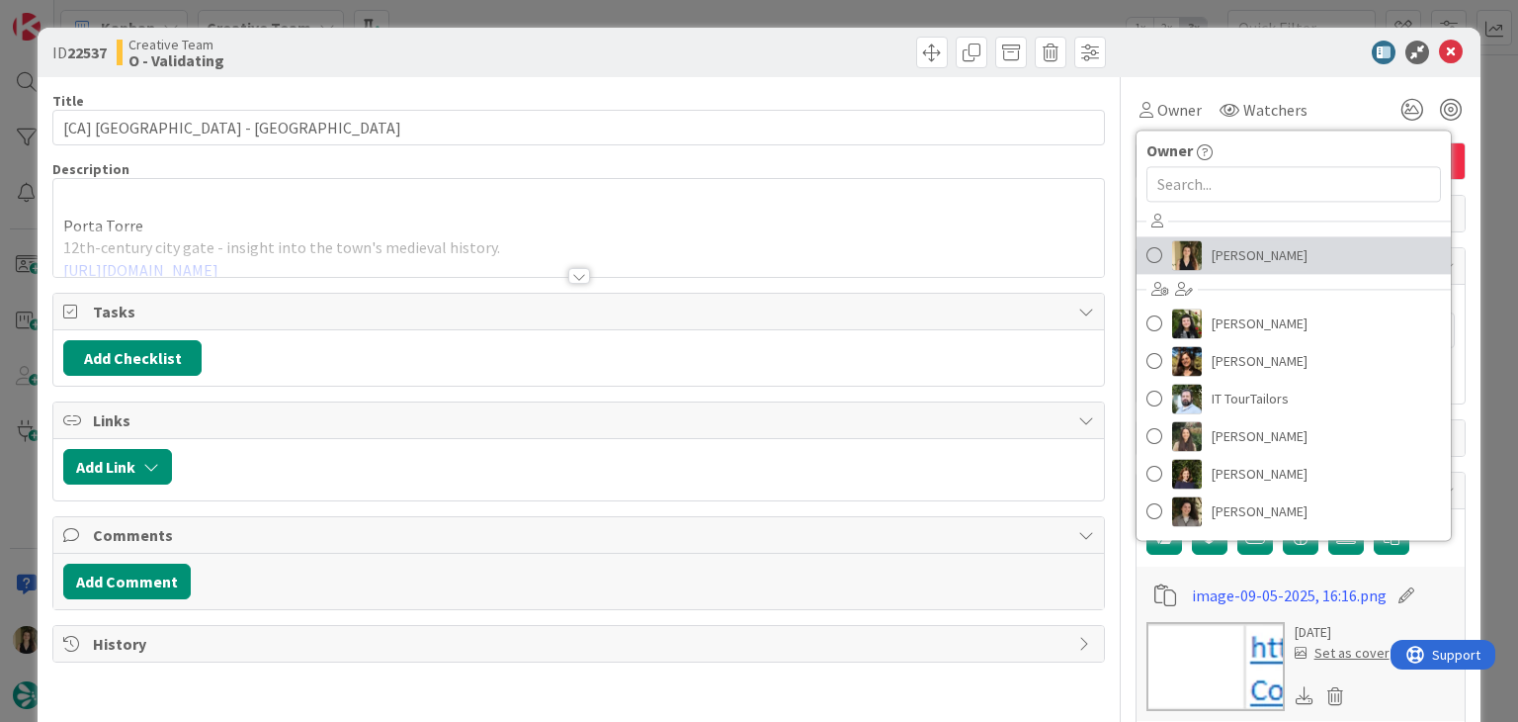
click at [1213, 242] on span "Sofia Palma" at bounding box center [1260, 255] width 96 height 30
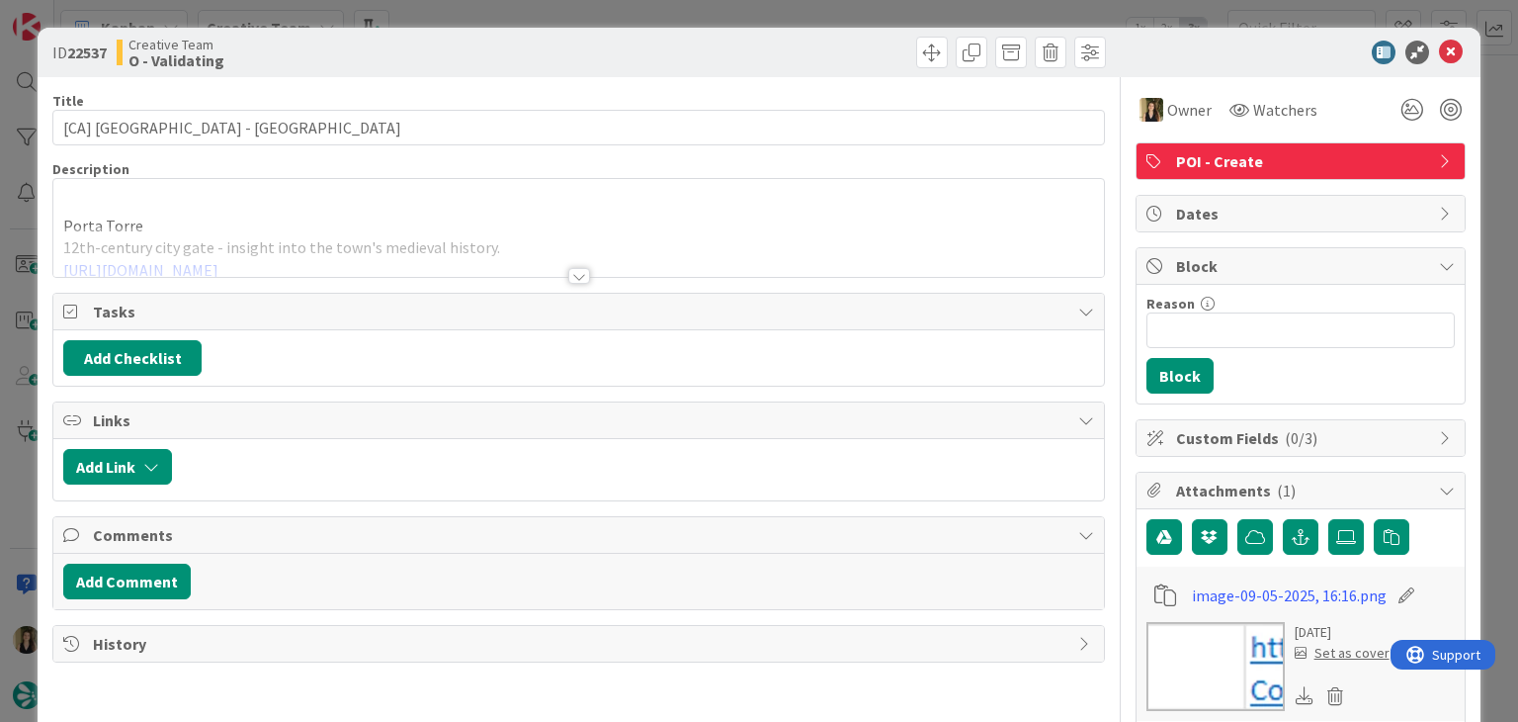
click at [813, 37] on div at bounding box center [845, 53] width 522 height 32
click at [810, 19] on div "ID 22537 Creative Team O - Validating Title 23 / 128 [CA] Porta Torre - COMO De…" at bounding box center [759, 361] width 1518 height 722
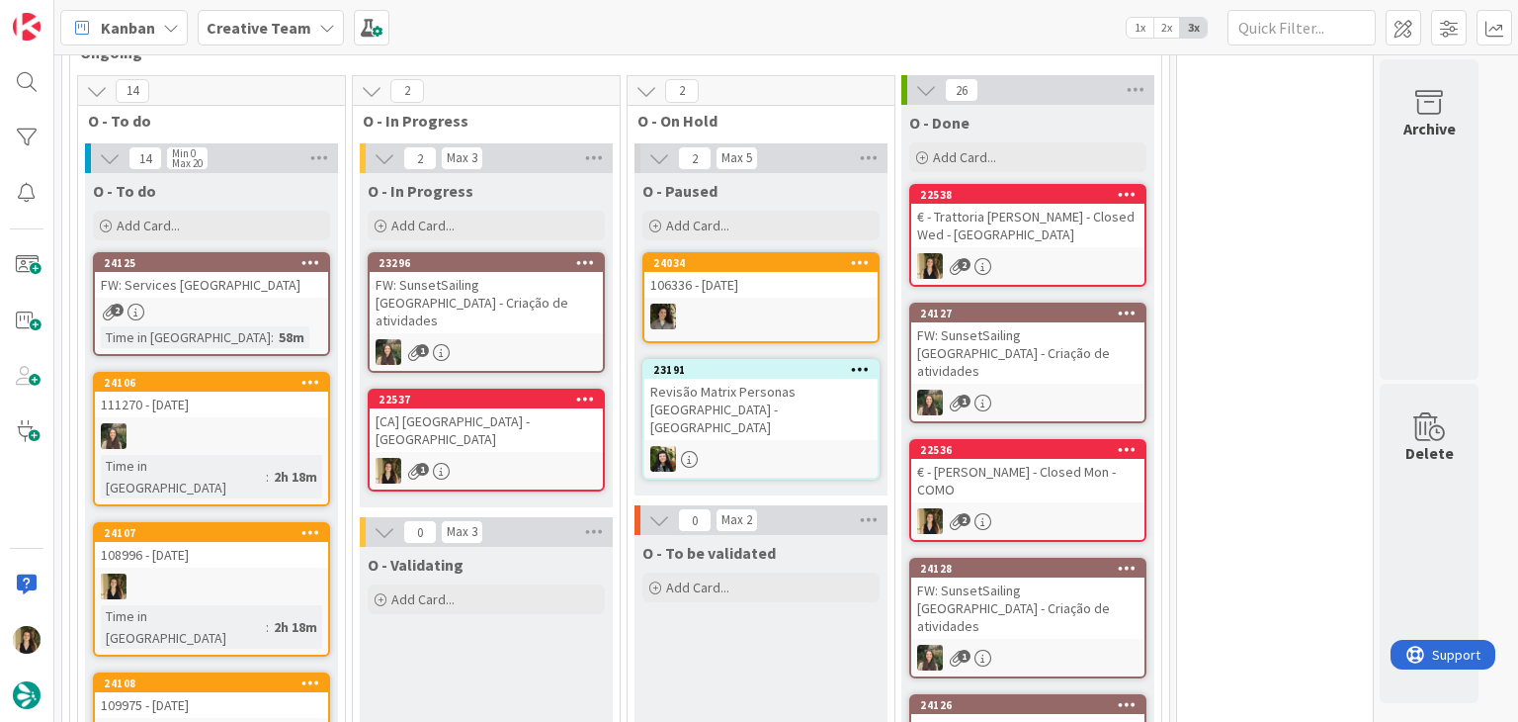
click at [530, 389] on div "22537 [CA] Porta Torre - COMO 1" at bounding box center [486, 440] width 237 height 103
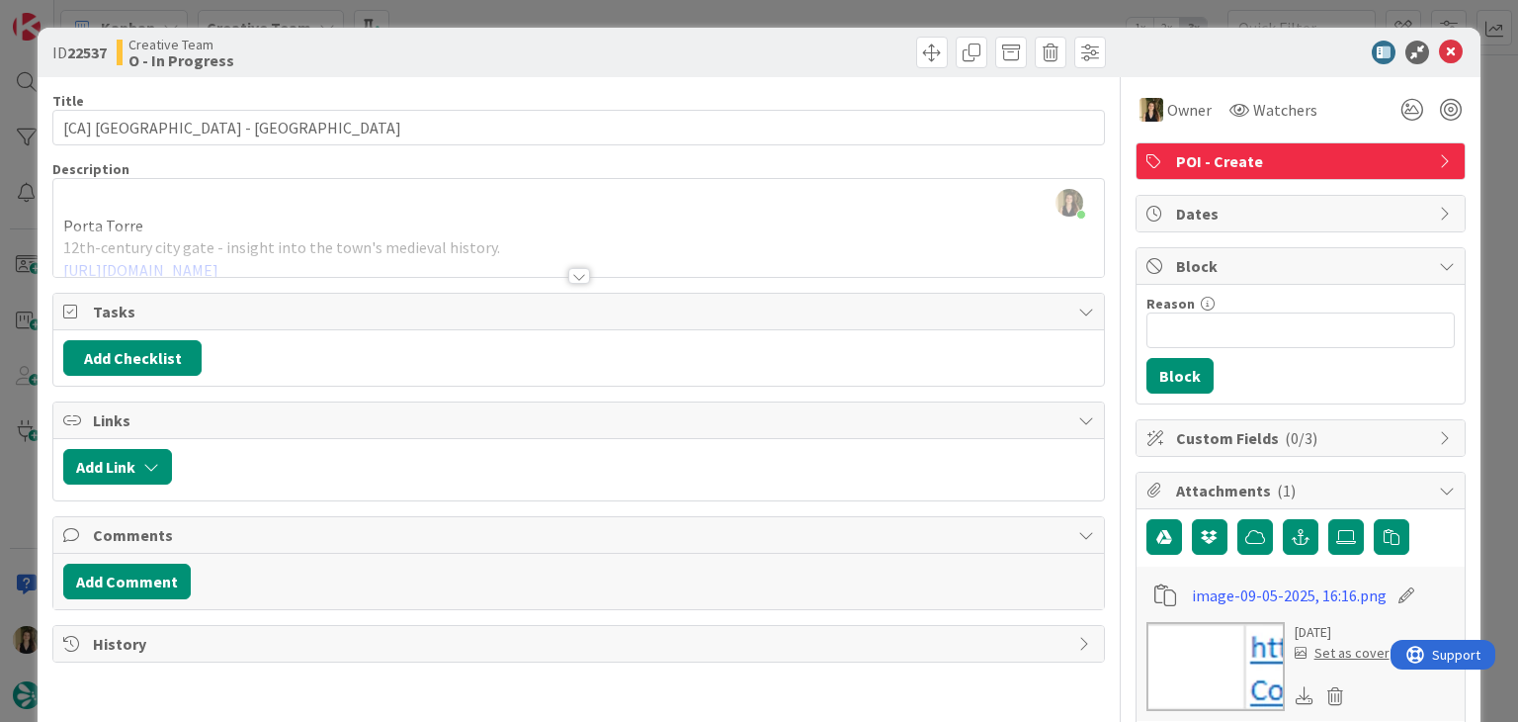
click at [574, 282] on div at bounding box center [579, 276] width 22 height 16
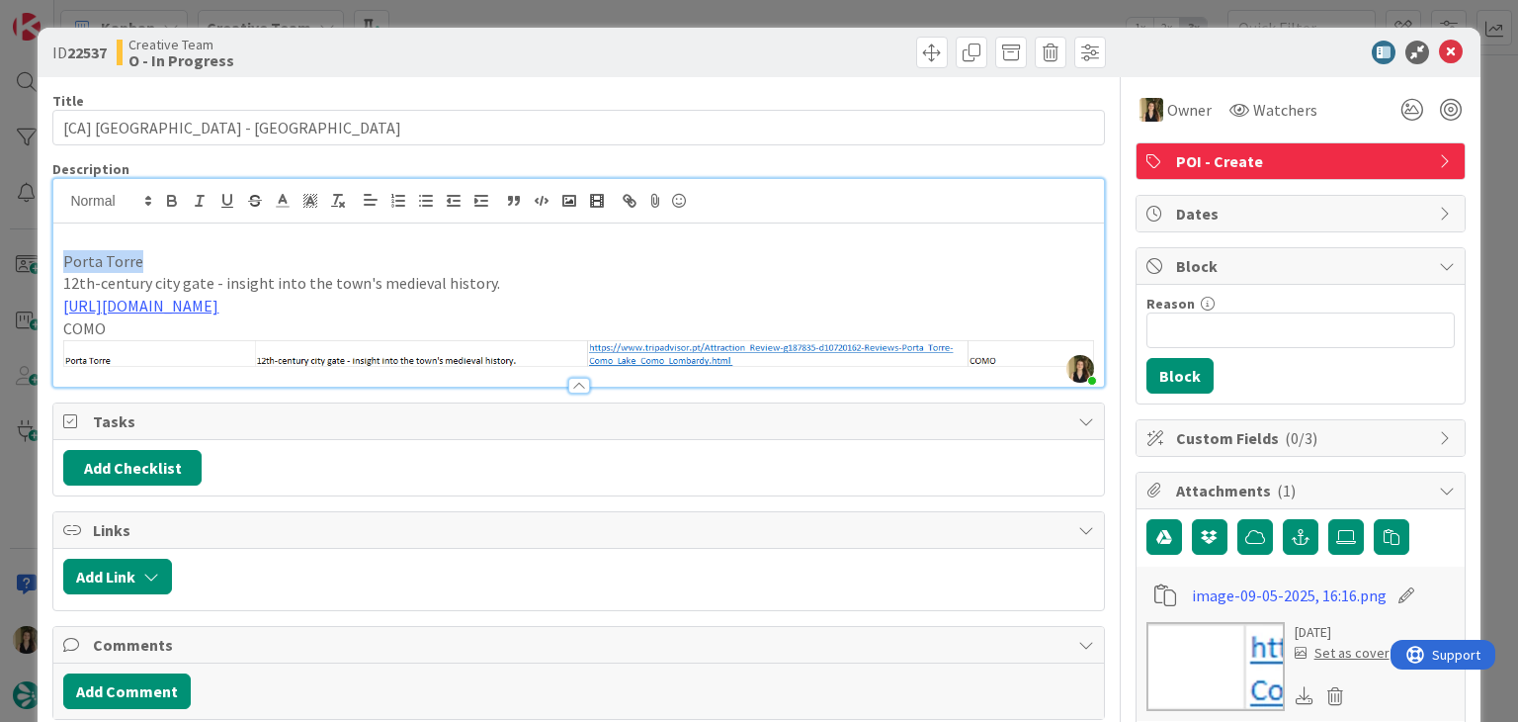
drag, startPoint x: 122, startPoint y: 253, endPoint x: 49, endPoint y: 253, distance: 72.2
click at [49, 253] on div "ID 22537 Creative Team O - In Progress Title 23 / 128 [CA] Porta Torre - COMO D…" at bounding box center [759, 690] width 1442 height 1325
copy p "Porta Torre"
drag, startPoint x: 553, startPoint y: 48, endPoint x: 551, endPoint y: 39, distance: 10.1
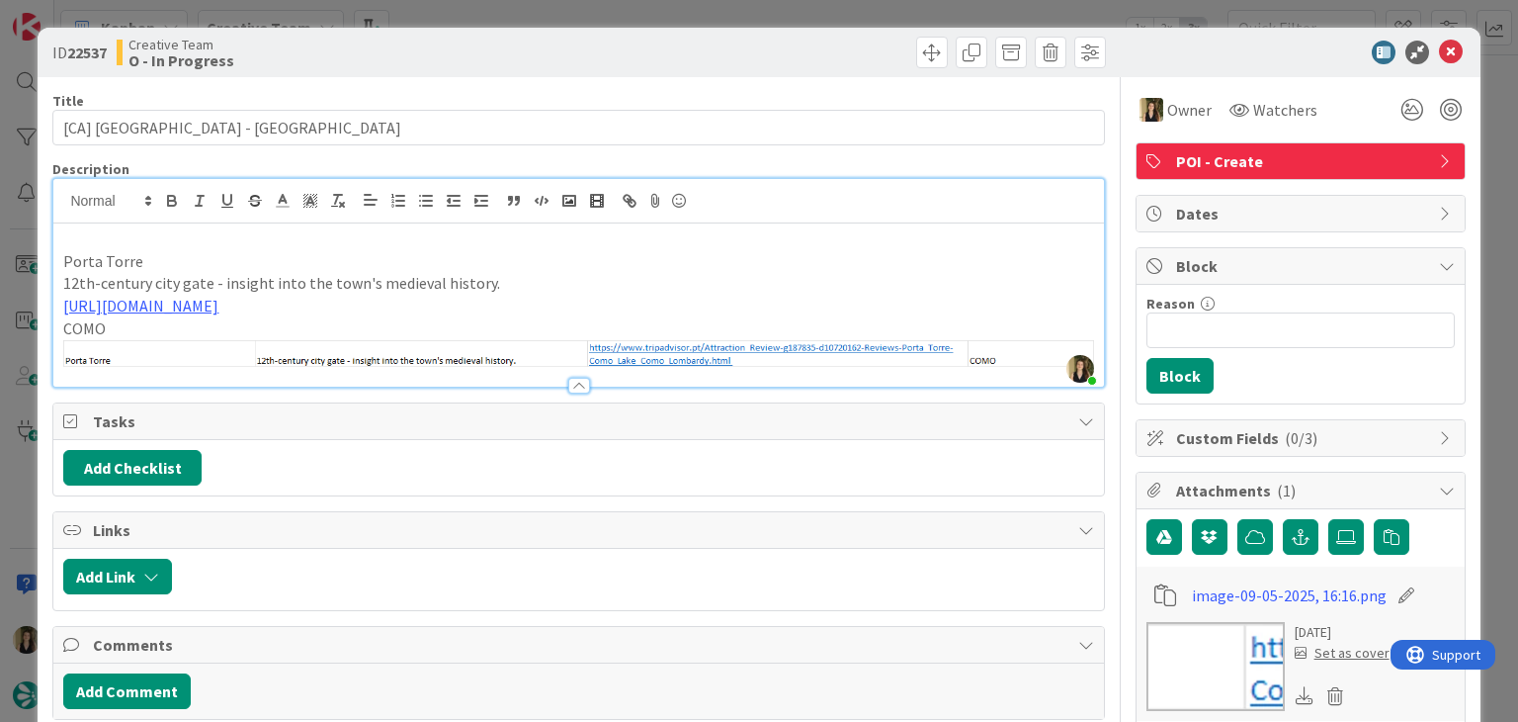
click at [551, 43] on div "Creative Team O - In Progress" at bounding box center [346, 53] width 458 height 32
click at [552, 24] on div "ID 22537 Creative Team O - In Progress Title 23 / 128 [CA] Porta Torre - COMO D…" at bounding box center [759, 361] width 1518 height 722
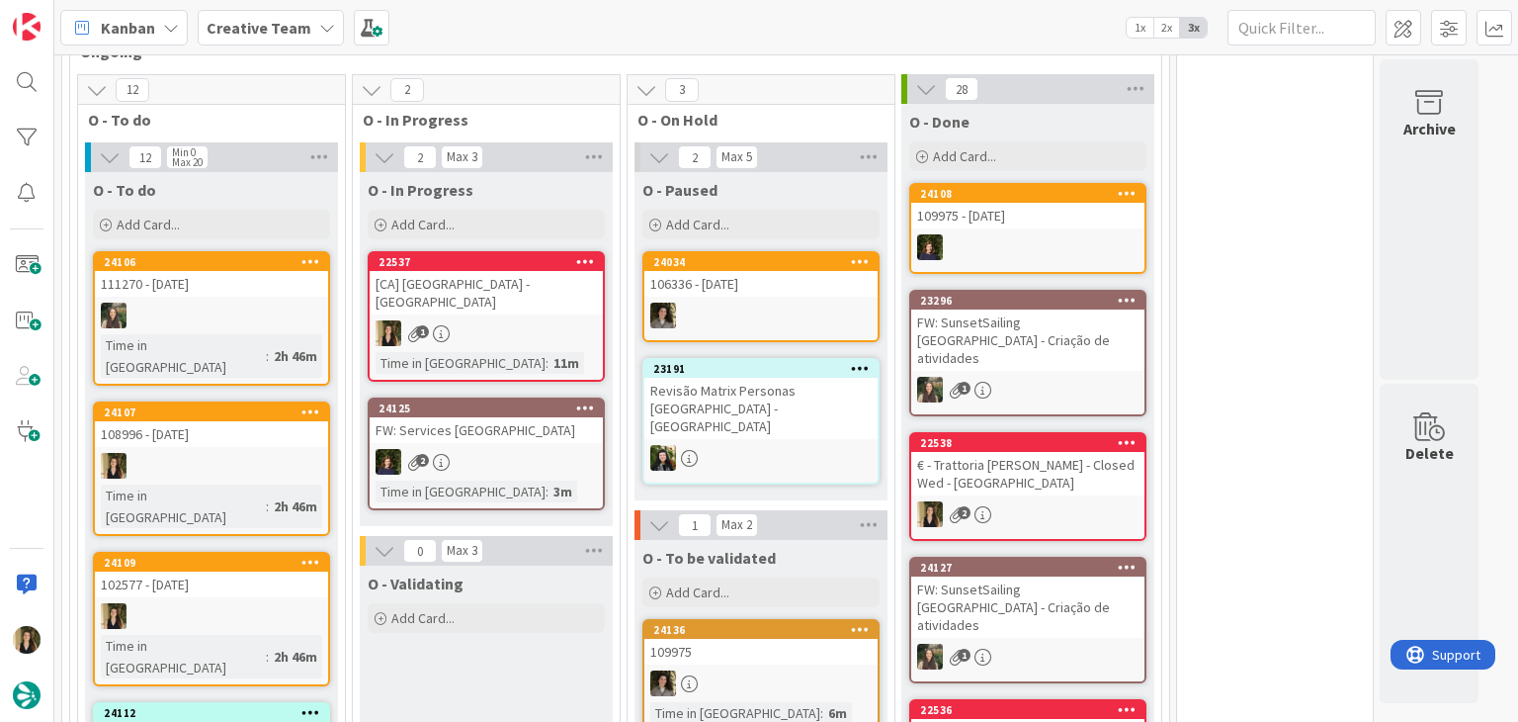
click at [539, 320] on div "1" at bounding box center [486, 333] width 233 height 26
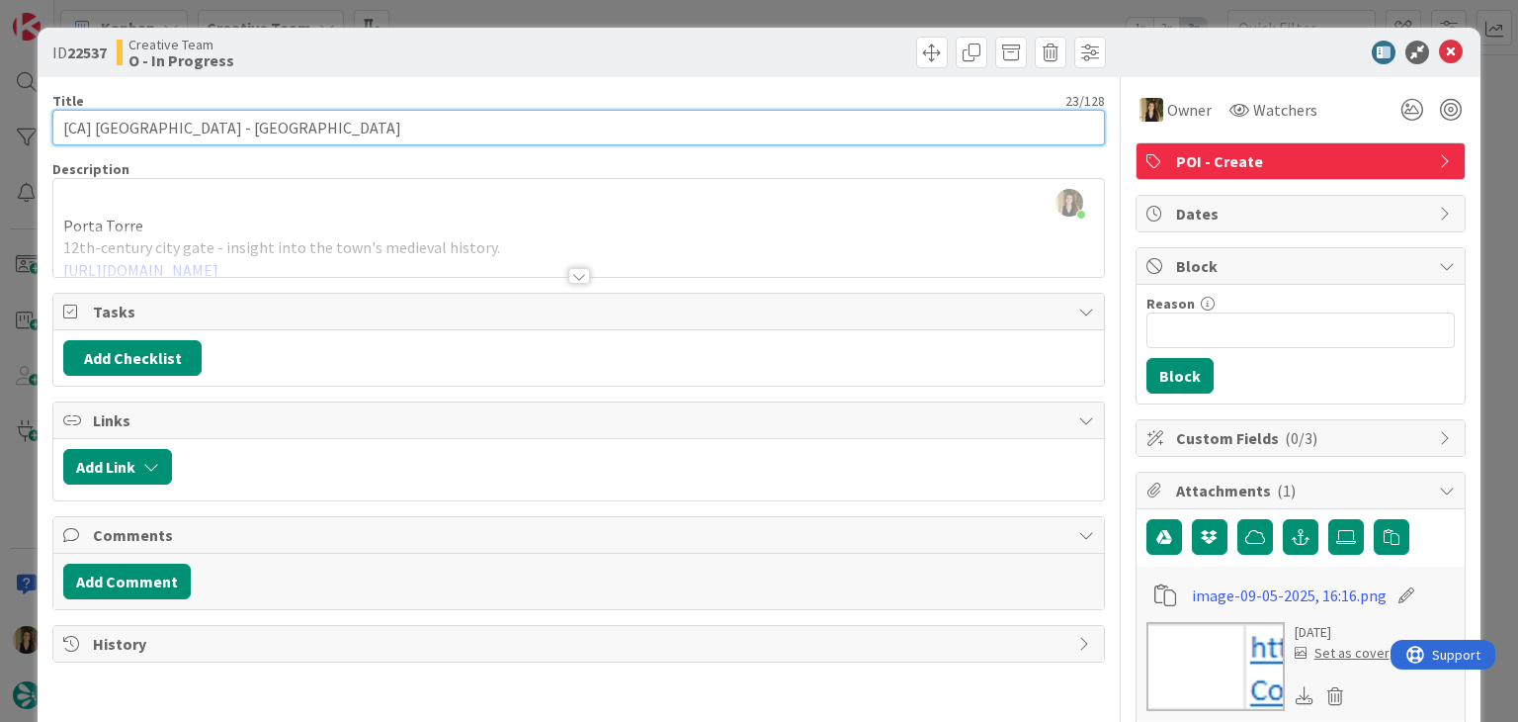
drag, startPoint x: 171, startPoint y: 126, endPoint x: 32, endPoint y: 122, distance: 139.4
click at [32, 122] on div "ID 22537 Creative Team O - In Progress Title 23 / 128 [CA] Porta Torre - COMO D…" at bounding box center [759, 361] width 1518 height 722
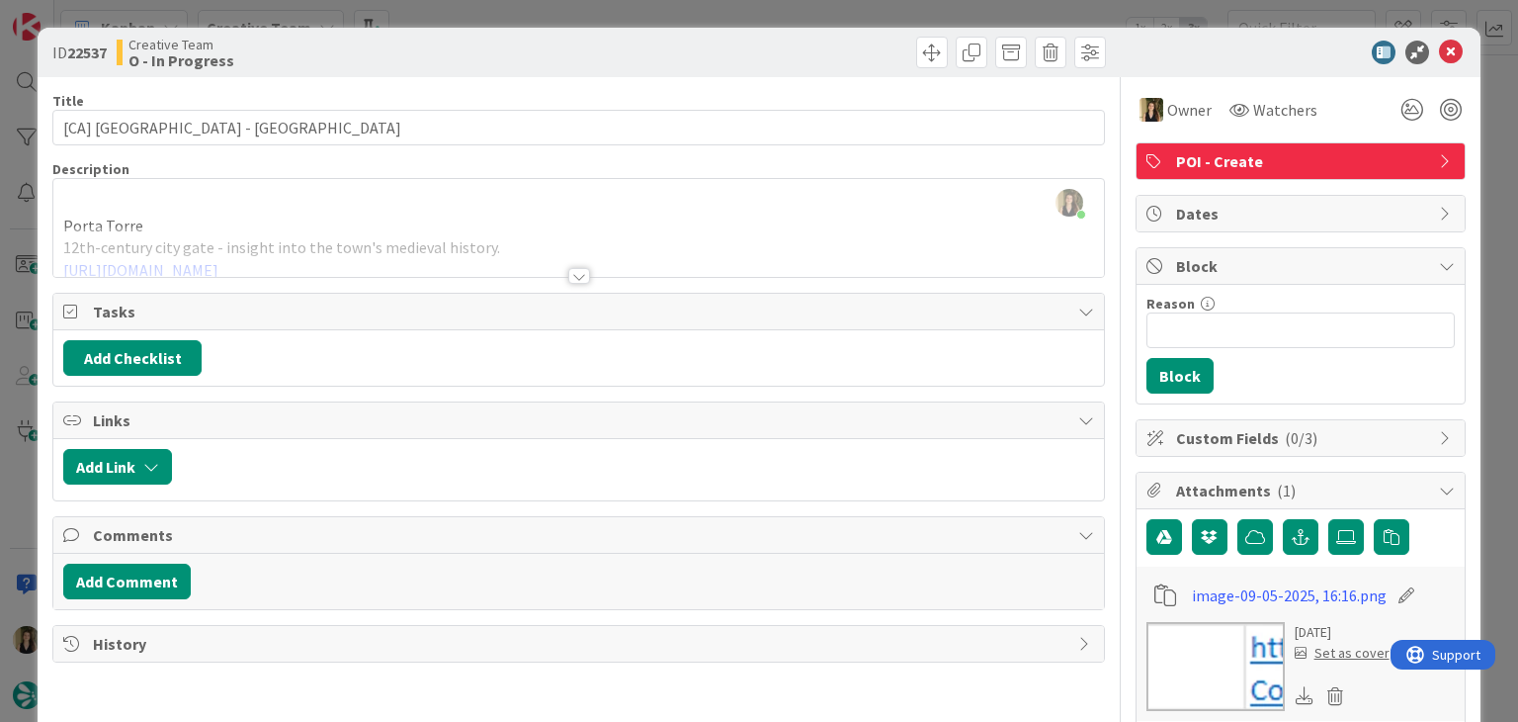
click at [203, 207] on div "Sofia Palma joined 3 m ago Porta Torre 12th-century city gate - insight into th…" at bounding box center [578, 228] width 1050 height 98
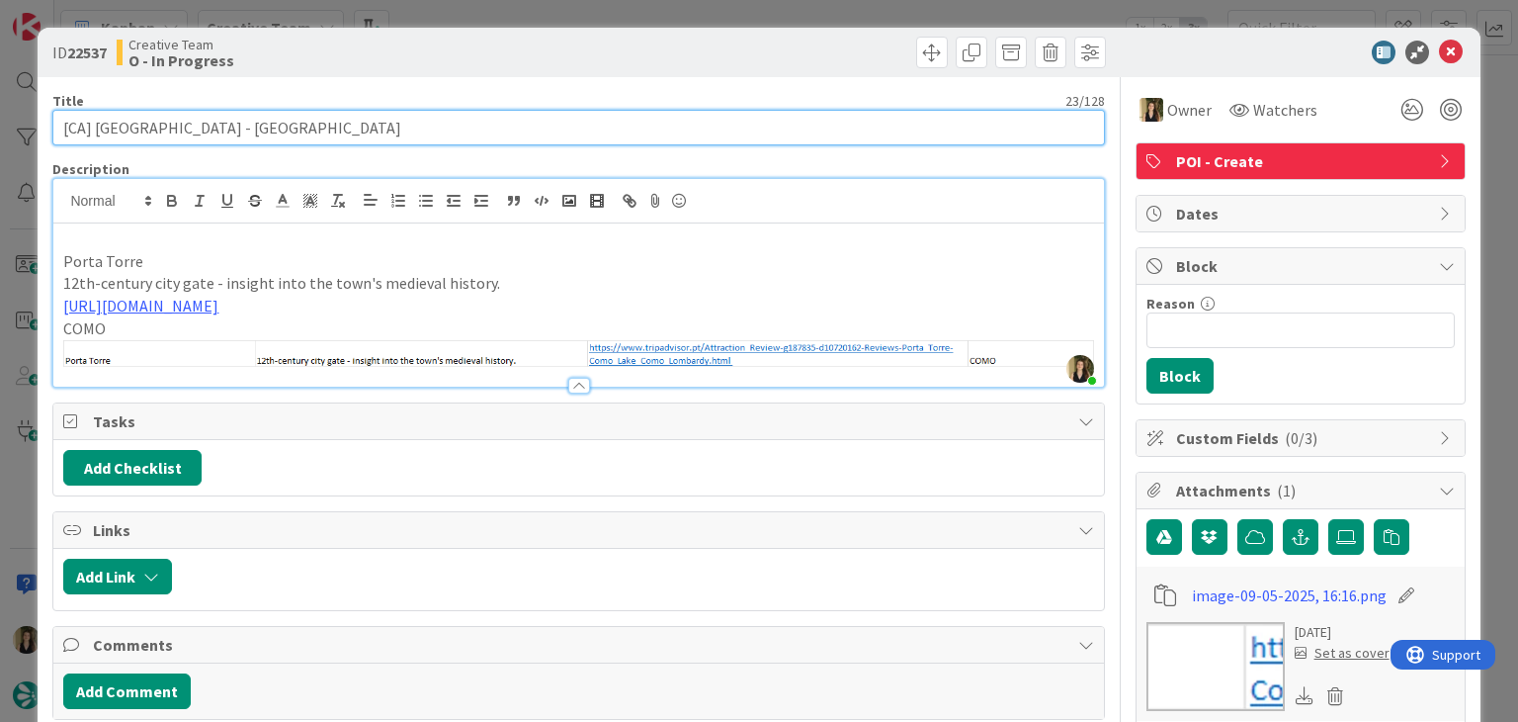
drag, startPoint x: 166, startPoint y: 123, endPoint x: 96, endPoint y: 127, distance: 70.3
click at [96, 127] on input "[CA] Porta Torre - COMO" at bounding box center [578, 128] width 1052 height 36
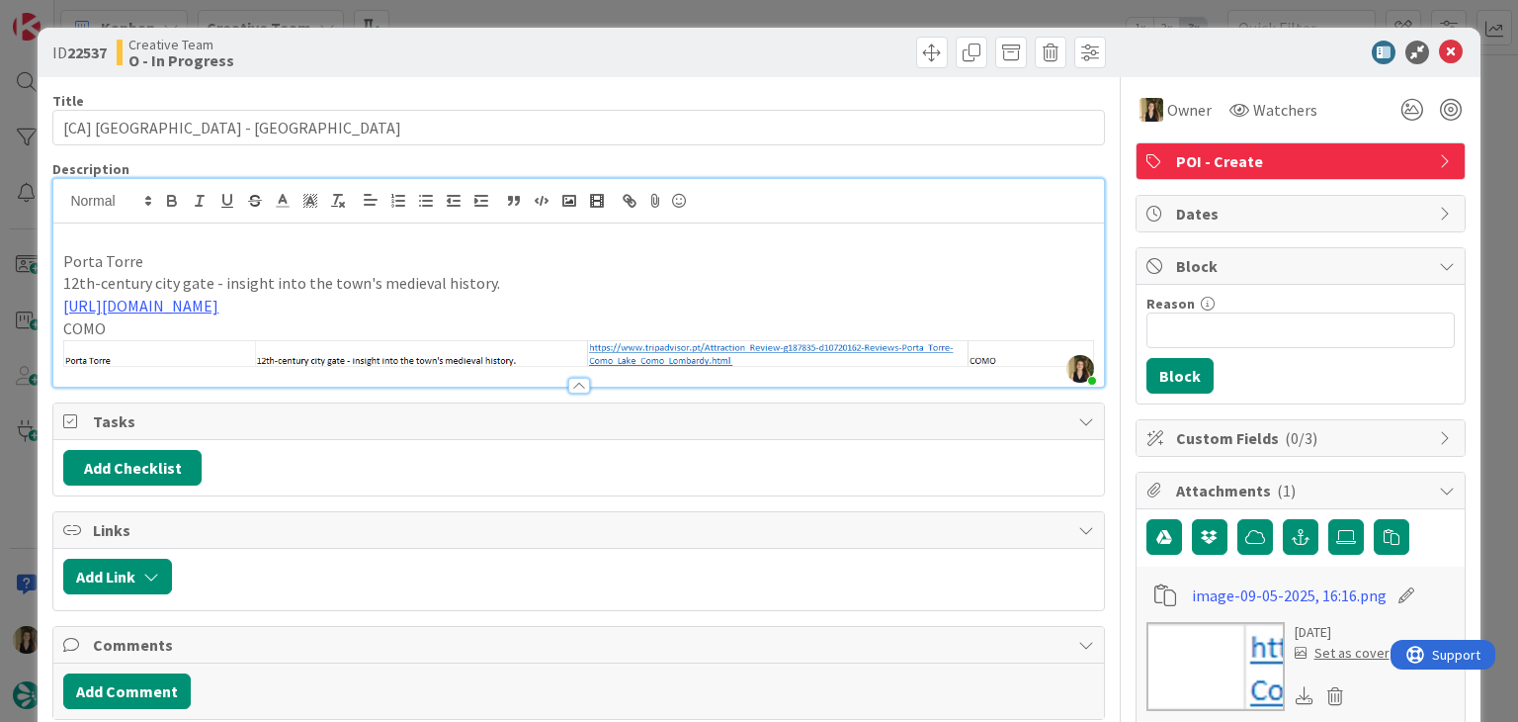
click at [498, 64] on div "ID 22537 Creative Team O - In Progress" at bounding box center [759, 52] width 1442 height 49
click at [510, 17] on div "ID 22537 Creative Team O - In Progress Title 23 / 128 [CA] Porta Torre - COMO D…" at bounding box center [759, 361] width 1518 height 722
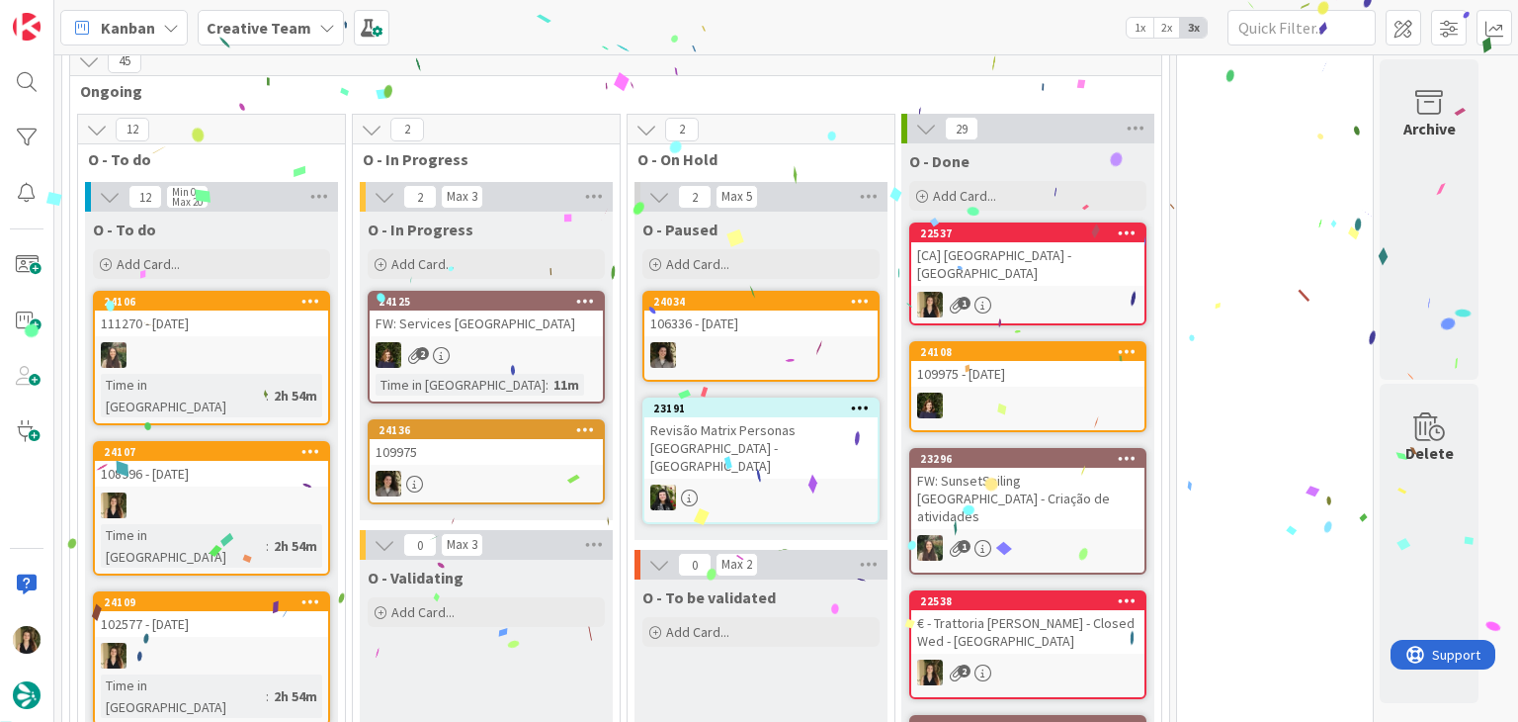
scroll to position [1740, 0]
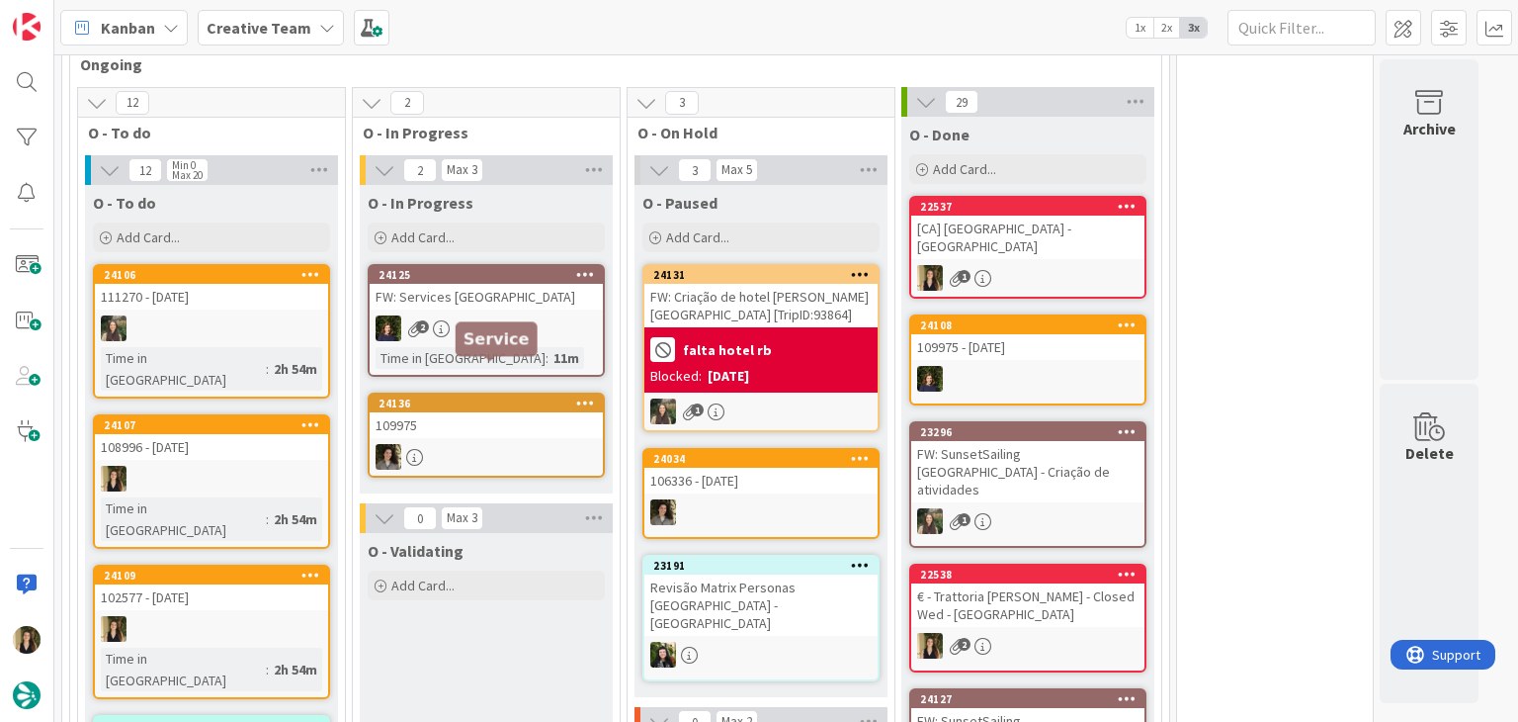
scroll to position [1839, 0]
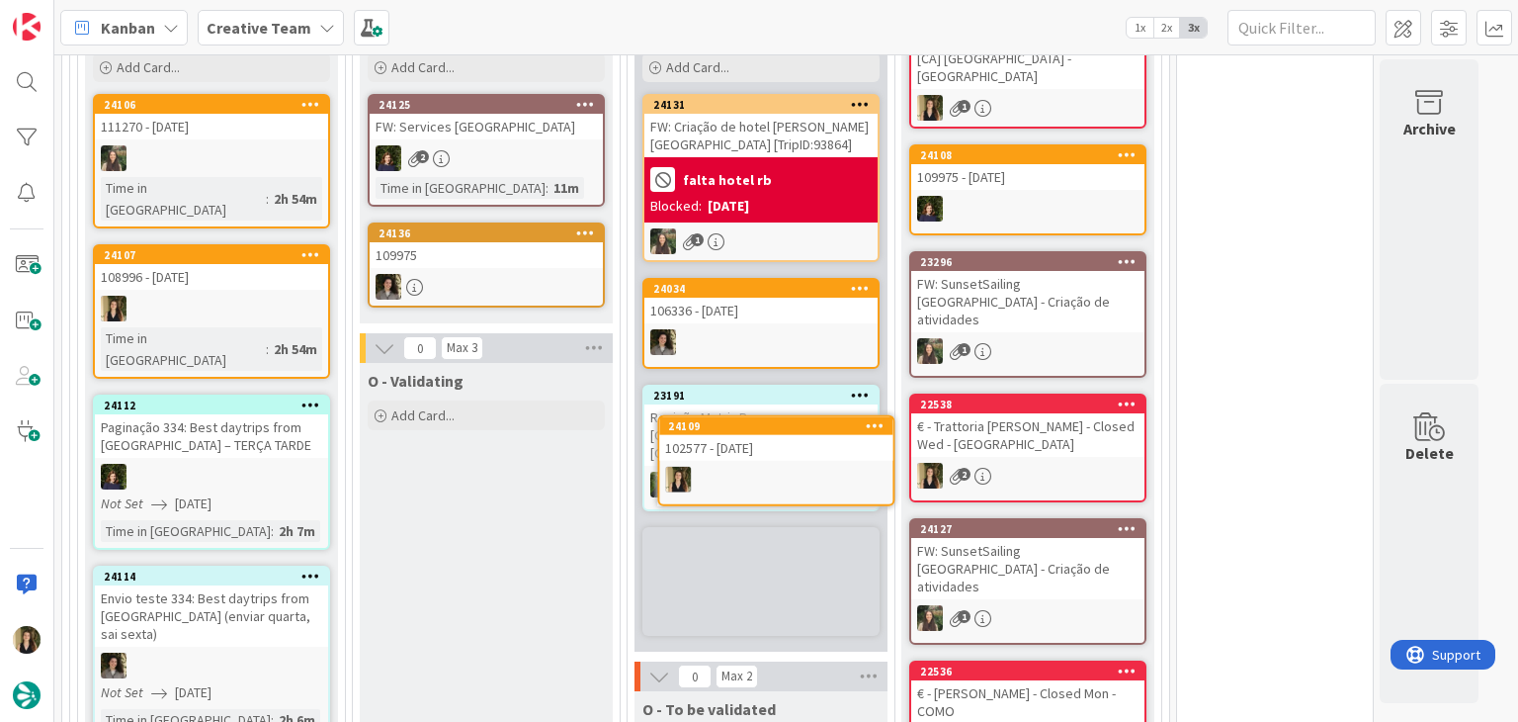
scroll to position [1894, 0]
